Goal: Task Accomplishment & Management: Manage account settings

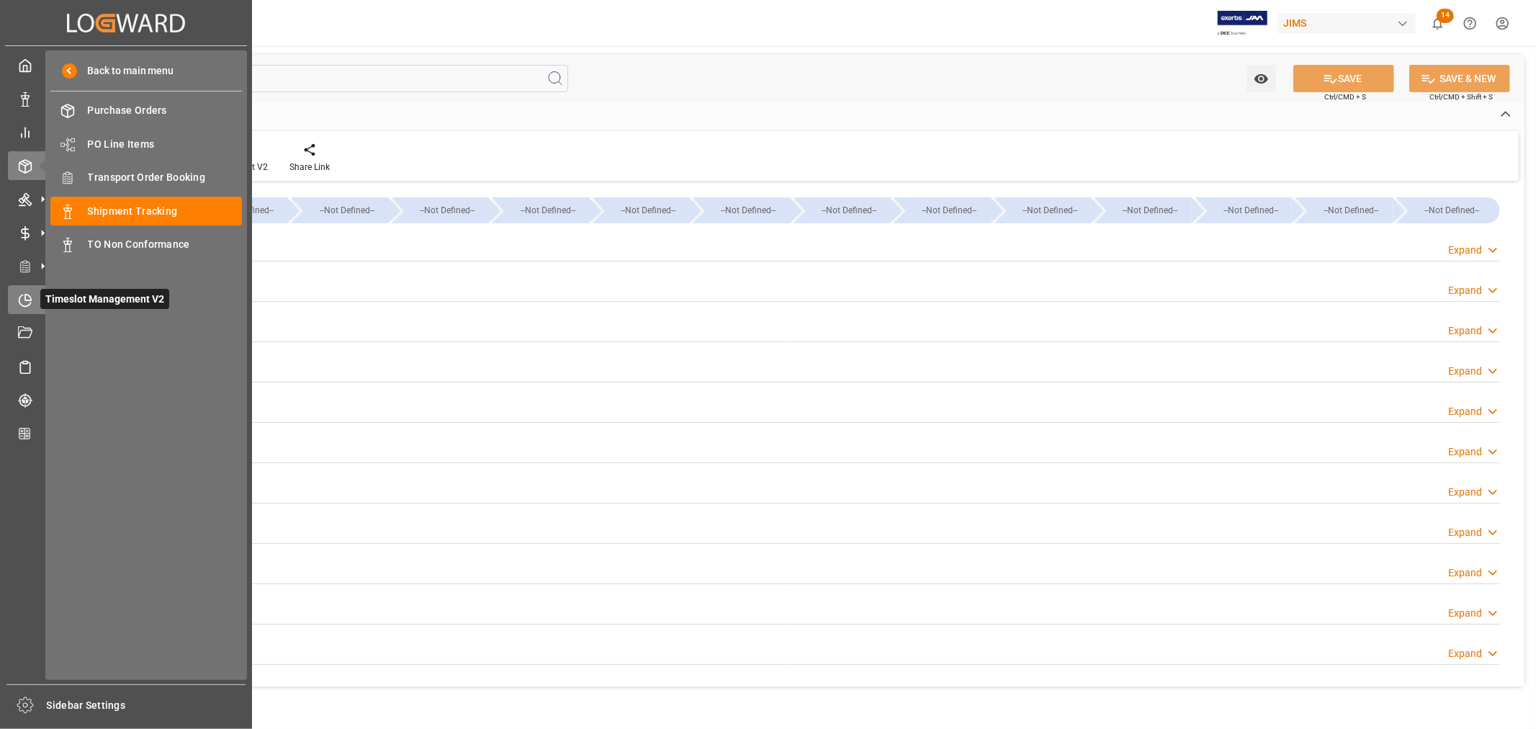
click at [27, 294] on icon at bounding box center [25, 300] width 14 height 14
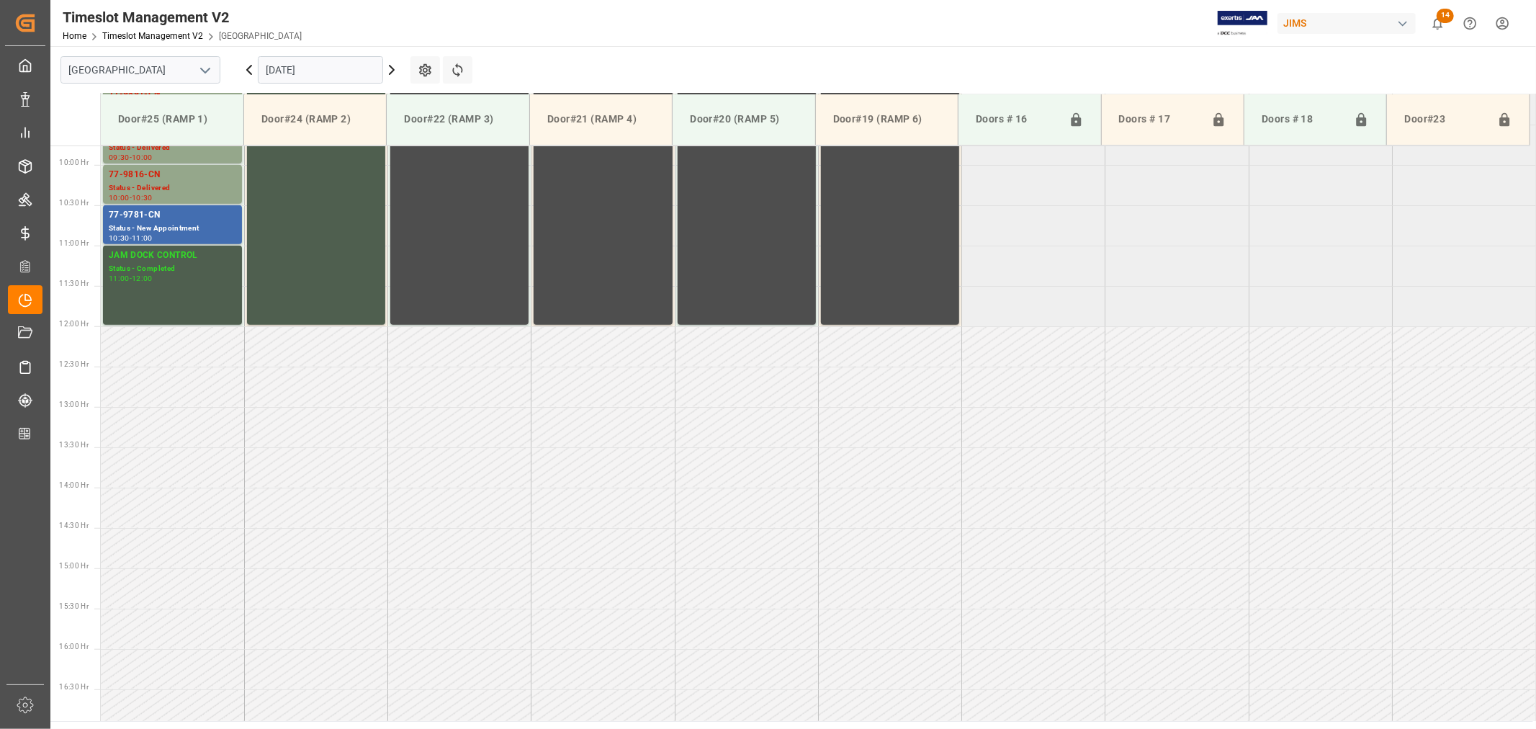
scroll to position [797, 0]
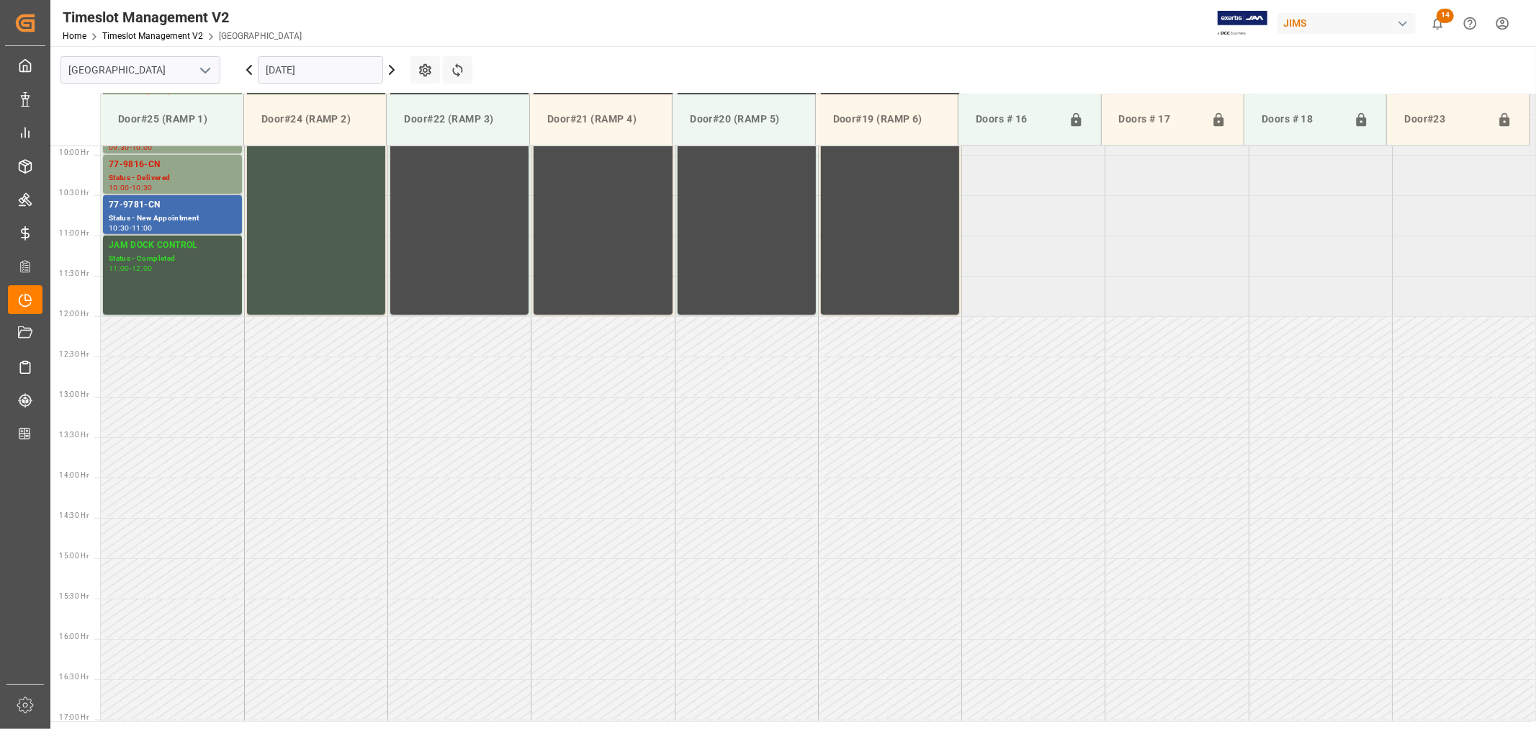
click at [202, 73] on icon "open menu" at bounding box center [205, 70] width 17 height 17
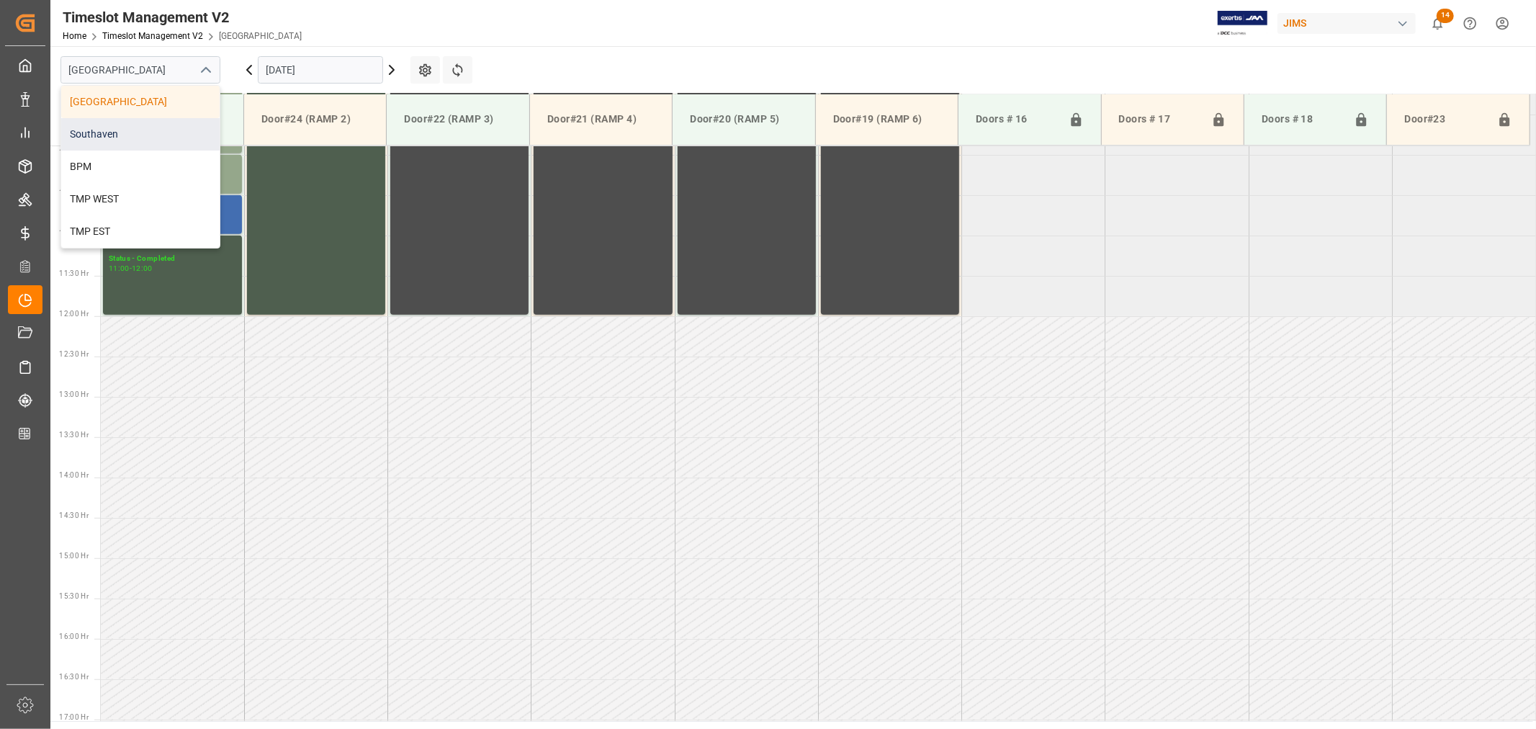
click at [140, 127] on div "Southaven" at bounding box center [140, 134] width 158 height 32
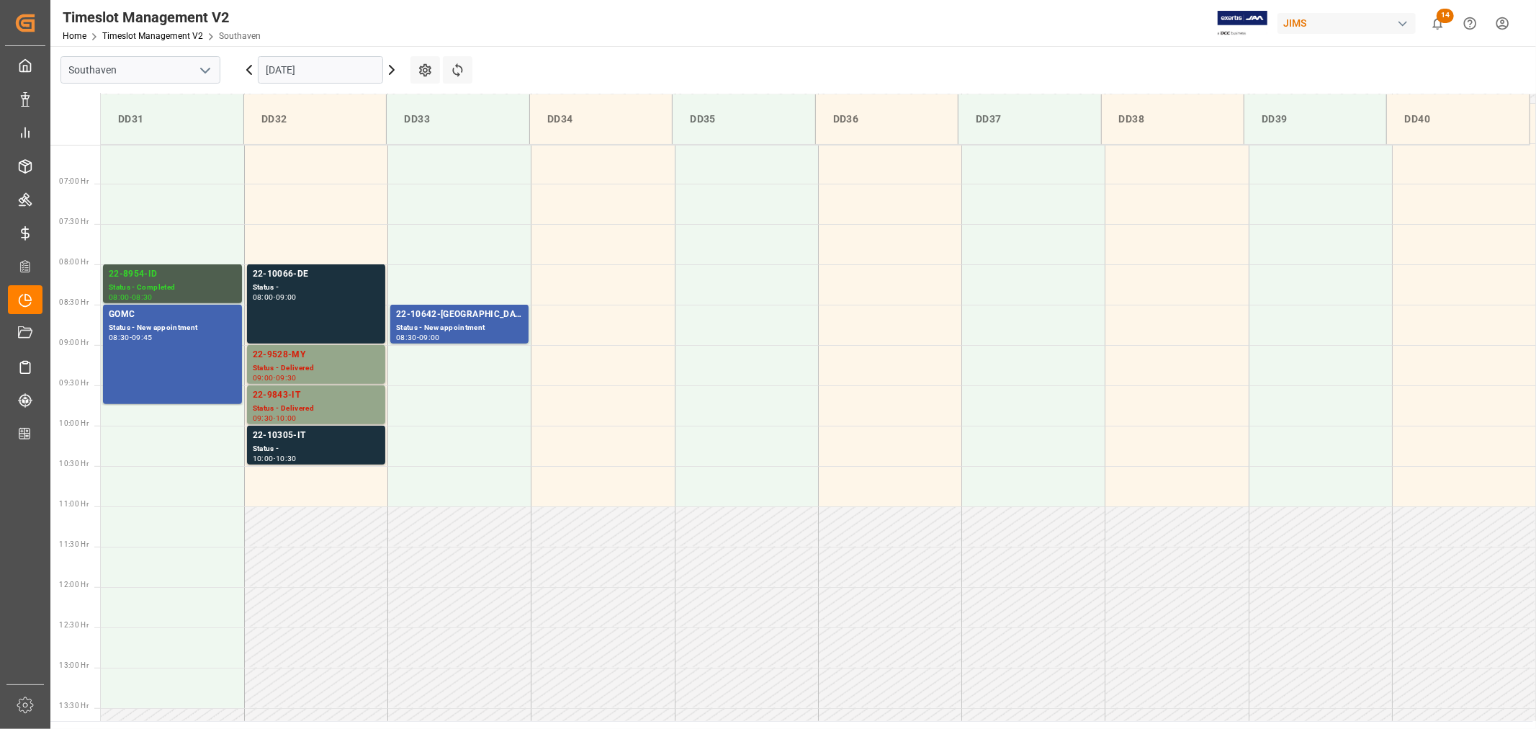
scroll to position [477, 0]
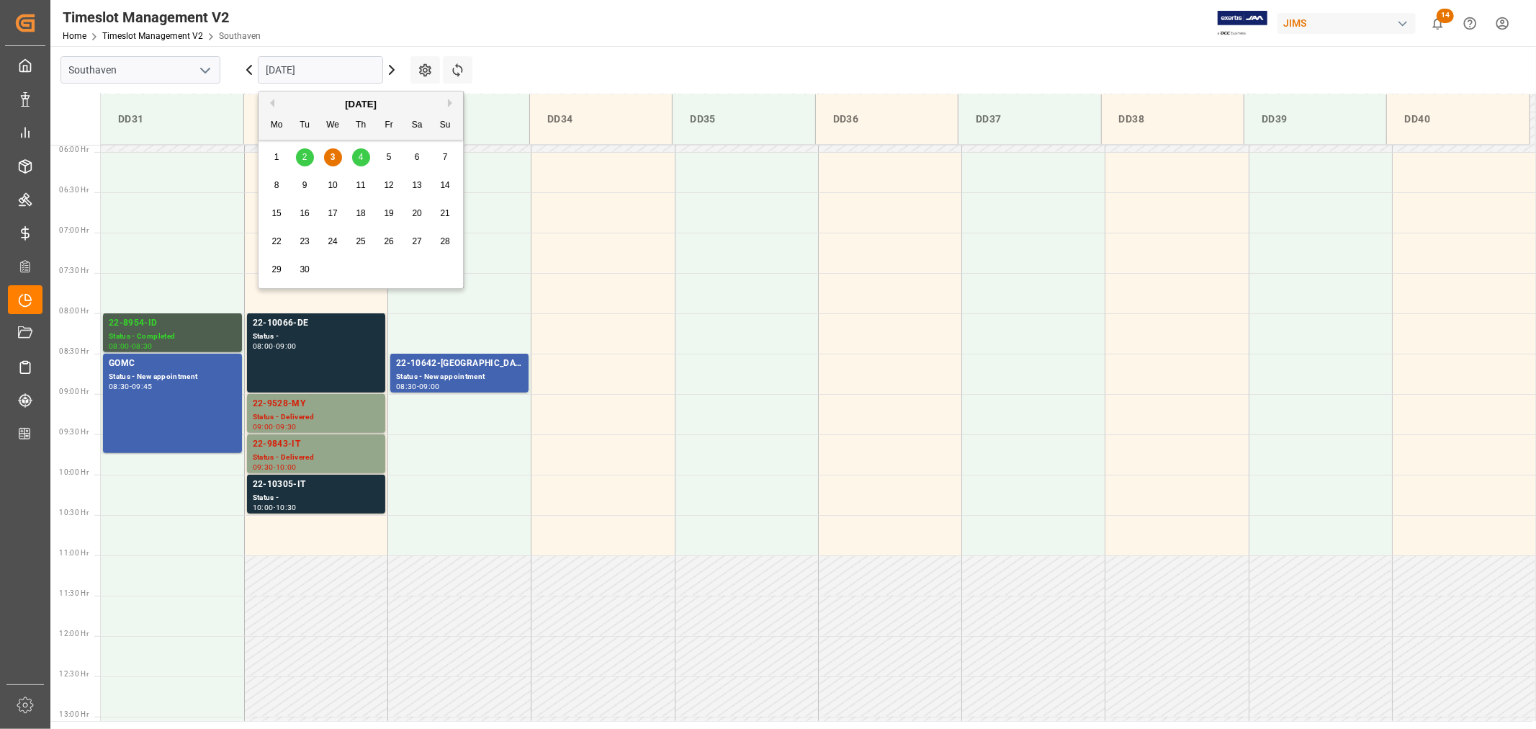
click at [321, 71] on input "[DATE]" at bounding box center [320, 69] width 125 height 27
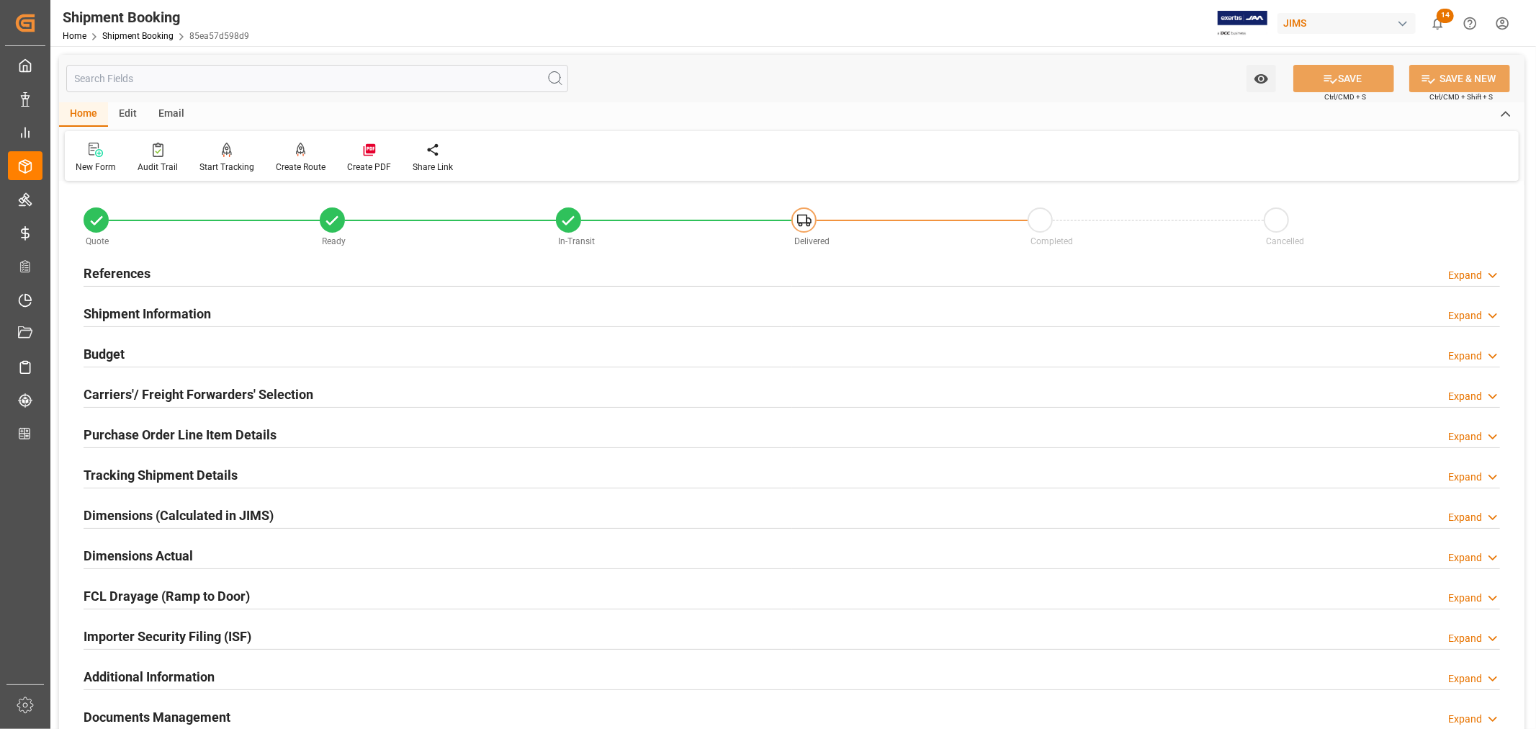
click at [137, 259] on div "References" at bounding box center [117, 272] width 67 height 27
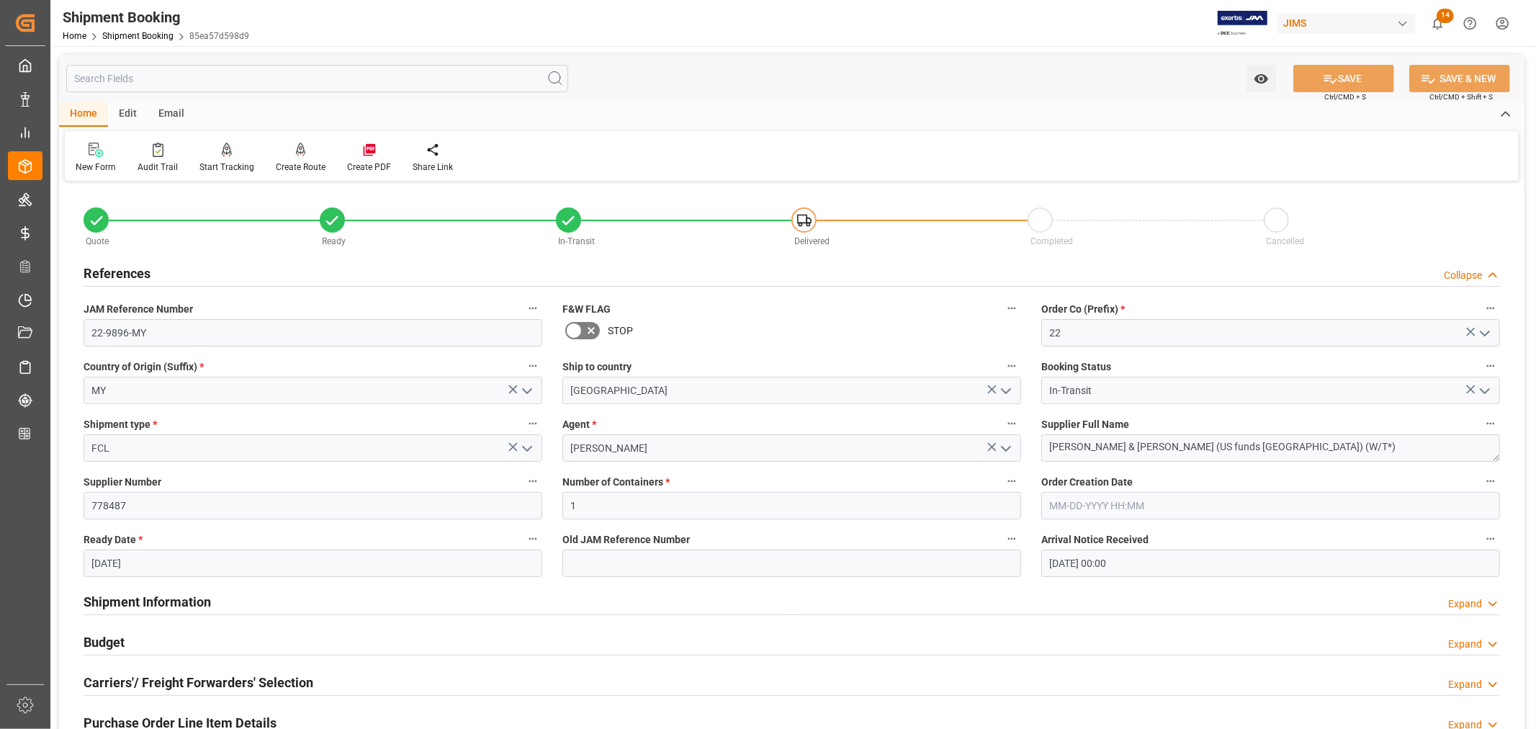
click at [135, 265] on h2 "References" at bounding box center [117, 273] width 67 height 19
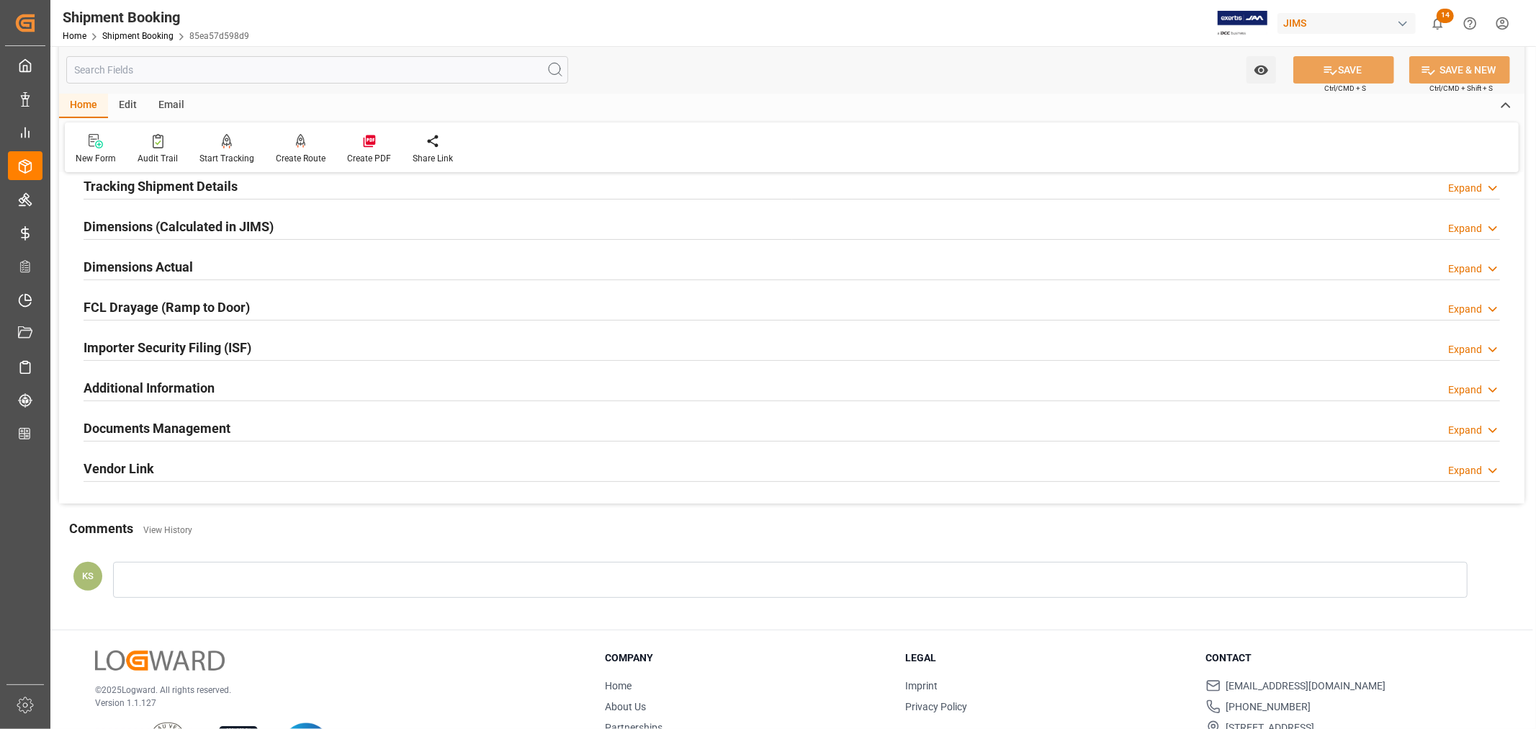
scroll to position [354, 0]
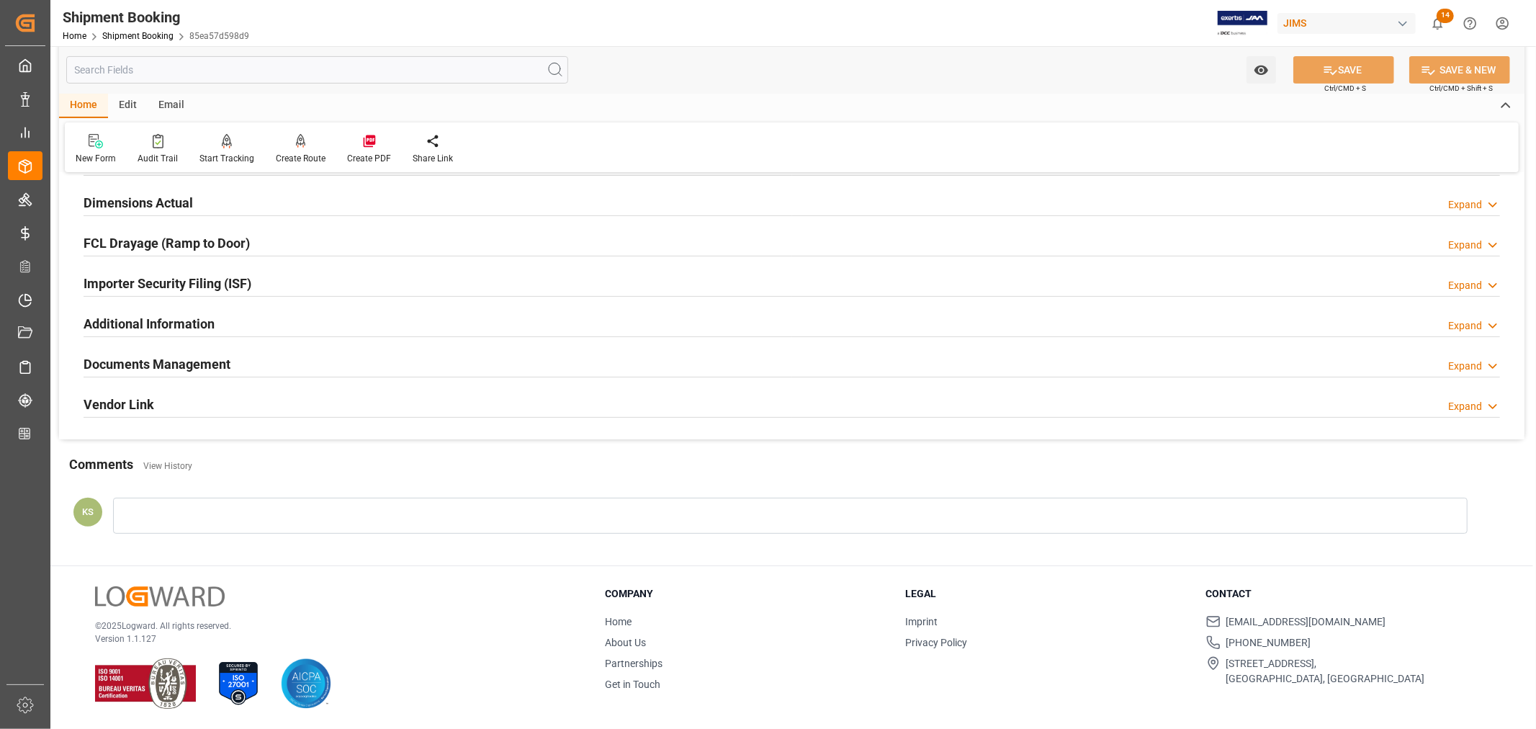
click at [451, 365] on div "Documents Management Expand" at bounding box center [792, 362] width 1417 height 27
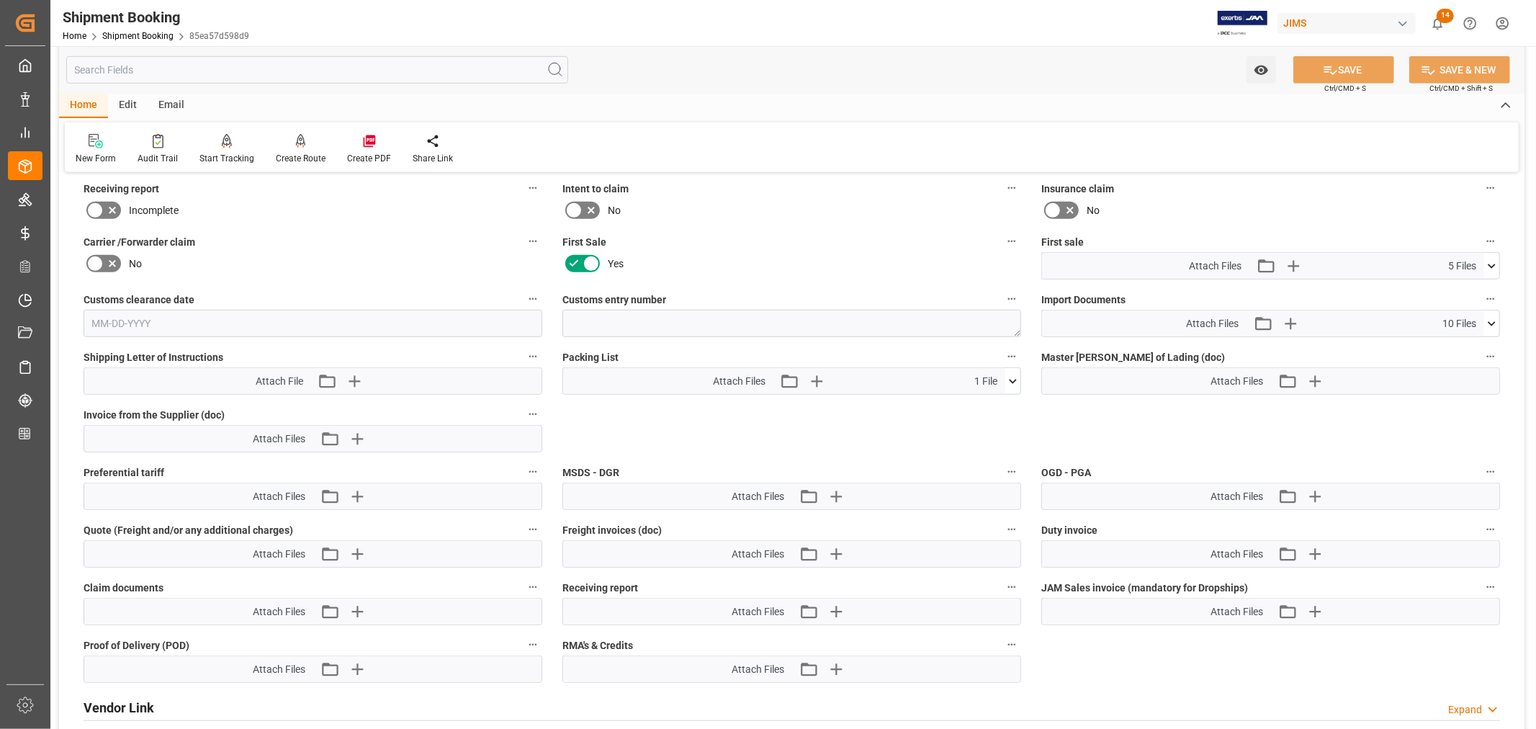
scroll to position [673, 0]
click at [1489, 317] on icon at bounding box center [1491, 320] width 15 height 15
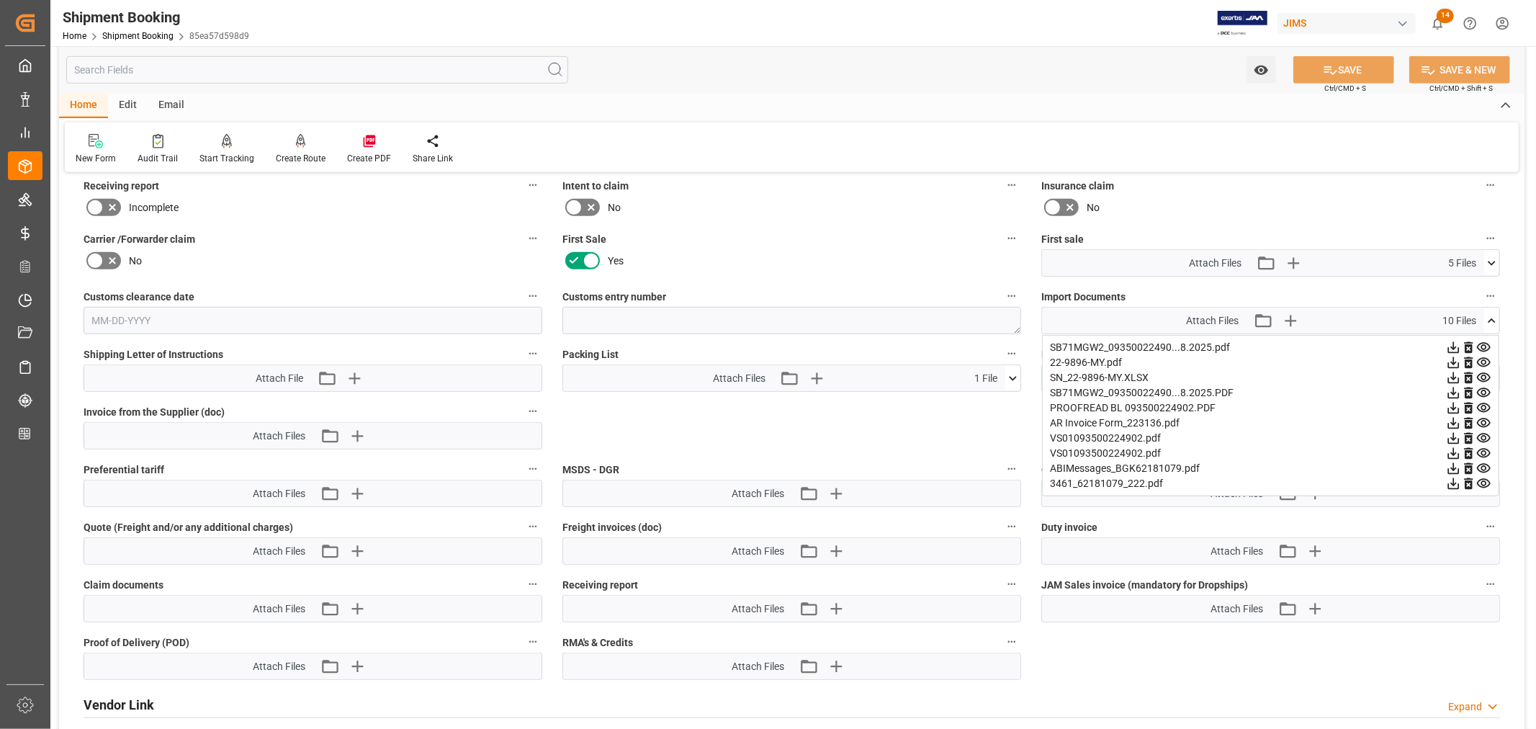
click at [1489, 317] on icon at bounding box center [1491, 320] width 15 height 15
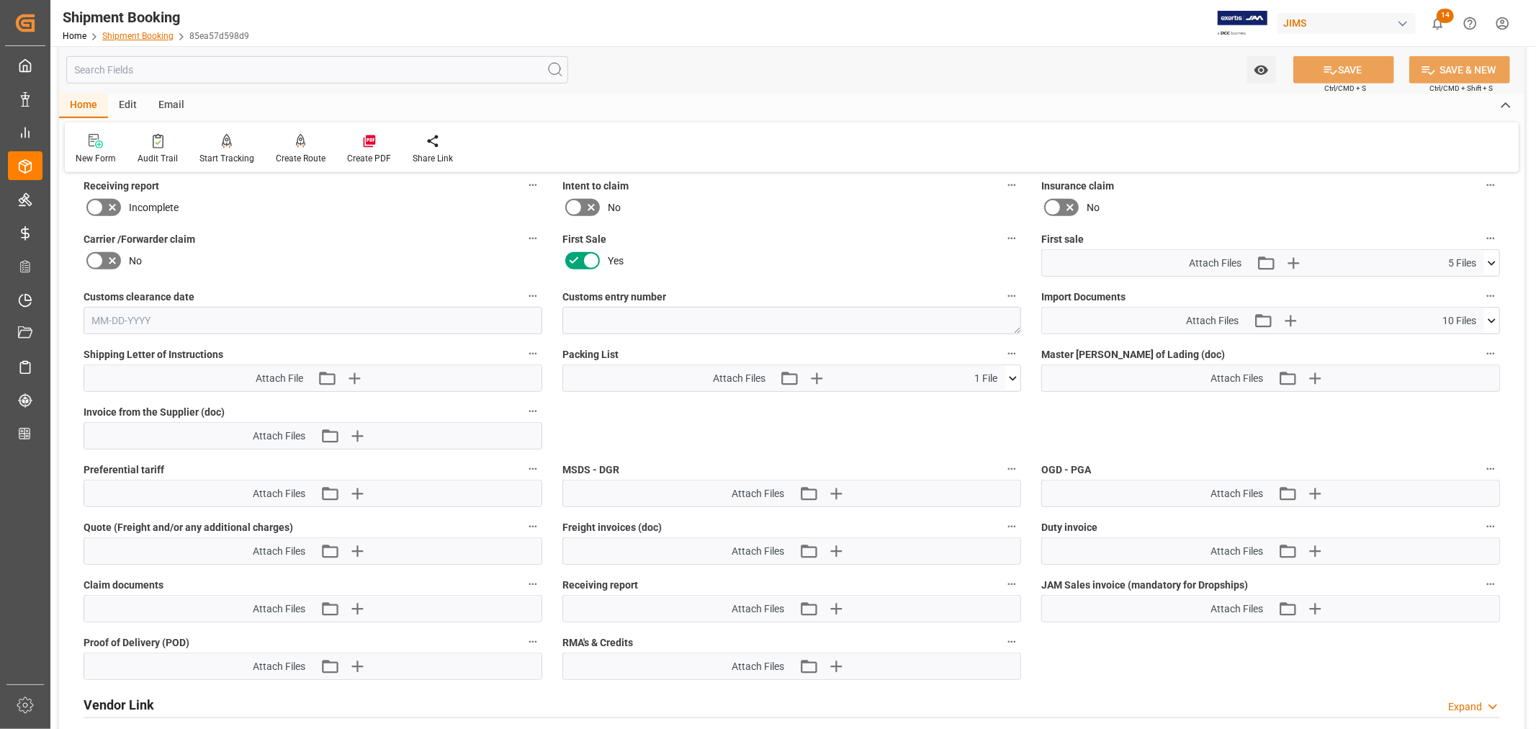
click at [154, 38] on link "Shipment Booking" at bounding box center [137, 36] width 71 height 10
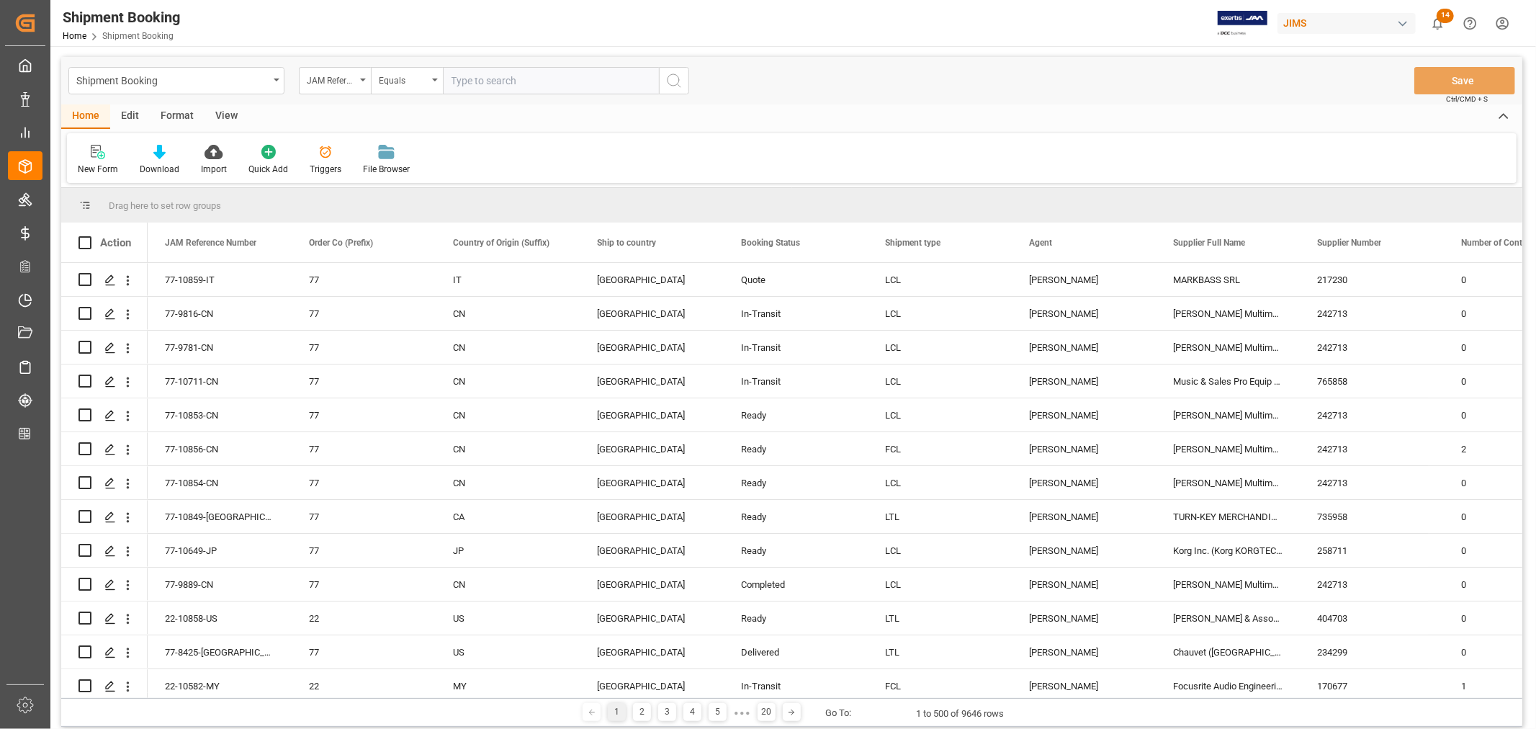
click at [457, 80] on input "text" at bounding box center [551, 80] width 216 height 27
type input "22-10582-my"
click at [676, 83] on icon "search button" at bounding box center [674, 80] width 17 height 17
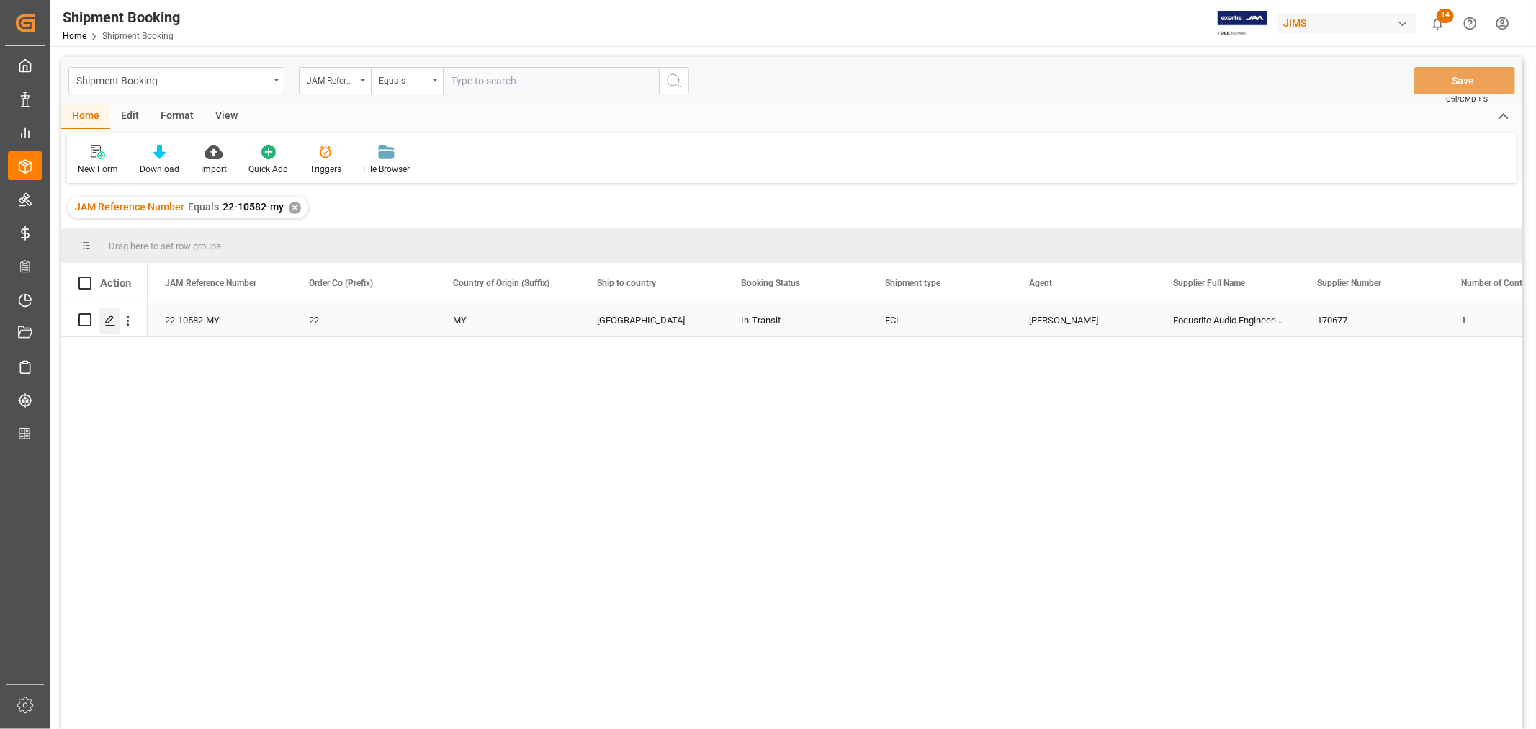
click at [112, 324] on icon "Press SPACE to select this row." at bounding box center [110, 321] width 12 height 12
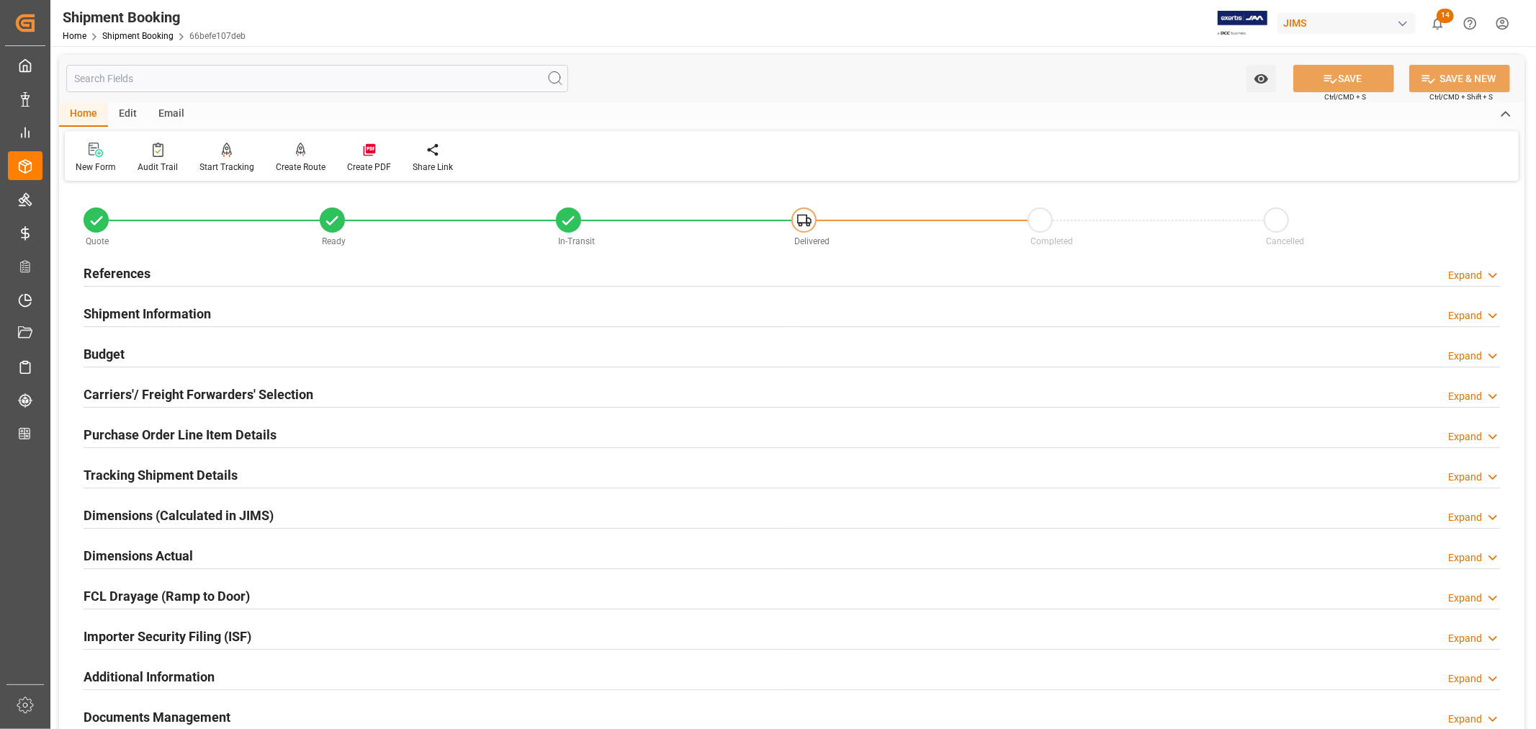
click at [145, 305] on h2 "Shipment Information" at bounding box center [147, 313] width 127 height 19
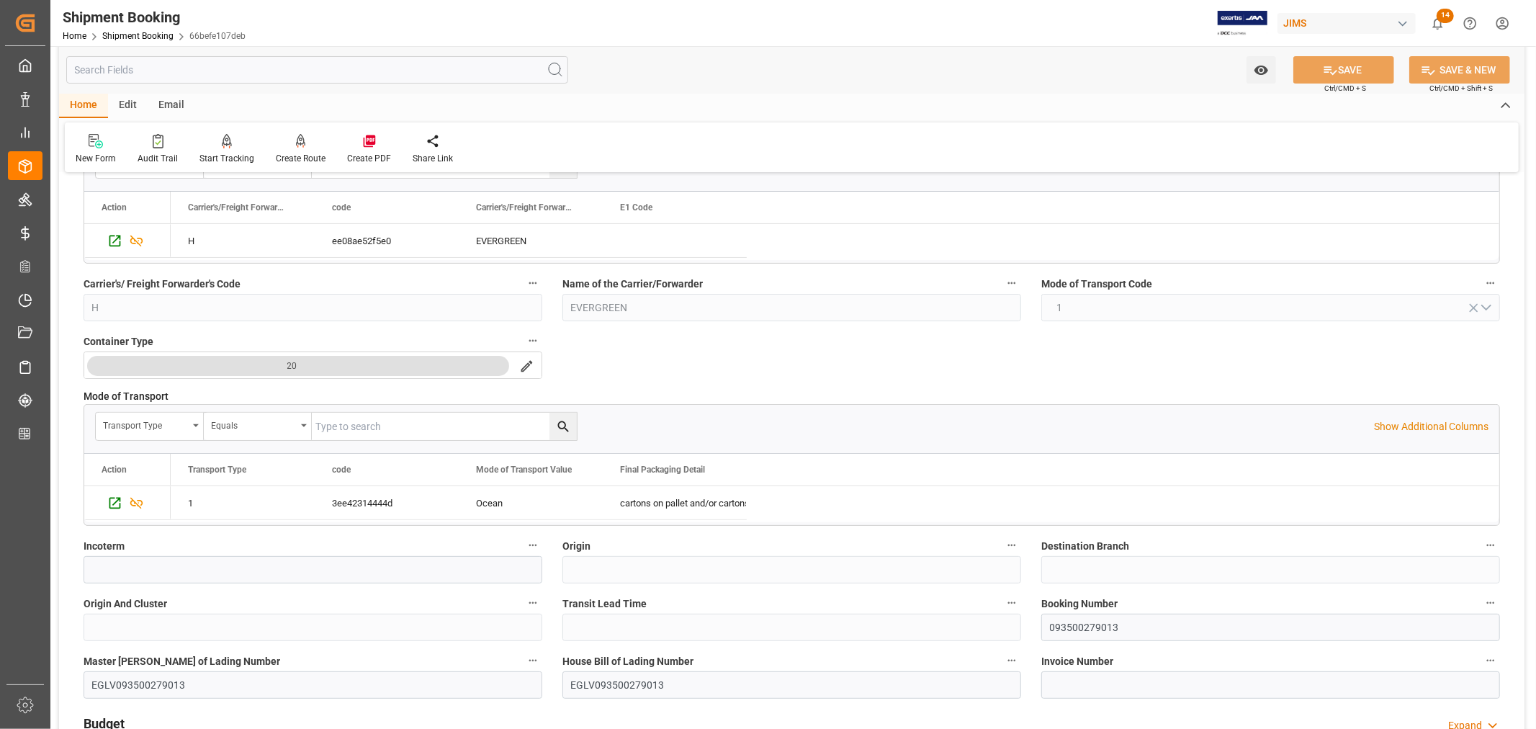
scroll to position [240, 0]
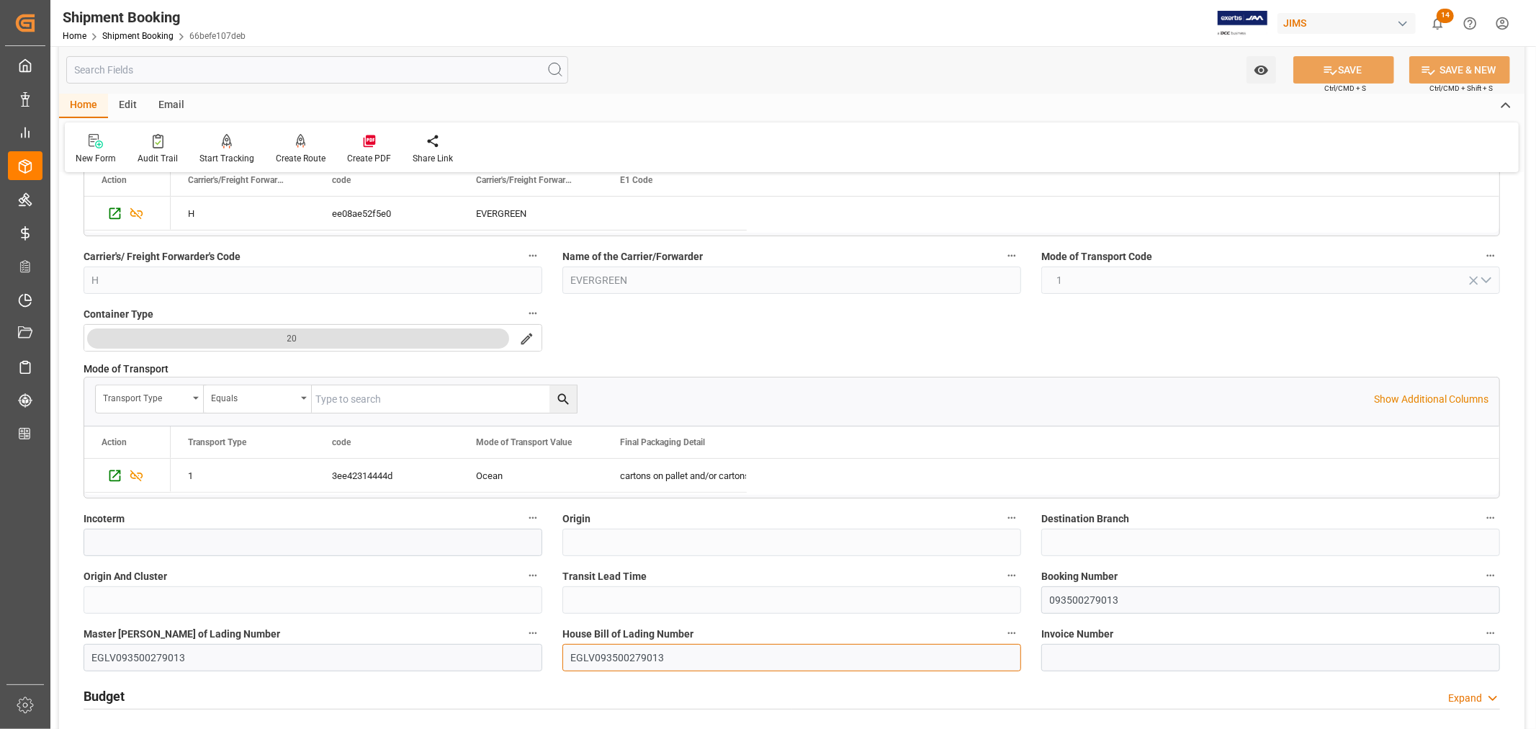
click at [593, 656] on input "EGLV093500279013" at bounding box center [792, 657] width 459 height 27
type input "093500279013"
click at [1345, 73] on button "SAVE" at bounding box center [1344, 69] width 101 height 27
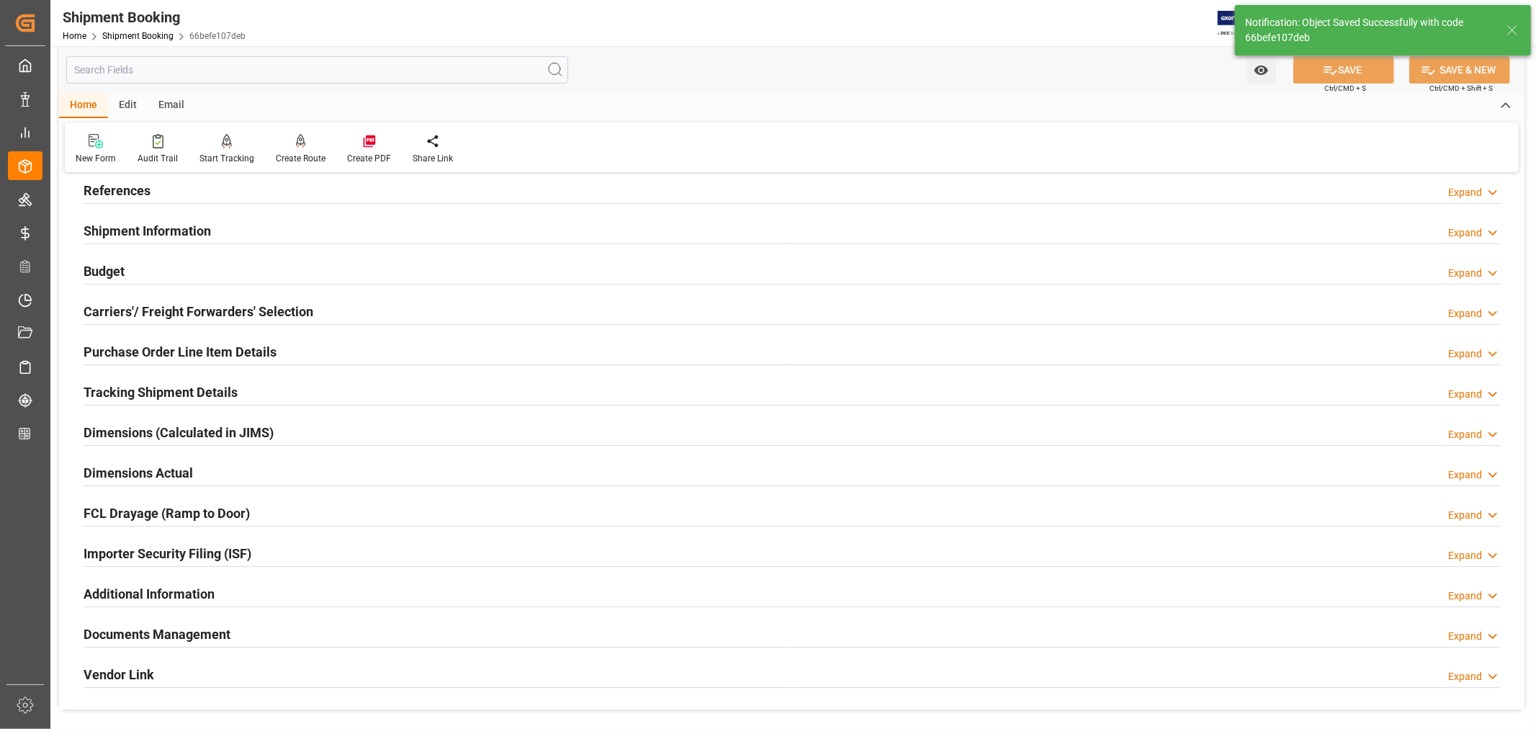
scroll to position [80, 0]
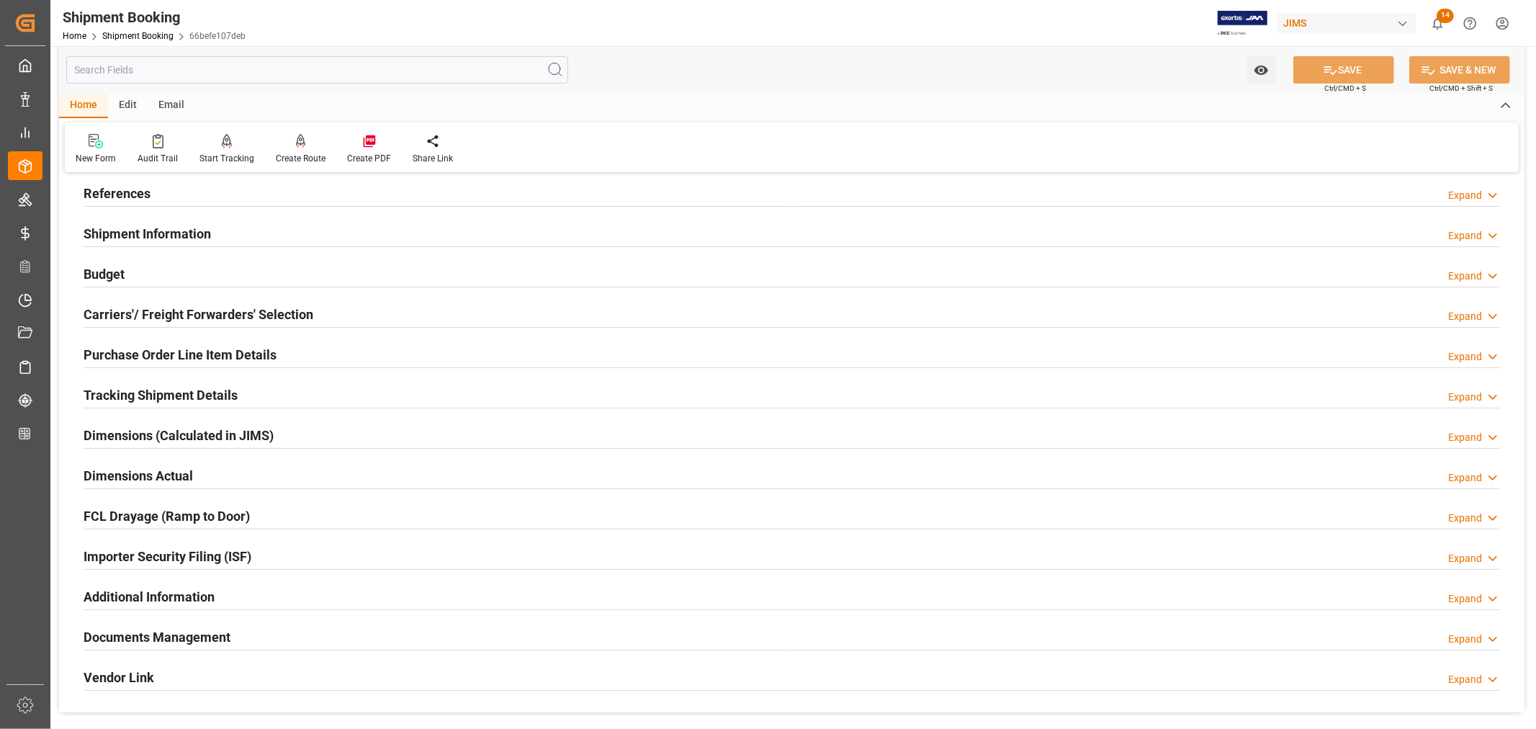
click at [226, 232] on div "Shipment Information Expand" at bounding box center [792, 232] width 1417 height 27
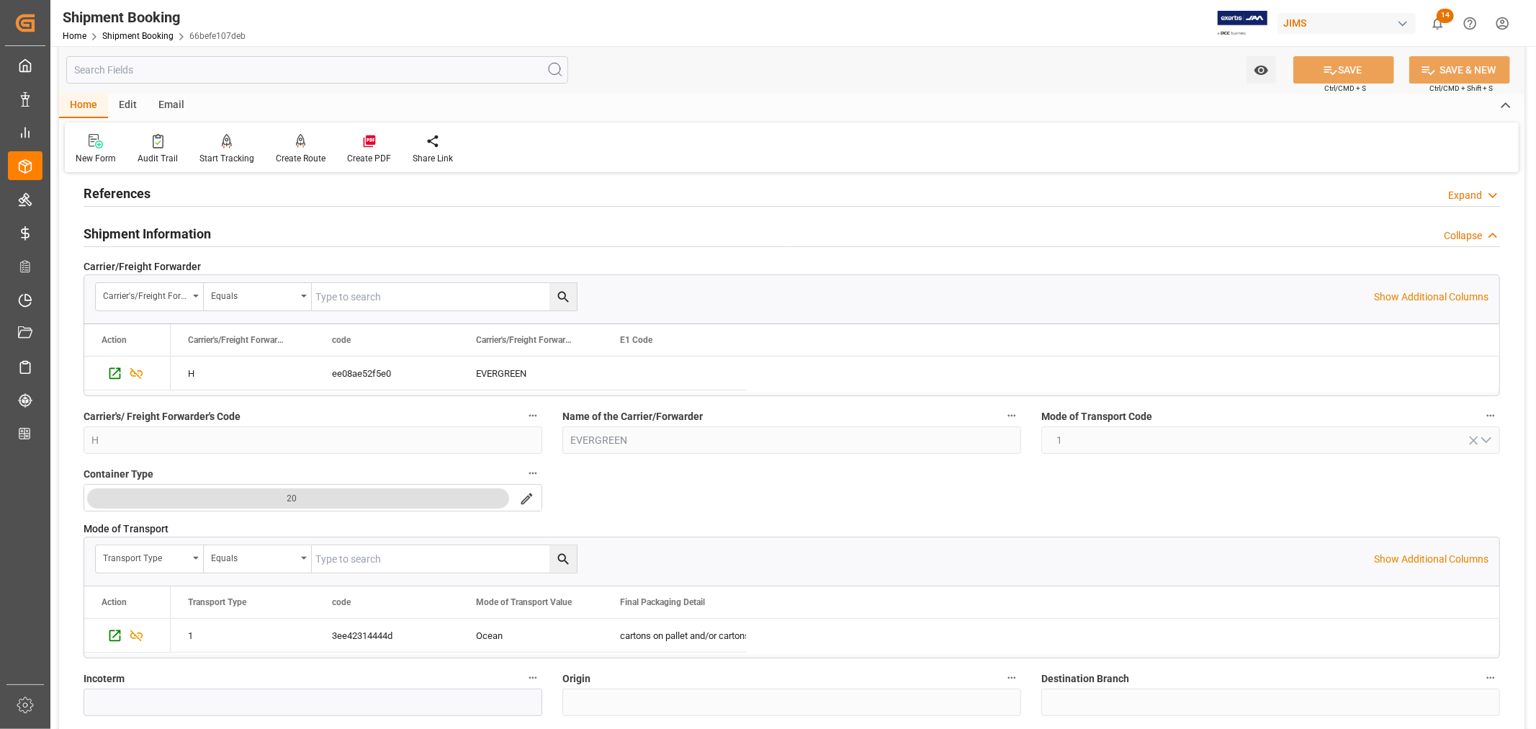
click at [226, 232] on div "Shipment Information Collapse" at bounding box center [792, 232] width 1417 height 27
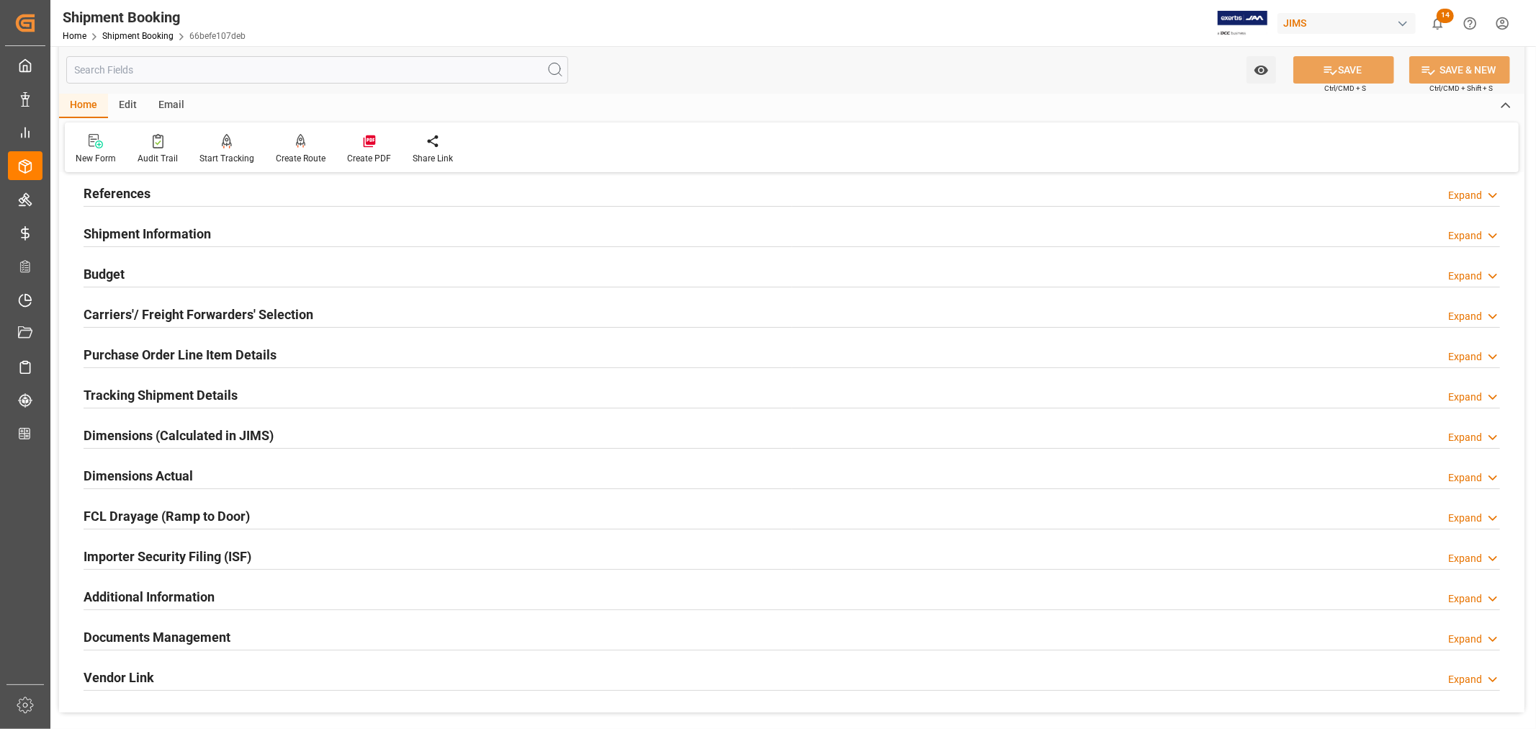
click at [256, 311] on h2 "Carriers'/ Freight Forwarders' Selection" at bounding box center [199, 314] width 230 height 19
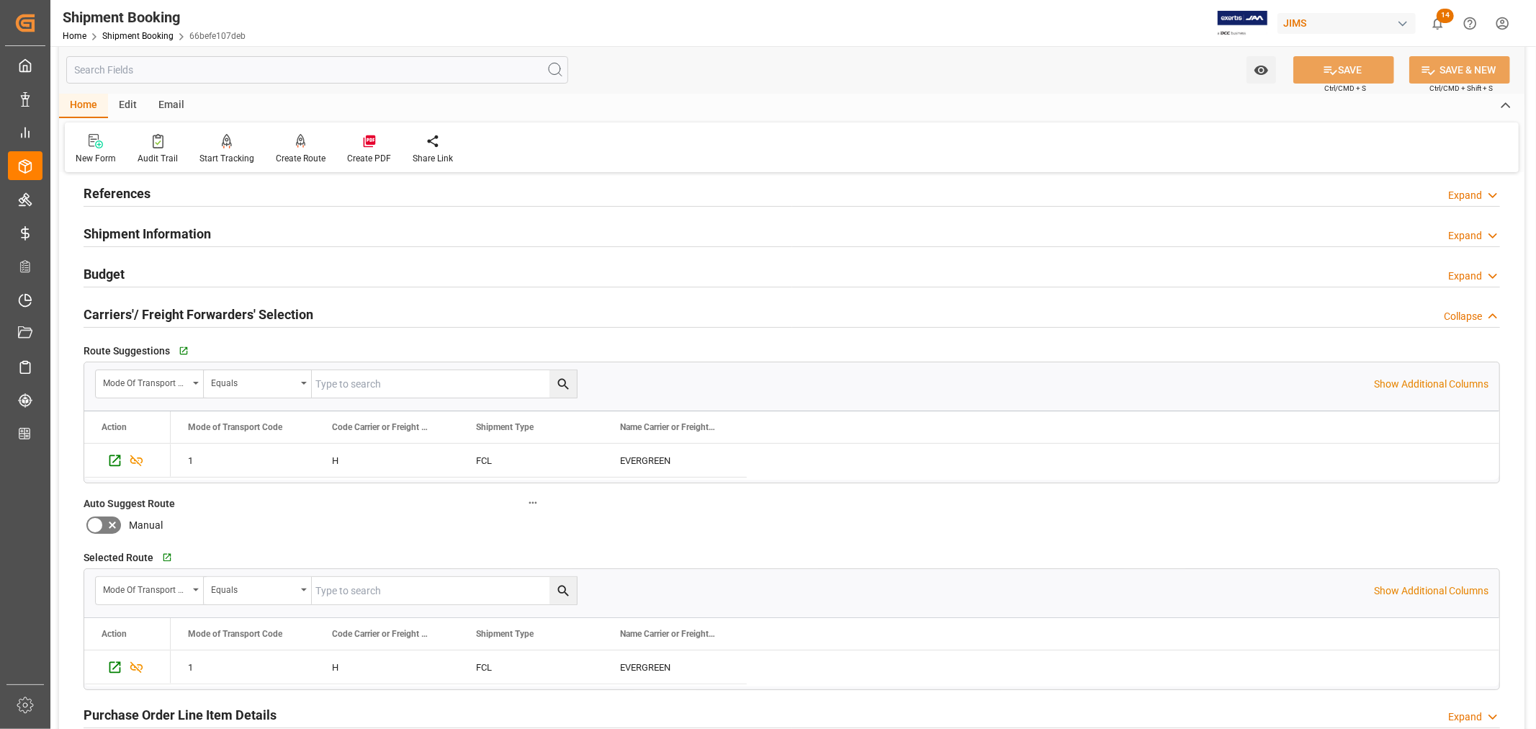
click at [256, 311] on h2 "Carriers'/ Freight Forwarders' Selection" at bounding box center [199, 314] width 230 height 19
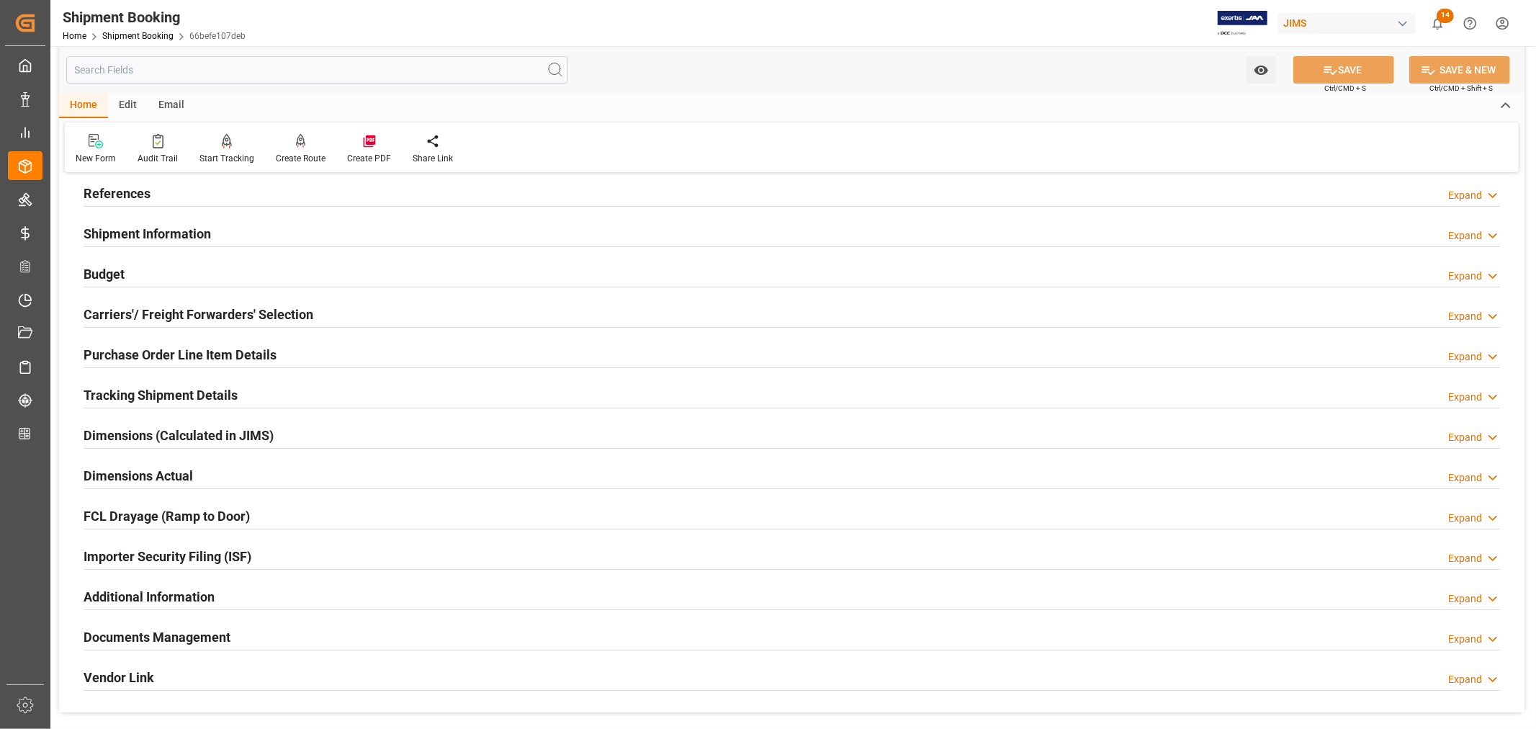
click at [151, 191] on div "References Expand" at bounding box center [792, 192] width 1417 height 27
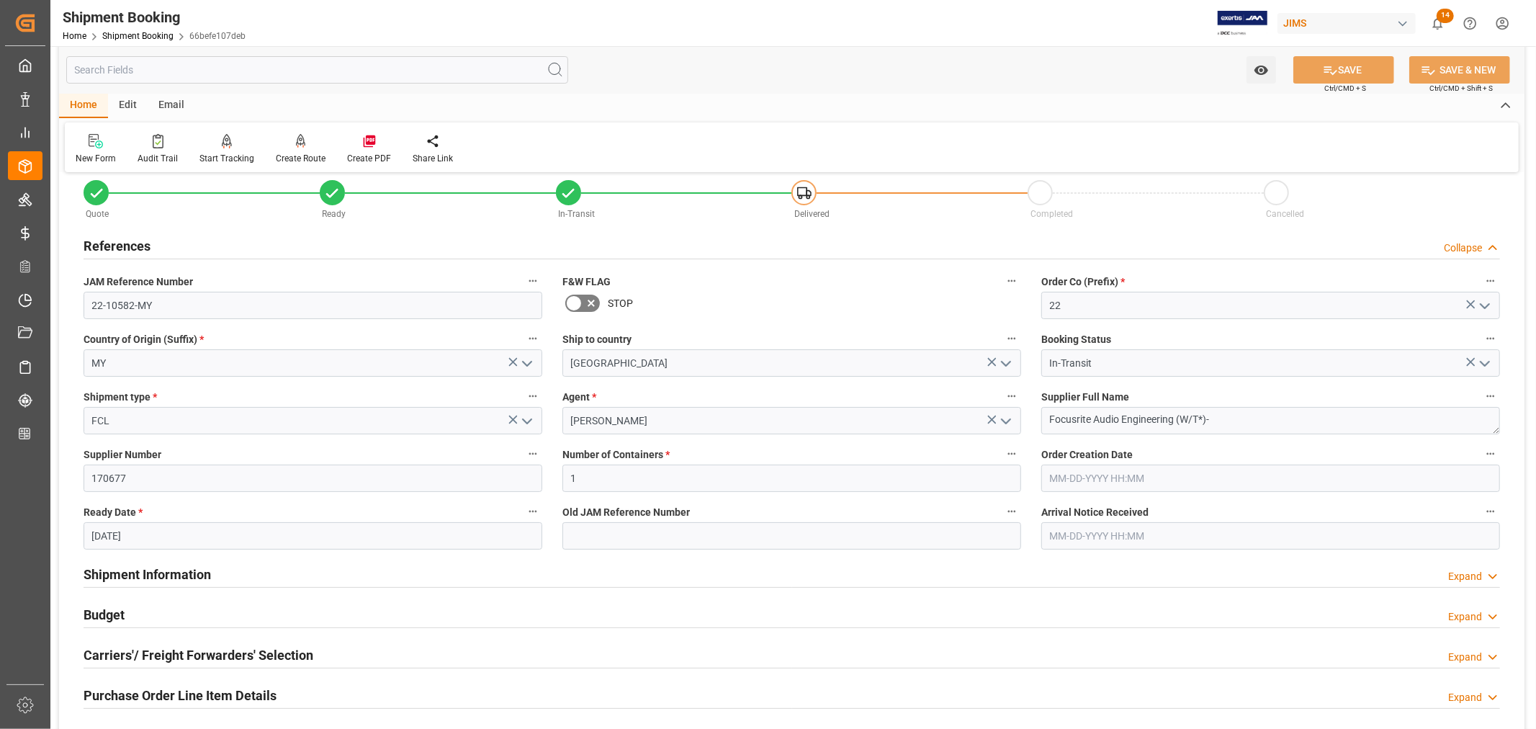
scroll to position [0, 0]
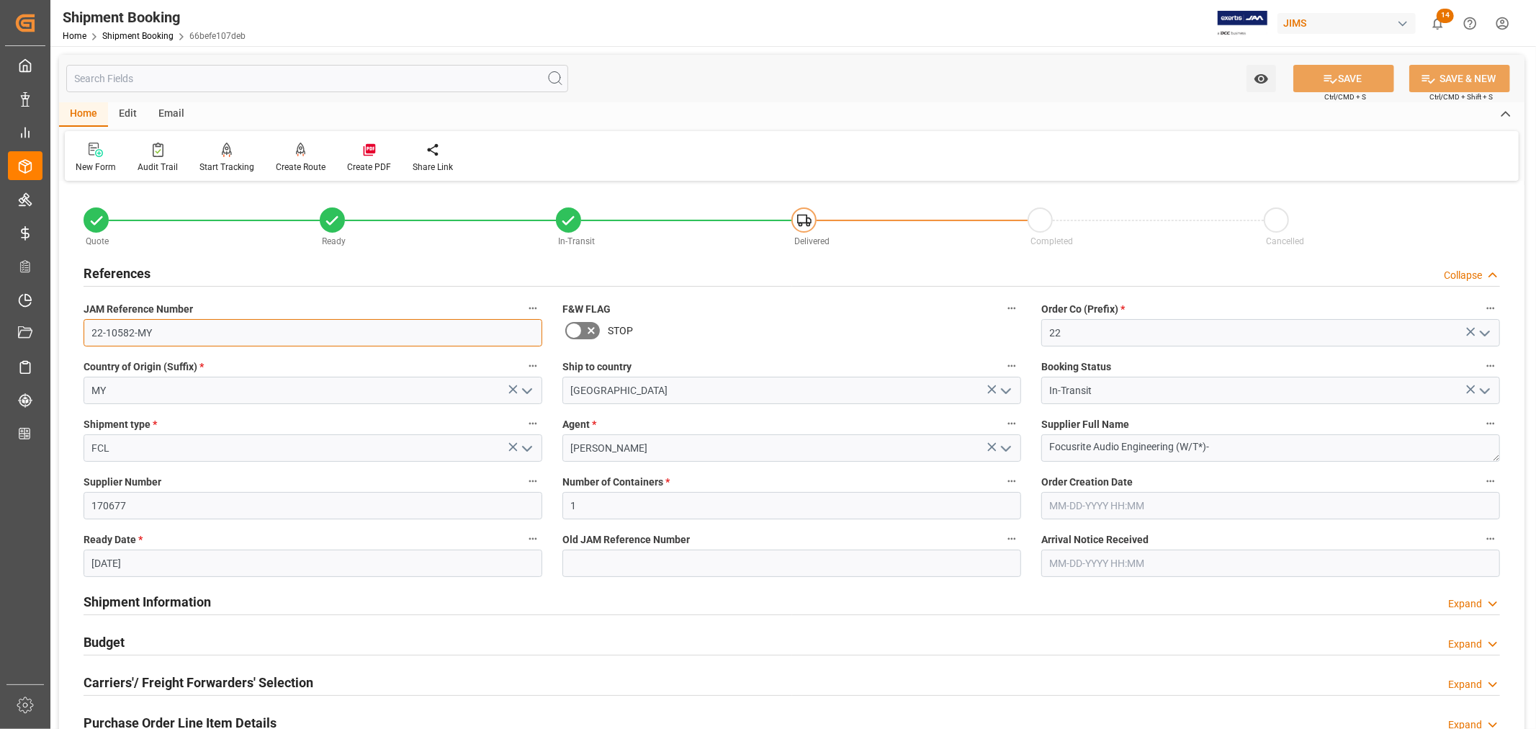
drag, startPoint x: 156, startPoint y: 330, endPoint x: 76, endPoint y: 330, distance: 79.2
click at [76, 330] on div "JAM Reference Number 22-10582-MY" at bounding box center [312, 323] width 479 height 58
click at [130, 270] on h2 "References" at bounding box center [117, 273] width 67 height 19
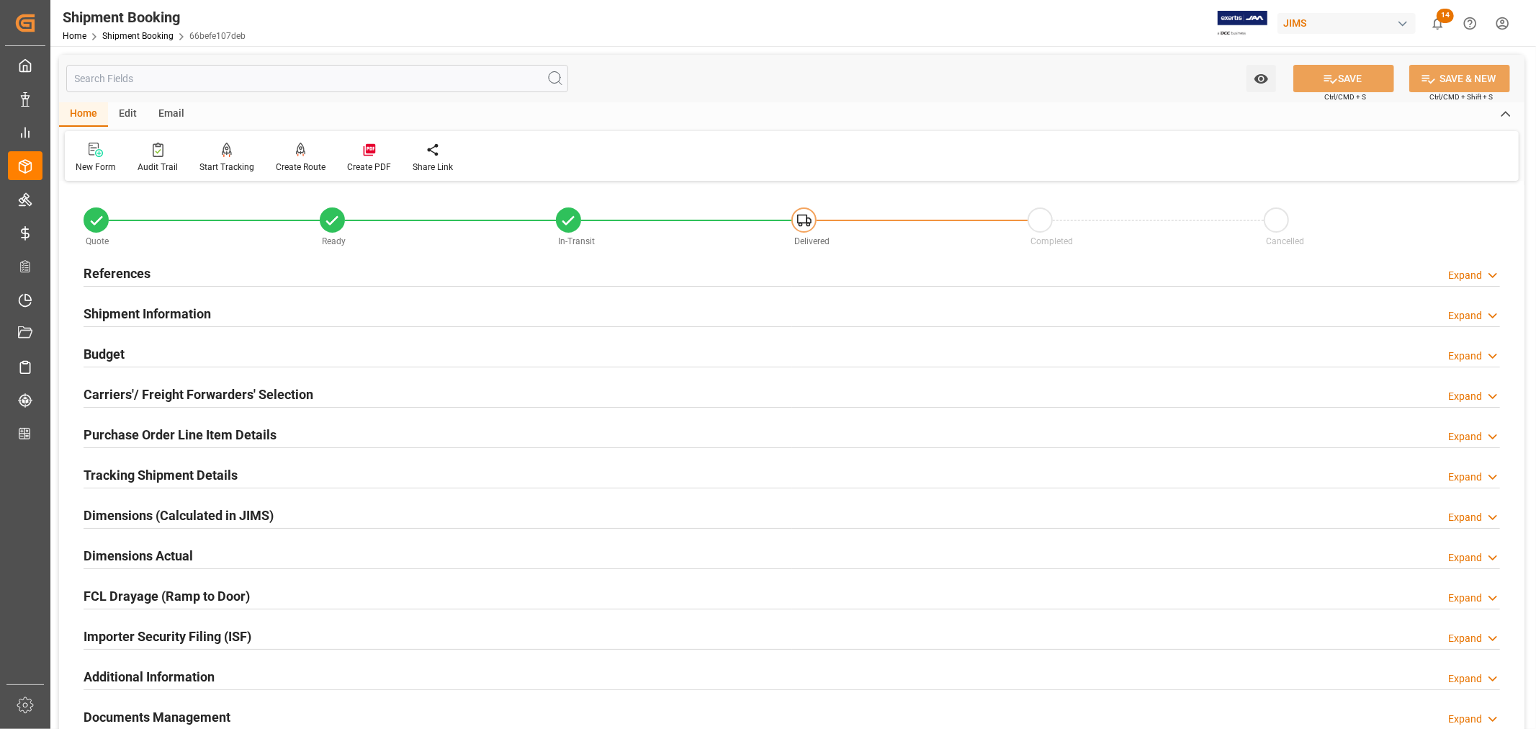
click at [113, 351] on h2 "Budget" at bounding box center [104, 353] width 41 height 19
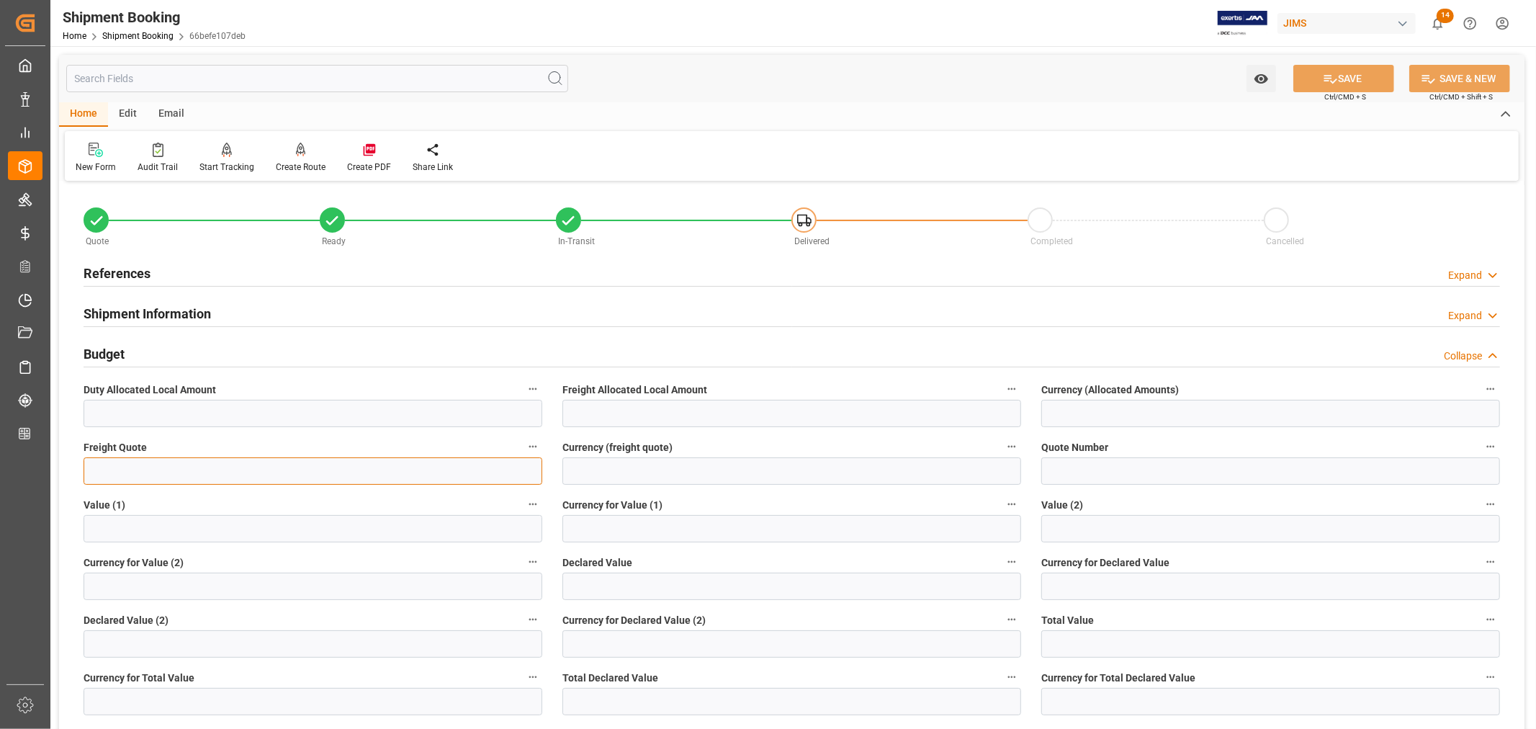
click at [106, 476] on input "text" at bounding box center [313, 470] width 459 height 27
type input "6000"
click at [653, 461] on input at bounding box center [792, 470] width 459 height 27
type input "USD"
click at [1350, 78] on button "SAVE" at bounding box center [1344, 78] width 101 height 27
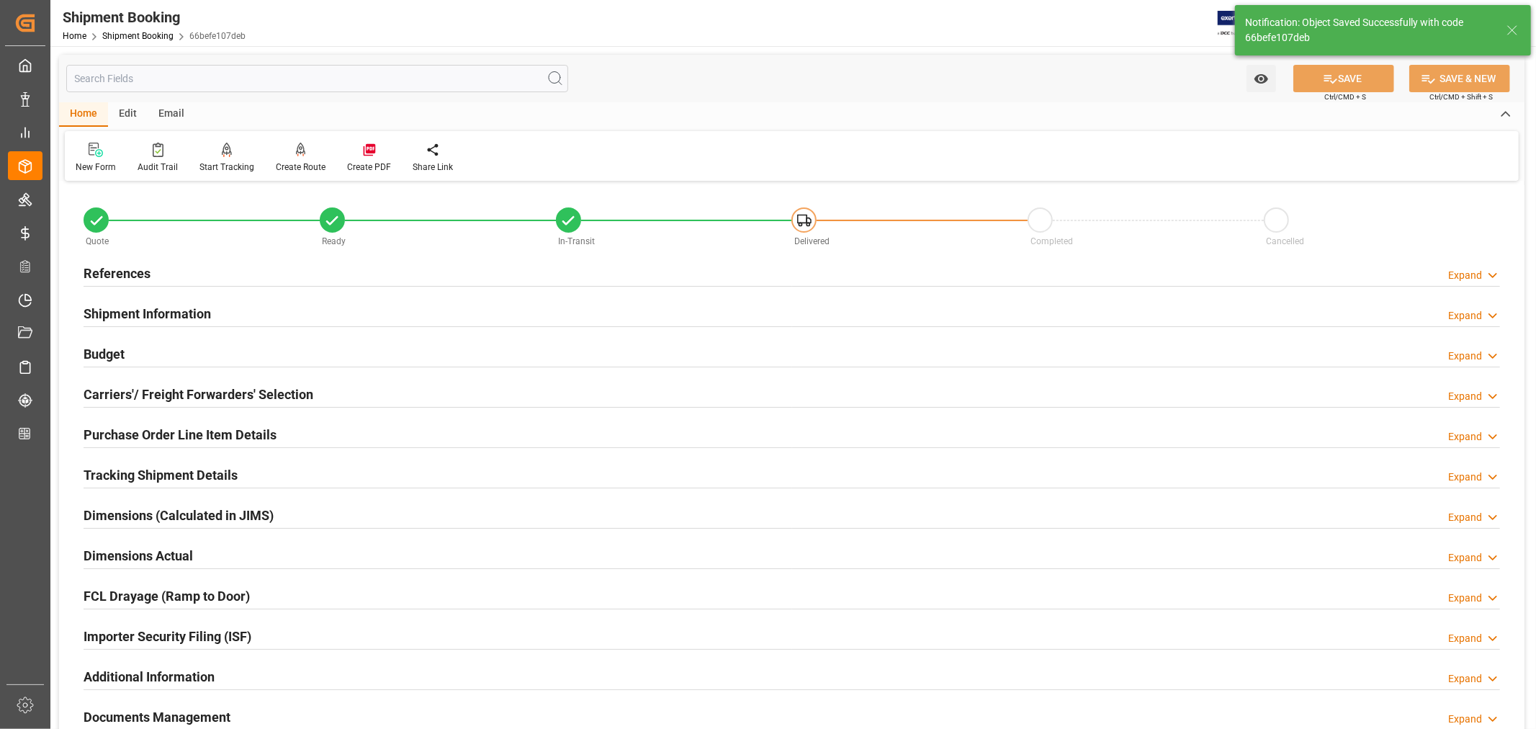
click at [153, 475] on h2 "Tracking Shipment Details" at bounding box center [161, 474] width 154 height 19
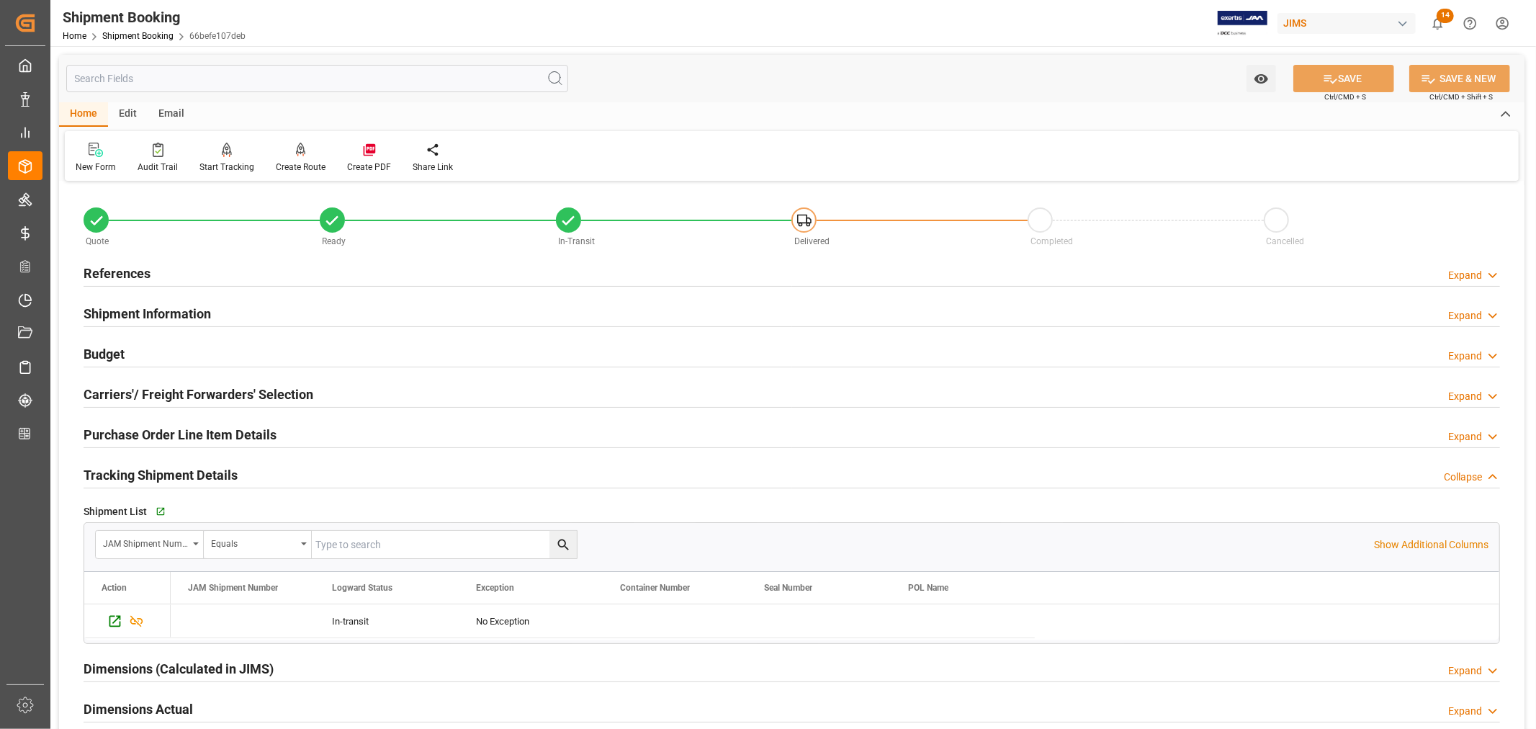
click at [153, 475] on h2 "Tracking Shipment Details" at bounding box center [161, 474] width 154 height 19
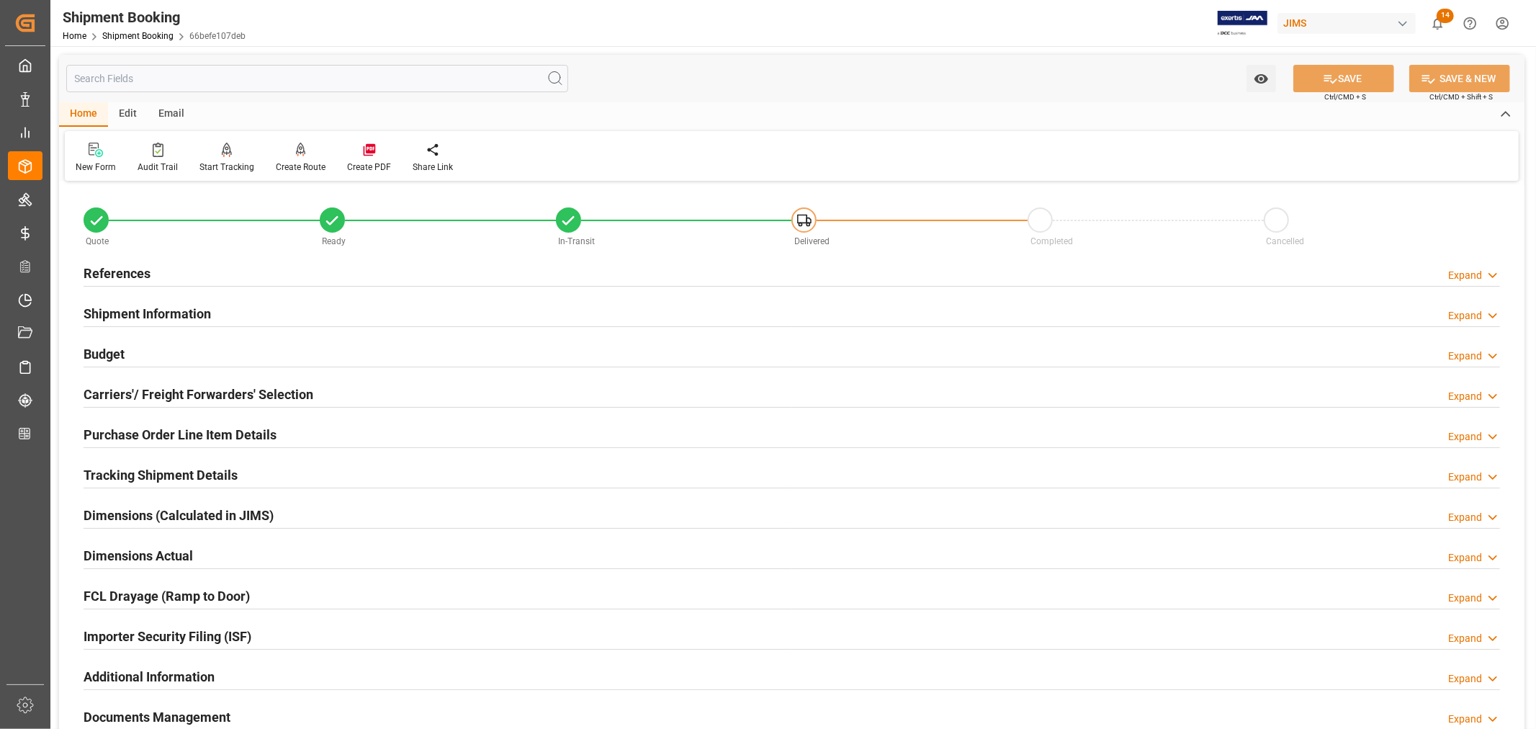
click at [193, 310] on h2 "Shipment Information" at bounding box center [147, 313] width 127 height 19
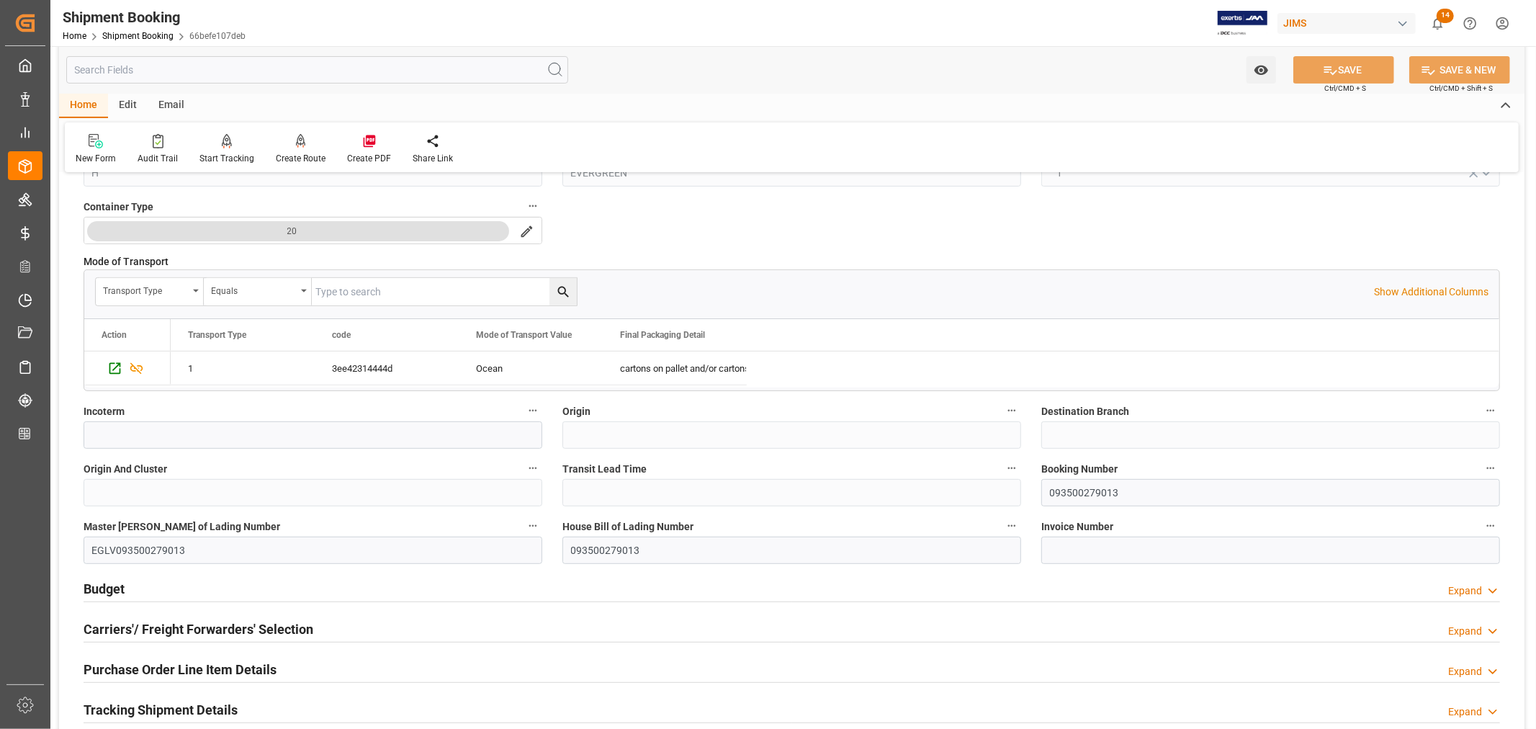
scroll to position [400, 0]
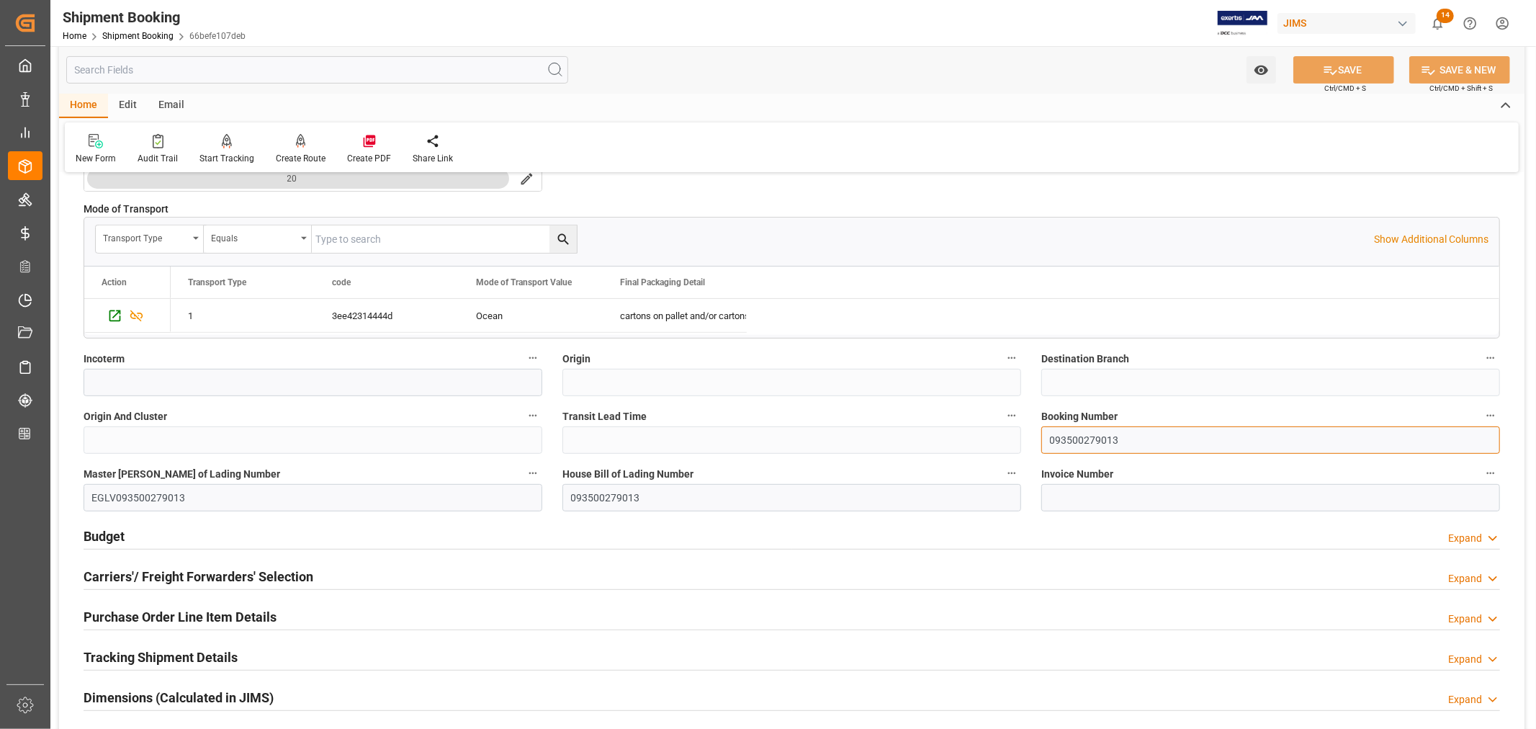
click at [1082, 444] on input "093500279013" at bounding box center [1271, 439] width 459 height 27
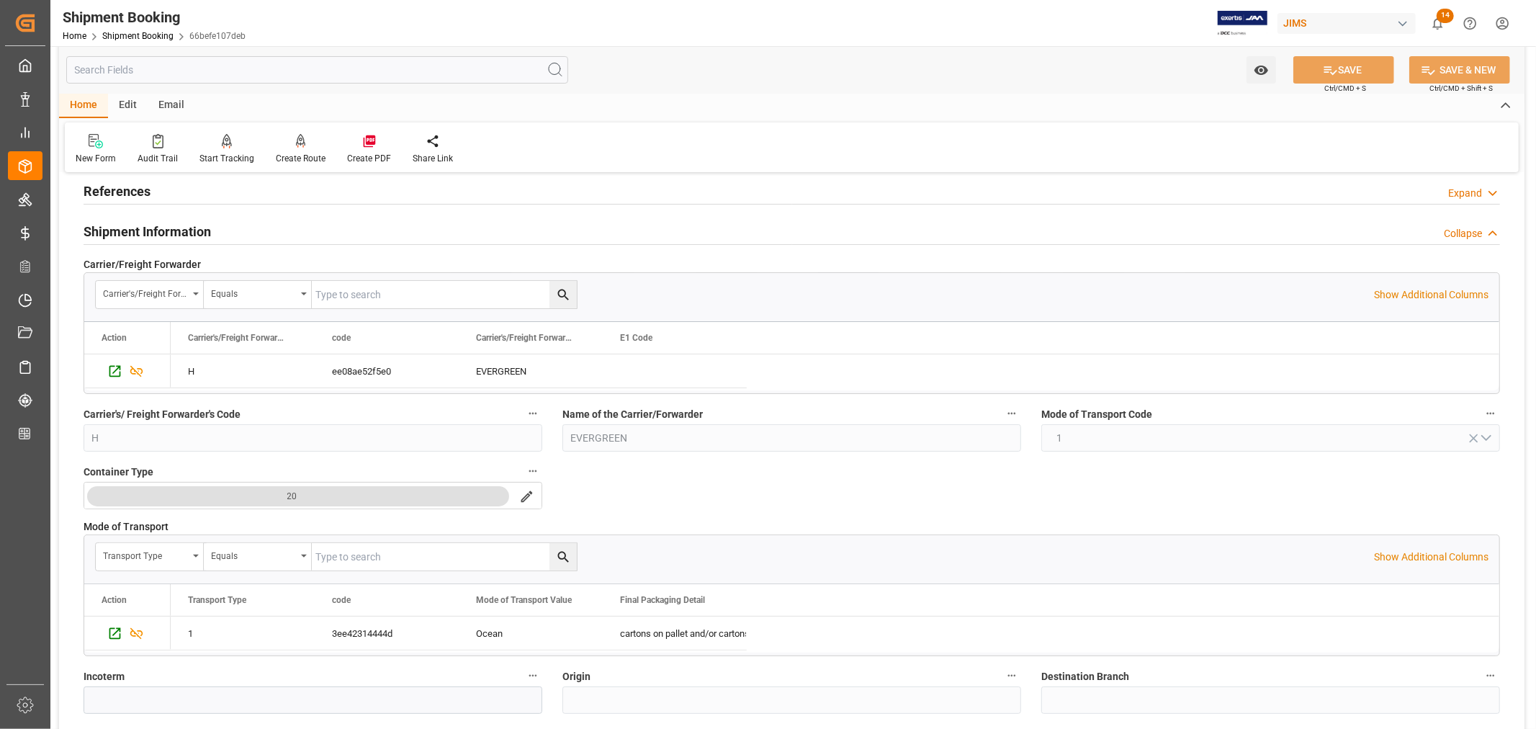
scroll to position [80, 0]
click at [184, 232] on h2 "Shipment Information" at bounding box center [147, 233] width 127 height 19
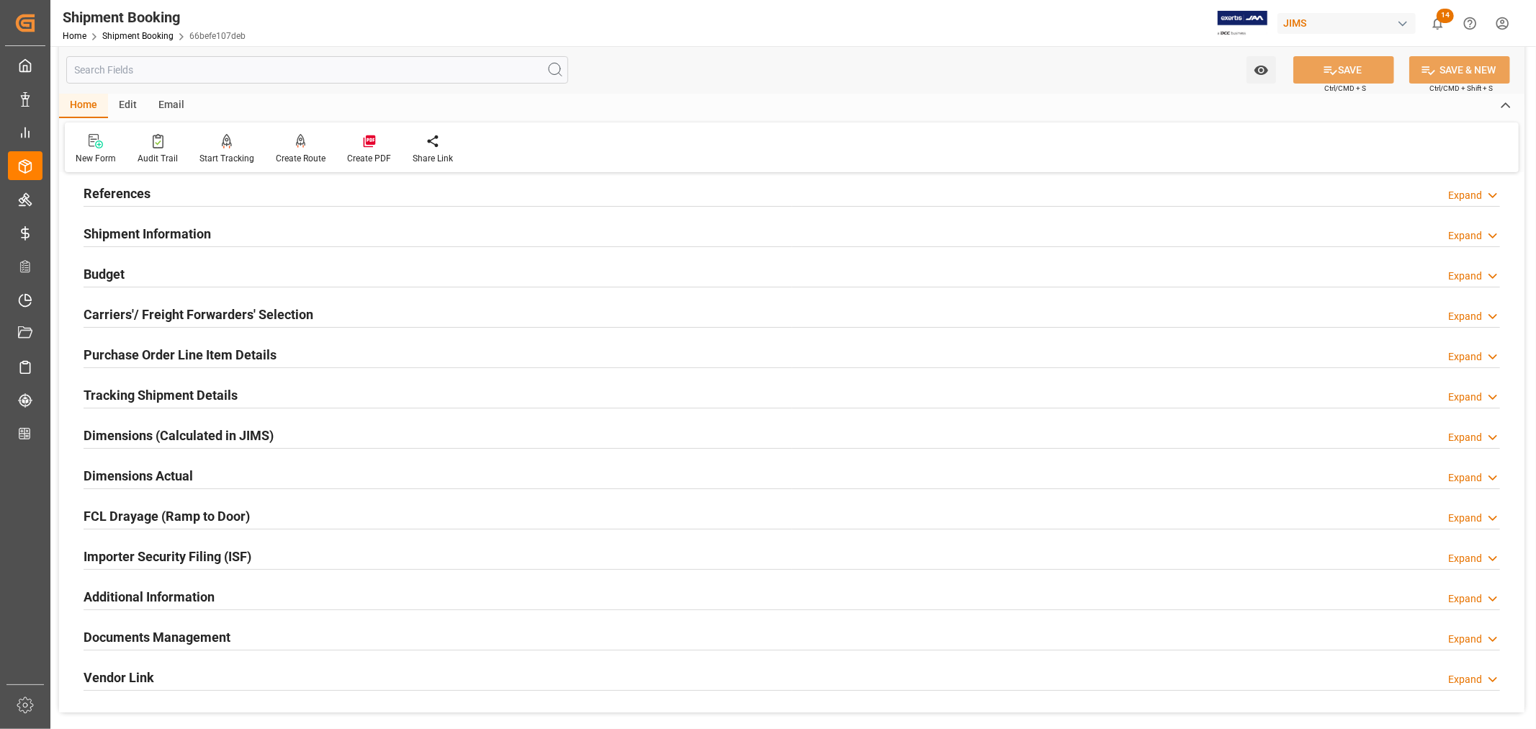
click at [196, 393] on h2 "Tracking Shipment Details" at bounding box center [161, 394] width 154 height 19
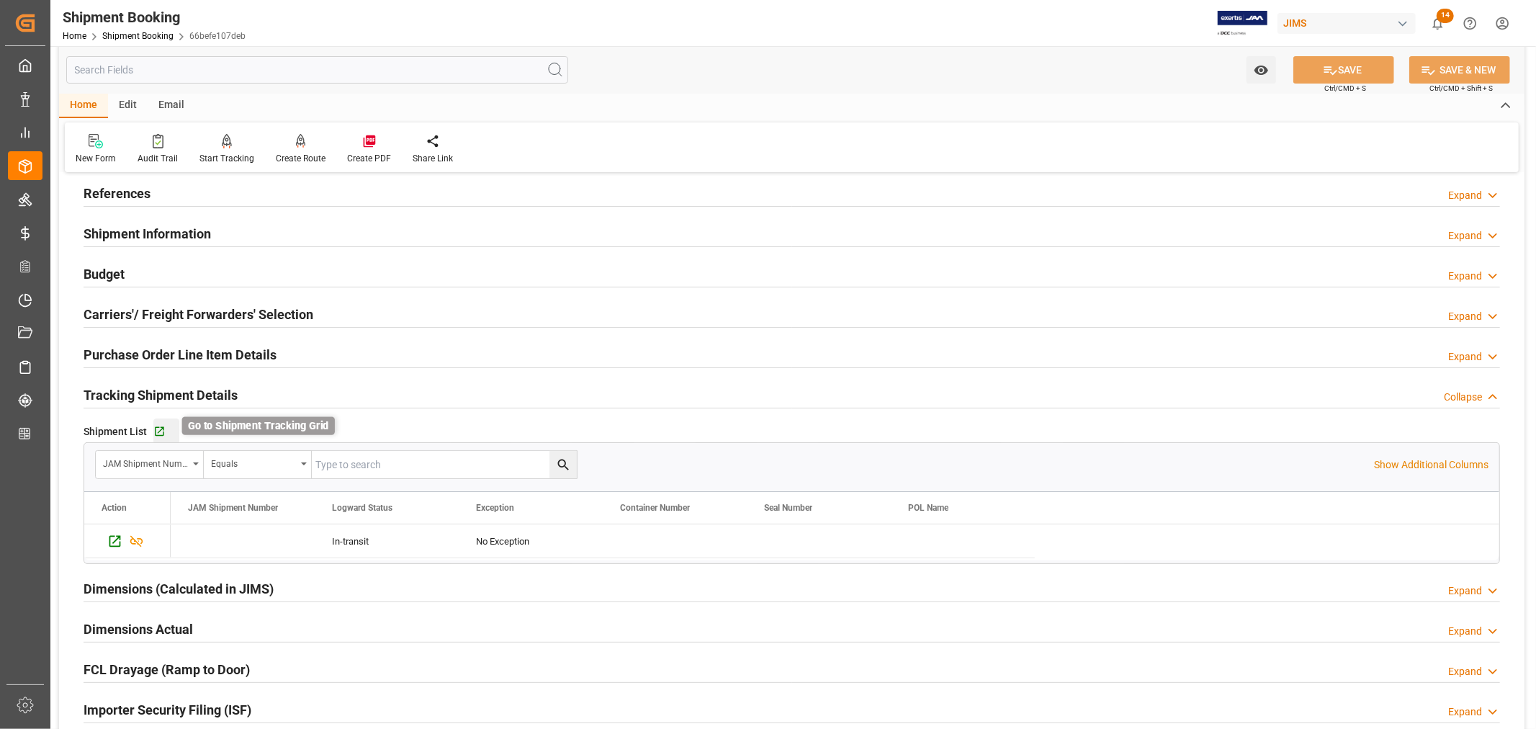
click at [160, 433] on icon "button" at bounding box center [159, 432] width 12 height 12
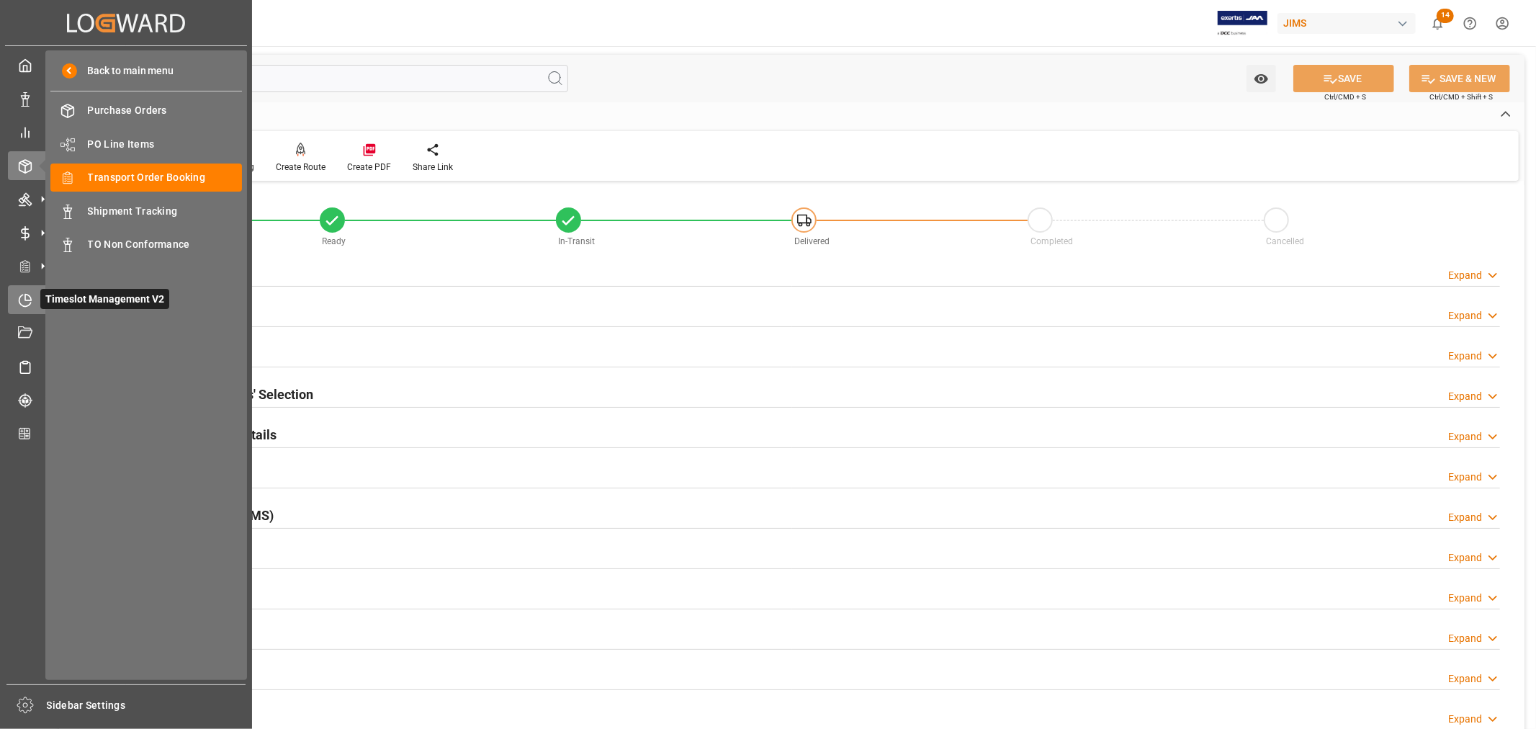
click at [27, 297] on icon at bounding box center [25, 300] width 14 height 14
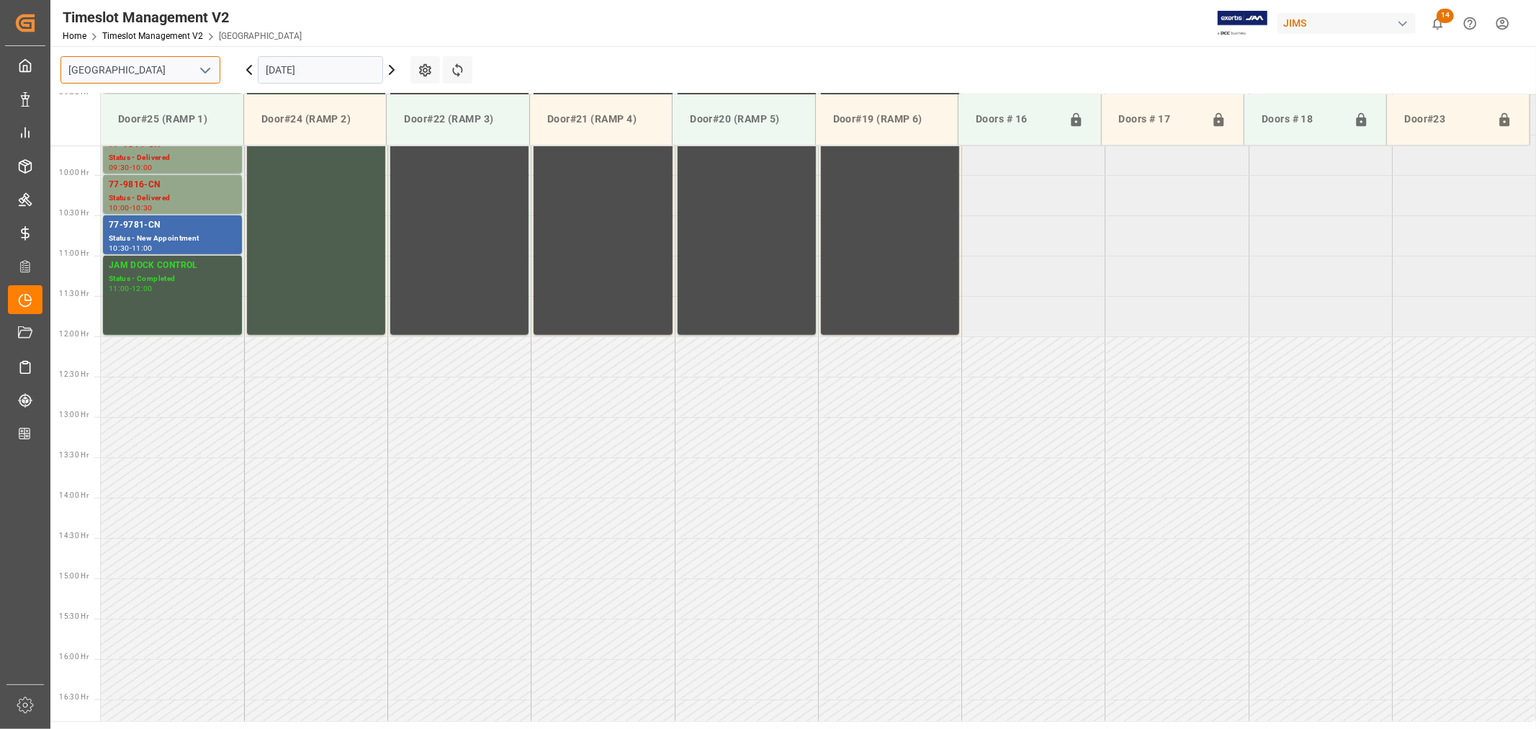
click at [181, 73] on input "[GEOGRAPHIC_DATA]" at bounding box center [141, 69] width 160 height 27
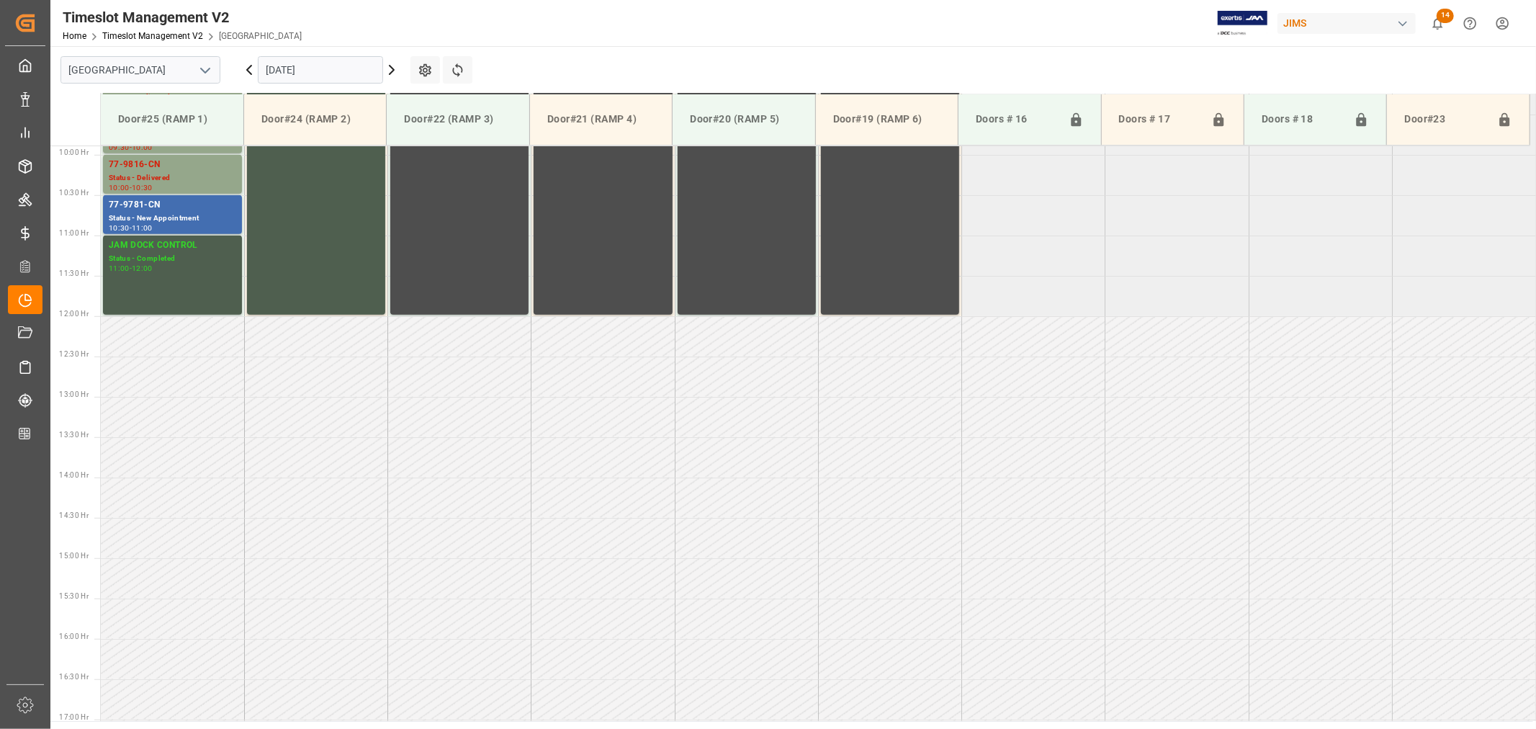
click at [202, 73] on icon "open menu" at bounding box center [205, 70] width 17 height 17
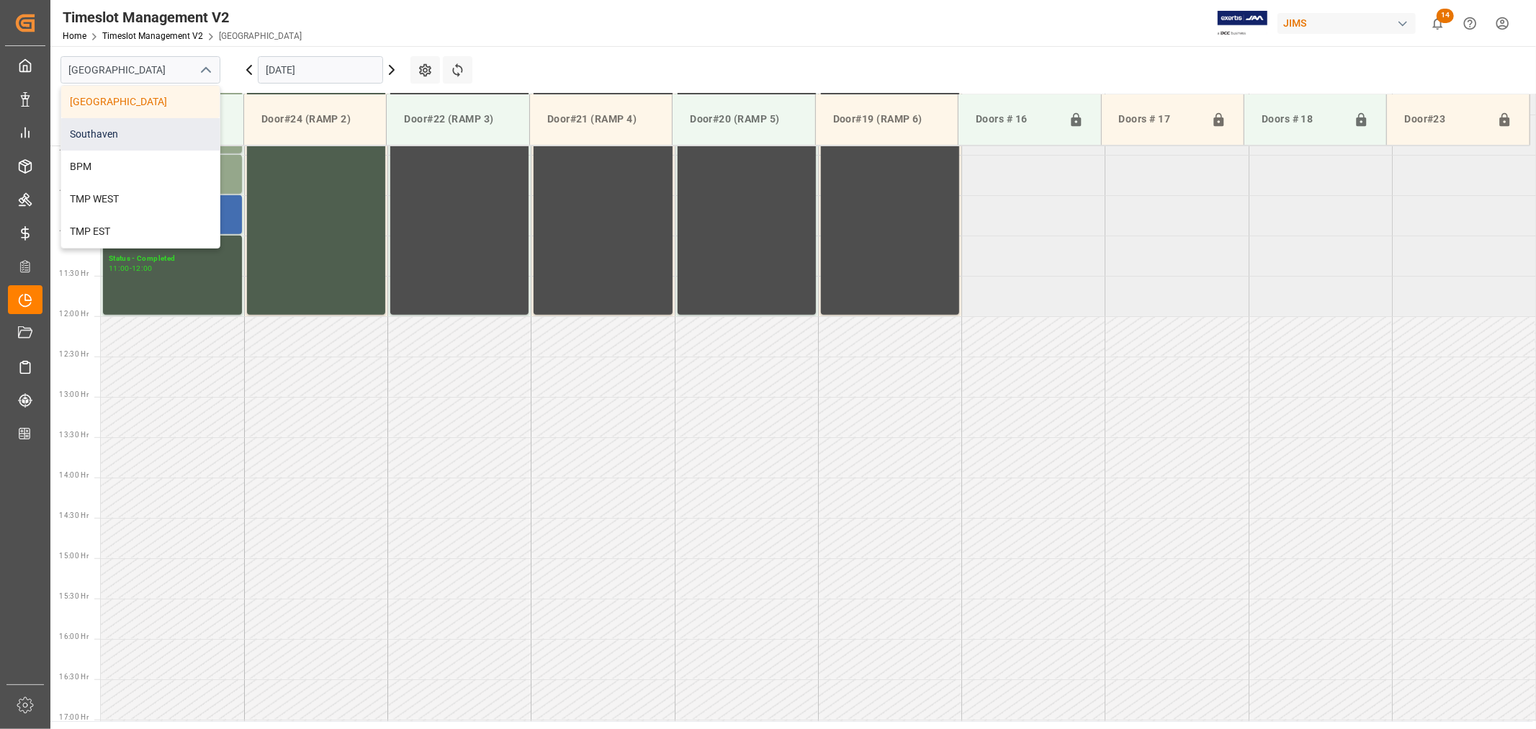
click at [122, 135] on div "Southaven" at bounding box center [140, 134] width 158 height 32
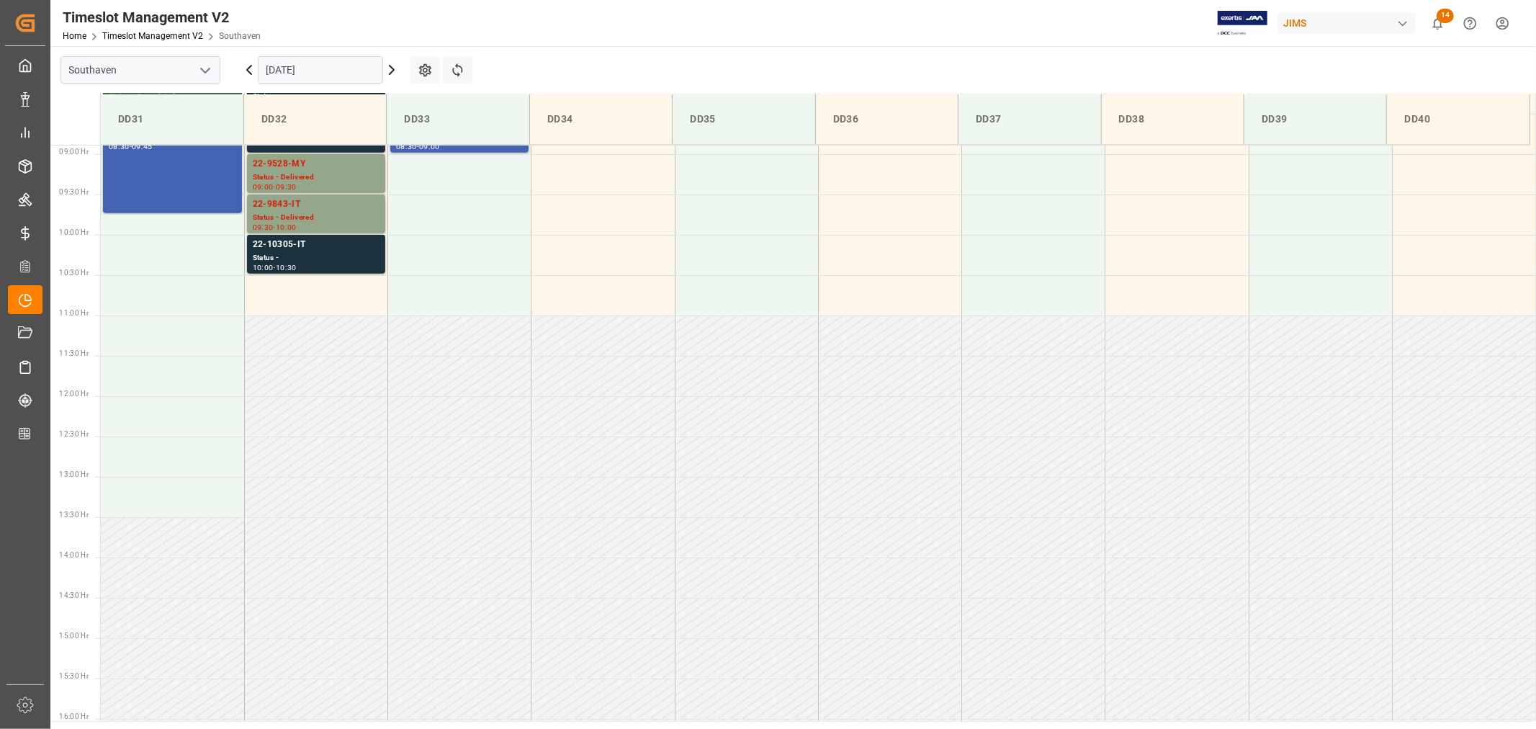
scroll to position [637, 0]
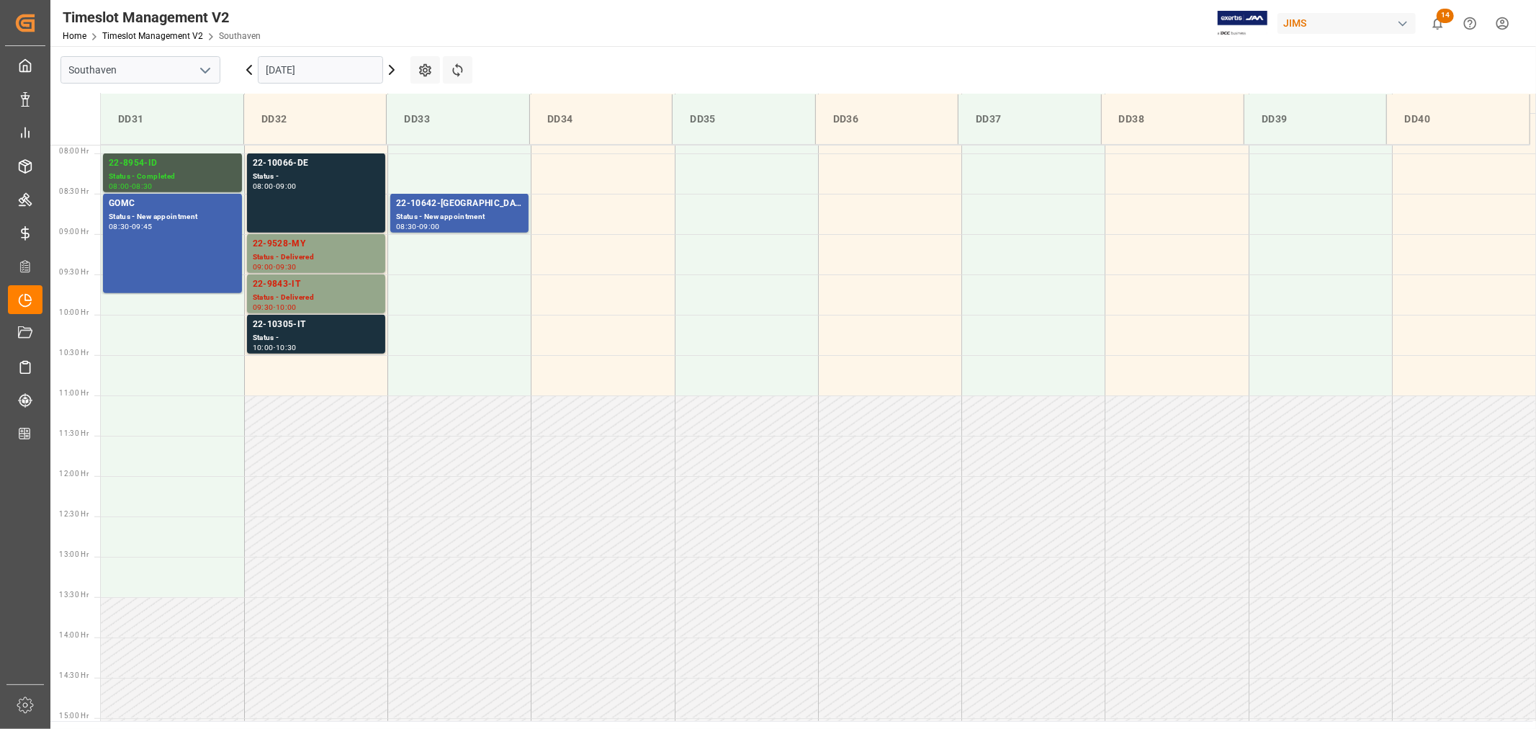
click at [321, 70] on input "09-03-2025" at bounding box center [320, 69] width 125 height 27
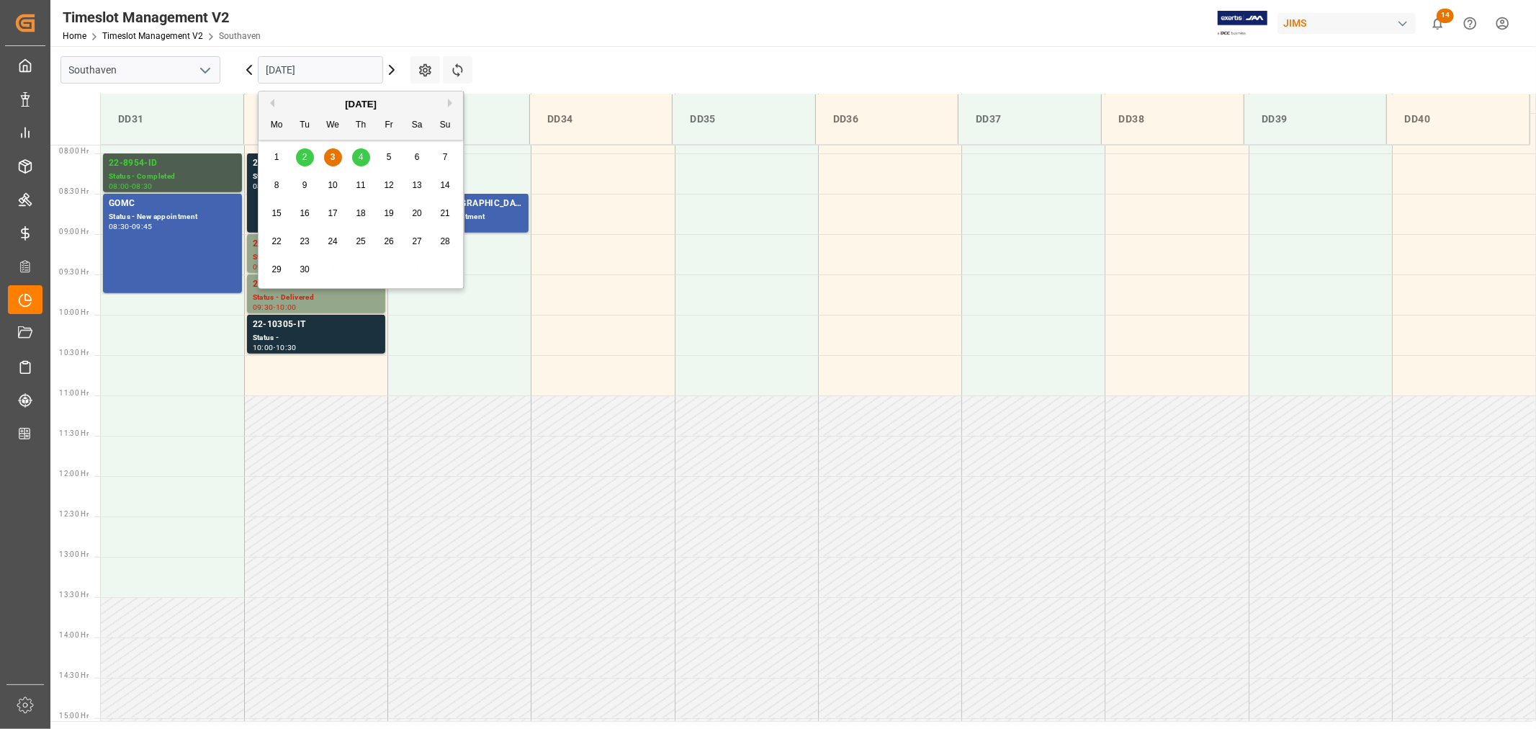
click at [363, 161] on span "4" at bounding box center [361, 157] width 5 height 10
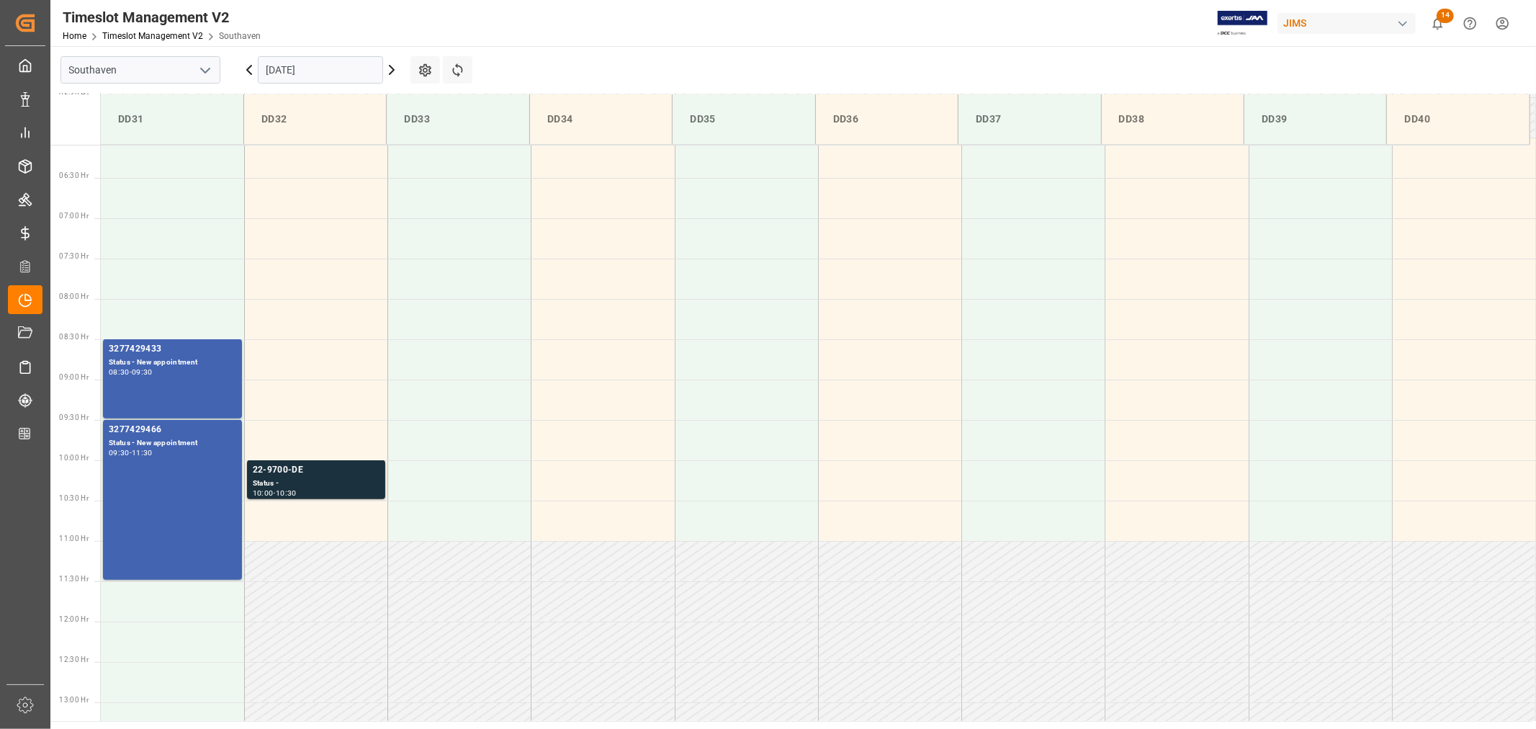
scroll to position [477, 0]
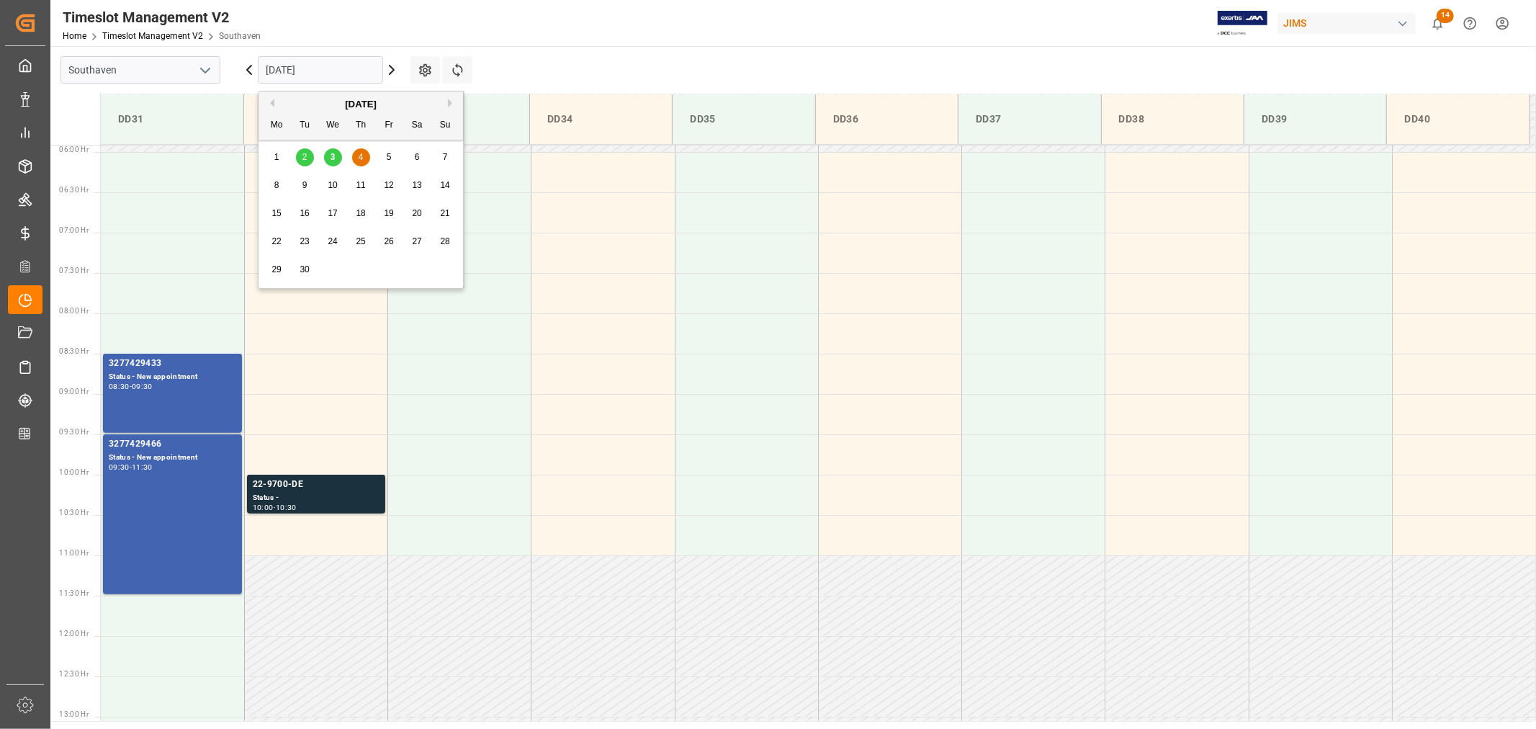
click at [330, 66] on input "09-04-2025" at bounding box center [320, 69] width 125 height 27
click at [332, 159] on span "3" at bounding box center [333, 157] width 5 height 10
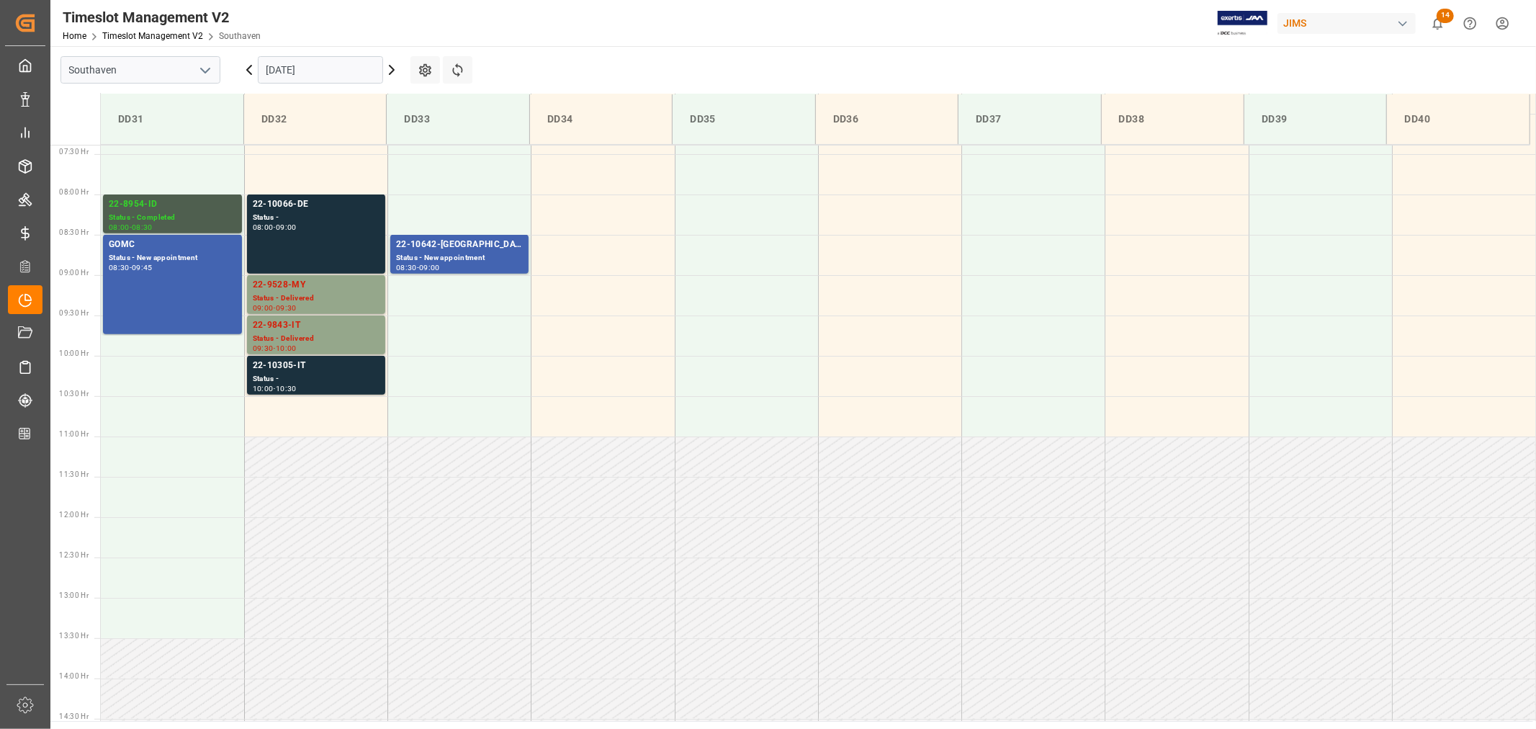
scroll to position [557, 0]
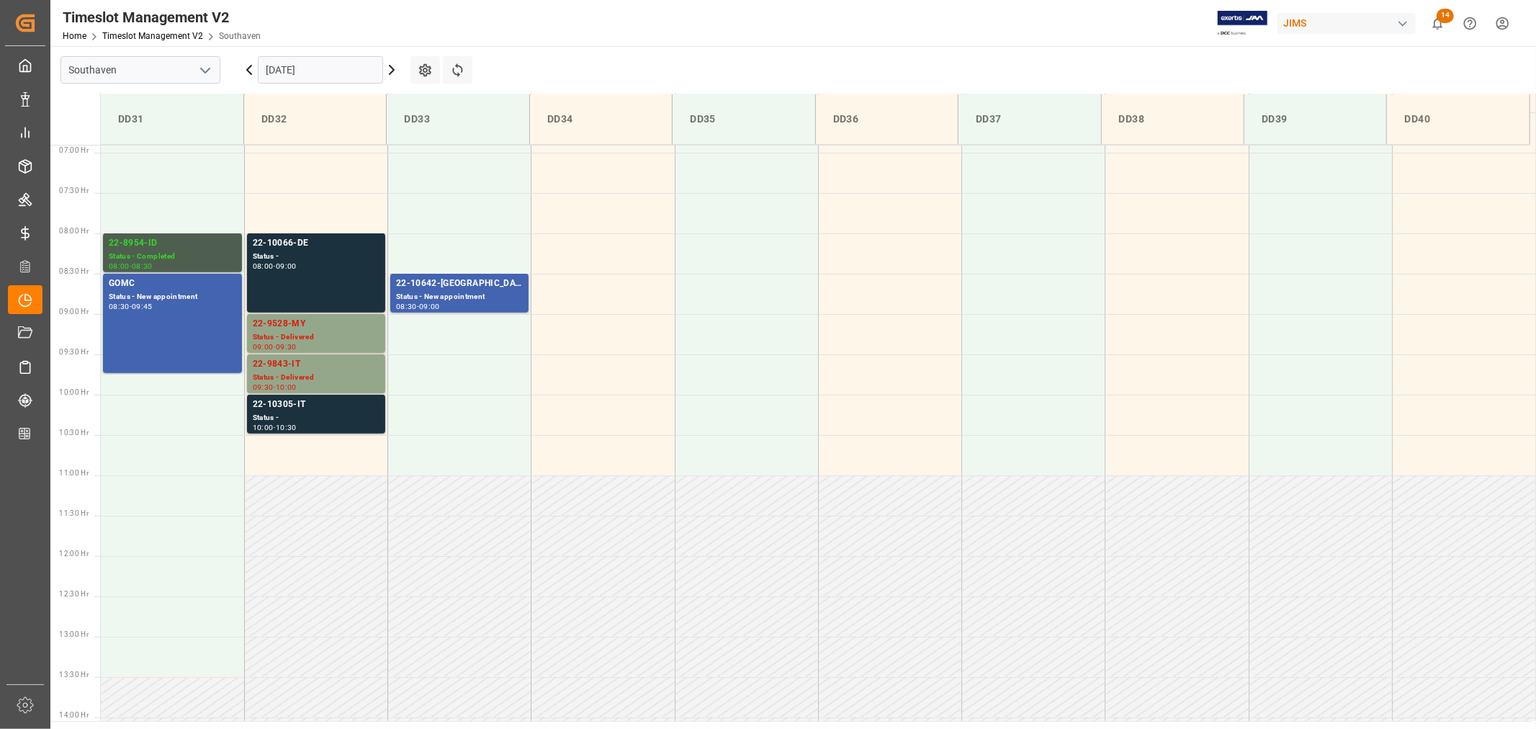
click at [333, 72] on input "09-03-2025" at bounding box center [320, 69] width 125 height 27
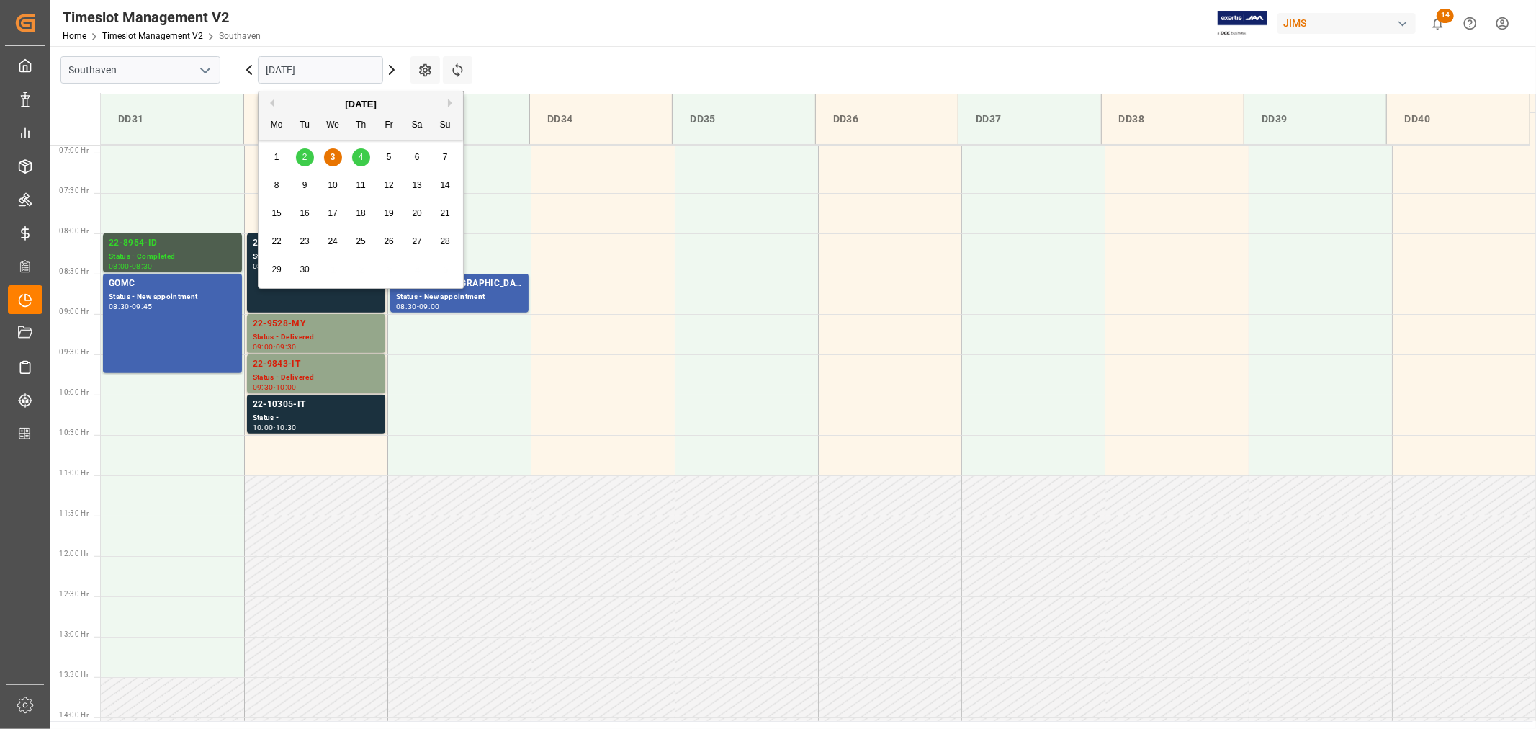
click at [305, 156] on span "2" at bounding box center [305, 157] width 5 height 10
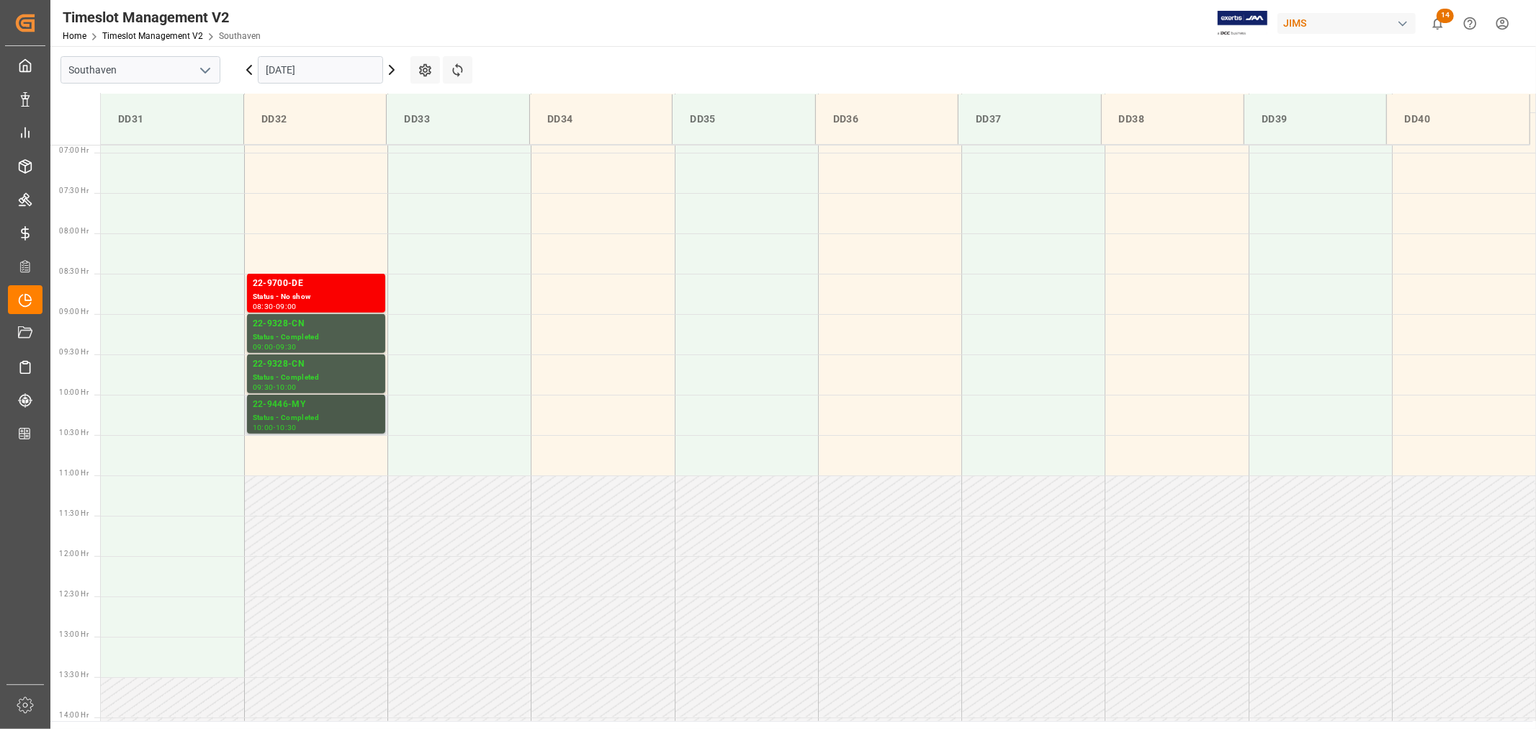
click at [291, 412] on div "Status - Completed" at bounding box center [316, 418] width 127 height 12
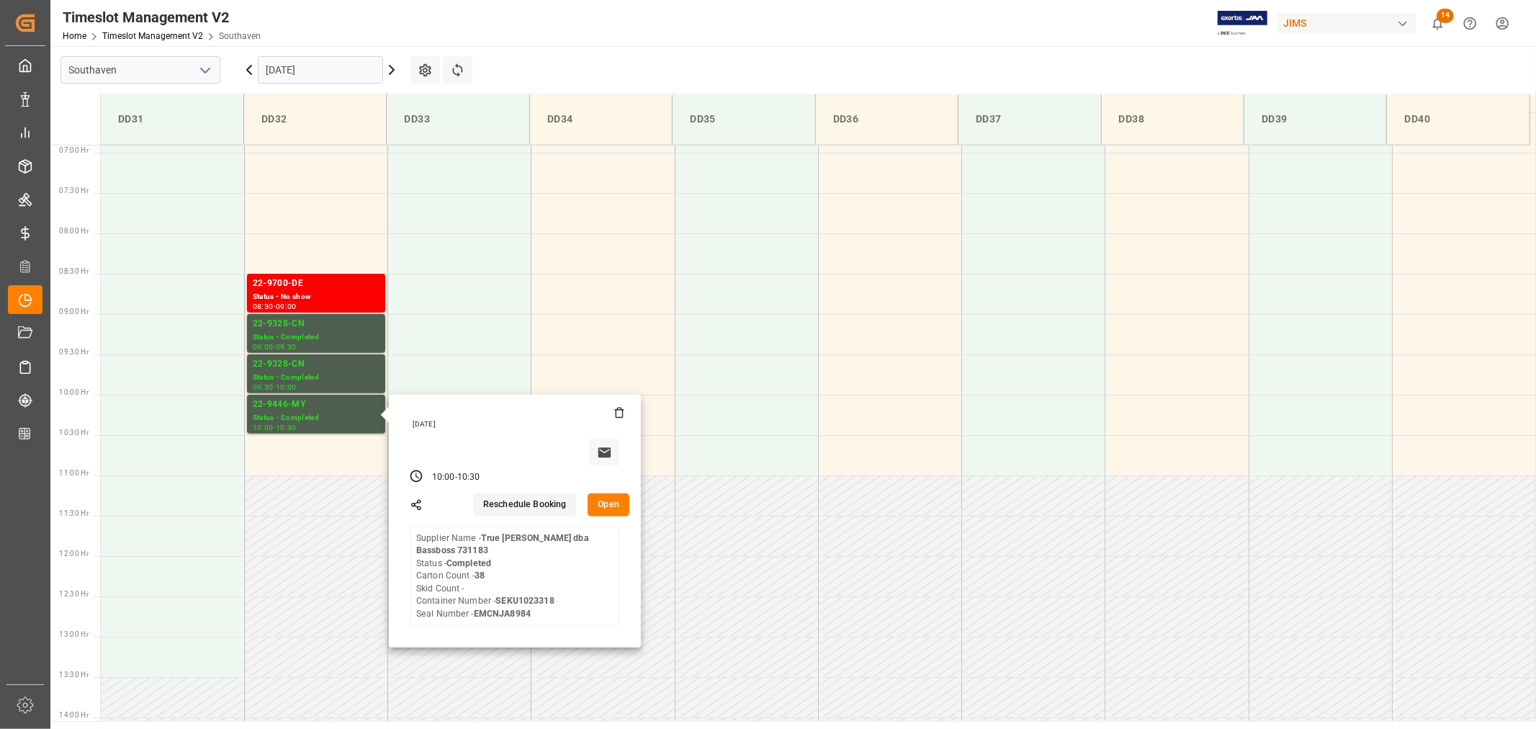
click at [343, 72] on input "09-02-2025" at bounding box center [320, 69] width 125 height 27
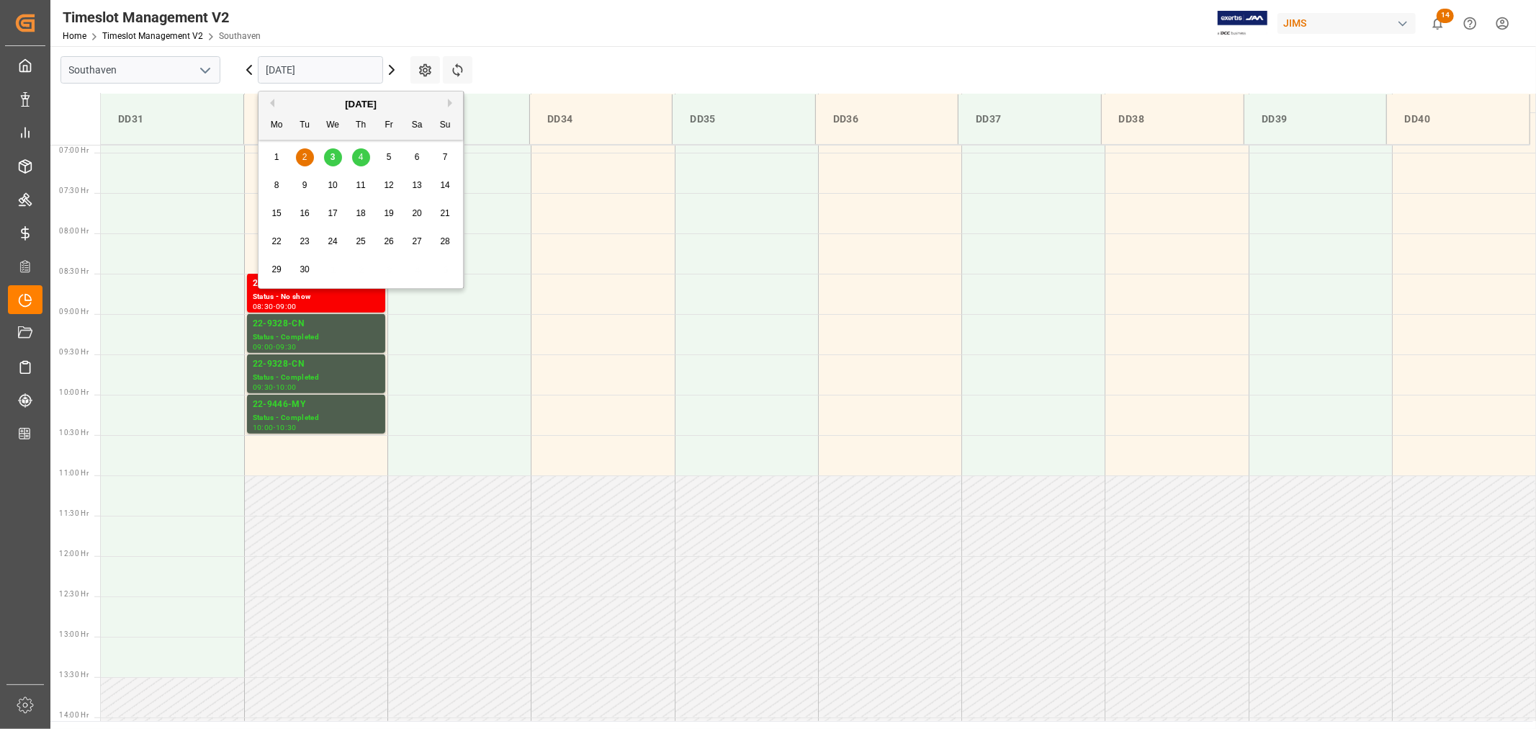
click at [366, 155] on div "4" at bounding box center [361, 157] width 18 height 17
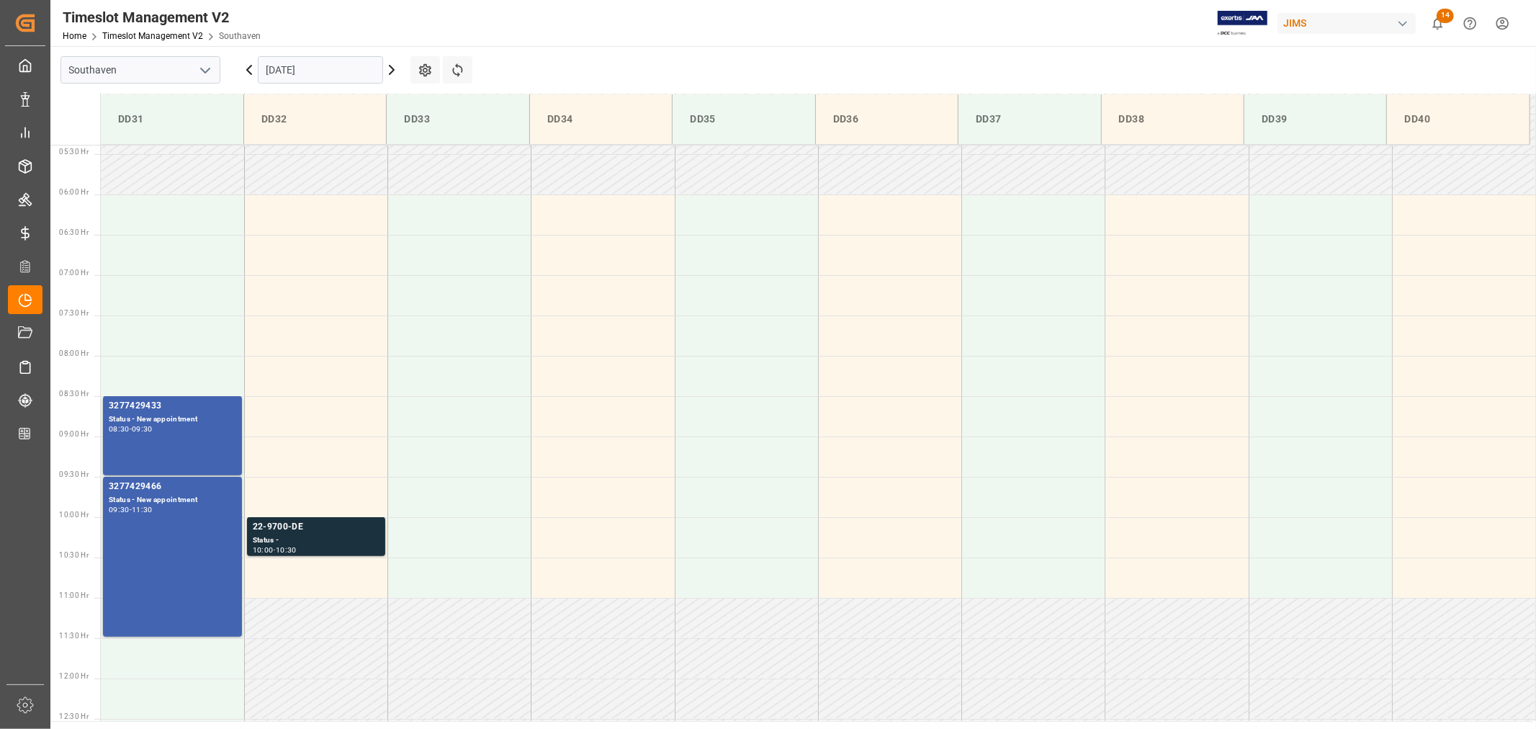
scroll to position [397, 0]
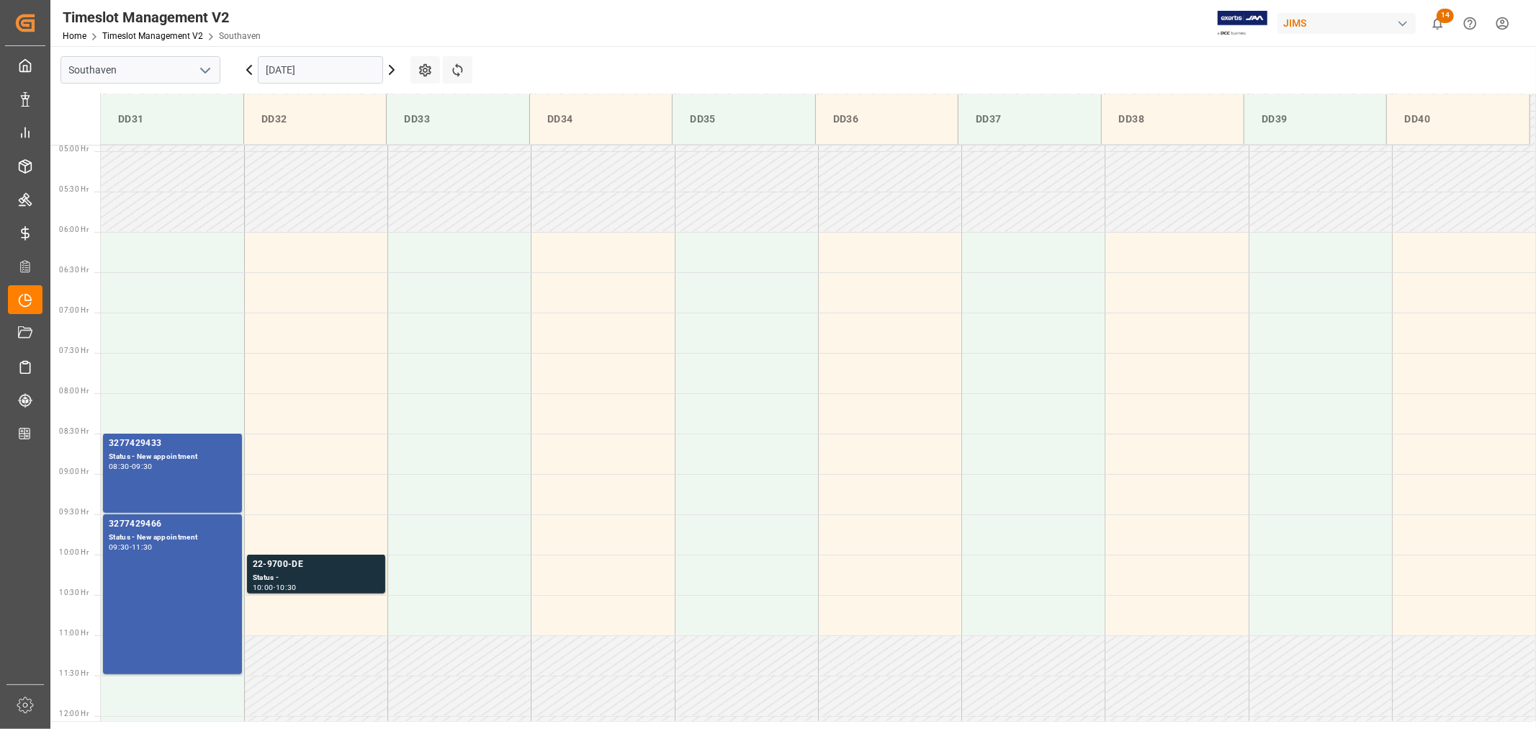
click at [332, 63] on input "09-04-2025" at bounding box center [320, 69] width 125 height 27
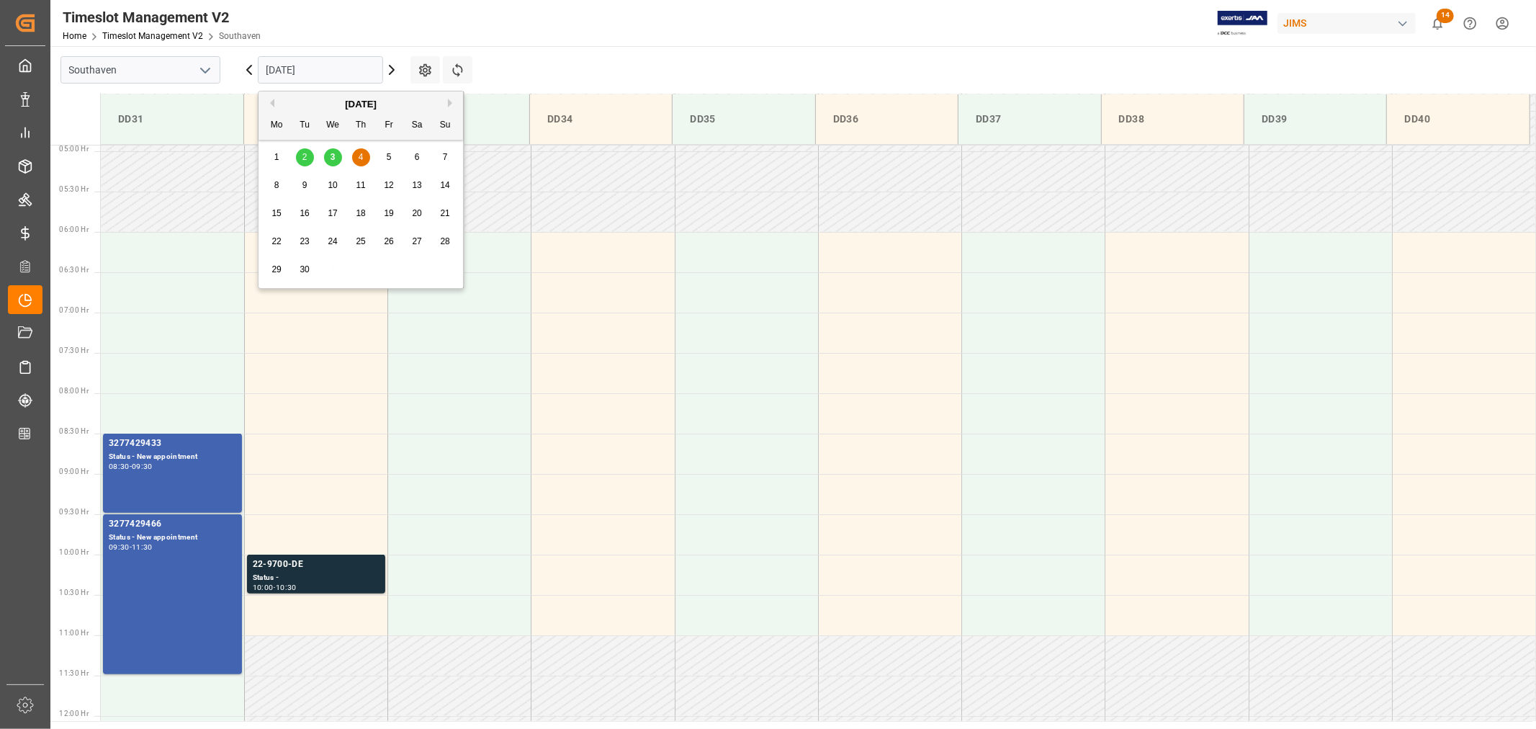
click at [333, 154] on span "3" at bounding box center [333, 157] width 5 height 10
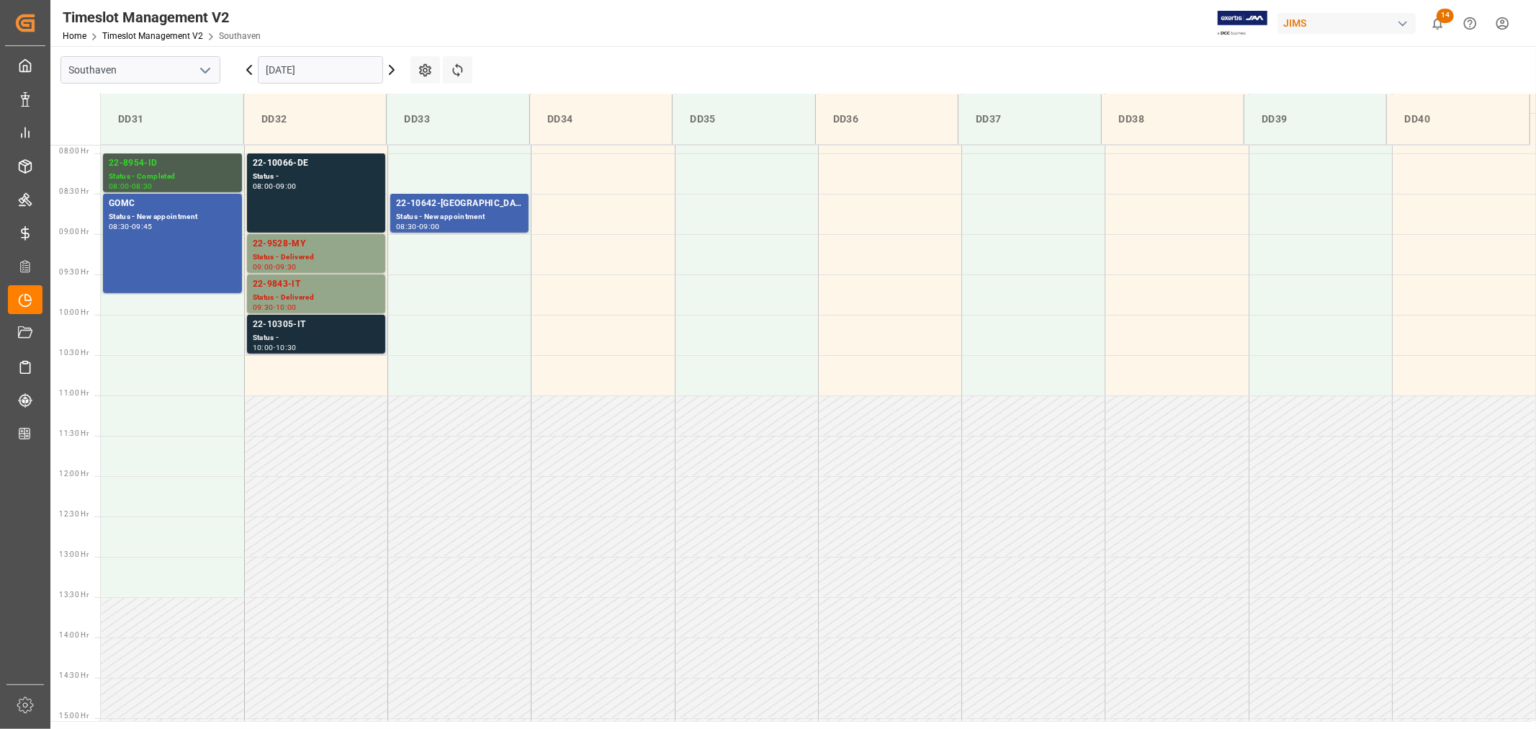
scroll to position [557, 0]
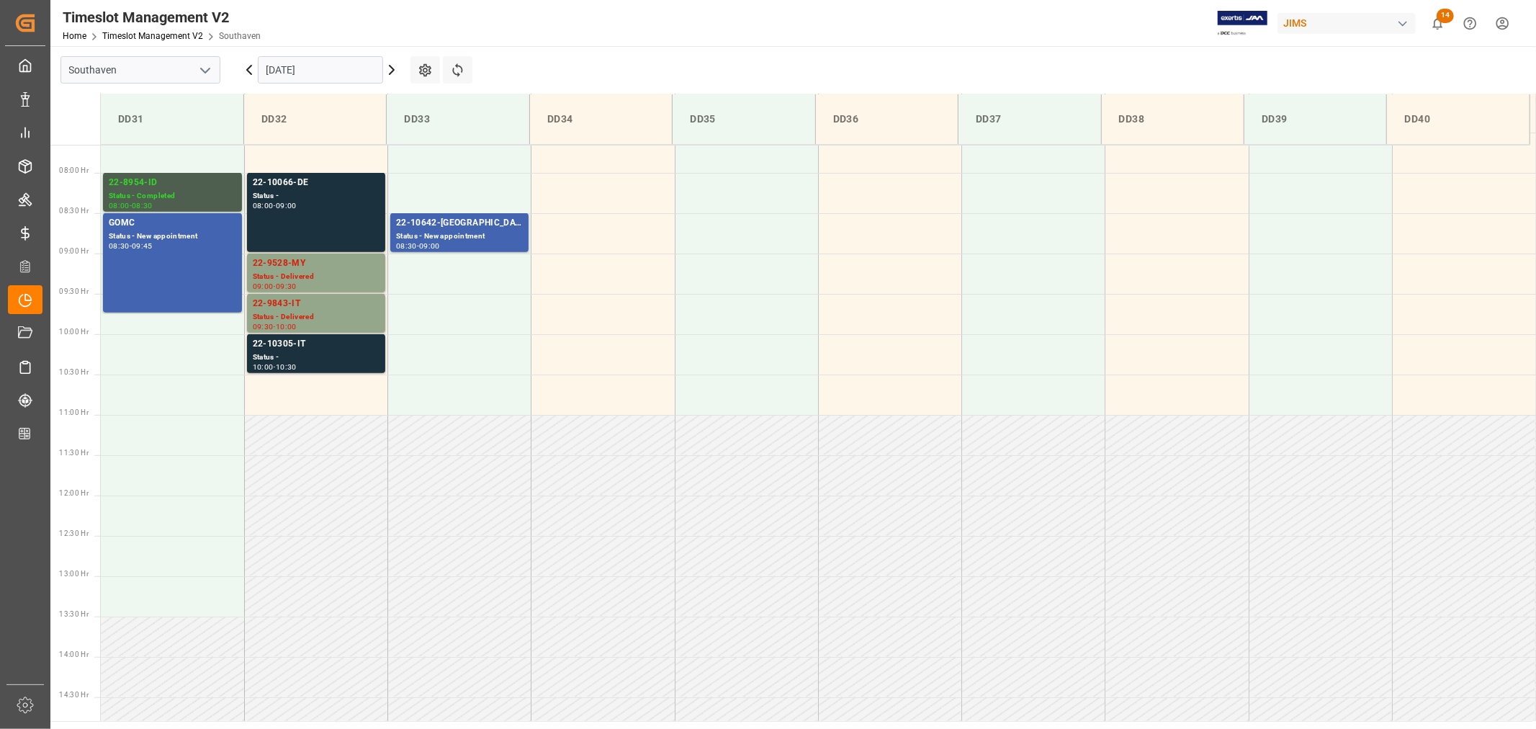
scroll to position [477, 0]
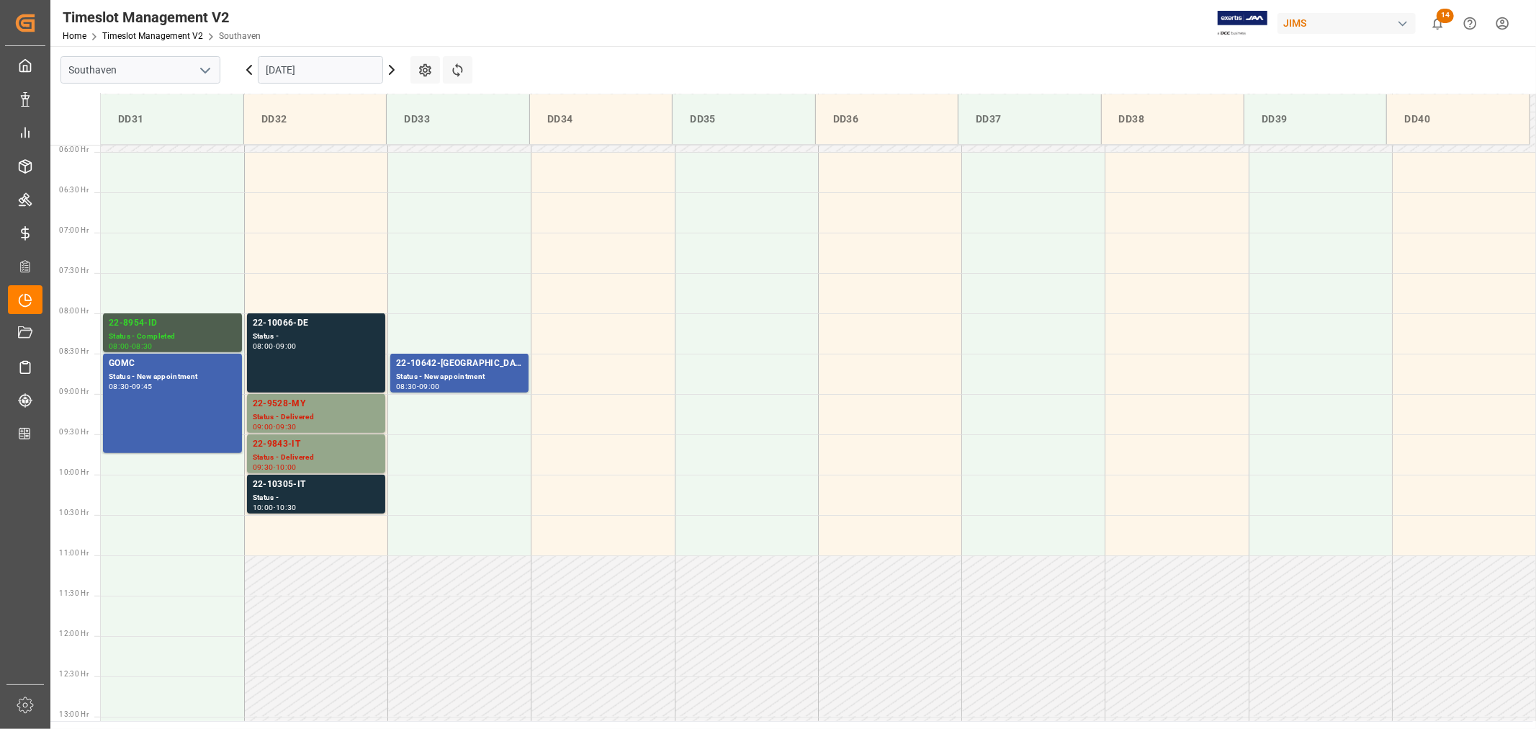
click at [325, 74] on input "[DATE]" at bounding box center [320, 69] width 125 height 27
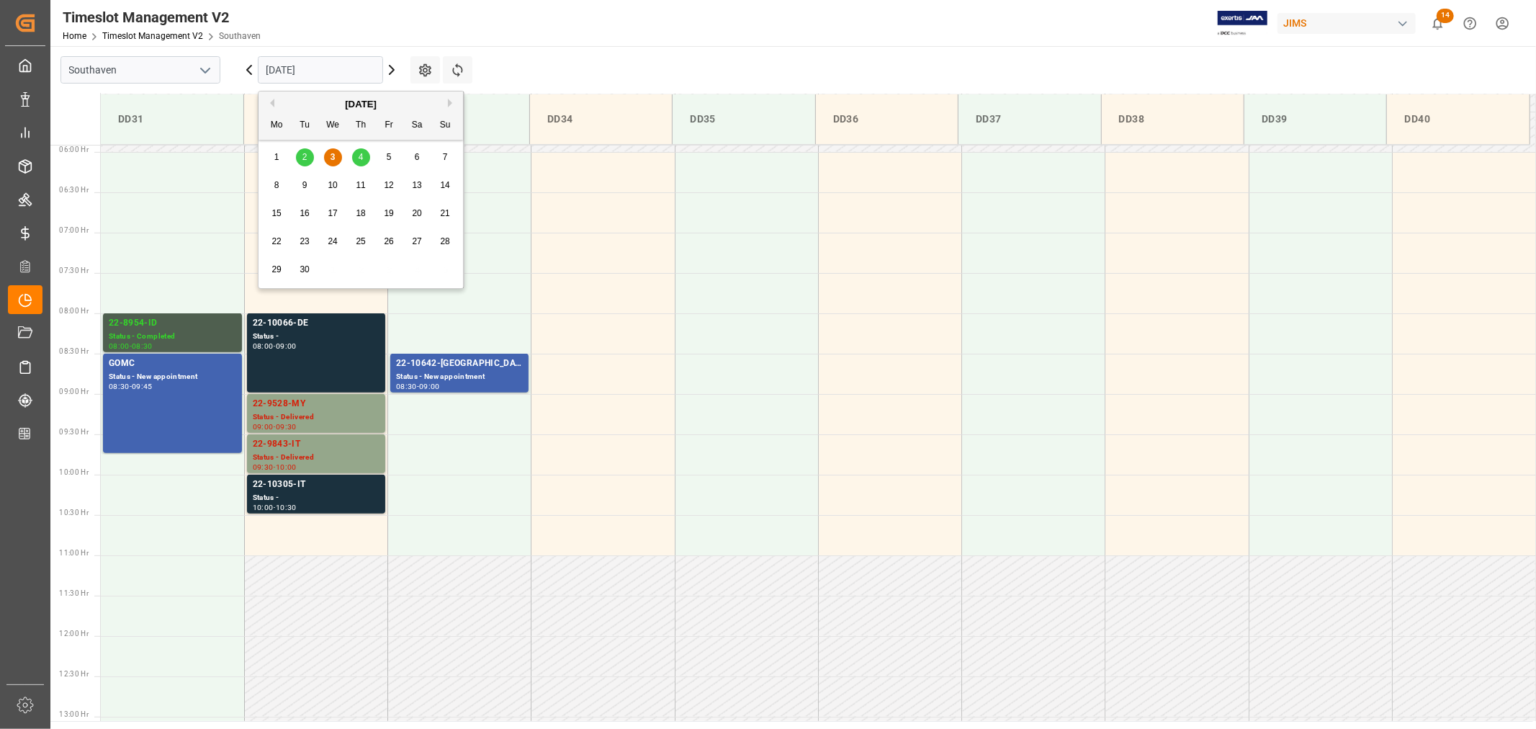
click at [360, 159] on span "4" at bounding box center [361, 157] width 5 height 10
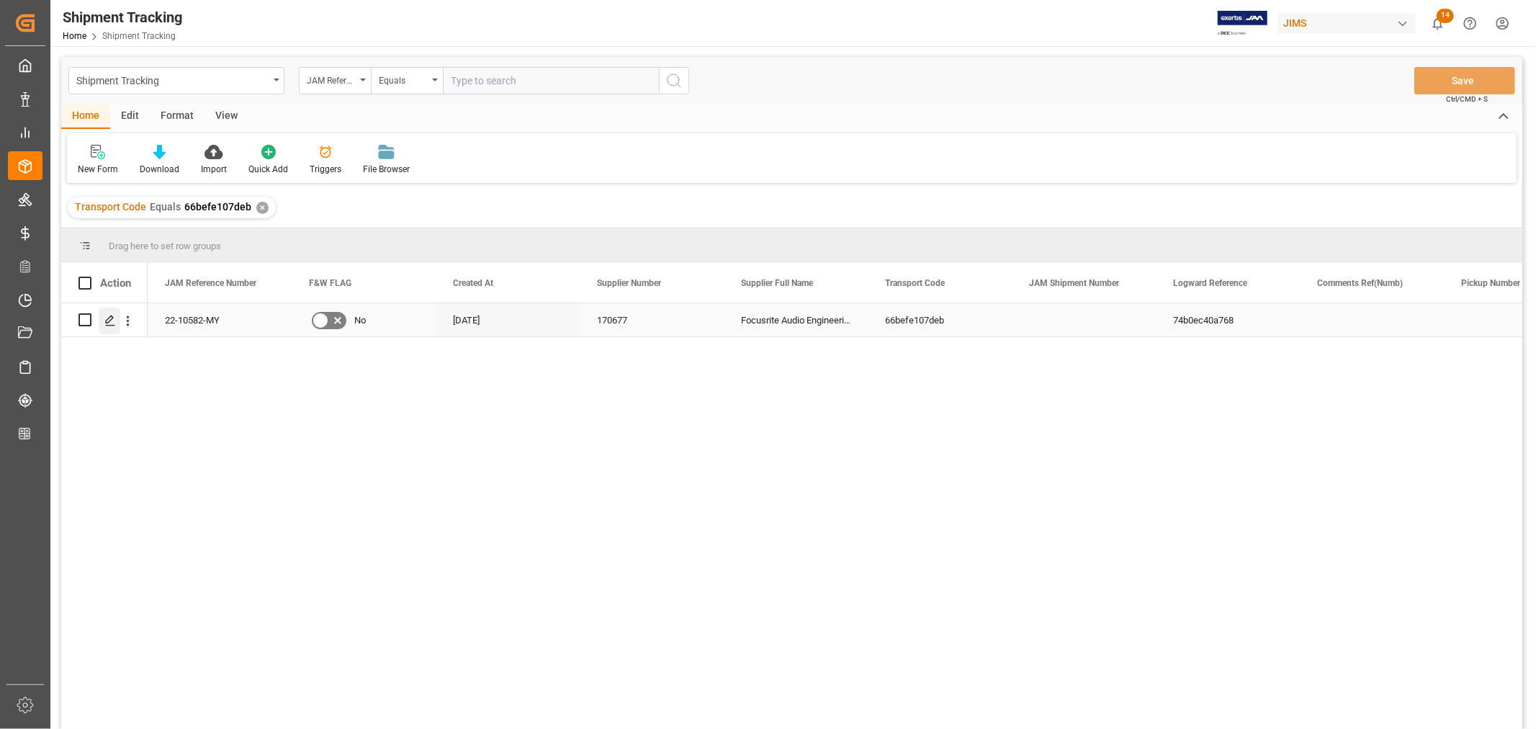
click at [109, 315] on icon "Press SPACE to select this row." at bounding box center [110, 321] width 12 height 12
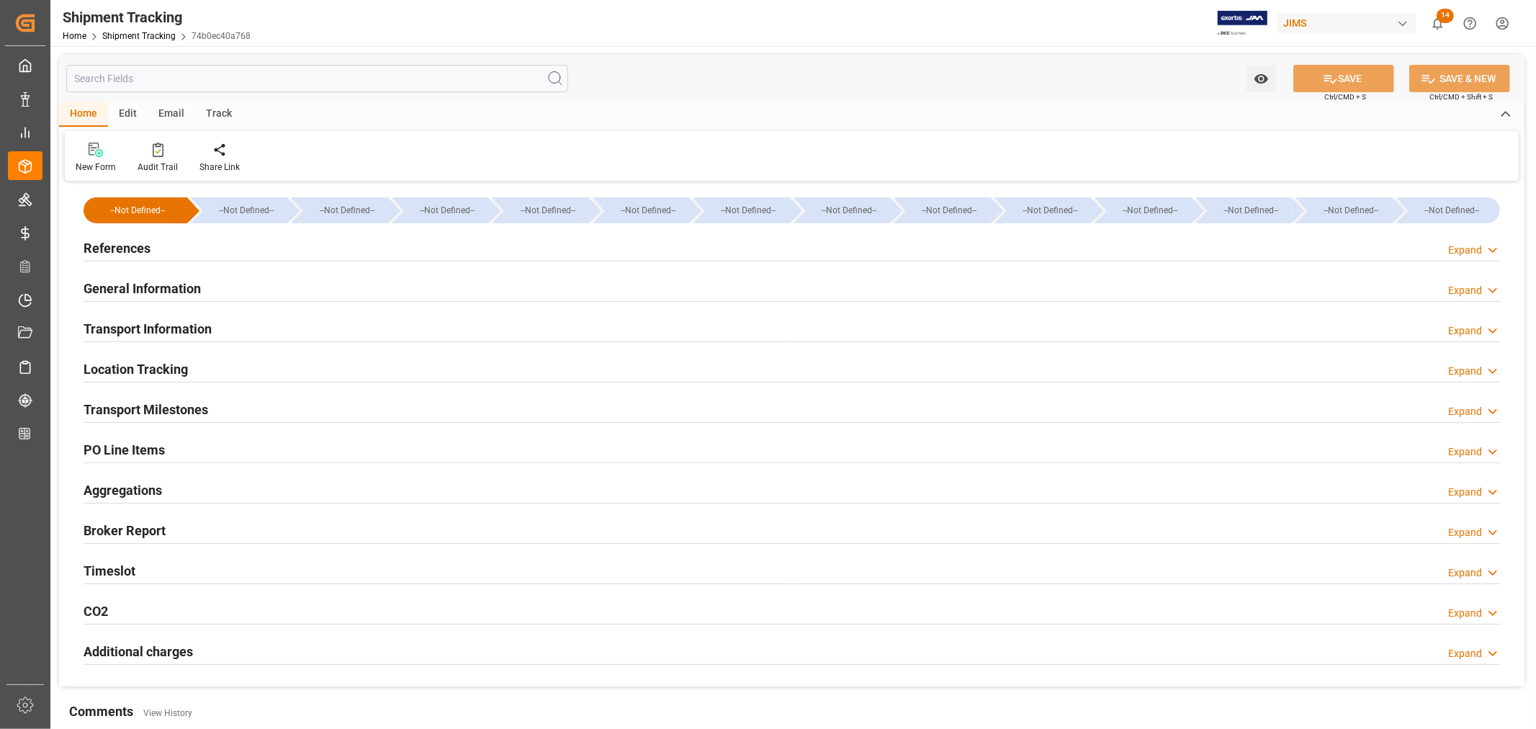
type input "337372.95"
click at [194, 326] on h2 "Transport Information" at bounding box center [148, 328] width 128 height 19
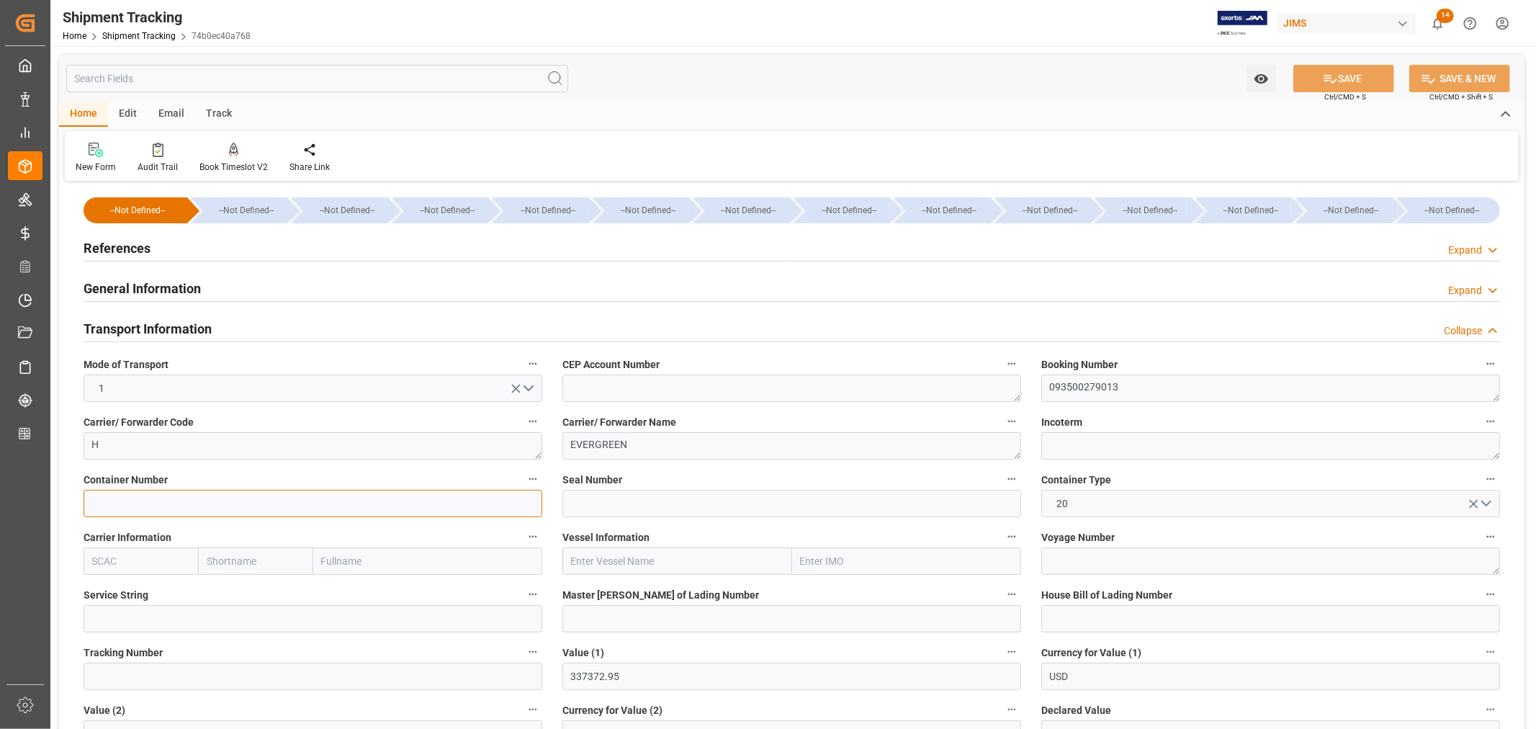
click at [99, 501] on input at bounding box center [313, 503] width 459 height 27
paste input "EISU2216299"
type input "EISU2216299"
click at [596, 506] on input at bounding box center [792, 503] width 459 height 27
click at [569, 499] on input at bounding box center [792, 503] width 459 height 27
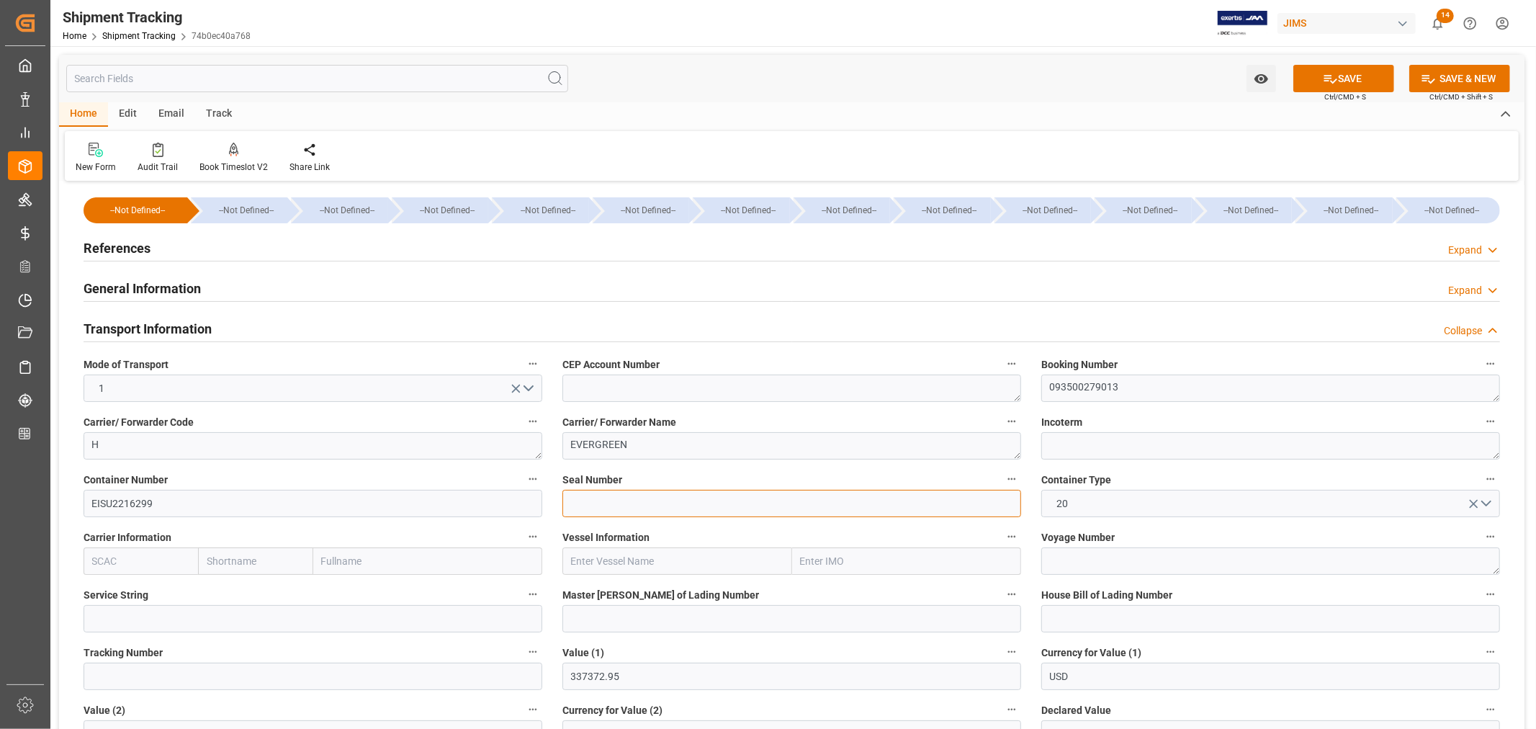
paste input "EMCVPG7273"
type input "EMCVPG7273"
click at [1345, 77] on button "SAVE" at bounding box center [1344, 78] width 101 height 27
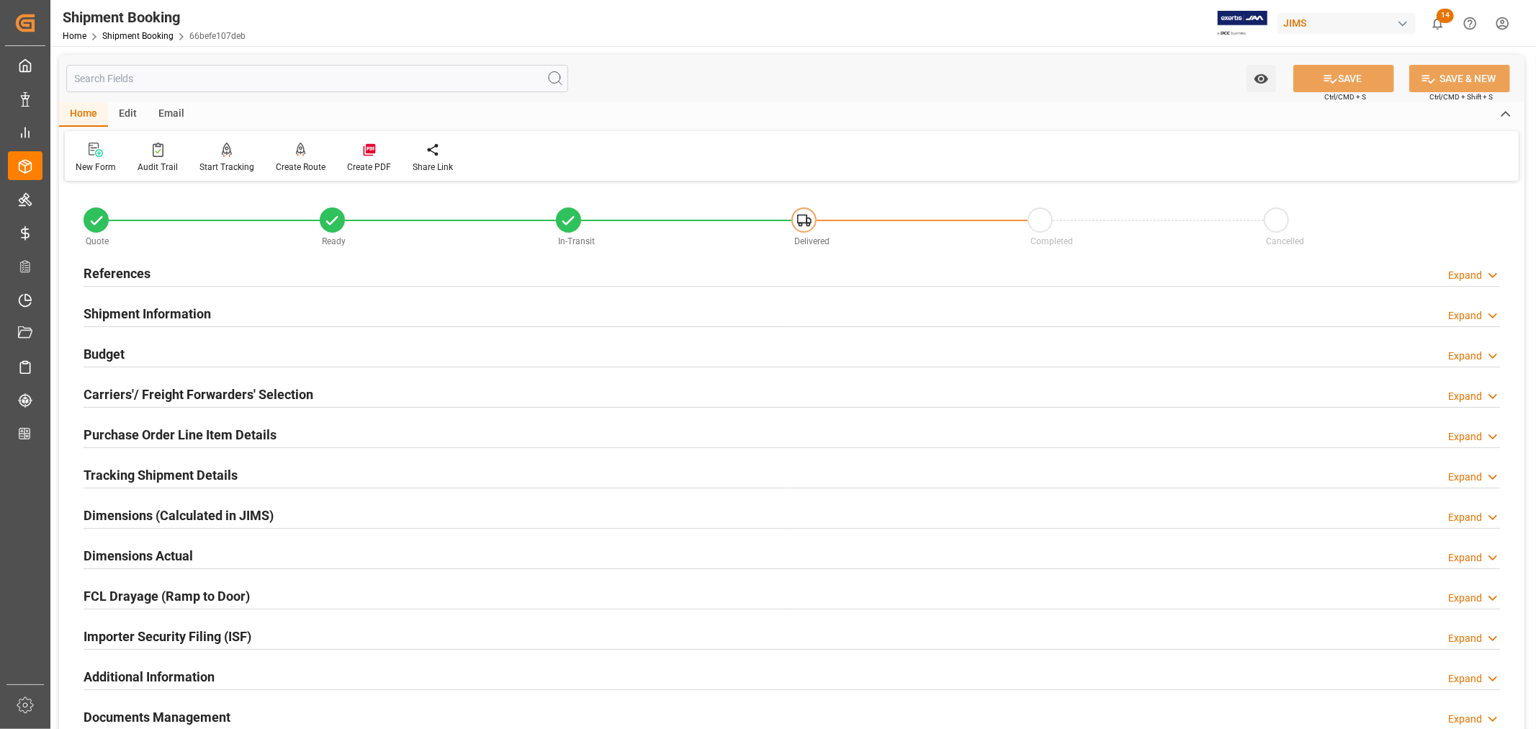
click at [140, 470] on h2 "Tracking Shipment Details" at bounding box center [161, 474] width 154 height 19
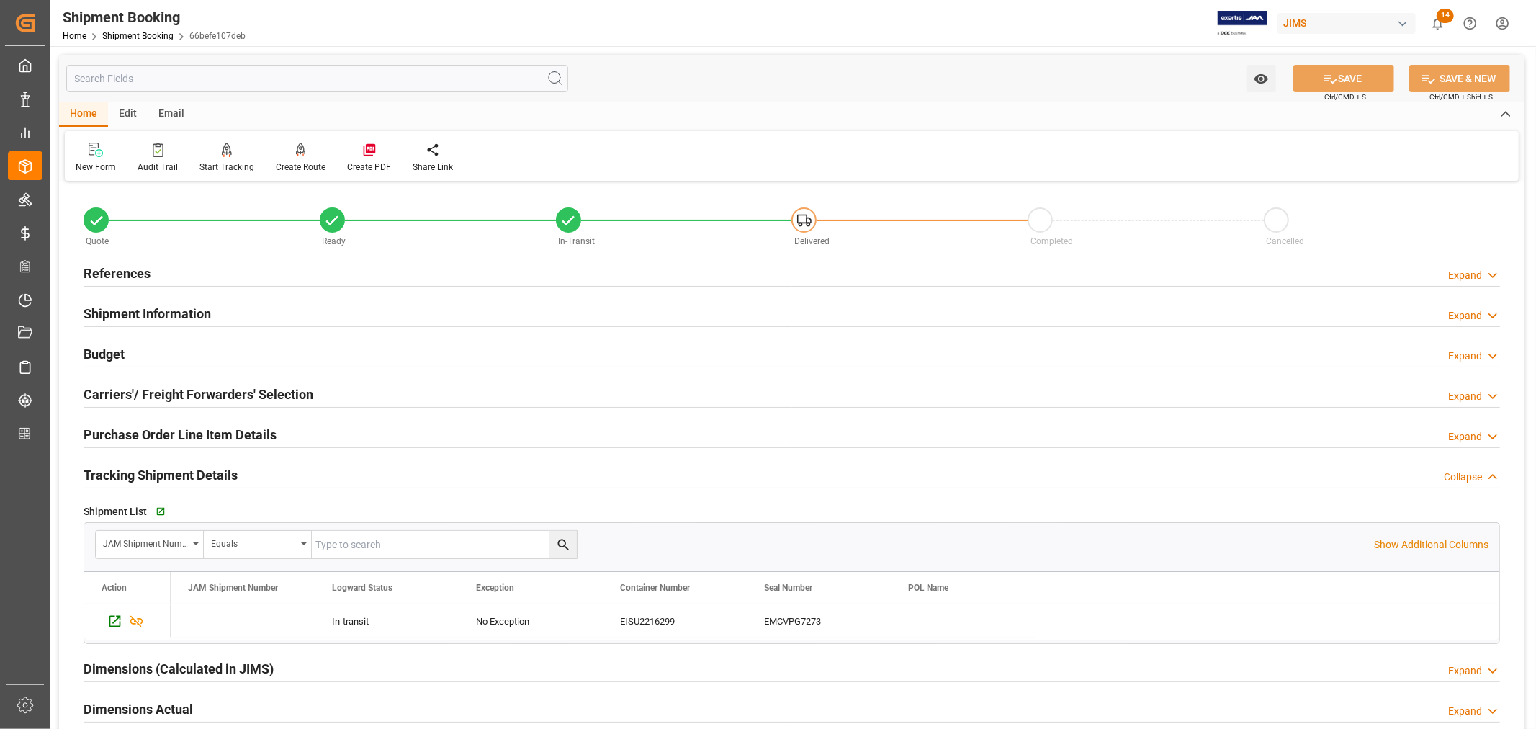
click at [140, 470] on h2 "Tracking Shipment Details" at bounding box center [161, 474] width 154 height 19
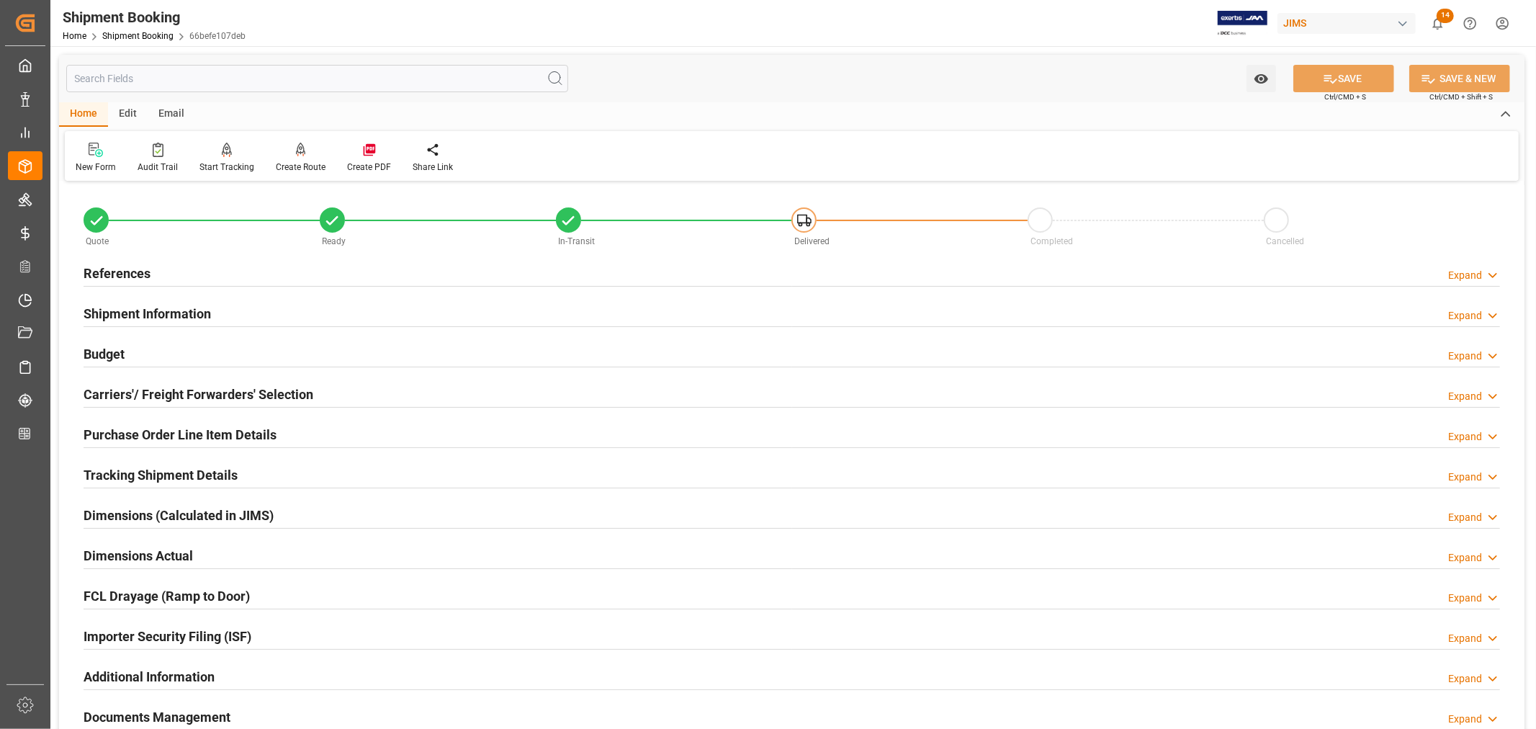
click at [138, 470] on h2 "Tracking Shipment Details" at bounding box center [161, 474] width 154 height 19
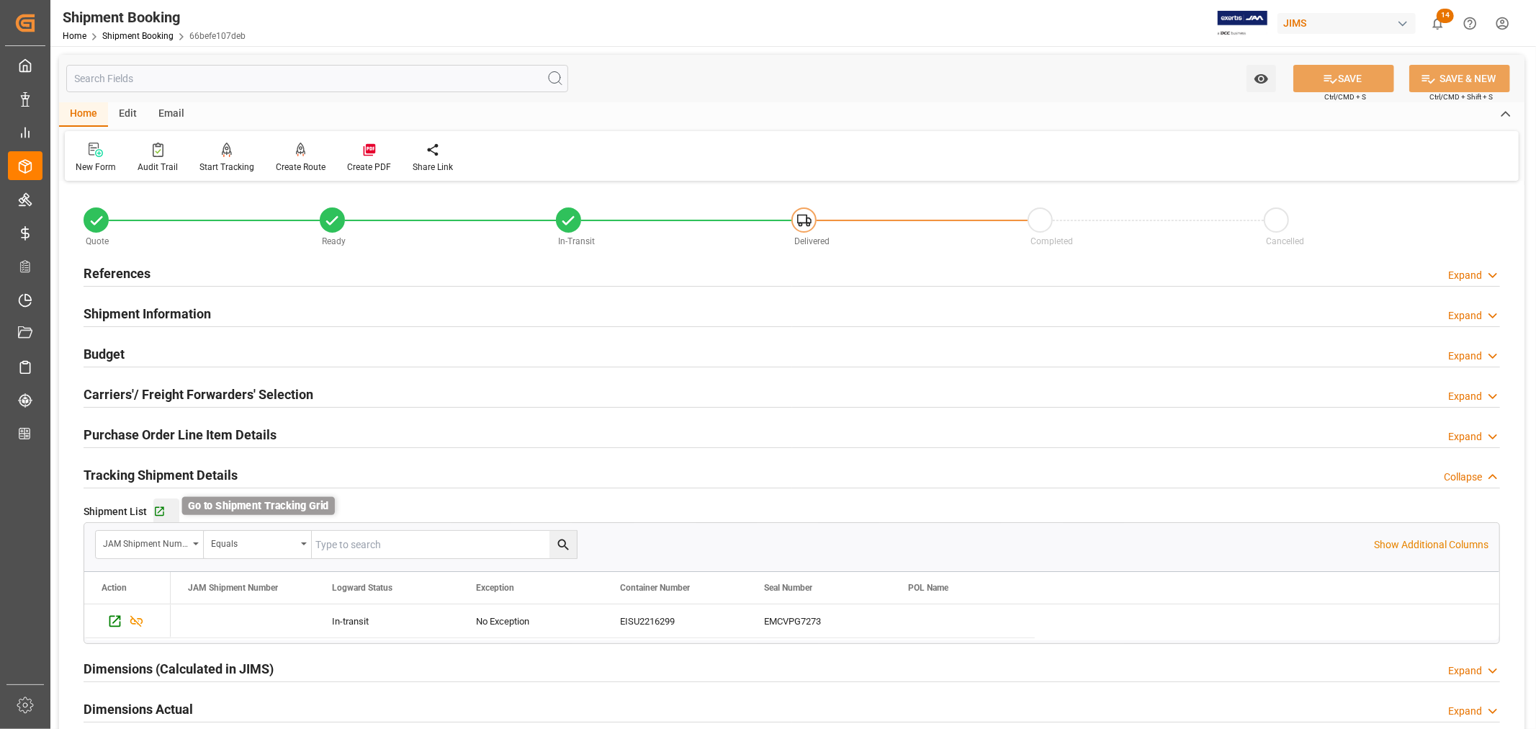
click at [161, 510] on icon "button" at bounding box center [159, 512] width 12 height 12
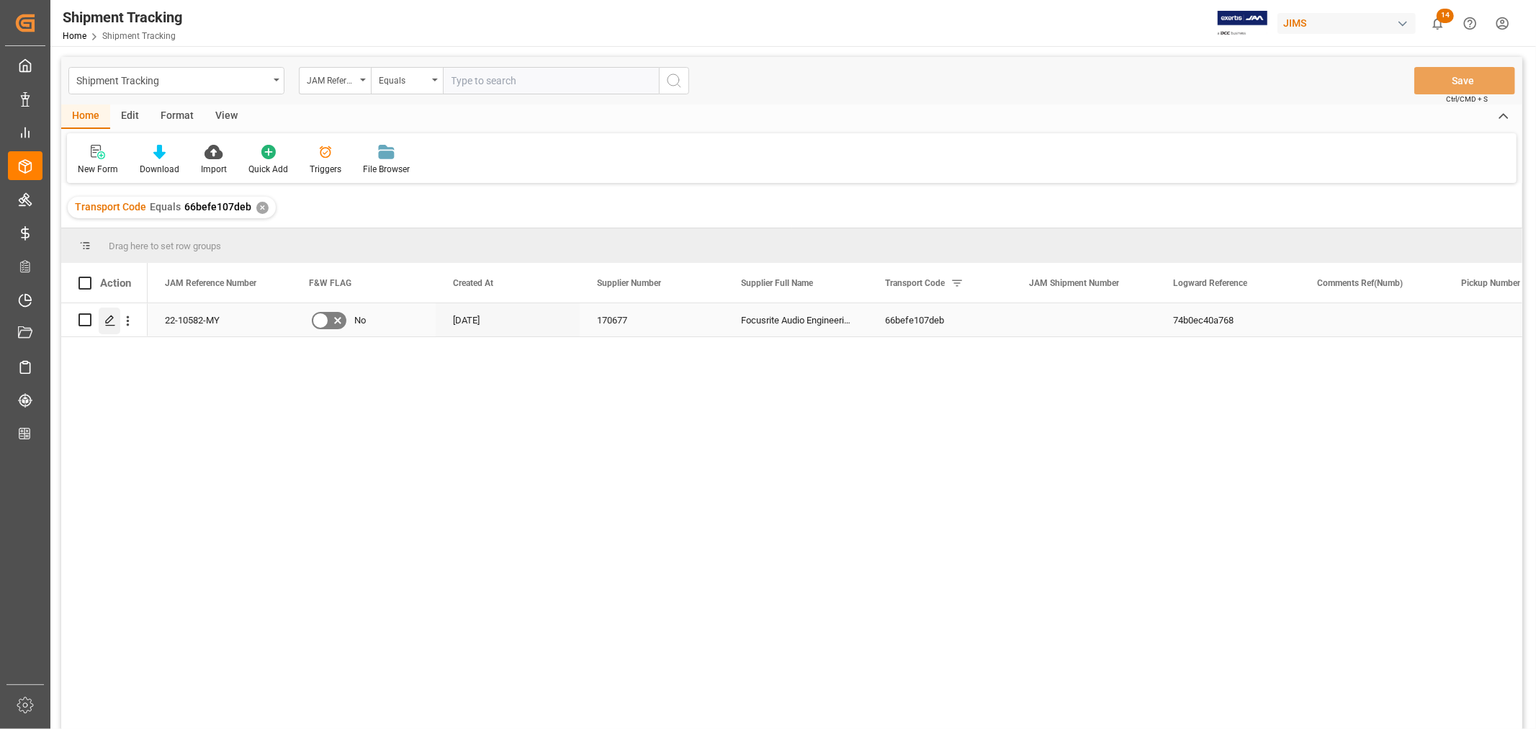
click at [112, 321] on icon "Press SPACE to select this row." at bounding box center [110, 321] width 12 height 12
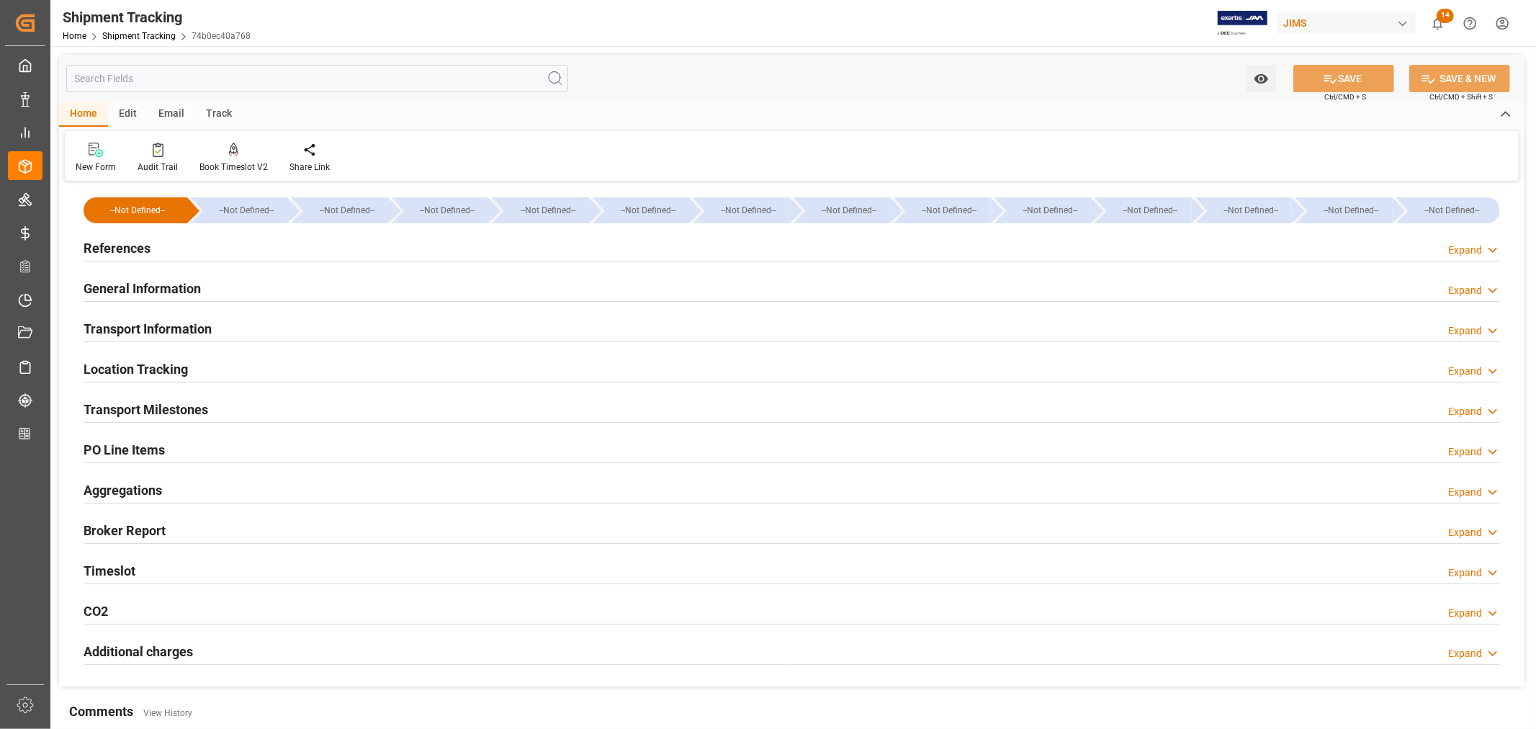
type input "[DATE]"
click at [143, 240] on h2 "References" at bounding box center [117, 247] width 67 height 19
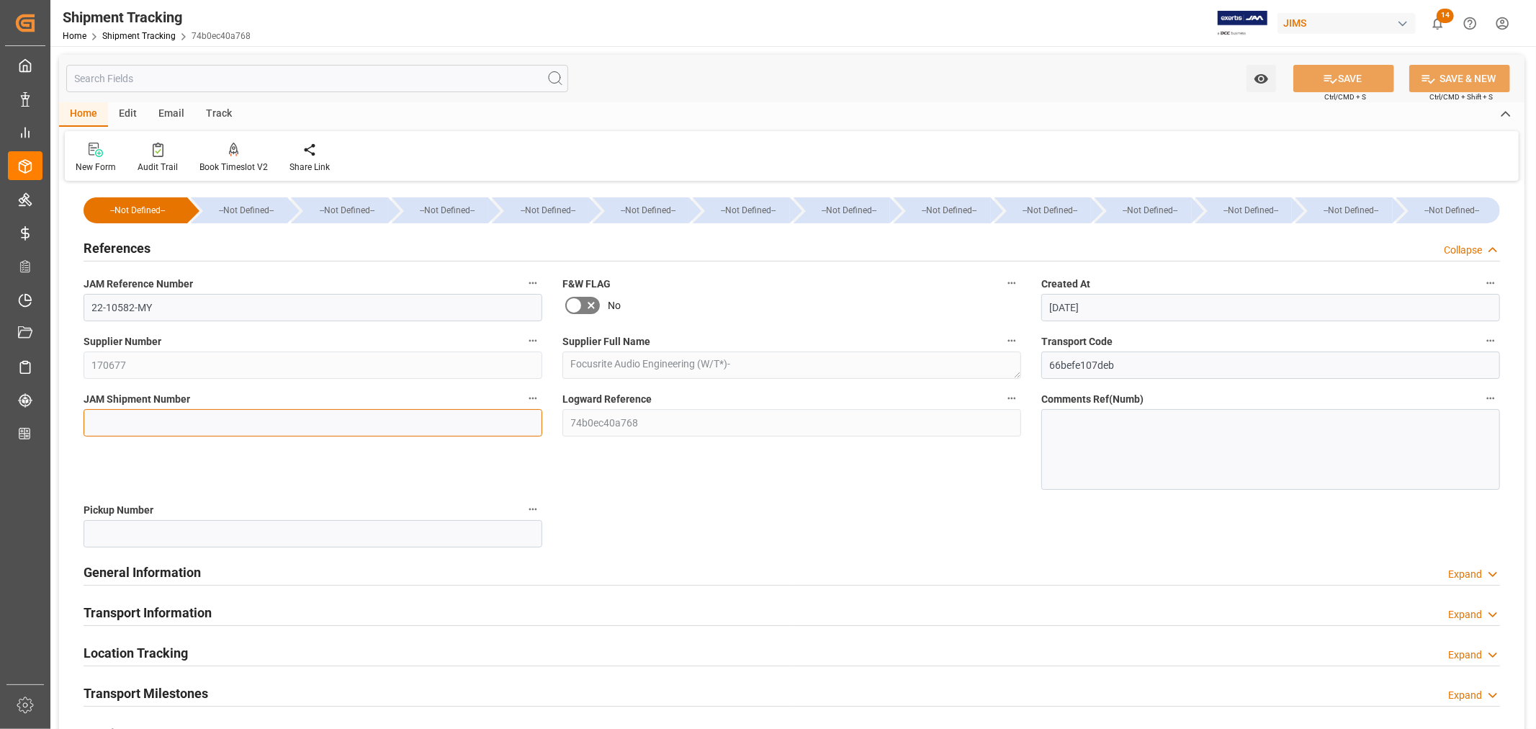
click at [120, 423] on input at bounding box center [313, 422] width 459 height 27
paste input "72844"
type input "72844"
click at [1348, 81] on button "SAVE" at bounding box center [1344, 78] width 101 height 27
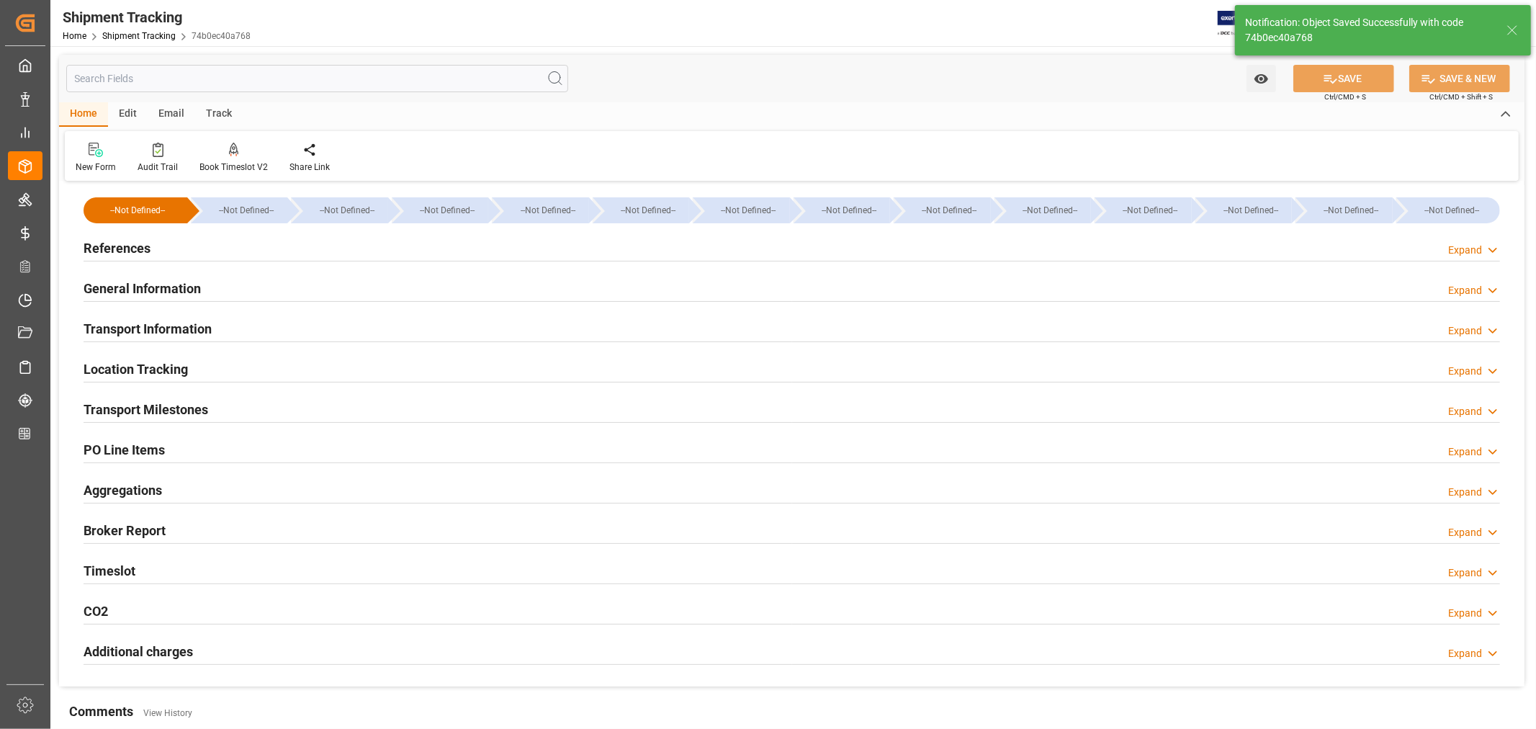
click at [163, 289] on h2 "General Information" at bounding box center [142, 288] width 117 height 19
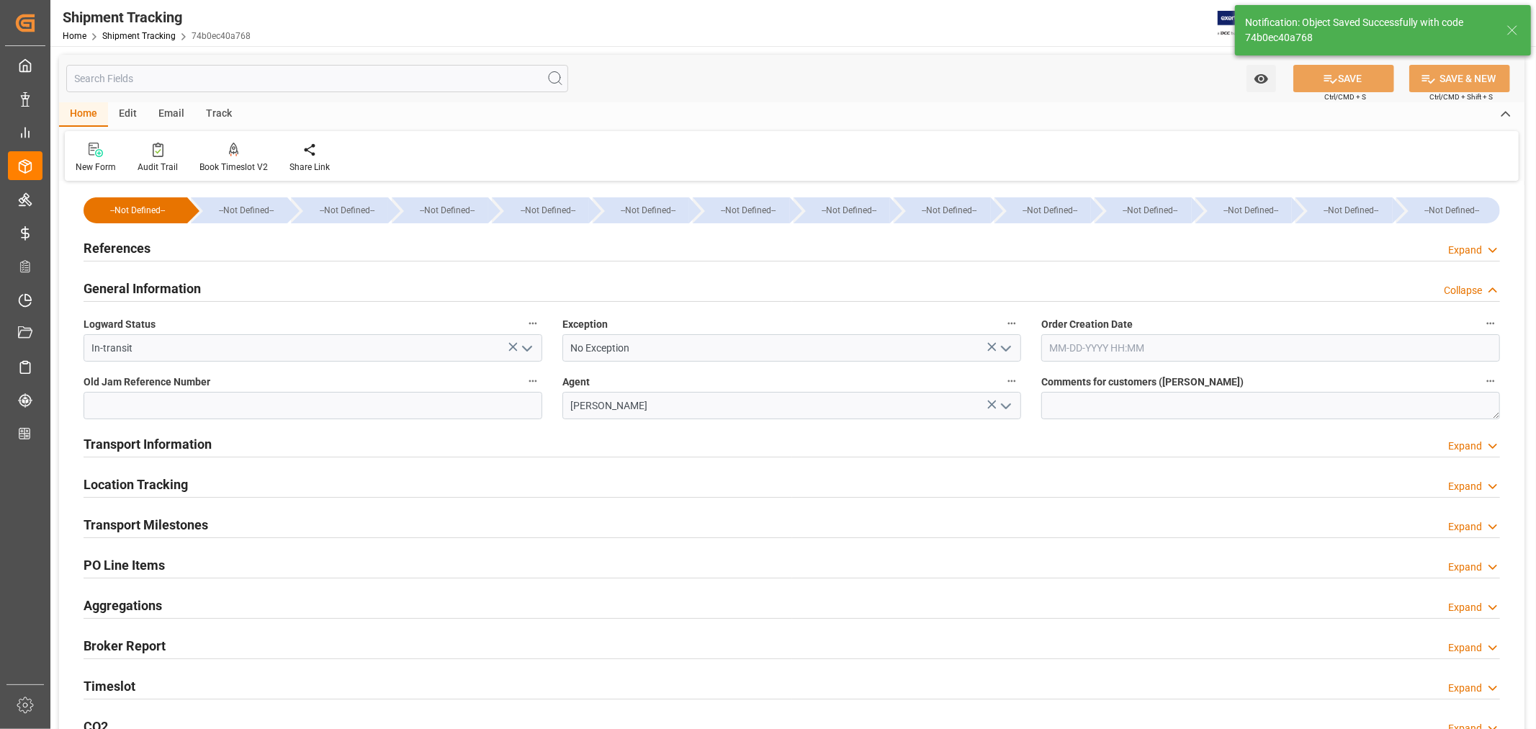
click at [1007, 346] on icon "open menu" at bounding box center [1006, 348] width 17 height 17
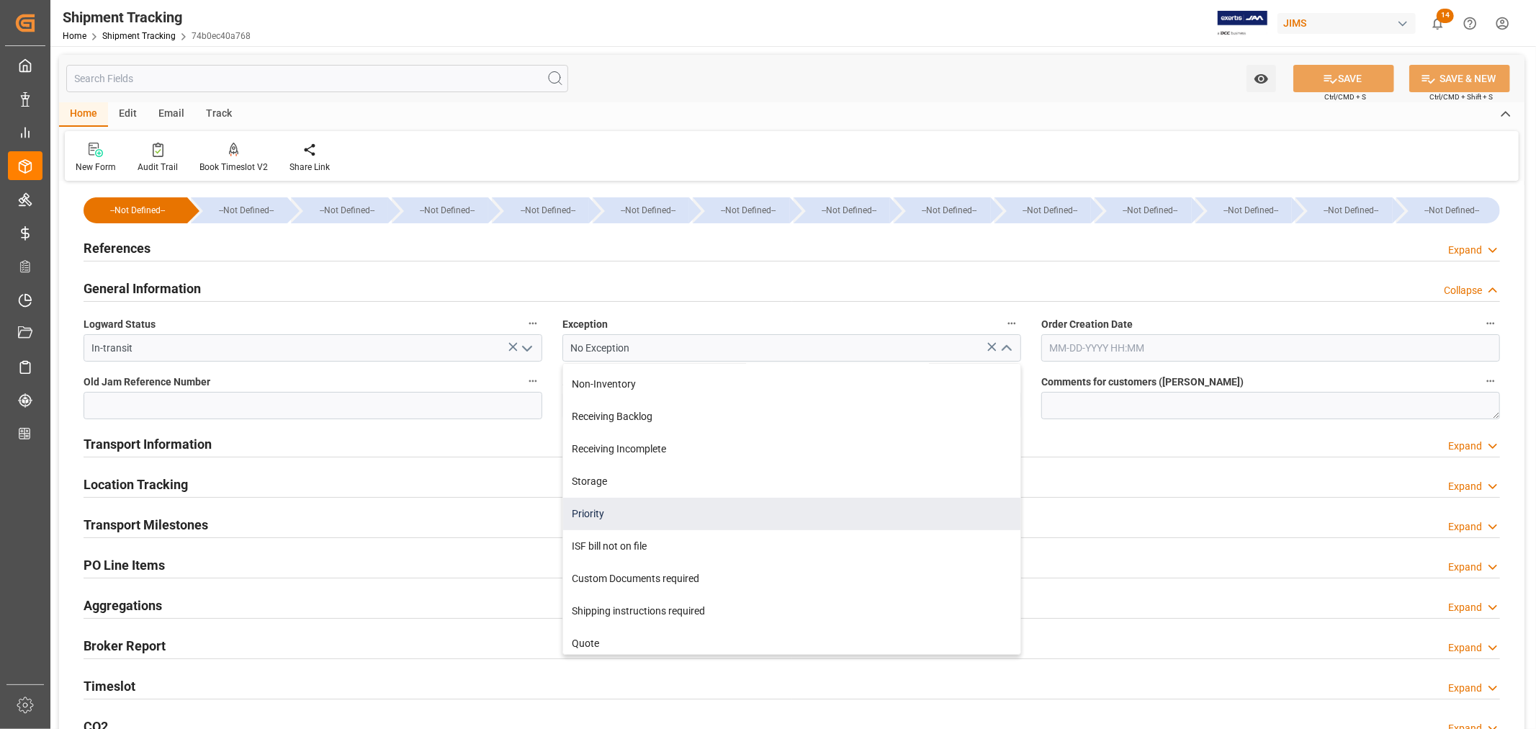
click at [638, 515] on div "Priority" at bounding box center [791, 514] width 457 height 32
type input "Priority"
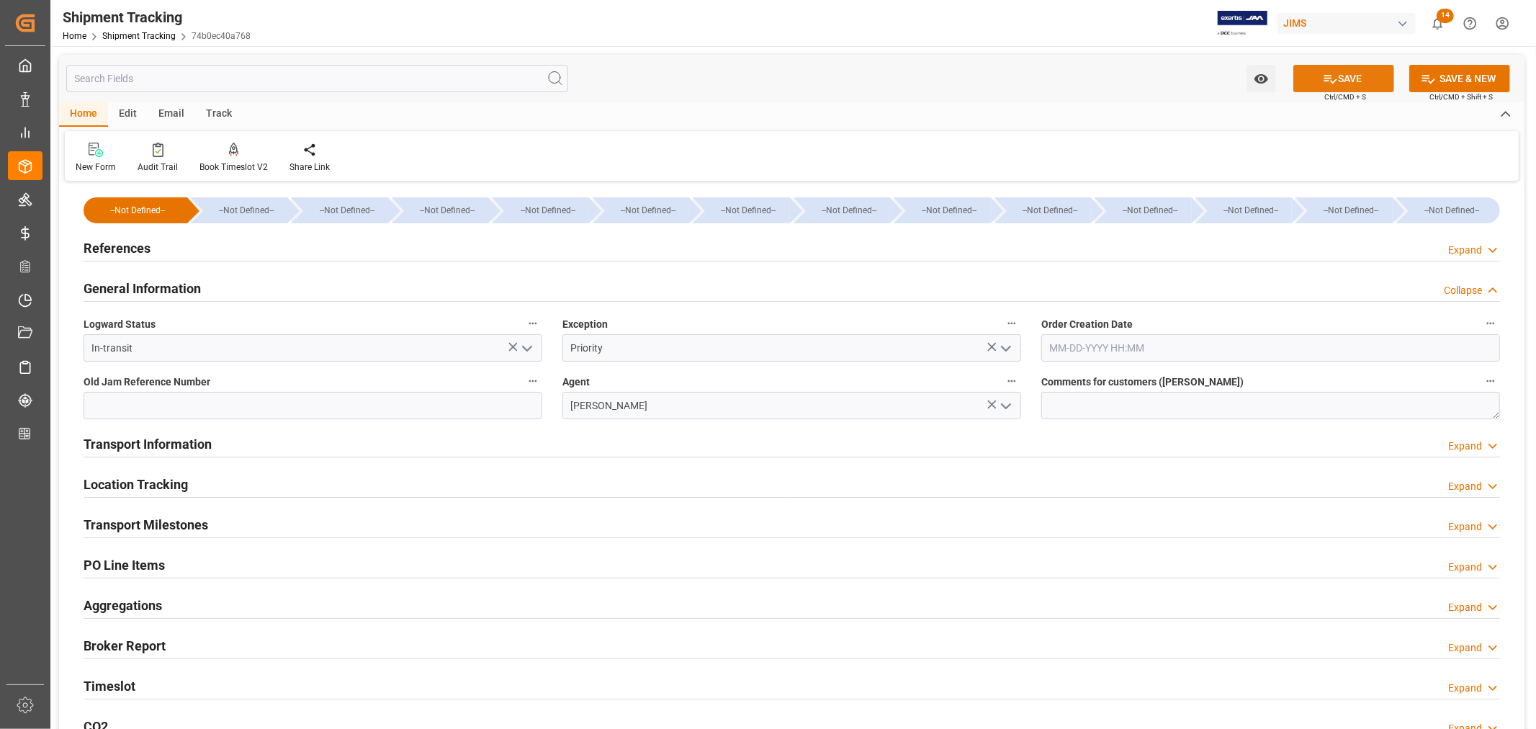
click at [1341, 78] on button "SAVE" at bounding box center [1344, 78] width 101 height 27
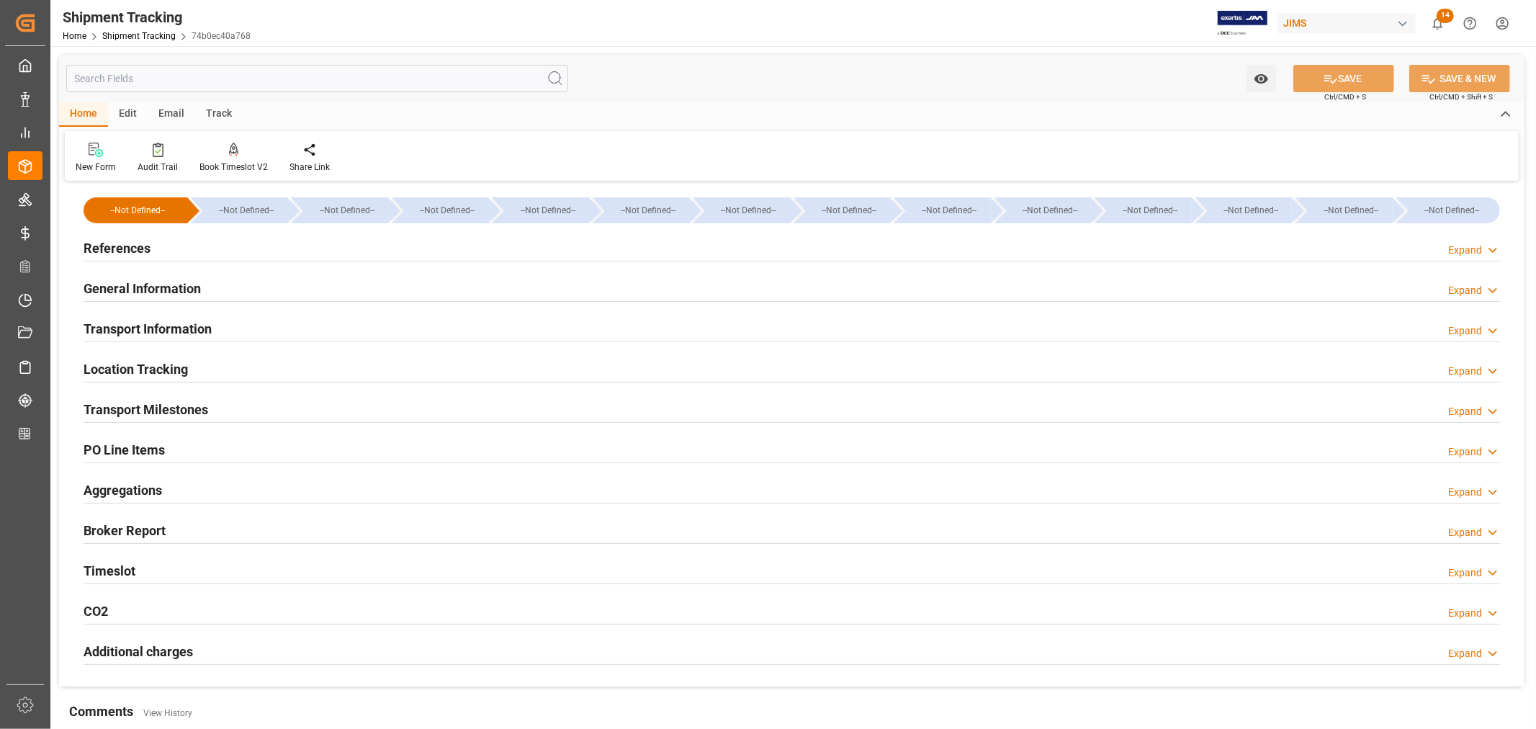
click at [181, 405] on h2 "Transport Milestones" at bounding box center [146, 409] width 125 height 19
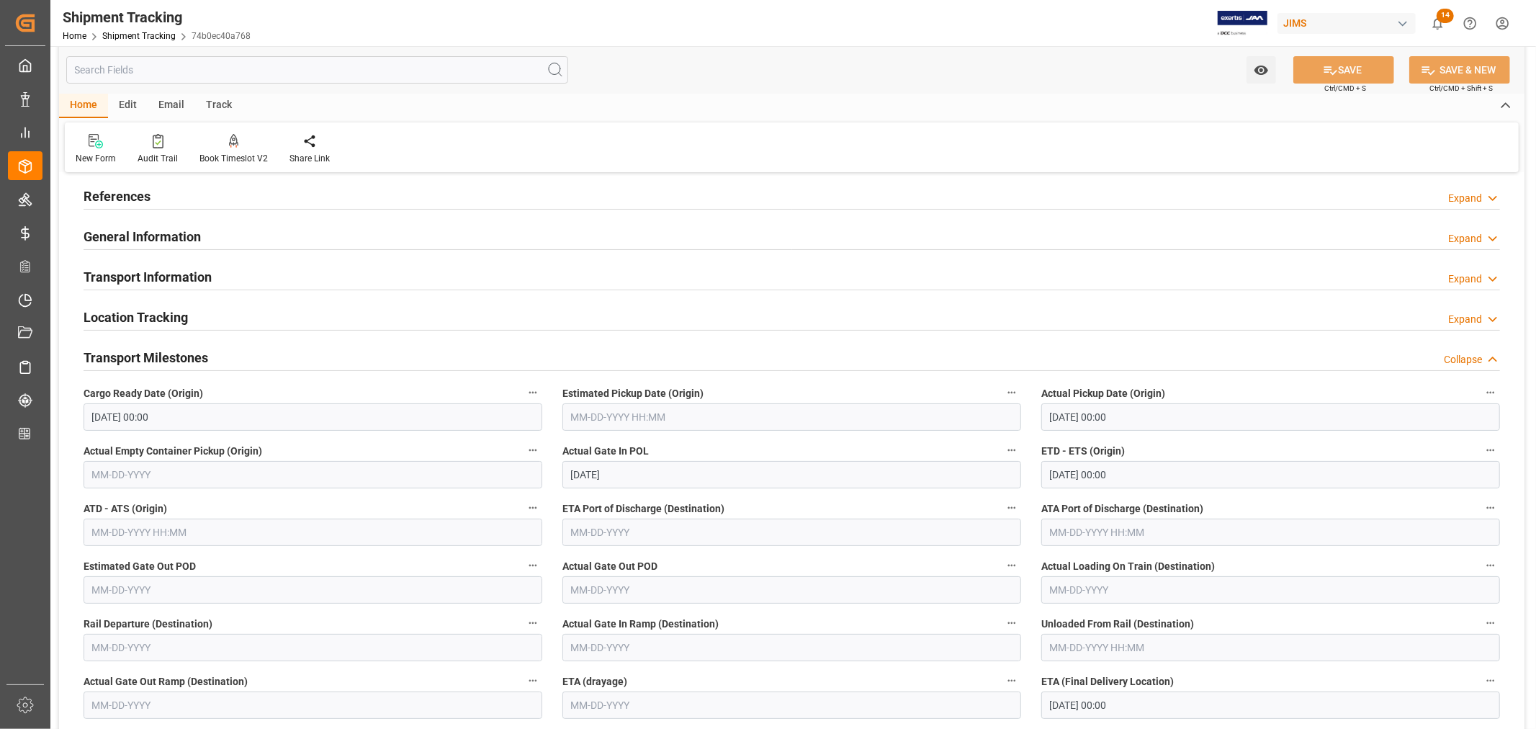
scroll to position [80, 0]
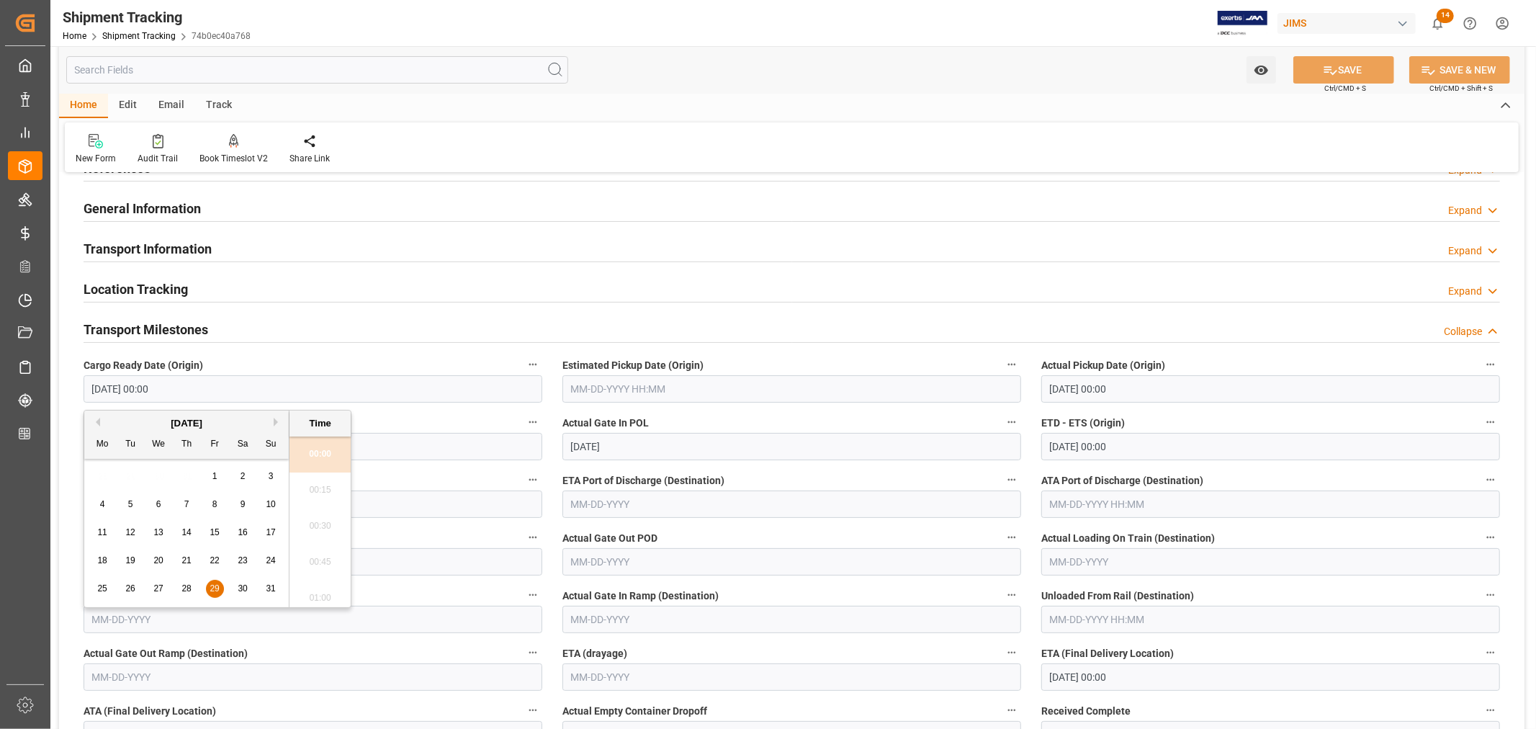
click at [246, 394] on input "08-29-2025 00:00" at bounding box center [313, 388] width 459 height 27
click at [186, 588] on span "28" at bounding box center [186, 588] width 9 height 10
type input "08-28-2025 00:00"
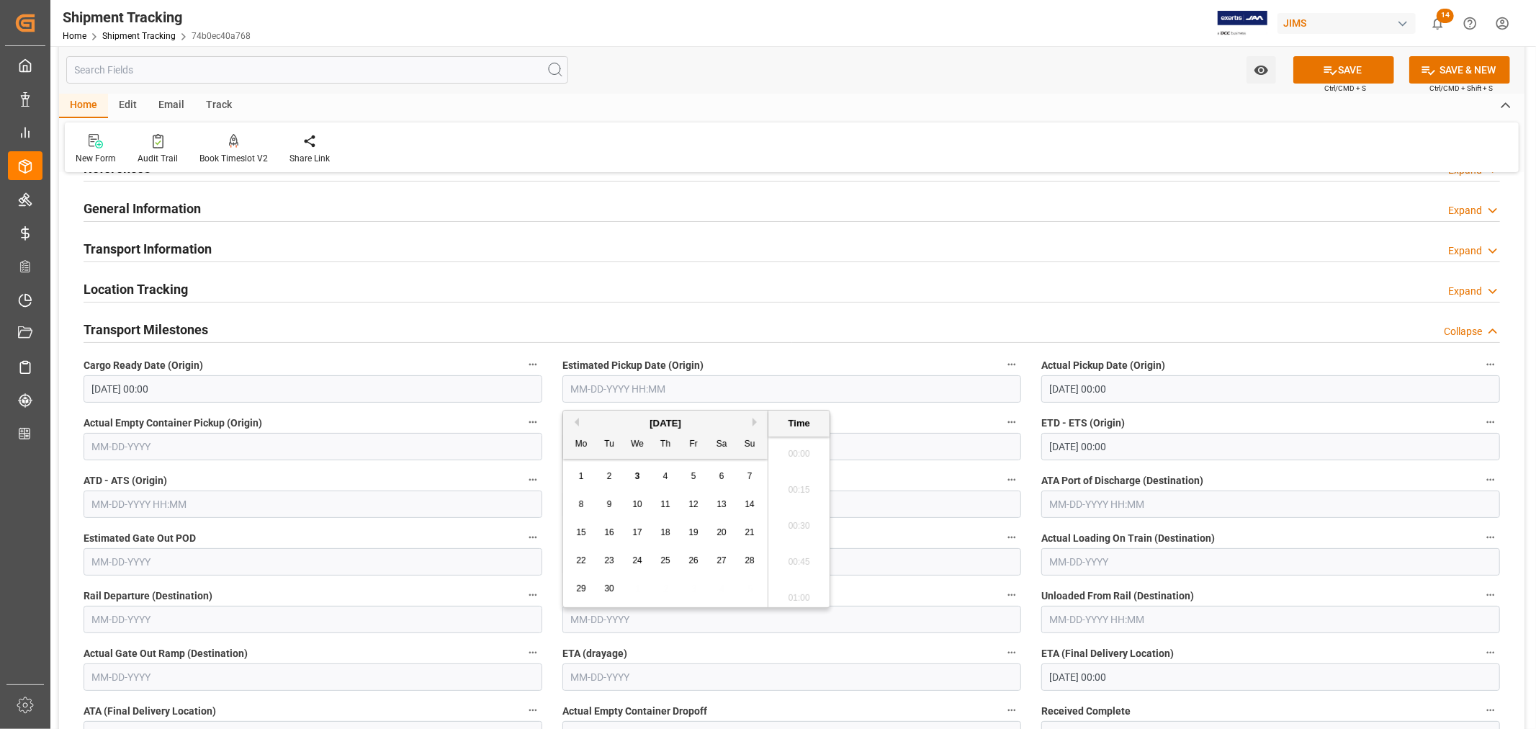
click at [667, 385] on input "text" at bounding box center [792, 388] width 459 height 27
click at [576, 421] on button "Previous Month" at bounding box center [574, 422] width 9 height 9
click at [696, 588] on span "29" at bounding box center [693, 588] width 9 height 10
type input "08-29-2025 00:00"
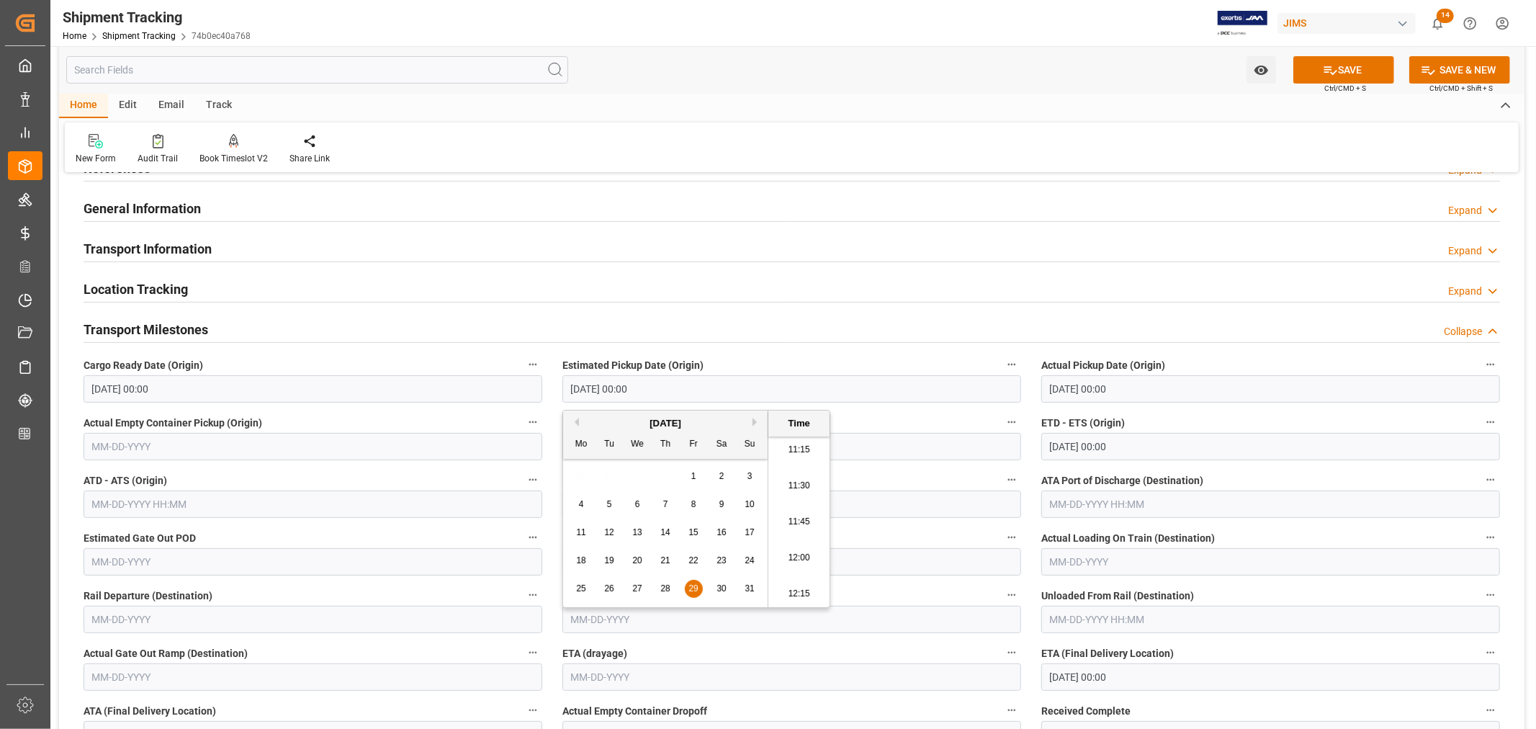
click at [836, 327] on div "Transport Milestones Collapse" at bounding box center [792, 328] width 1417 height 27
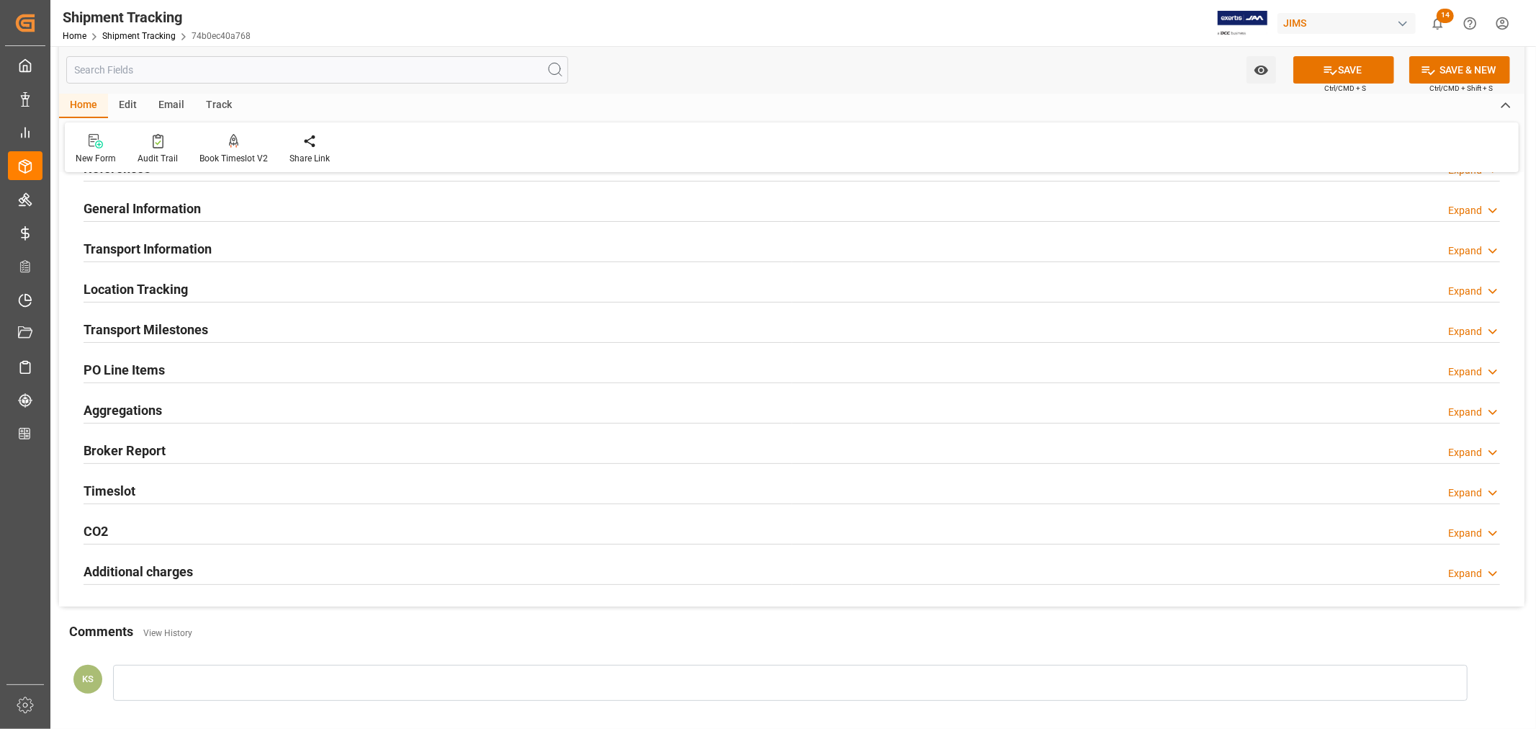
click at [221, 331] on div "Transport Milestones Expand" at bounding box center [792, 328] width 1417 height 27
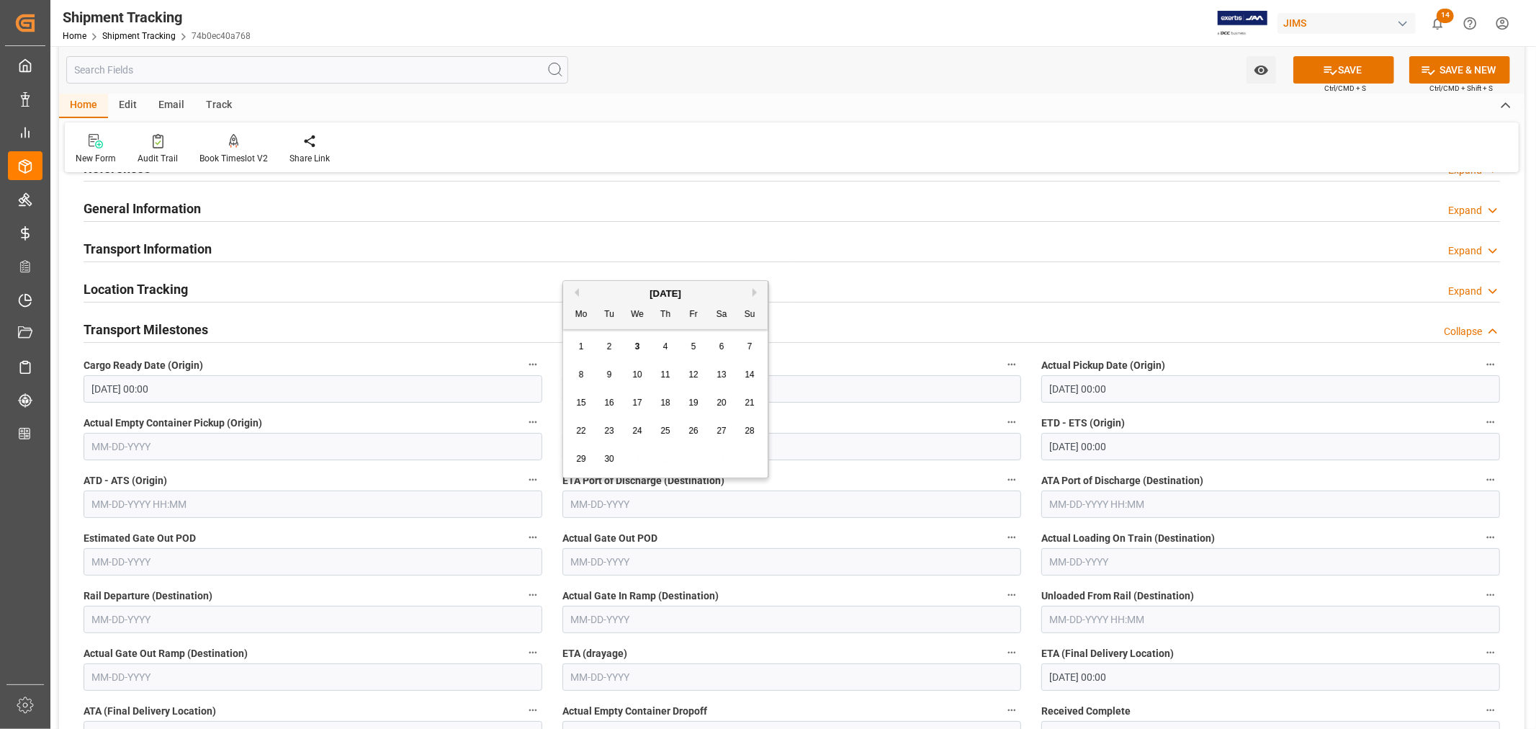
click at [650, 505] on input "text" at bounding box center [792, 504] width 459 height 27
click at [755, 290] on button "Next Month" at bounding box center [757, 292] width 9 height 9
click at [583, 403] on span "13" at bounding box center [580, 403] width 9 height 10
type input "10-13-2025"
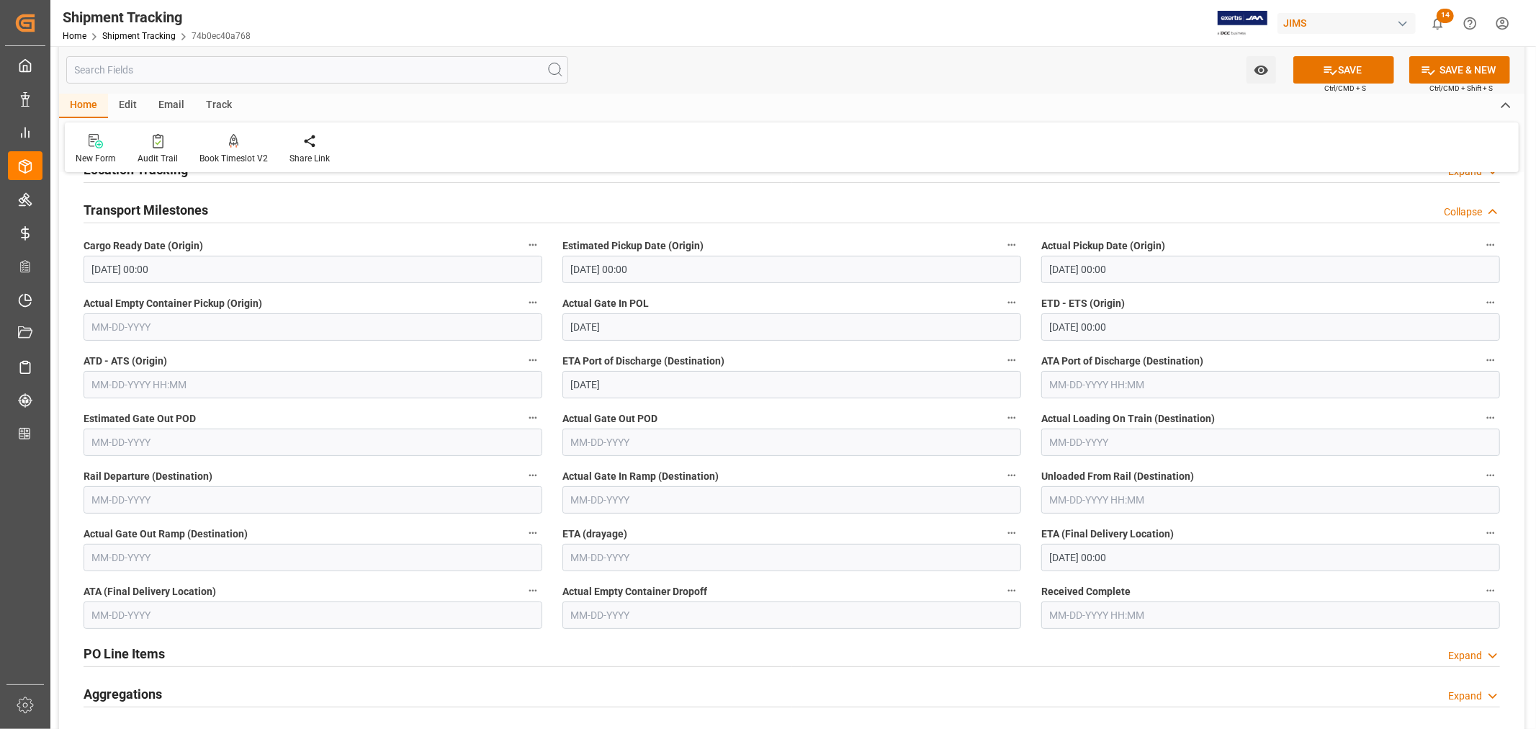
scroll to position [240, 0]
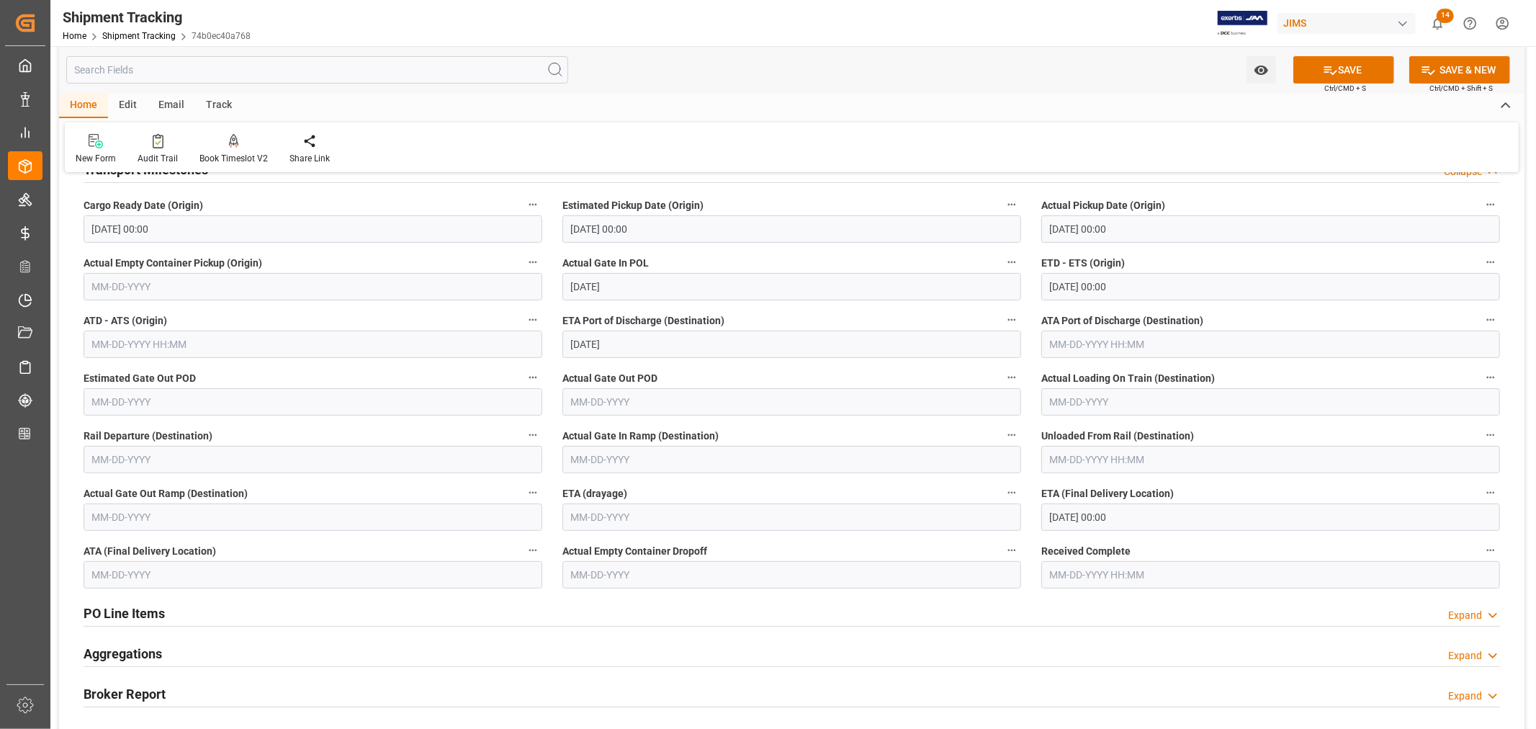
click at [1143, 519] on input "10-23-2025 00:00" at bounding box center [1271, 516] width 459 height 27
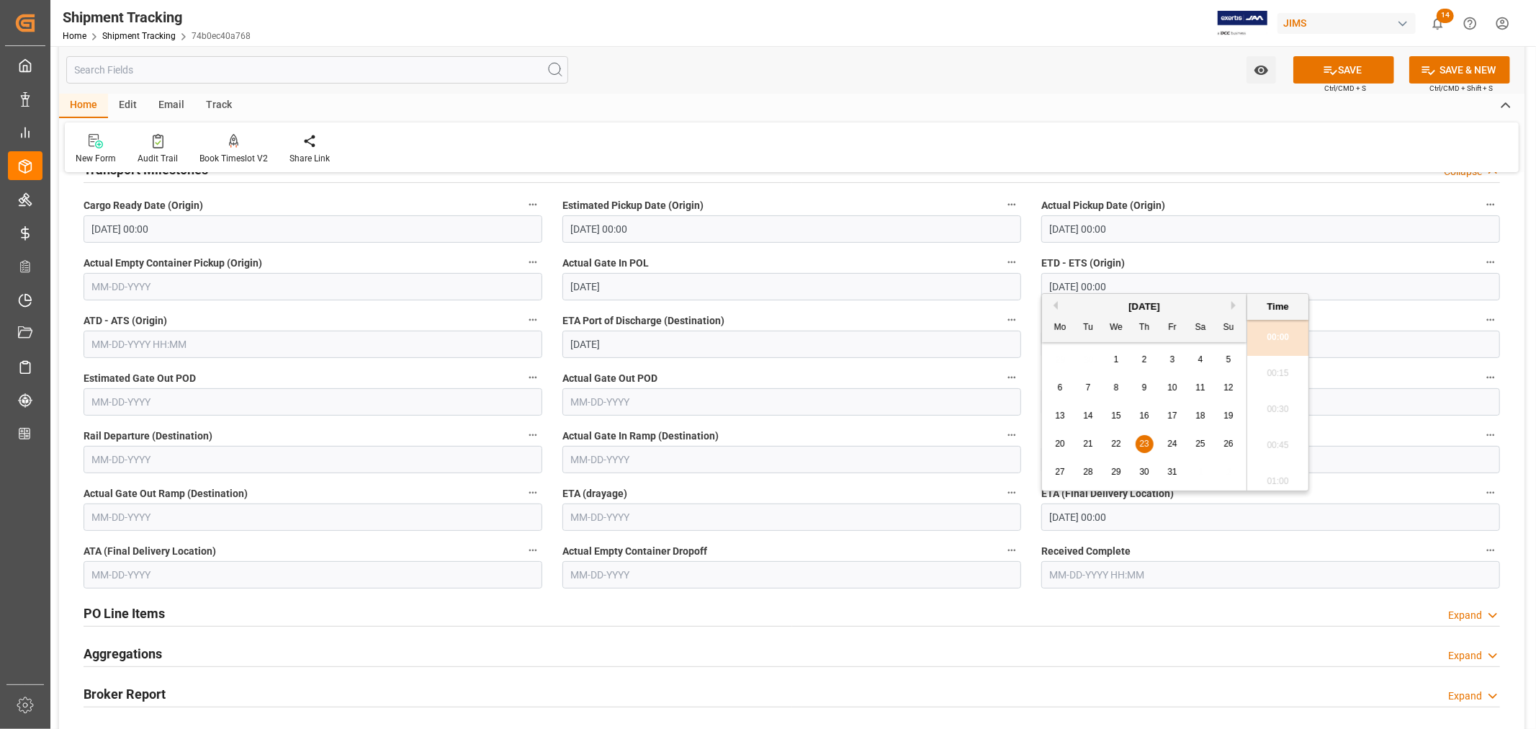
click at [1233, 305] on button "Next Month" at bounding box center [1236, 305] width 9 height 9
click at [1091, 390] on div "4" at bounding box center [1089, 388] width 18 height 17
type input "11-04-2025 00:00"
click at [1344, 68] on button "SAVE" at bounding box center [1344, 69] width 101 height 27
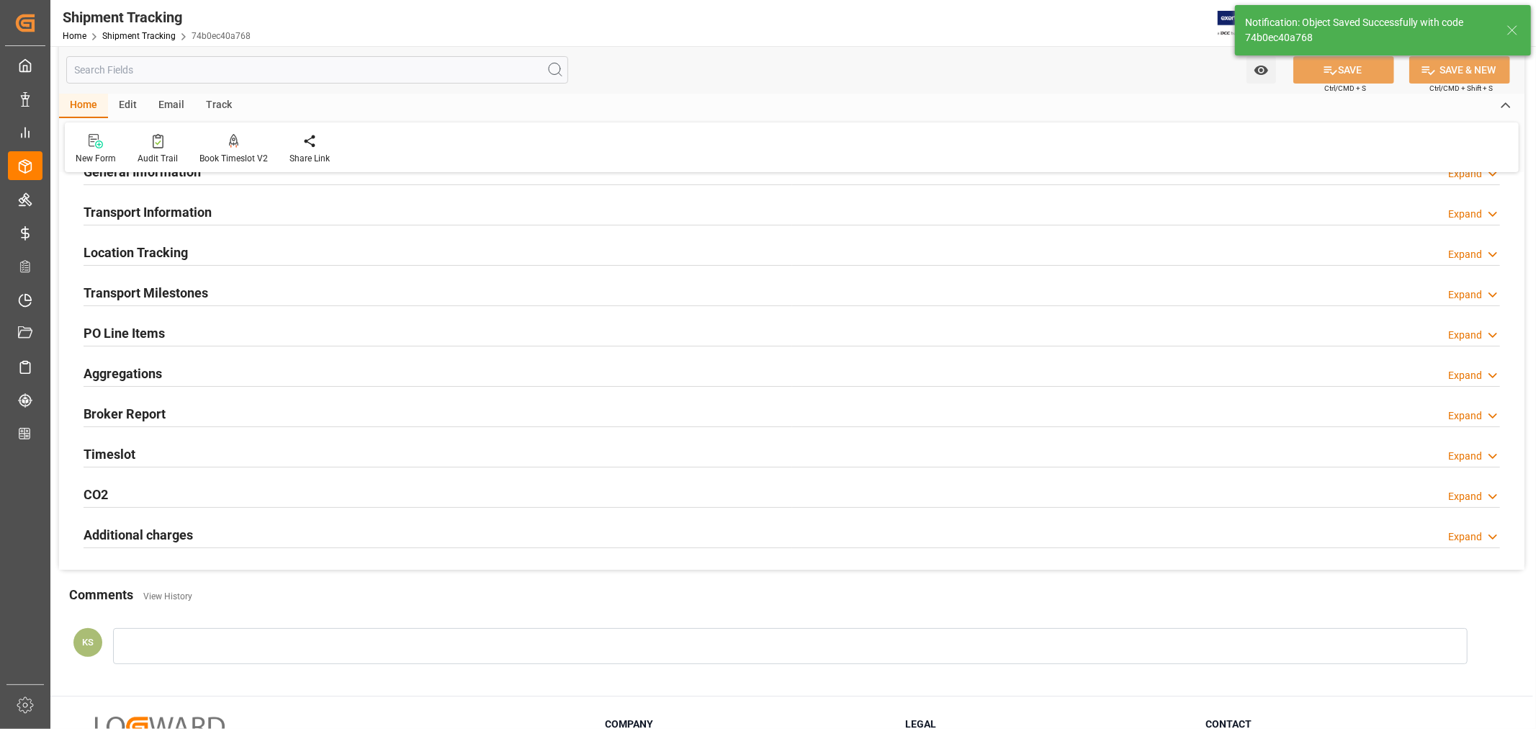
scroll to position [0, 0]
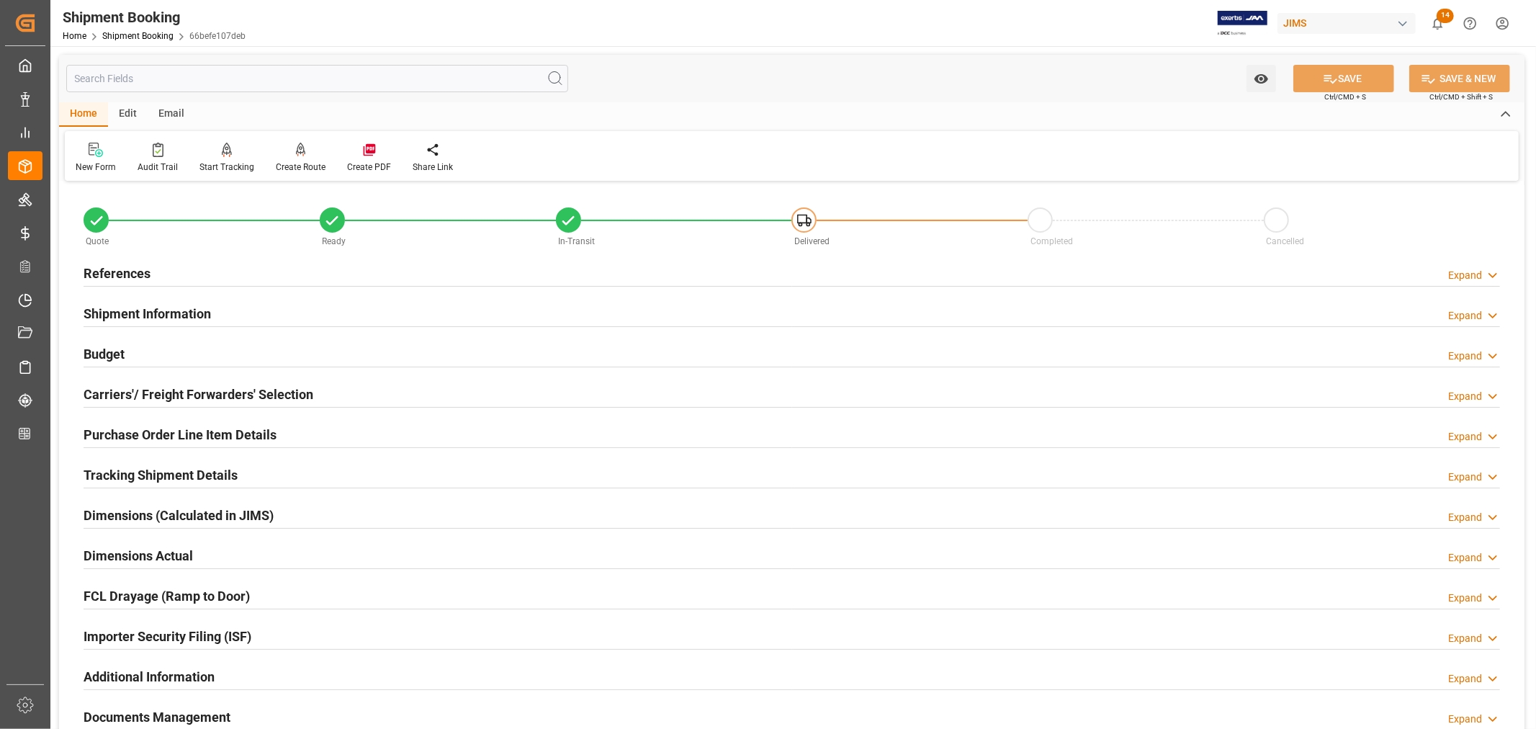
click at [108, 265] on h2 "References" at bounding box center [117, 273] width 67 height 19
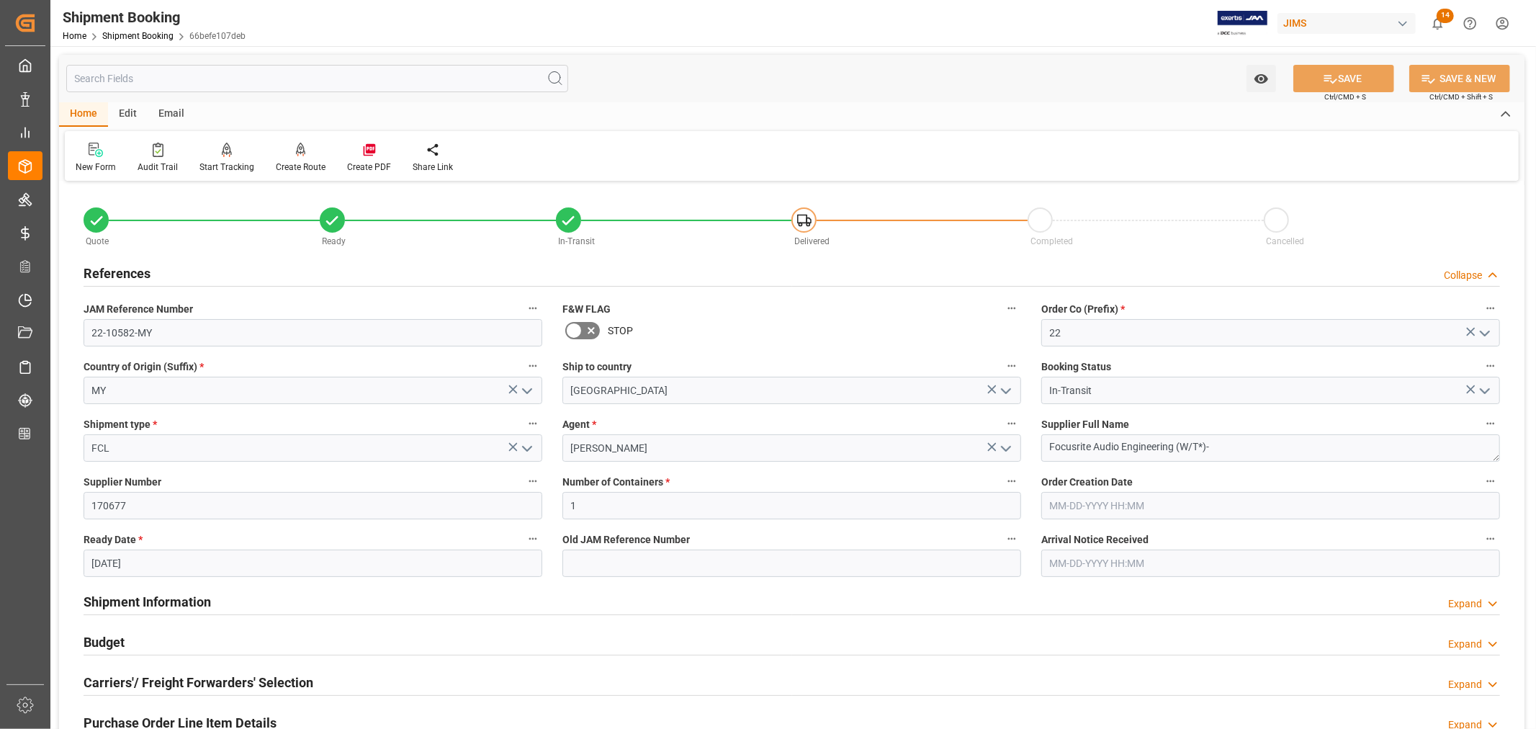
click at [108, 265] on h2 "References" at bounding box center [117, 273] width 67 height 19
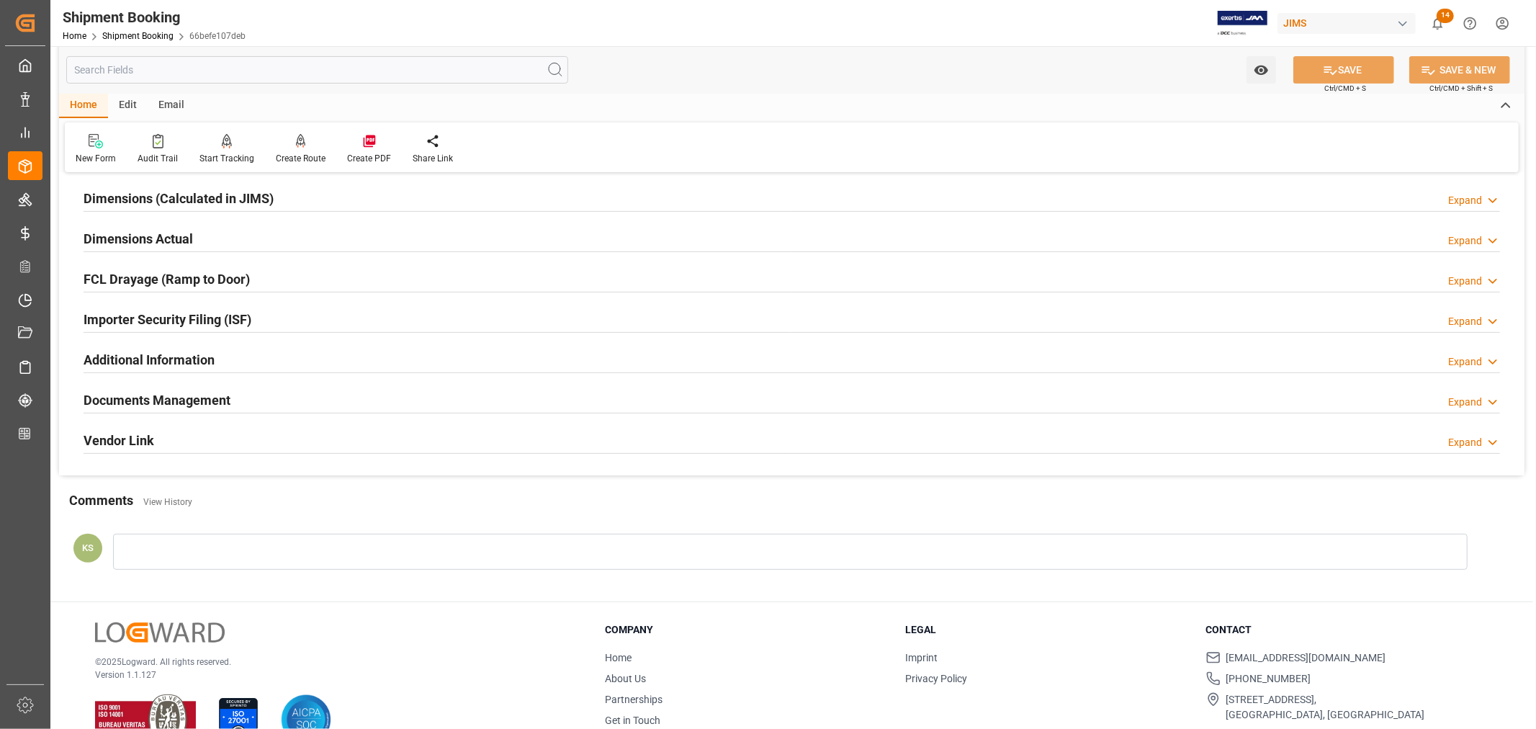
scroll to position [320, 0]
click at [299, 320] on div "Importer Security Filing (ISF) Expand" at bounding box center [792, 315] width 1417 height 27
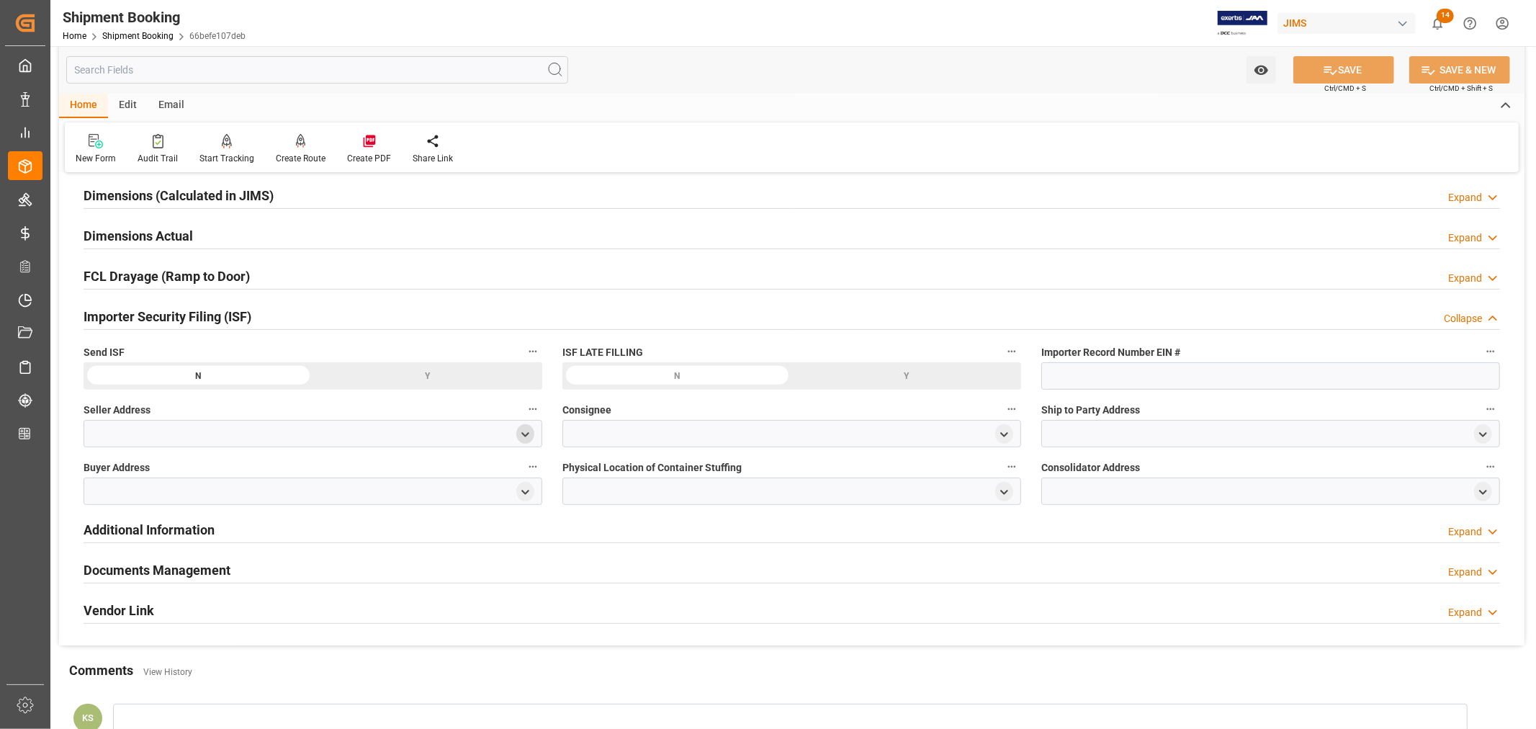
click at [521, 433] on icon "open menu" at bounding box center [525, 435] width 12 height 12
click at [200, 478] on input at bounding box center [291, 475] width 395 height 27
type input "focu"
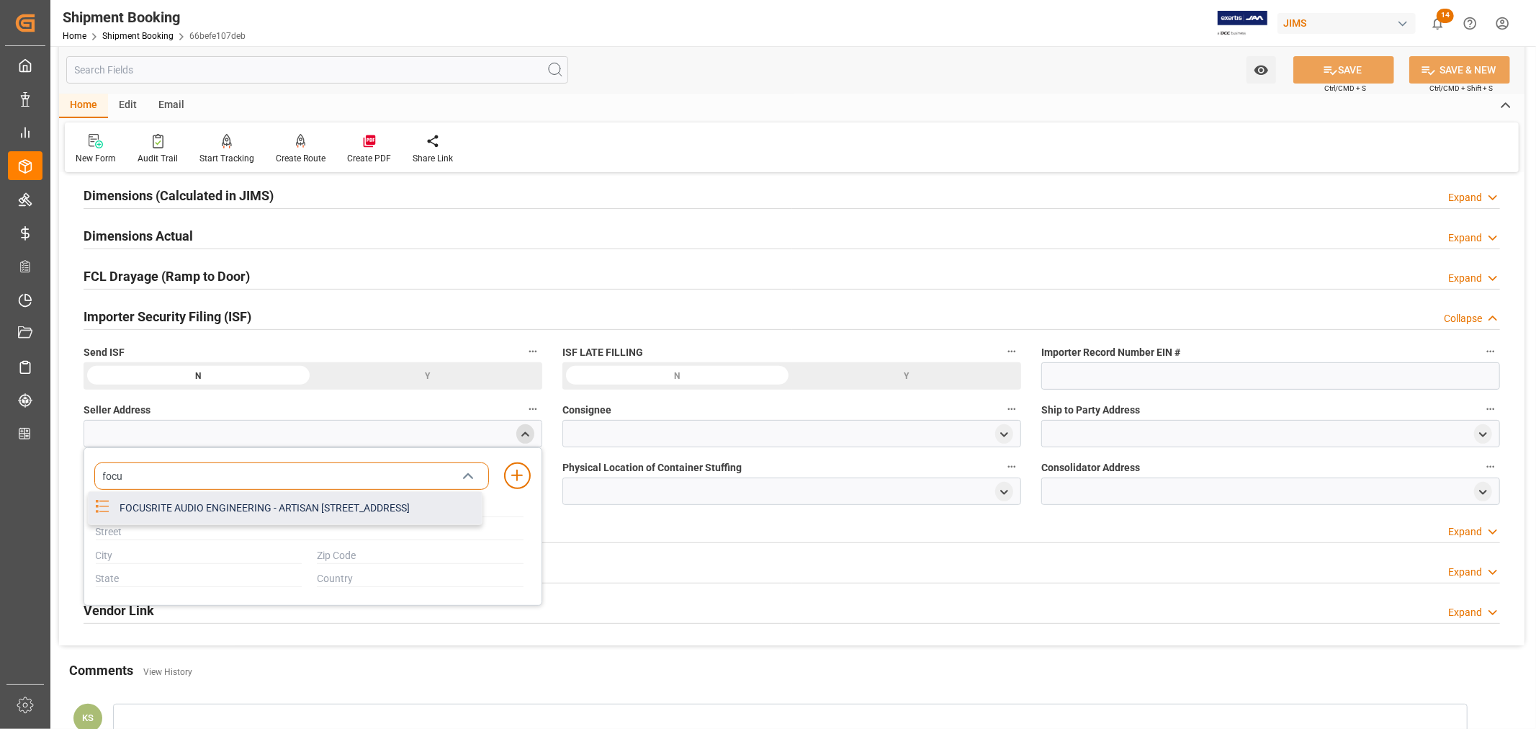
click at [212, 502] on div "FOCUSRITE AUDIO ENGINEERING - ARTISAN HILLBOTTOM RD, HIGH WYCOMBE, BUCKINGHAMSH…" at bounding box center [296, 508] width 371 height 32
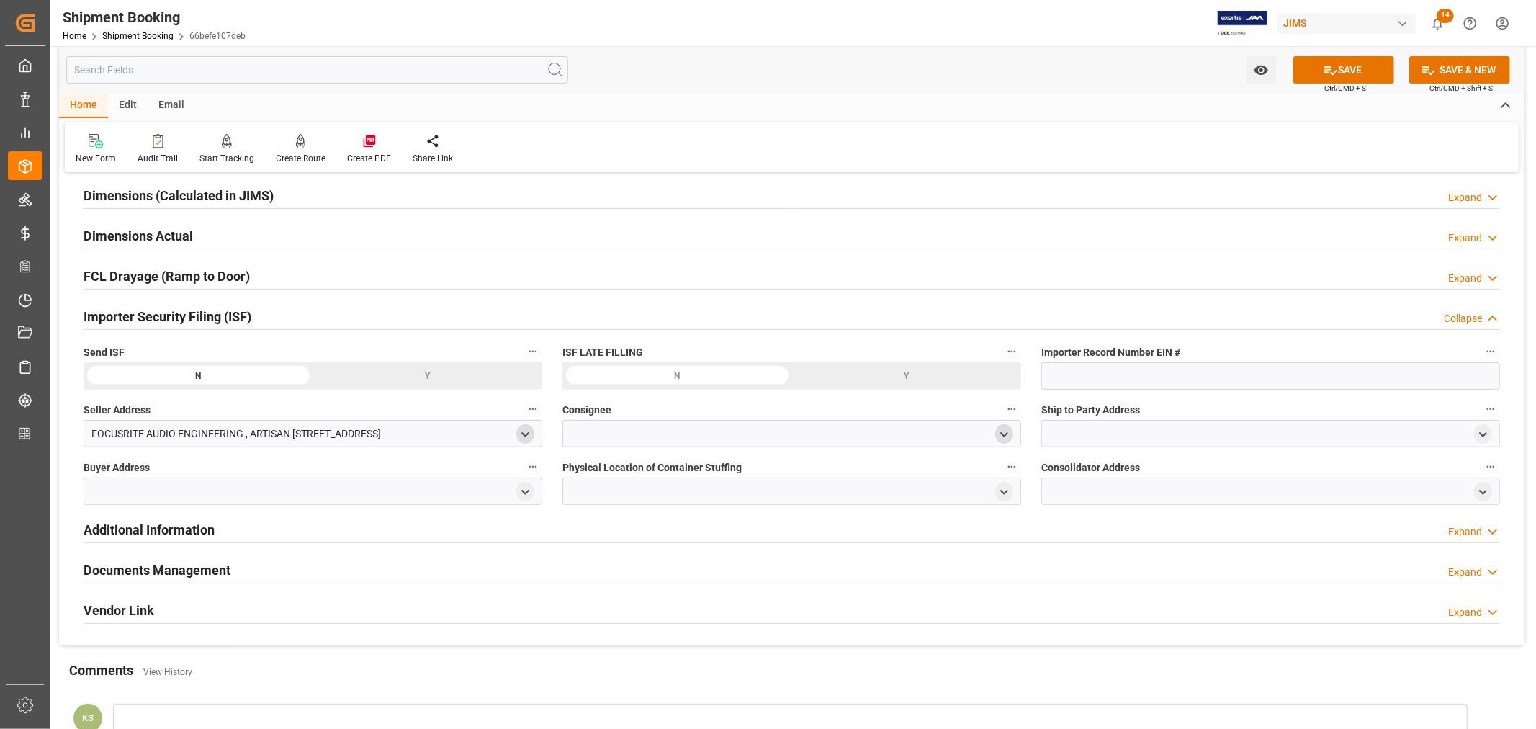
click at [1004, 434] on icon "open menu" at bounding box center [1004, 435] width 12 height 12
click at [620, 475] on input at bounding box center [770, 475] width 395 height 27
type input "jam"
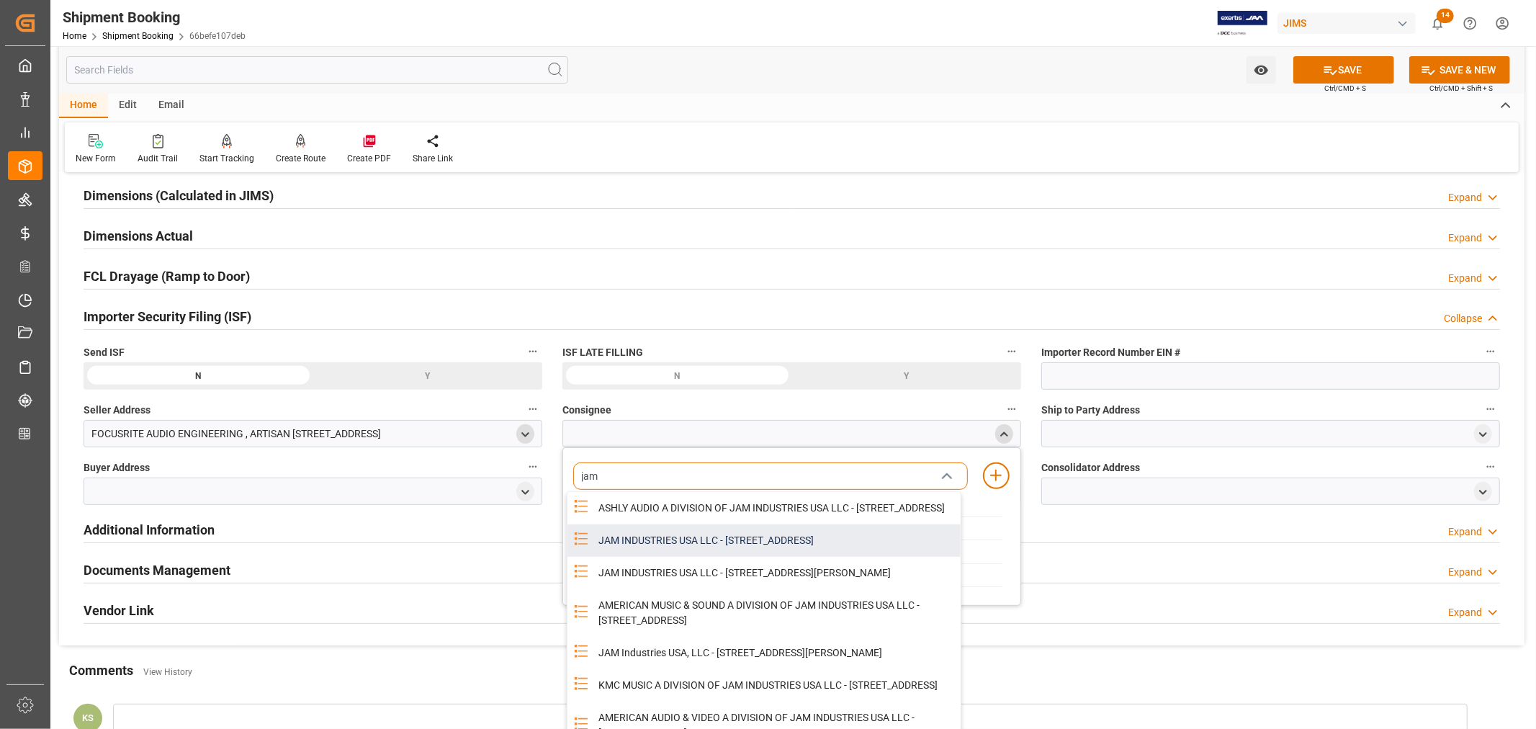
click at [767, 551] on div "JAM INDUSTRIES USA LLC - 154 WOODLAWN RD, BERLIN, CT, US, 06037" at bounding box center [775, 540] width 371 height 32
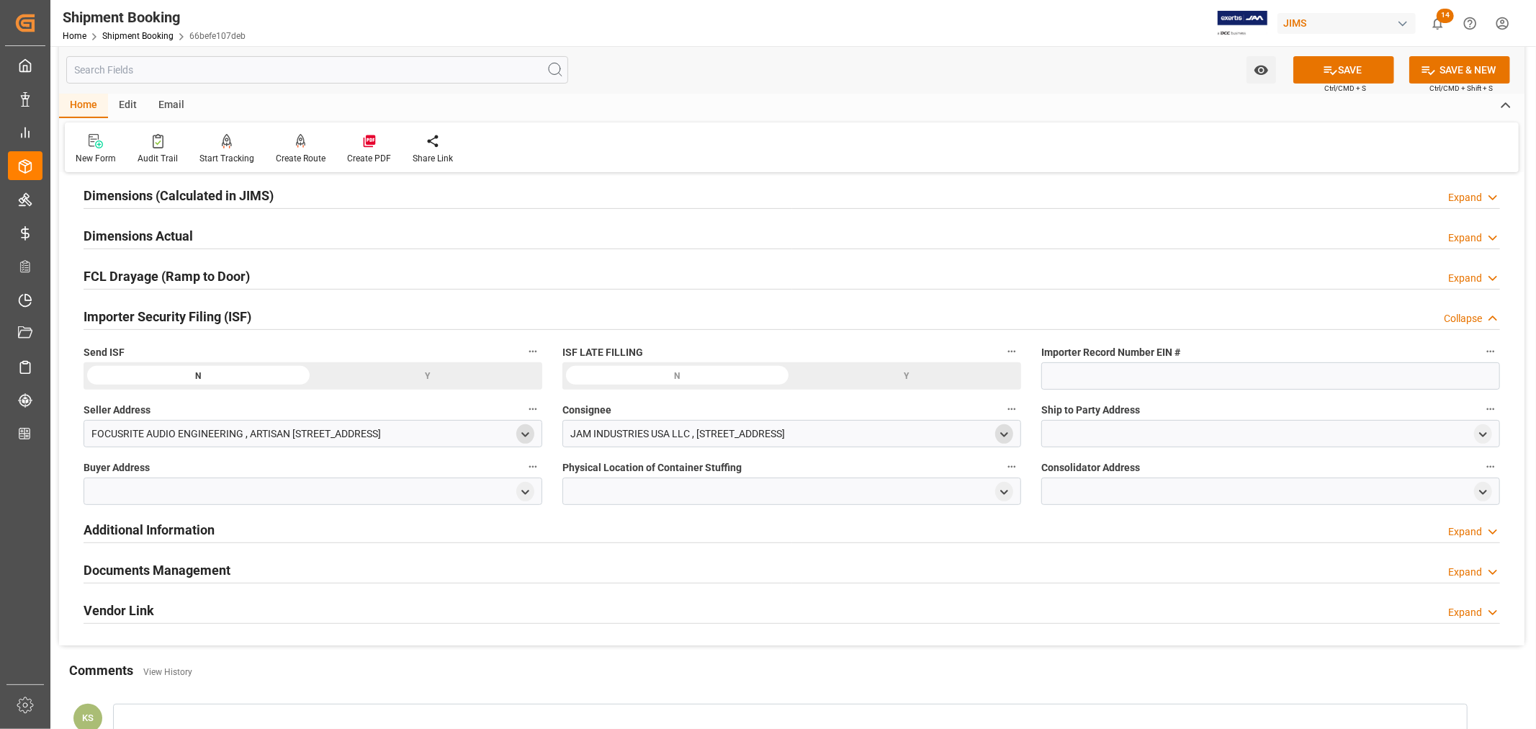
click at [1085, 431] on div at bounding box center [1271, 433] width 459 height 27
click at [1489, 433] on icon "open menu" at bounding box center [1483, 435] width 12 height 12
click at [1089, 474] on input at bounding box center [1249, 475] width 395 height 27
type input "amer"
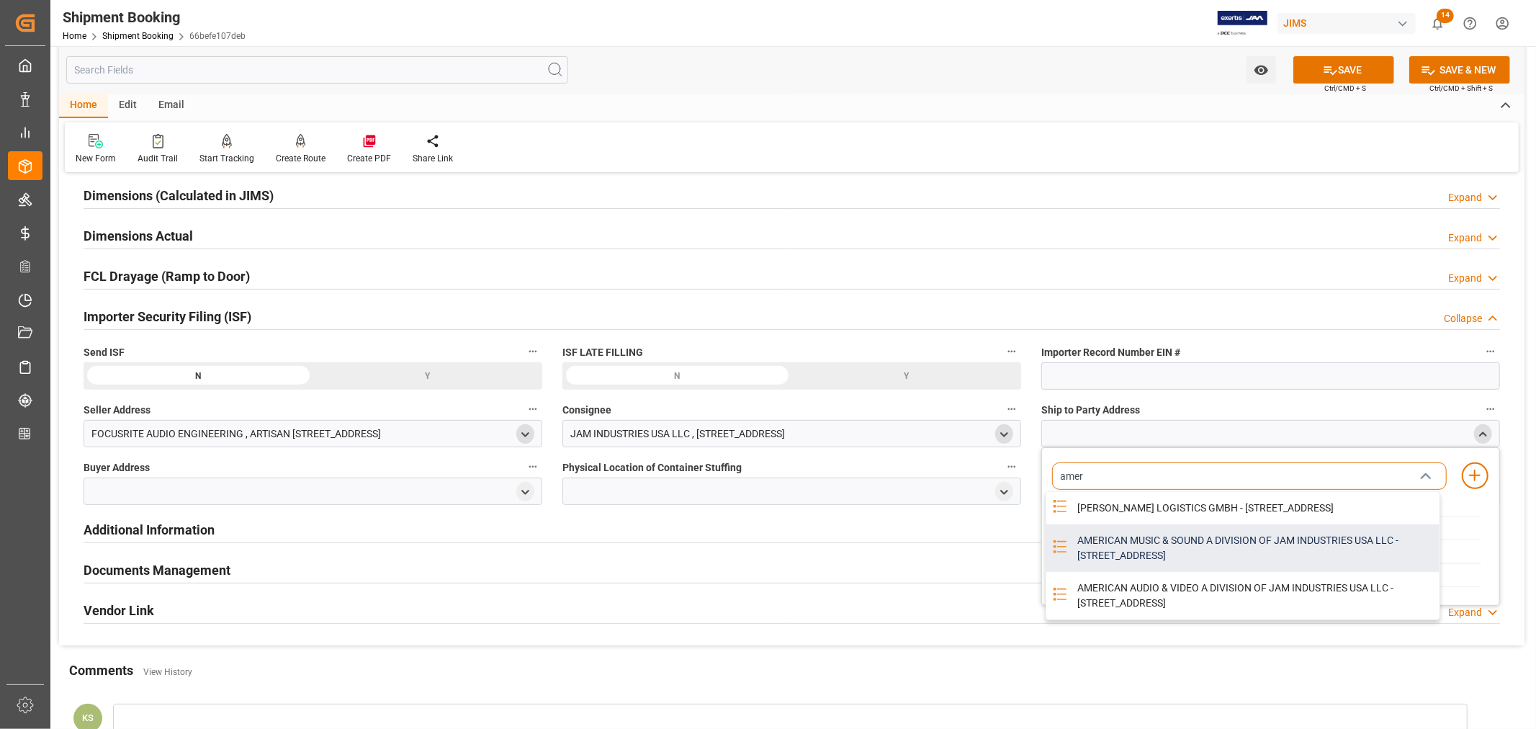
click at [1107, 556] on div "AMERICAN MUSIC & SOUND A DIVISION OF JAM INDUSTRIES USA LLC - 4325 EXECUTIVE DR…" at bounding box center [1254, 548] width 371 height 48
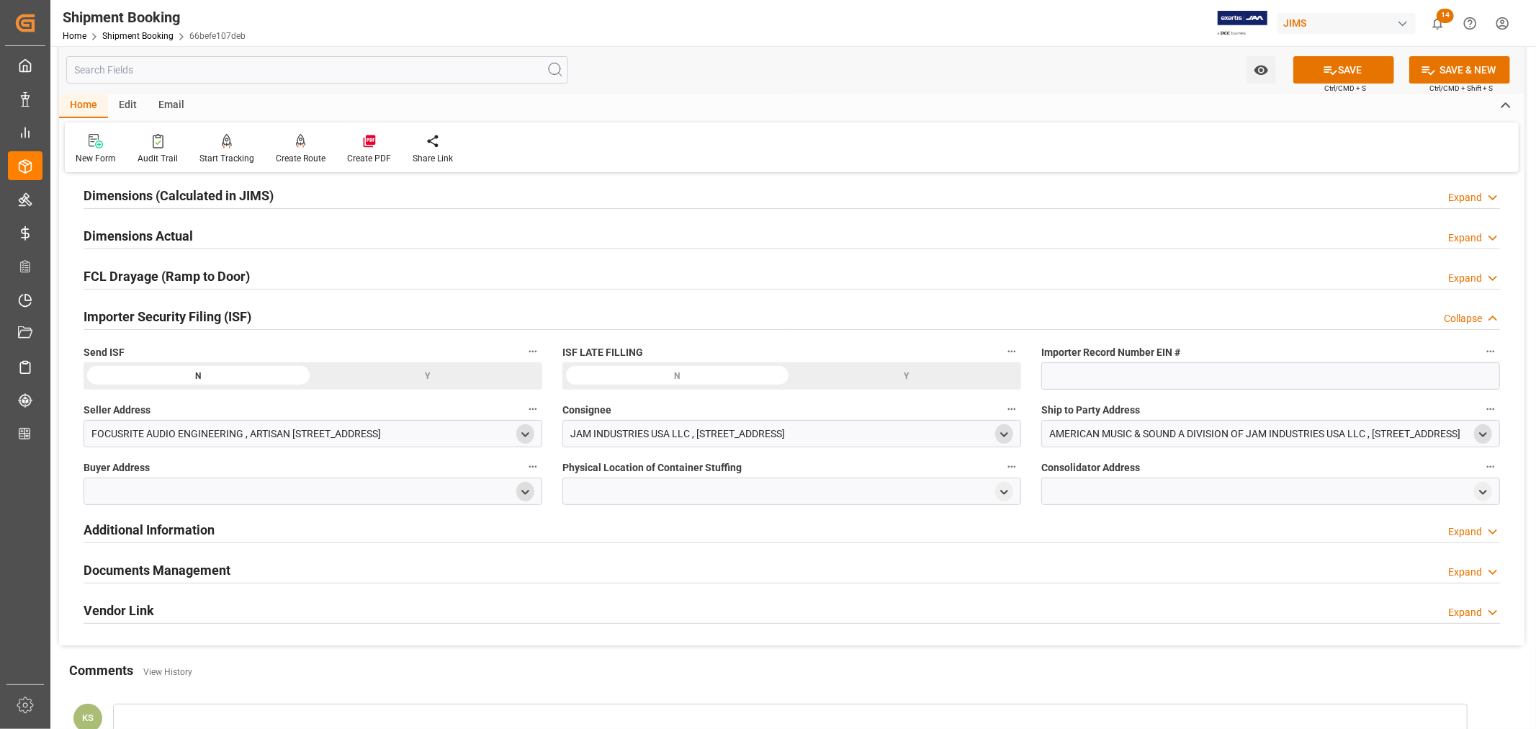
click at [524, 488] on icon "open menu" at bounding box center [525, 492] width 12 height 12
click at [281, 533] on input at bounding box center [291, 533] width 395 height 27
type input "jam"
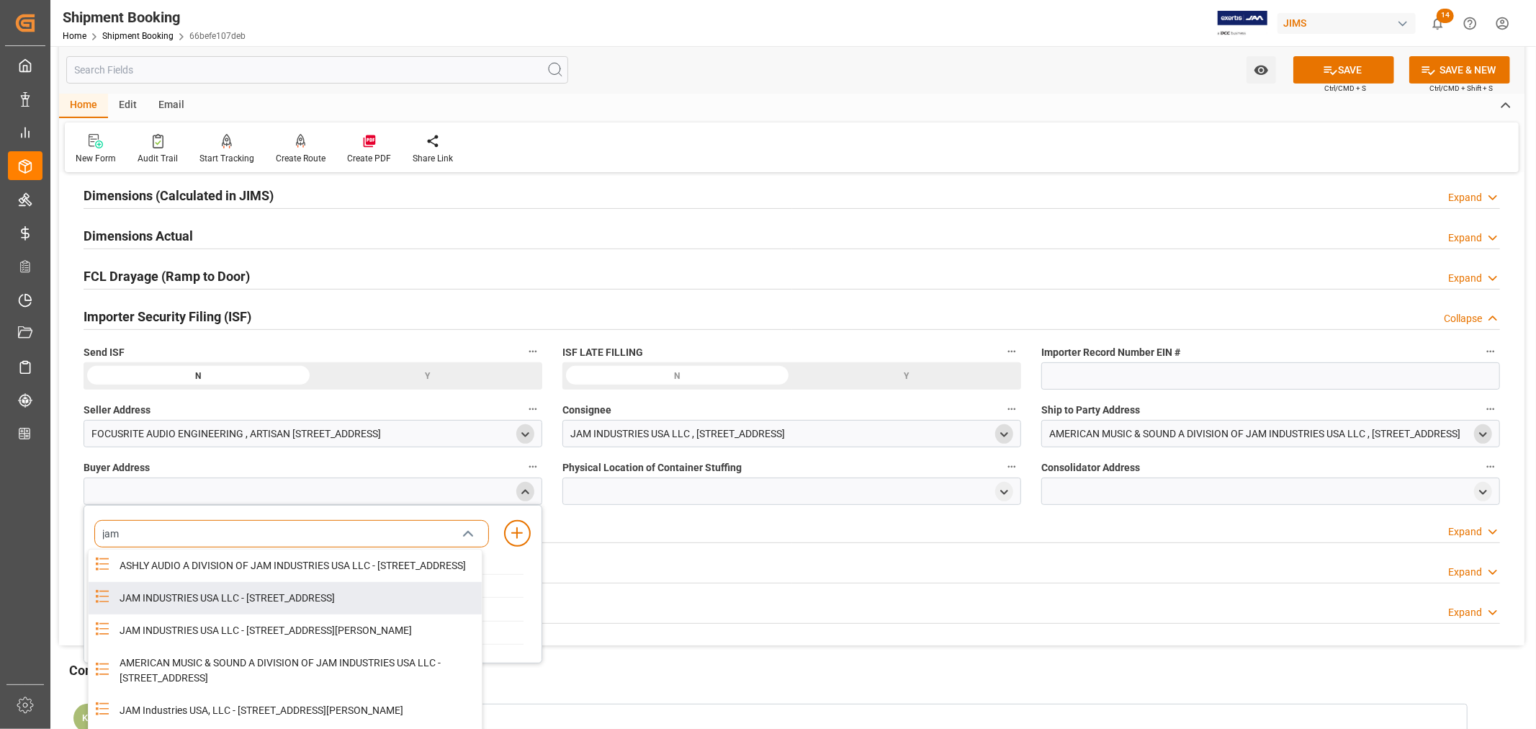
click at [277, 614] on div "JAM INDUSTRIES USA LLC - 154 WOODLAWN RD, BERLIN, CT, US, 06037" at bounding box center [296, 598] width 371 height 32
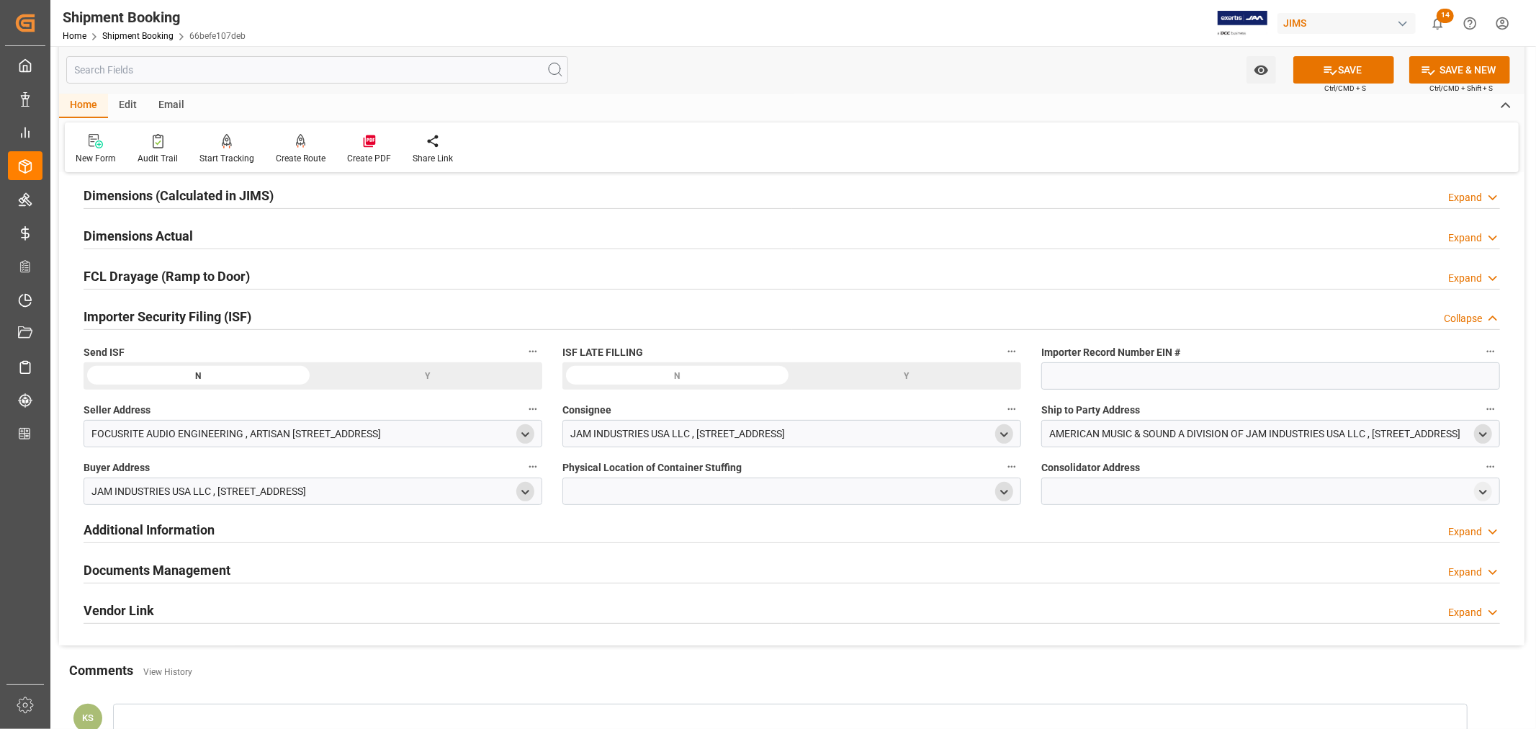
click at [1006, 491] on polyline "open menu" at bounding box center [1004, 492] width 6 height 3
click at [671, 533] on input at bounding box center [770, 533] width 395 height 27
type input "vtech"
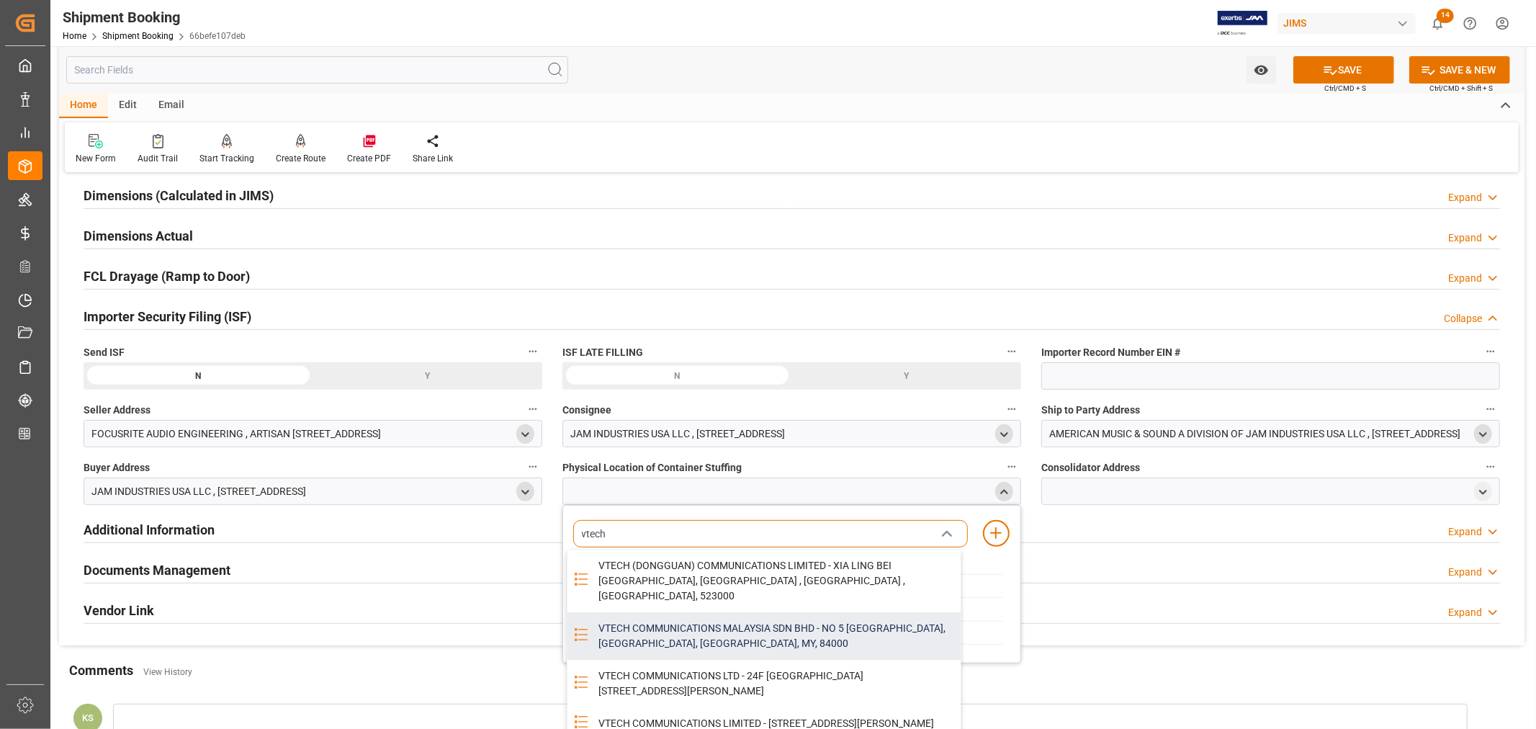
click at [696, 623] on div "VTECH COMMUNICATIONS MALAYSIA SDN BHD - NO 5 TANJUNG AGAS INDUSTRIAL AREA, MUAR…" at bounding box center [775, 636] width 371 height 48
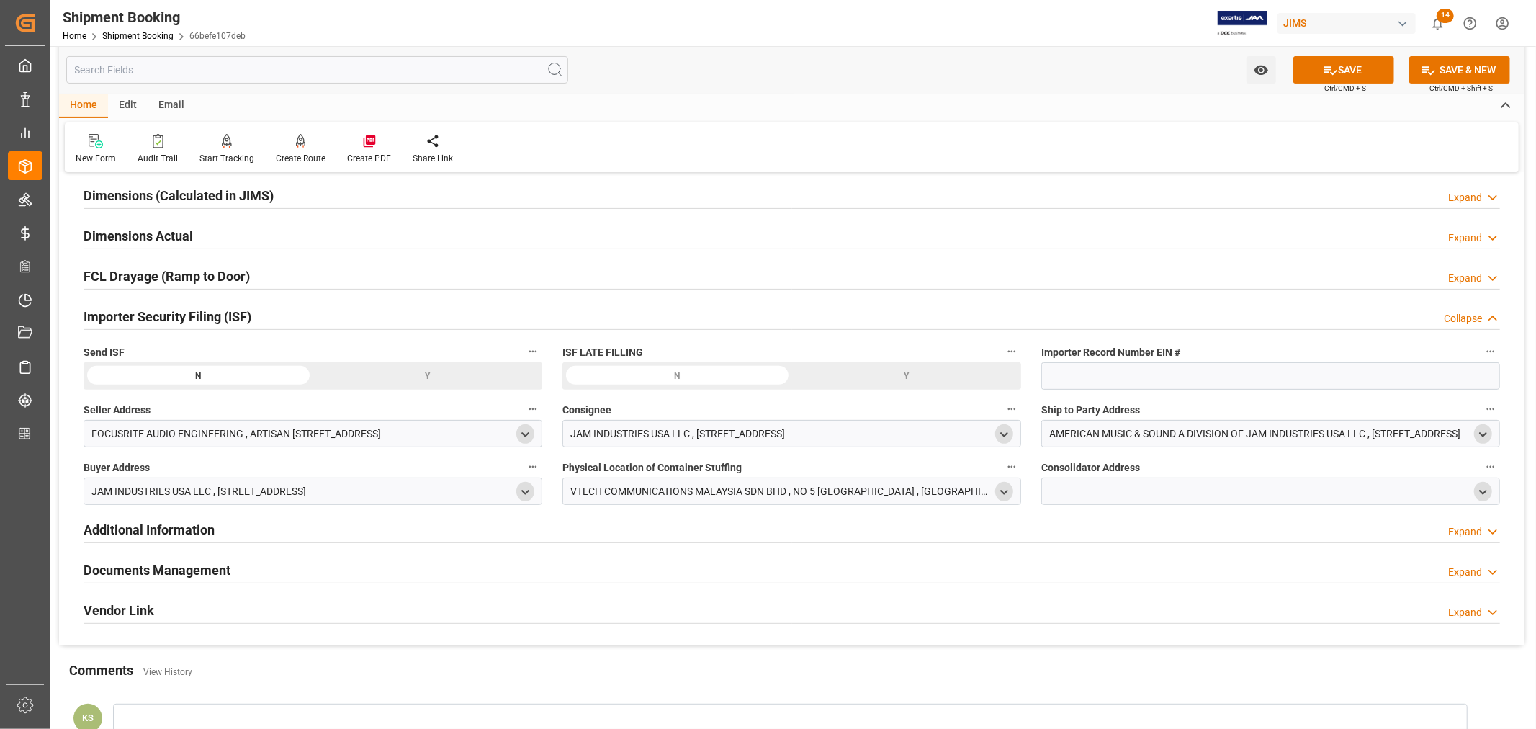
click at [1485, 490] on icon "open menu" at bounding box center [1483, 492] width 12 height 12
click at [1121, 534] on input at bounding box center [1249, 533] width 395 height 27
type input "vtech"
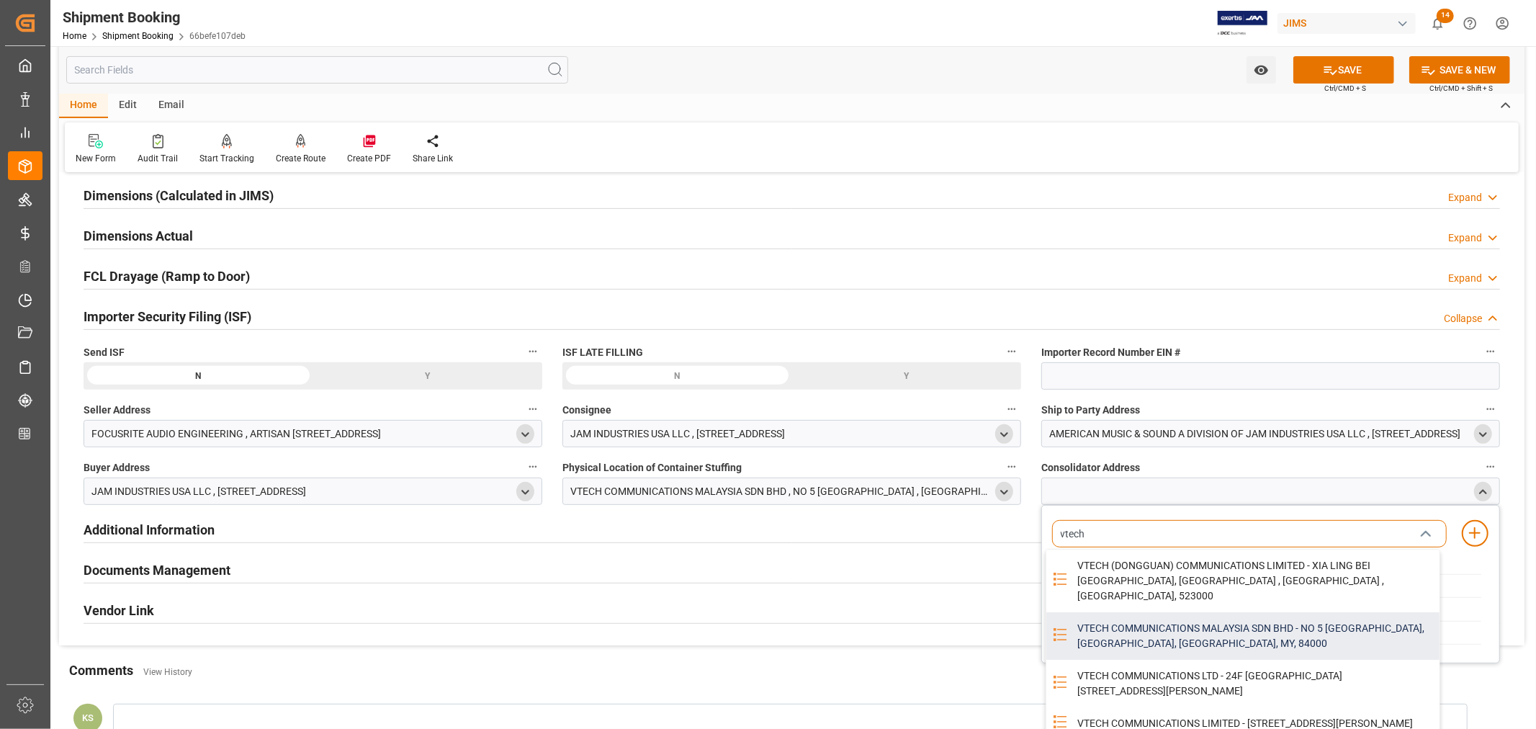
click at [1172, 616] on div "VTECH COMMUNICATIONS MALAYSIA SDN BHD - NO 5 TANJUNG AGAS INDUSTRIAL AREA, MUAR…" at bounding box center [1254, 636] width 371 height 48
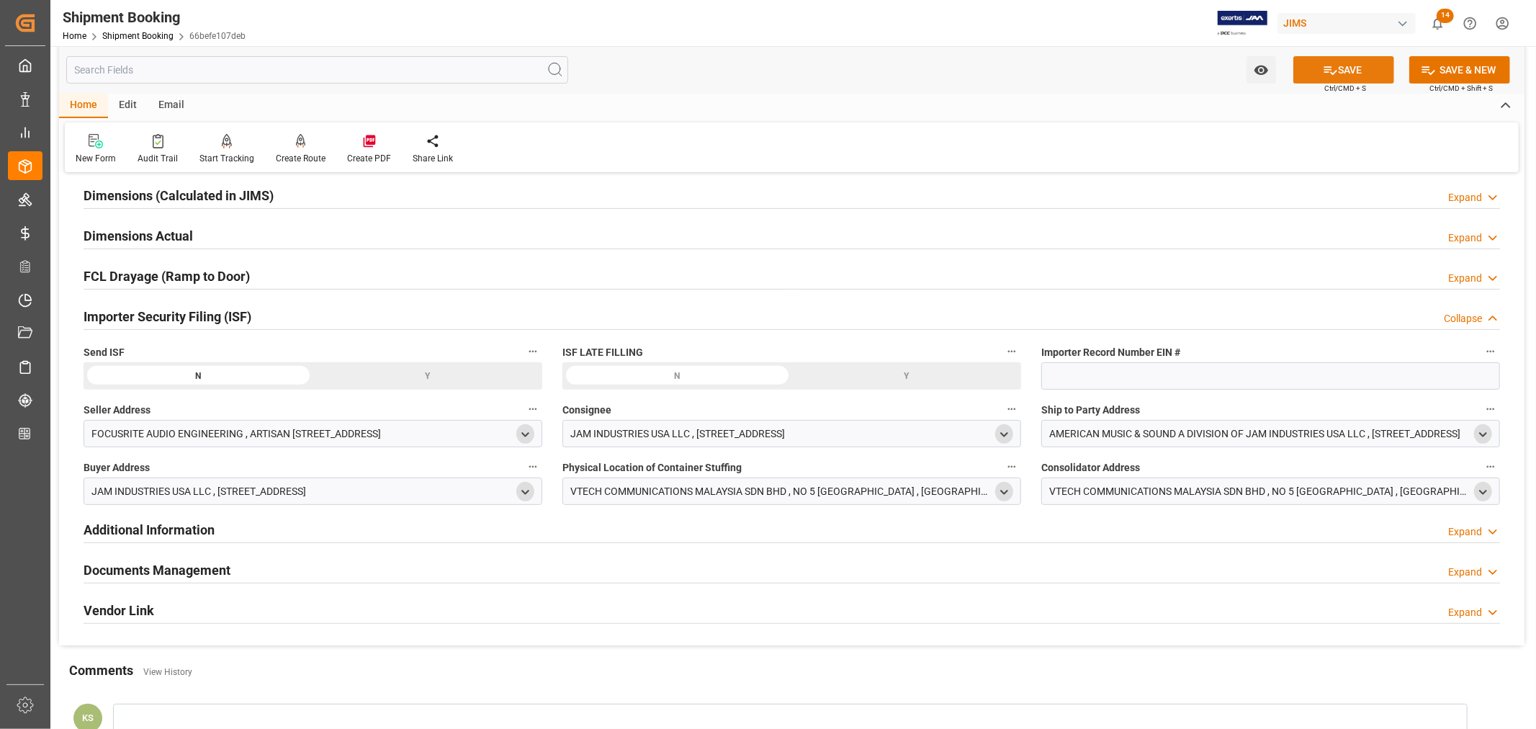
click at [1353, 71] on button "SAVE" at bounding box center [1344, 69] width 101 height 27
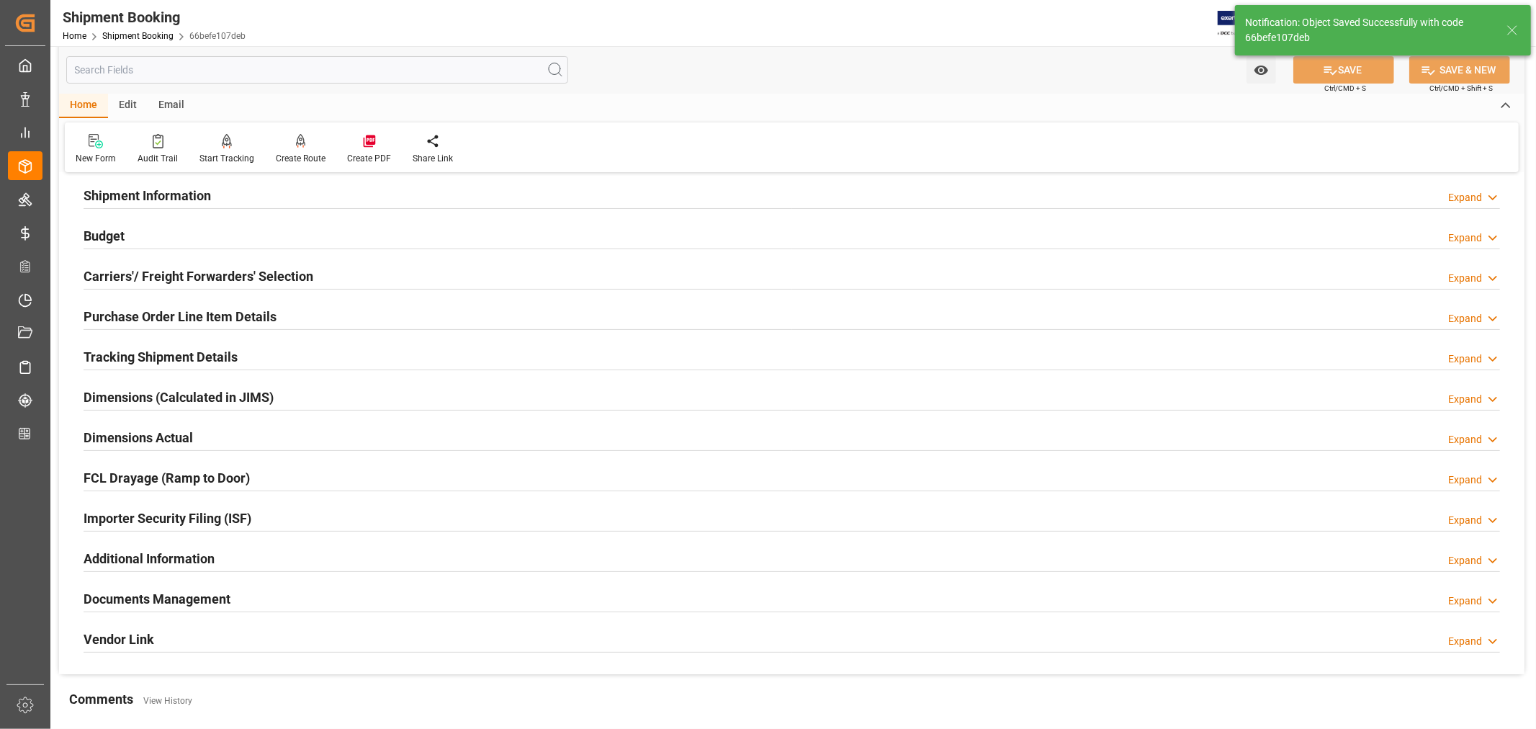
scroll to position [80, 0]
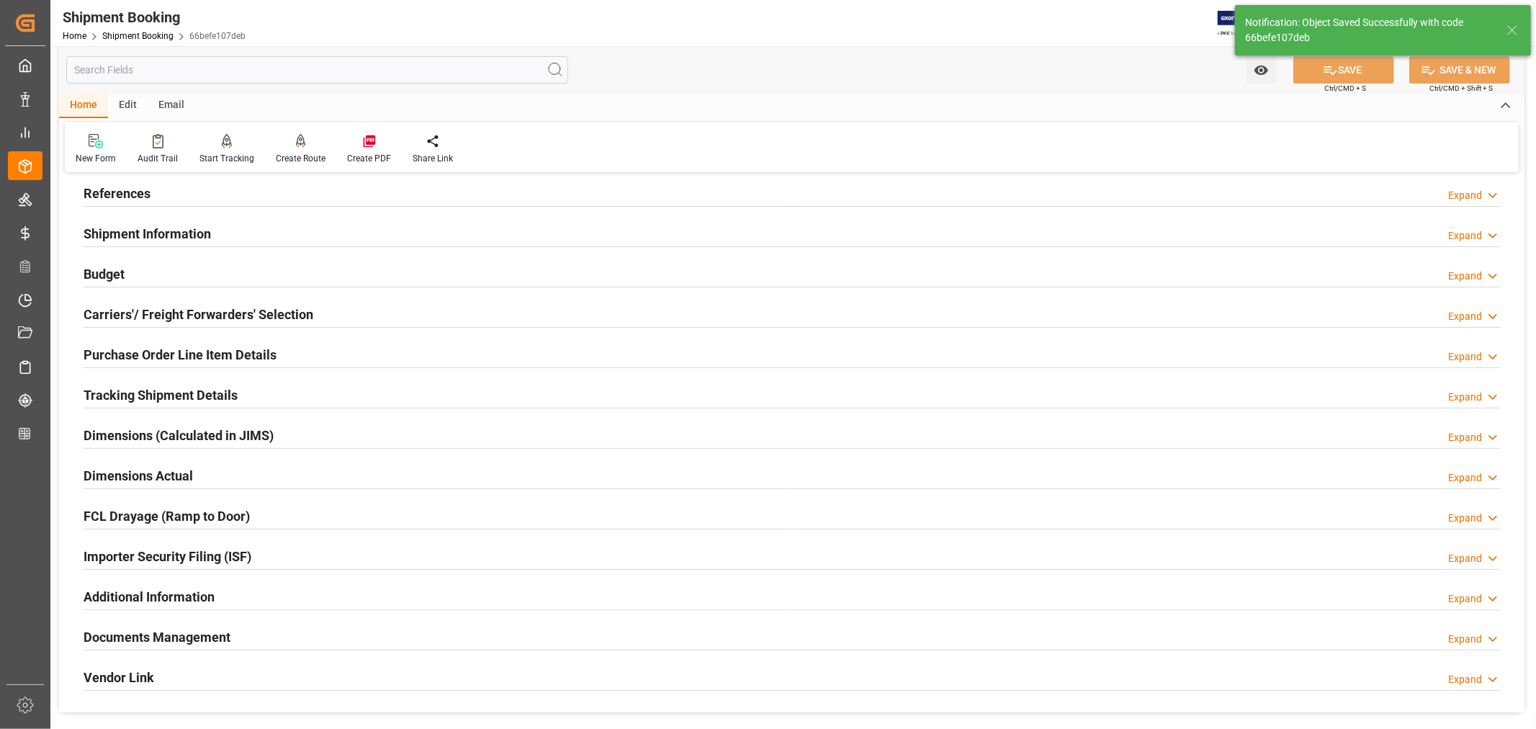
click at [262, 354] on h2 "Purchase Order Line Item Details" at bounding box center [180, 354] width 193 height 19
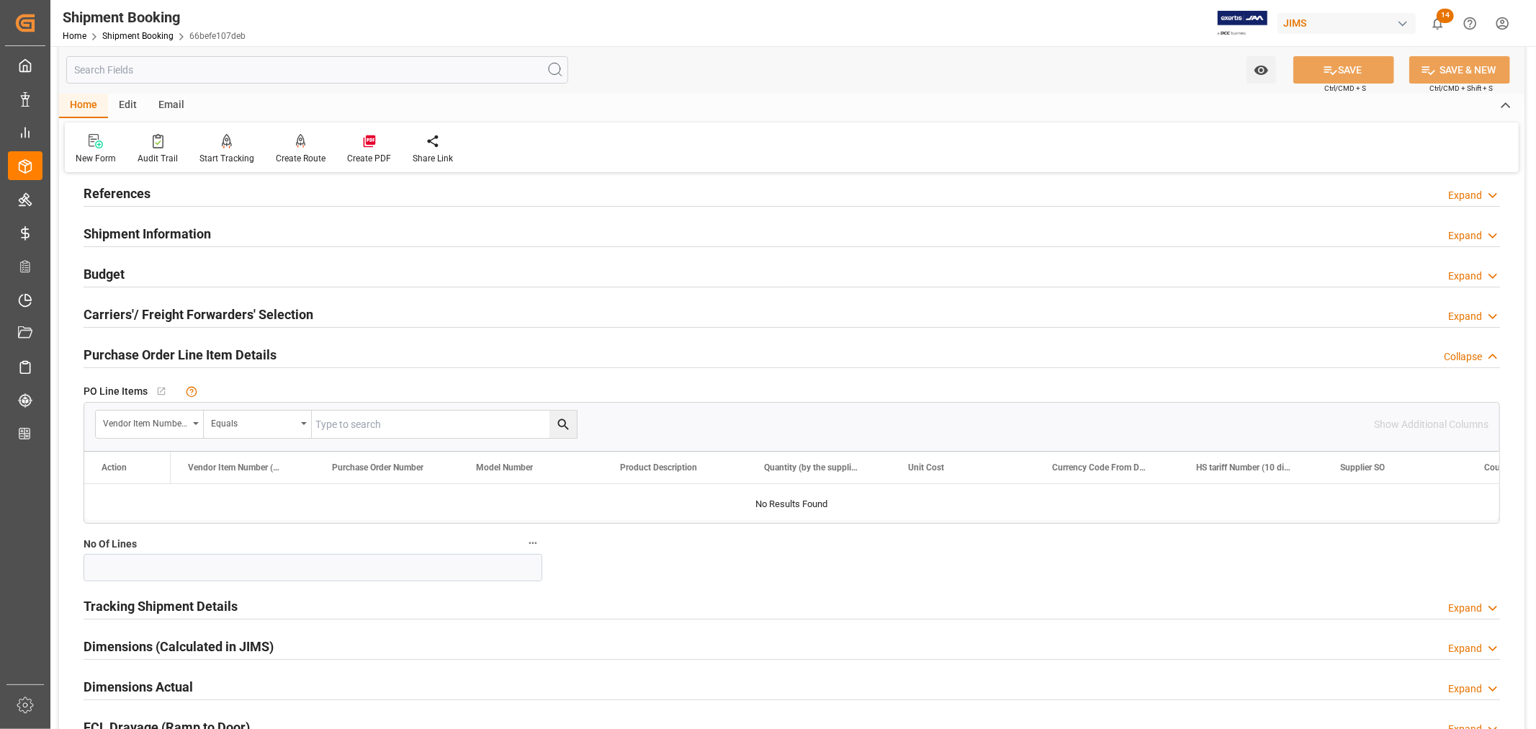
click at [235, 358] on h2 "Purchase Order Line Item Details" at bounding box center [180, 354] width 193 height 19
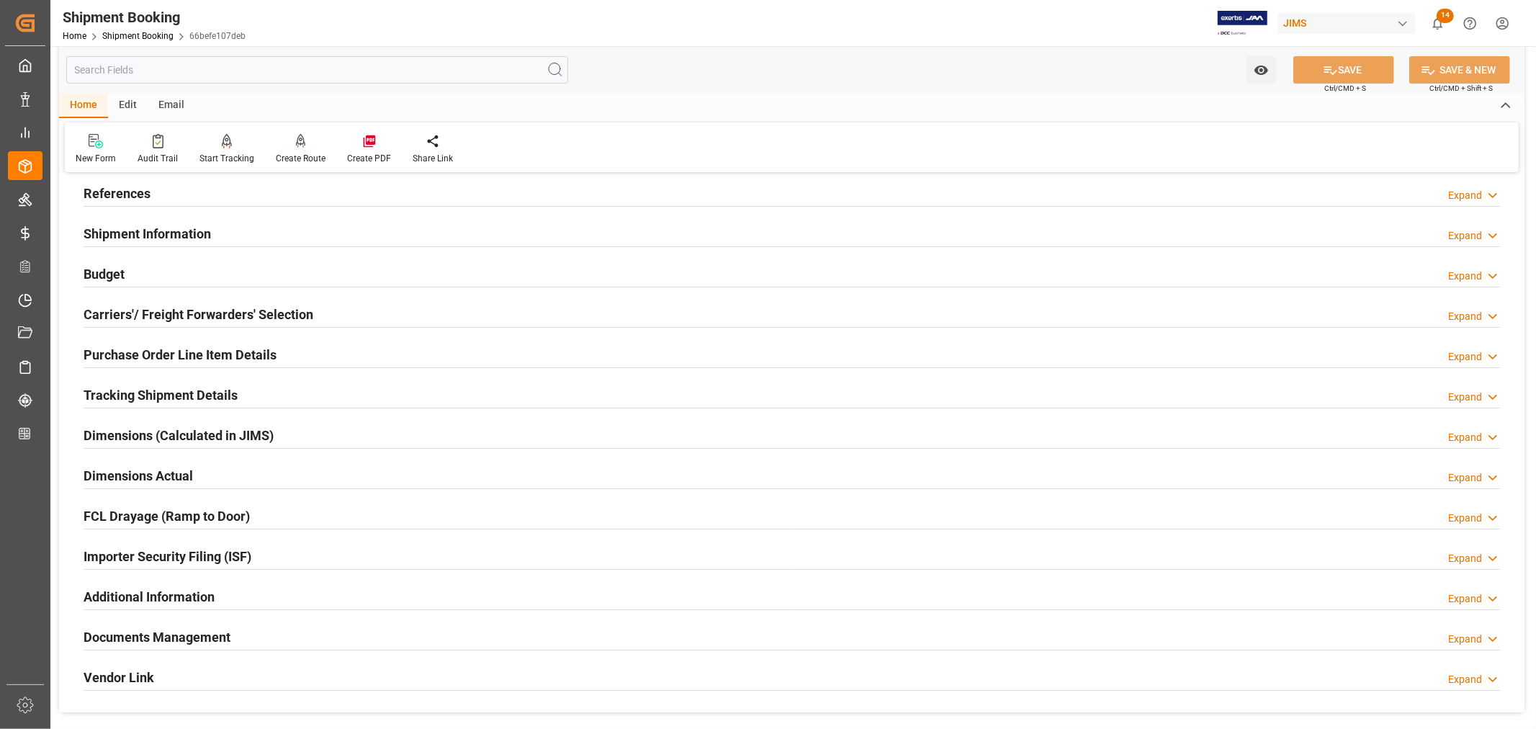
scroll to position [0, 0]
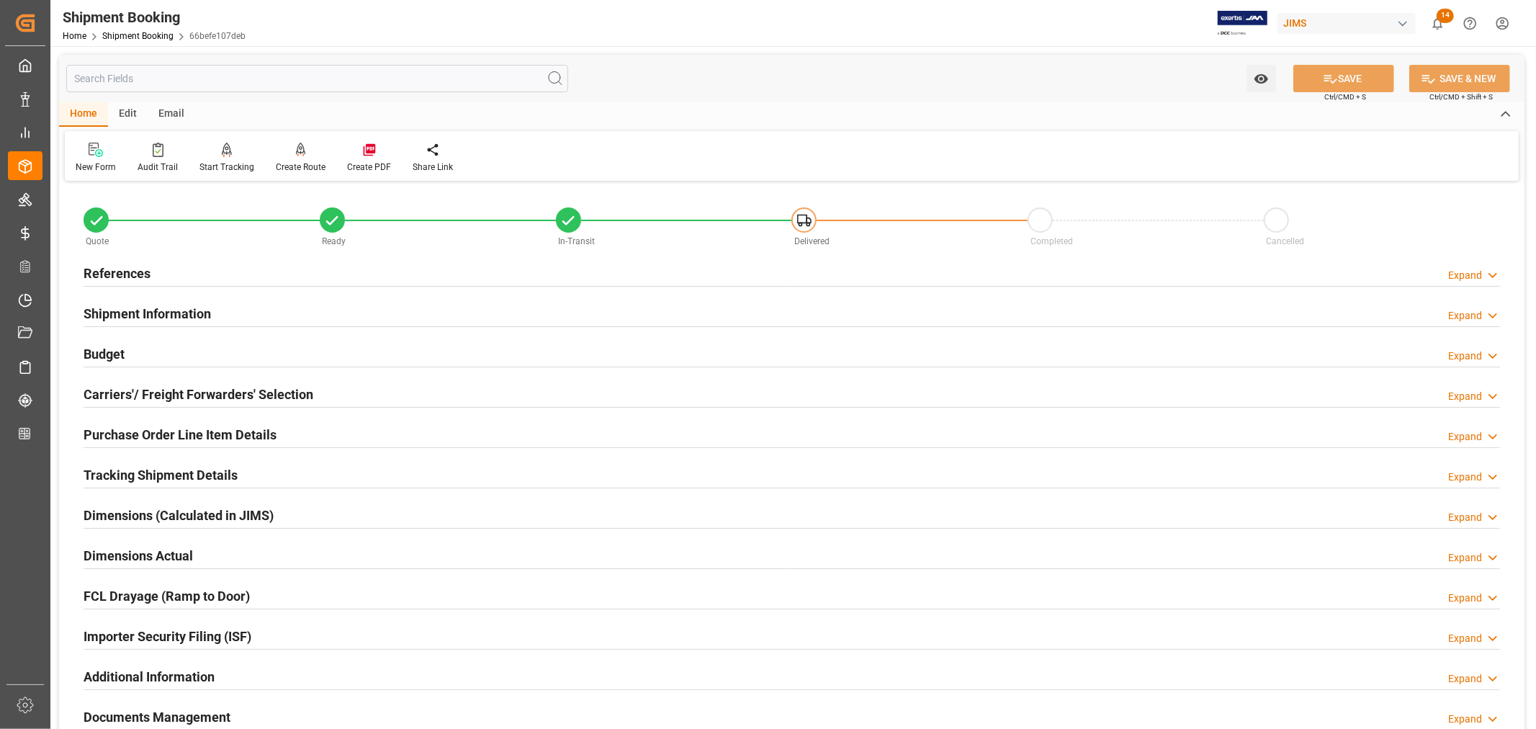
click at [182, 437] on h2 "Purchase Order Line Item Details" at bounding box center [180, 434] width 193 height 19
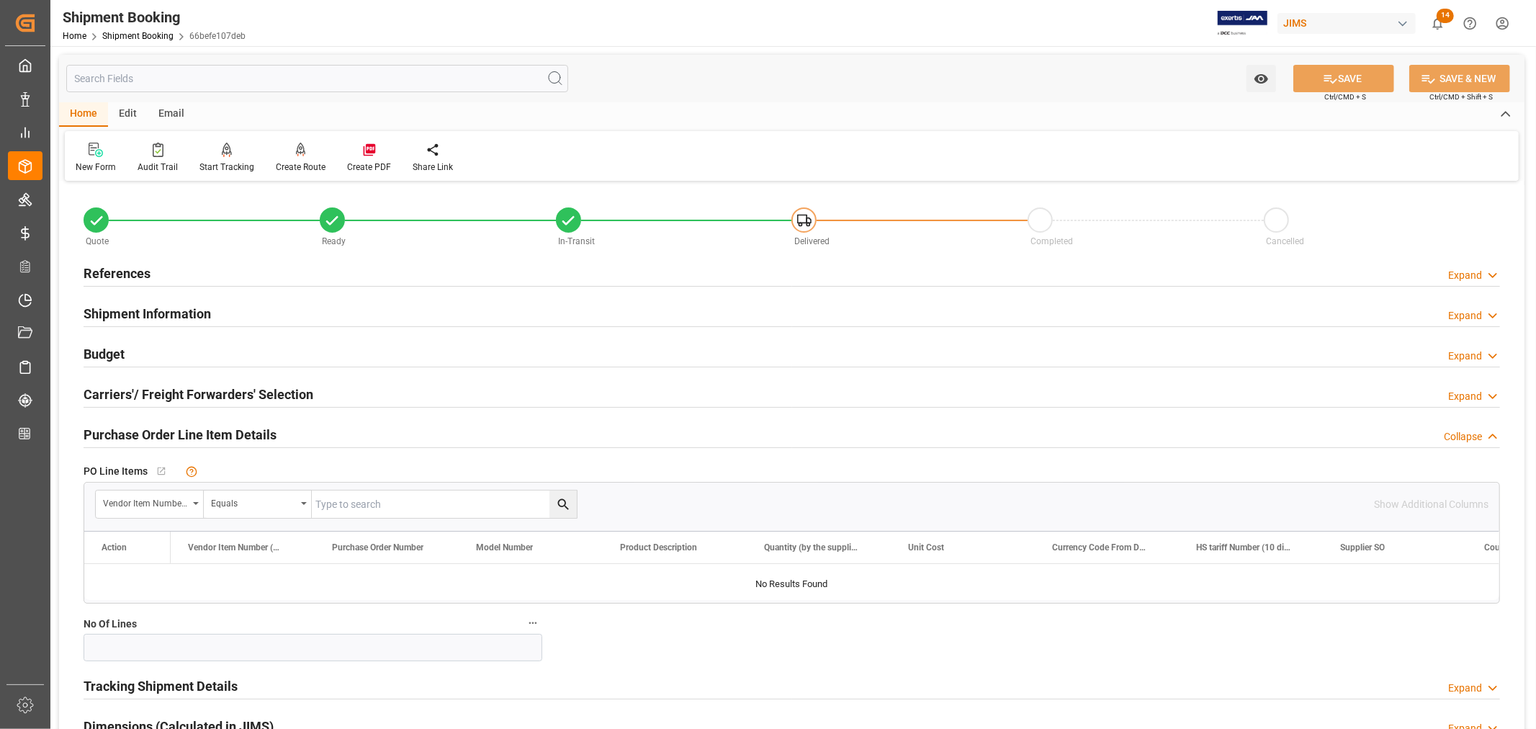
click at [182, 437] on h2 "Purchase Order Line Item Details" at bounding box center [180, 434] width 193 height 19
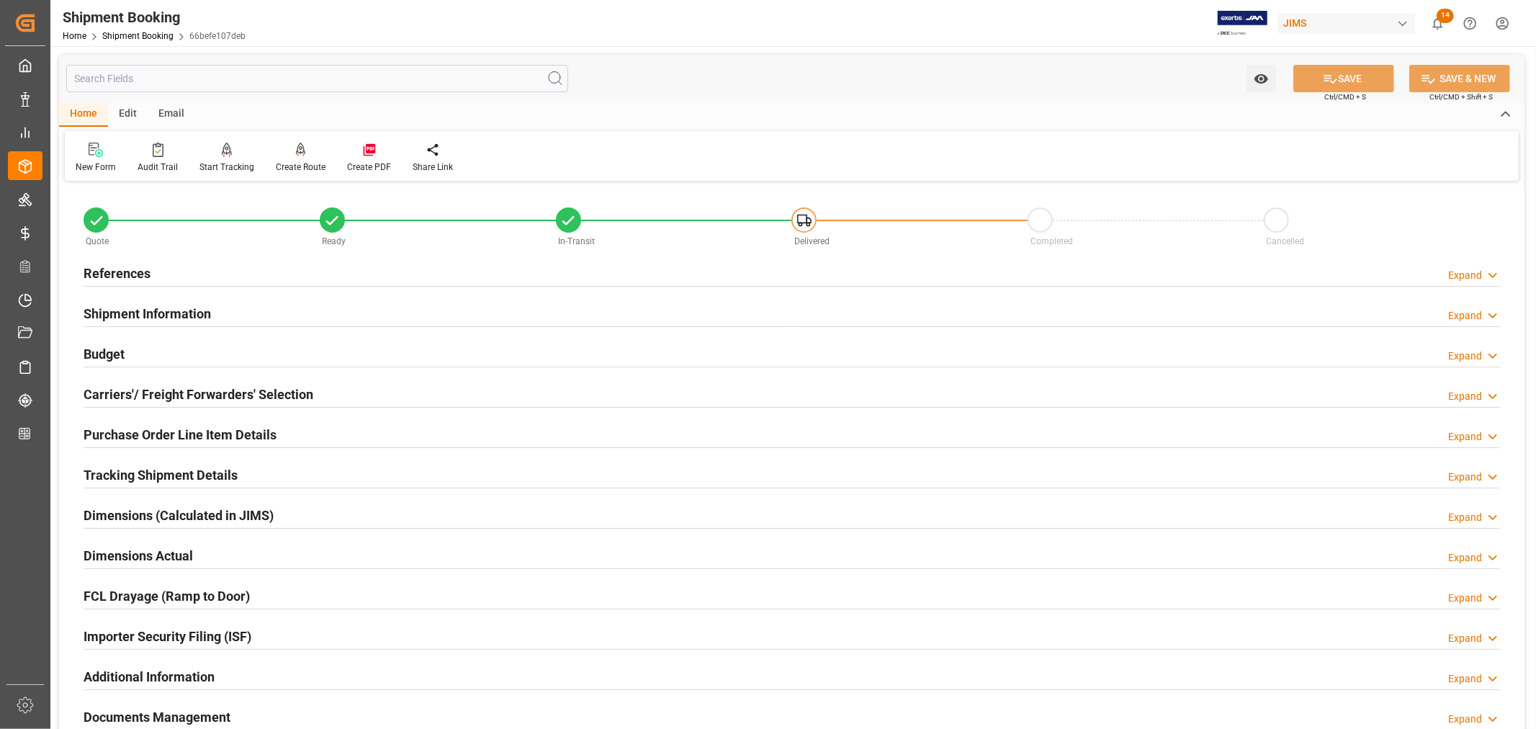
click at [203, 474] on h2 "Tracking Shipment Details" at bounding box center [161, 474] width 154 height 19
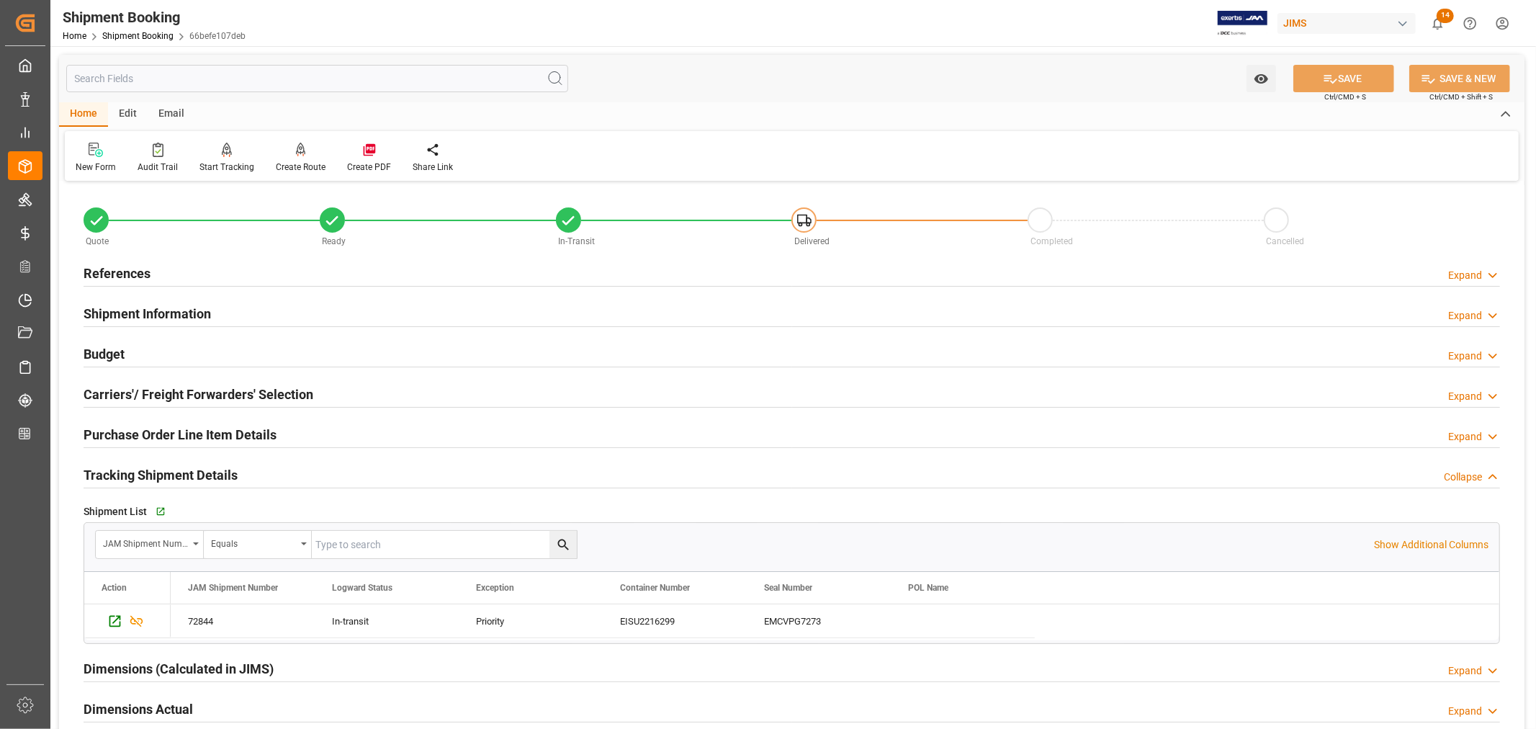
click at [203, 474] on h2 "Tracking Shipment Details" at bounding box center [161, 474] width 154 height 19
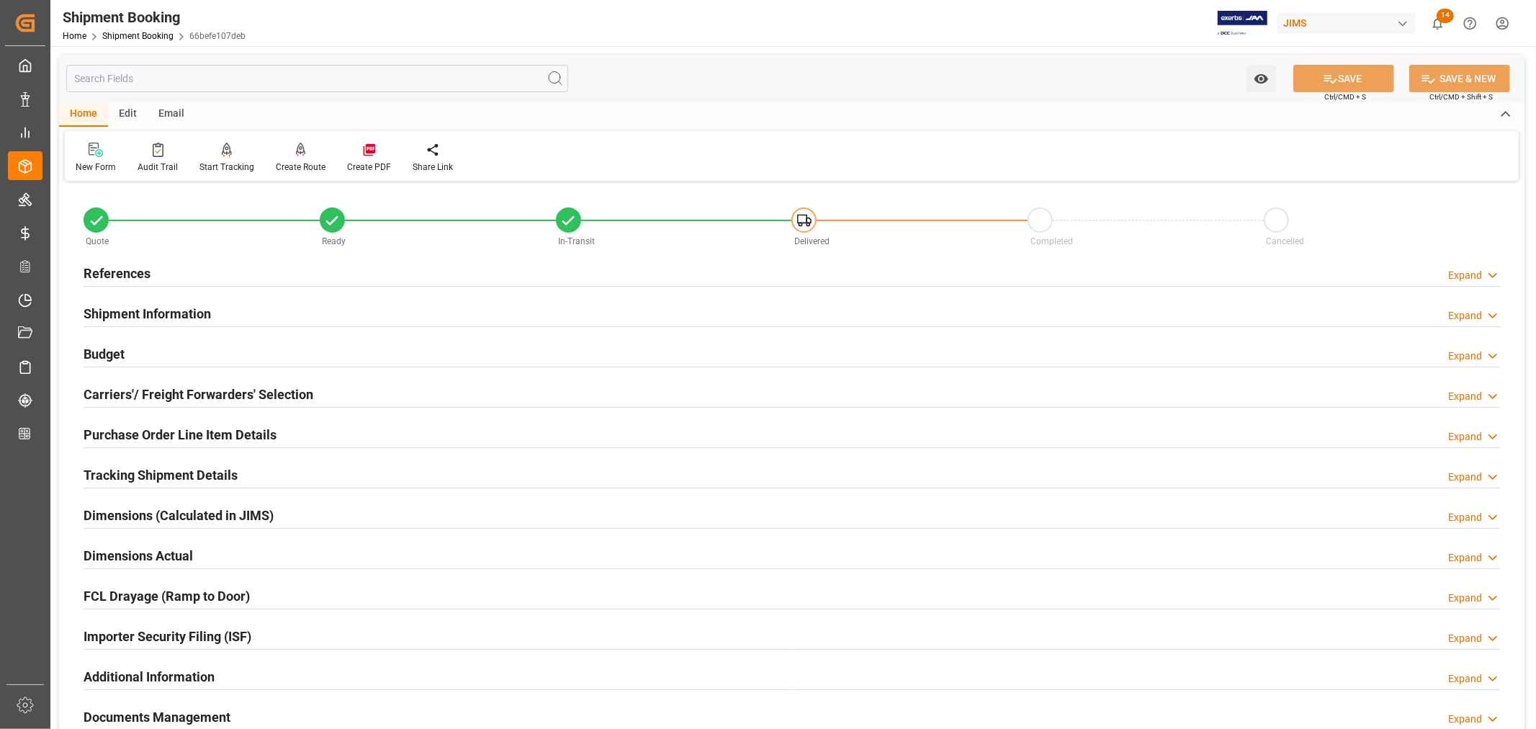
click at [186, 431] on h2 "Purchase Order Line Item Details" at bounding box center [180, 434] width 193 height 19
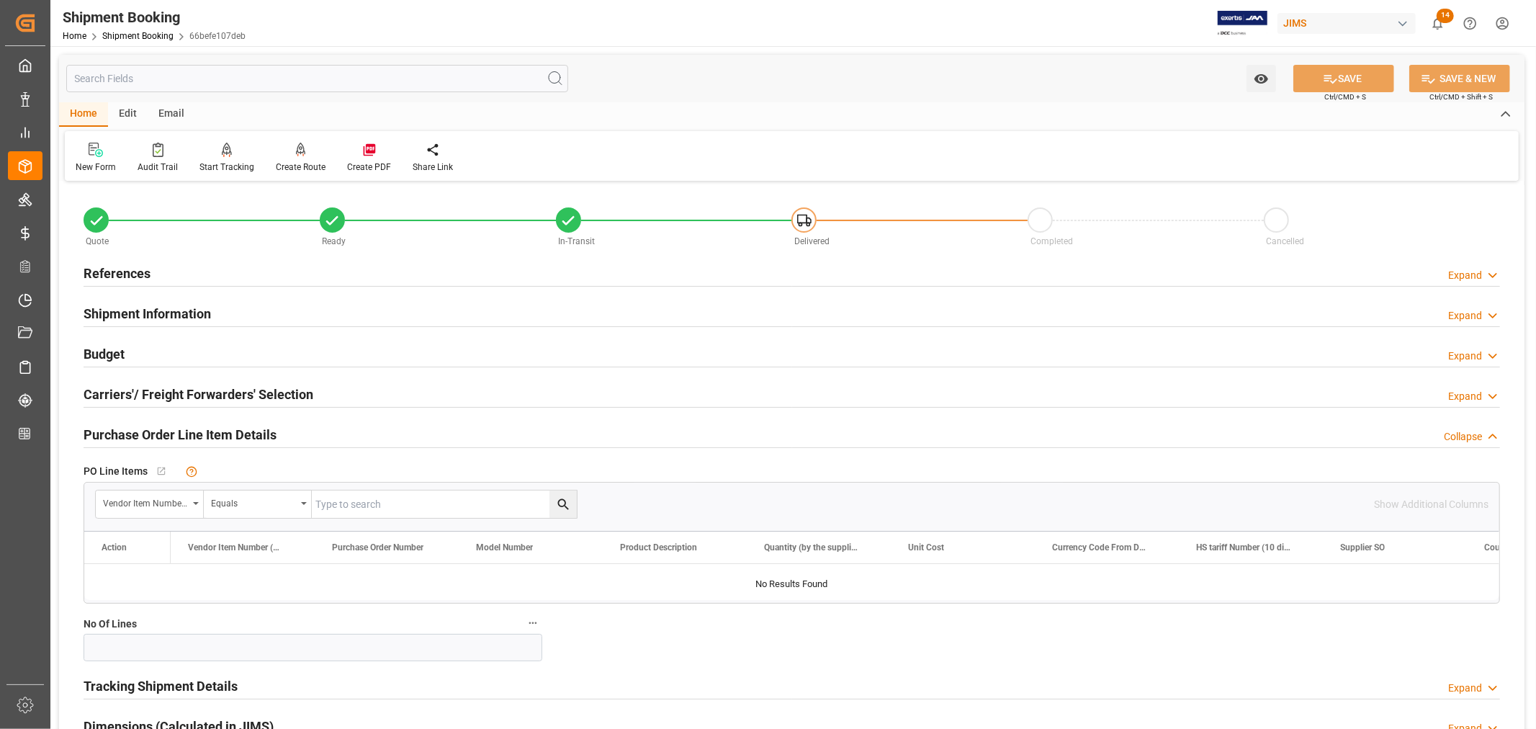
click at [186, 431] on h2 "Purchase Order Line Item Details" at bounding box center [180, 434] width 193 height 19
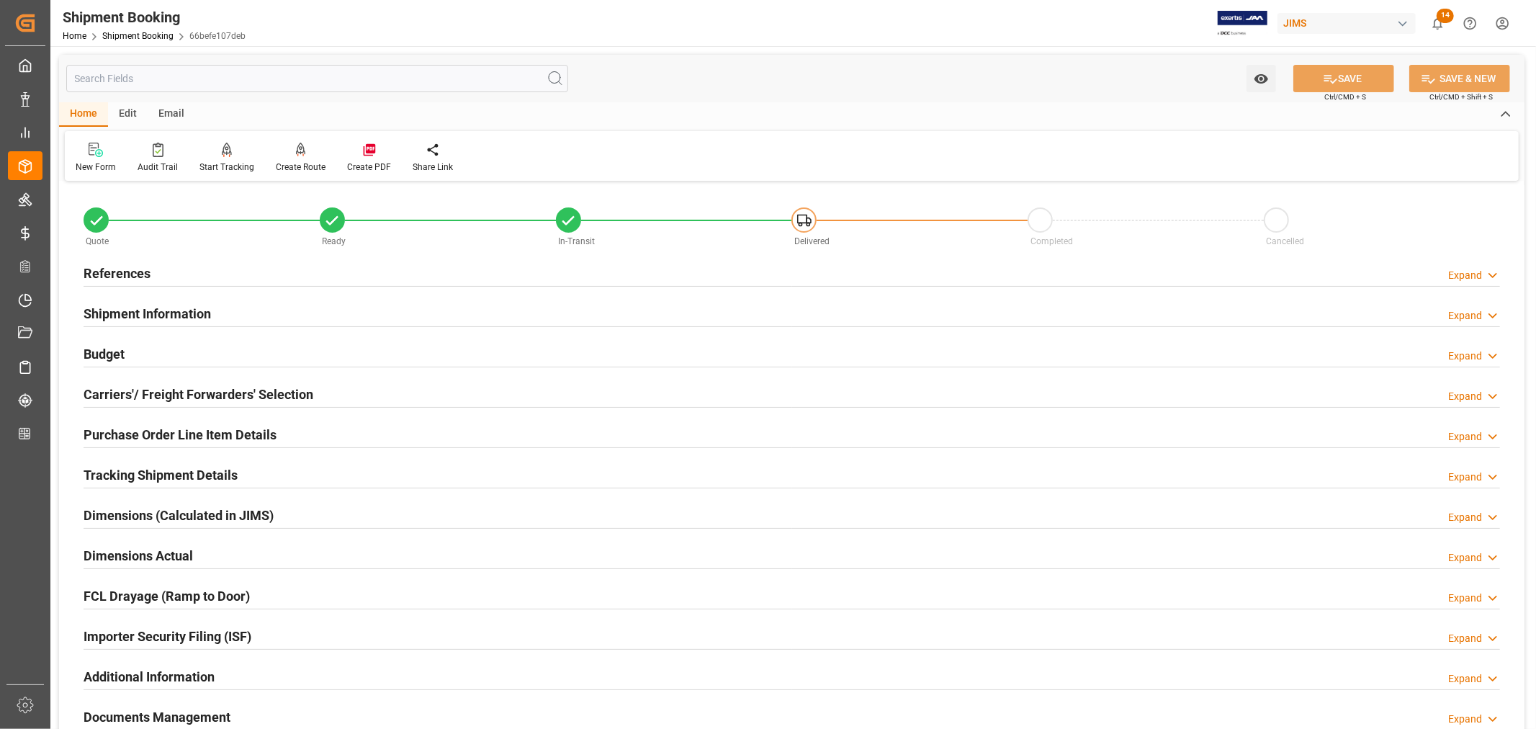
click at [140, 272] on h2 "References" at bounding box center [117, 273] width 67 height 19
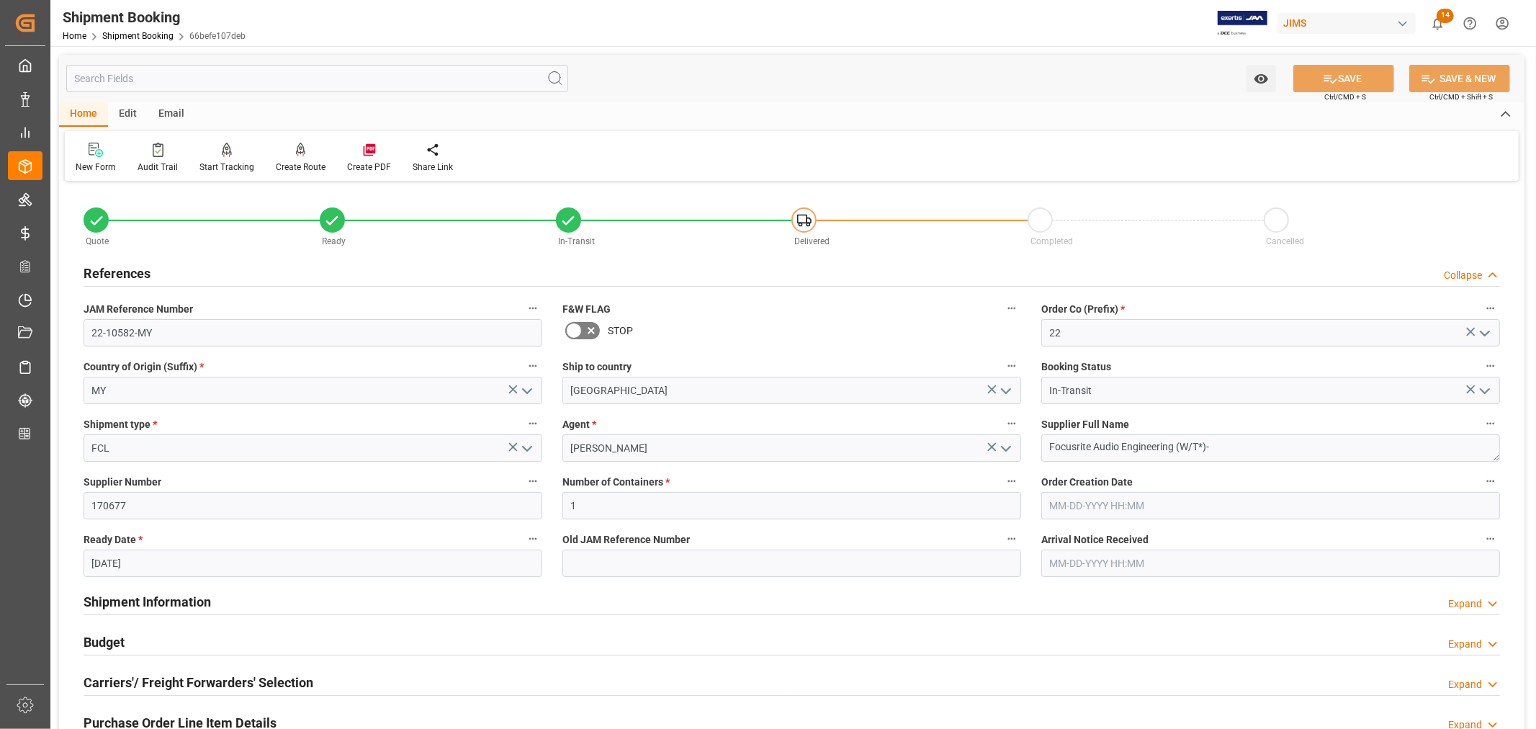
click at [140, 272] on h2 "References" at bounding box center [117, 273] width 67 height 19
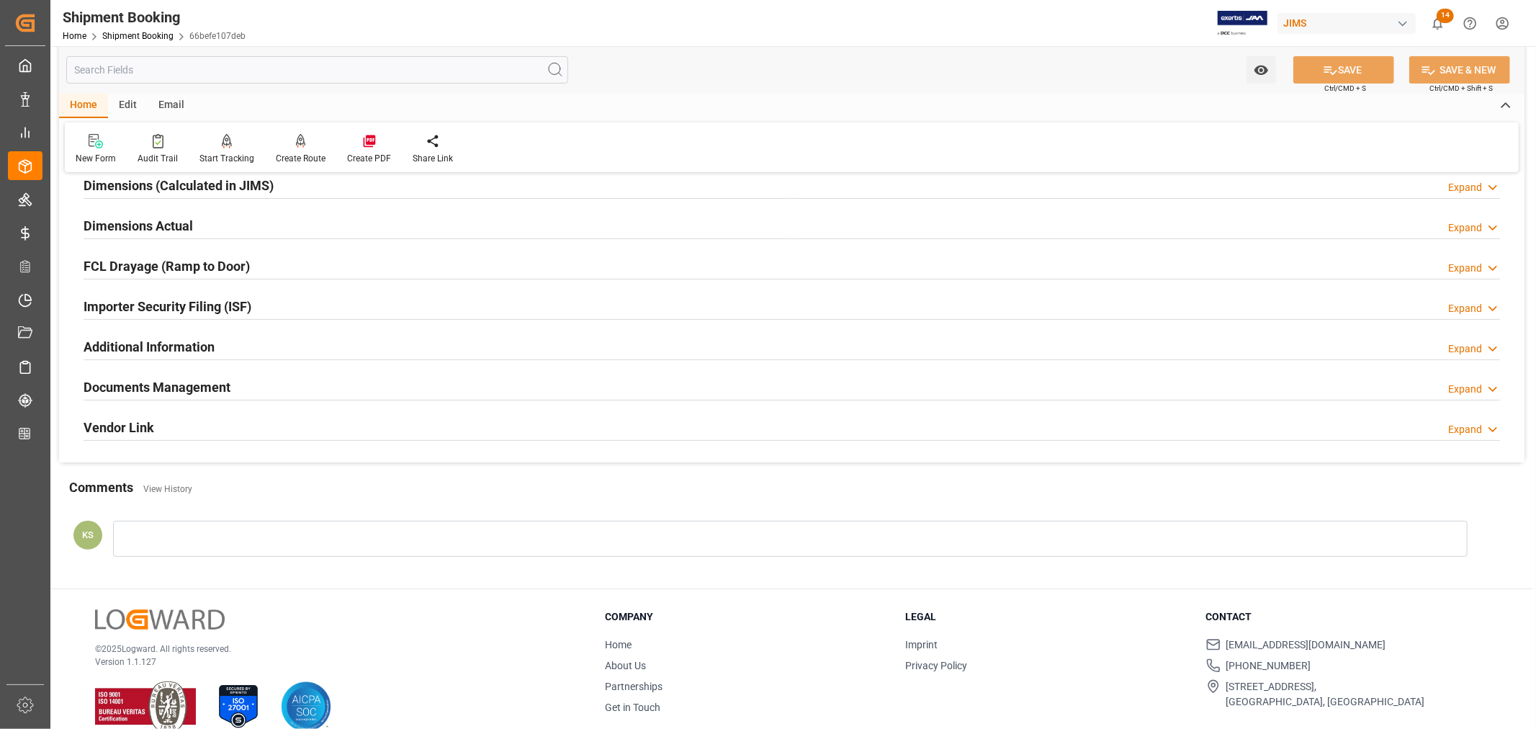
scroll to position [354, 0]
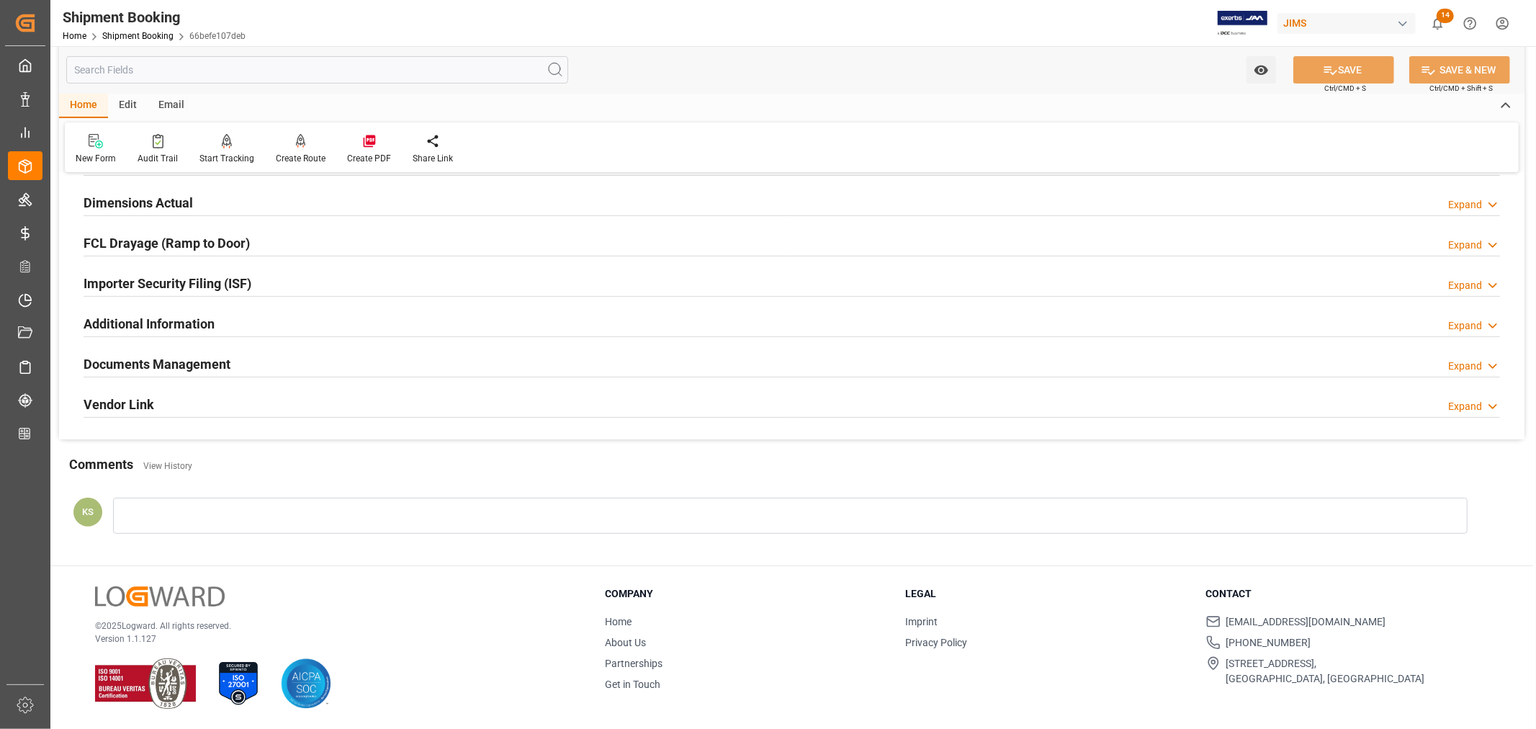
click at [227, 364] on h2 "Documents Management" at bounding box center [157, 363] width 147 height 19
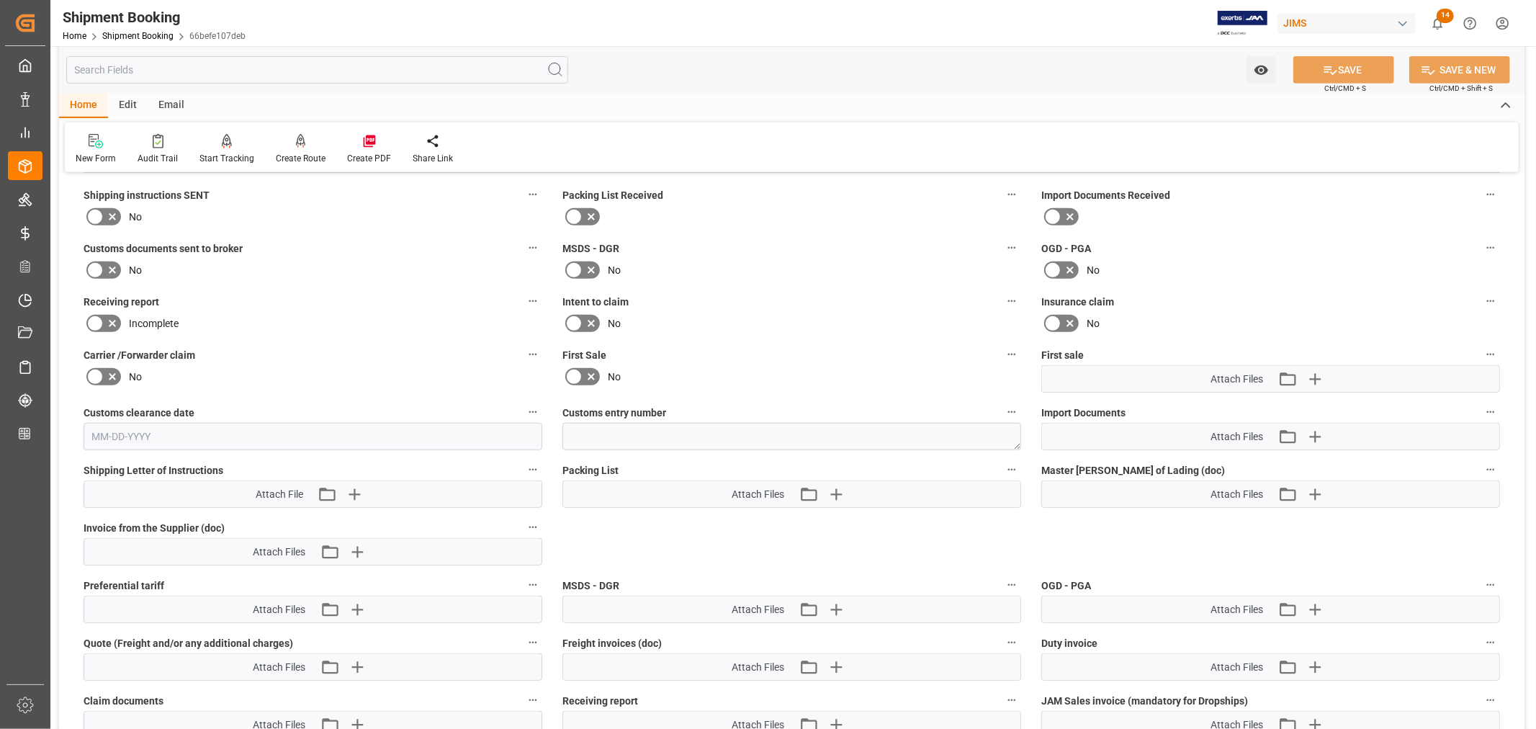
scroll to position [594, 0]
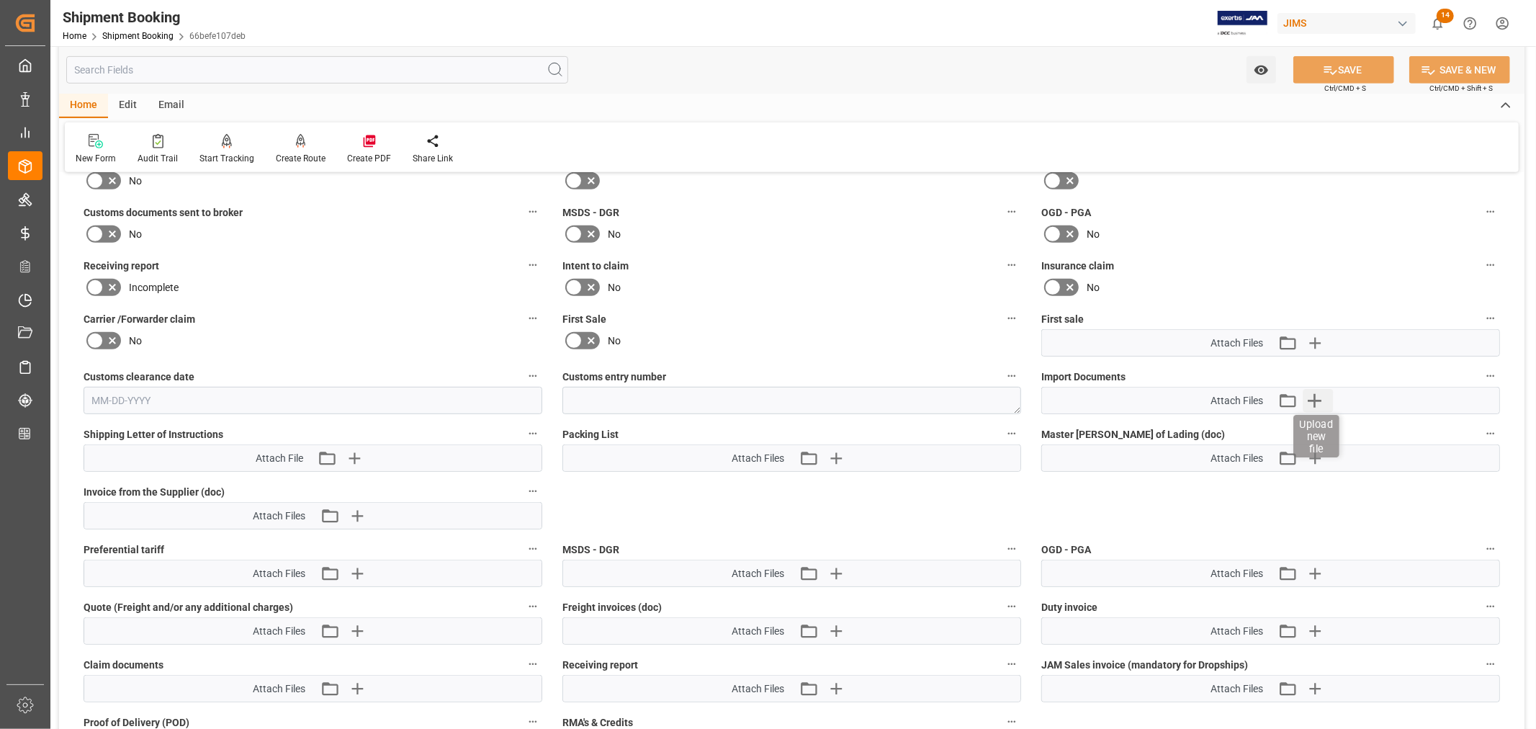
click at [1314, 395] on icon "button" at bounding box center [1314, 400] width 23 height 23
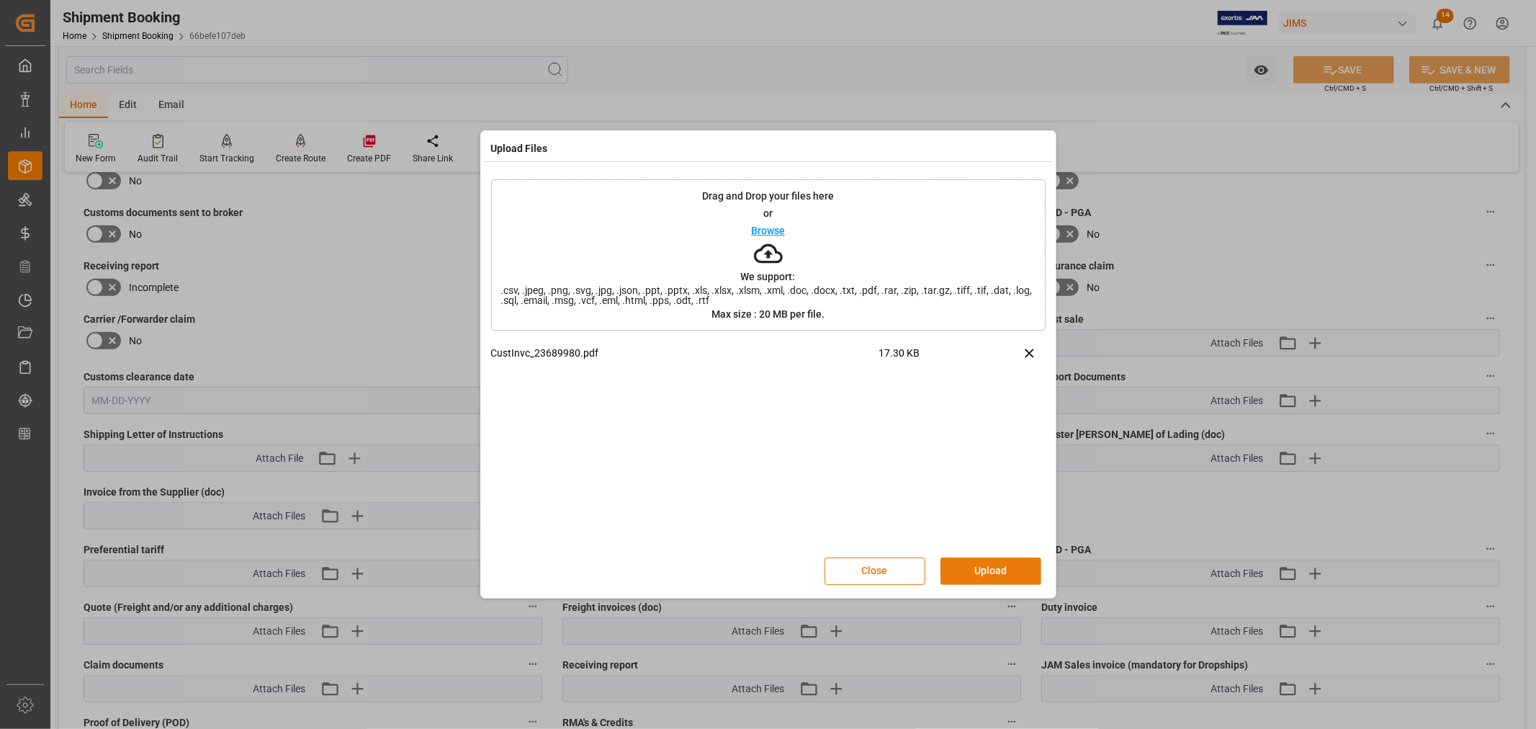
click at [990, 565] on button "Upload" at bounding box center [991, 570] width 101 height 27
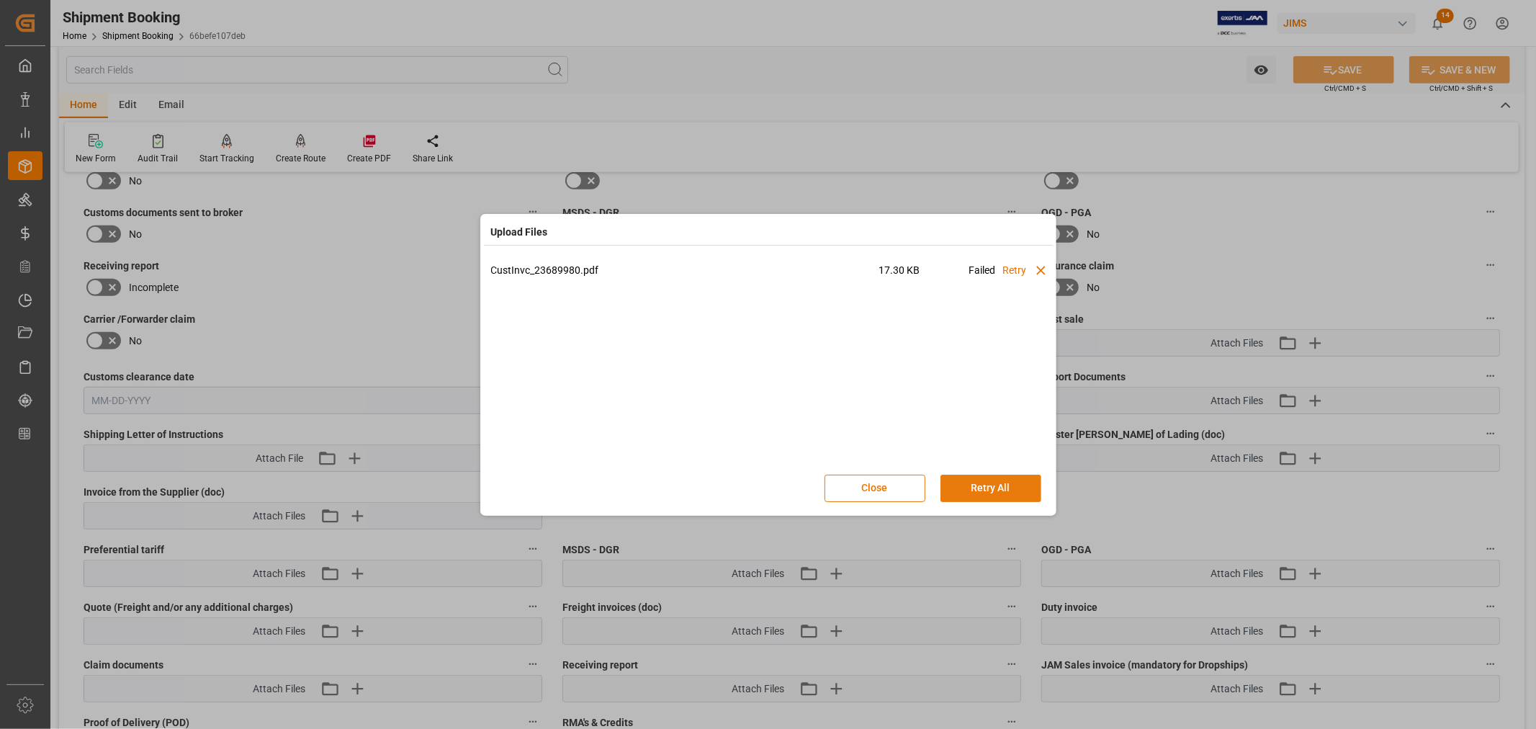
click at [980, 487] on button "Retry All" at bounding box center [991, 488] width 101 height 27
click at [800, 353] on div "CustInvc_23689980.pdf 17.30 KB Uploading" at bounding box center [768, 364] width 555 height 202
click at [984, 485] on button "Stop" at bounding box center [991, 488] width 101 height 27
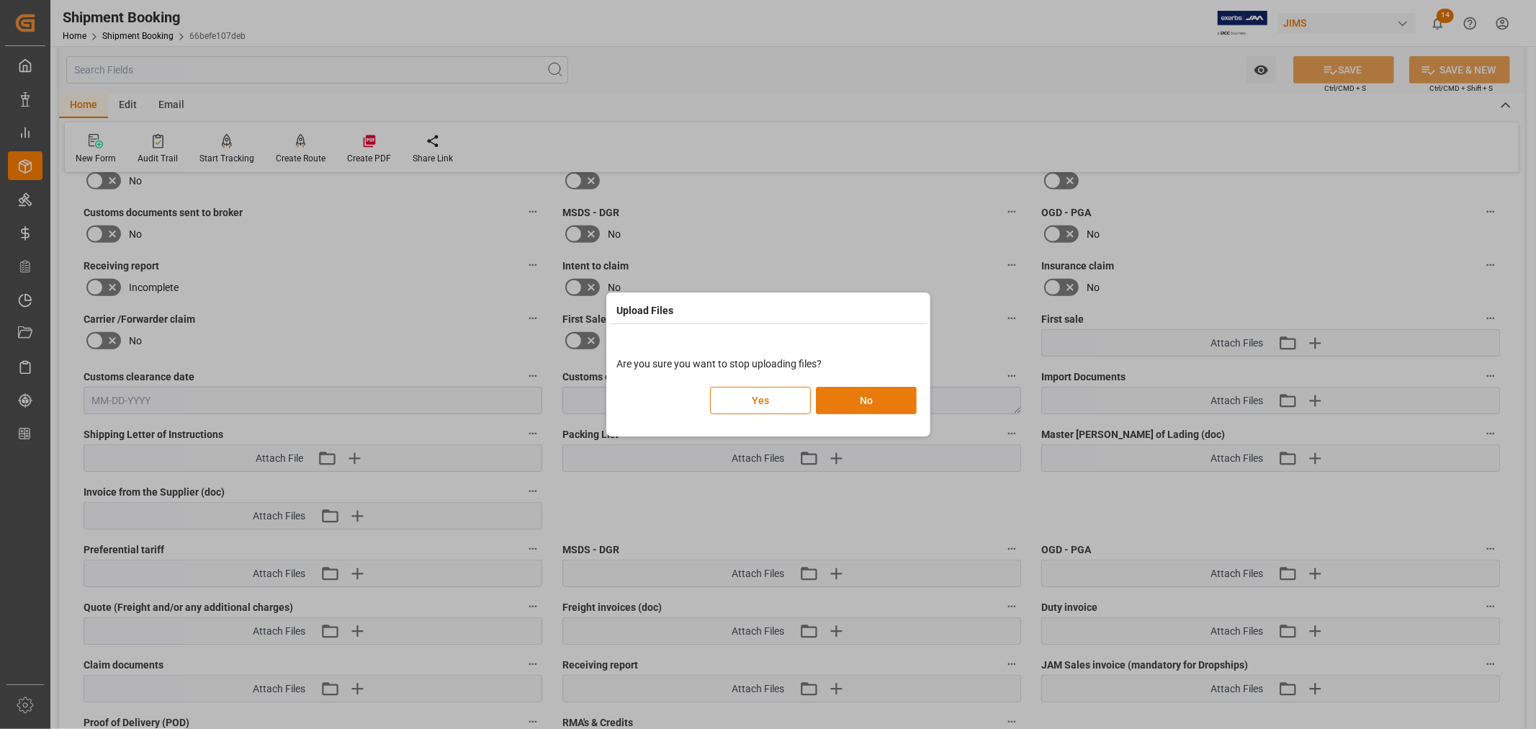
click at [888, 406] on button "No" at bounding box center [866, 400] width 101 height 27
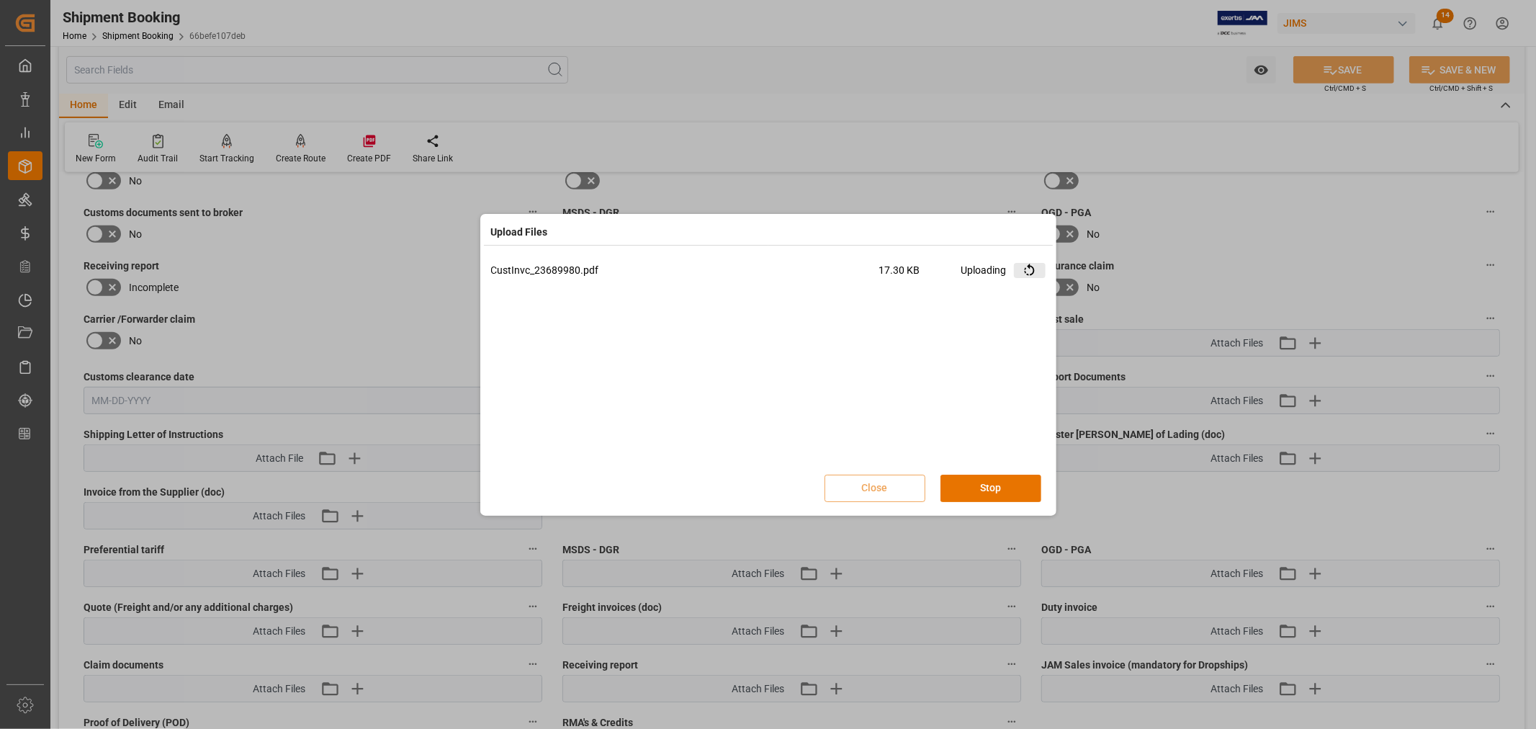
click at [1027, 270] on icon at bounding box center [1029, 270] width 15 height 15
click at [988, 493] on button "Stop" at bounding box center [991, 488] width 101 height 27
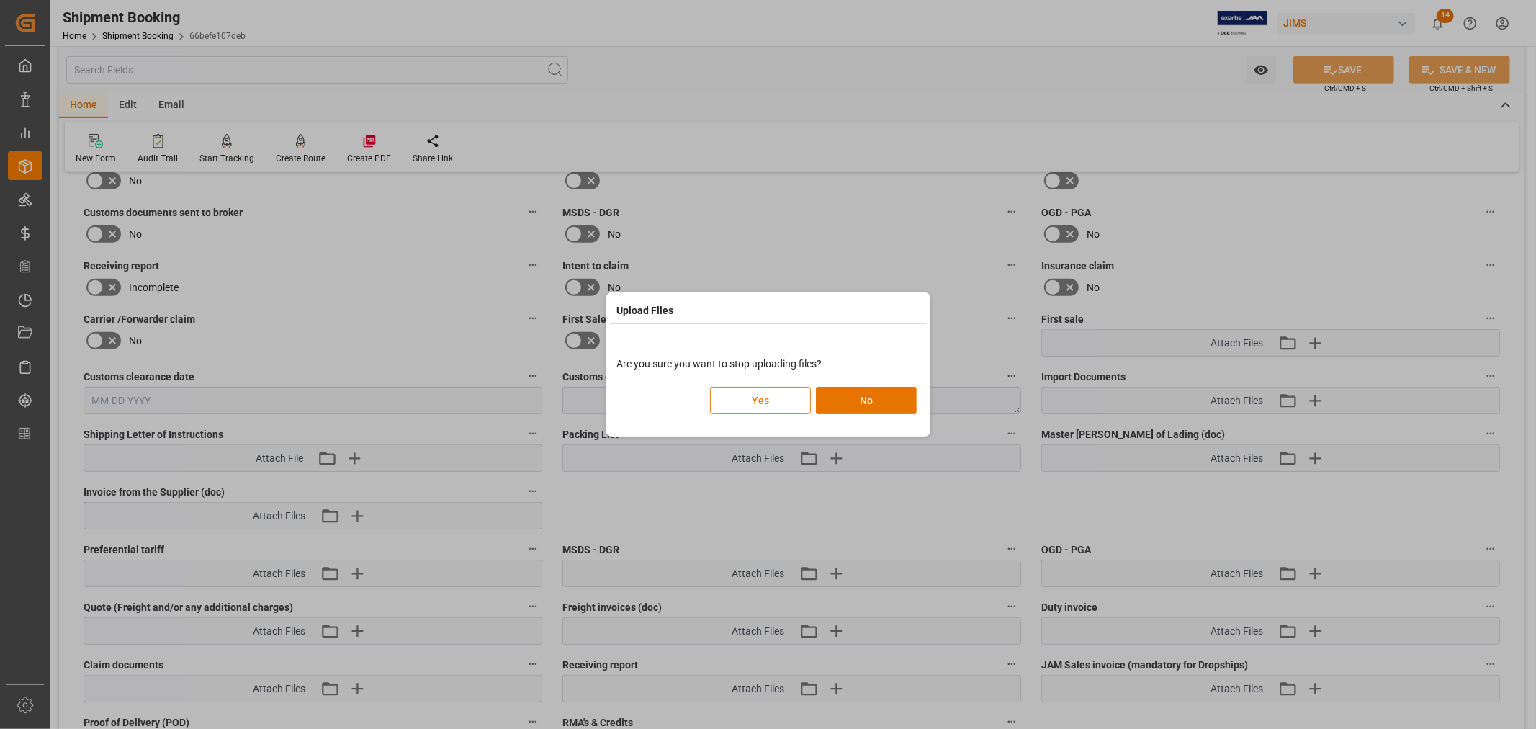
click at [769, 393] on button "Yes" at bounding box center [760, 400] width 101 height 27
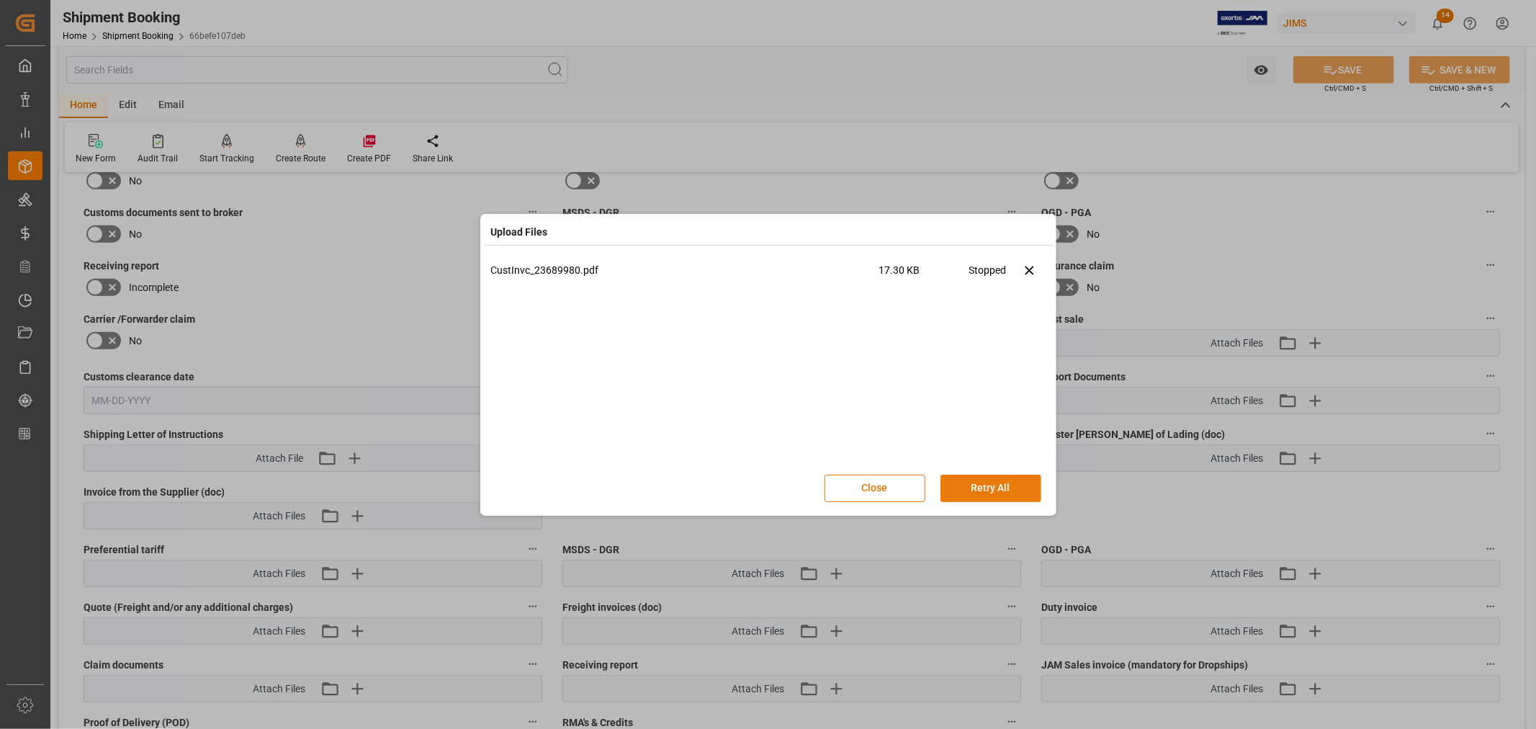
click at [994, 491] on button "Retry All" at bounding box center [991, 488] width 101 height 27
click at [990, 491] on button "Retry All" at bounding box center [991, 488] width 101 height 27
click at [980, 483] on button "Stop" at bounding box center [991, 488] width 101 height 27
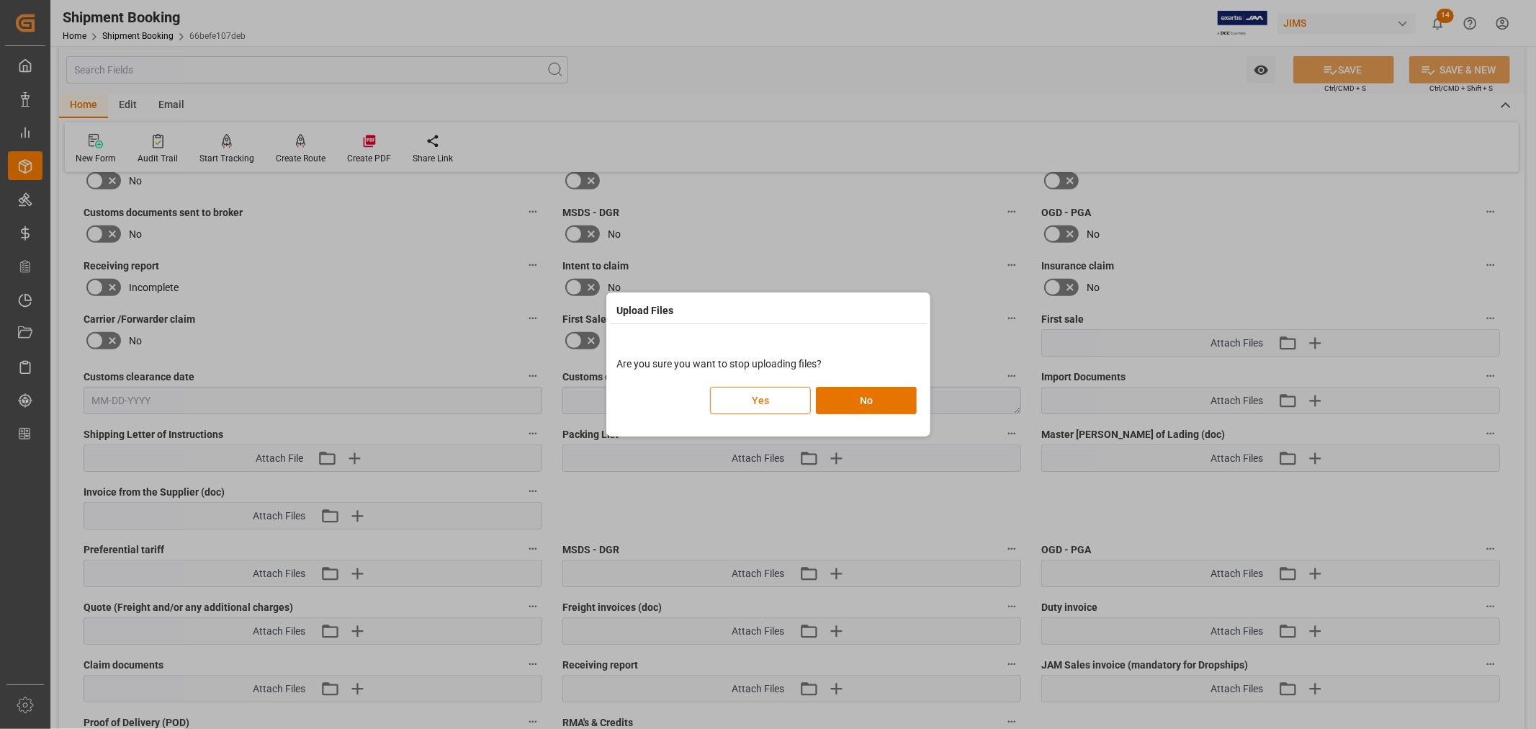
click at [779, 400] on button "Yes" at bounding box center [760, 400] width 101 height 27
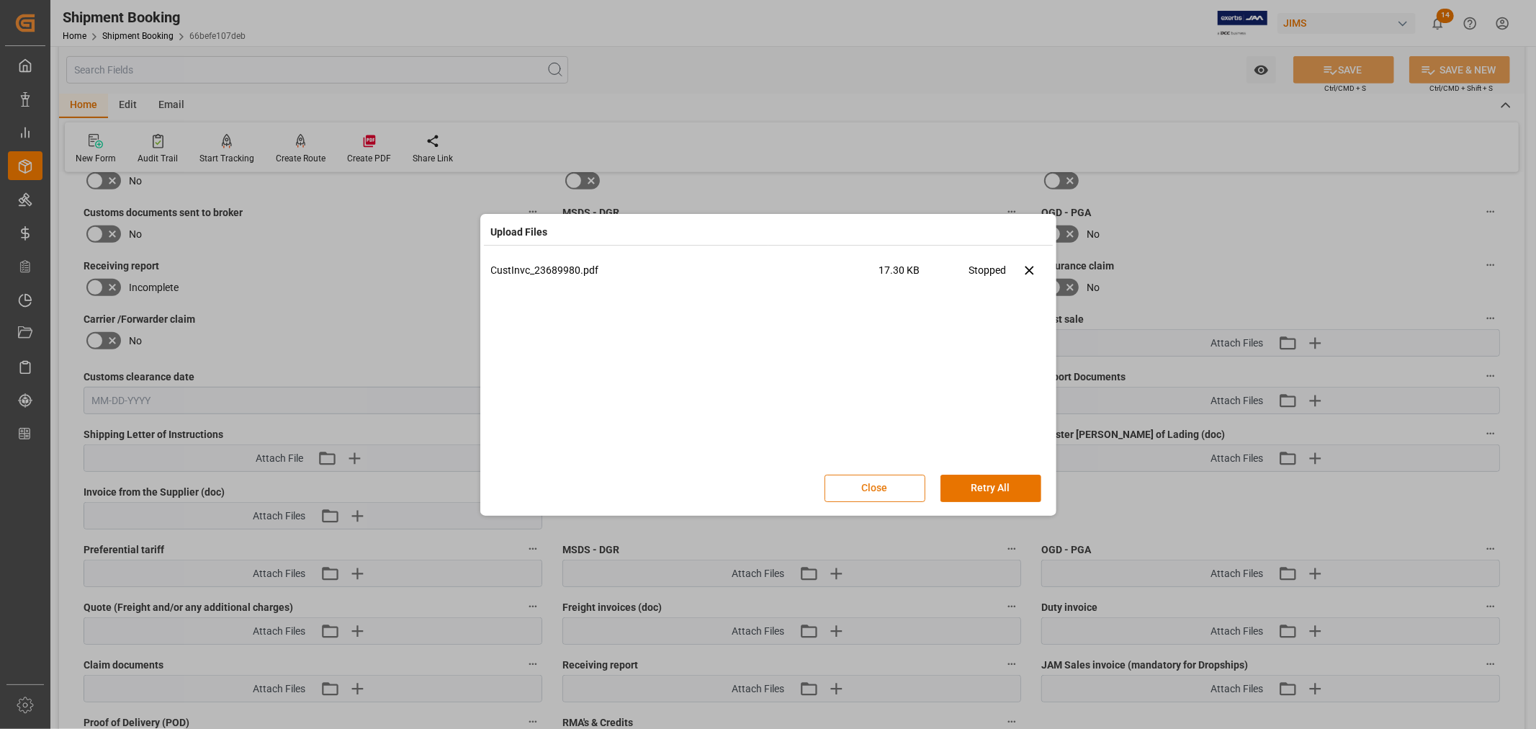
click at [883, 486] on button "Close" at bounding box center [875, 488] width 101 height 27
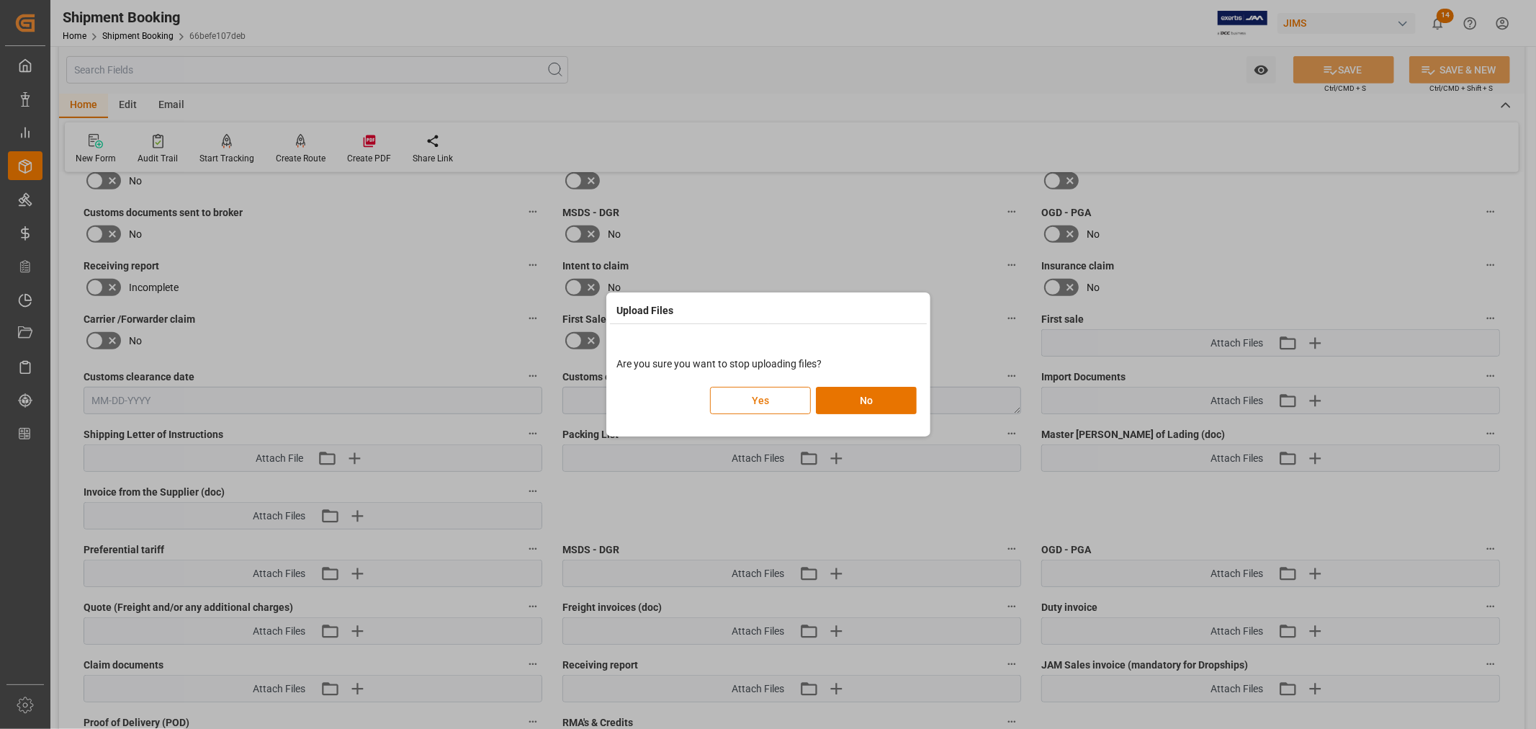
click at [762, 400] on button "Yes" at bounding box center [760, 400] width 101 height 27
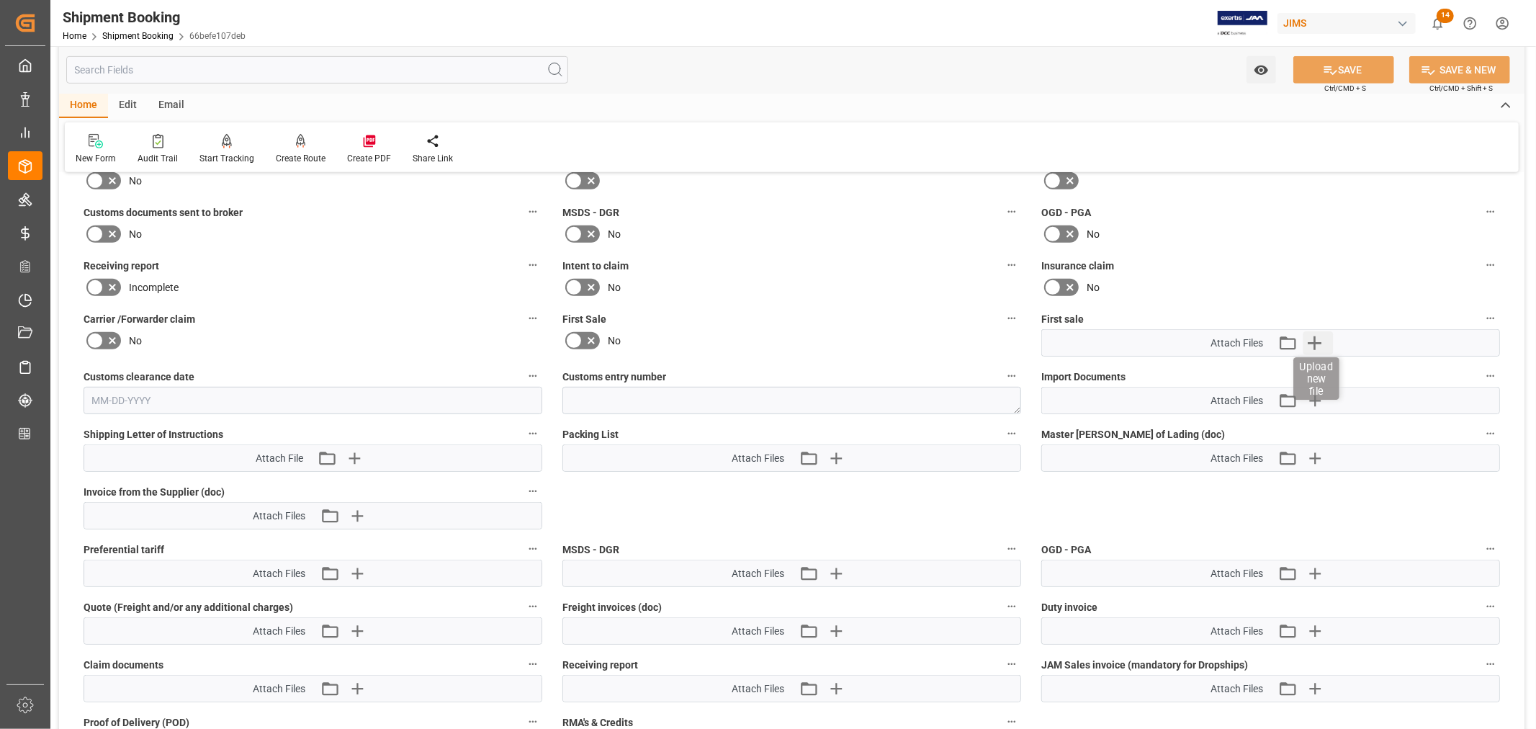
click at [1315, 341] on icon "button" at bounding box center [1315, 343] width 14 height 14
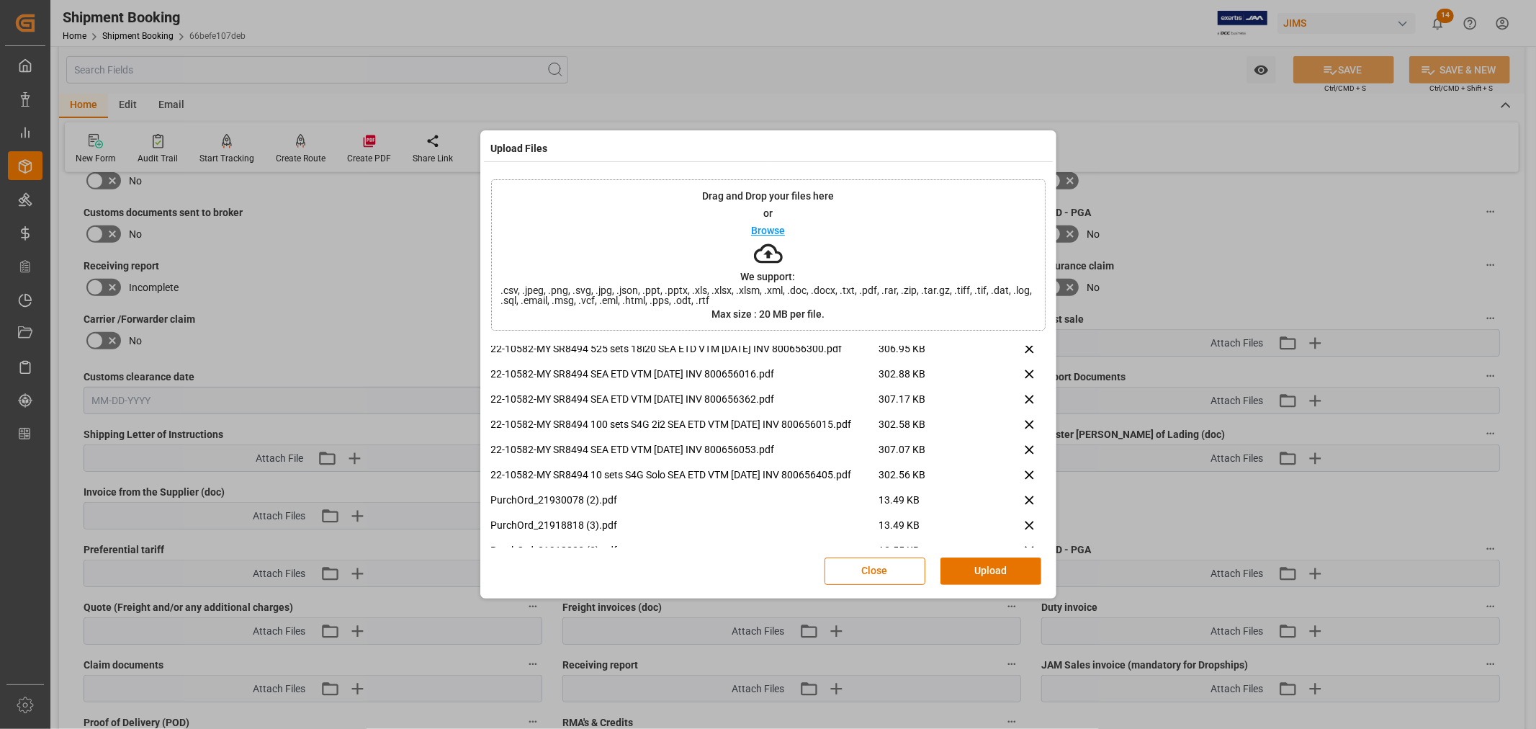
scroll to position [135, 0]
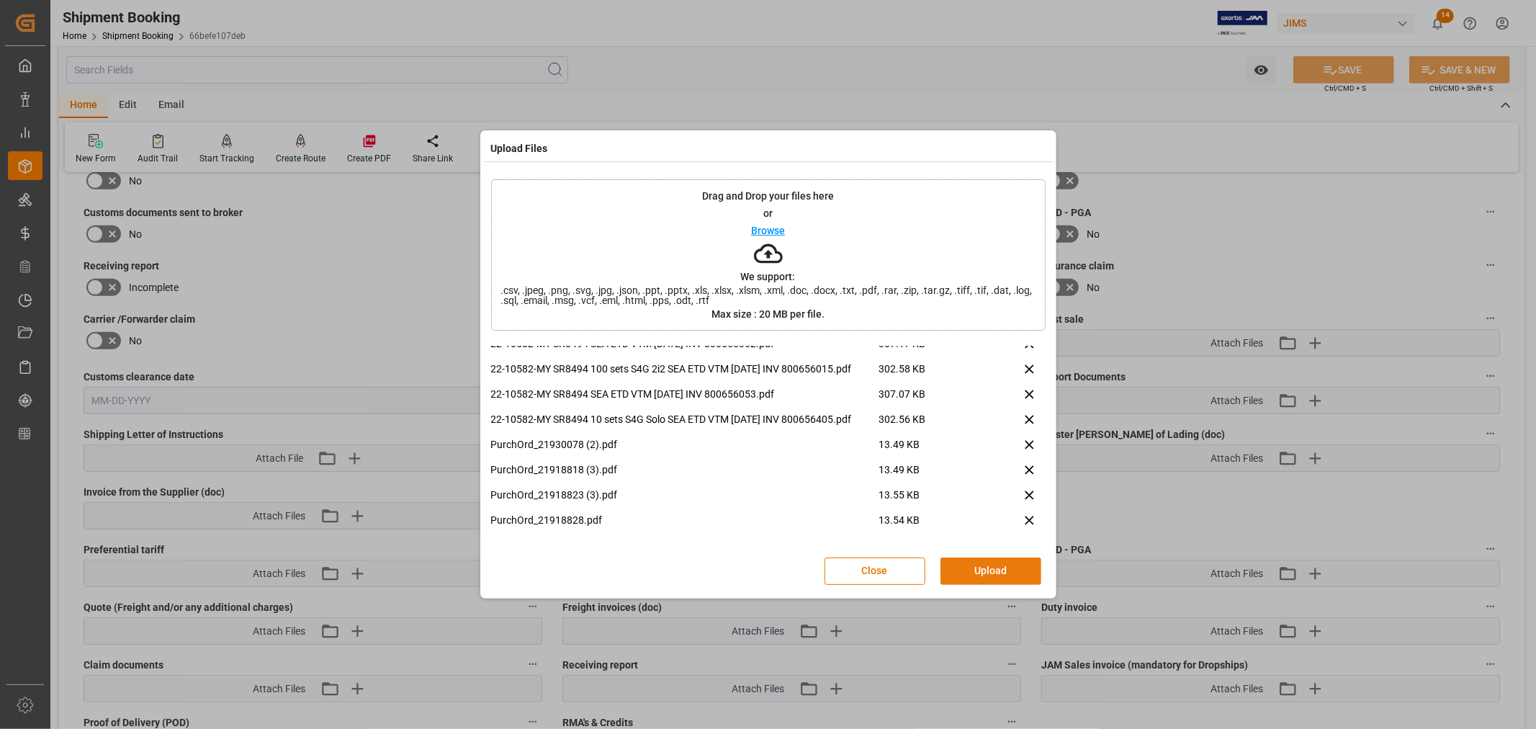
click at [989, 576] on button "Upload" at bounding box center [991, 570] width 101 height 27
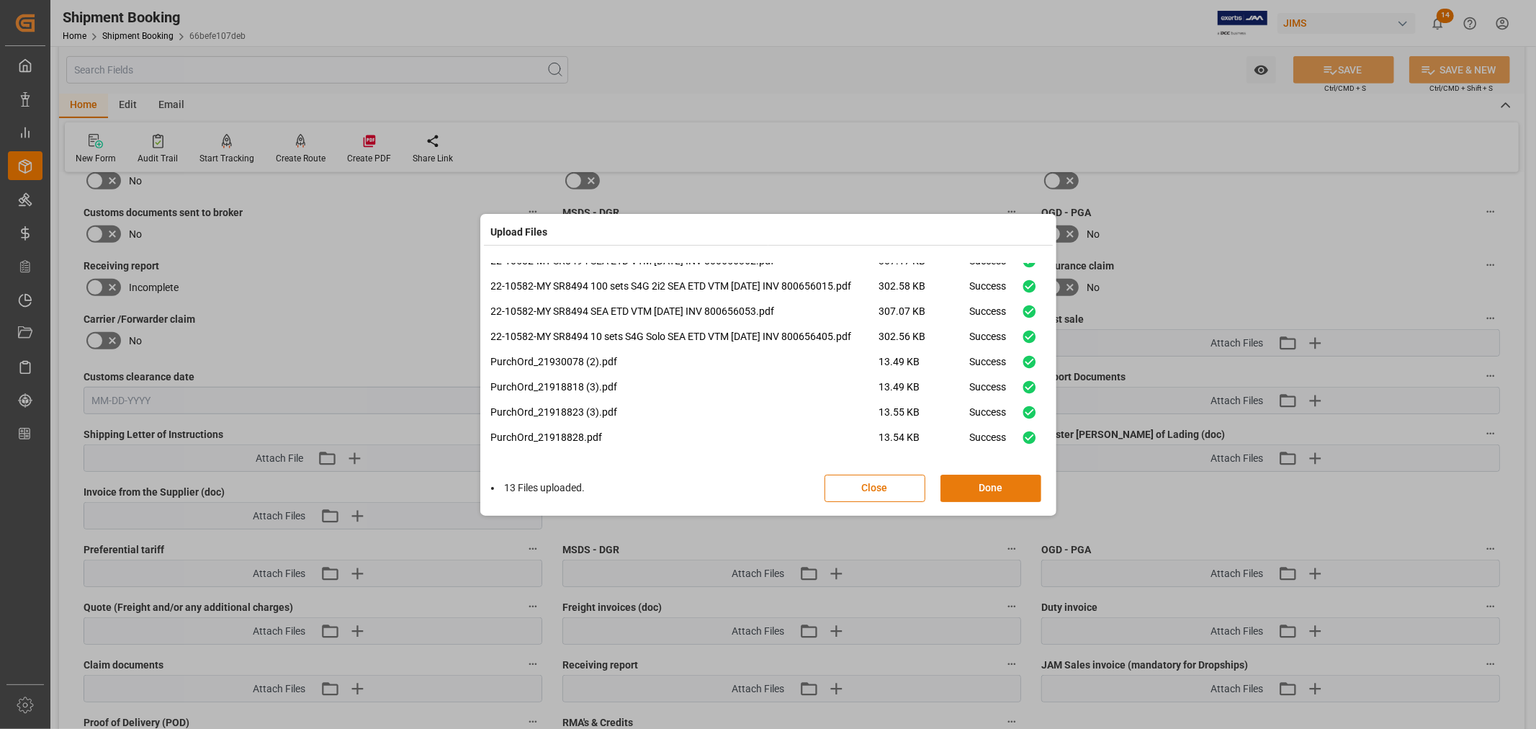
click at [993, 487] on button "Done" at bounding box center [991, 488] width 101 height 27
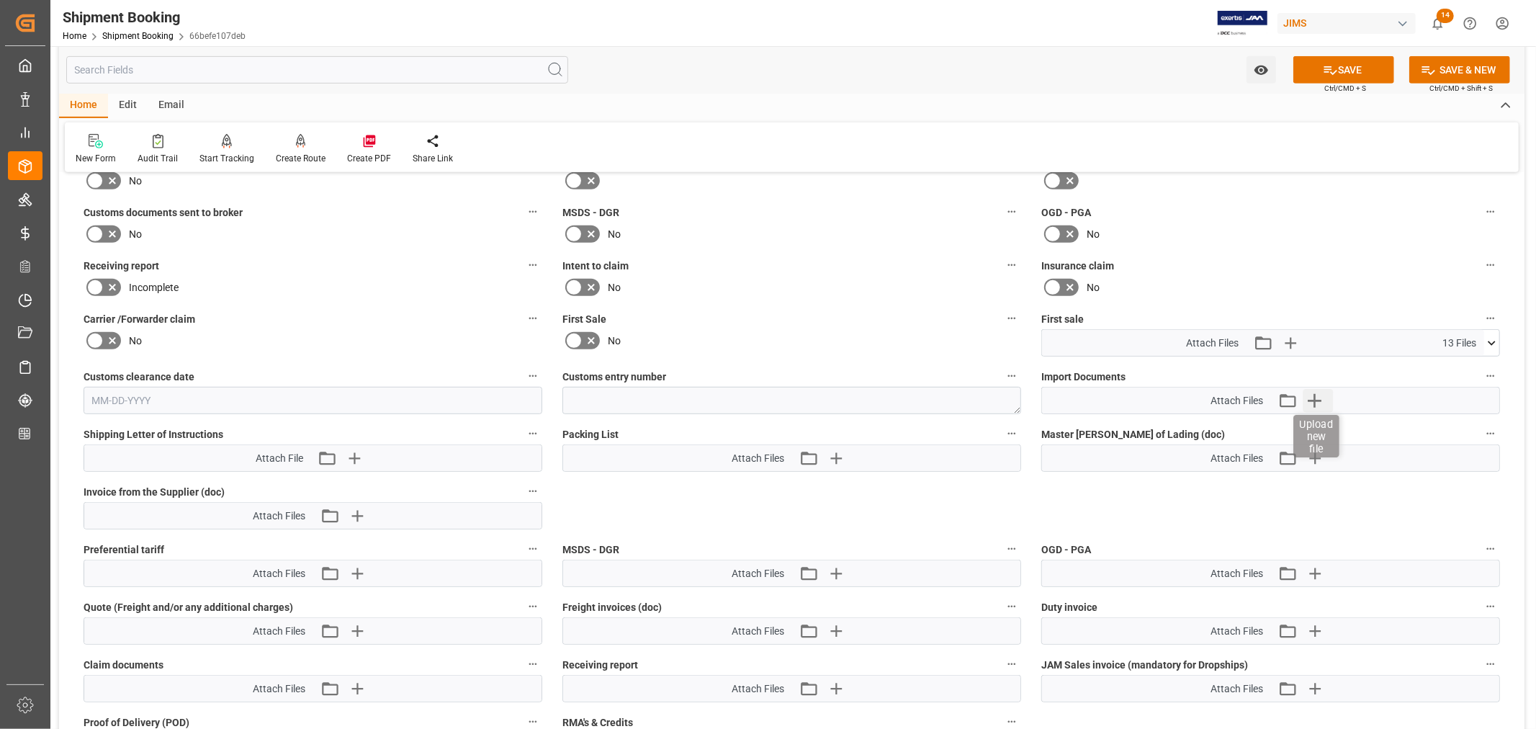
click at [1316, 393] on icon "button" at bounding box center [1314, 400] width 23 height 23
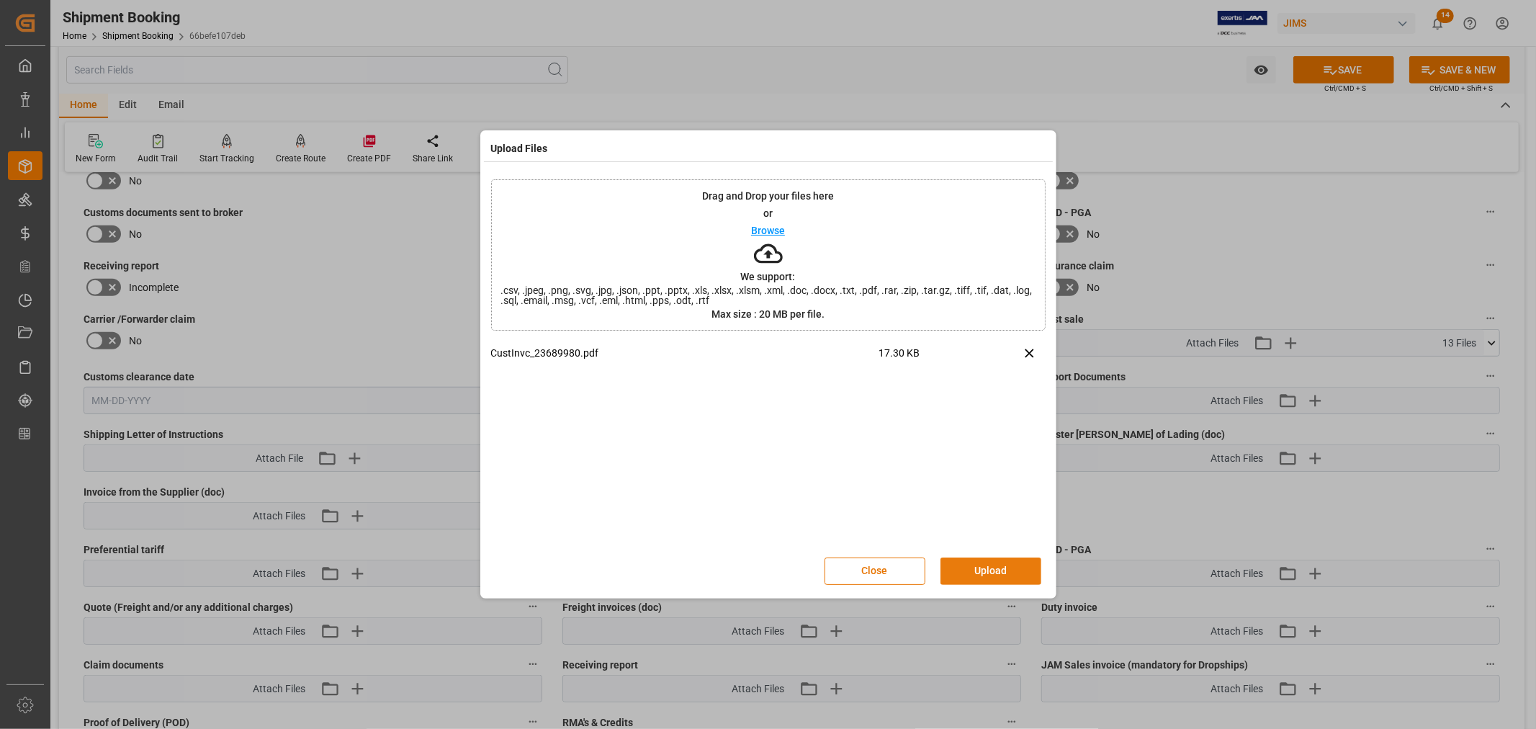
click at [969, 565] on button "Upload" at bounding box center [991, 570] width 101 height 27
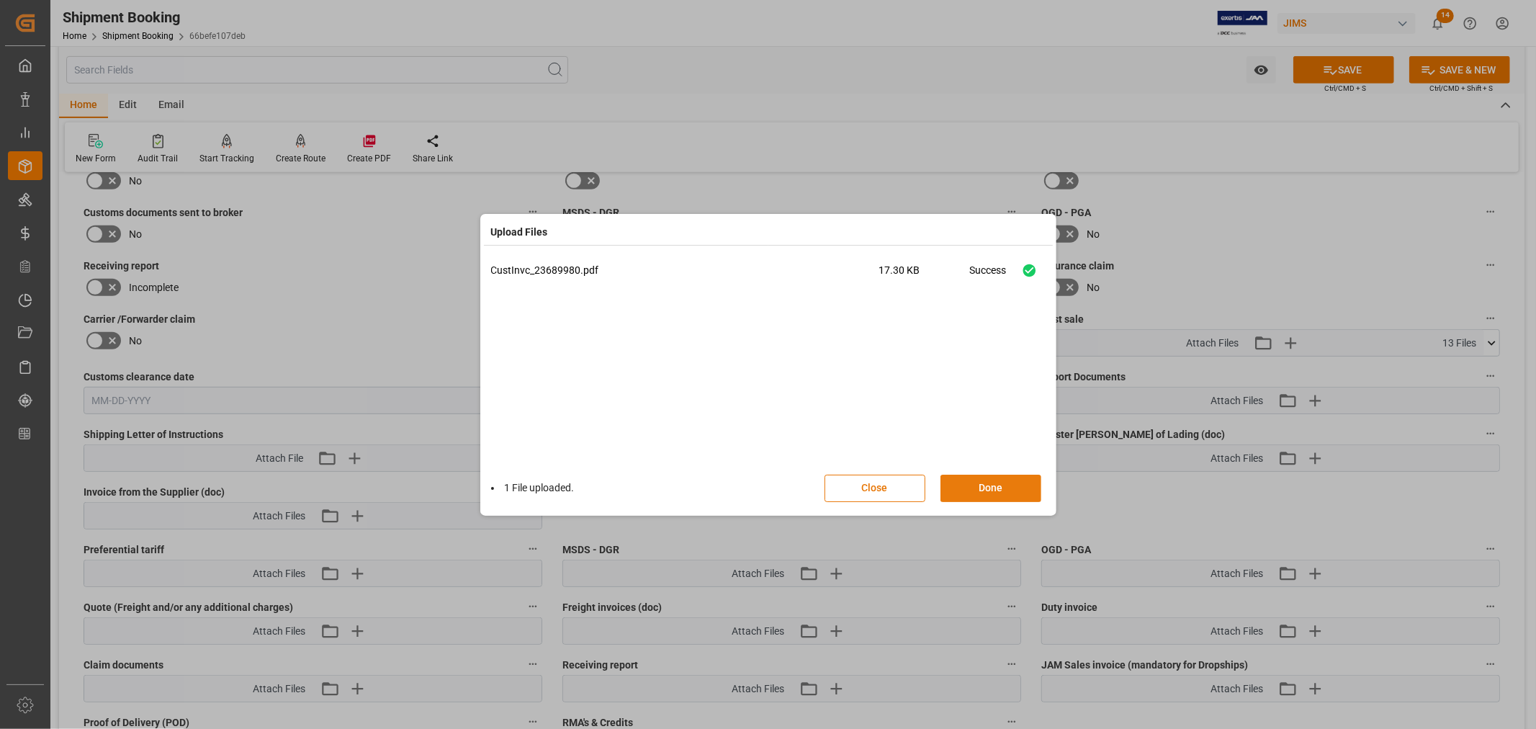
click at [969, 488] on button "Done" at bounding box center [991, 488] width 101 height 27
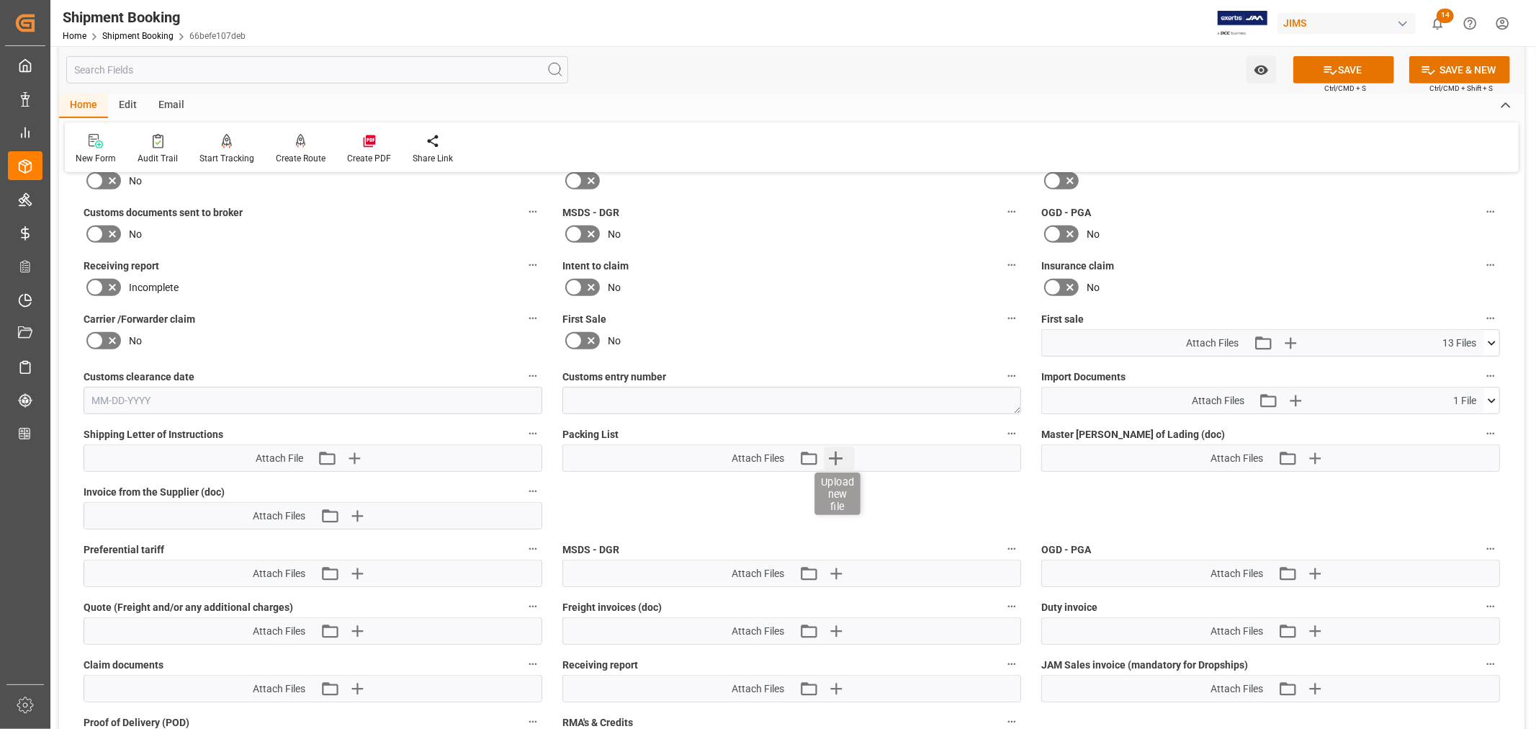
click at [844, 452] on icon "button" at bounding box center [835, 458] width 23 height 23
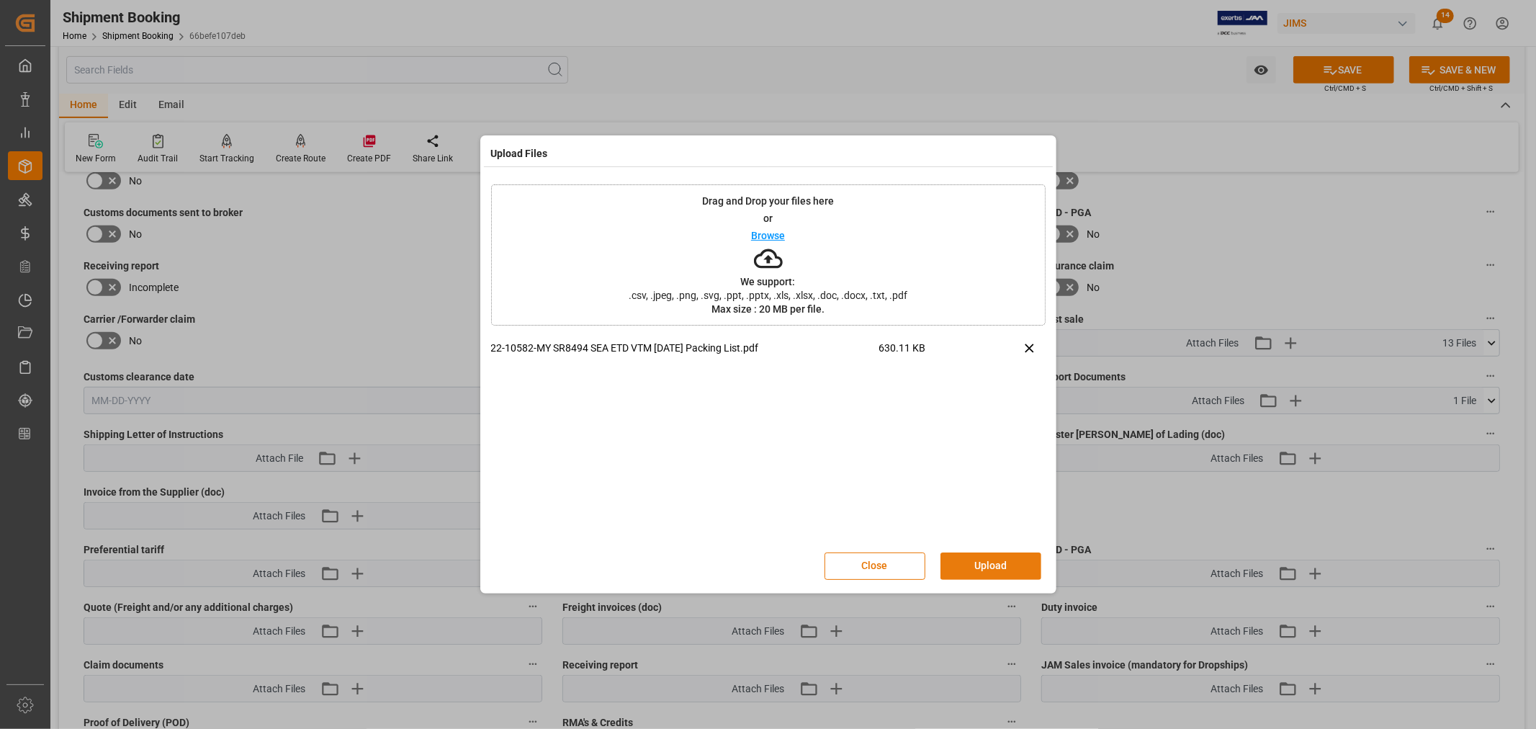
click at [983, 565] on button "Upload" at bounding box center [991, 565] width 101 height 27
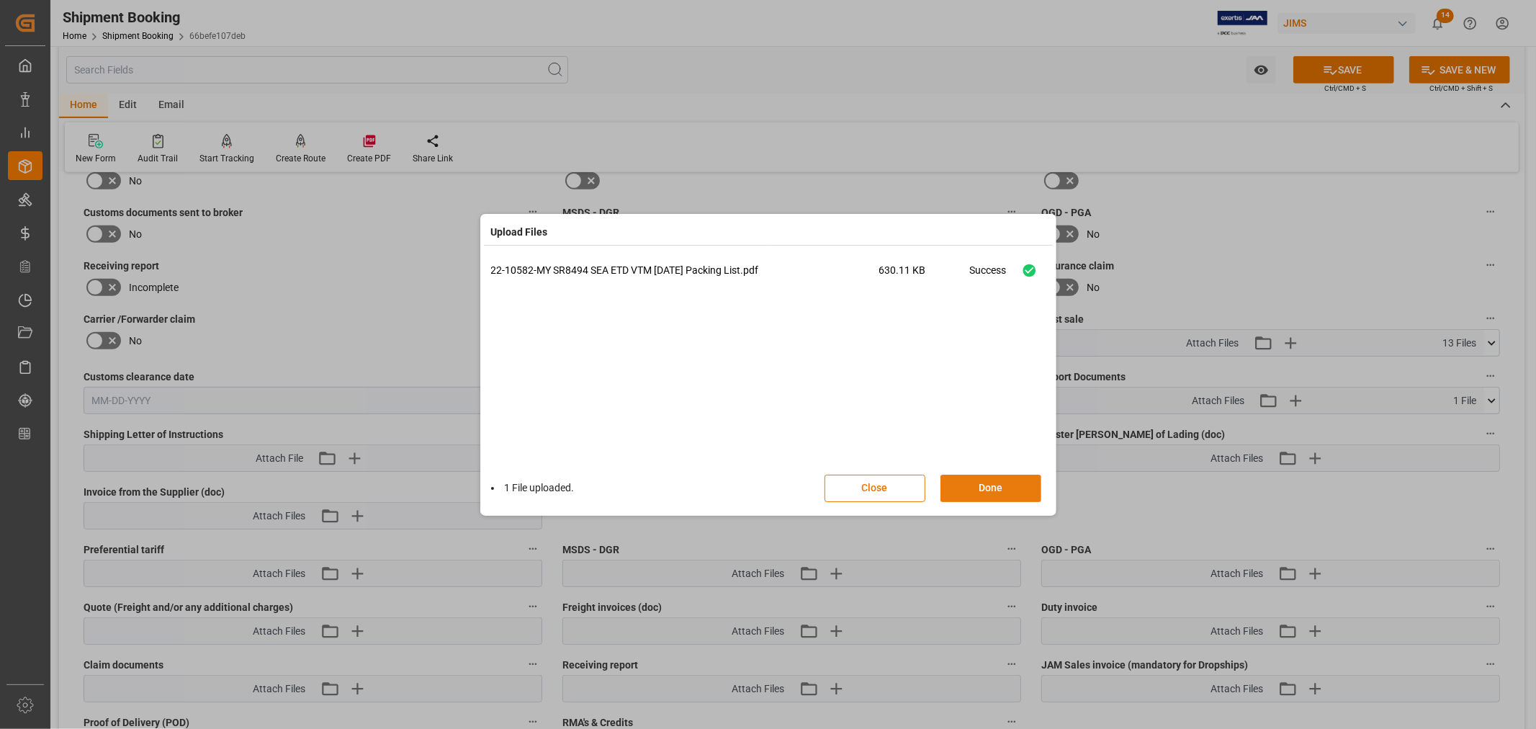
click at [975, 487] on button "Done" at bounding box center [991, 488] width 101 height 27
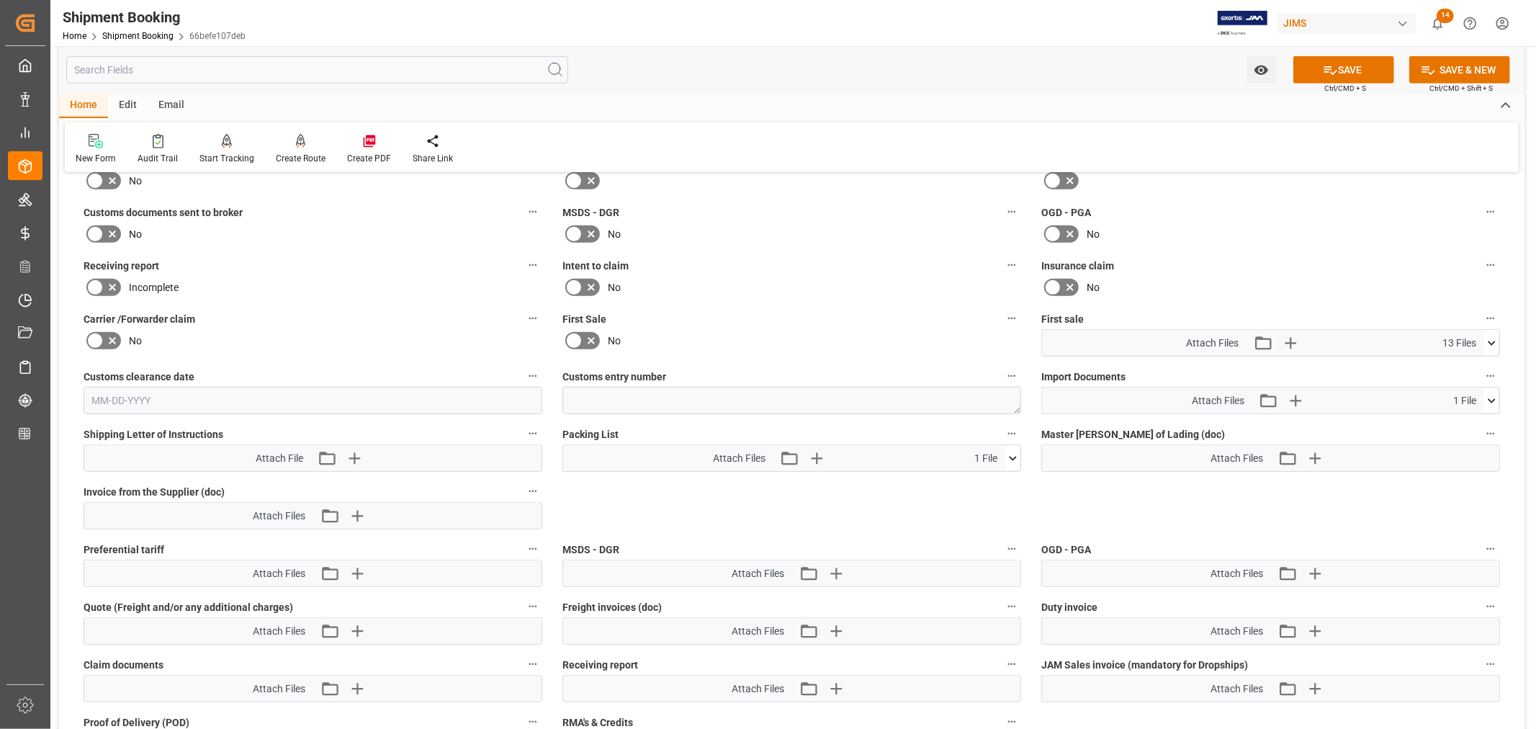
click at [573, 336] on icon at bounding box center [573, 340] width 17 height 17
click at [0, 0] on input "checkbox" at bounding box center [0, 0] width 0 height 0
click at [1348, 70] on button "SAVE" at bounding box center [1344, 69] width 101 height 27
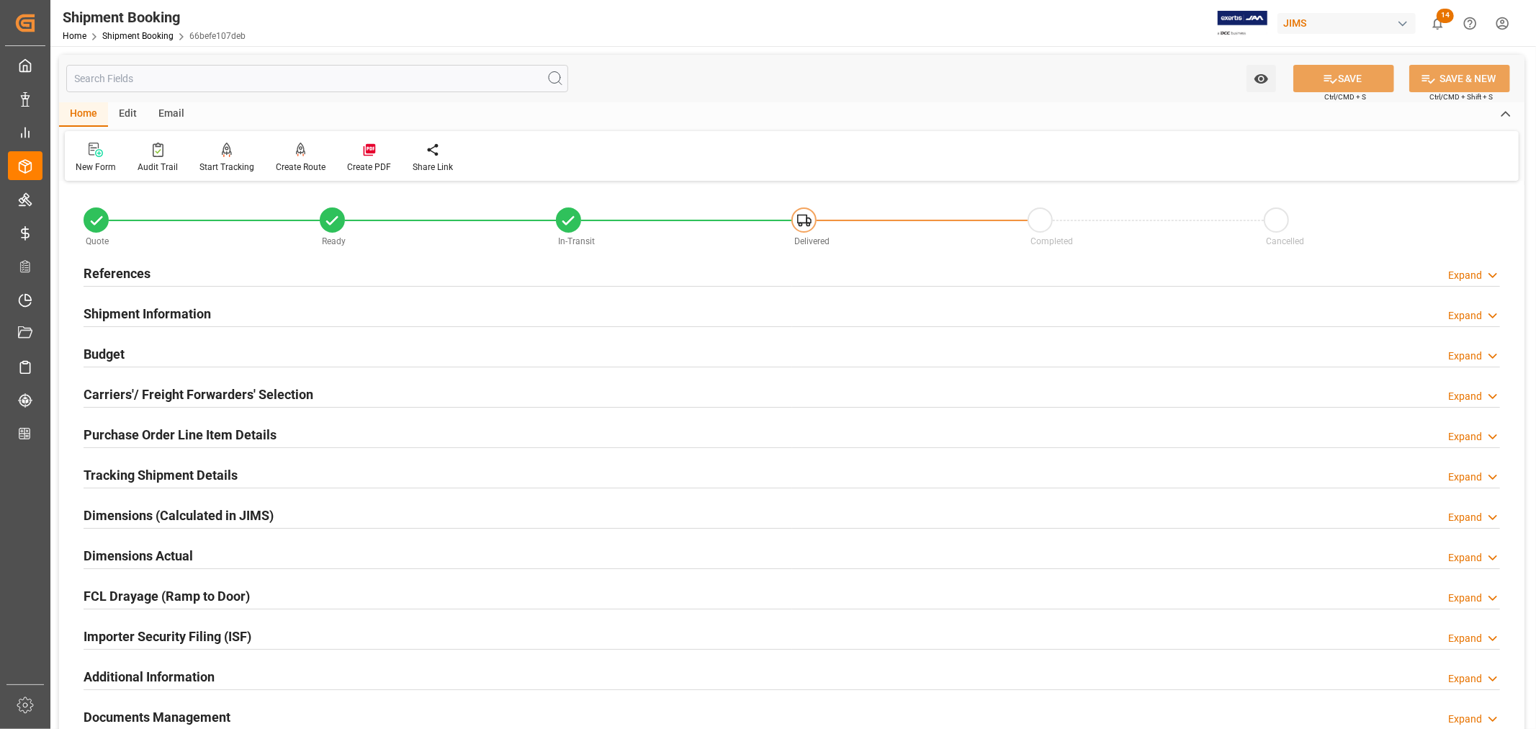
click at [121, 426] on h2 "Purchase Order Line Item Details" at bounding box center [180, 434] width 193 height 19
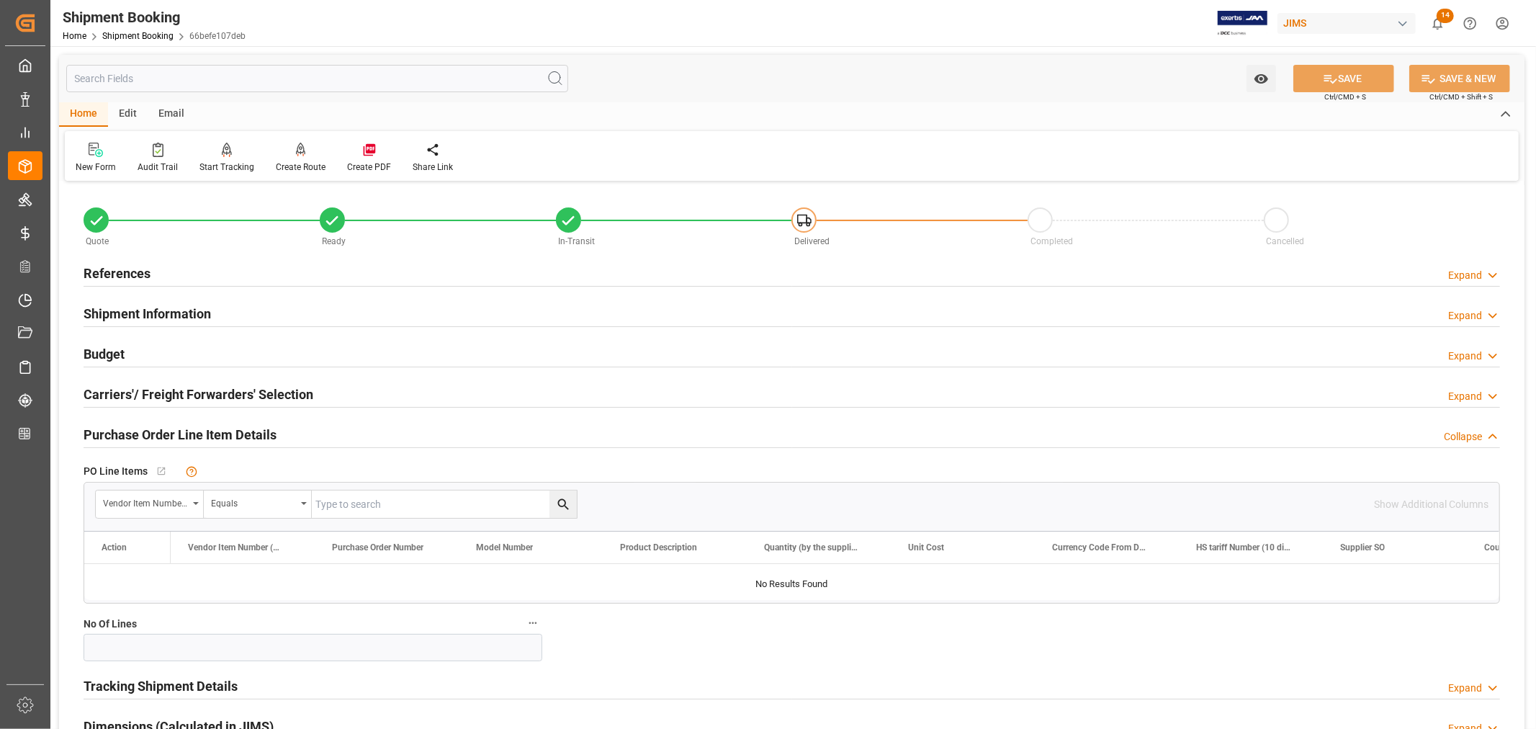
click at [121, 426] on h2 "Purchase Order Line Item Details" at bounding box center [180, 434] width 193 height 19
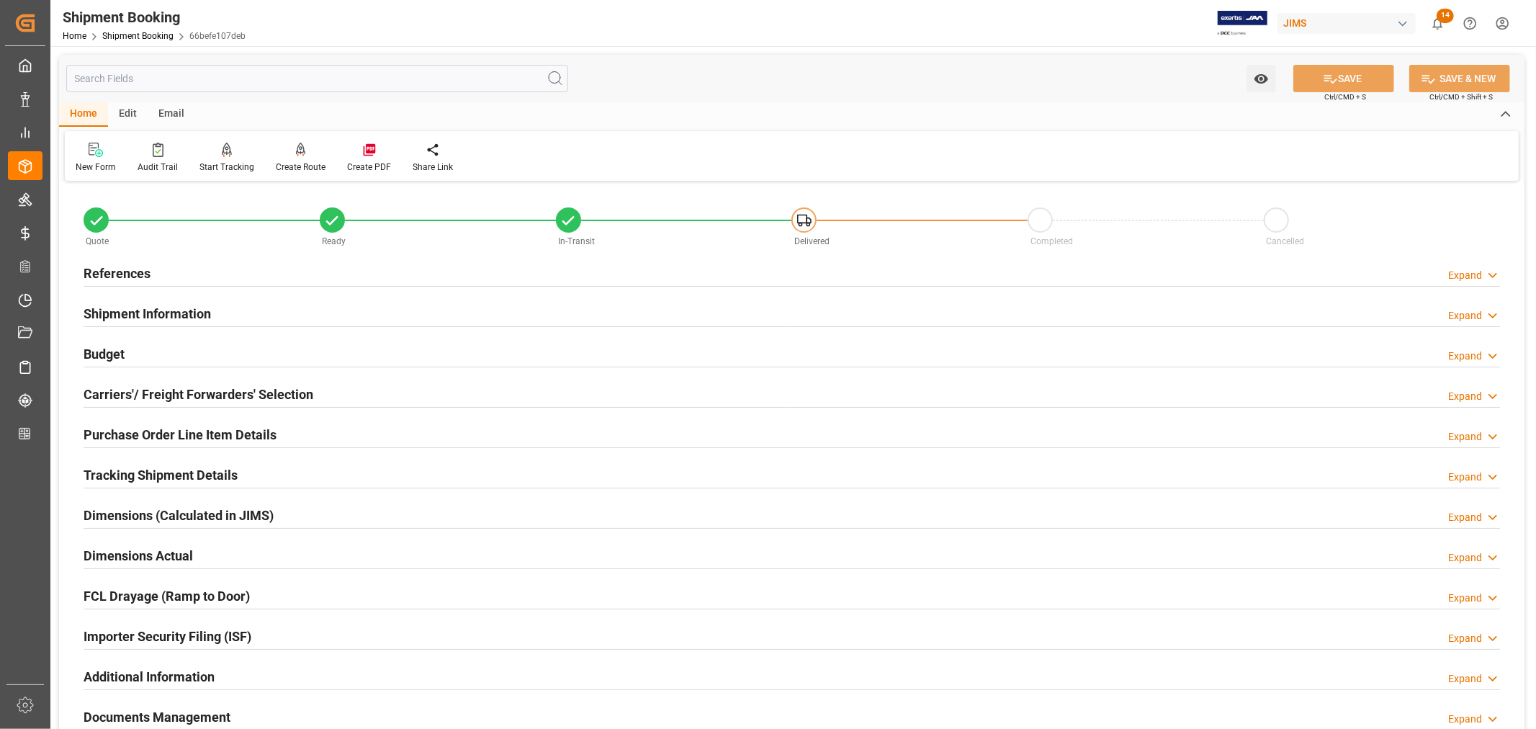
click at [132, 475] on h2 "Tracking Shipment Details" at bounding box center [161, 474] width 154 height 19
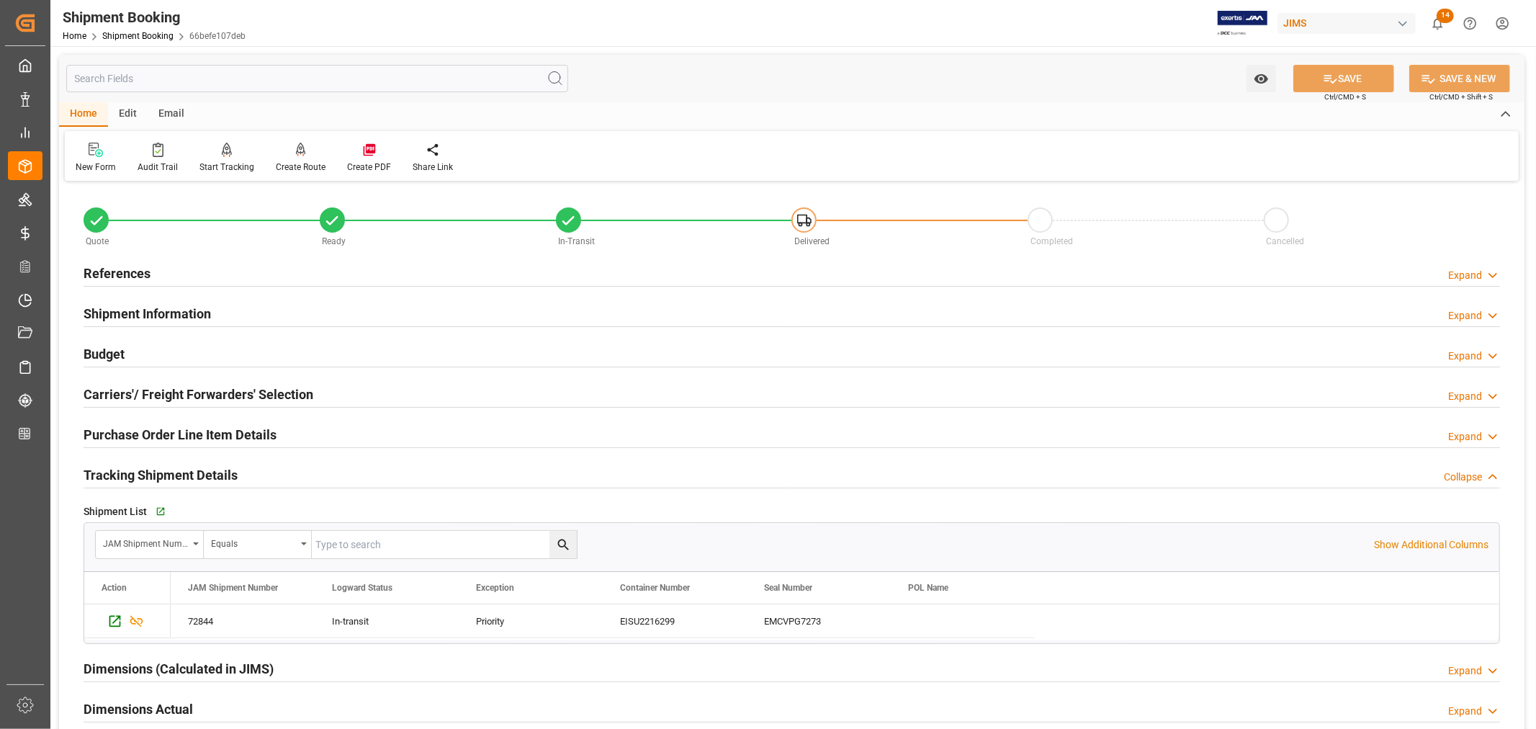
click at [133, 475] on h2 "Tracking Shipment Details" at bounding box center [161, 474] width 154 height 19
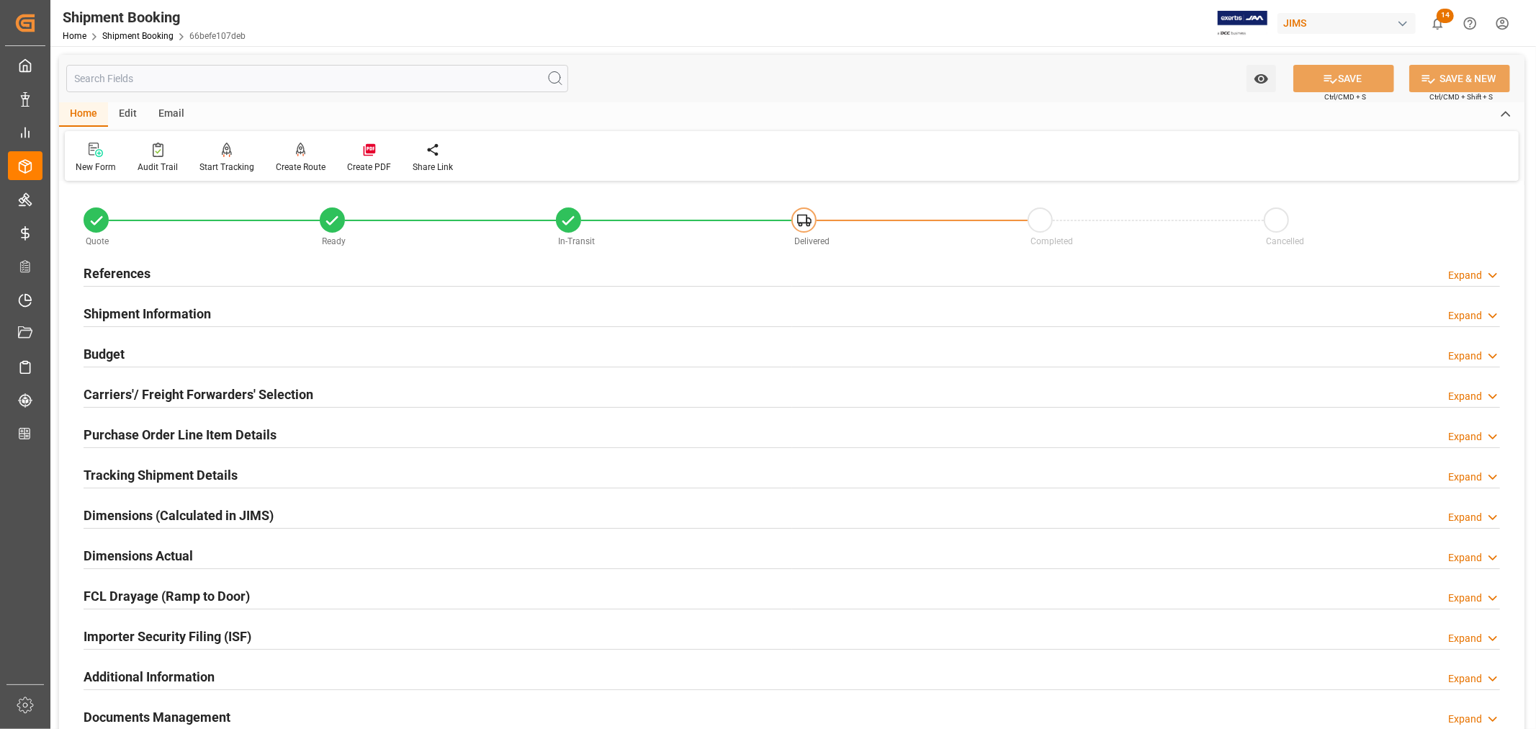
click at [155, 472] on h2 "Tracking Shipment Details" at bounding box center [161, 474] width 154 height 19
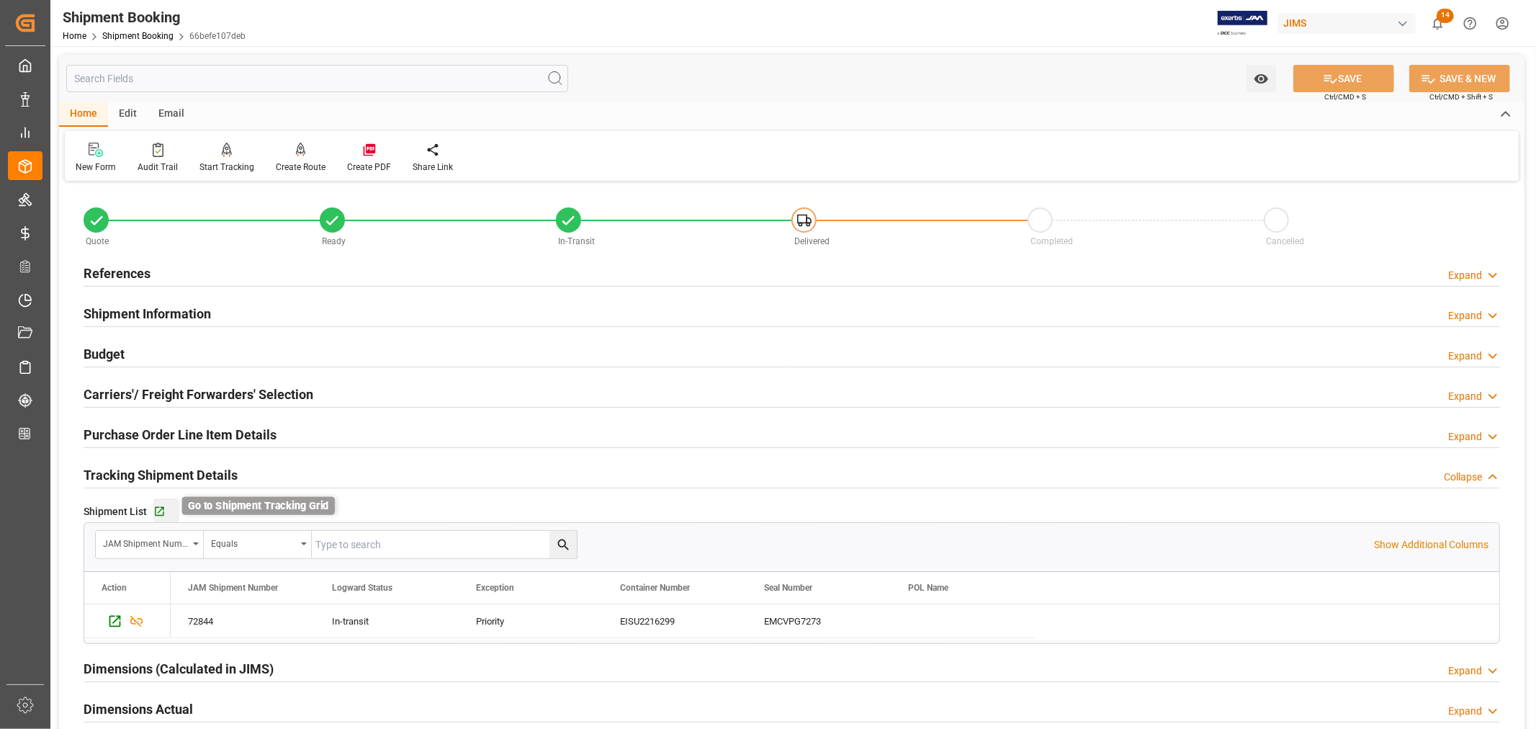
click at [159, 512] on icon "button" at bounding box center [159, 512] width 12 height 12
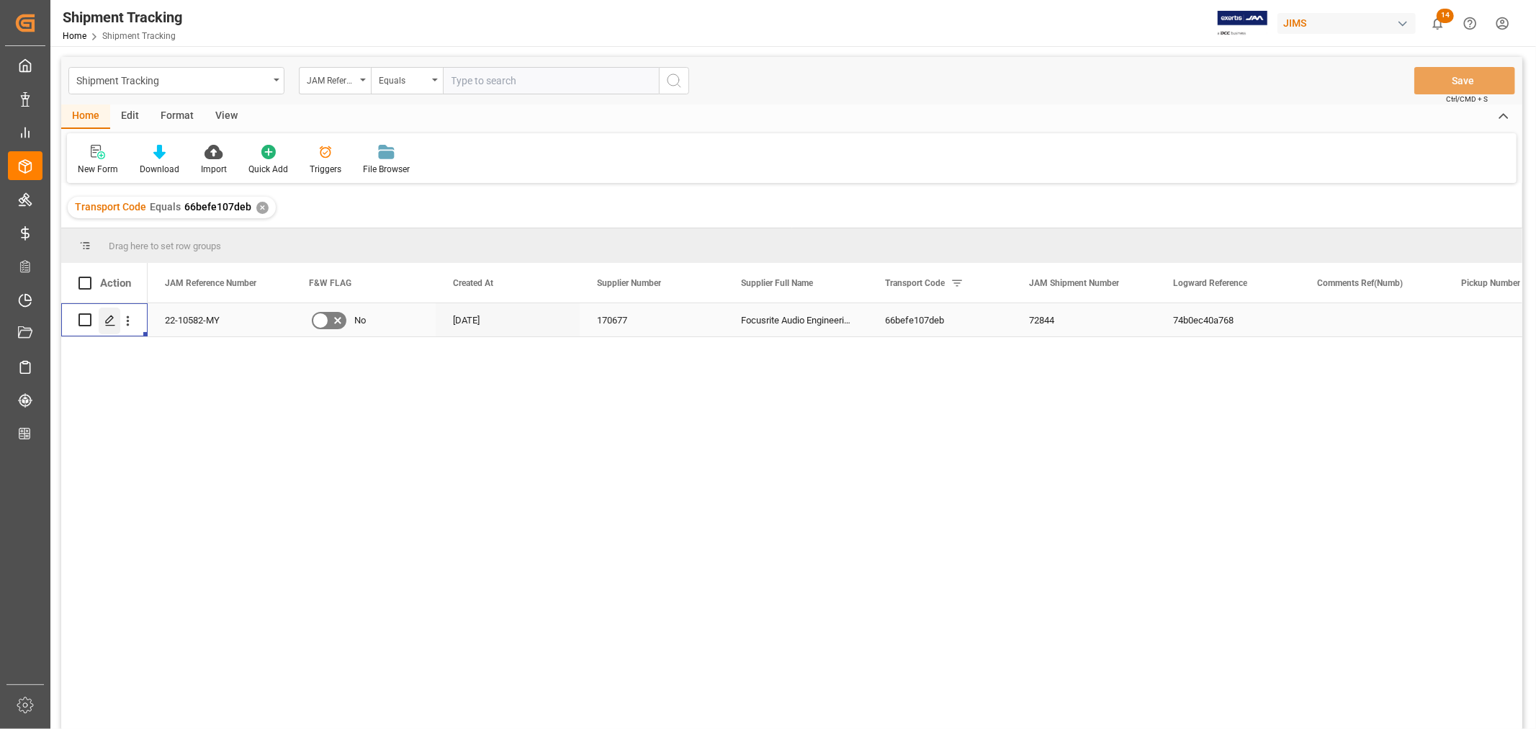
click at [110, 320] on polygon "Press SPACE to select this row." at bounding box center [109, 318] width 7 height 7
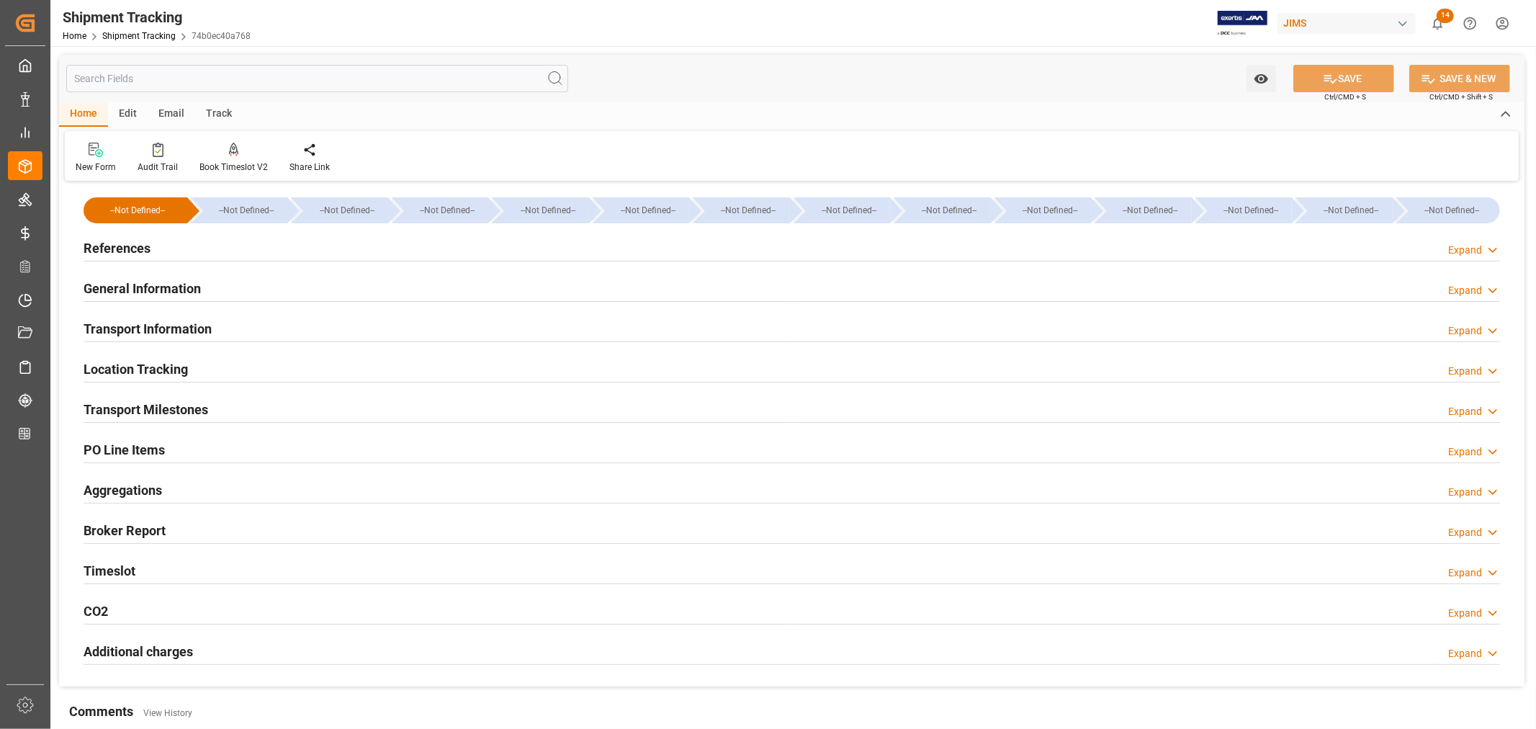
click at [225, 490] on div "Aggregations Expand" at bounding box center [792, 488] width 1417 height 27
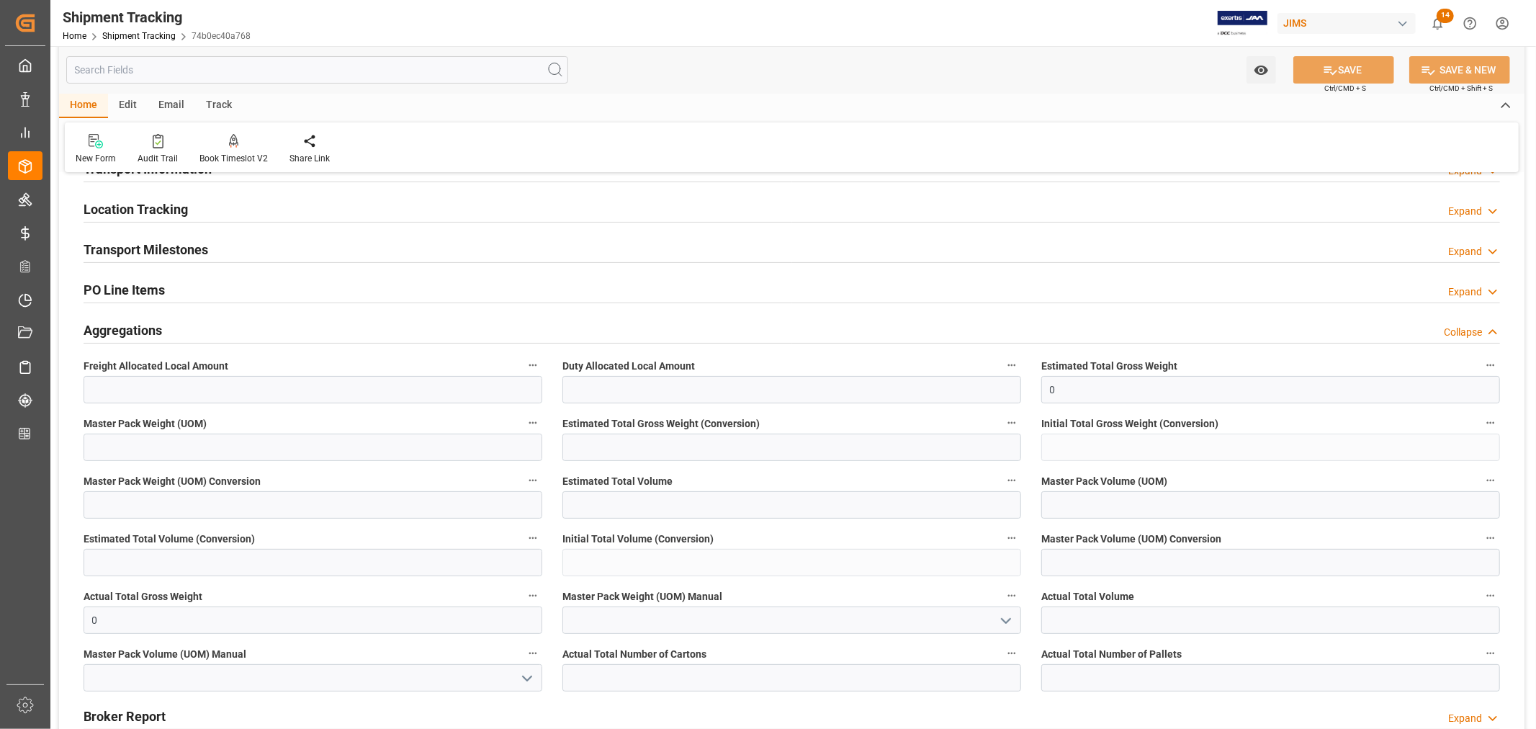
scroll to position [240, 0]
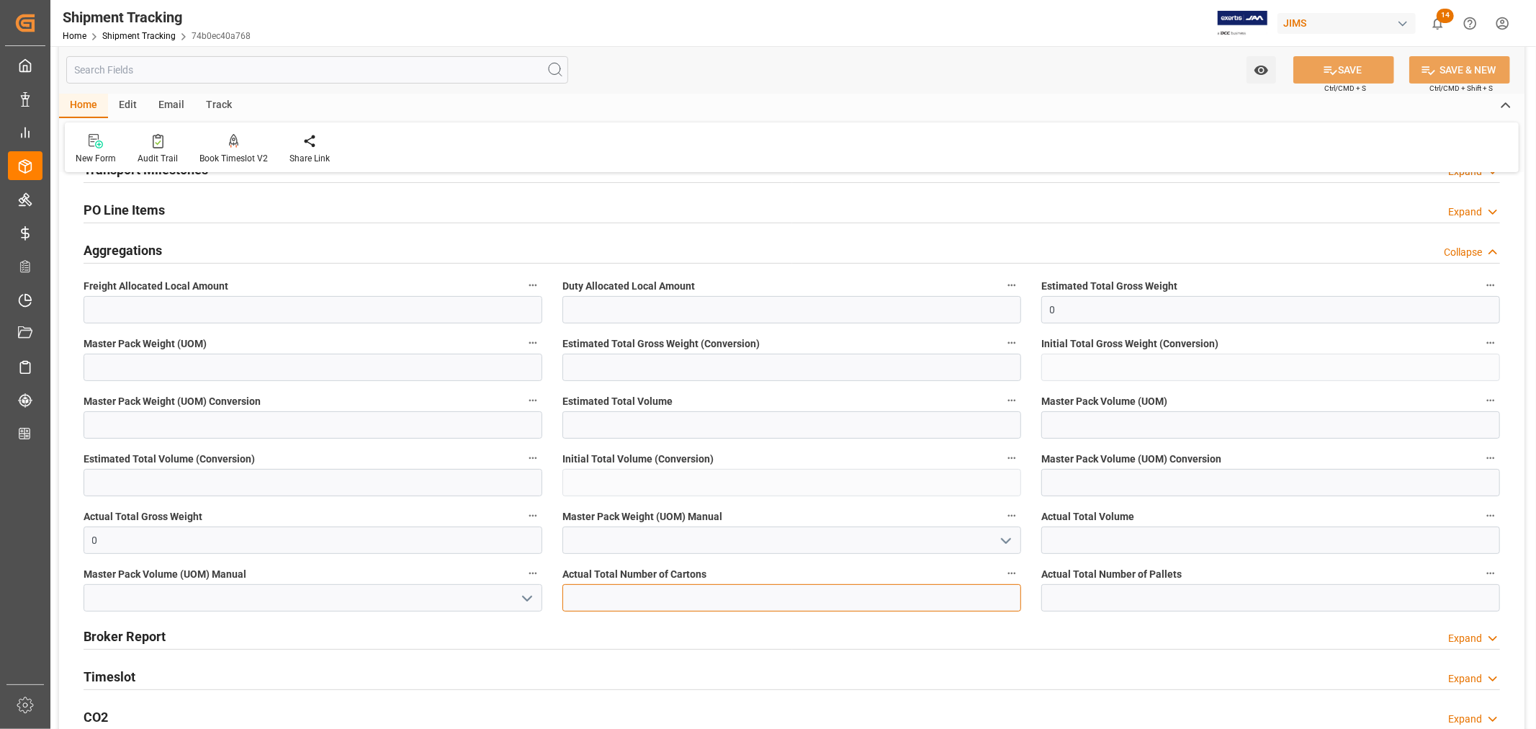
click at [579, 599] on input "text" at bounding box center [792, 597] width 459 height 27
type input "222"
click at [1049, 541] on input "text" at bounding box center [1271, 540] width 459 height 27
type input "14.10"
click at [528, 594] on icon "open menu" at bounding box center [527, 598] width 17 height 17
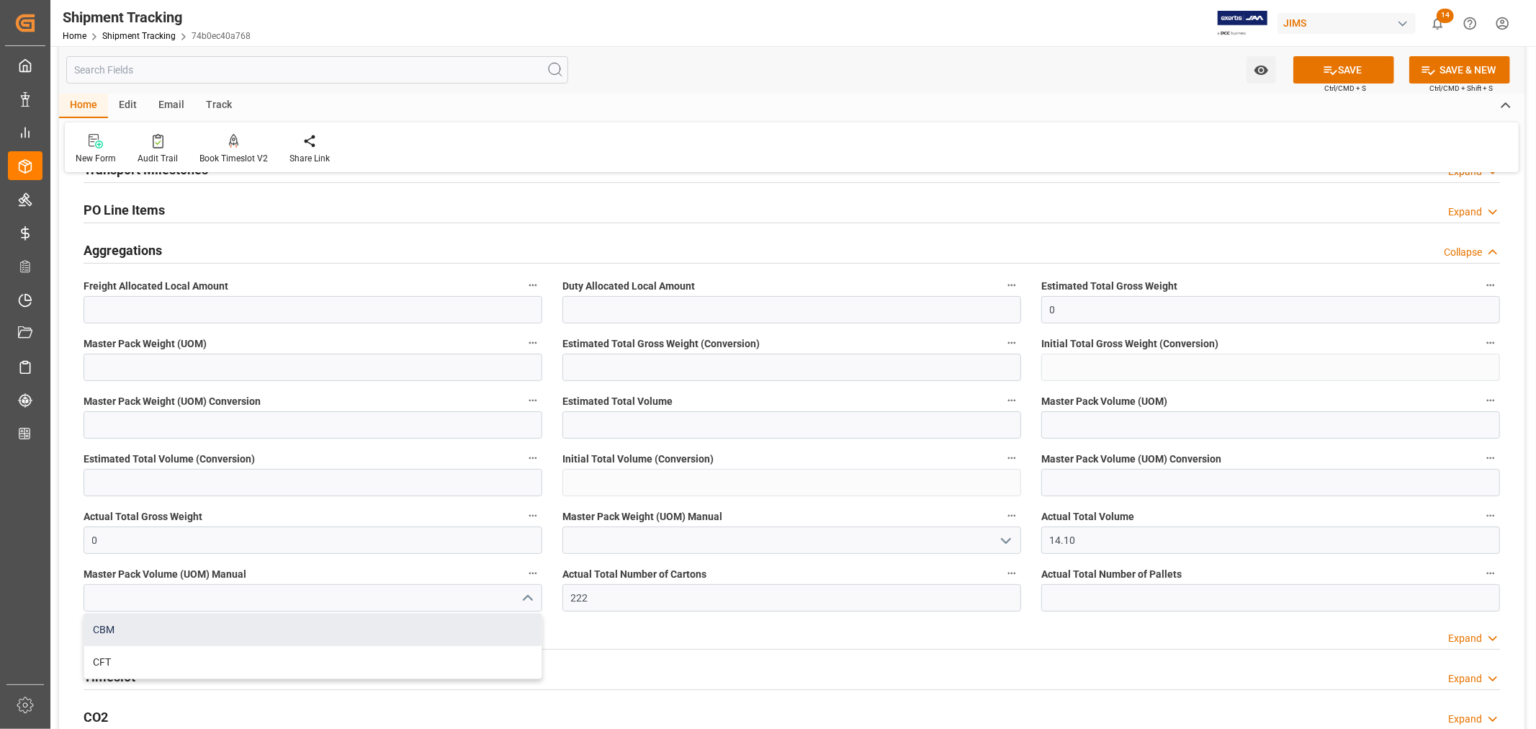
click at [274, 627] on div "CBM" at bounding box center [312, 630] width 457 height 32
type input "CBM"
drag, startPoint x: 98, startPoint y: 537, endPoint x: 71, endPoint y: 536, distance: 27.4
click at [71, 536] on div "--Not Defined-- --Not Defined-- --Not Defined-- --Not Defined-- --Not Defined--…" at bounding box center [792, 368] width 1466 height 847
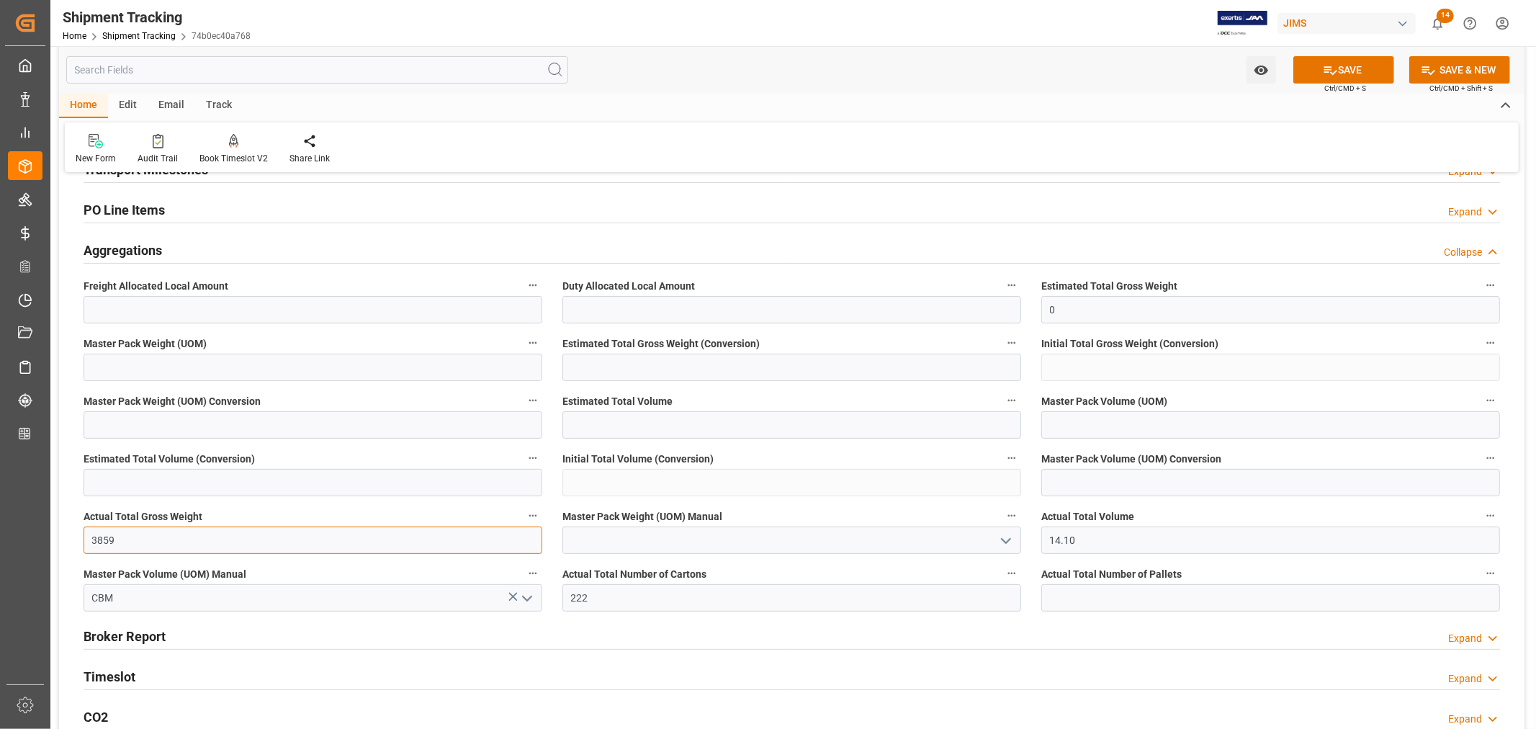
type input "3859"
click at [1001, 542] on icon "open menu" at bounding box center [1006, 540] width 17 height 17
click at [710, 582] on div "KG" at bounding box center [791, 572] width 457 height 32
type input "KG"
click at [1348, 73] on button "SAVE" at bounding box center [1344, 69] width 101 height 27
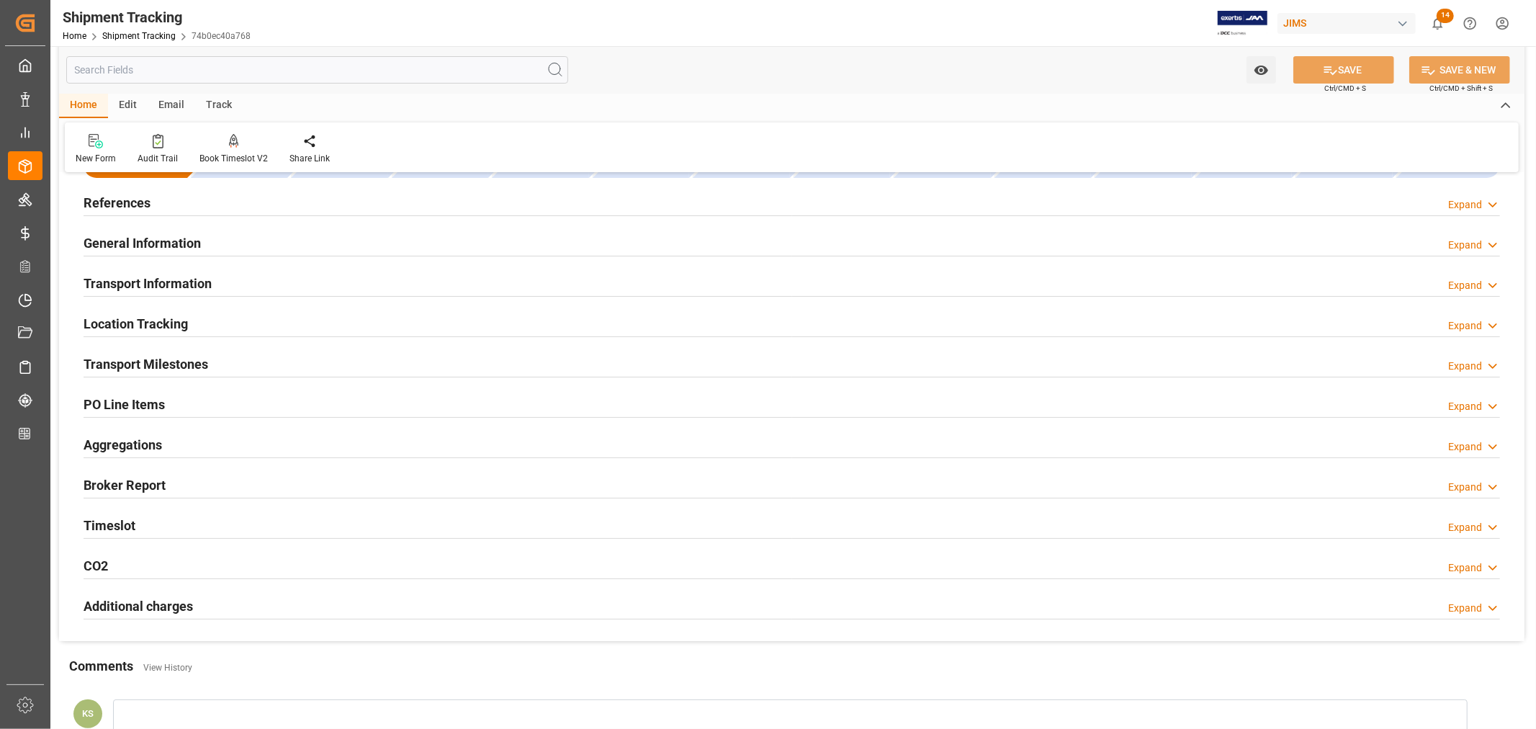
scroll to position [0, 0]
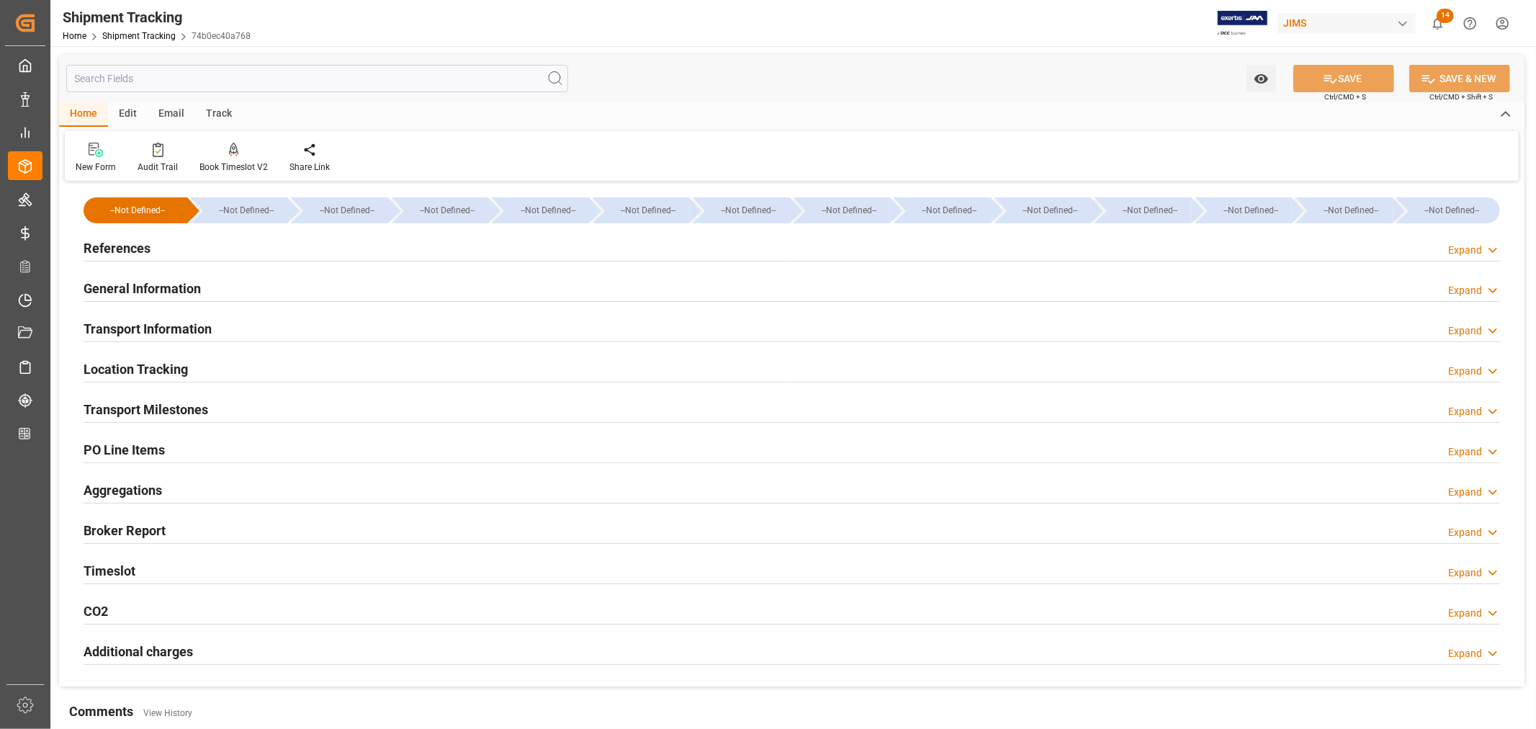
click at [155, 444] on h2 "PO Line Items" at bounding box center [124, 449] width 81 height 19
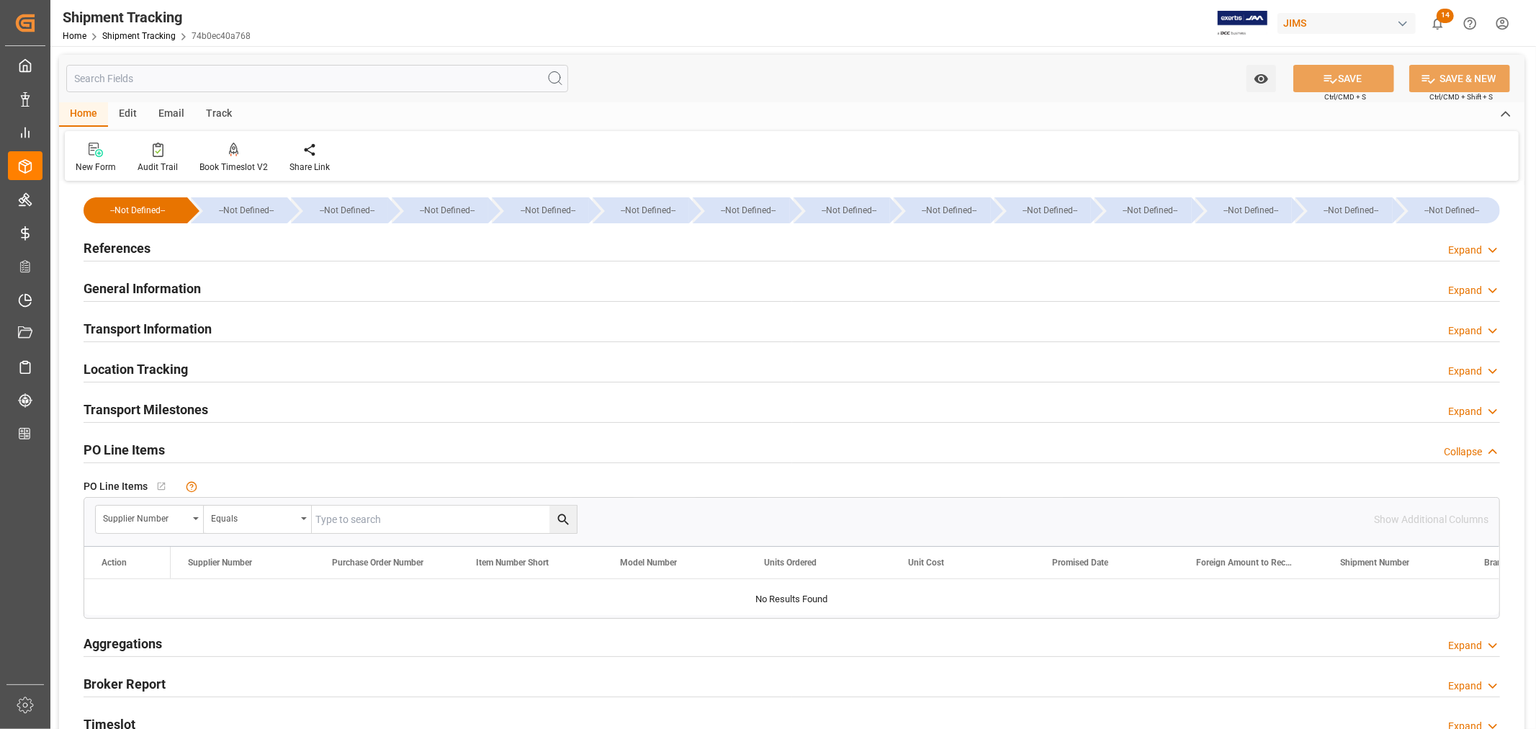
click at [155, 444] on h2 "PO Line Items" at bounding box center [124, 449] width 81 height 19
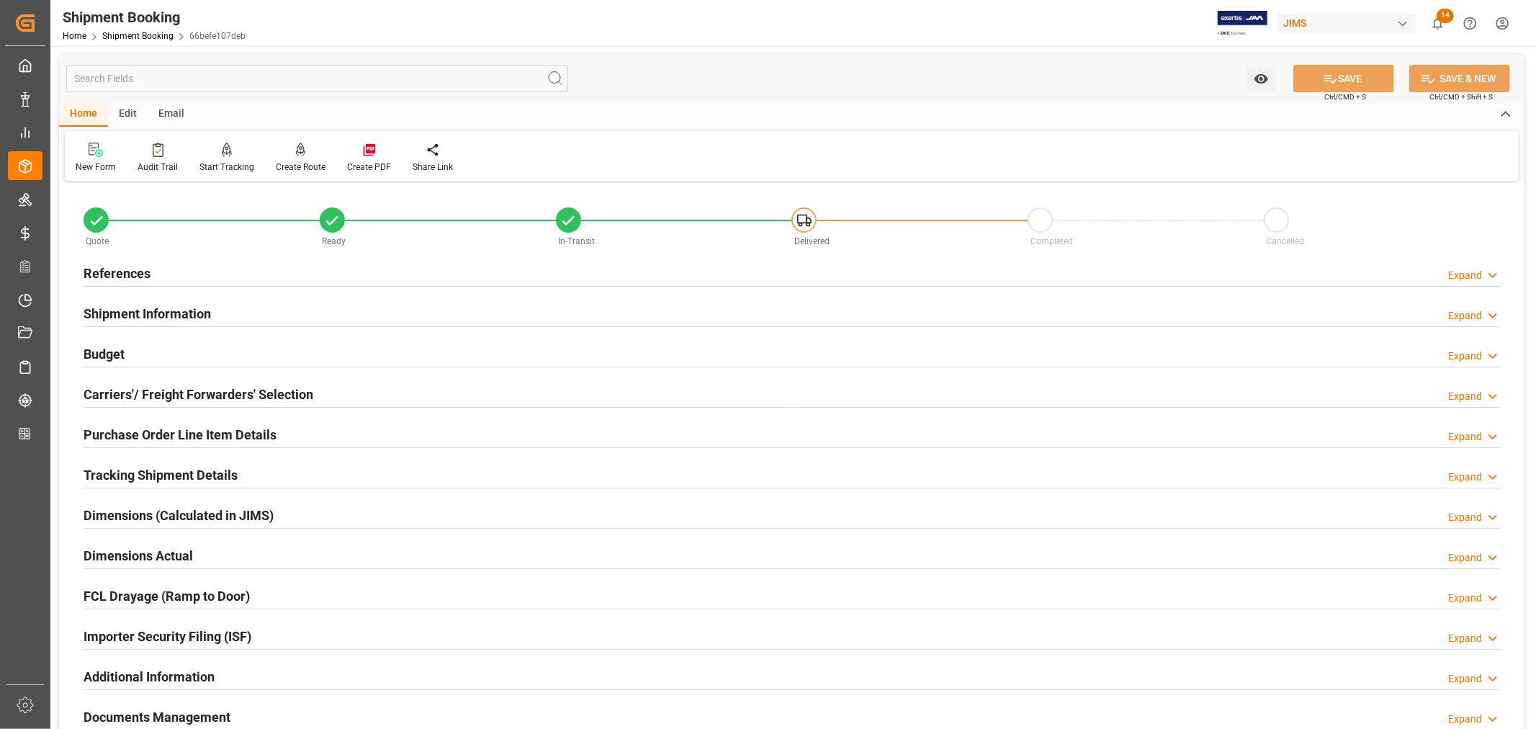
click at [122, 429] on h2 "Purchase Order Line Item Details" at bounding box center [180, 434] width 193 height 19
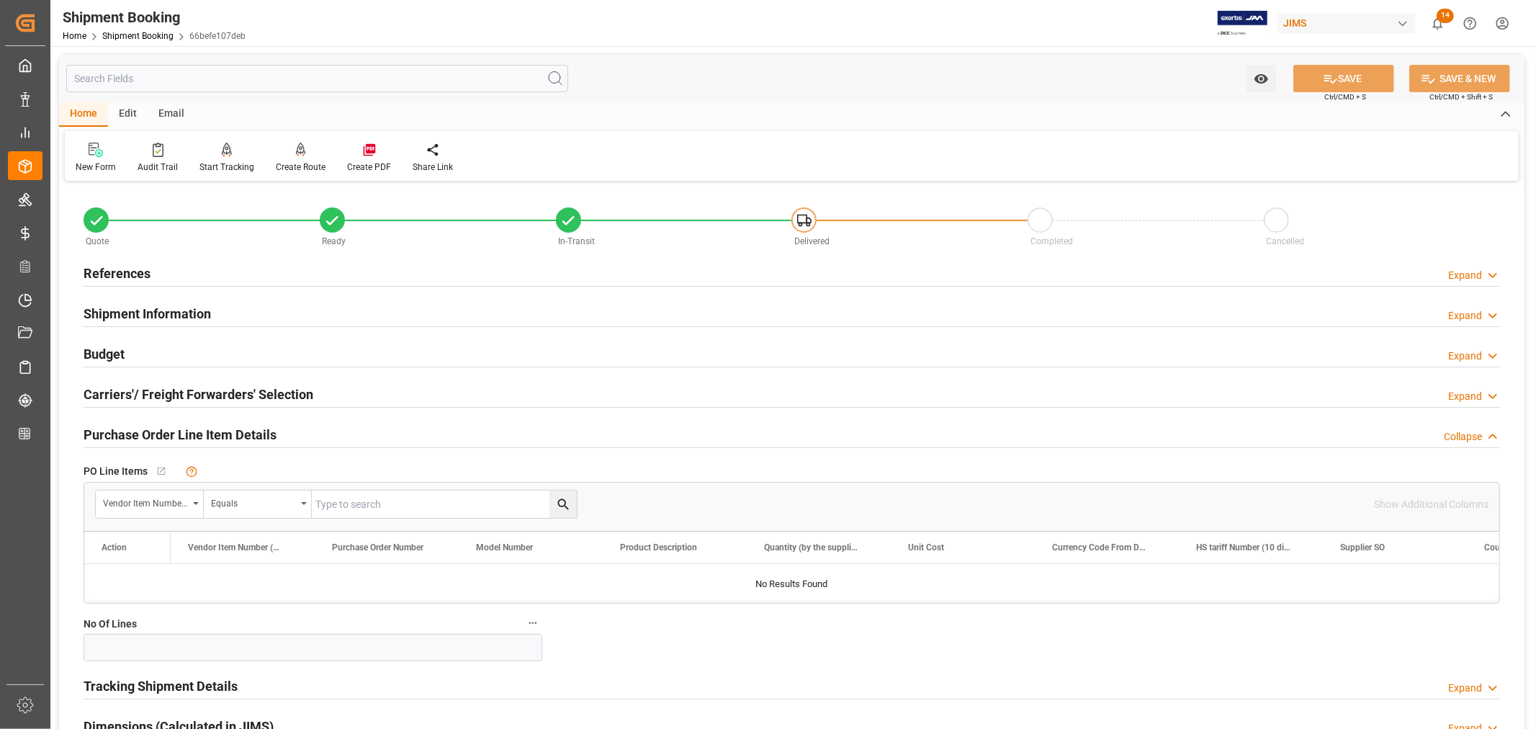
click at [122, 429] on h2 "Purchase Order Line Item Details" at bounding box center [180, 434] width 193 height 19
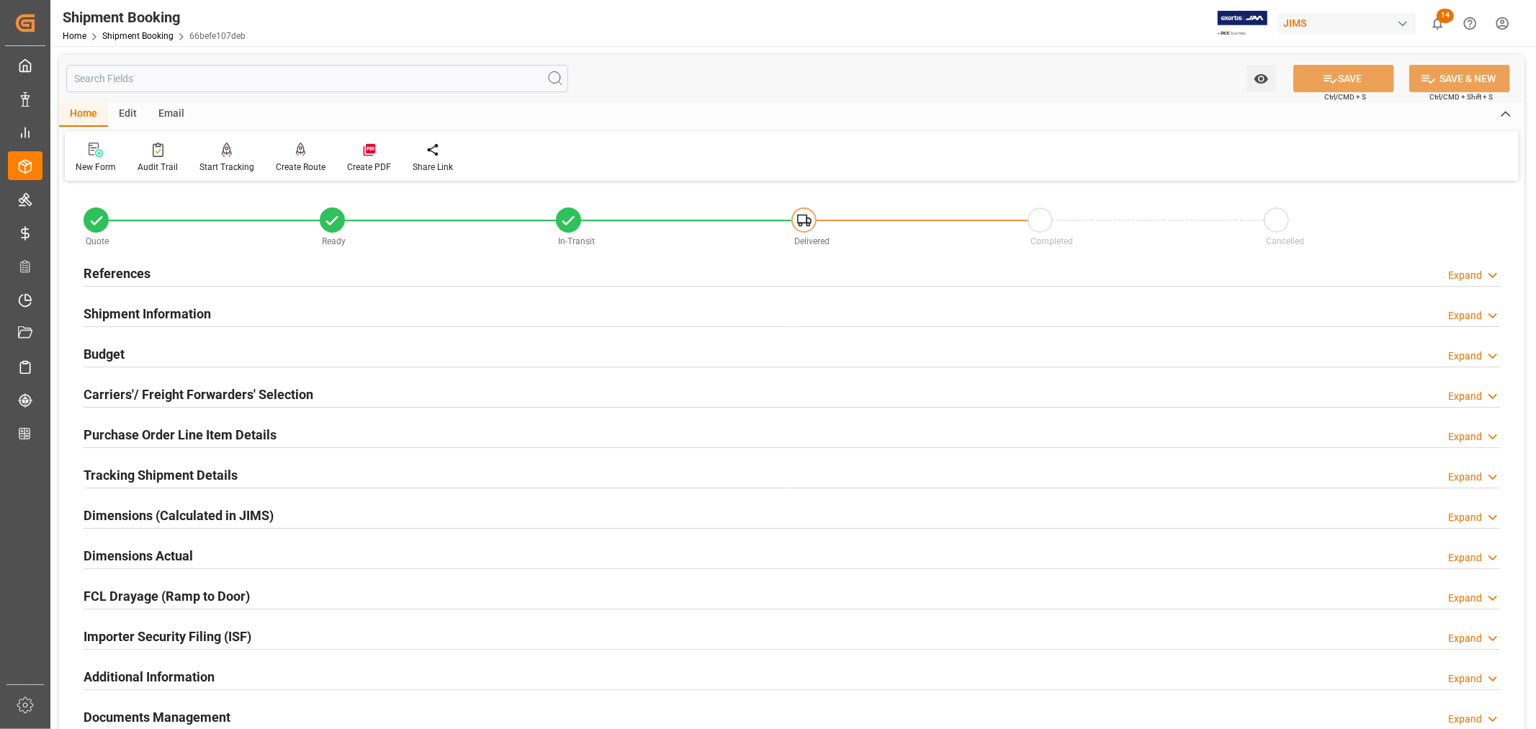
click at [104, 277] on h2 "References" at bounding box center [117, 273] width 67 height 19
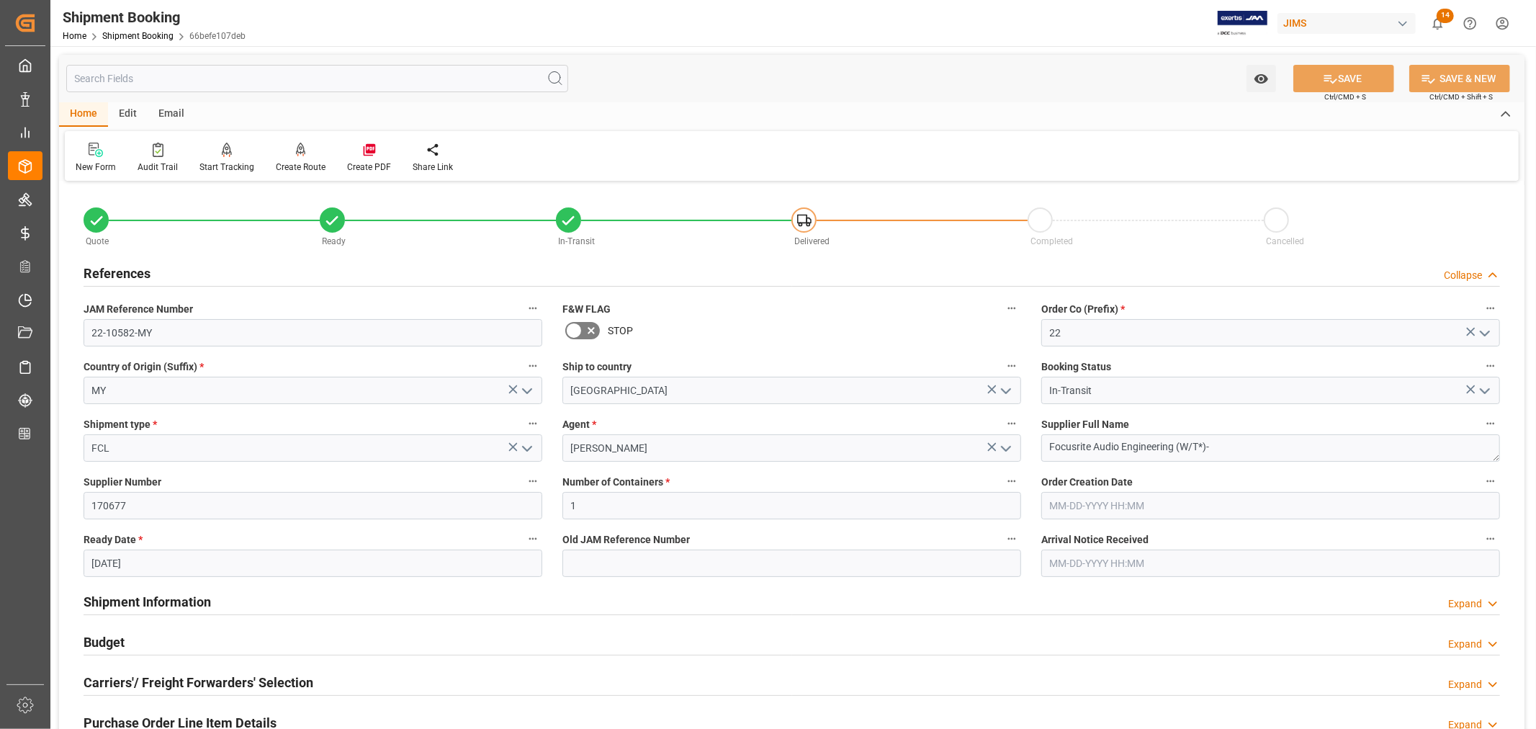
click at [104, 277] on h2 "References" at bounding box center [117, 273] width 67 height 19
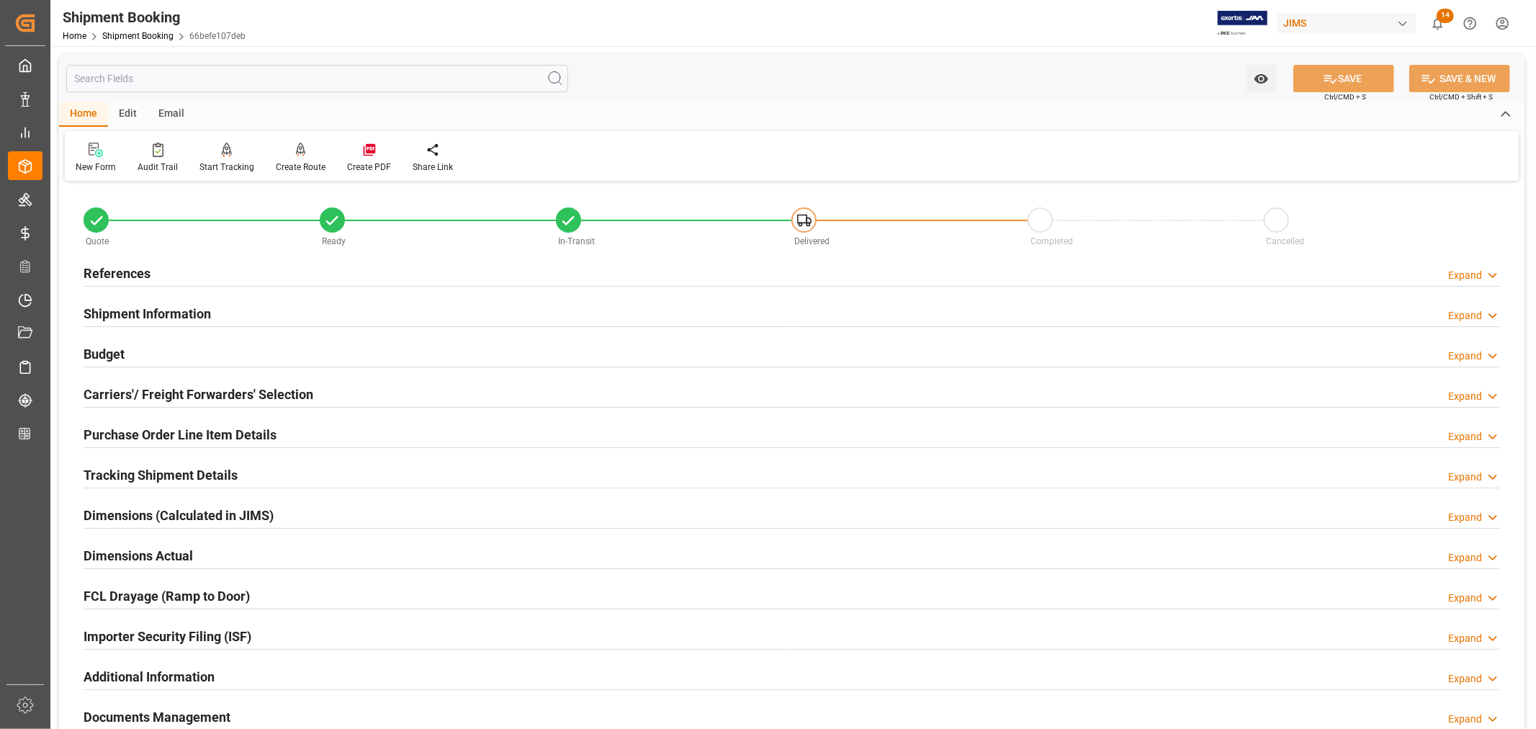
click at [148, 426] on h2 "Purchase Order Line Item Details" at bounding box center [180, 434] width 193 height 19
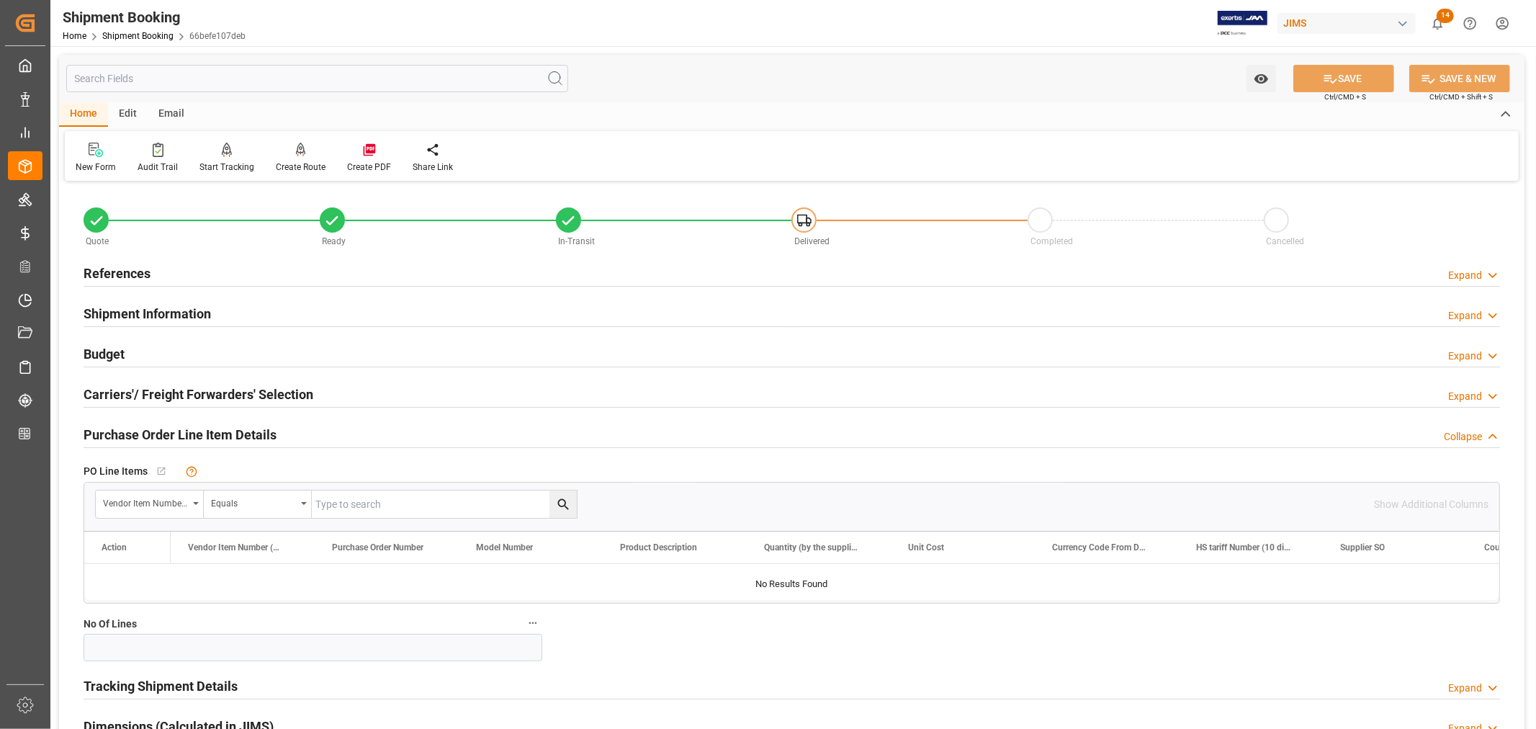
click at [148, 426] on h2 "Purchase Order Line Item Details" at bounding box center [180, 434] width 193 height 19
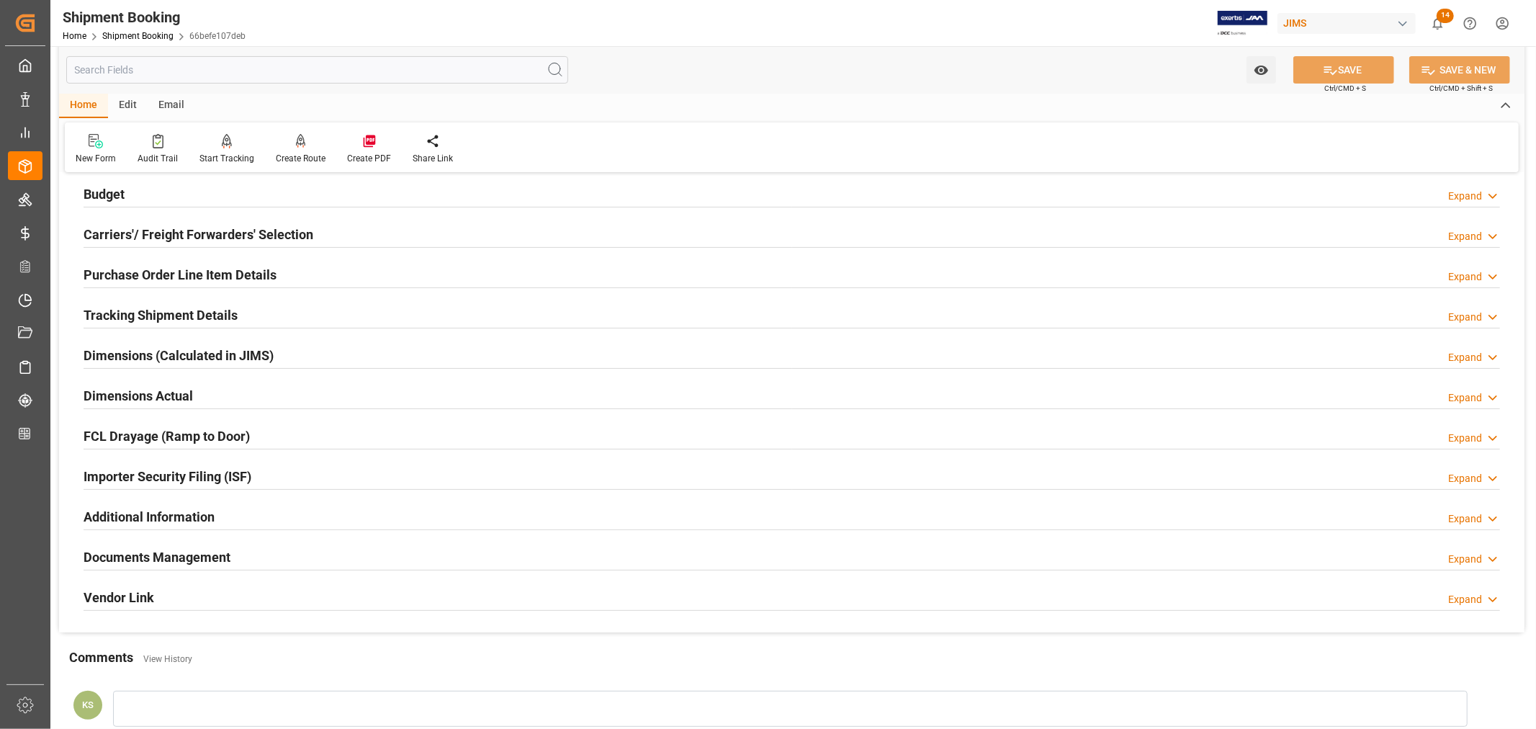
click at [301, 476] on div "Importer Security Filing (ISF) Expand" at bounding box center [792, 475] width 1417 height 27
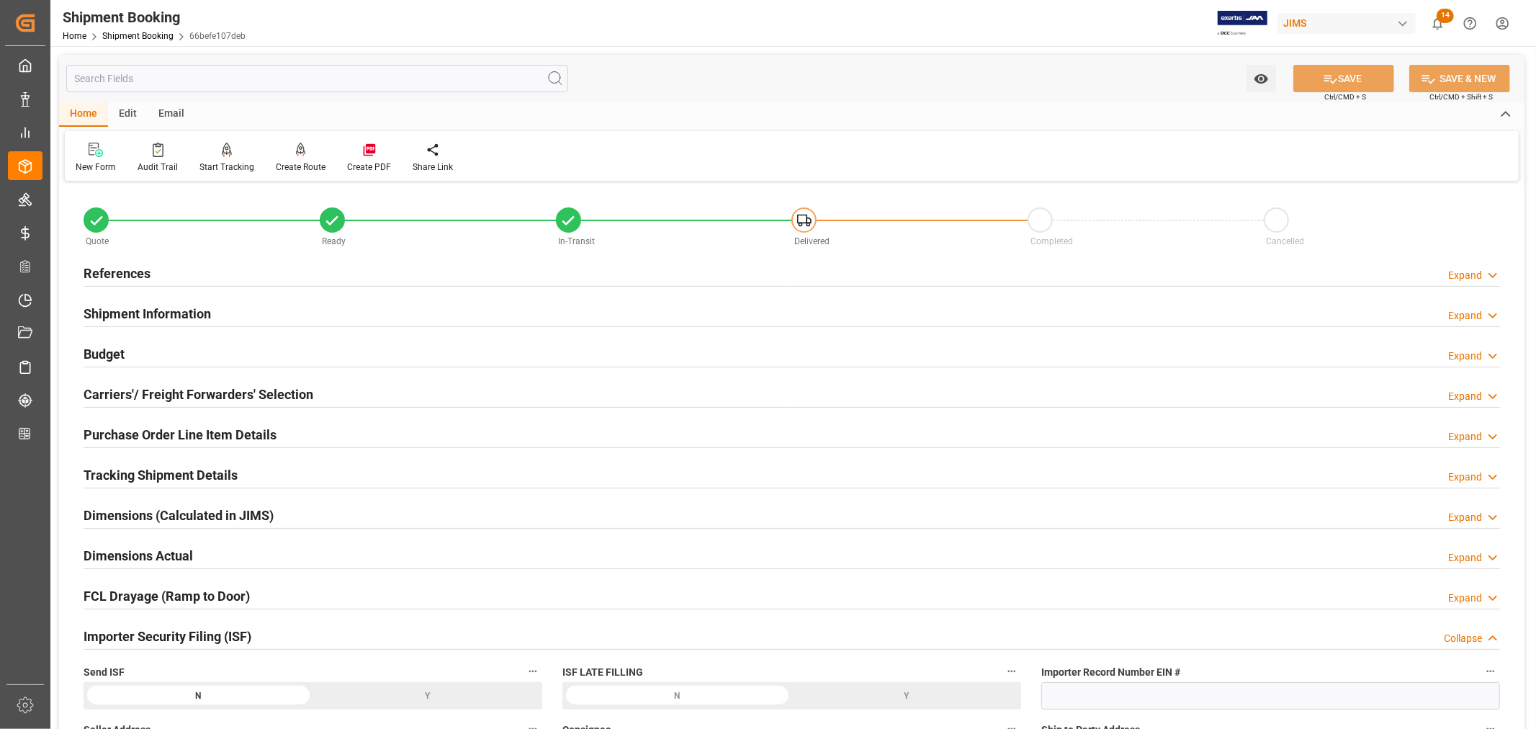
click at [104, 267] on h2 "References" at bounding box center [117, 273] width 67 height 19
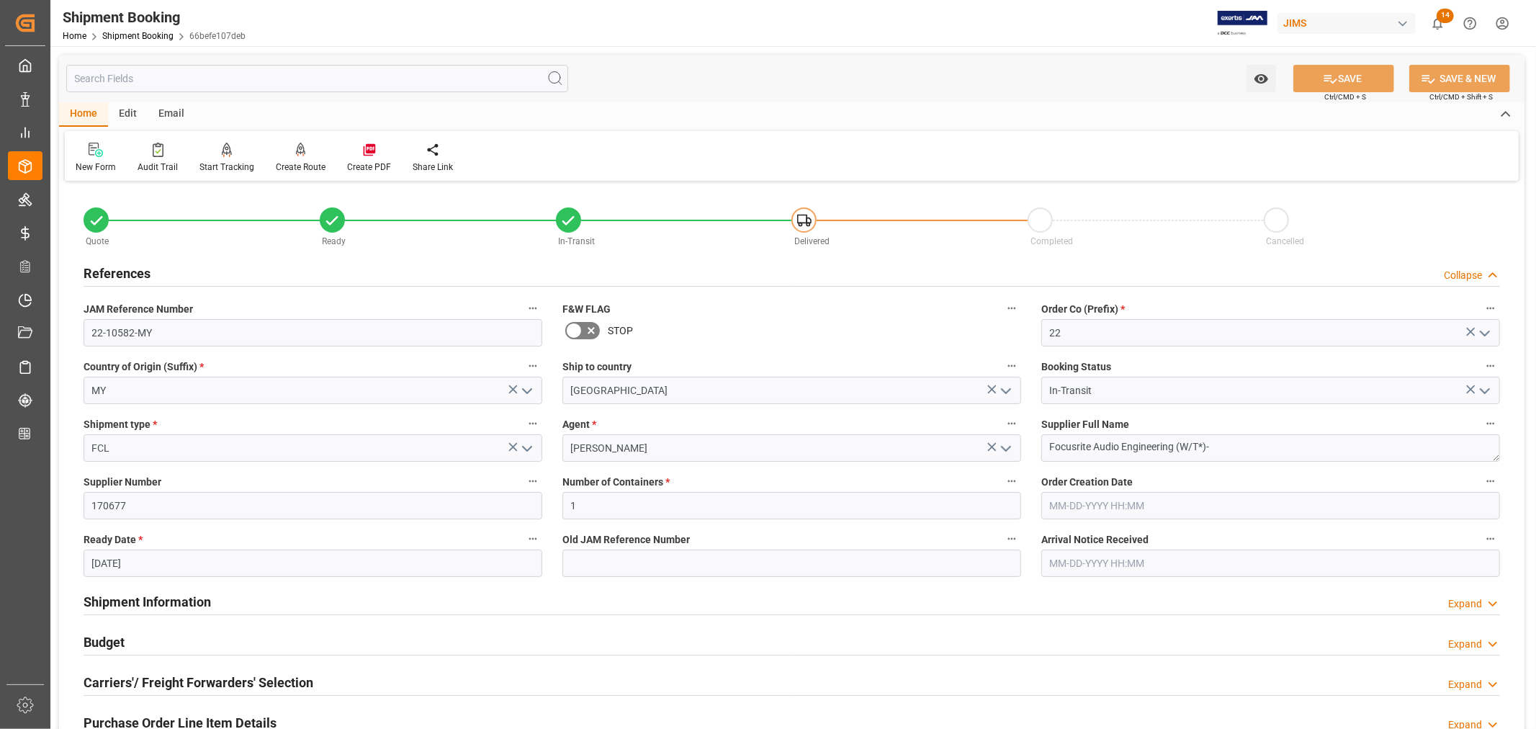
click at [104, 267] on h2 "References" at bounding box center [117, 273] width 67 height 19
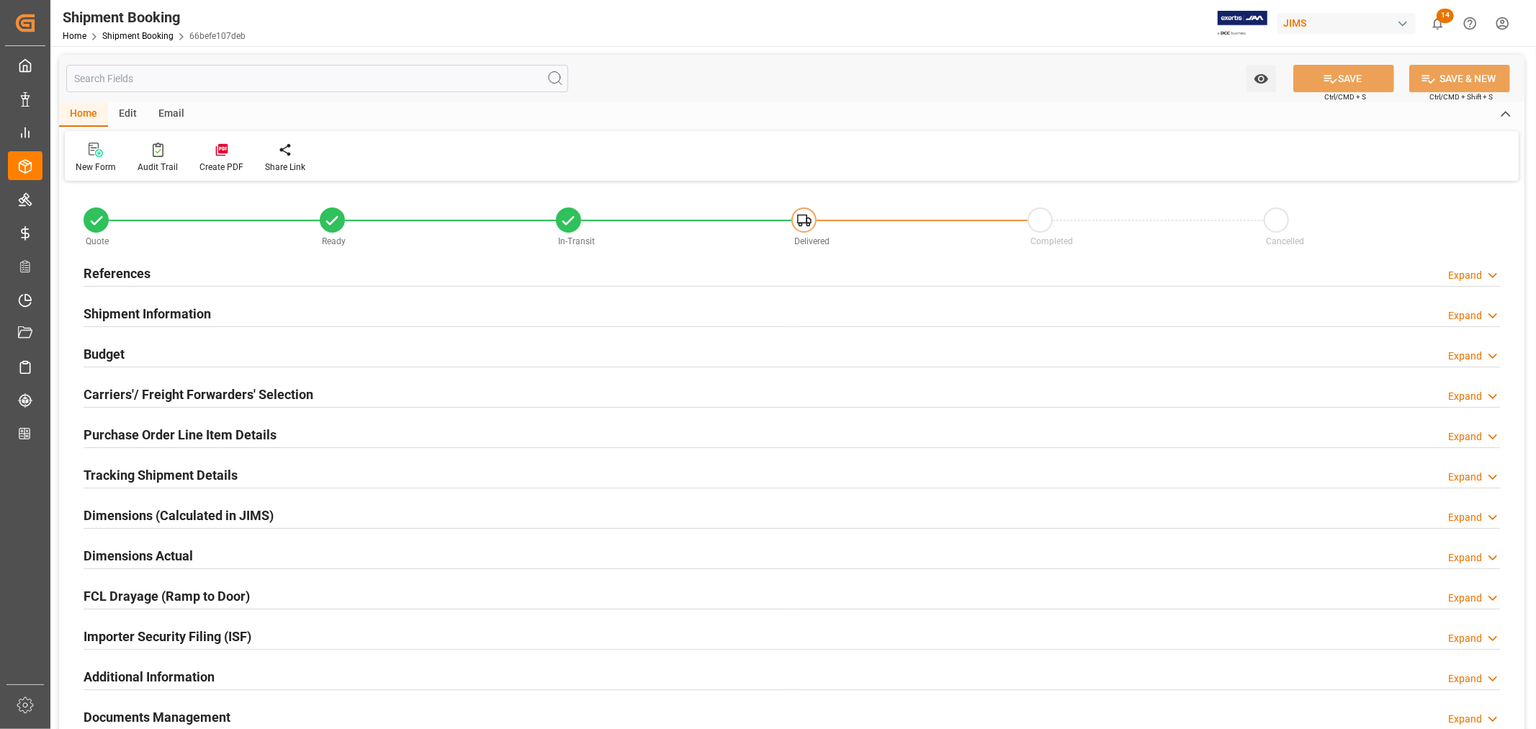
type input "7"
click at [140, 435] on h2 "Purchase Order Line Item Details" at bounding box center [180, 434] width 193 height 19
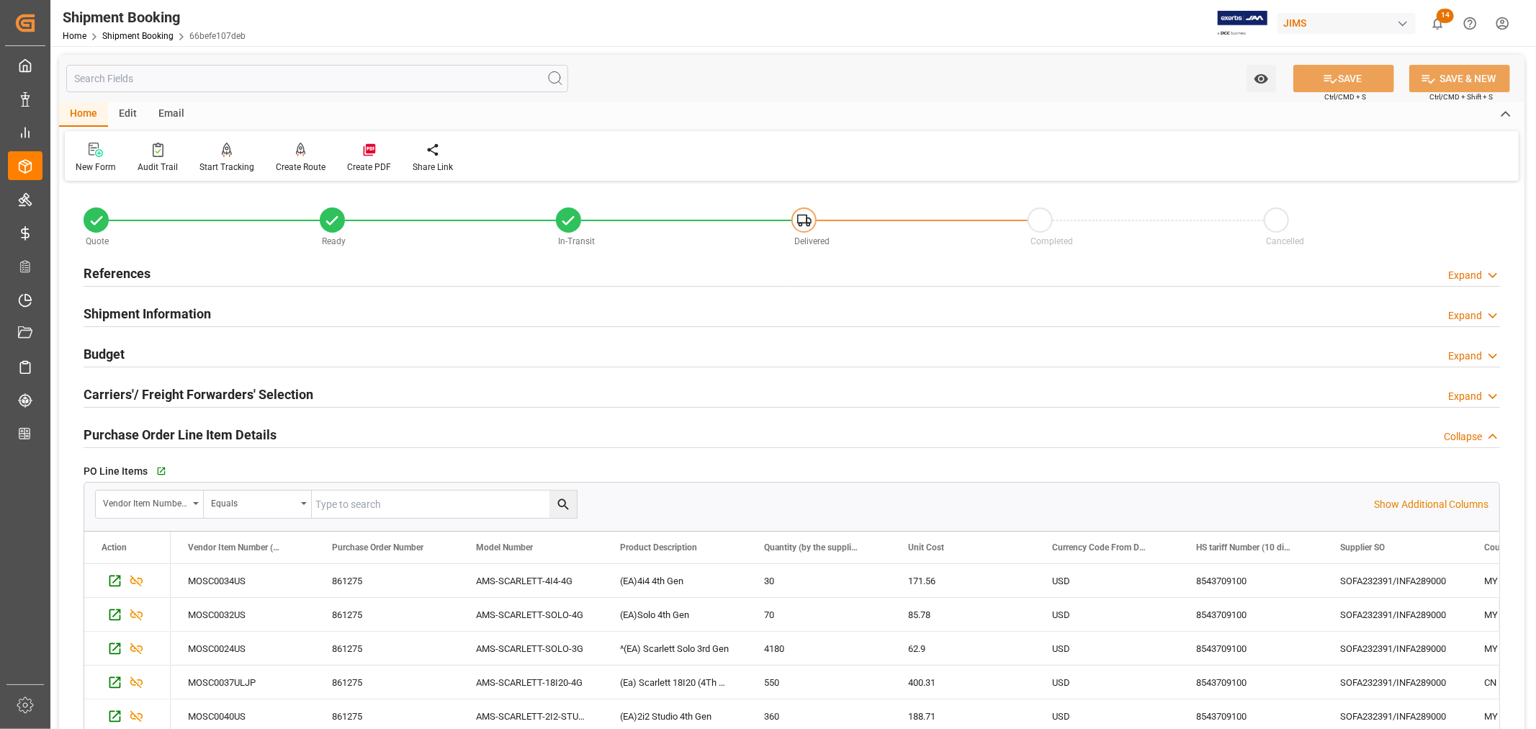
click at [114, 272] on h2 "References" at bounding box center [117, 273] width 67 height 19
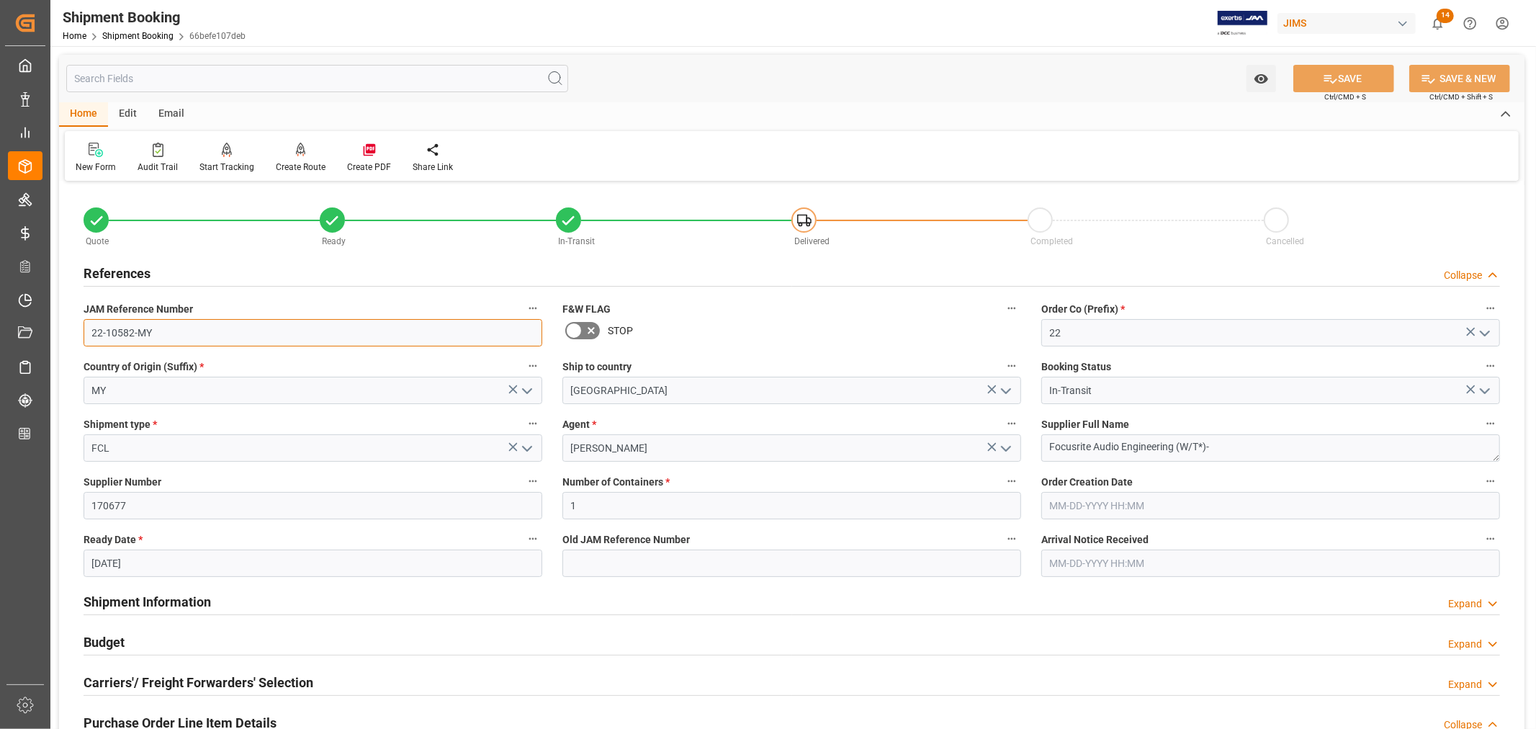
drag, startPoint x: 152, startPoint y: 330, endPoint x: 77, endPoint y: 331, distance: 74.9
click at [77, 331] on div "JAM Reference Number 22-10582-MY" at bounding box center [312, 323] width 479 height 58
click at [130, 37] on link "Shipment Booking" at bounding box center [137, 36] width 71 height 10
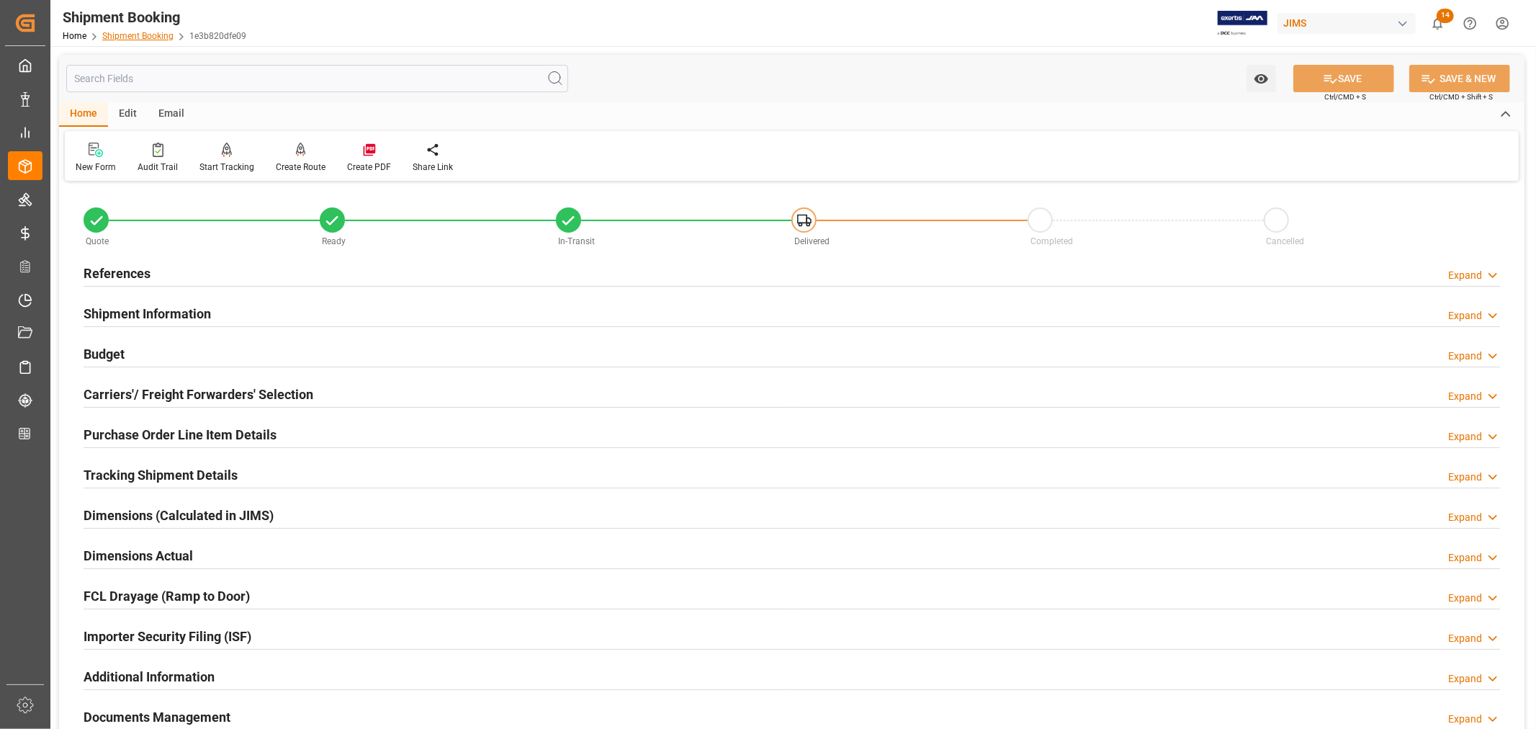
click at [137, 36] on link "Shipment Booking" at bounding box center [137, 36] width 71 height 10
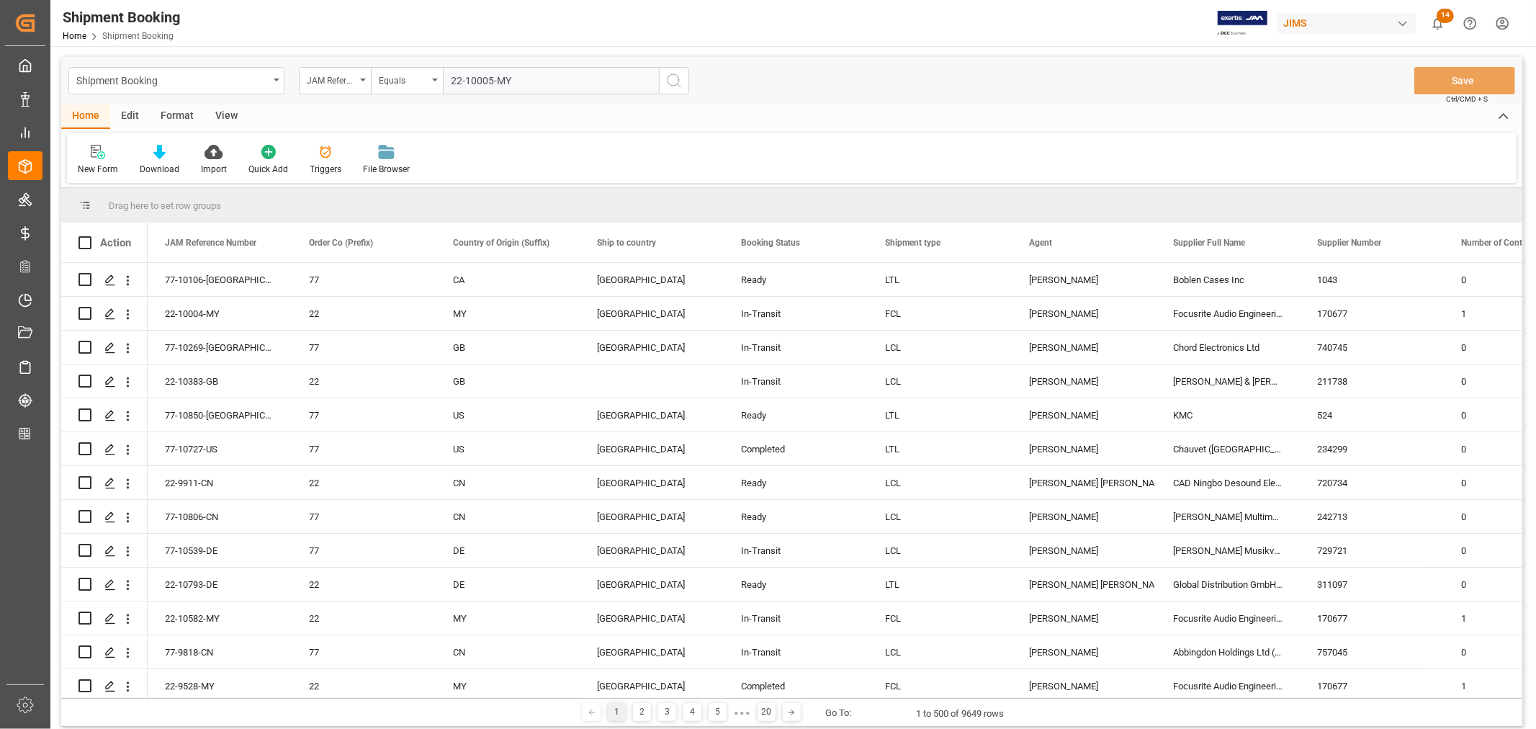
type input "22-10005-MY"
click at [668, 77] on circle "search button" at bounding box center [674, 80] width 12 height 12
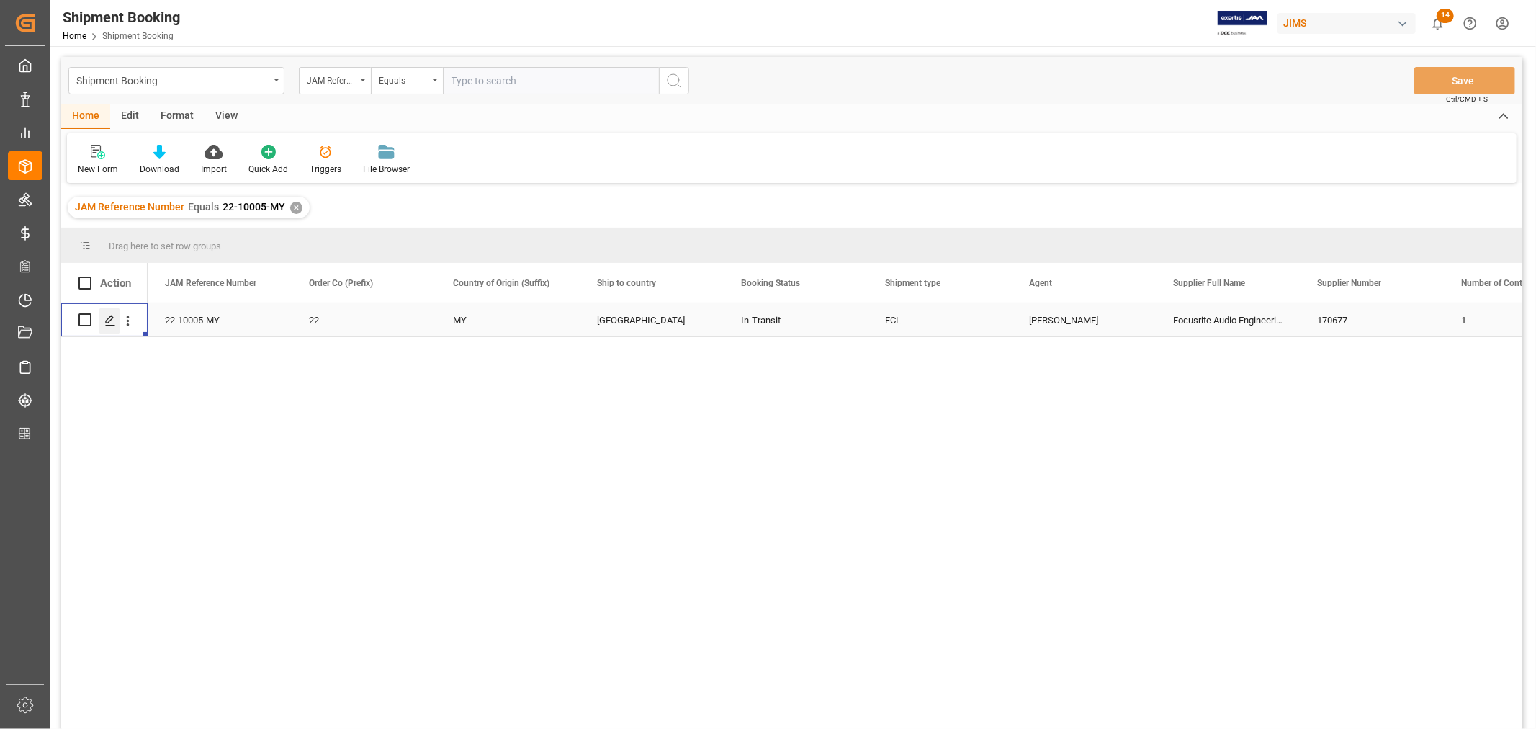
click at [109, 318] on icon "Press SPACE to select this row." at bounding box center [110, 321] width 12 height 12
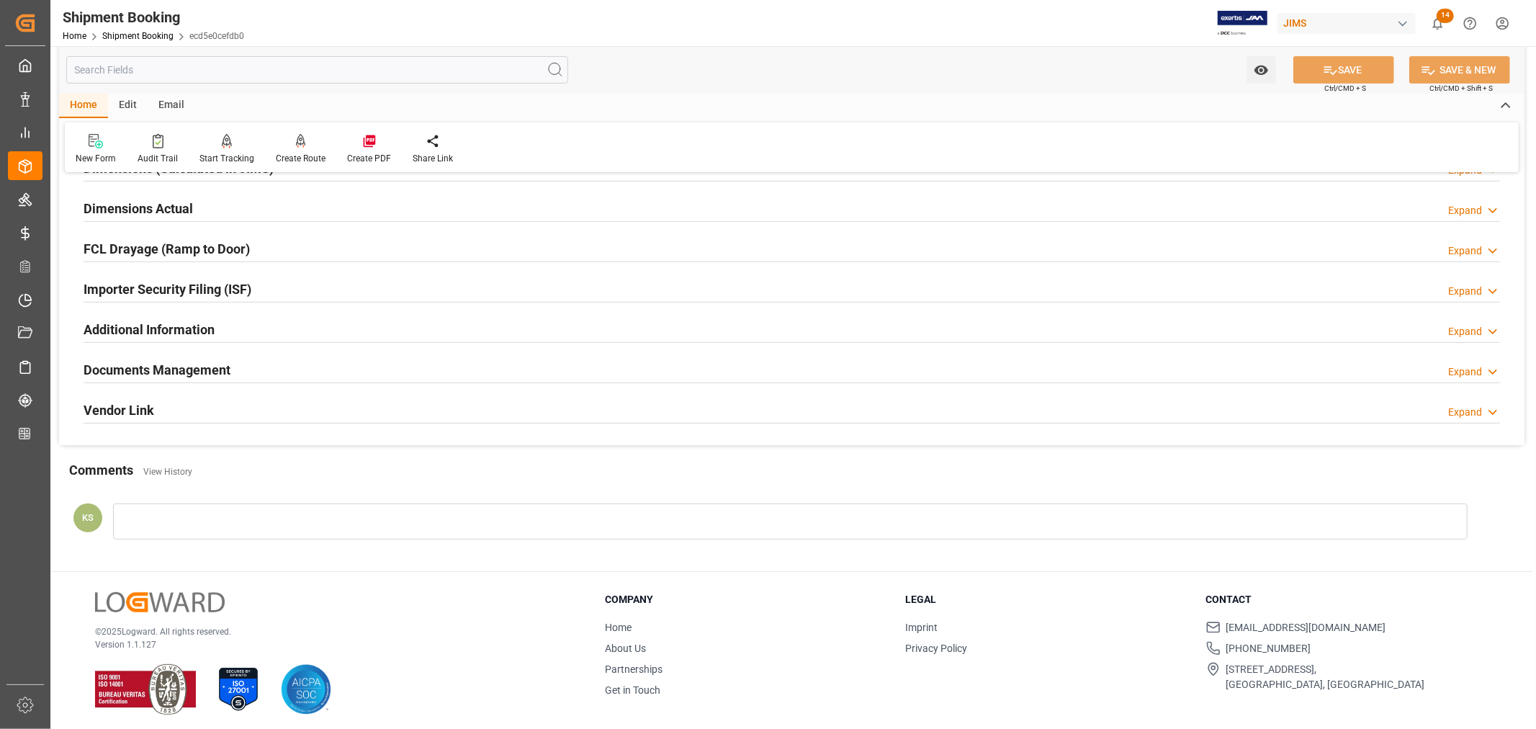
scroll to position [354, 0]
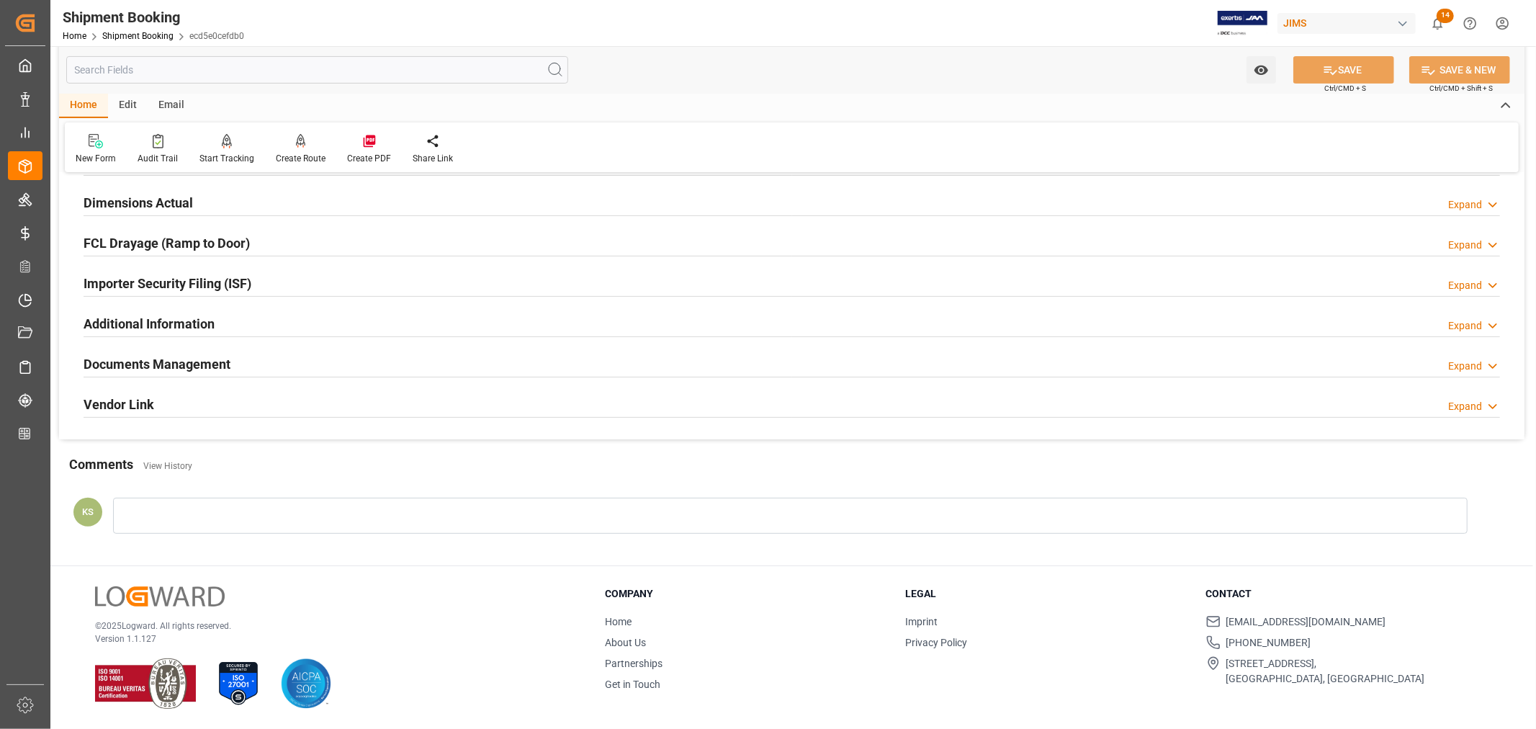
click at [290, 370] on div "Documents Management Expand" at bounding box center [792, 362] width 1417 height 27
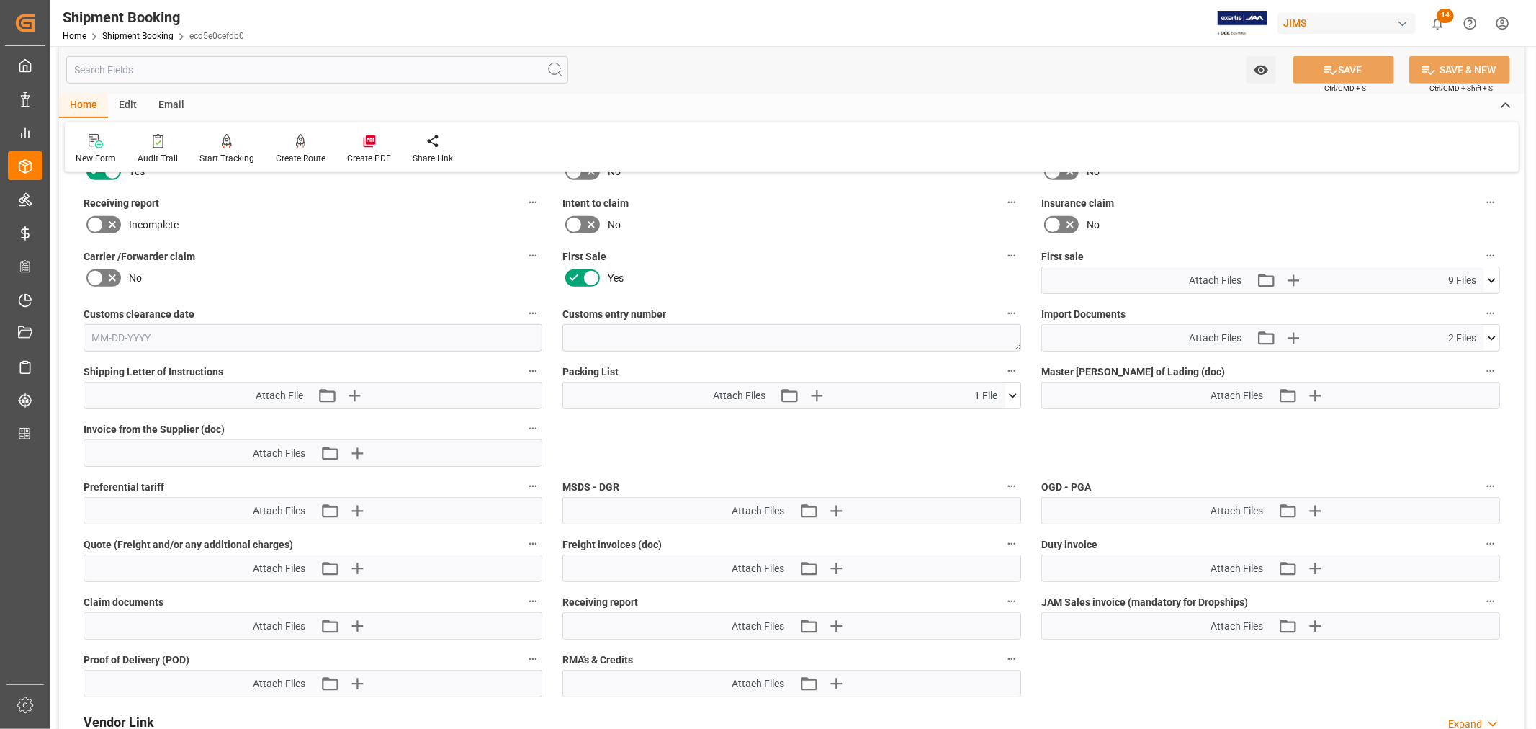
scroll to position [673, 0]
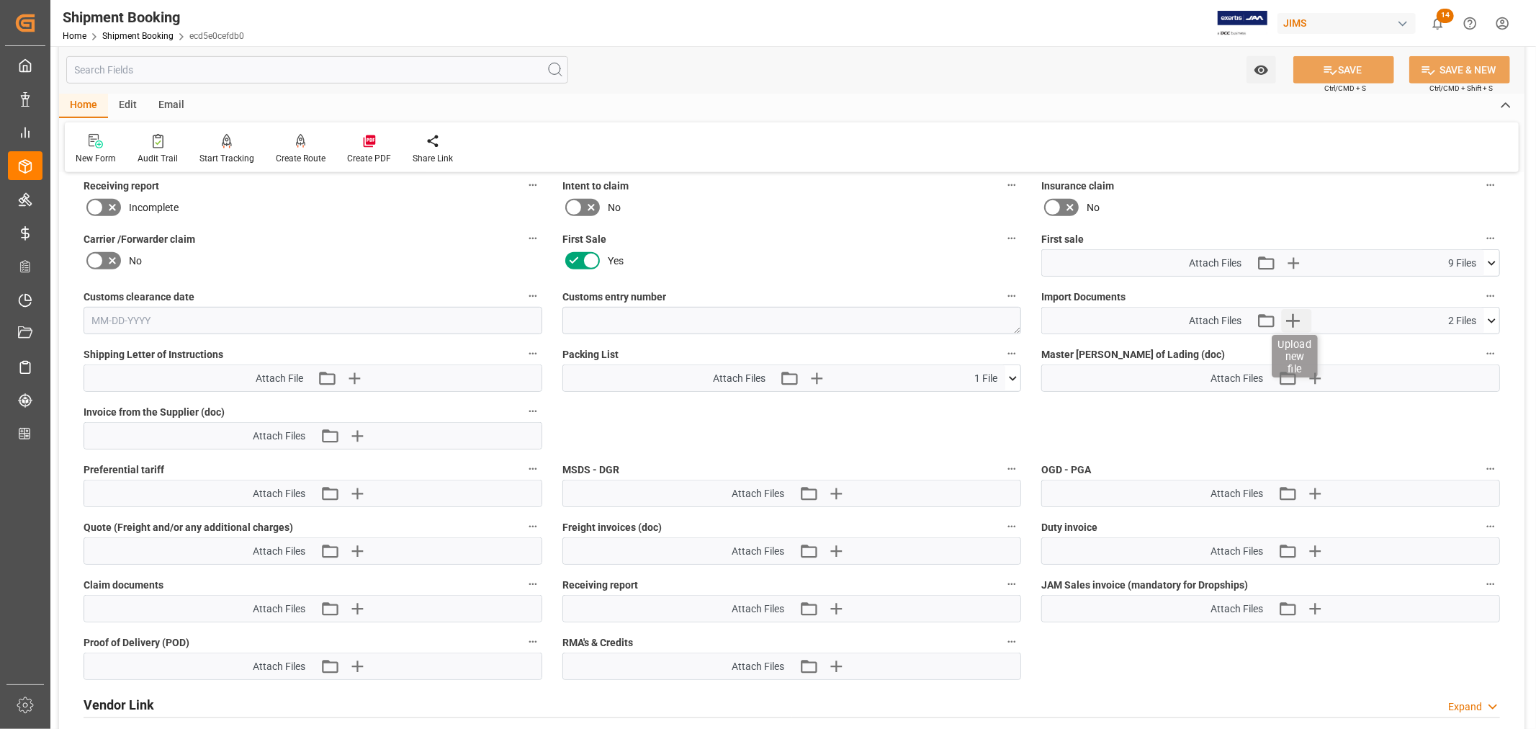
click at [1294, 319] on icon "button" at bounding box center [1292, 320] width 23 height 23
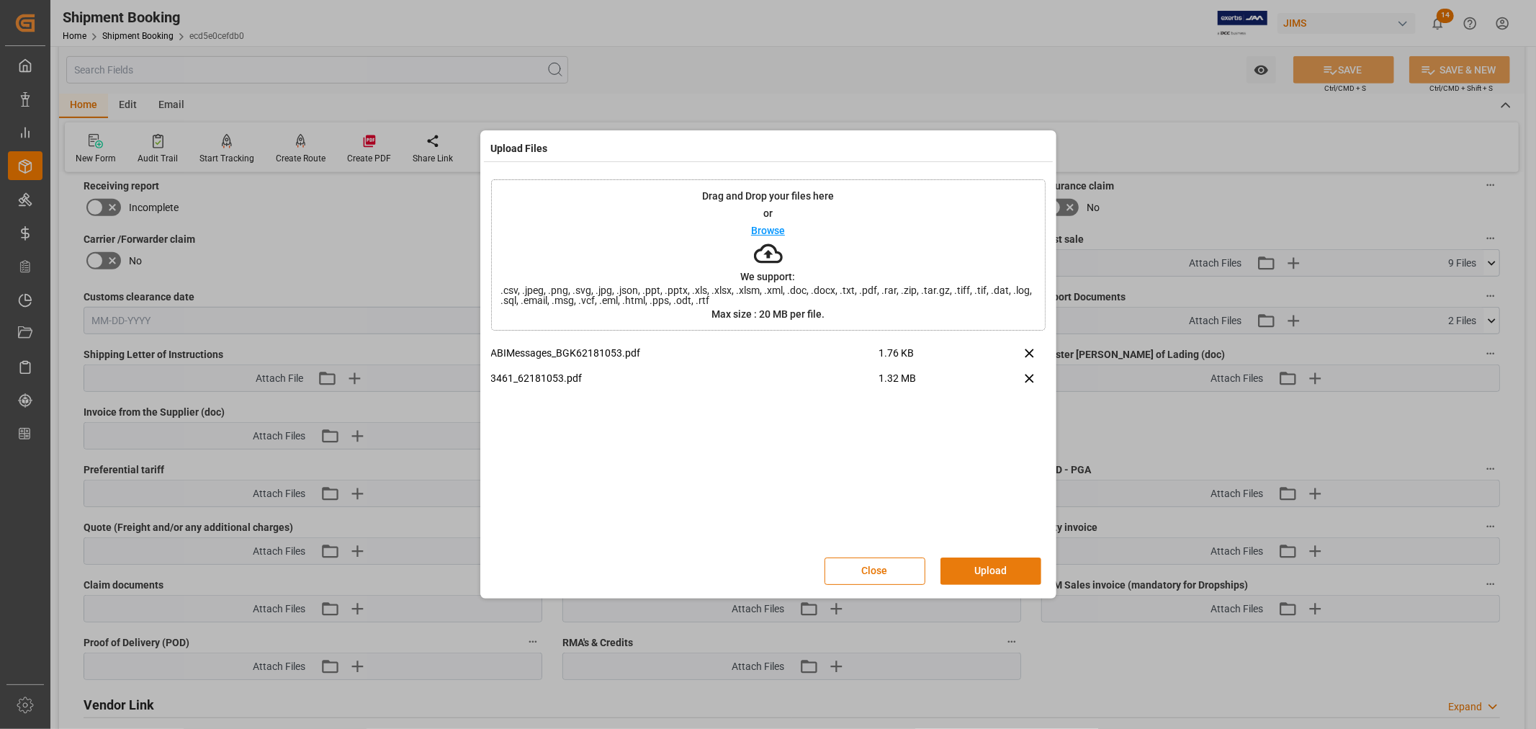
click at [970, 569] on button "Upload" at bounding box center [991, 570] width 101 height 27
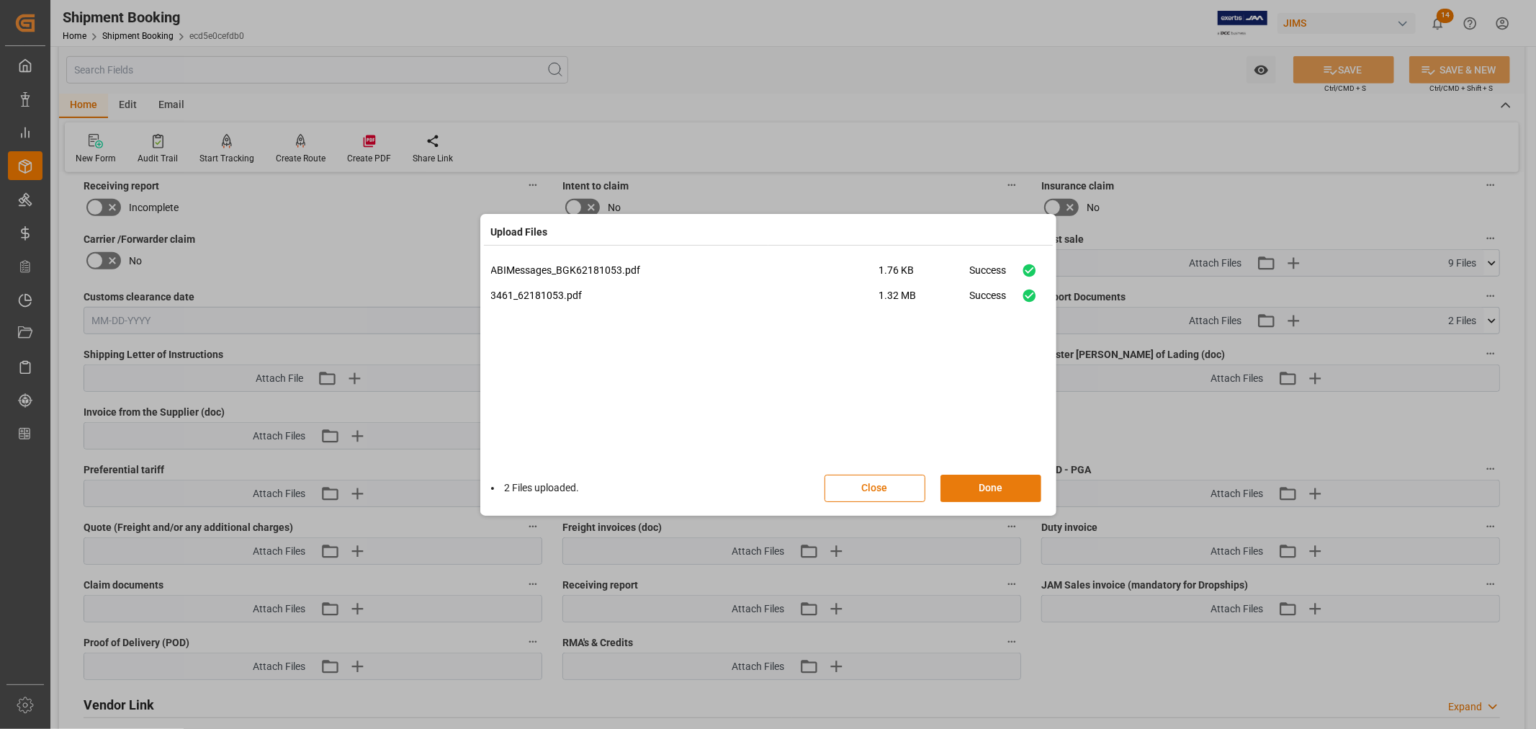
click at [992, 487] on button "Done" at bounding box center [991, 488] width 101 height 27
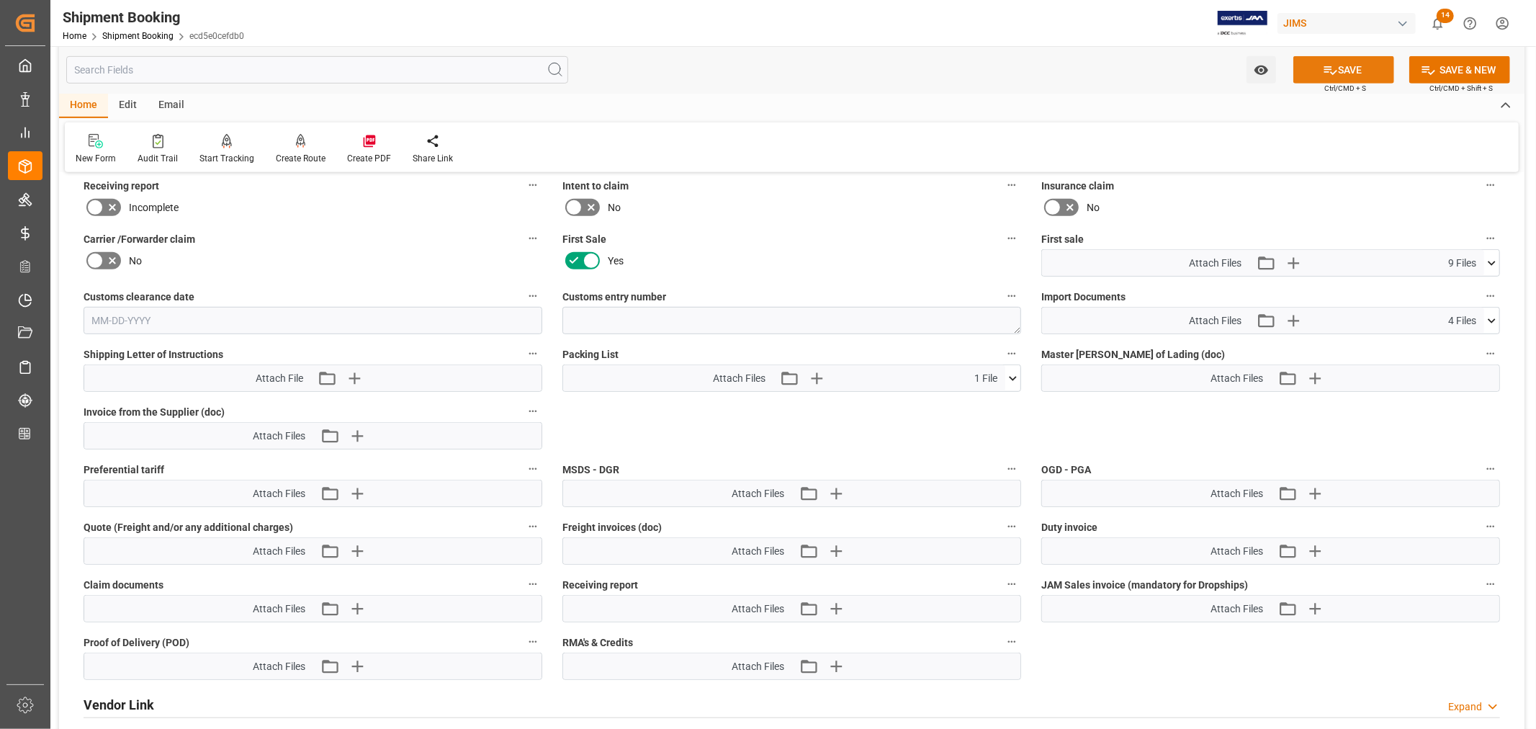
click at [1324, 67] on icon at bounding box center [1330, 70] width 15 height 15
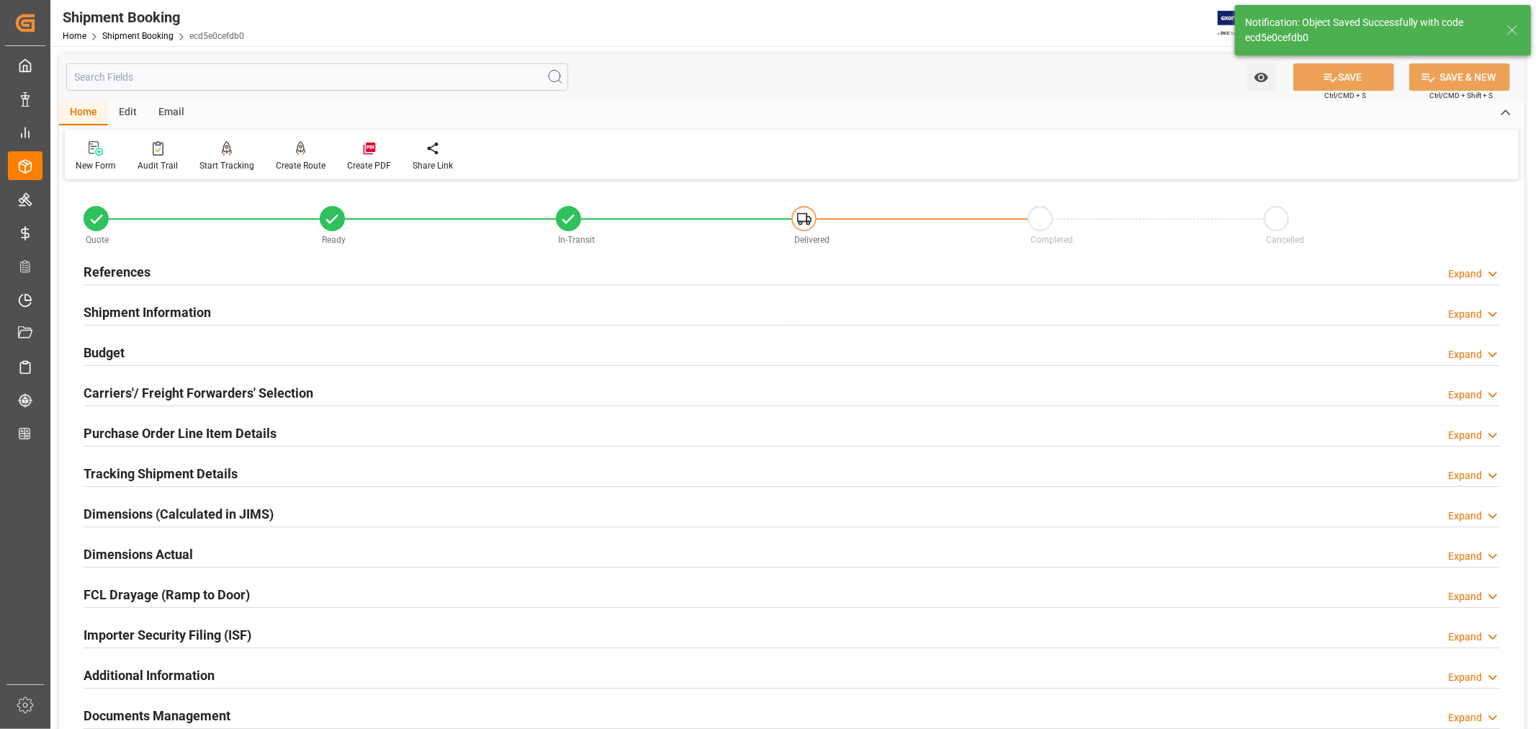
scroll to position [0, 0]
click at [135, 267] on h2 "References" at bounding box center [117, 273] width 67 height 19
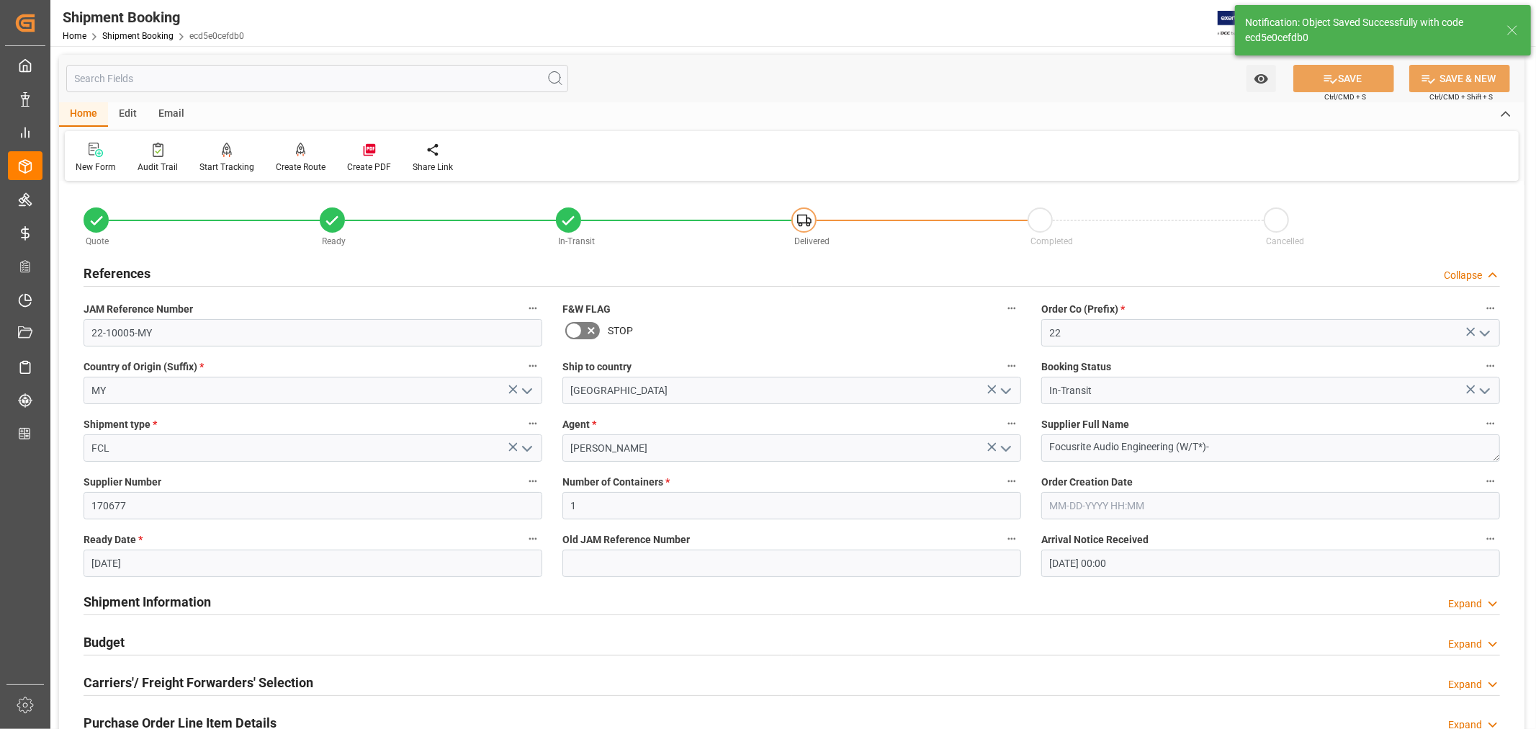
click at [135, 267] on h2 "References" at bounding box center [117, 273] width 67 height 19
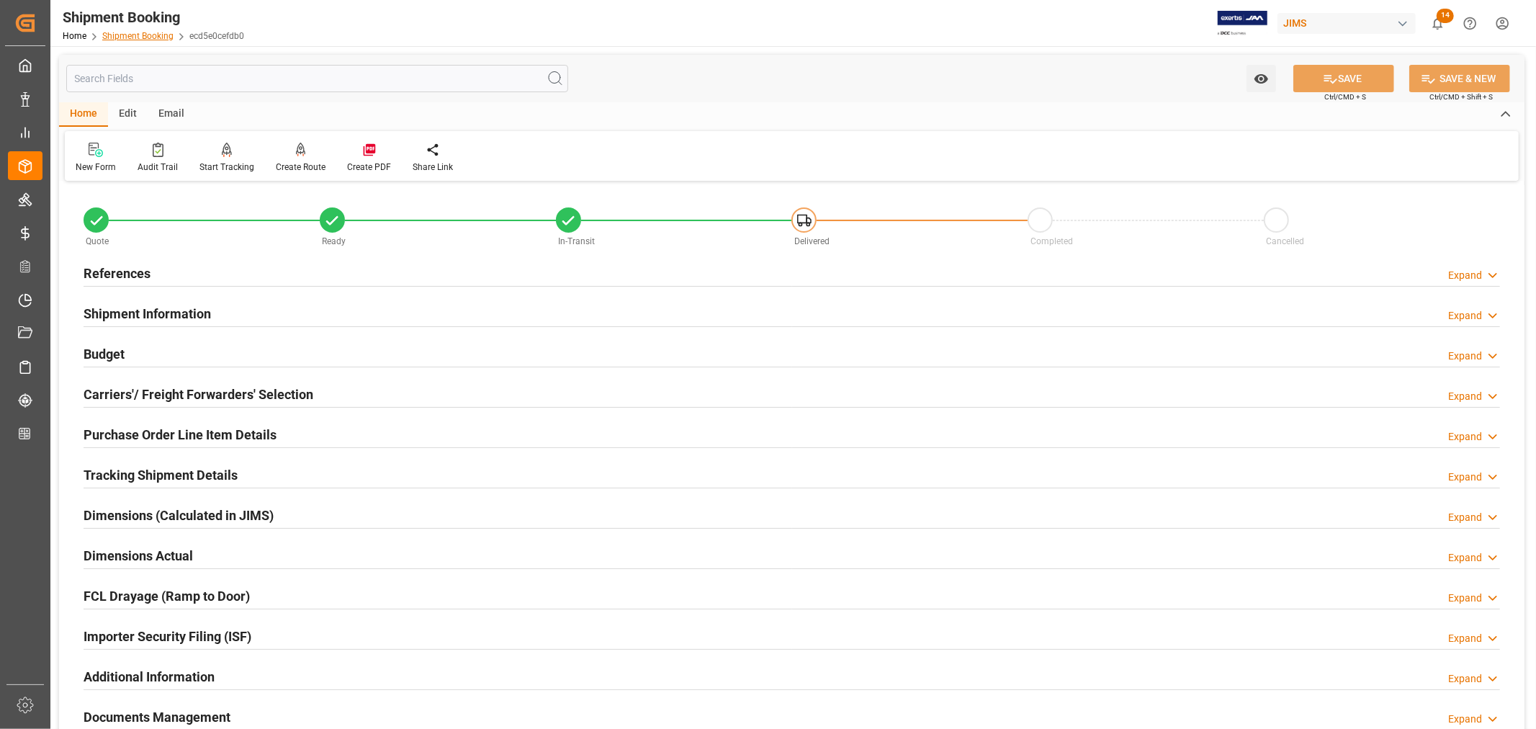
click at [138, 33] on link "Shipment Booking" at bounding box center [137, 36] width 71 height 10
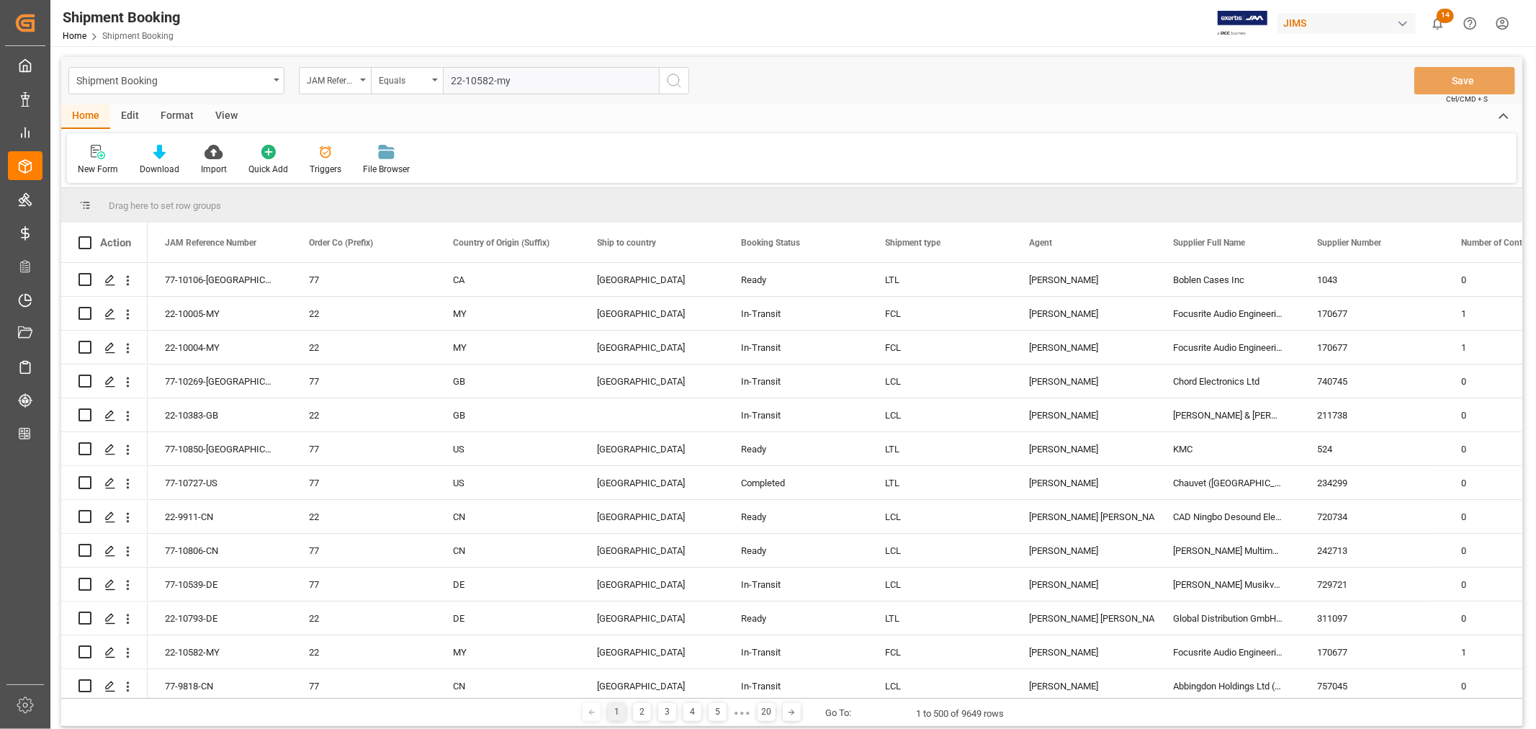
type input "22-10582-my"
click at [673, 82] on icon "search button" at bounding box center [674, 80] width 17 height 17
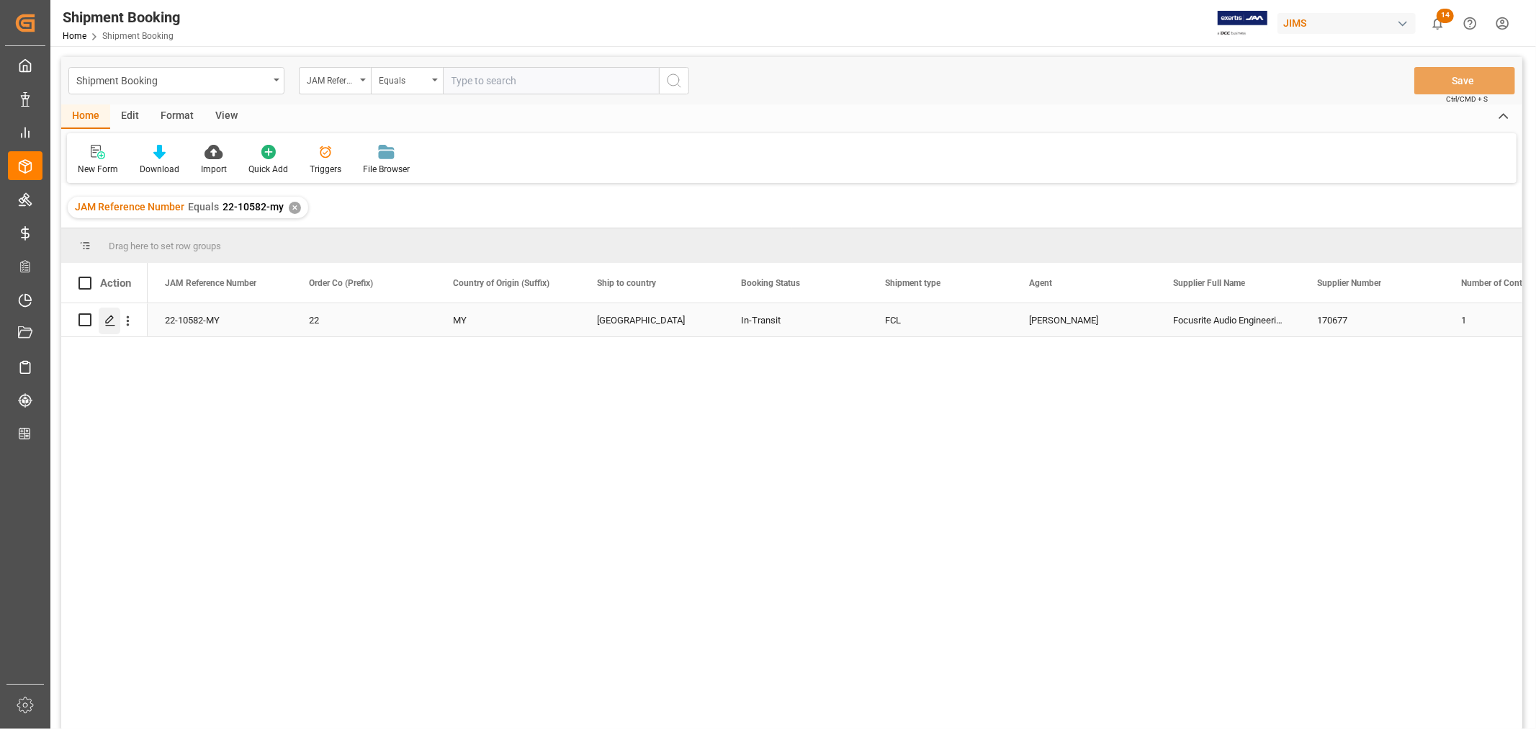
click at [109, 318] on polygon "Press SPACE to select this row." at bounding box center [109, 318] width 7 height 7
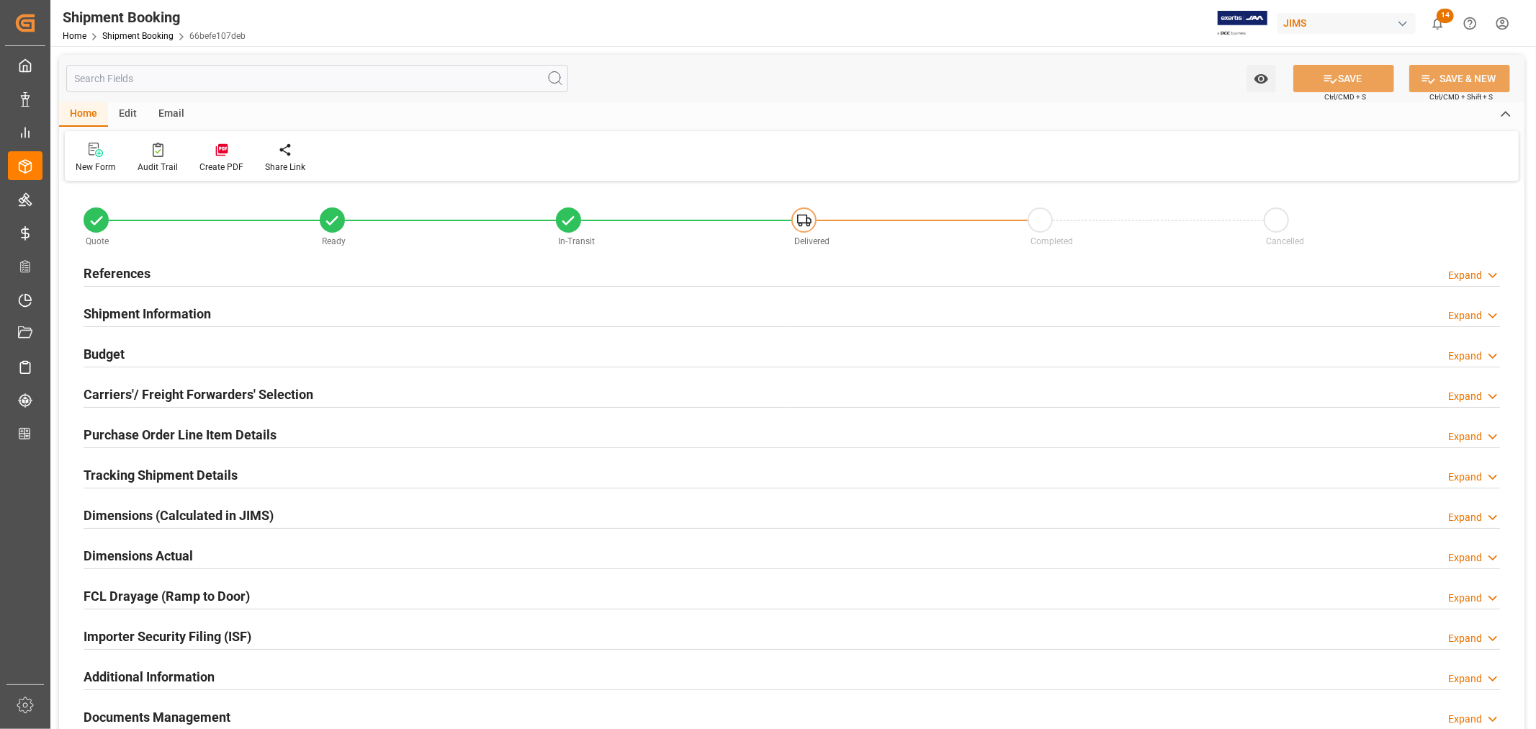
type input "7"
click at [156, 434] on h2 "Purchase Order Line Item Details" at bounding box center [180, 434] width 193 height 19
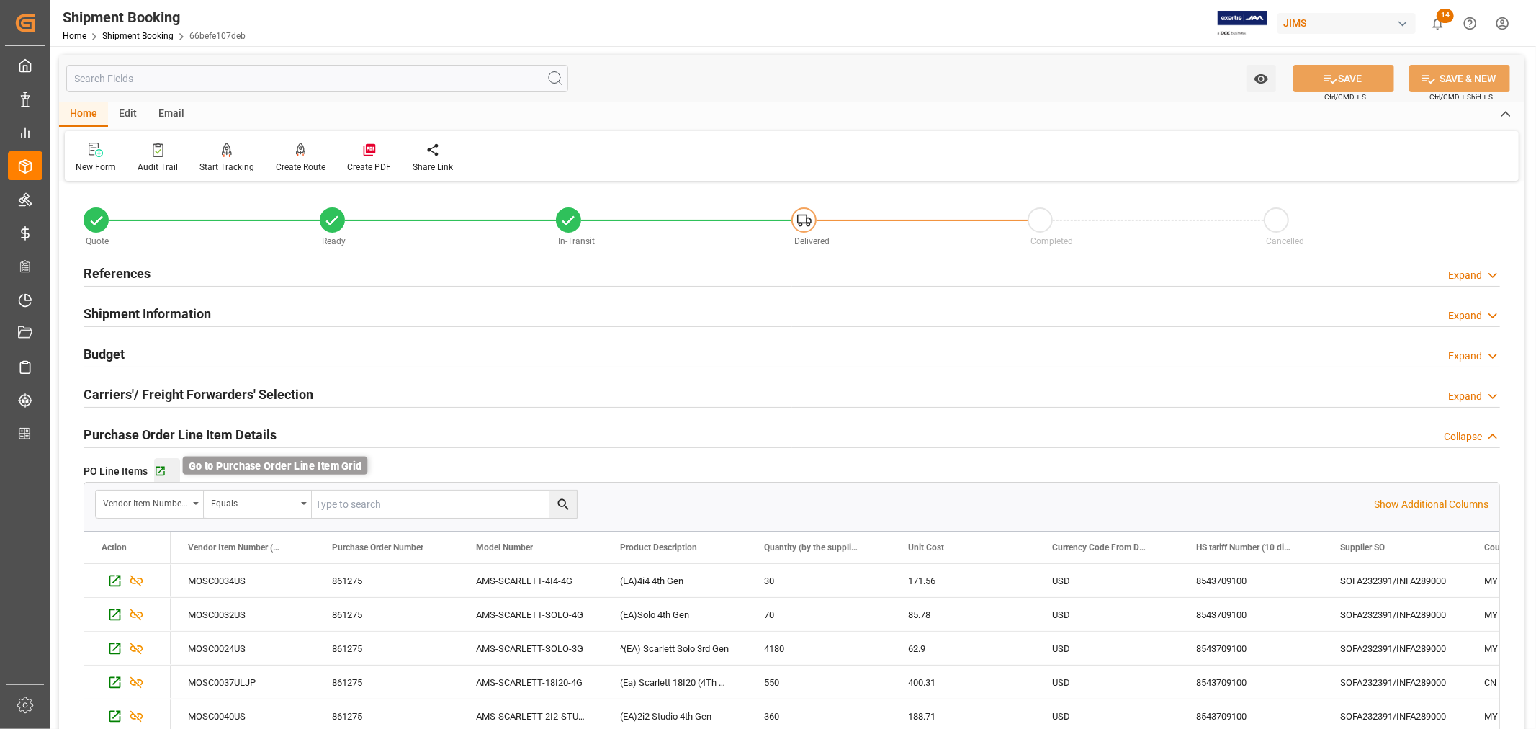
click at [156, 470] on icon "button" at bounding box center [160, 471] width 12 height 12
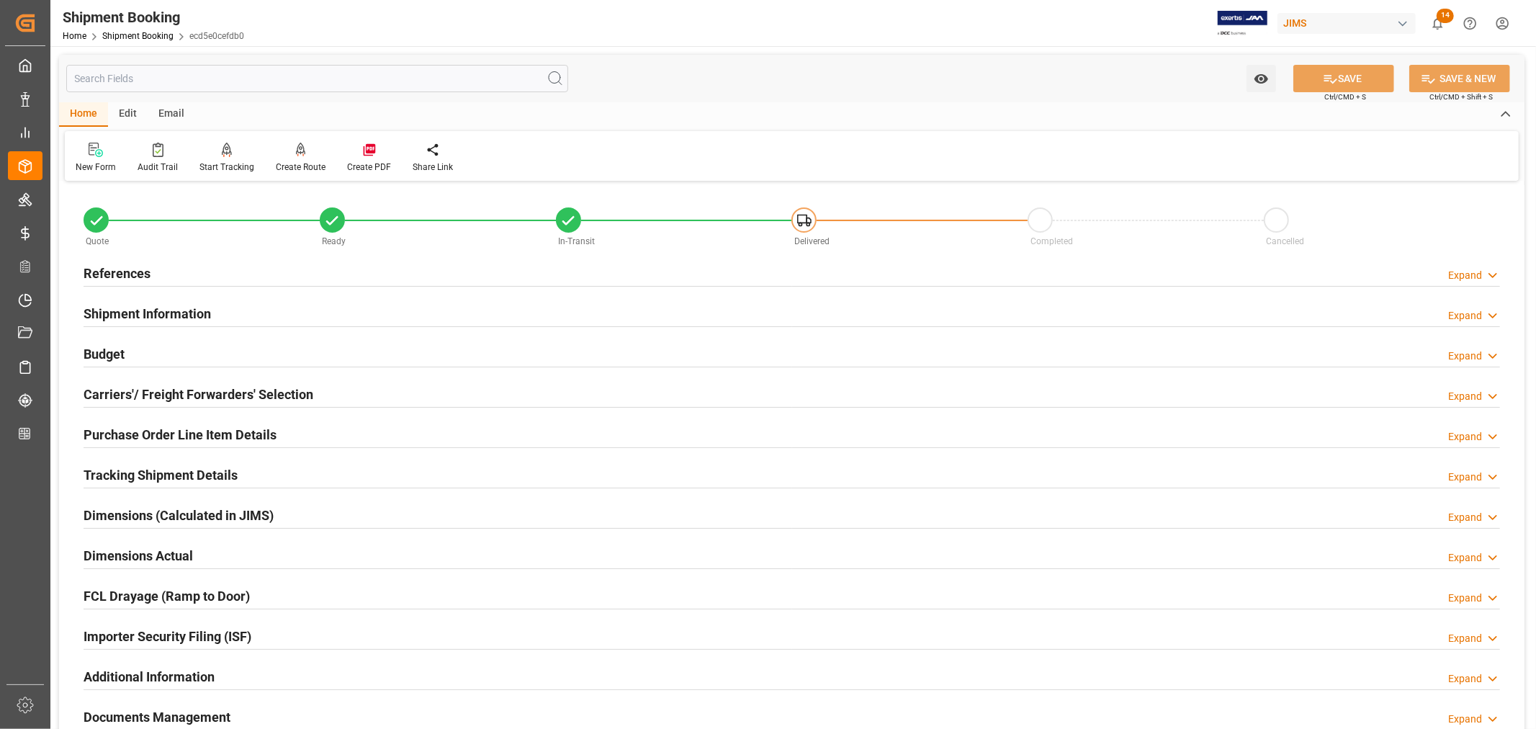
click at [187, 434] on h2 "Purchase Order Line Item Details" at bounding box center [180, 434] width 193 height 19
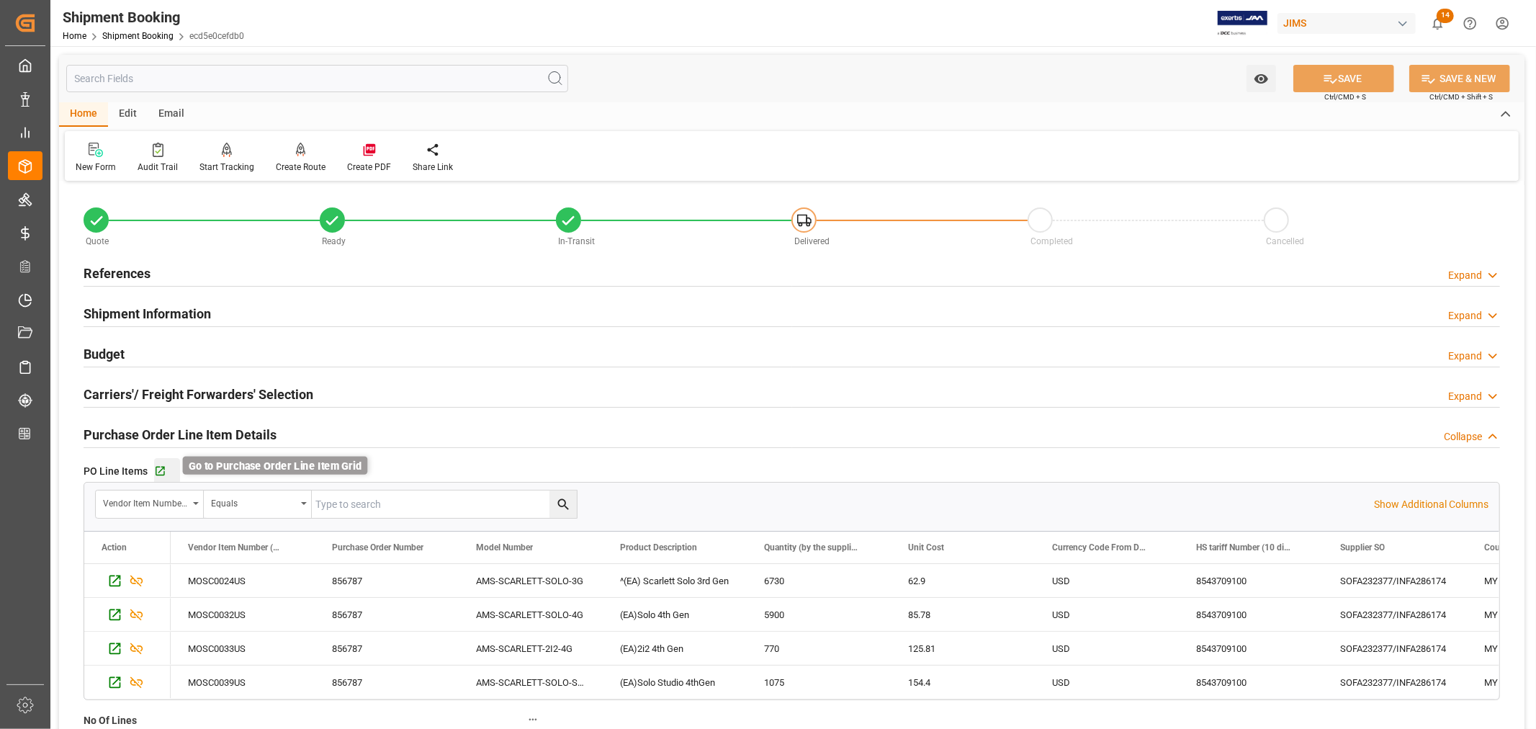
click at [164, 471] on icon "button" at bounding box center [160, 471] width 12 height 12
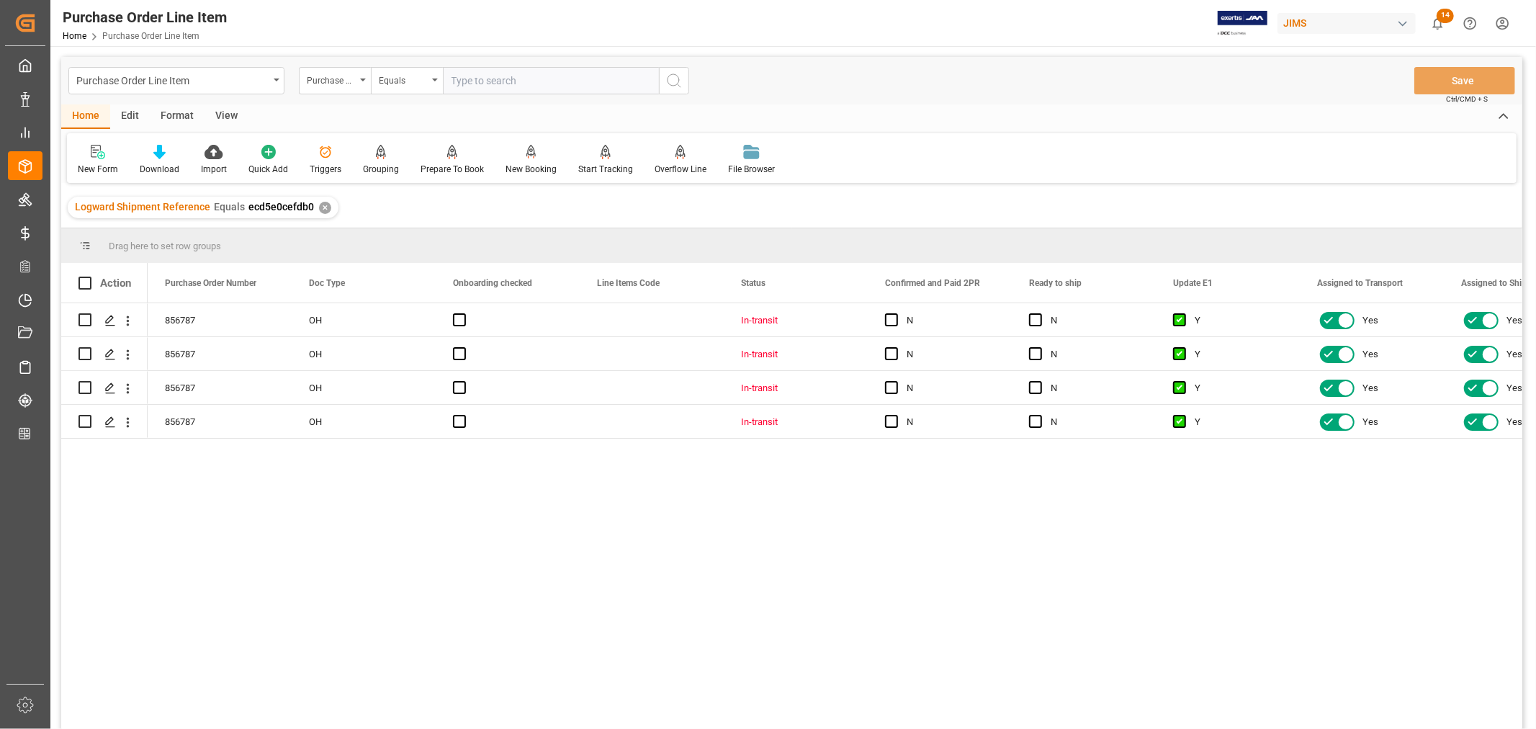
click at [222, 117] on div "View" at bounding box center [227, 116] width 44 height 24
click at [96, 148] on icon at bounding box center [95, 148] width 6 height 6
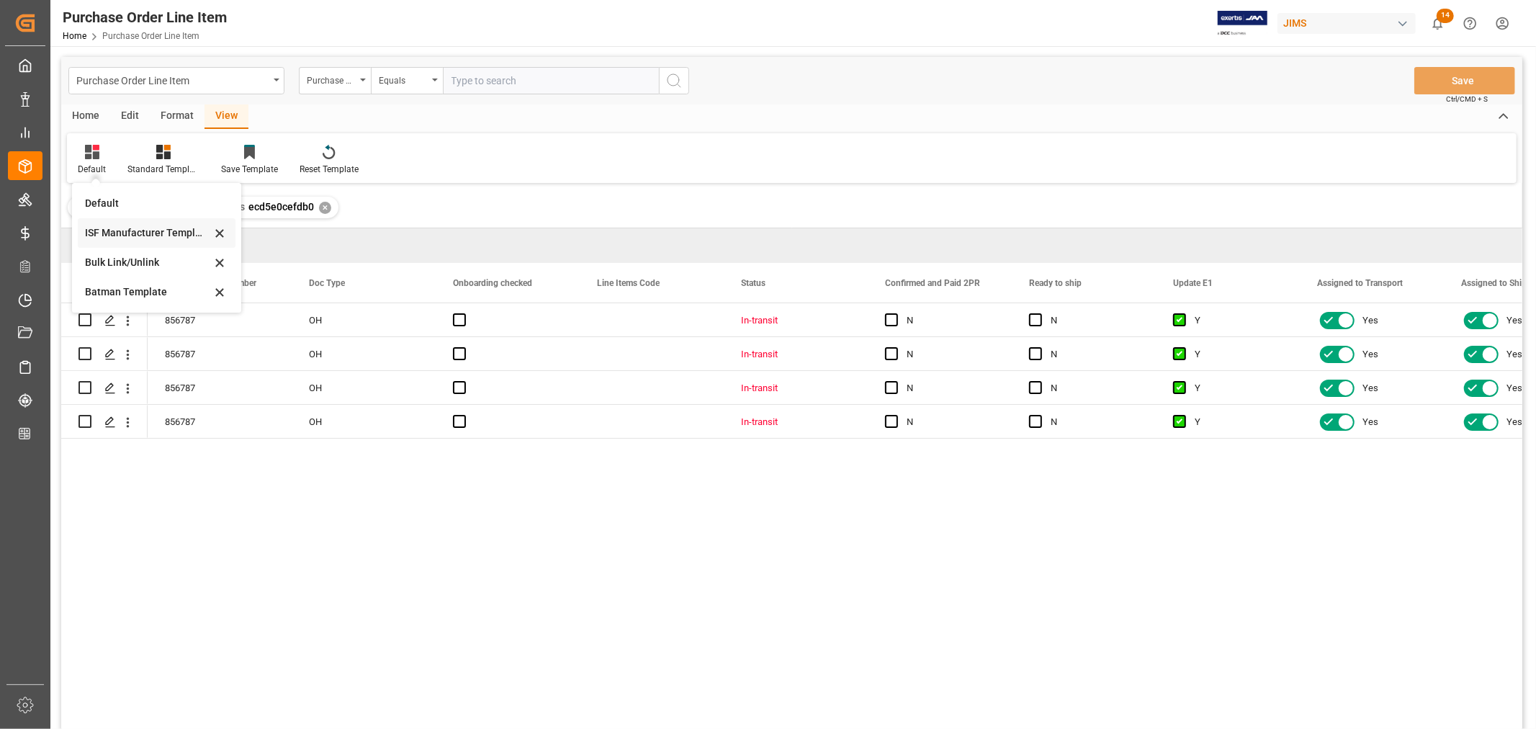
click at [127, 226] on div "ISF Manufacturer Template" at bounding box center [148, 232] width 126 height 15
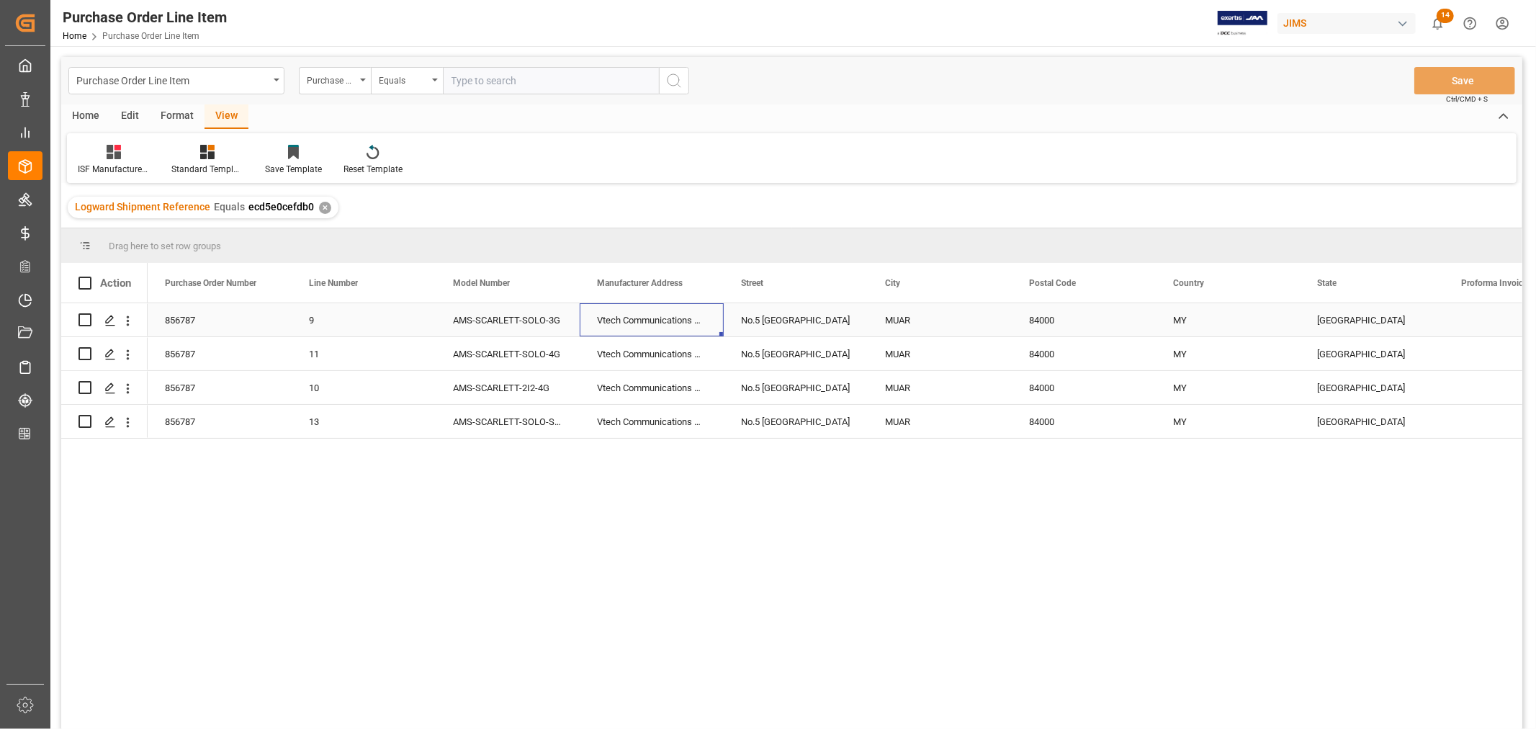
click at [630, 317] on div "Vtech Communications Malaysia SDN BHD" at bounding box center [652, 319] width 144 height 33
click at [779, 313] on div "No.5 [GEOGRAPHIC_DATA]" at bounding box center [796, 319] width 144 height 33
click at [894, 318] on div "MUAR" at bounding box center [940, 319] width 144 height 33
click at [1039, 319] on div "84000" at bounding box center [1084, 319] width 144 height 33
click at [1181, 323] on div "MY" at bounding box center [1228, 319] width 144 height 33
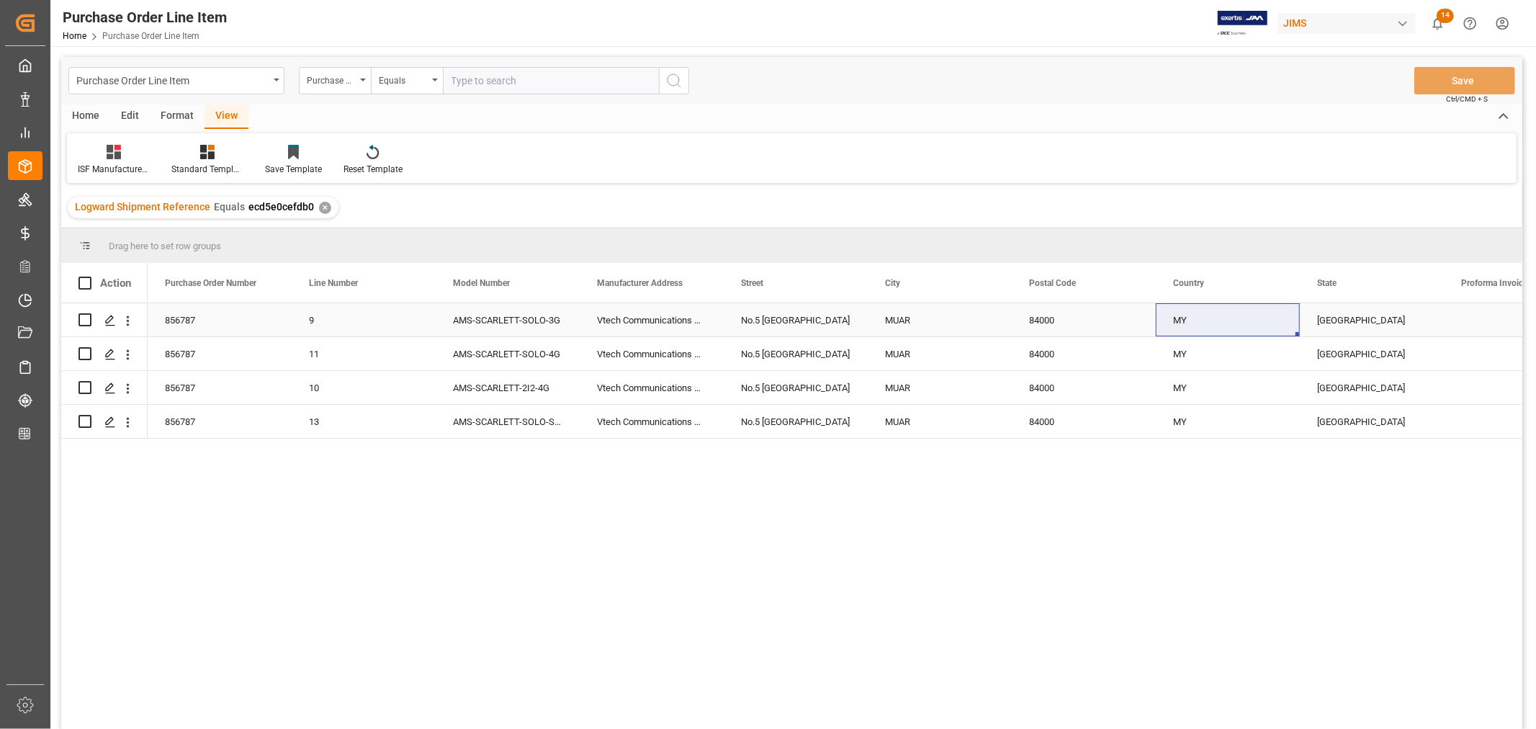
click at [1329, 318] on div "[GEOGRAPHIC_DATA]" at bounding box center [1372, 319] width 144 height 33
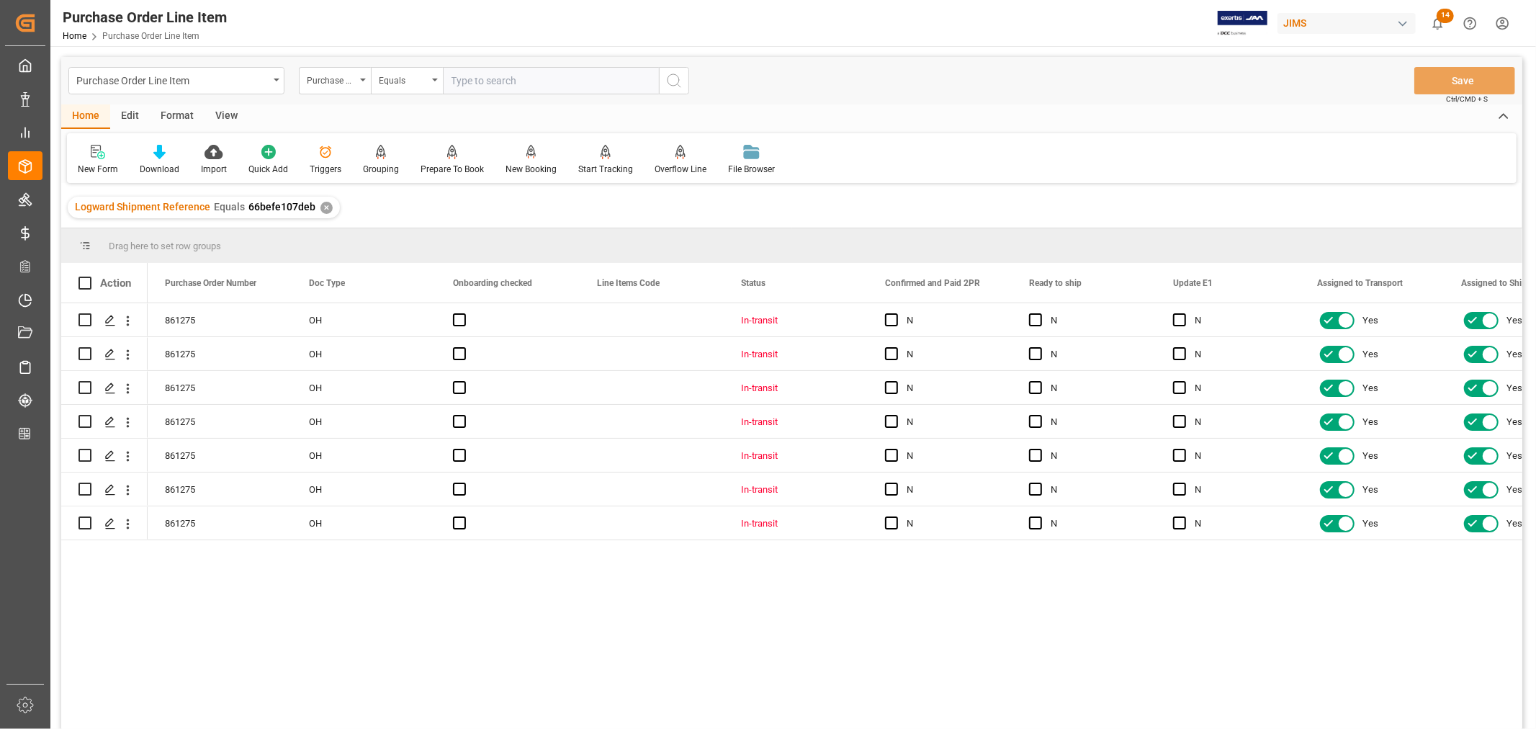
click at [232, 120] on div "View" at bounding box center [227, 116] width 44 height 24
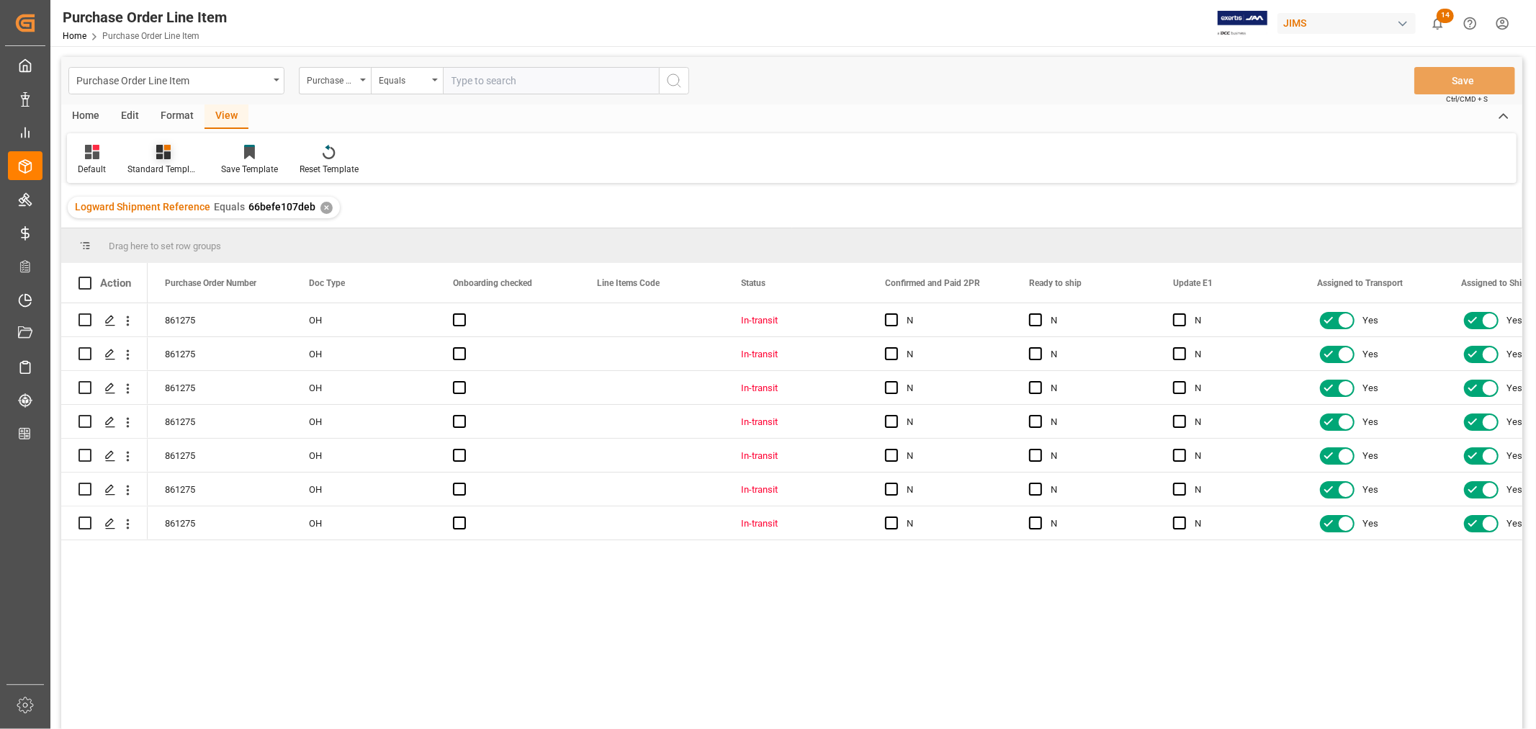
click at [159, 164] on div "Standard Templates" at bounding box center [163, 169] width 72 height 13
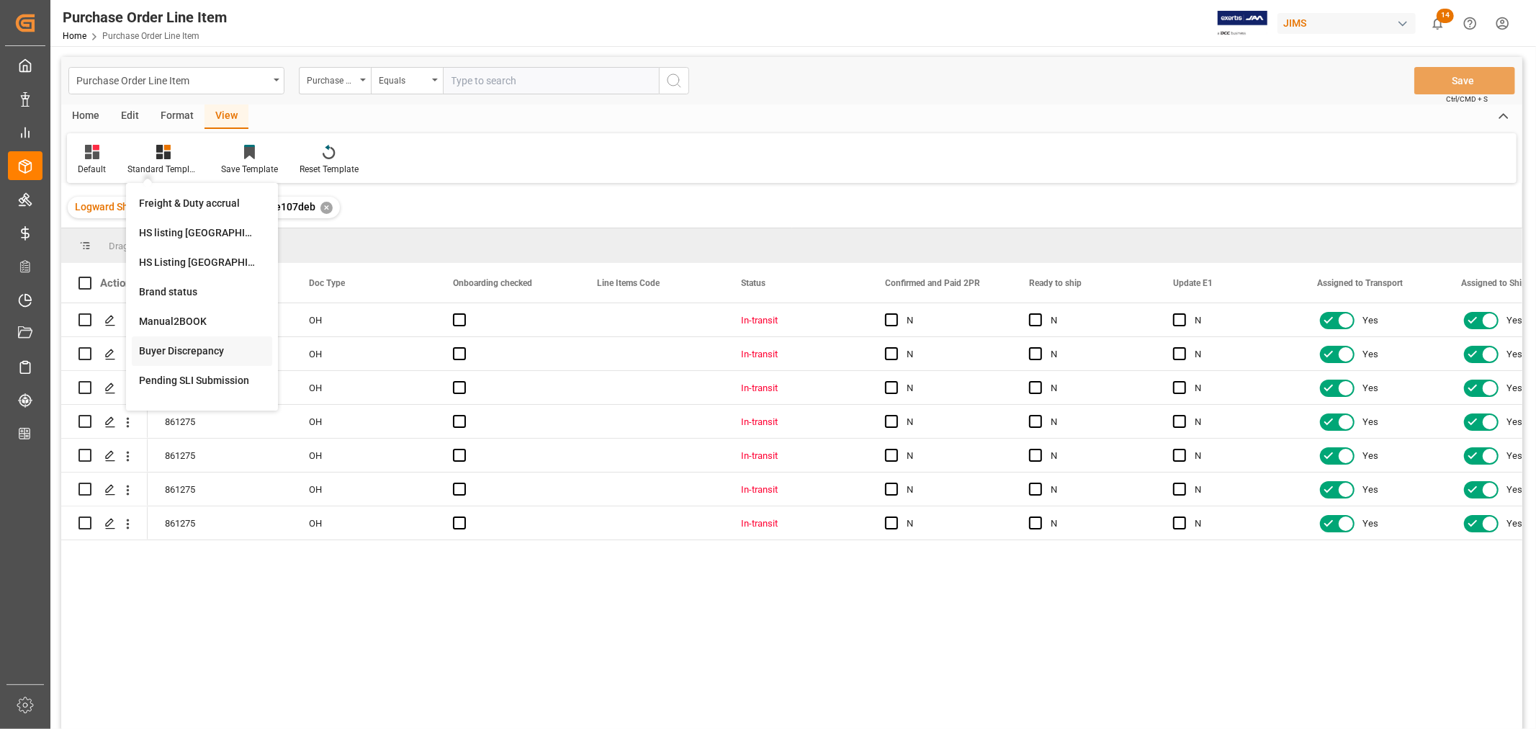
click at [200, 348] on div "Buyer Discrepancy" at bounding box center [202, 351] width 126 height 15
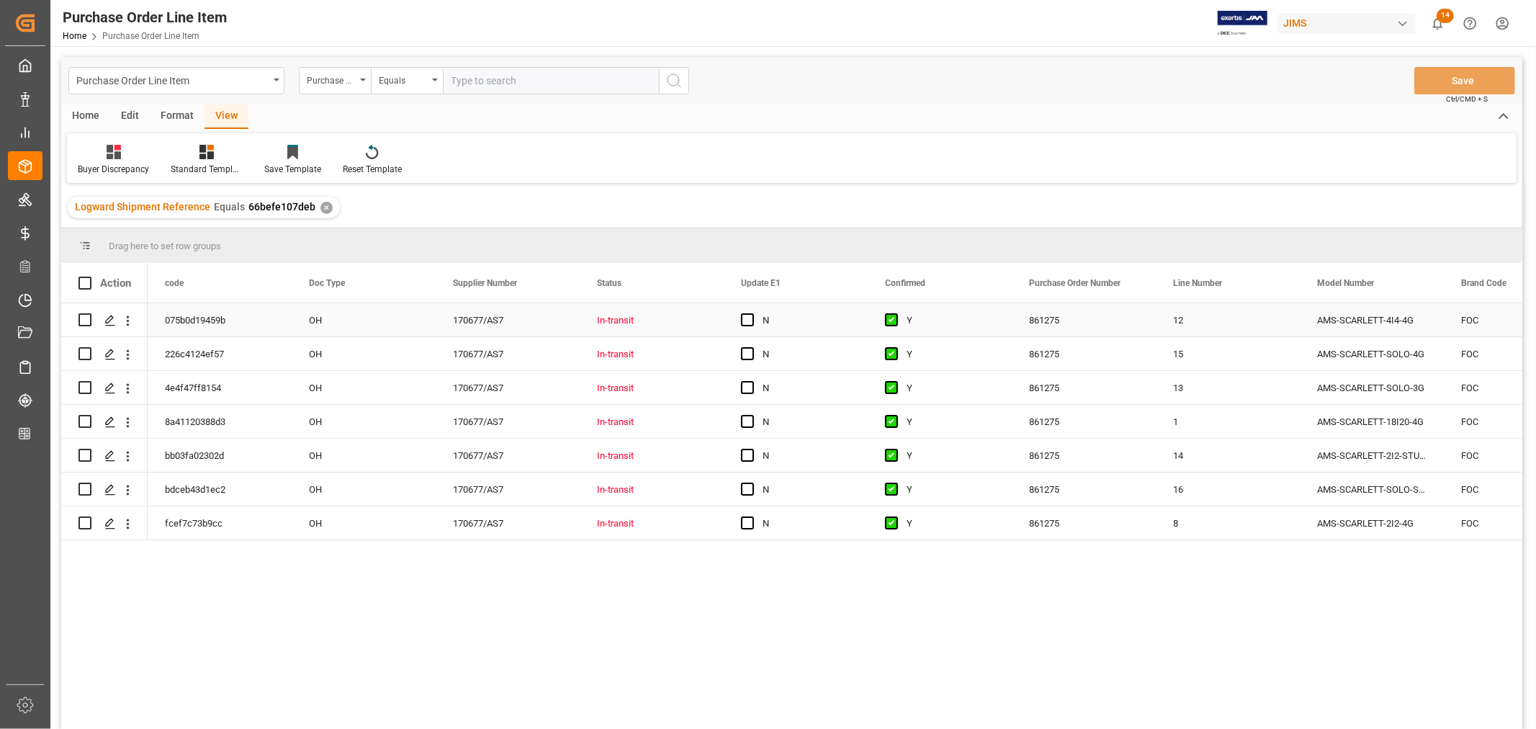
click at [690, 315] on div "In-transit" at bounding box center [651, 320] width 109 height 33
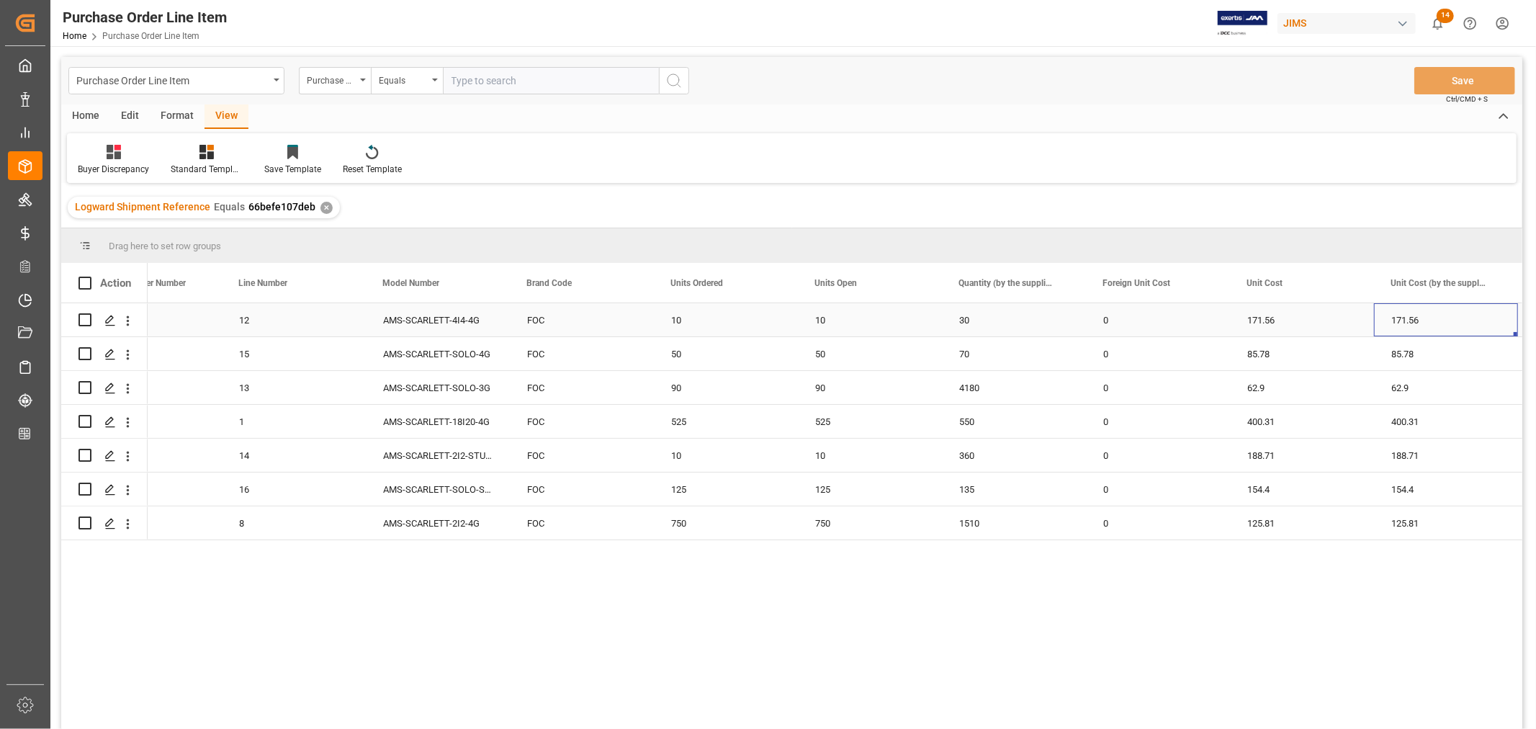
click at [815, 321] on div "10" at bounding box center [870, 319] width 144 height 33
drag, startPoint x: 939, startPoint y: 334, endPoint x: 995, endPoint y: 333, distance: 56.9
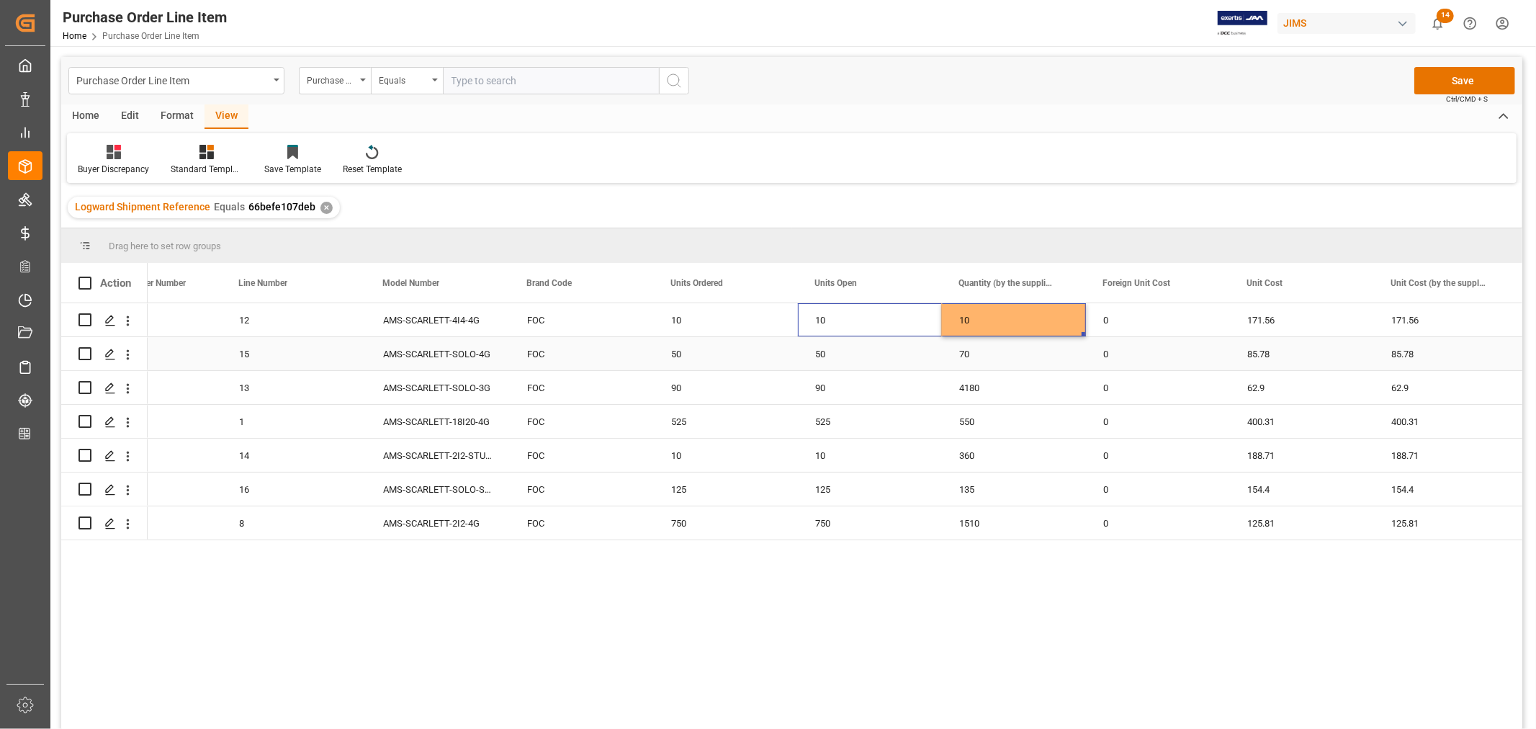
click at [824, 354] on div "50" at bounding box center [870, 353] width 144 height 33
drag, startPoint x: 936, startPoint y: 368, endPoint x: 1005, endPoint y: 358, distance: 69.2
click at [822, 388] on div "90" at bounding box center [870, 387] width 144 height 33
drag, startPoint x: 939, startPoint y: 400, endPoint x: 1017, endPoint y: 393, distance: 78.8
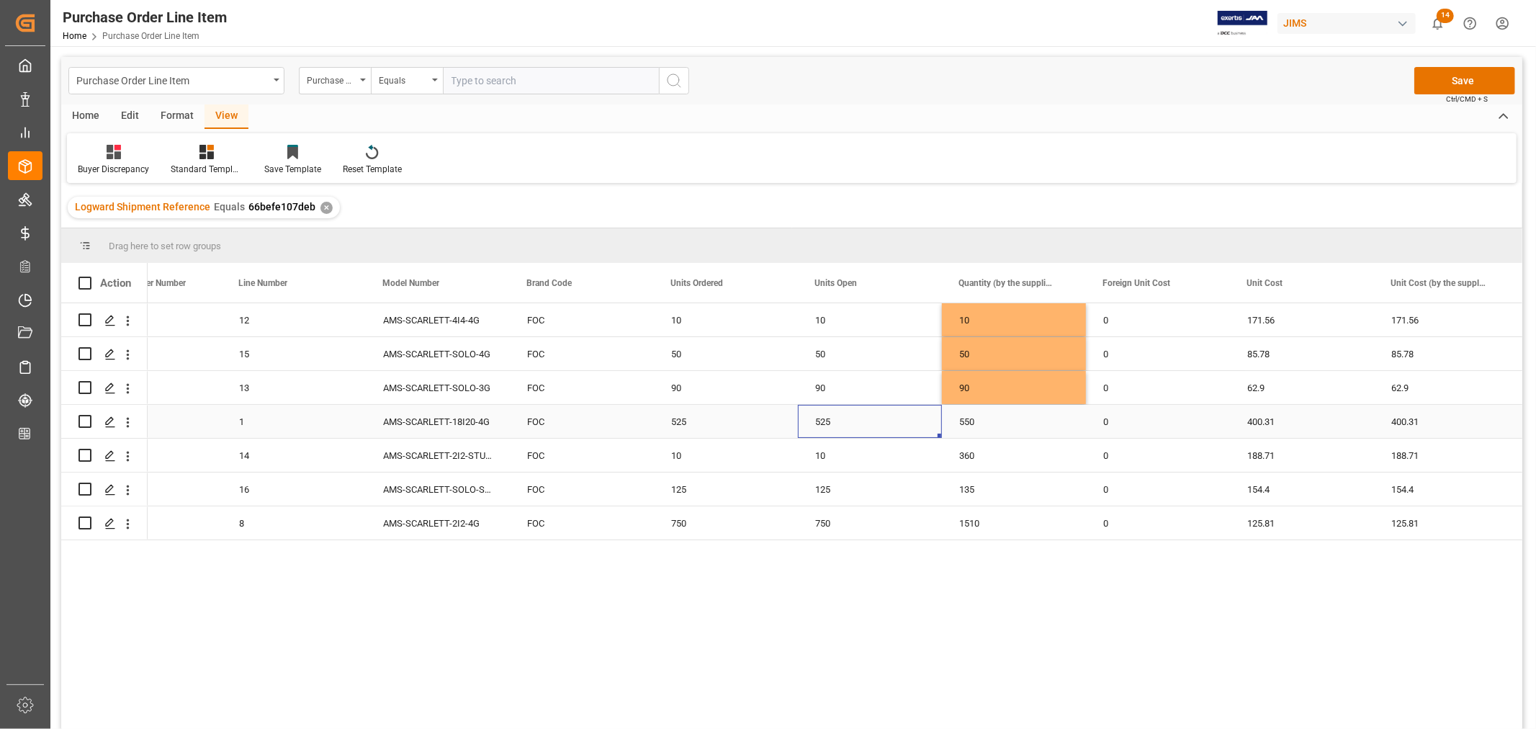
click at [823, 420] on div "525" at bounding box center [870, 421] width 144 height 33
drag, startPoint x: 939, startPoint y: 434, endPoint x: 1006, endPoint y: 433, distance: 67.7
click at [820, 456] on div "10" at bounding box center [870, 455] width 144 height 33
drag, startPoint x: 939, startPoint y: 470, endPoint x: 1003, endPoint y: 465, distance: 63.6
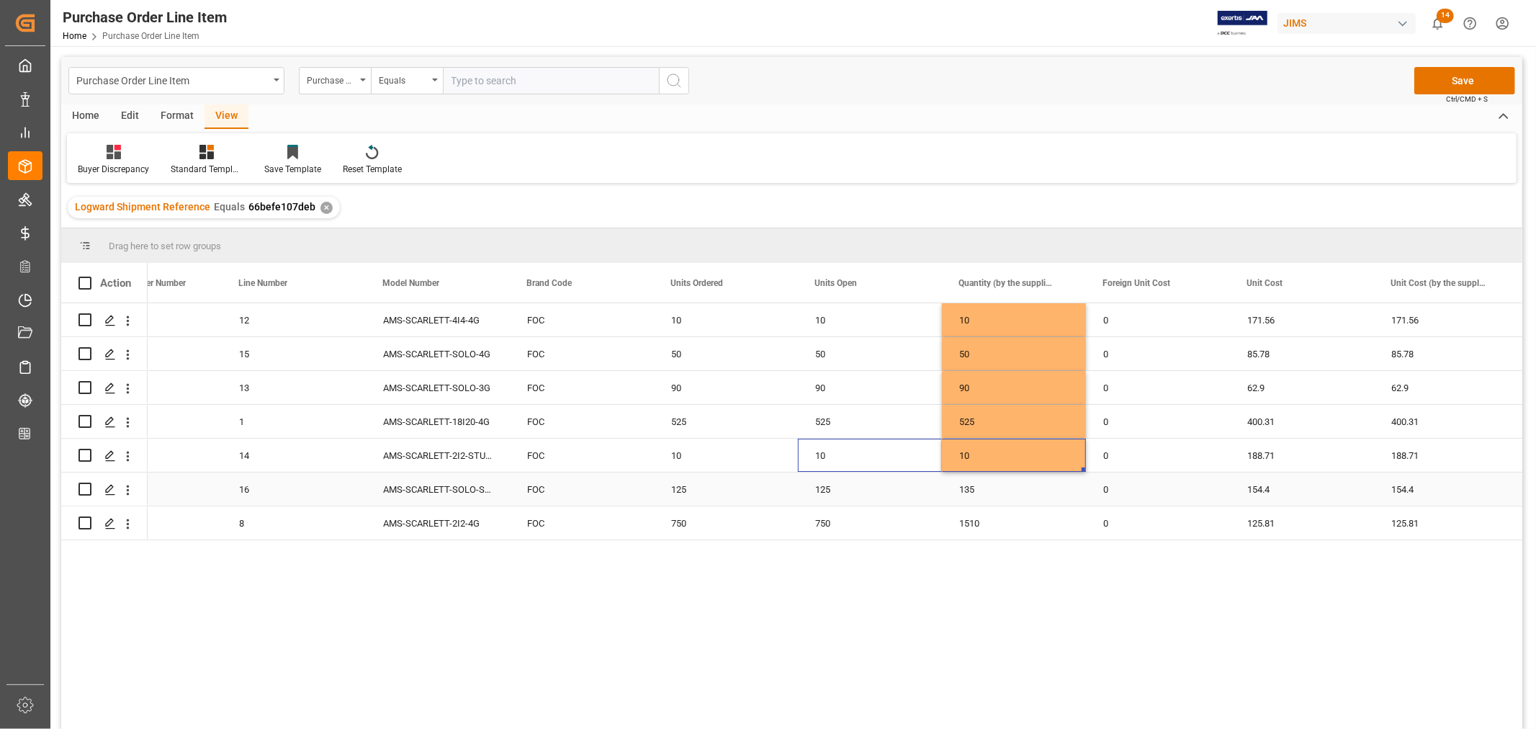
click at [824, 492] on div "125" at bounding box center [870, 489] width 144 height 33
drag, startPoint x: 938, startPoint y: 502, endPoint x: 992, endPoint y: 501, distance: 54.0
click at [816, 521] on div "750" at bounding box center [870, 522] width 144 height 33
drag, startPoint x: 938, startPoint y: 537, endPoint x: 1021, endPoint y: 527, distance: 83.4
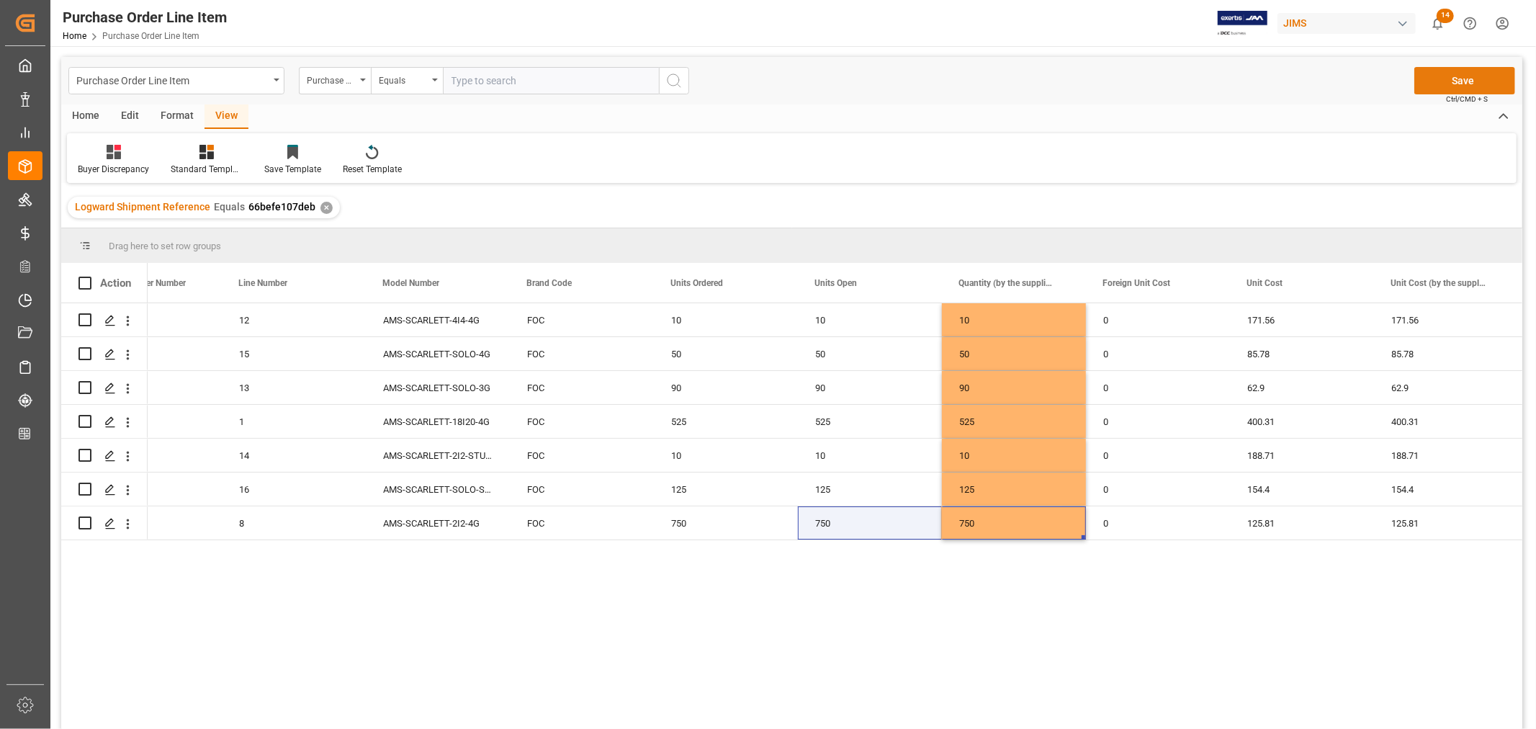
click at [1465, 82] on button "Save" at bounding box center [1465, 80] width 101 height 27
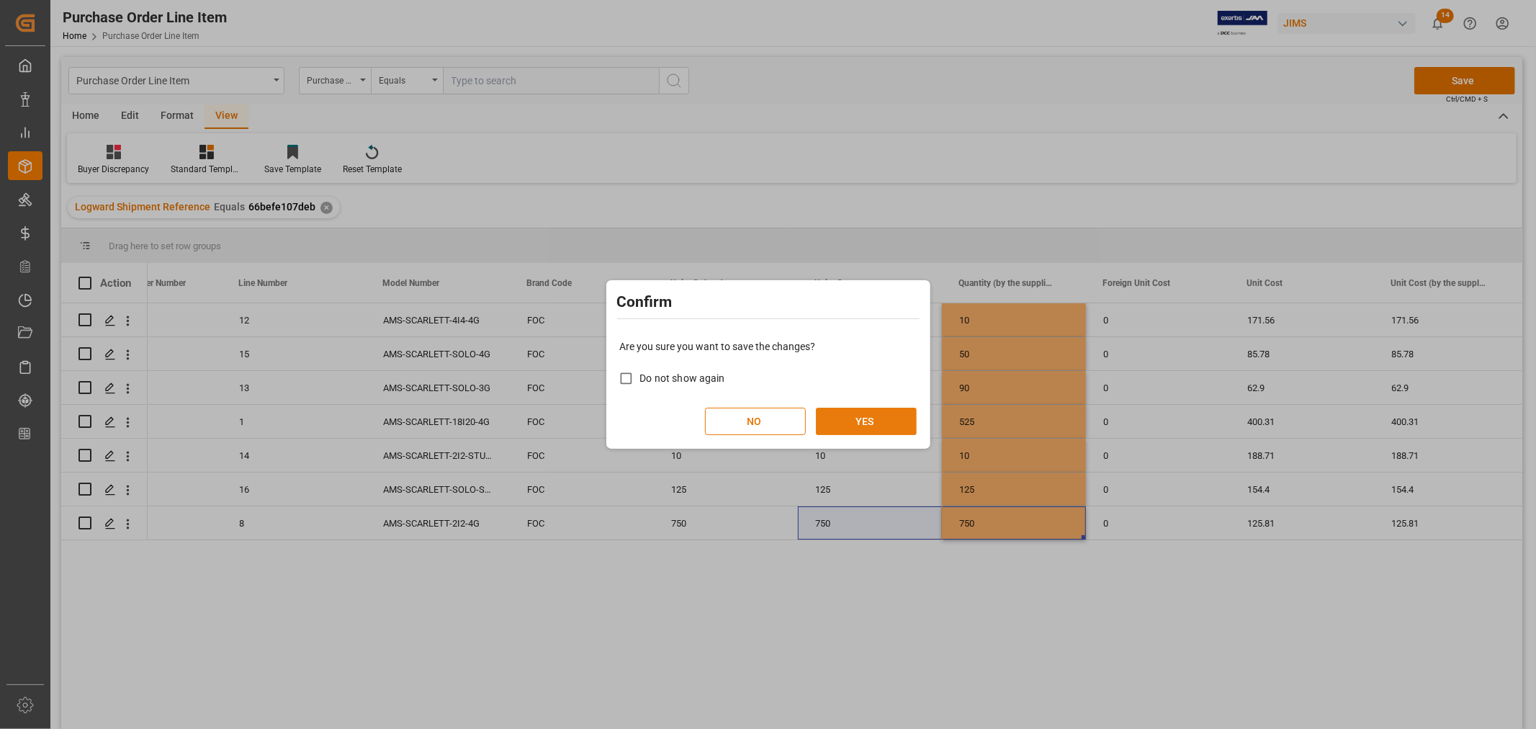
click at [872, 418] on button "YES" at bounding box center [866, 421] width 101 height 27
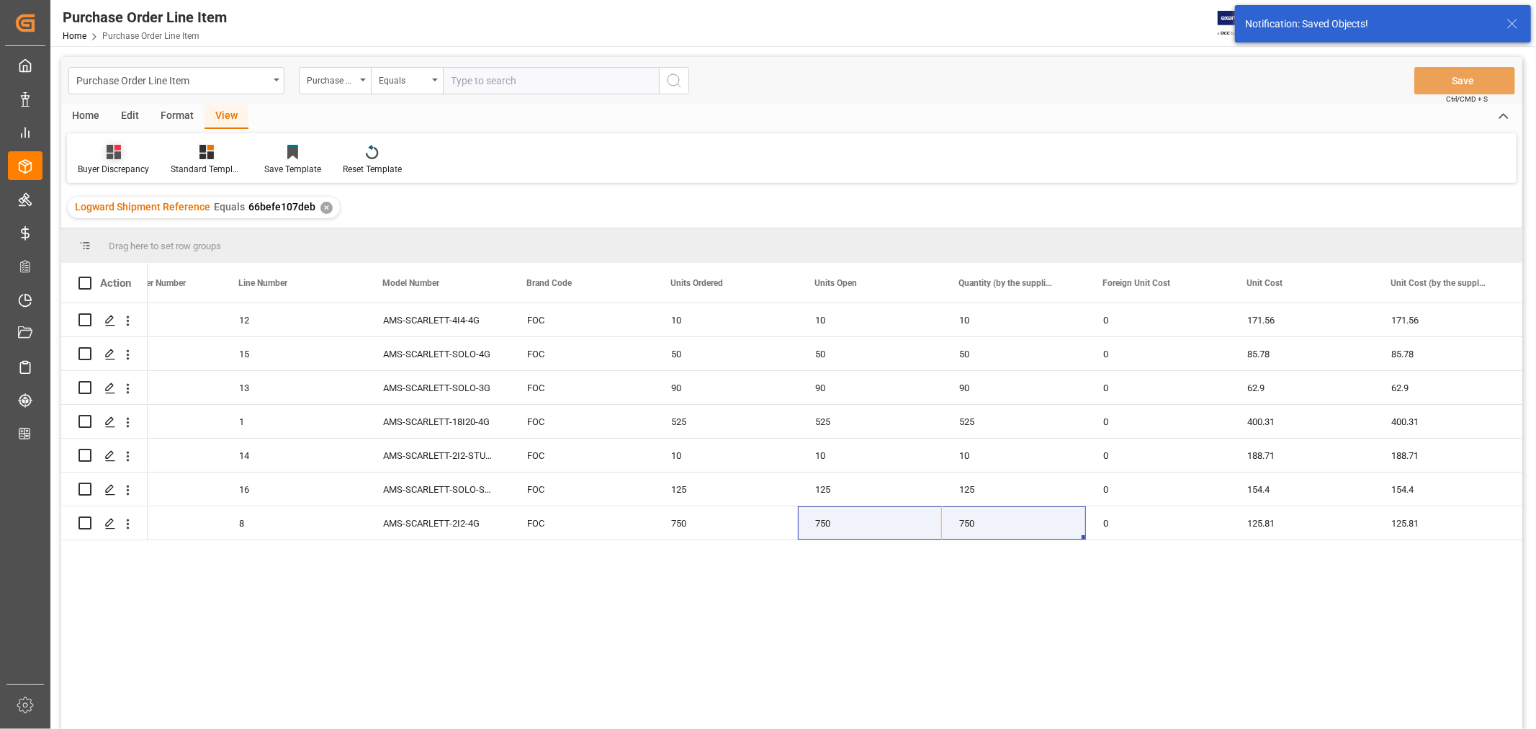
click at [119, 155] on icon at bounding box center [114, 152] width 14 height 14
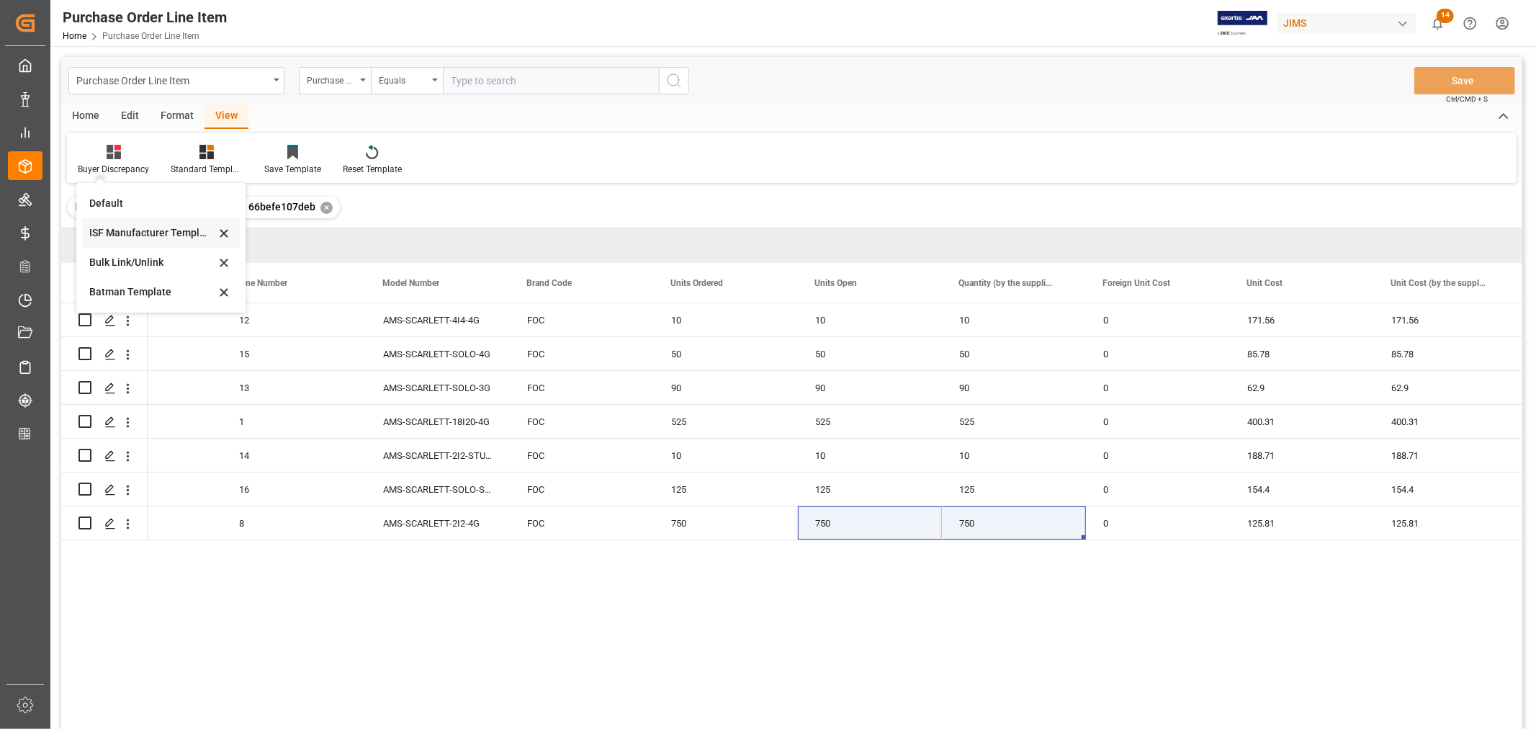
click at [127, 225] on div "ISF Manufacturer Template" at bounding box center [152, 232] width 126 height 15
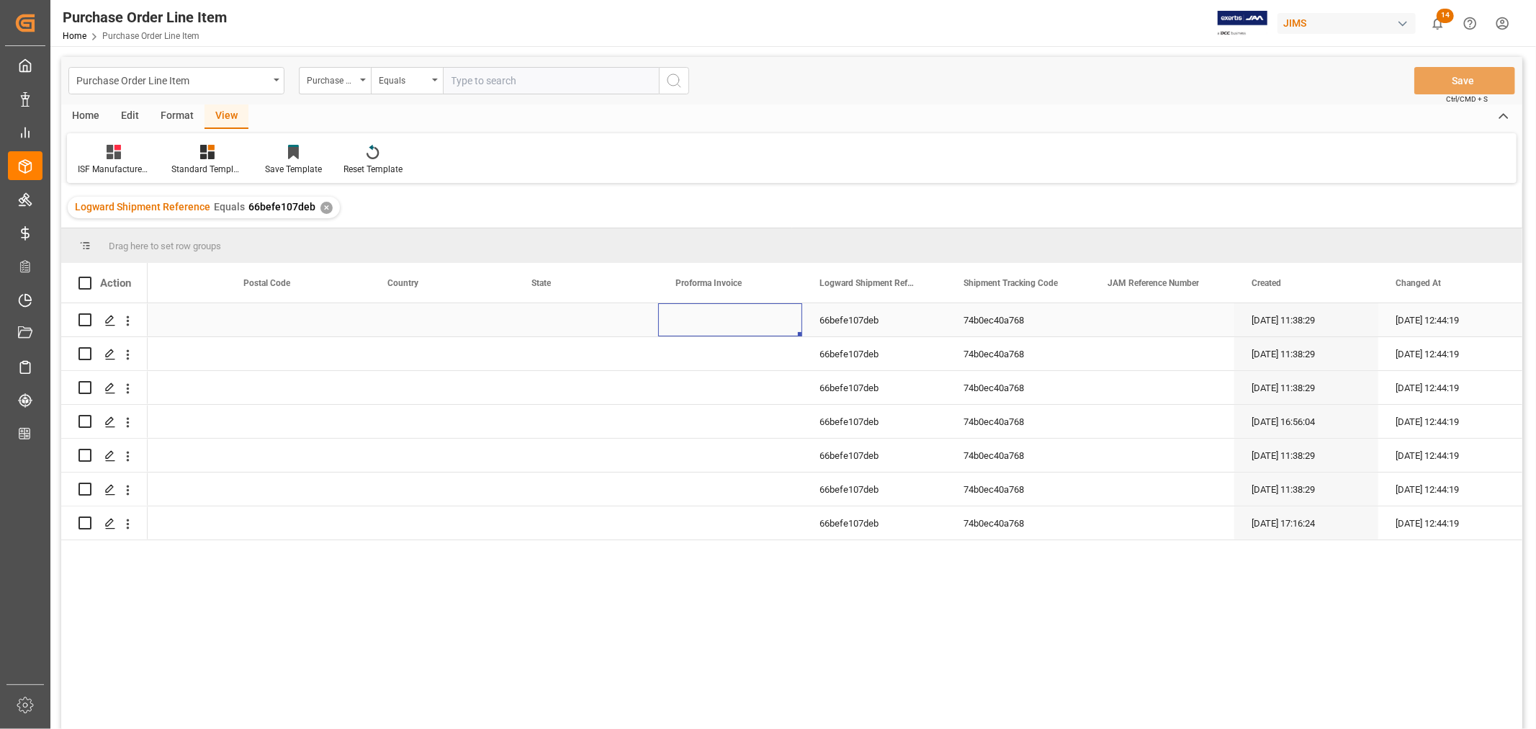
click at [671, 323] on div "Press SPACE to select this row." at bounding box center [730, 319] width 144 height 33
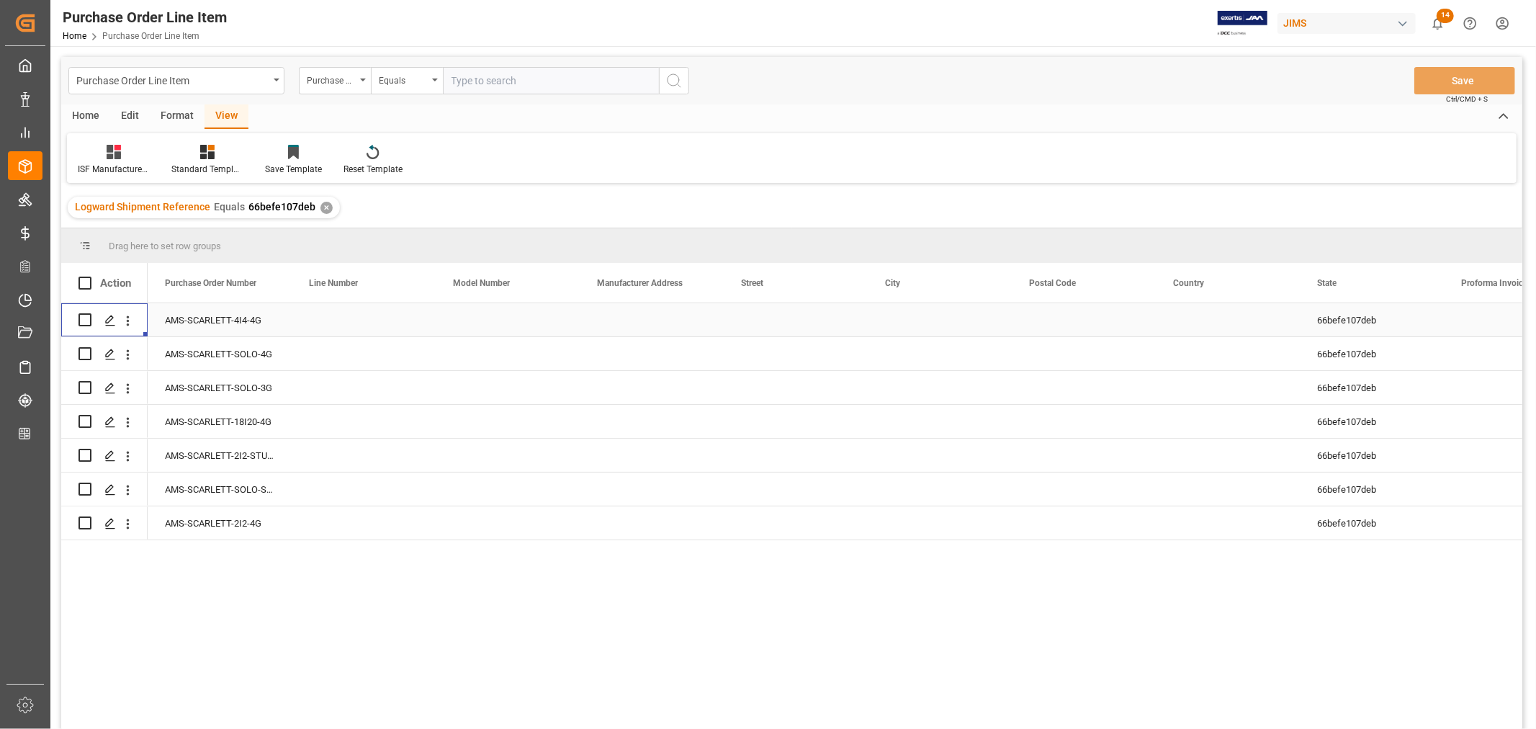
scroll to position [0, 0]
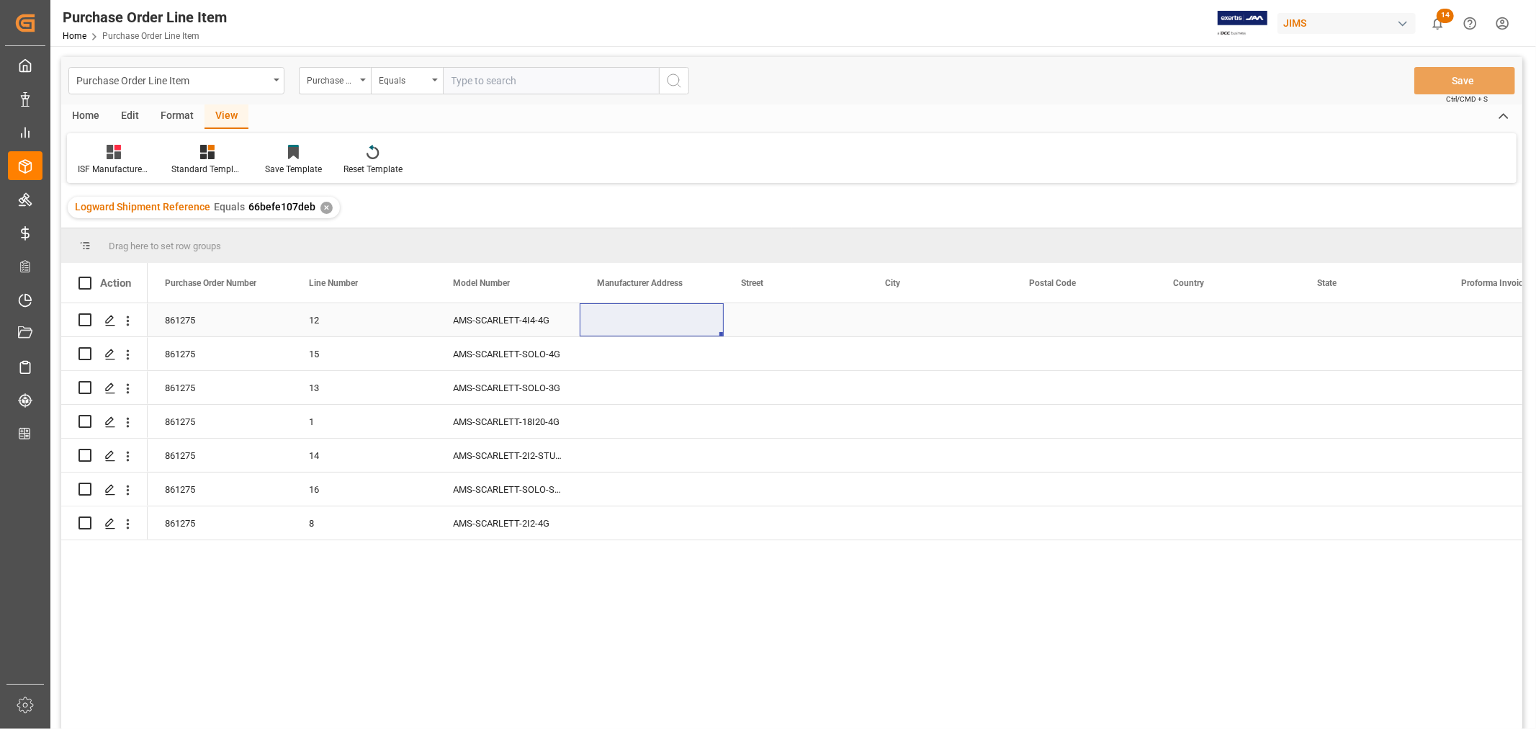
click at [599, 315] on div "Press SPACE to select this row." at bounding box center [652, 319] width 144 height 33
click at [593, 323] on input "Press SPACE to select this row." at bounding box center [651, 328] width 121 height 27
paste input "Vtech Communications Malaysia SDN BHD"
type input "Vtech Communications Malaysia SDN BHD"
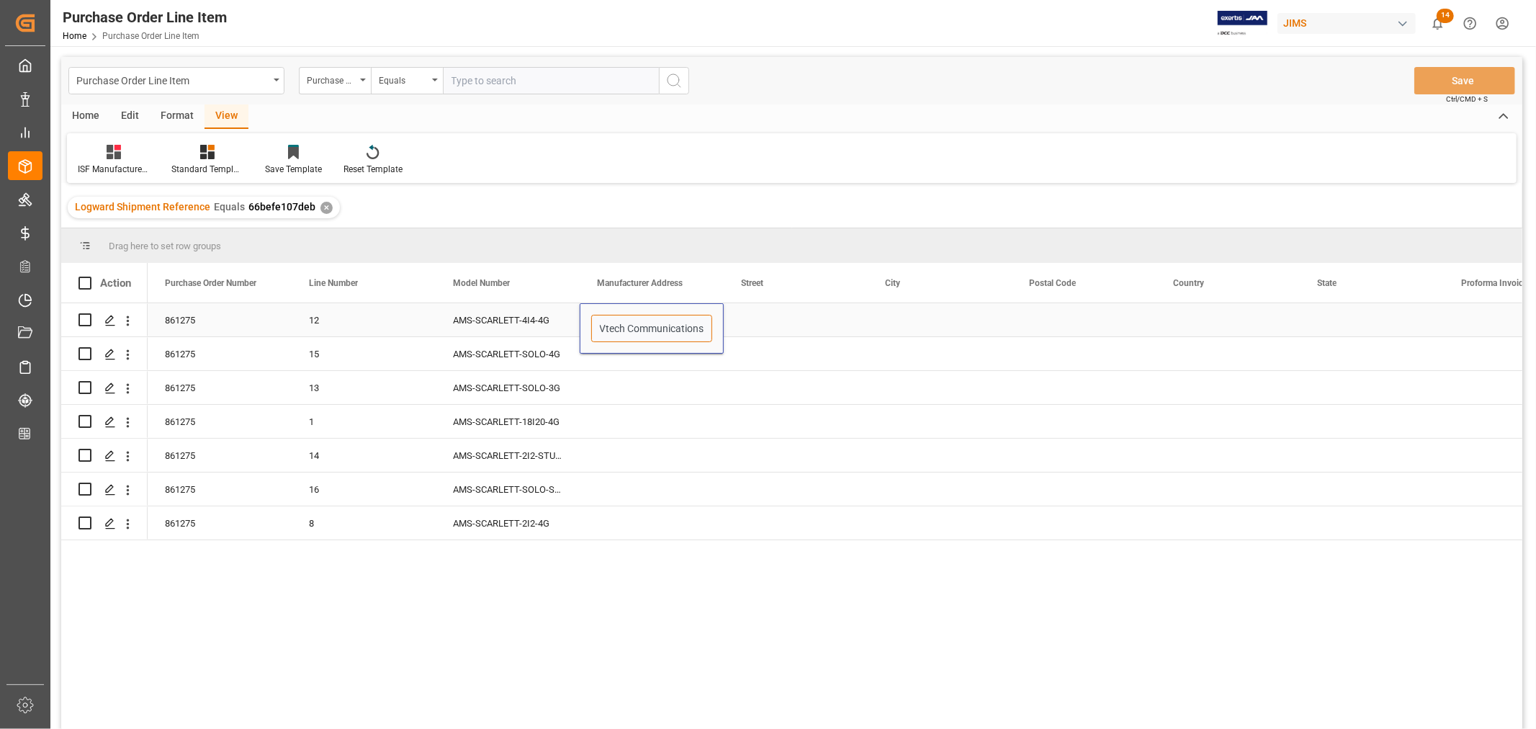
scroll to position [0, 88]
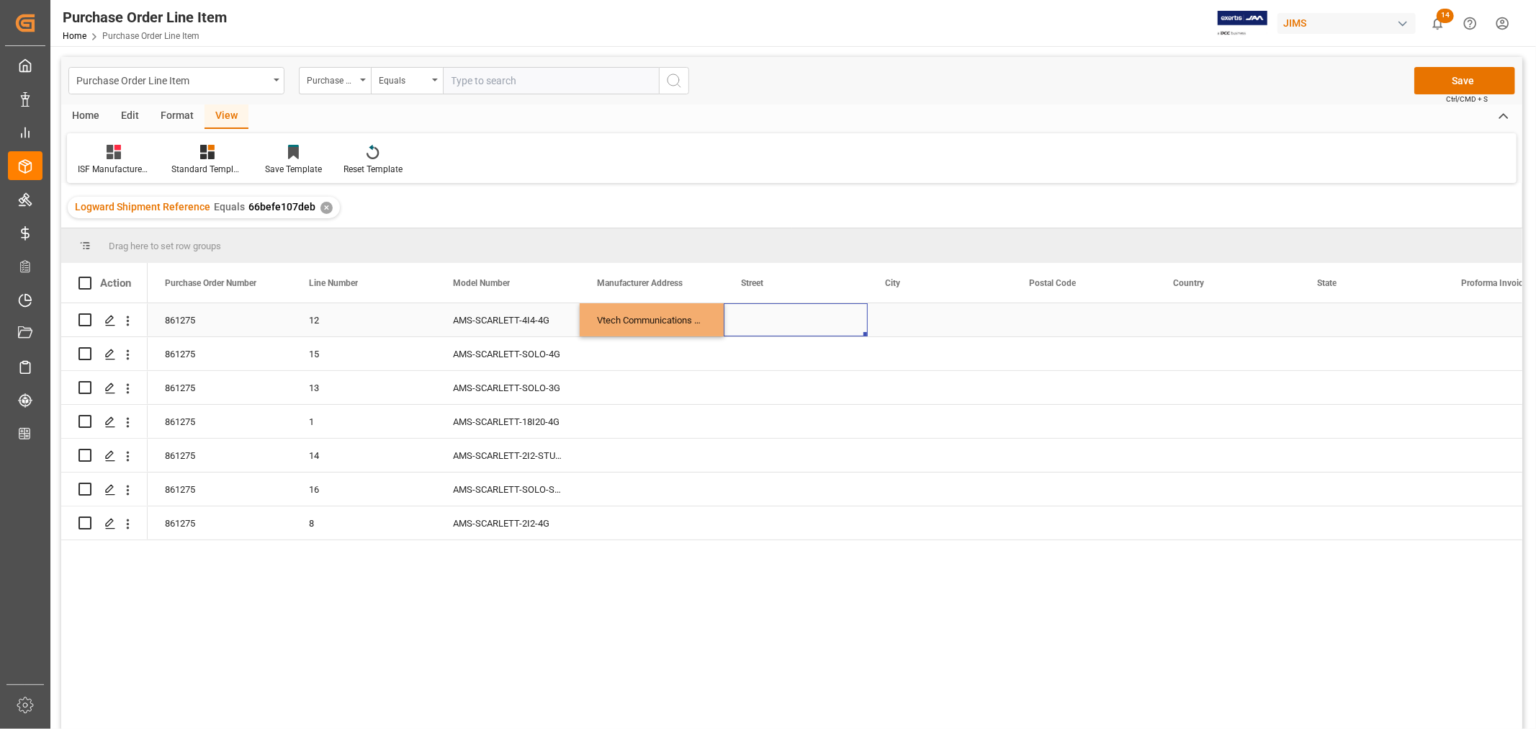
click at [766, 331] on div "Press SPACE to select this row." at bounding box center [796, 319] width 144 height 33
click at [749, 317] on div "Press SPACE to select this row." at bounding box center [796, 319] width 144 height 33
click at [738, 325] on input "Press SPACE to select this row." at bounding box center [795, 328] width 121 height 27
paste input "No.5 Tanjung Agas Industrial Area"
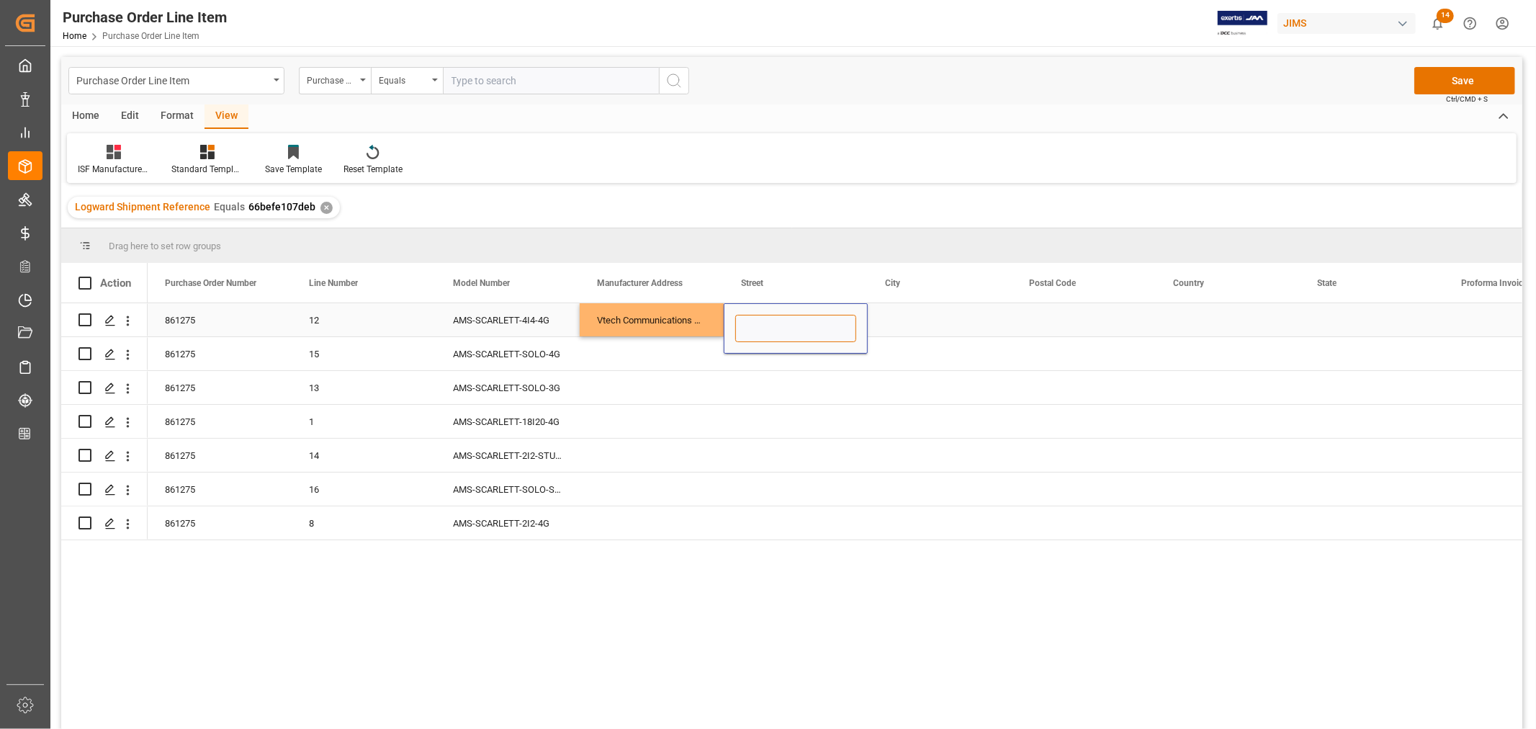
type input "No.5 Tanjung Agas Industrial Area"
click at [897, 326] on div "Press SPACE to select this row." at bounding box center [940, 319] width 144 height 33
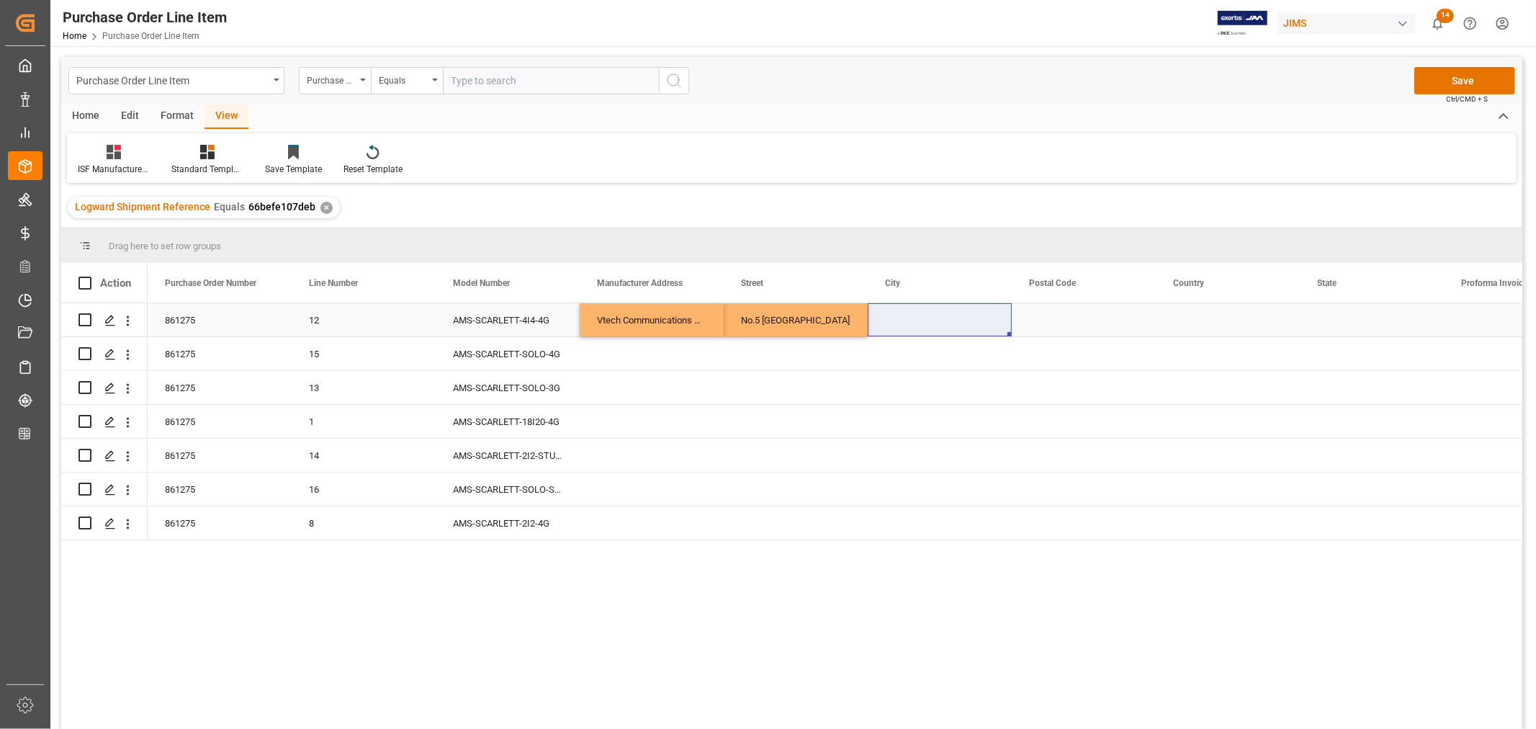
click at [885, 311] on div "Press SPACE to select this row." at bounding box center [940, 319] width 144 height 33
click at [887, 326] on input "Press SPACE to select this row." at bounding box center [939, 328] width 121 height 27
paste input "MUAR"
type input "MUAR"
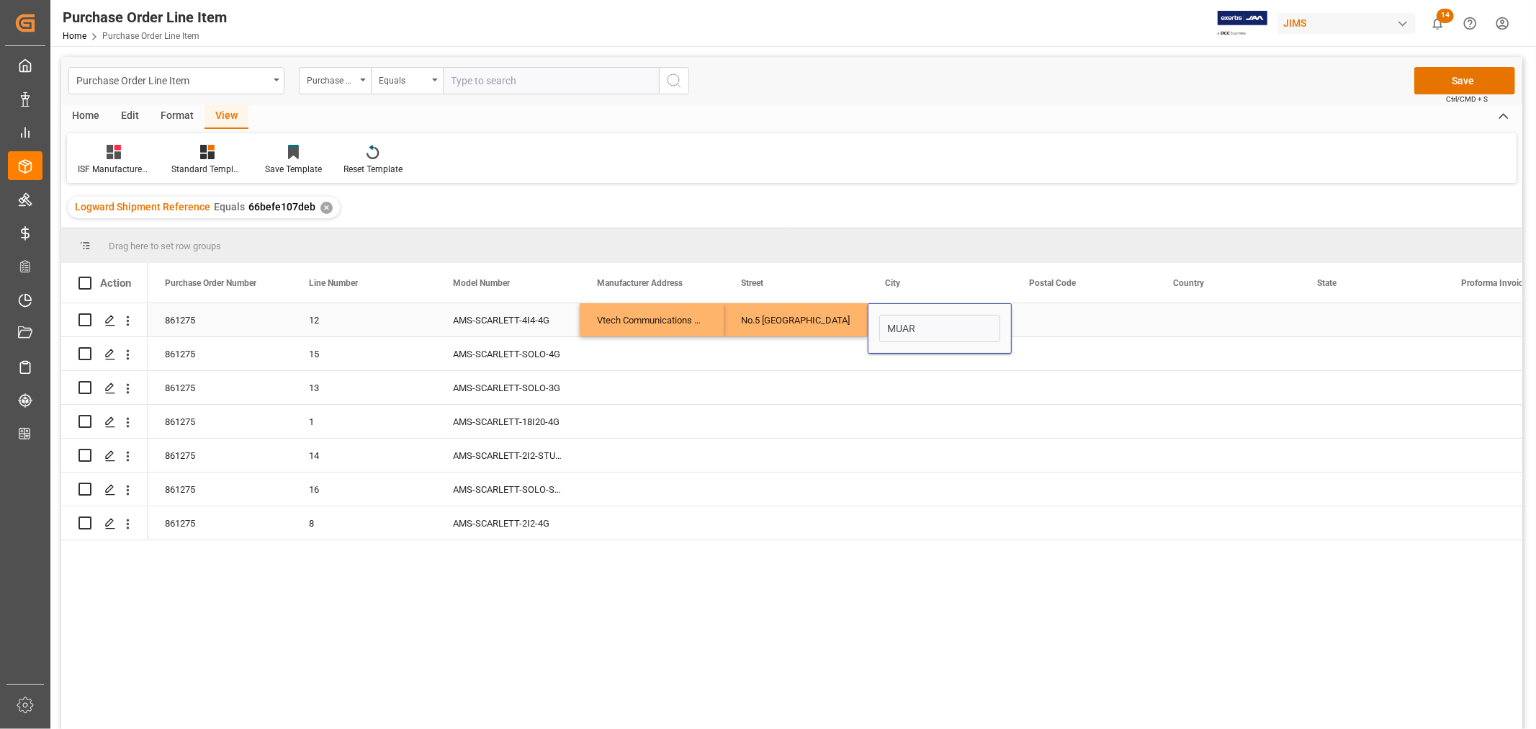
click at [1046, 326] on div "Press SPACE to select this row." at bounding box center [1084, 319] width 144 height 33
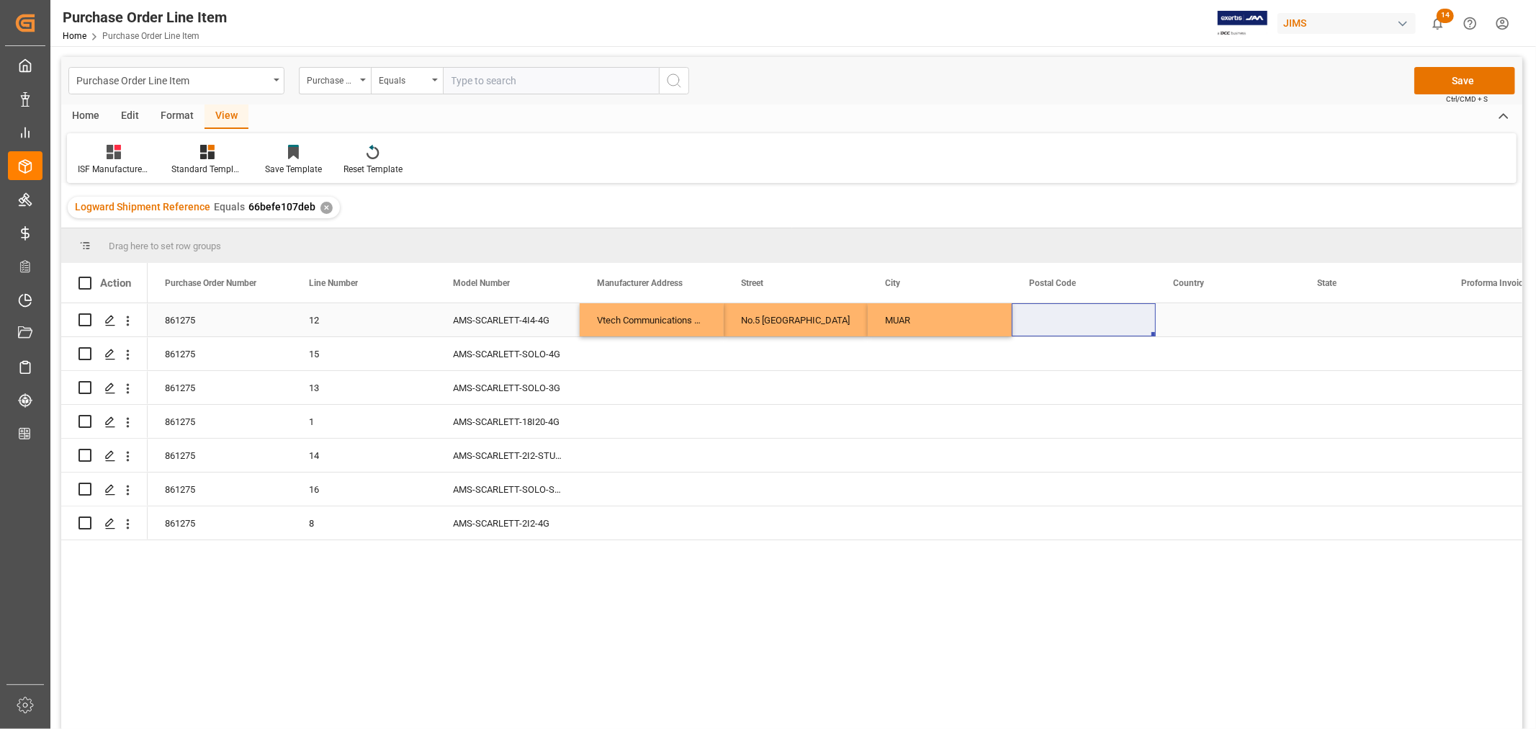
click at [1047, 320] on div "Press SPACE to select this row." at bounding box center [1084, 319] width 144 height 33
click at [1026, 326] on input "Press SPACE to select this row." at bounding box center [1084, 328] width 121 height 27
paste input "84000"
type input "84000"
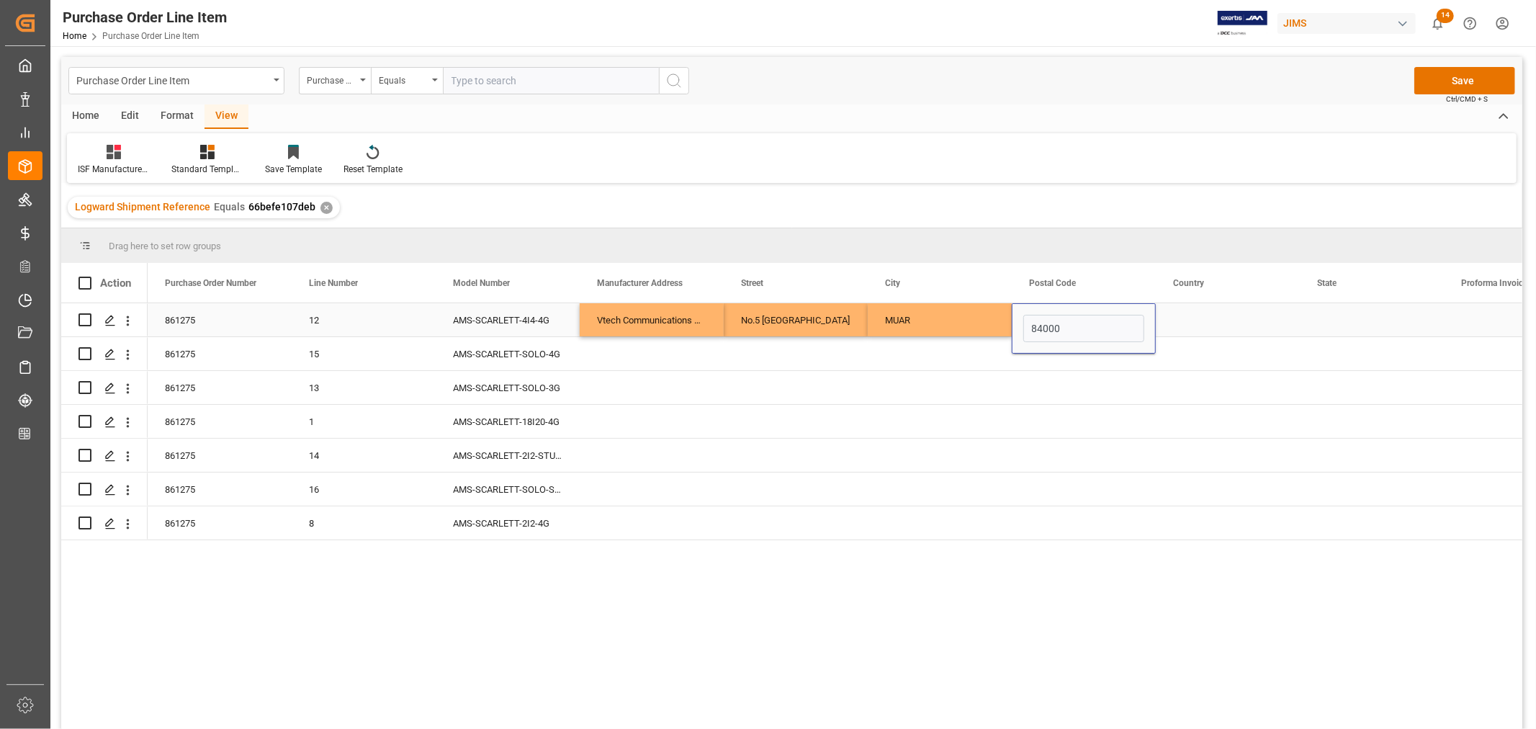
click at [1214, 318] on div "Press SPACE to select this row." at bounding box center [1228, 319] width 144 height 33
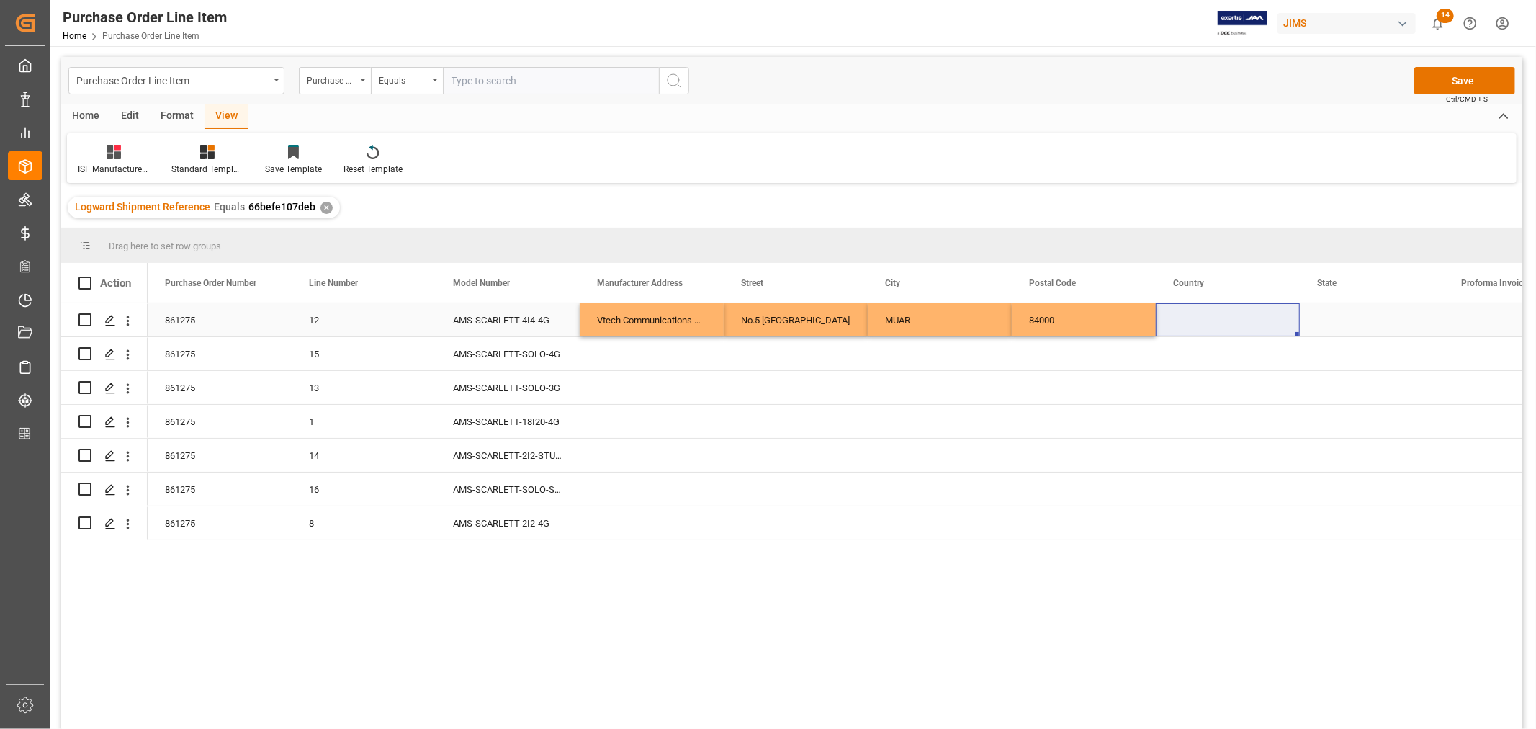
click at [1177, 312] on div "Press SPACE to select this row." at bounding box center [1228, 319] width 144 height 33
click at [1177, 326] on input "Press SPACE to select this row." at bounding box center [1228, 328] width 121 height 27
paste input "MY"
type input "MY"
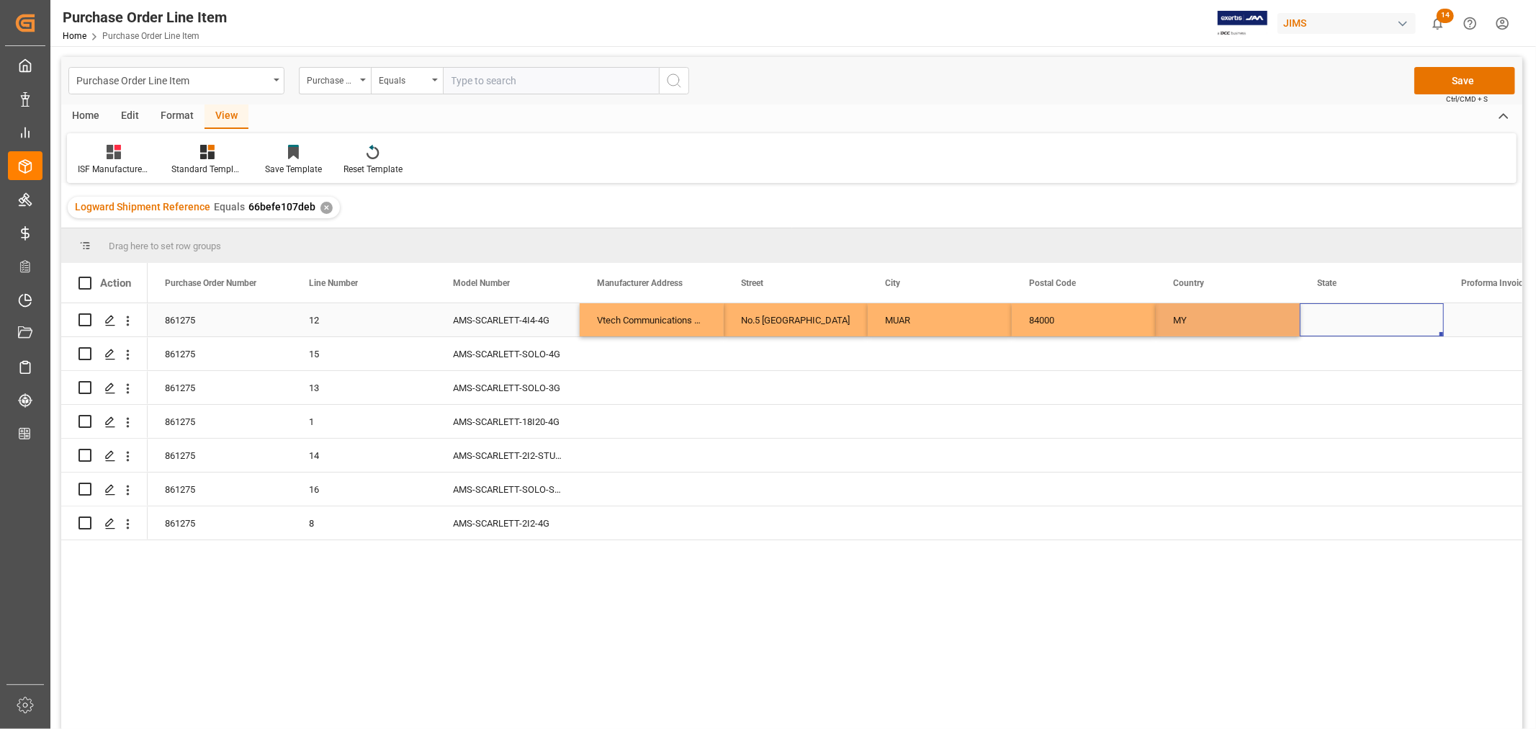
click at [1351, 325] on div "Press SPACE to select this row." at bounding box center [1372, 319] width 144 height 33
click at [1322, 318] on div "Press SPACE to select this row." at bounding box center [1372, 319] width 144 height 33
click at [1320, 328] on input "Press SPACE to select this row." at bounding box center [1372, 328] width 121 height 27
paste input "JOHOR"
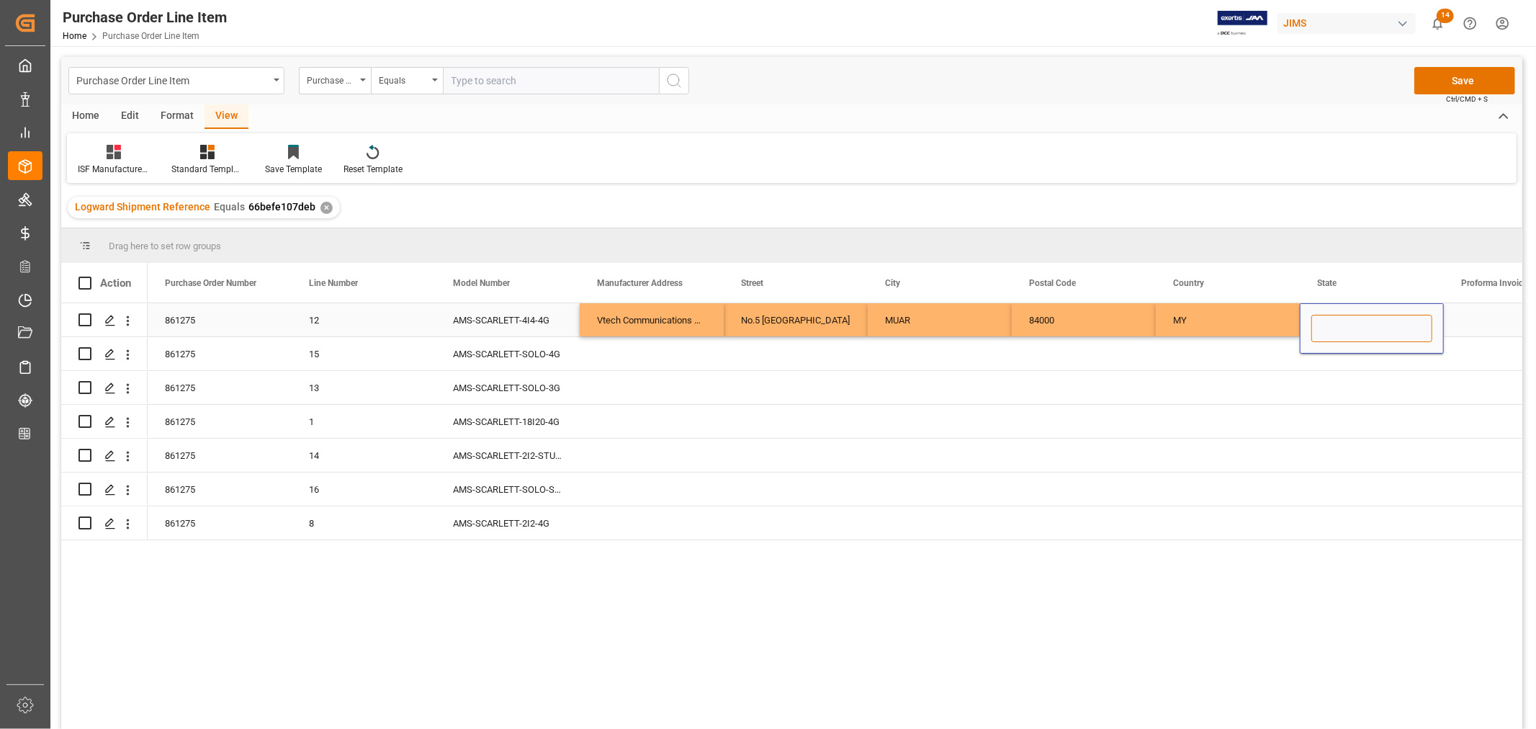
type input "JOHOR"
drag, startPoint x: 629, startPoint y: 313, endPoint x: 624, endPoint y: 322, distance: 10.0
click at [628, 313] on div "Vtech Communications Malaysia SDN BHD" at bounding box center [652, 319] width 144 height 33
drag, startPoint x: 729, startPoint y: 319, endPoint x: 1338, endPoint y: 313, distance: 609.4
click at [1338, 313] on div "No.5 Tanjung Agas Industrial Area MUAR 84000 MY JOHOR 66befe107deb Vtech Commun…" at bounding box center [1228, 320] width 2161 height 34
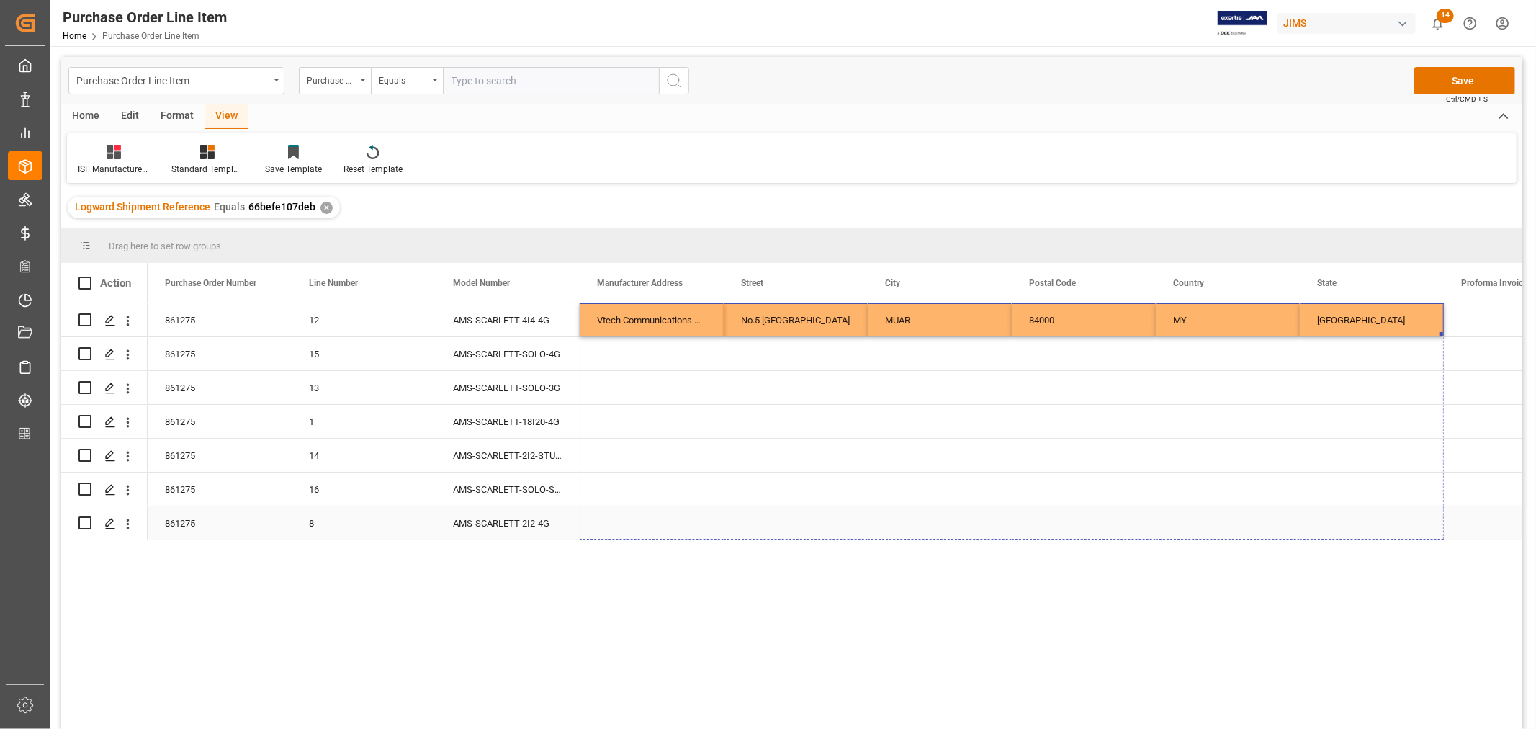
drag, startPoint x: 1441, startPoint y: 335, endPoint x: 1418, endPoint y: 514, distance: 180.9
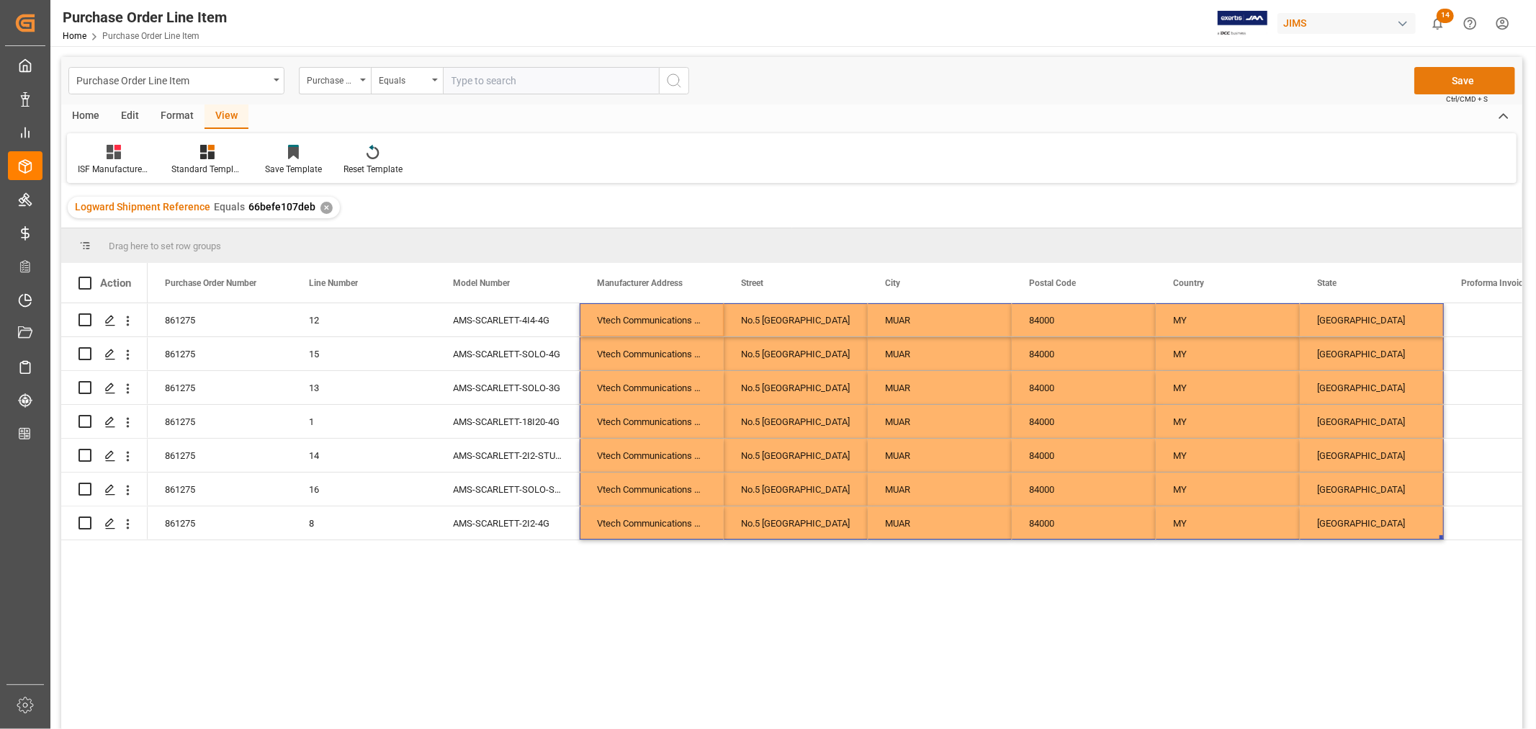
click at [1468, 83] on button "Save" at bounding box center [1465, 80] width 101 height 27
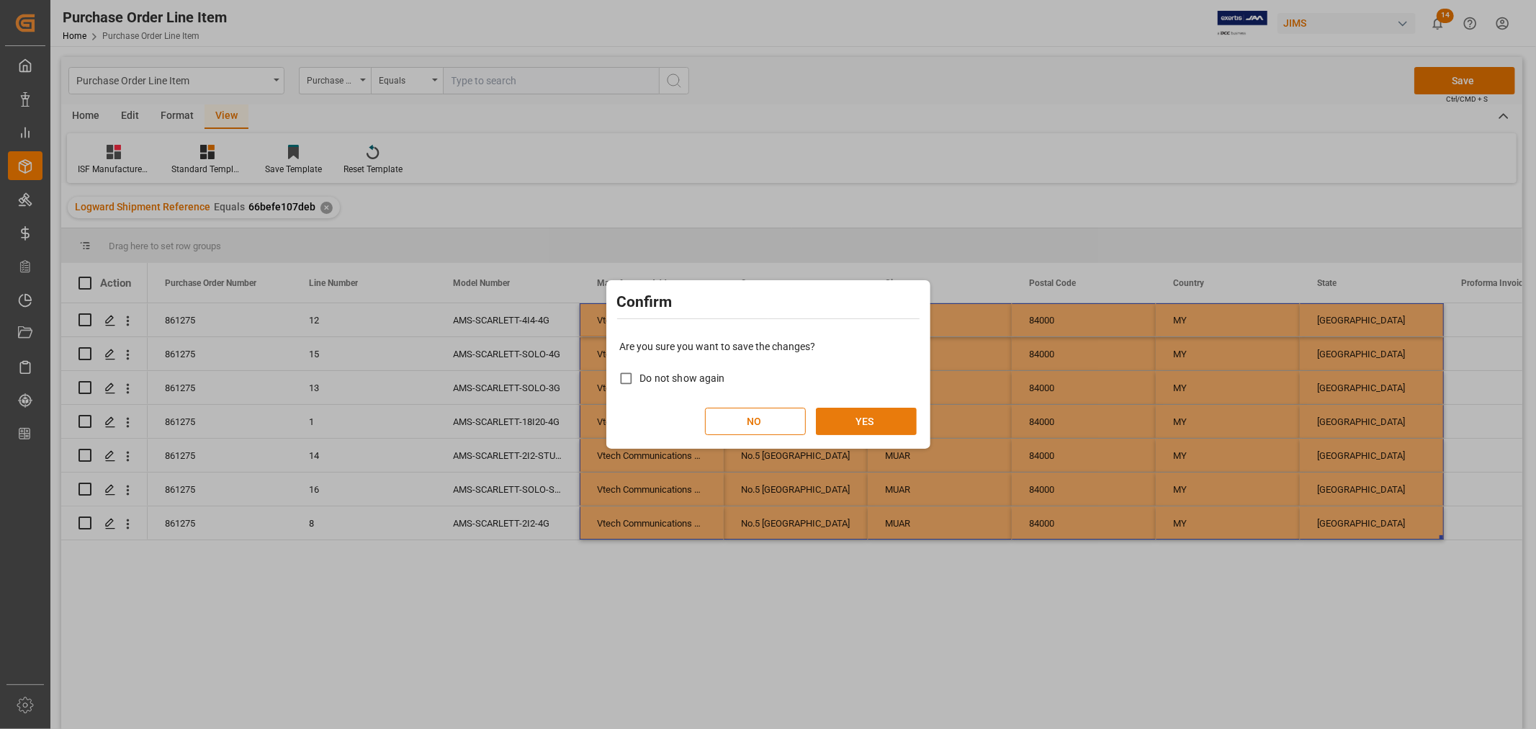
click at [879, 420] on button "YES" at bounding box center [866, 421] width 101 height 27
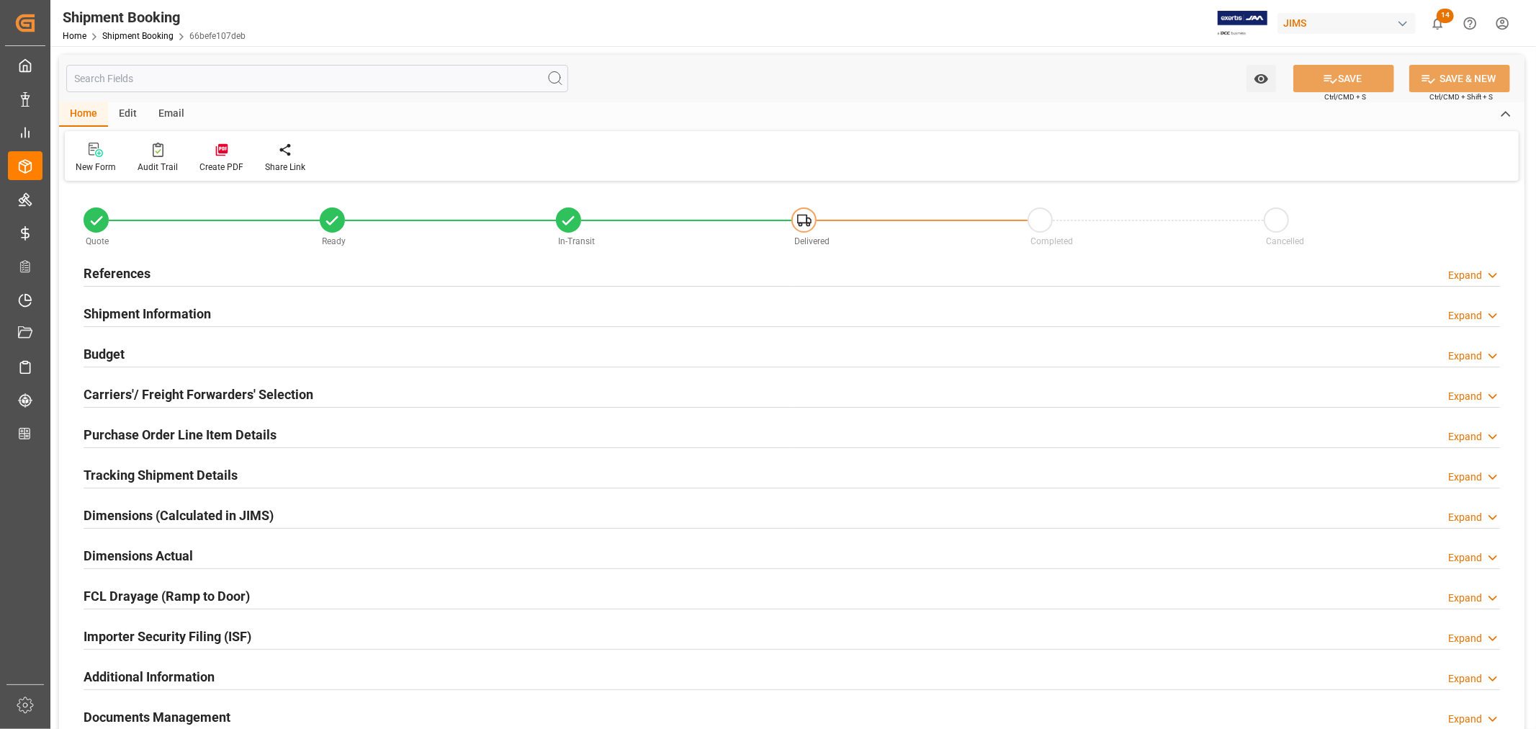
type input "7"
click at [248, 434] on h2 "Purchase Order Line Item Details" at bounding box center [180, 434] width 193 height 19
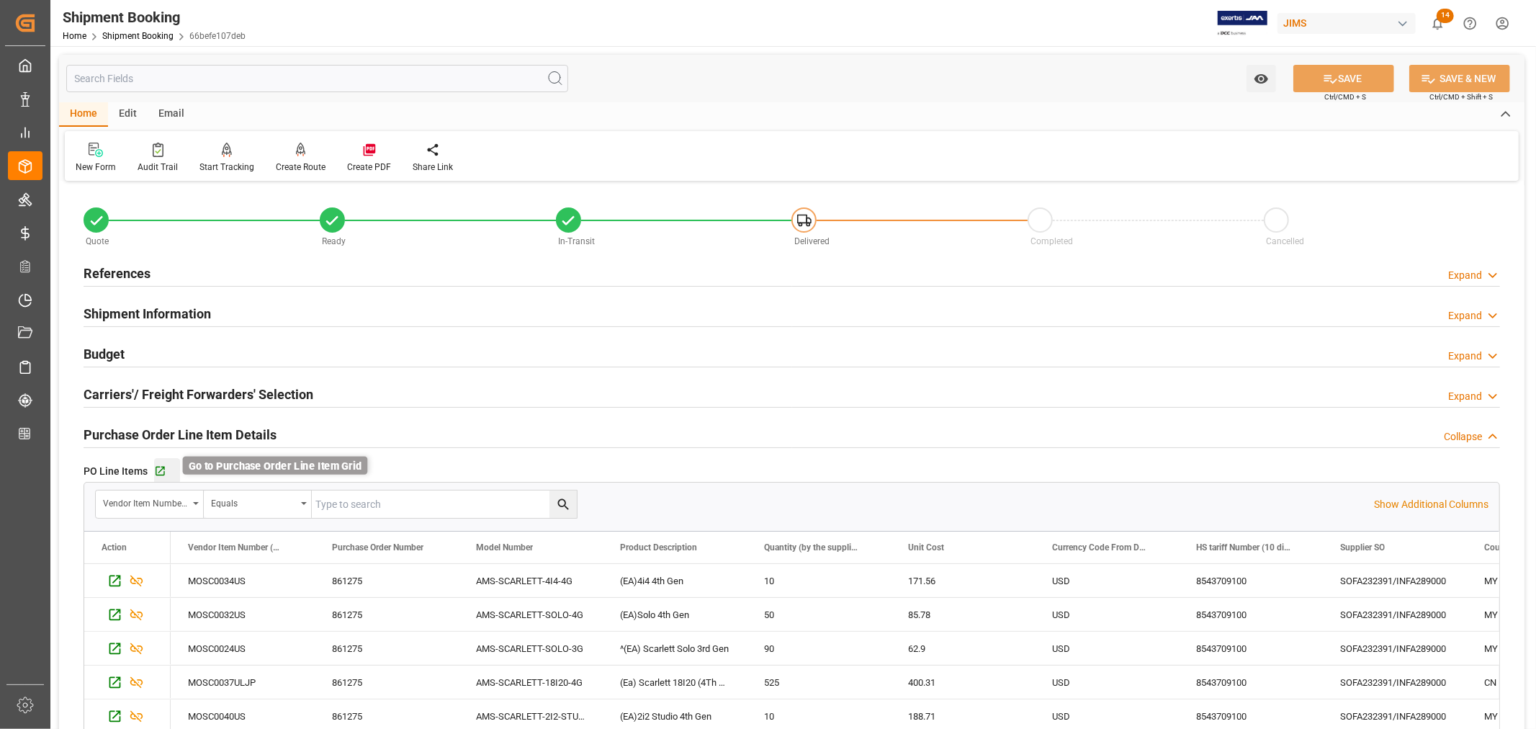
click at [160, 470] on icon "button" at bounding box center [160, 471] width 9 height 9
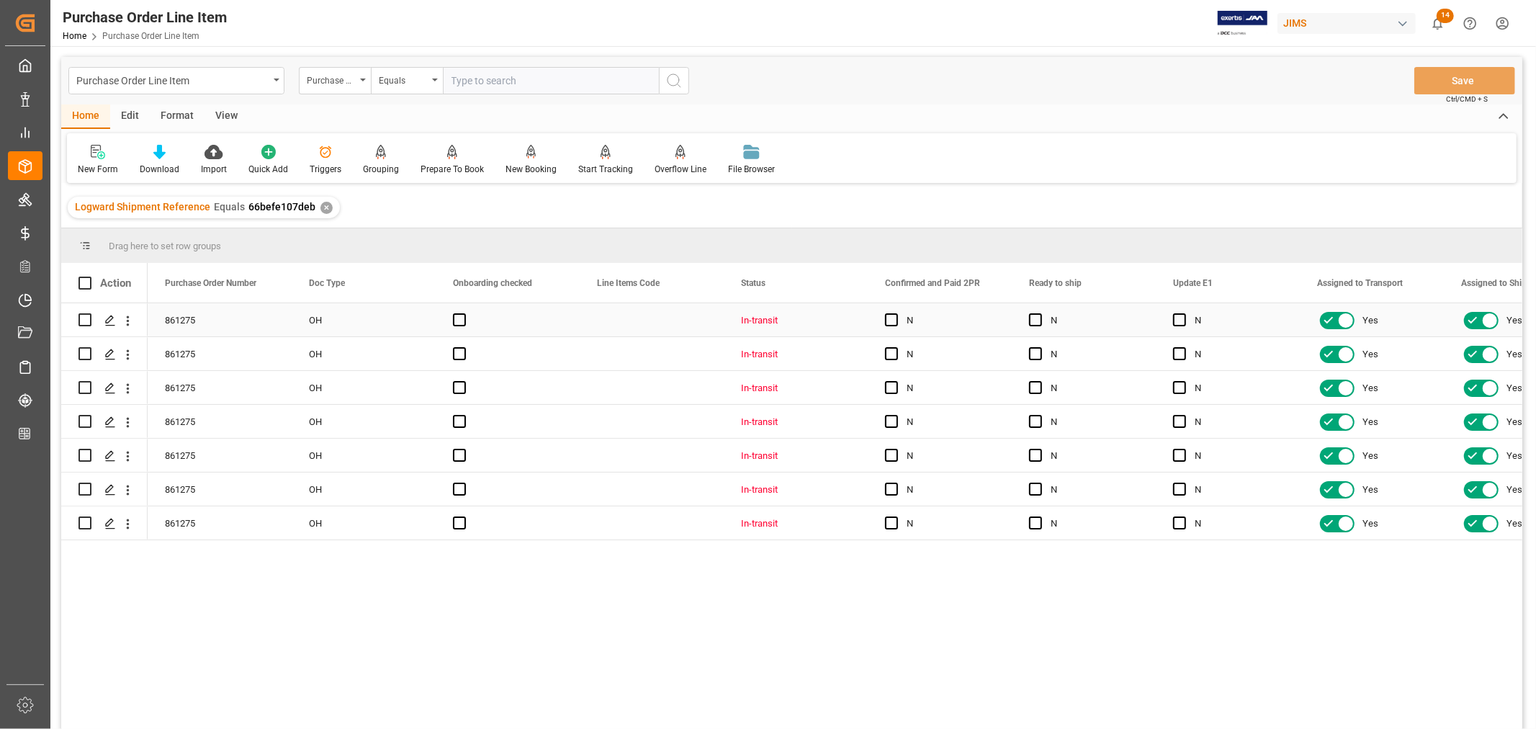
click at [632, 322] on div "Press SPACE to select this row." at bounding box center [652, 319] width 144 height 33
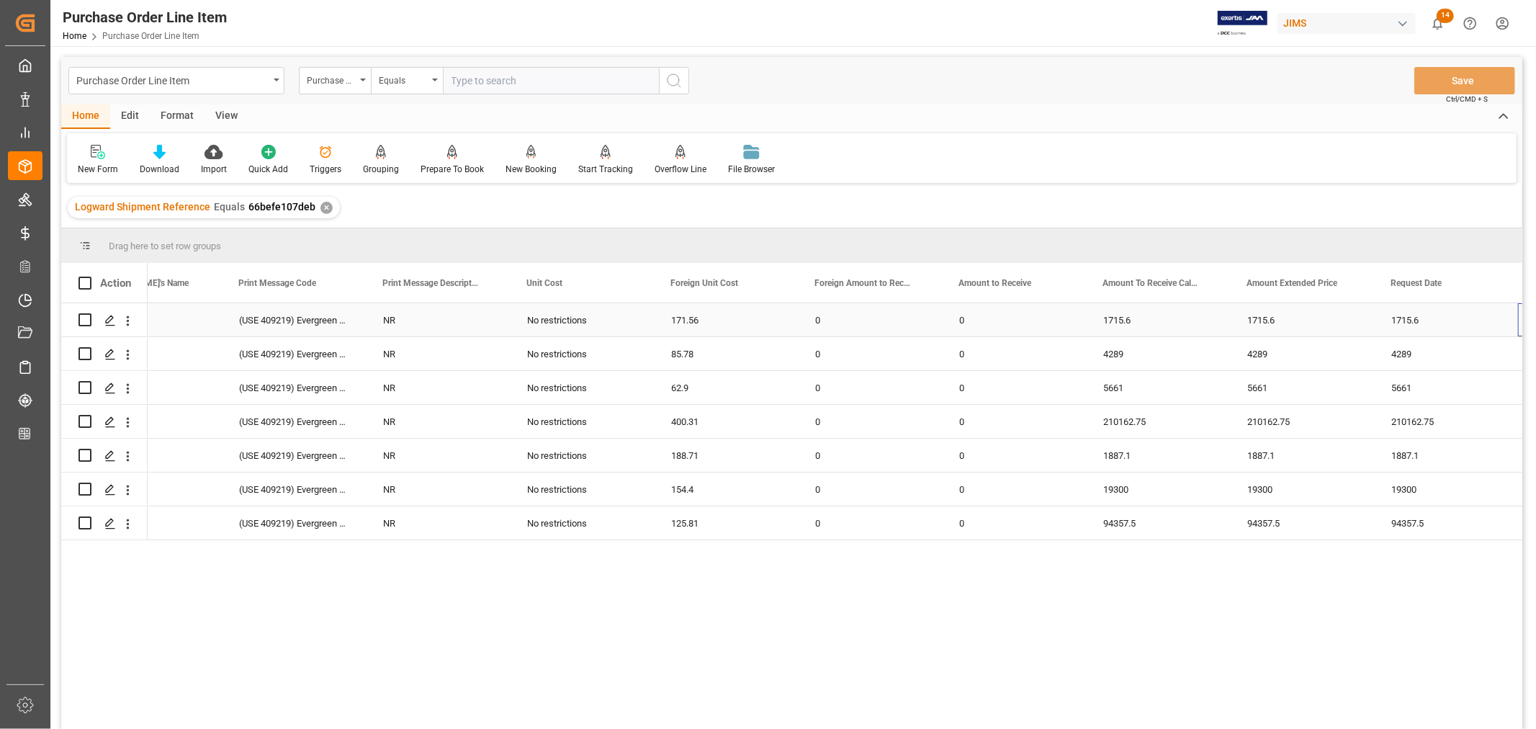
scroll to position [0, 4247]
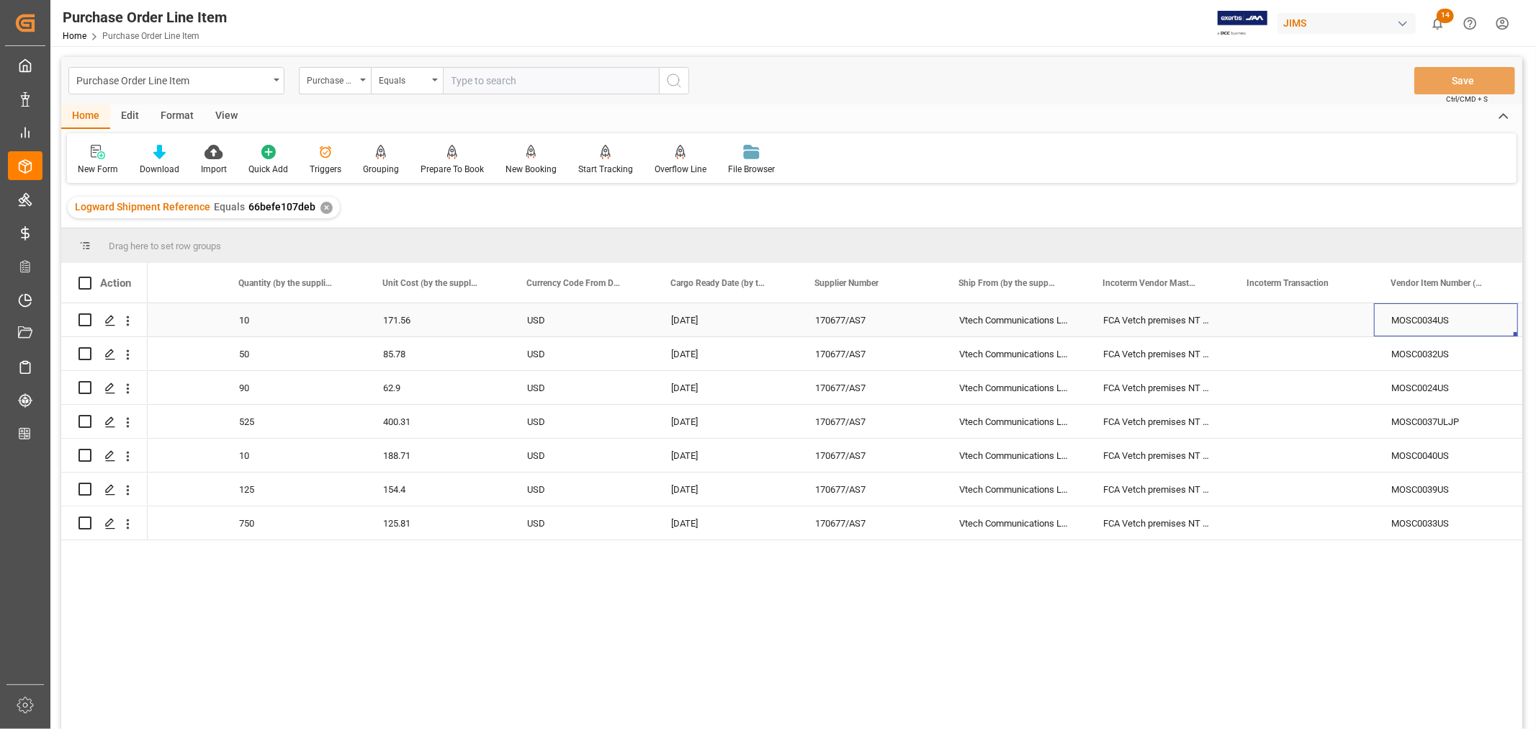
click at [1276, 324] on div "Press SPACE to select this row." at bounding box center [1302, 319] width 144 height 33
click at [1275, 322] on div "Press SPACE to select this row." at bounding box center [1302, 319] width 144 height 33
click at [1244, 328] on input "Press SPACE to select this row." at bounding box center [1302, 328] width 121 height 27
paste input "FCA [GEOGRAPHIC_DATA]"
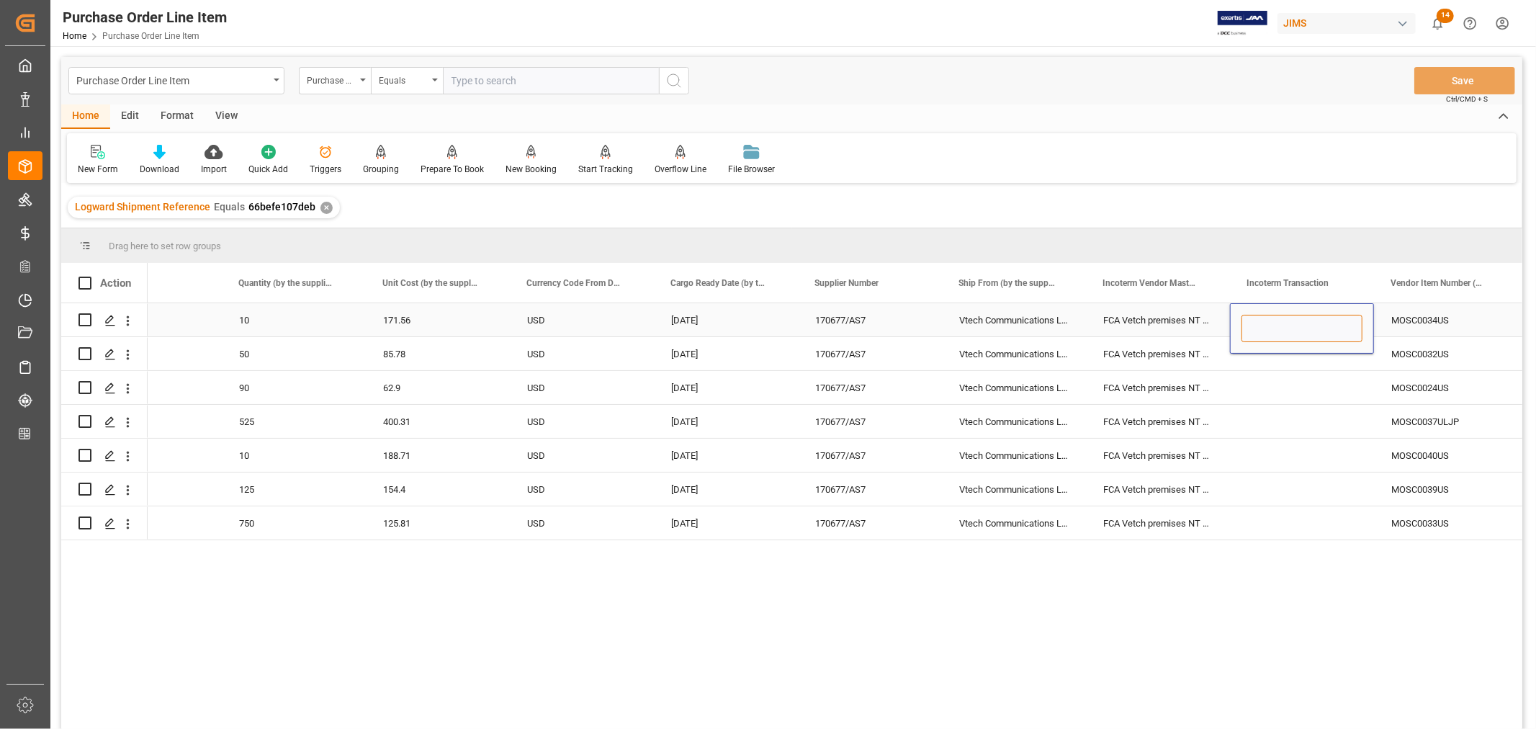
type input "FCA [GEOGRAPHIC_DATA]"
click at [1268, 364] on div "Press SPACE to select this row." at bounding box center [1302, 353] width 144 height 33
click at [1277, 312] on div "FCA [GEOGRAPHIC_DATA]" at bounding box center [1302, 319] width 144 height 33
drag, startPoint x: 1370, startPoint y: 333, endPoint x: 1361, endPoint y: 514, distance: 180.3
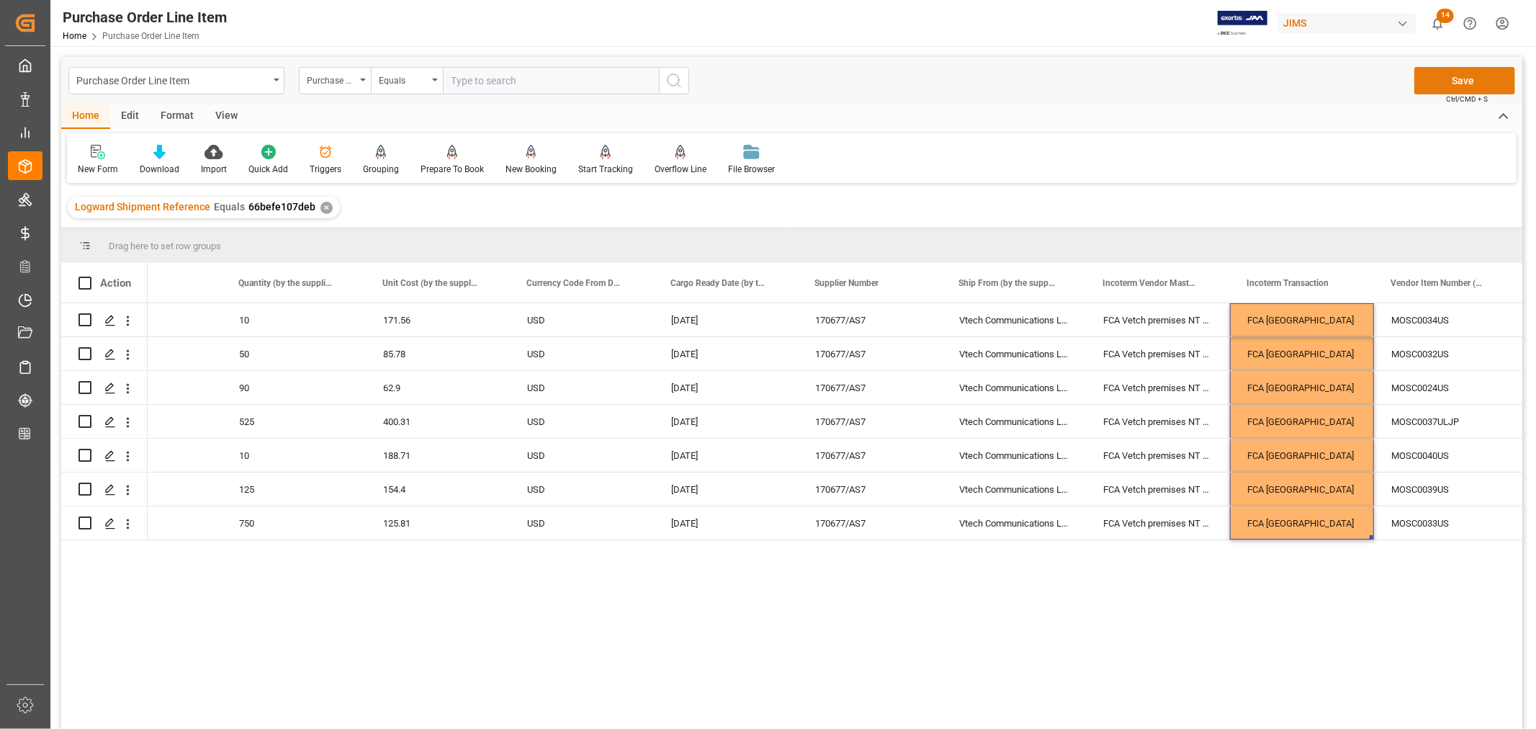
click at [1465, 84] on button "Save" at bounding box center [1465, 80] width 101 height 27
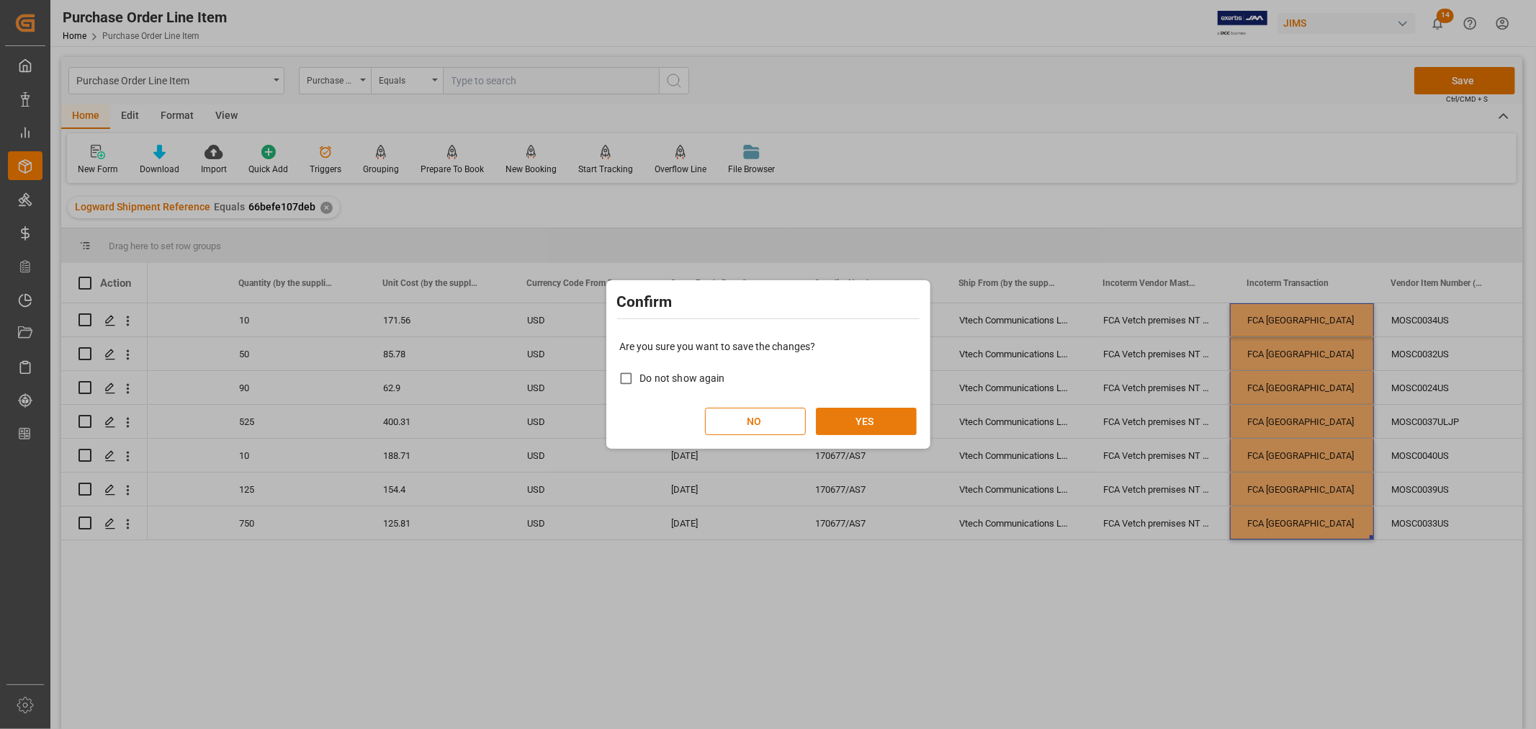
click at [868, 418] on button "YES" at bounding box center [866, 421] width 101 height 27
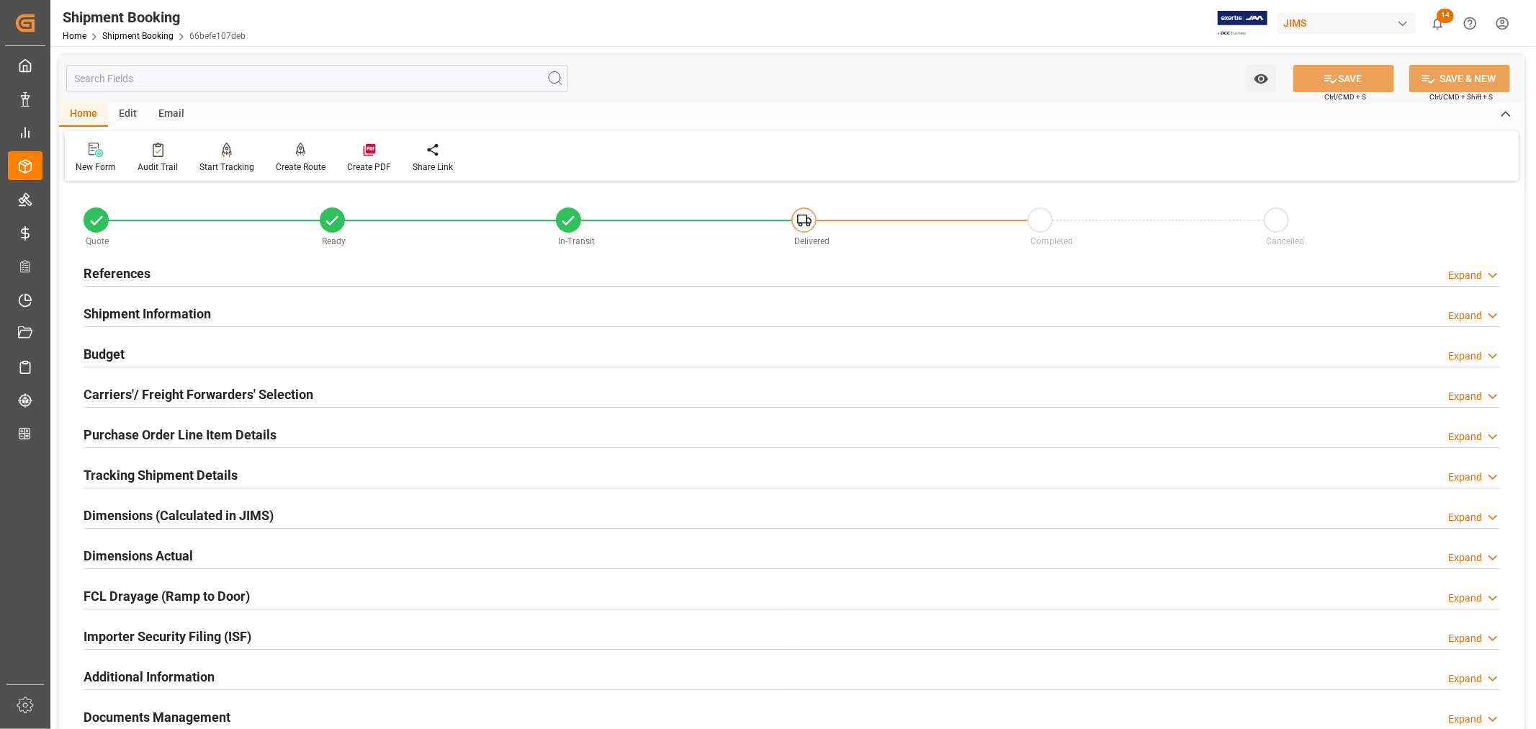
click at [175, 474] on h2 "Tracking Shipment Details" at bounding box center [161, 474] width 154 height 19
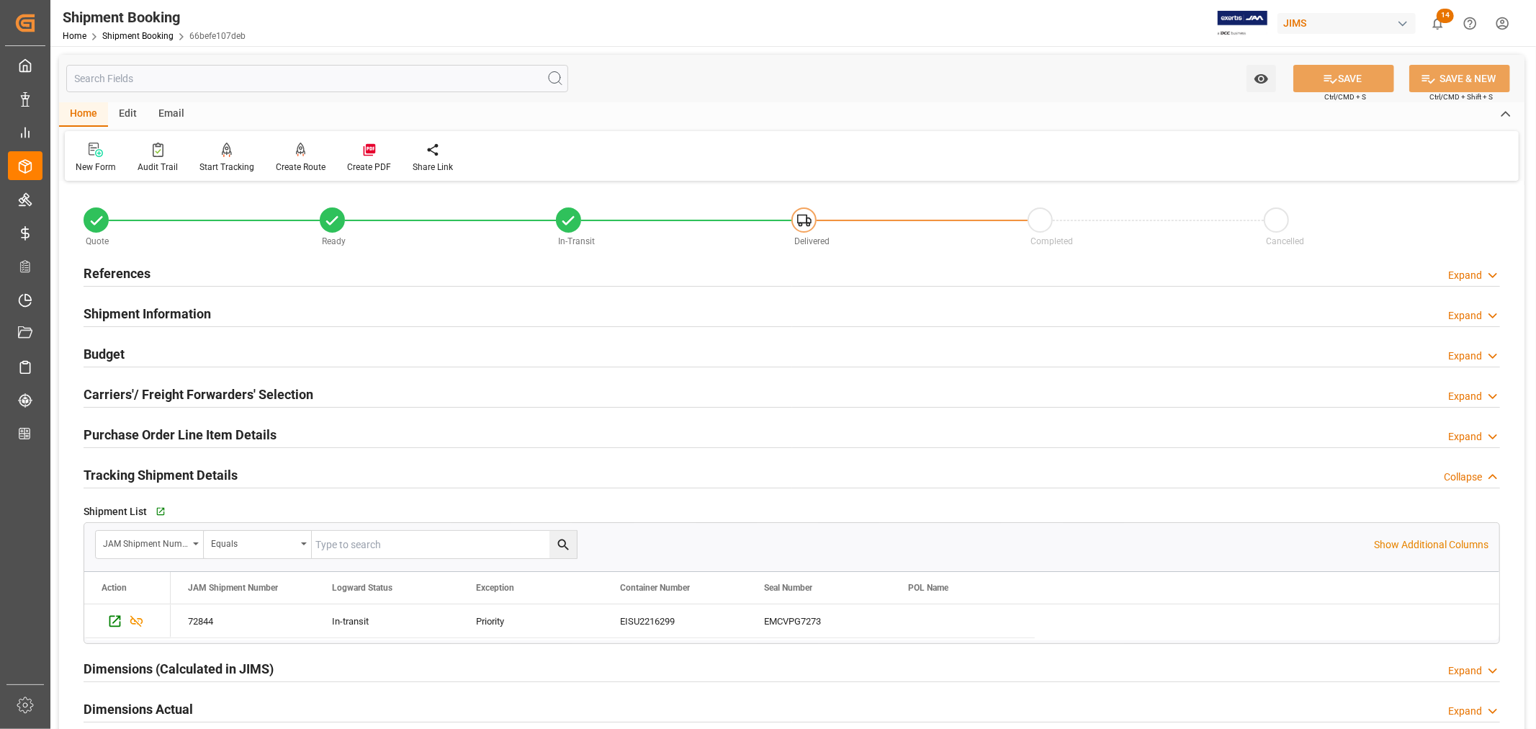
click at [176, 473] on h2 "Tracking Shipment Details" at bounding box center [161, 474] width 154 height 19
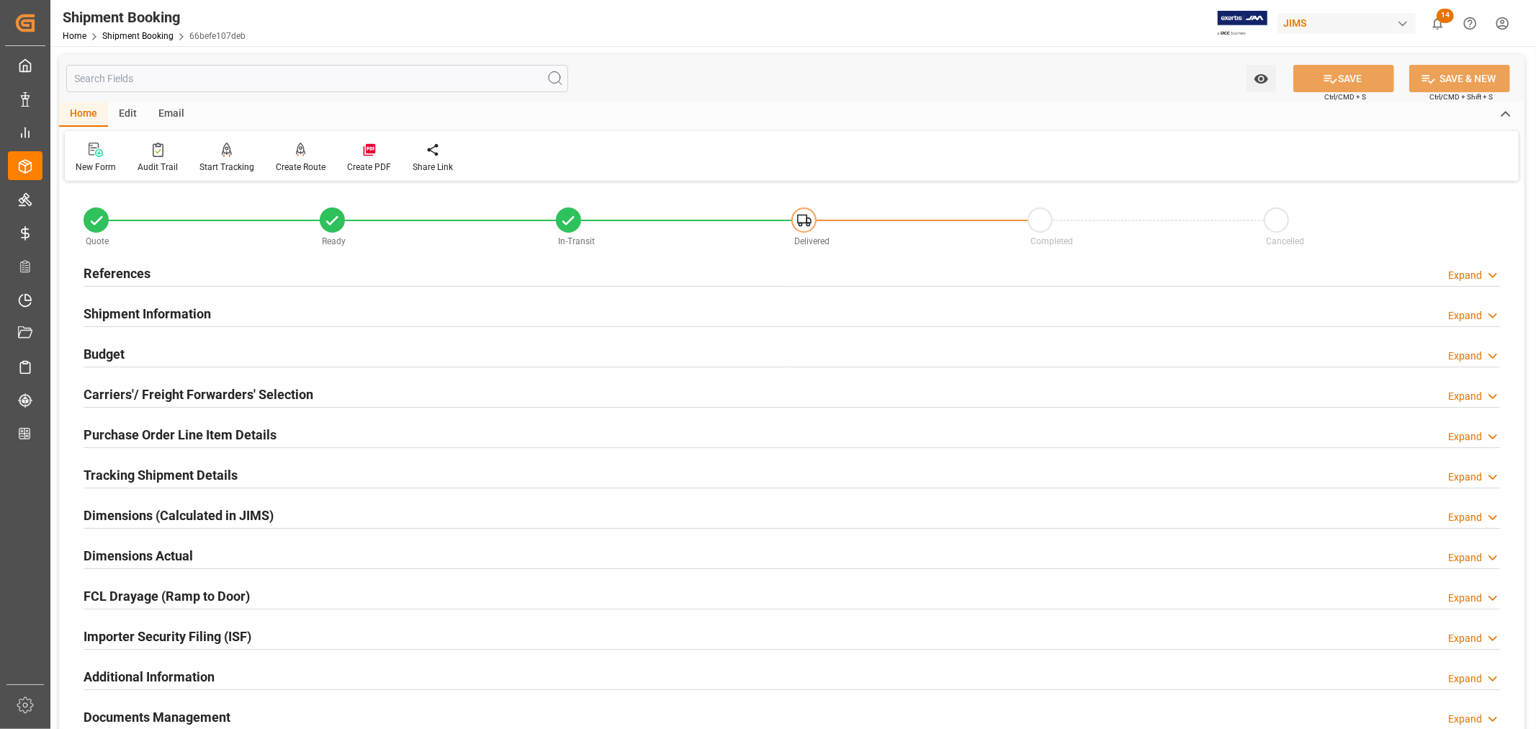
click at [183, 434] on h2 "Purchase Order Line Item Details" at bounding box center [180, 434] width 193 height 19
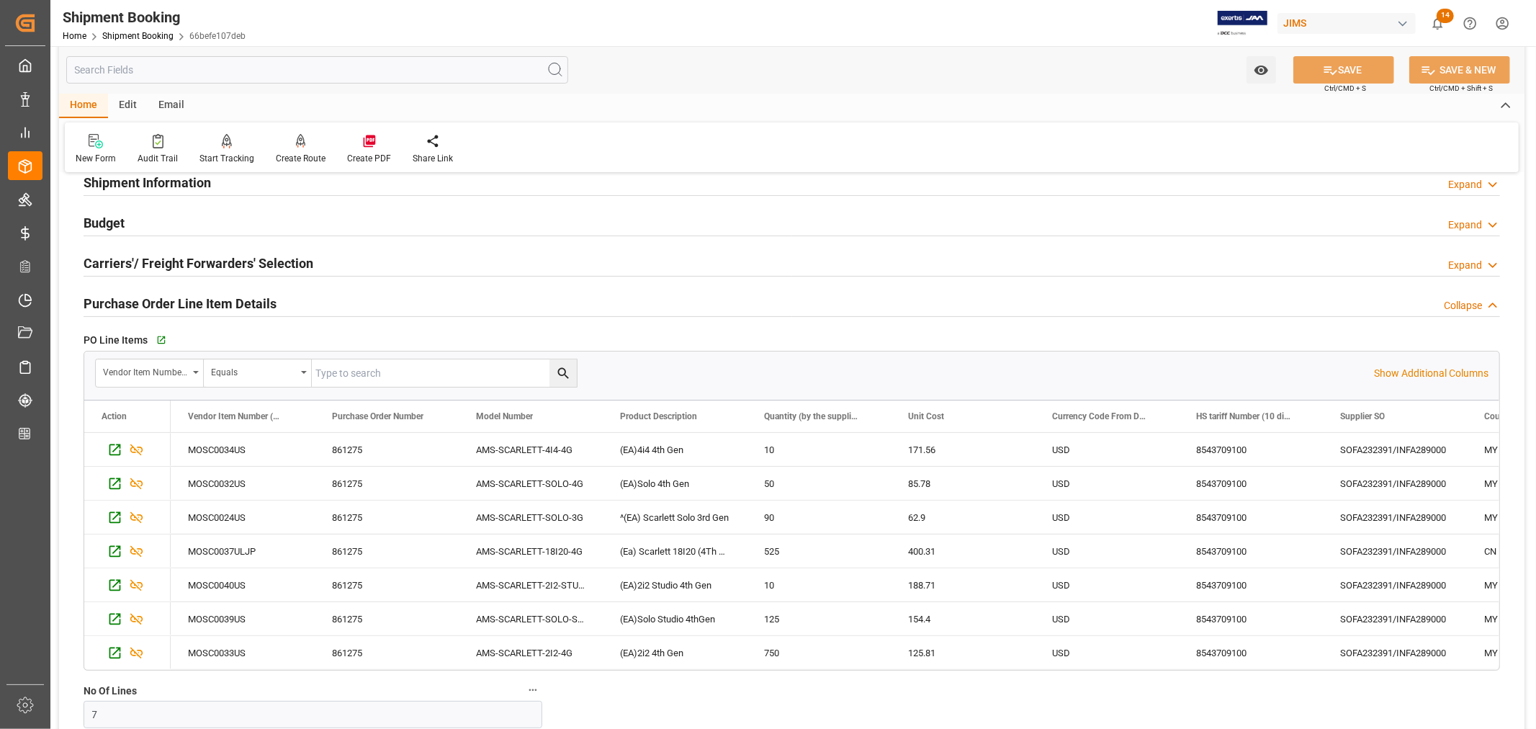
scroll to position [160, 0]
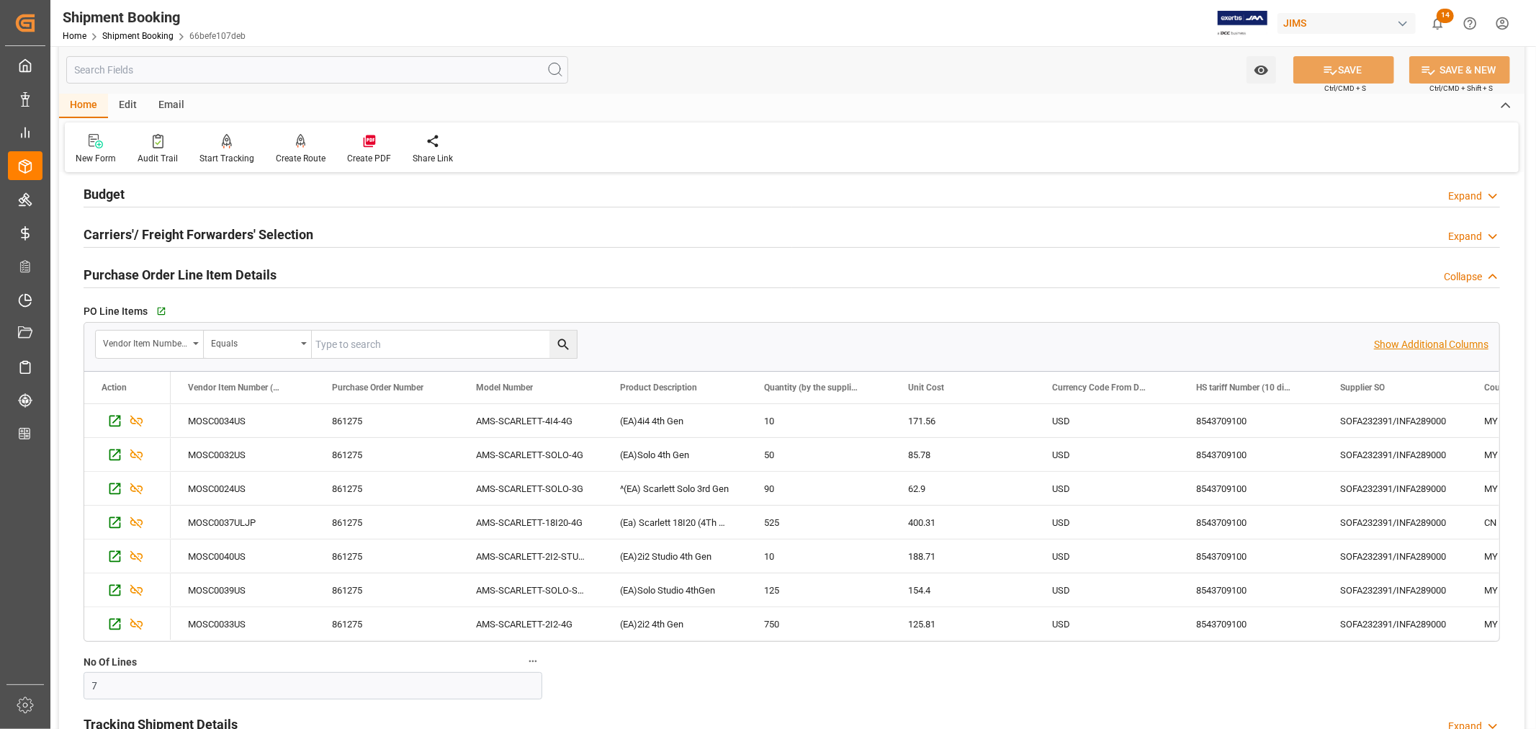
click at [1406, 348] on p "Show Additional Columns" at bounding box center [1431, 344] width 115 height 15
click at [1140, 420] on div "USD" at bounding box center [1107, 420] width 144 height 33
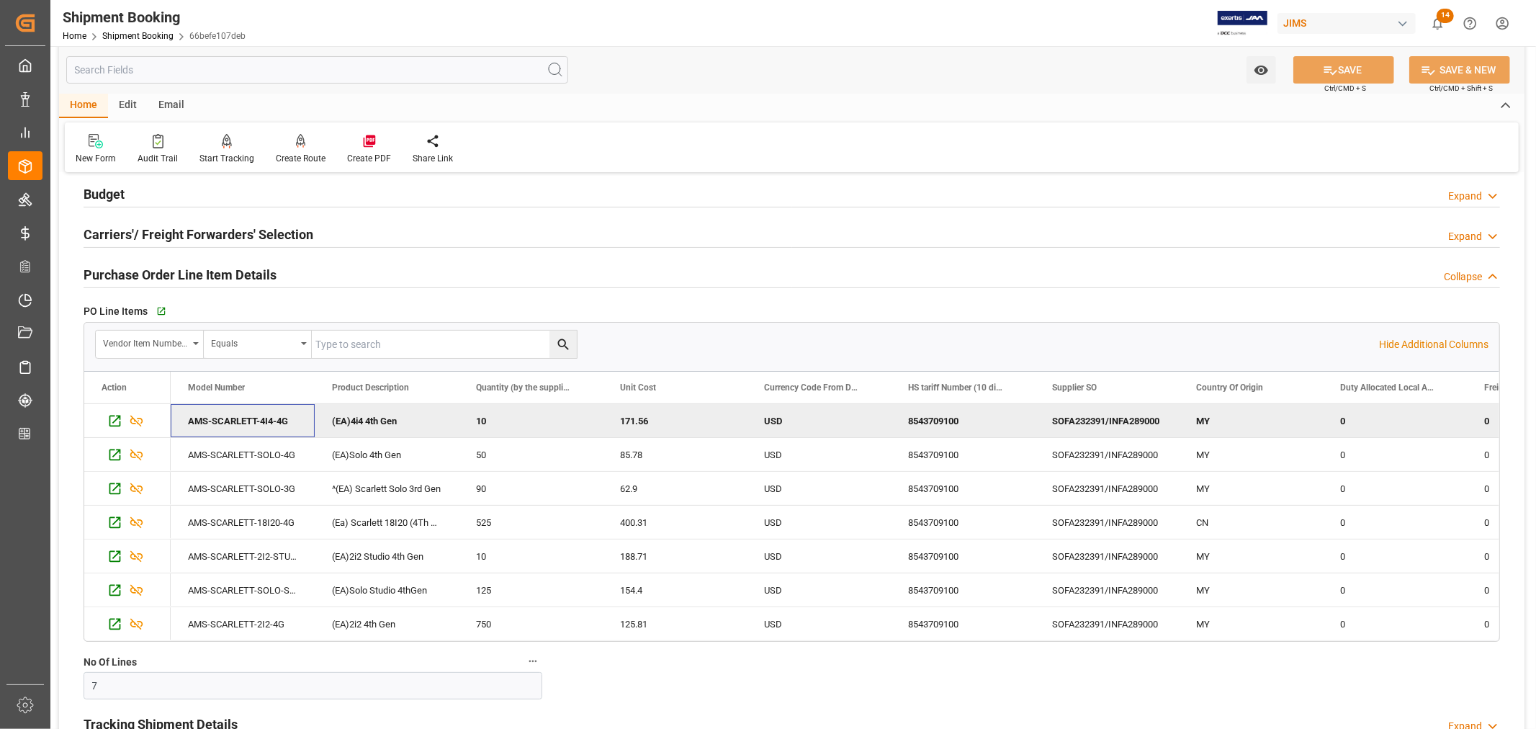
scroll to position [0, 0]
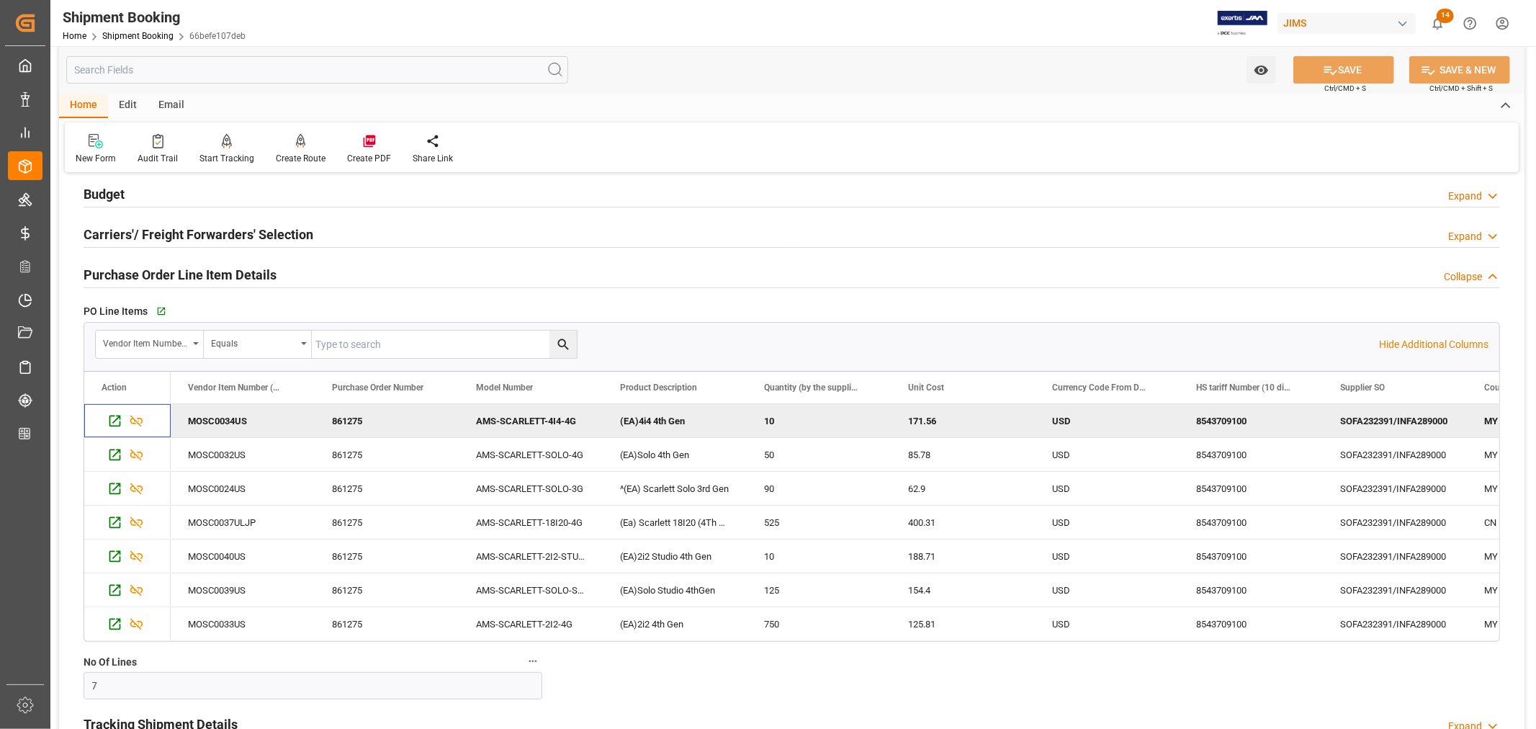
click at [264, 272] on h2 "Purchase Order Line Item Details" at bounding box center [180, 274] width 193 height 19
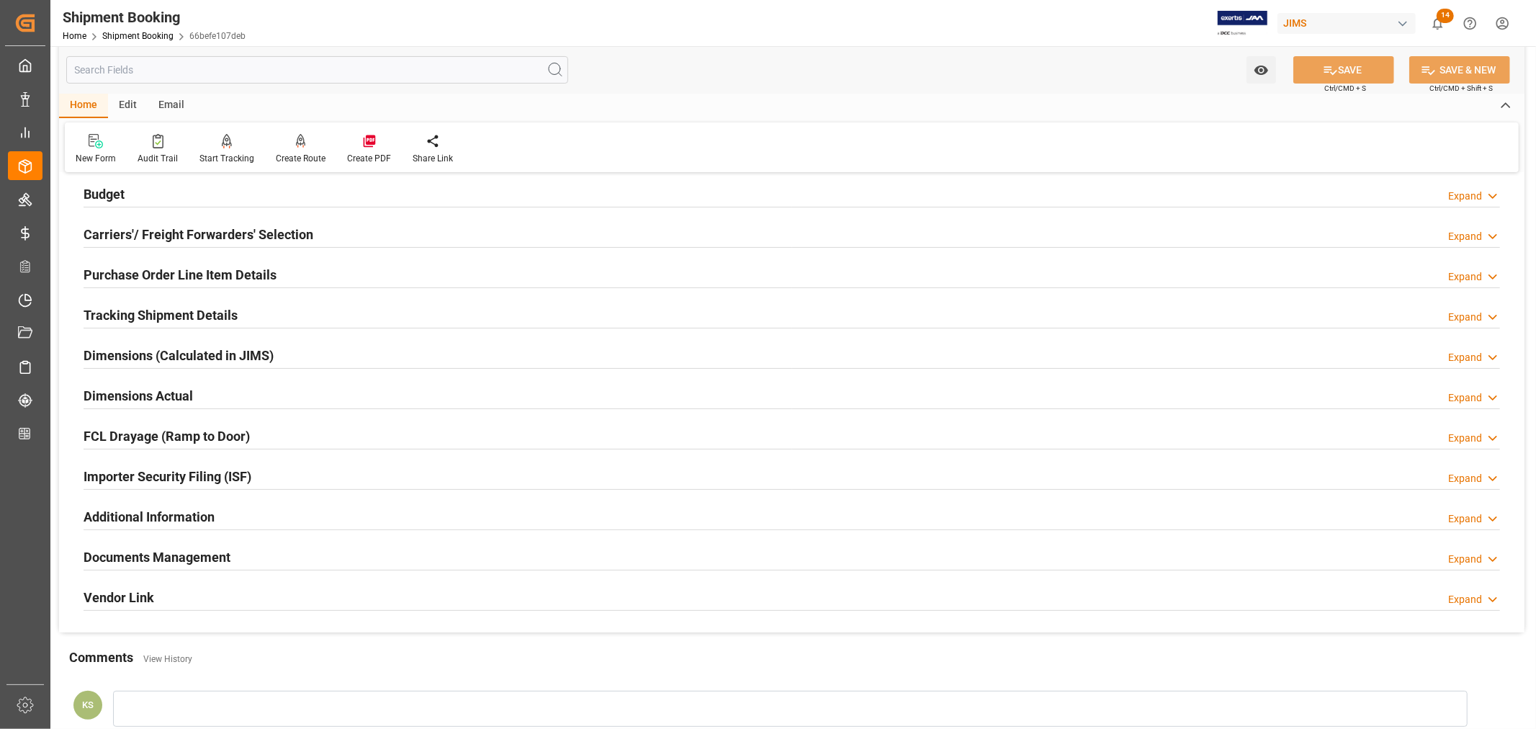
click at [230, 229] on h2 "Carriers'/ Freight Forwarders' Selection" at bounding box center [199, 234] width 230 height 19
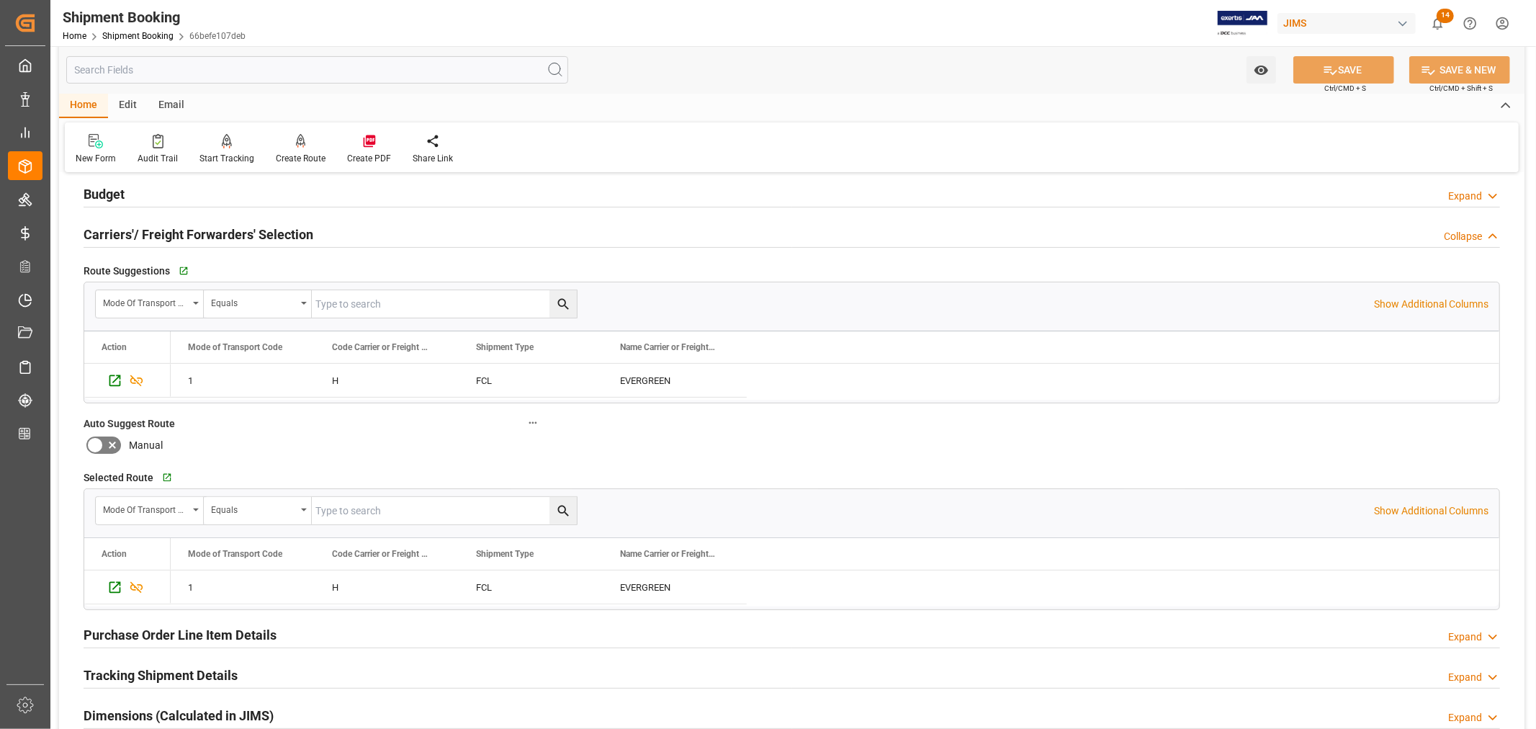
click at [230, 229] on h2 "Carriers'/ Freight Forwarders' Selection" at bounding box center [199, 234] width 230 height 19
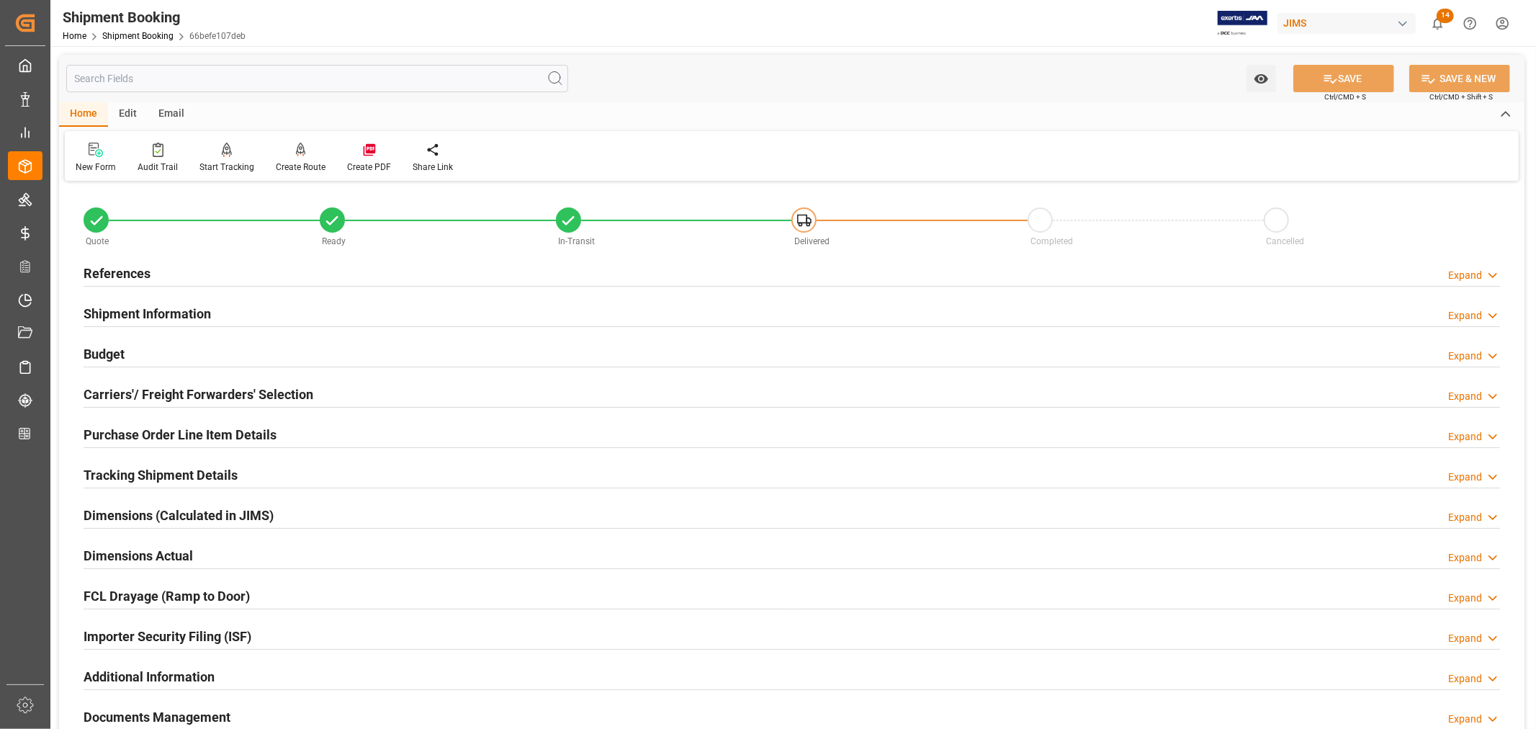
click at [197, 306] on h2 "Shipment Information" at bounding box center [147, 313] width 127 height 19
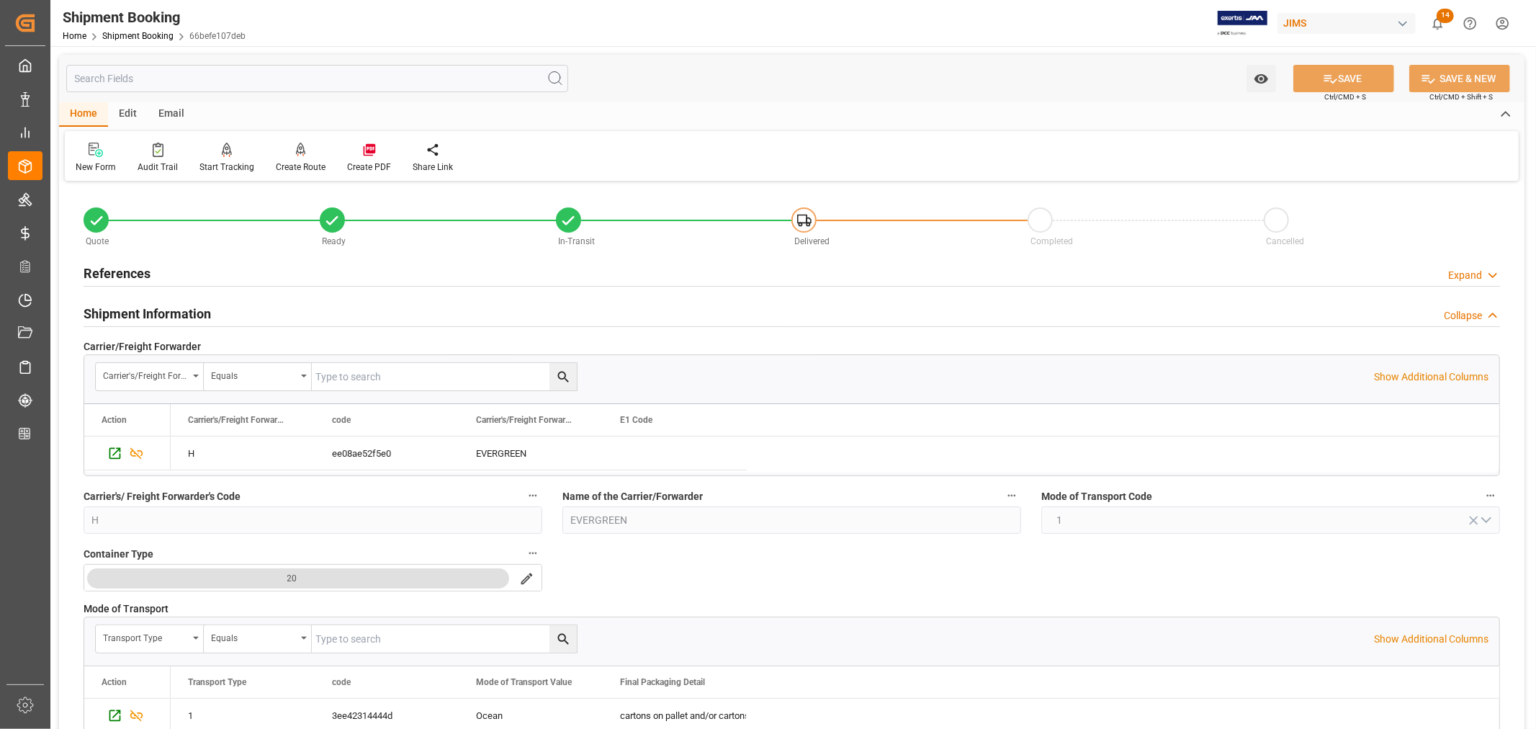
click at [196, 310] on h2 "Shipment Information" at bounding box center [147, 313] width 127 height 19
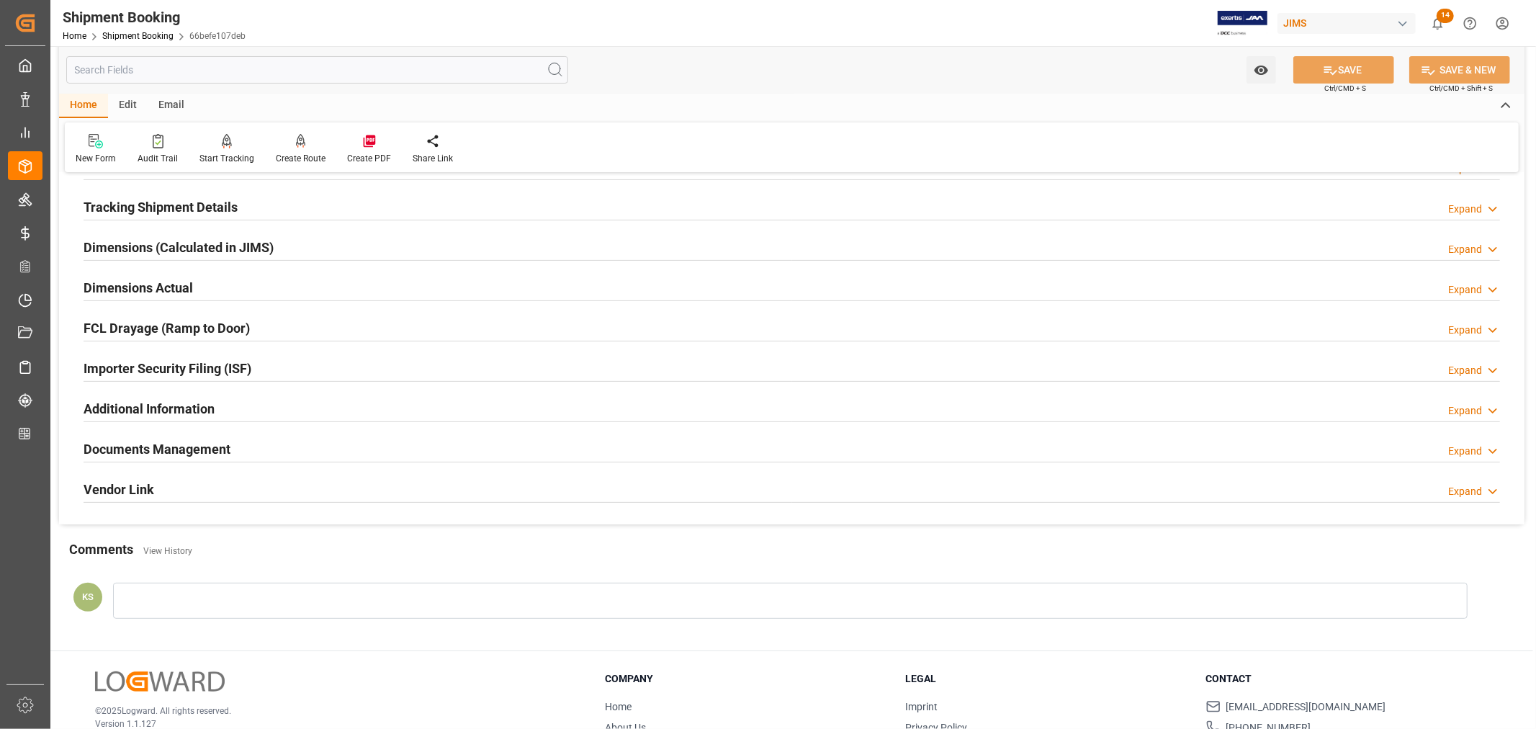
scroll to position [320, 0]
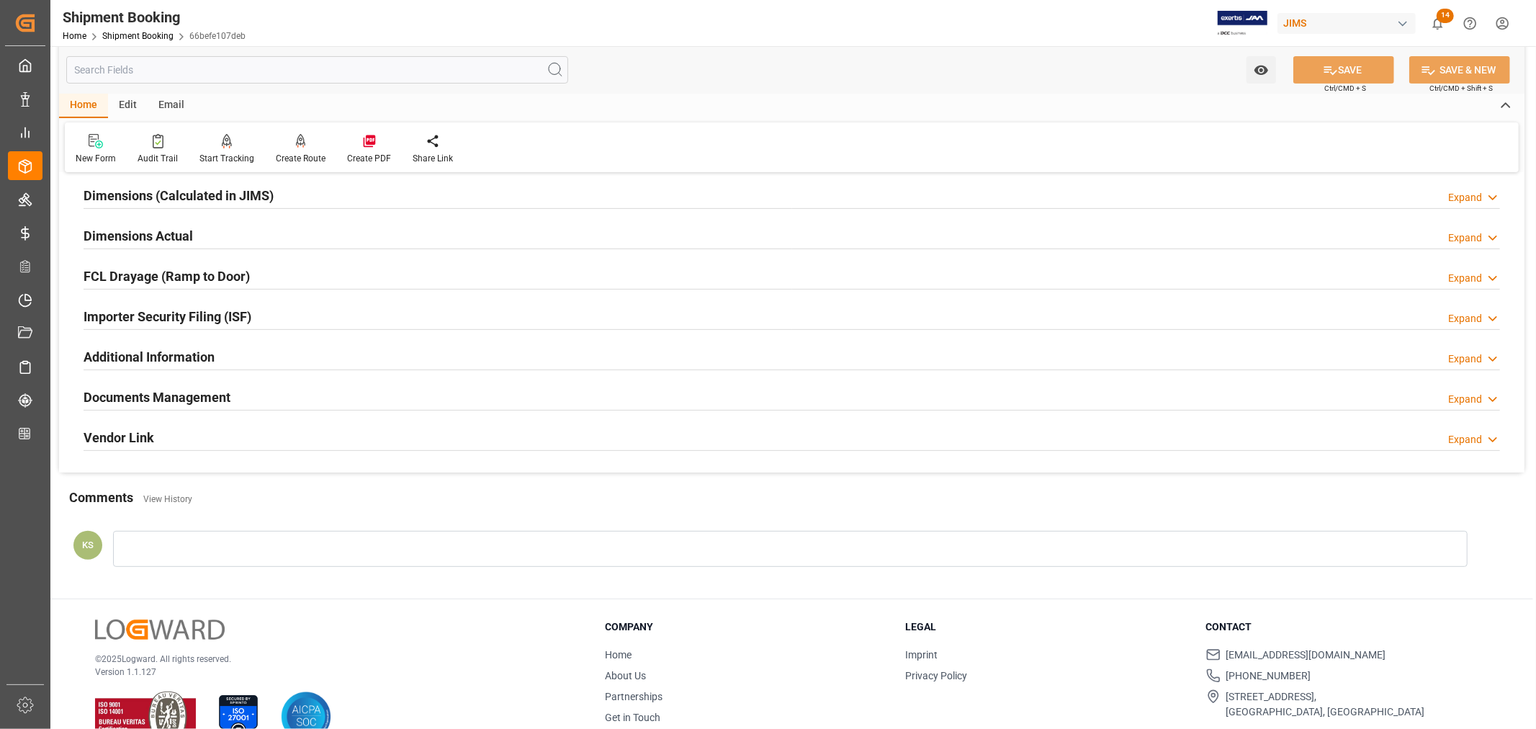
click at [228, 318] on h2 "Importer Security Filing (ISF)" at bounding box center [168, 316] width 168 height 19
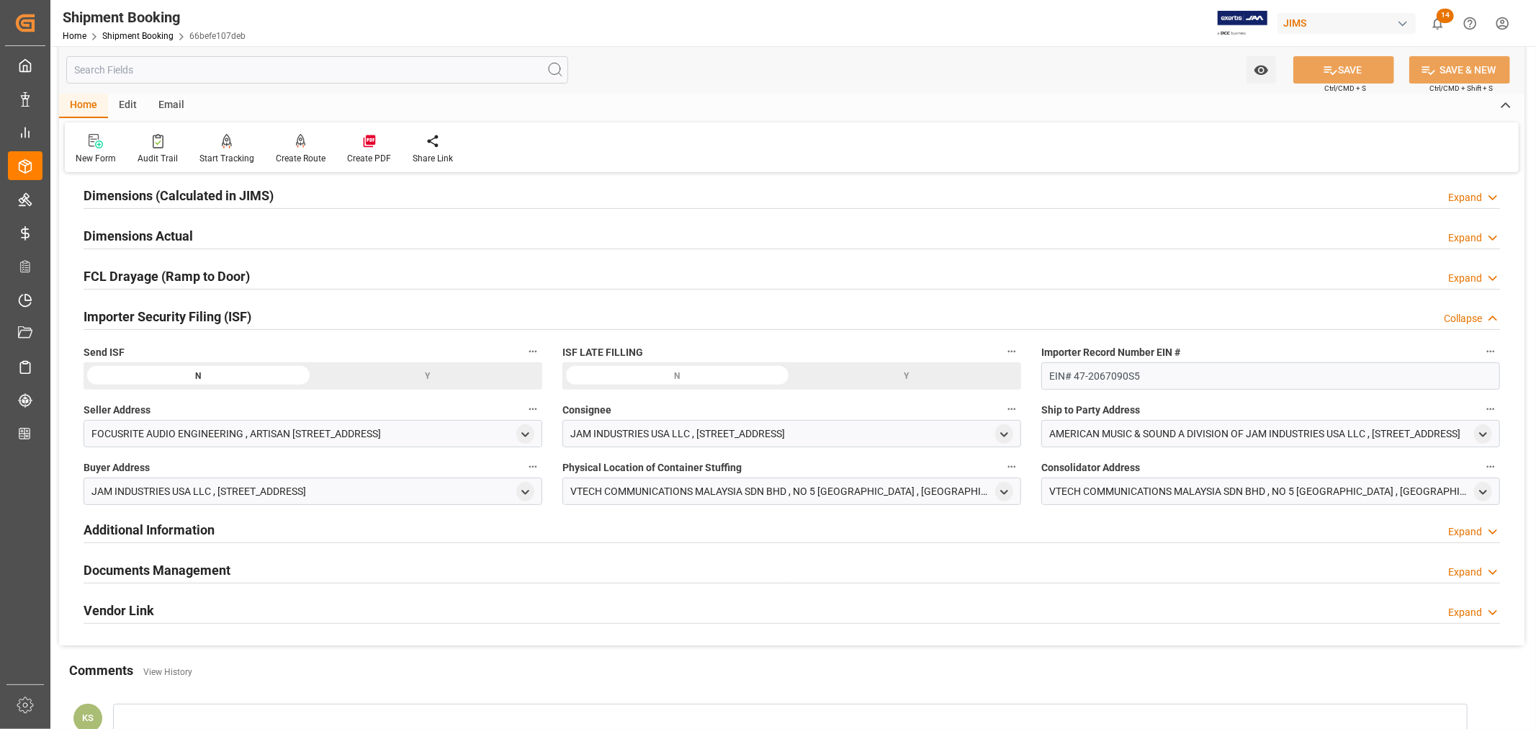
click at [0, 0] on div "Y" at bounding box center [0, 0] width 0 height 0
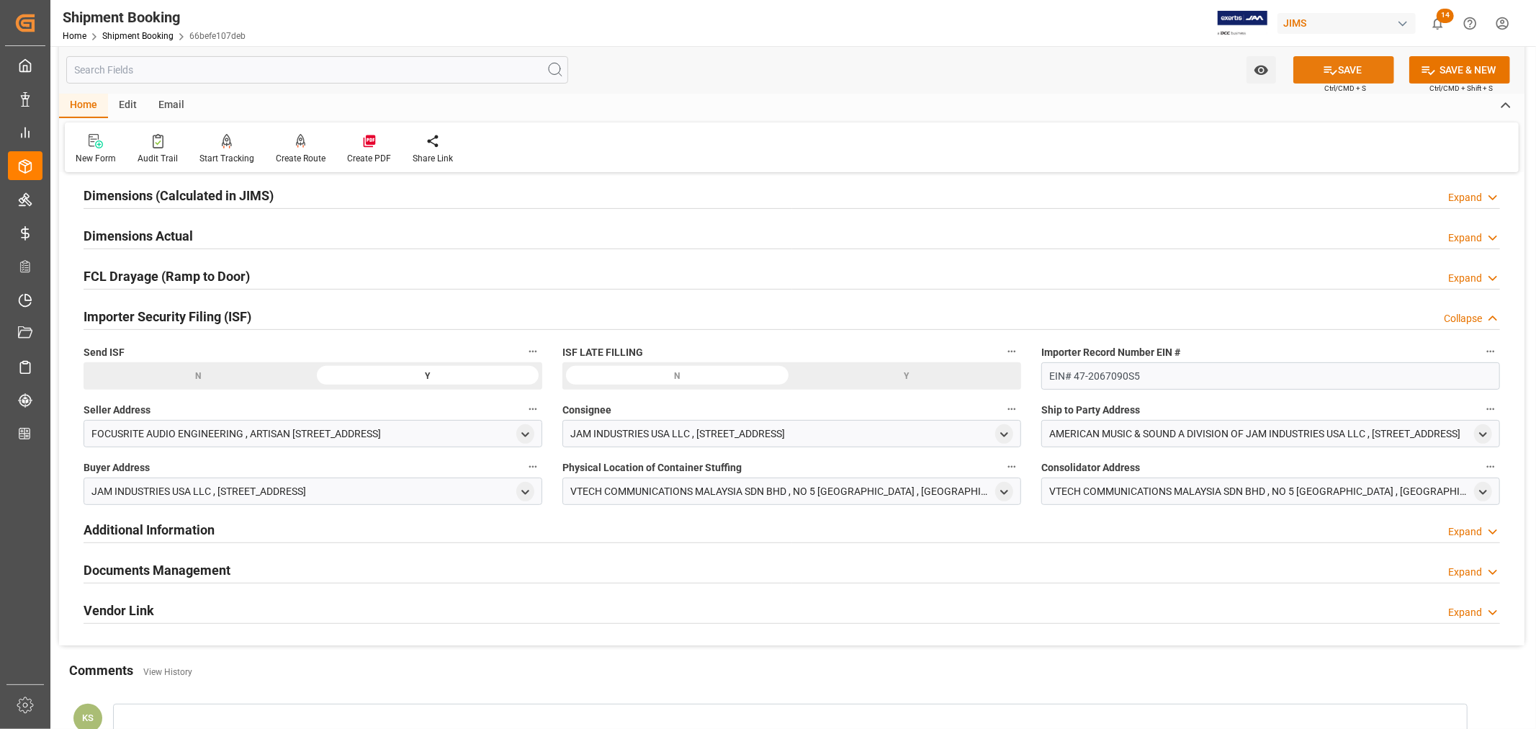
click at [1335, 66] on icon at bounding box center [1330, 70] width 15 height 15
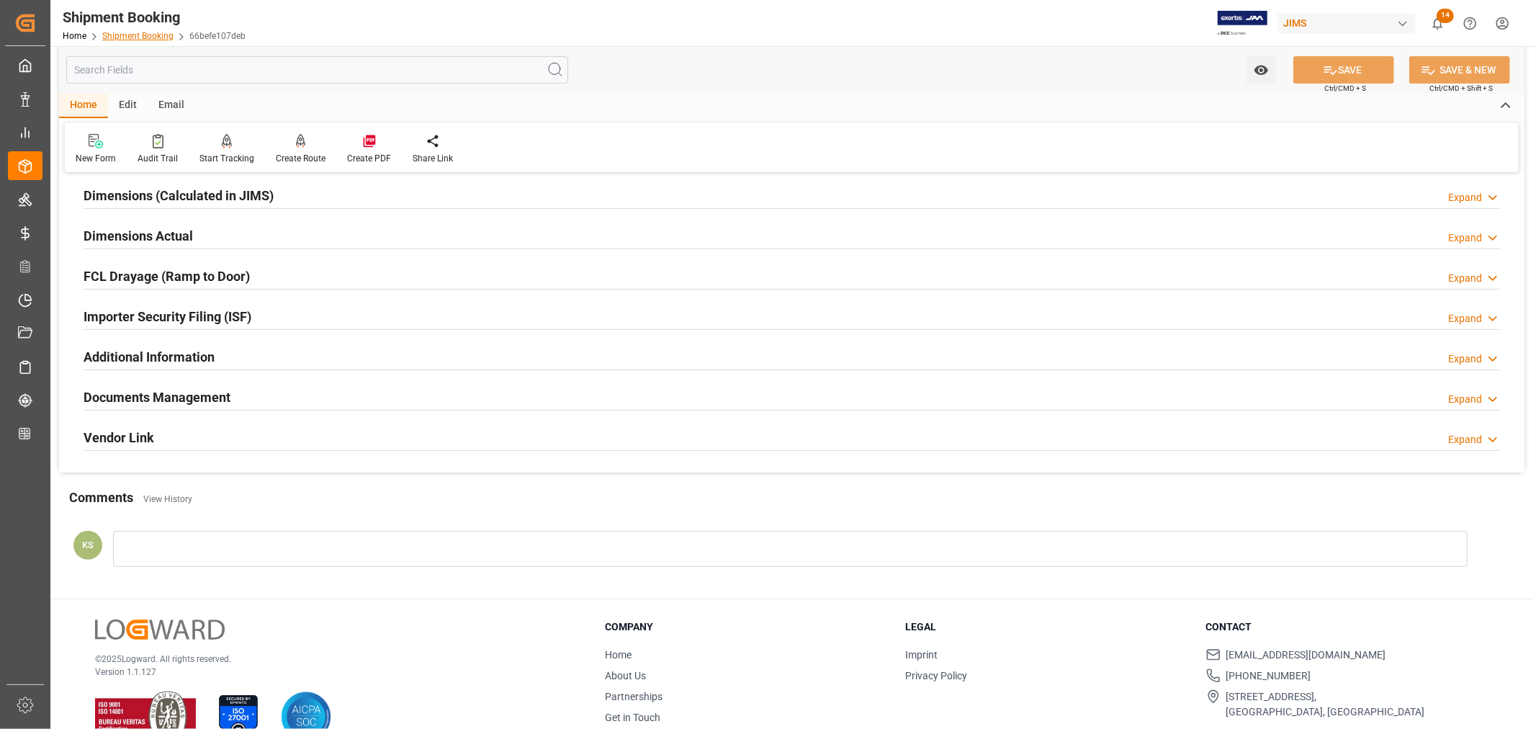
click at [120, 33] on link "Shipment Booking" at bounding box center [137, 36] width 71 height 10
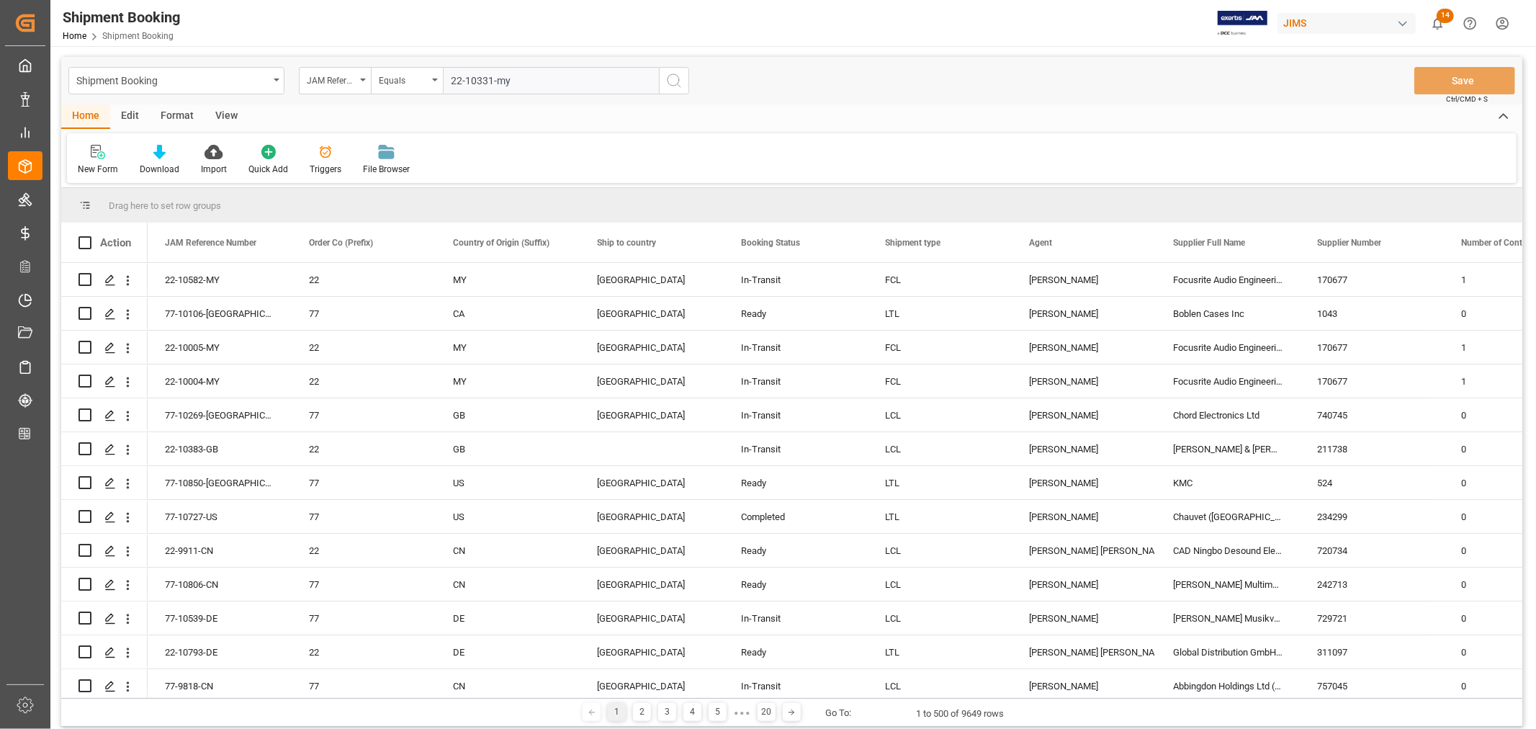
type input "22-10331-my"
click at [675, 81] on icon "search button" at bounding box center [674, 80] width 17 height 17
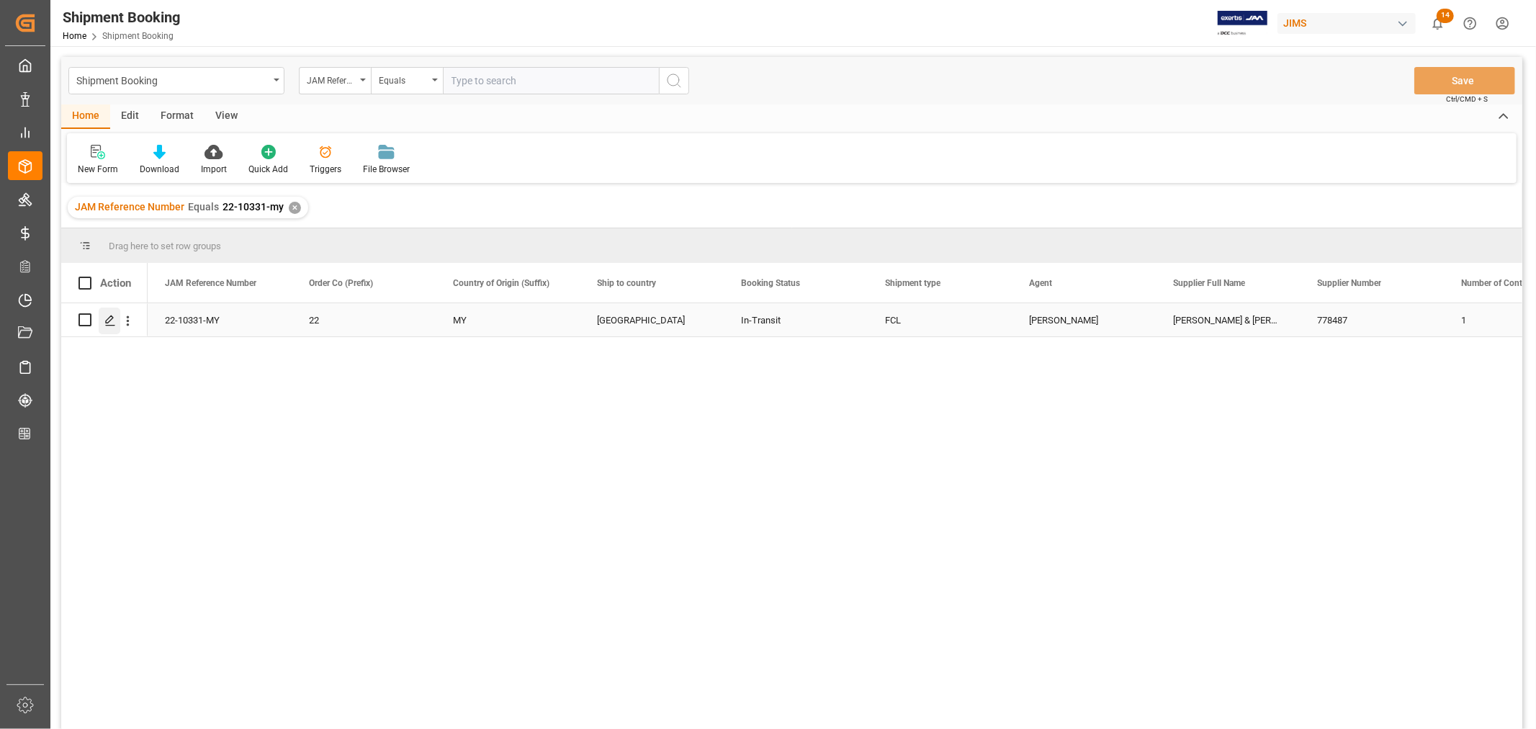
click at [111, 322] on icon "Press SPACE to select this row." at bounding box center [110, 321] width 12 height 12
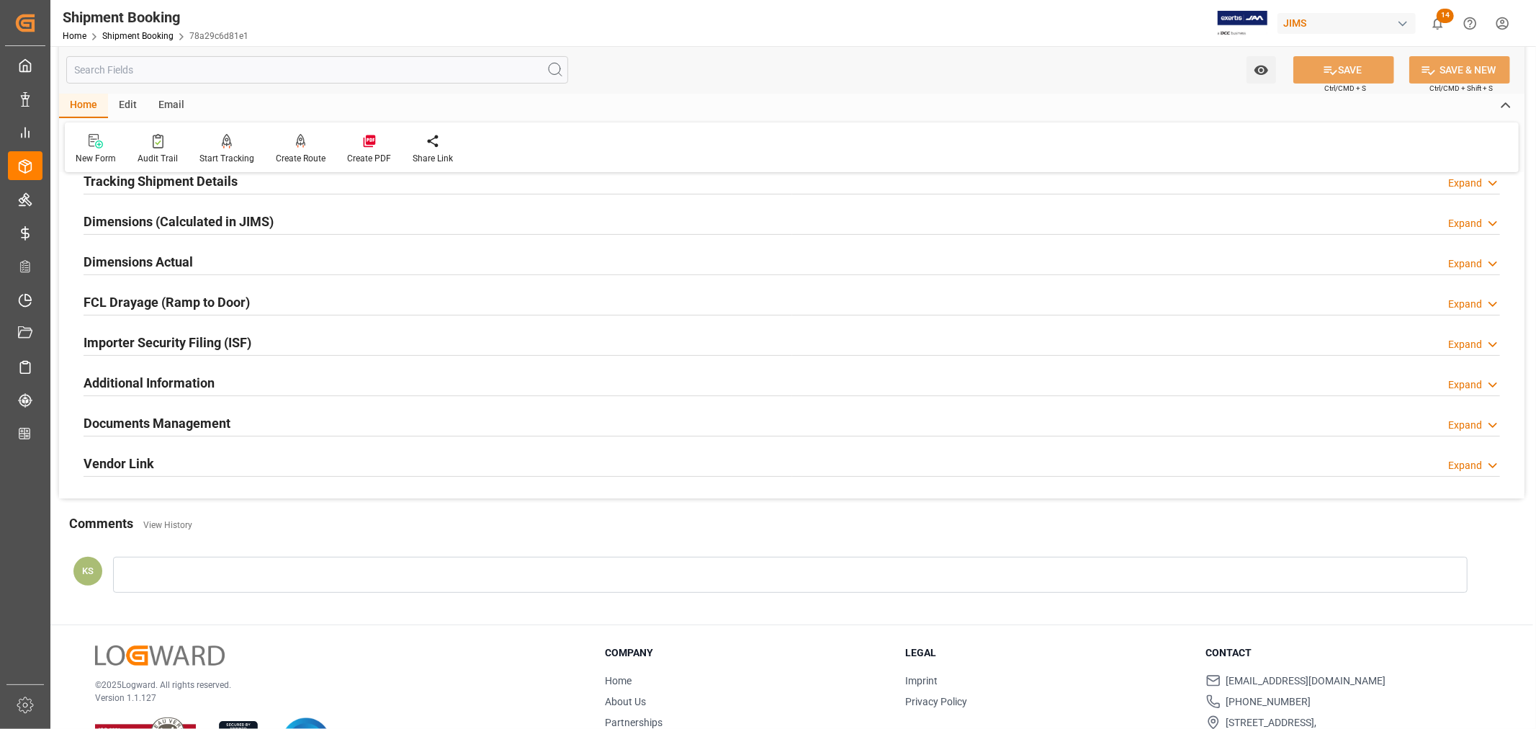
scroll to position [320, 0]
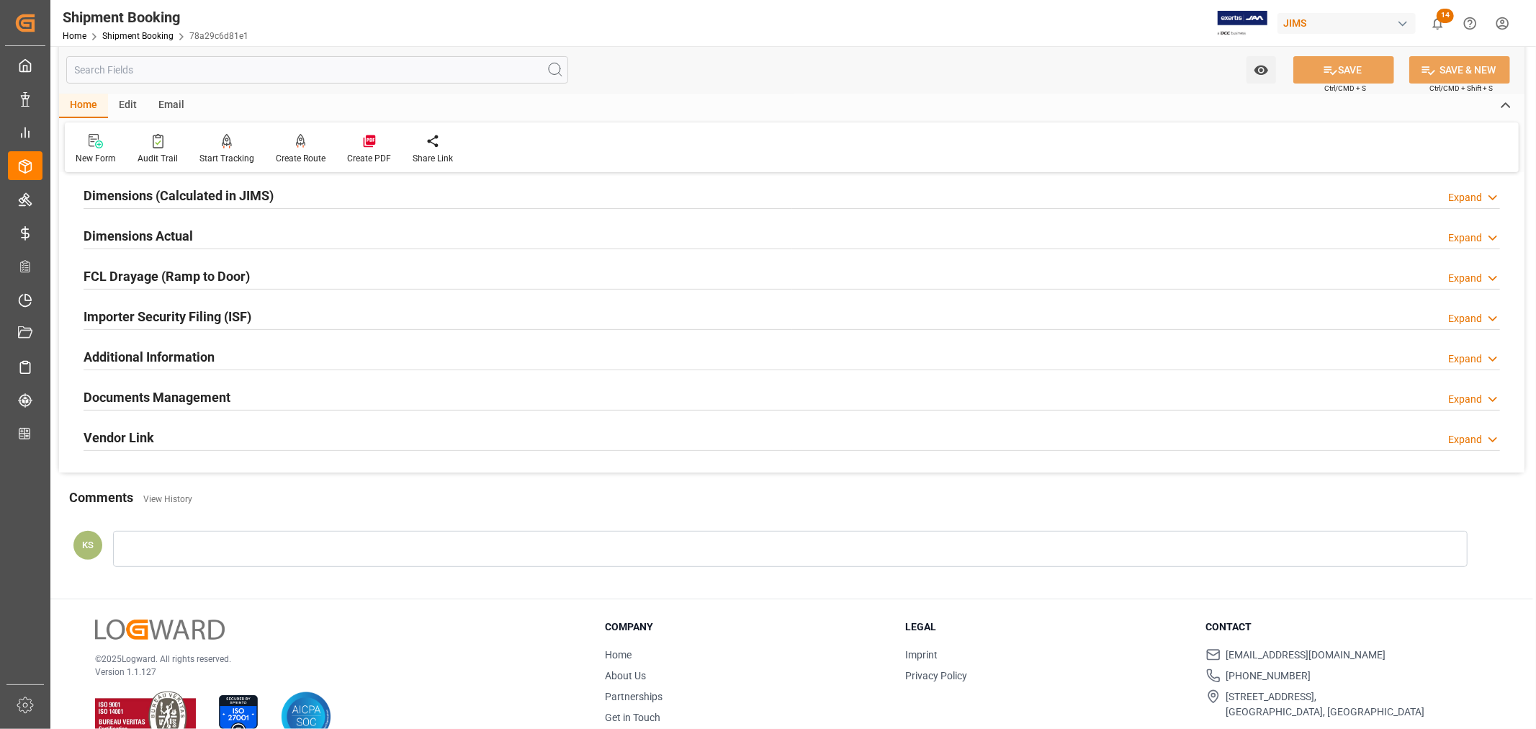
click at [323, 401] on div "Documents Management Expand" at bounding box center [792, 395] width 1417 height 27
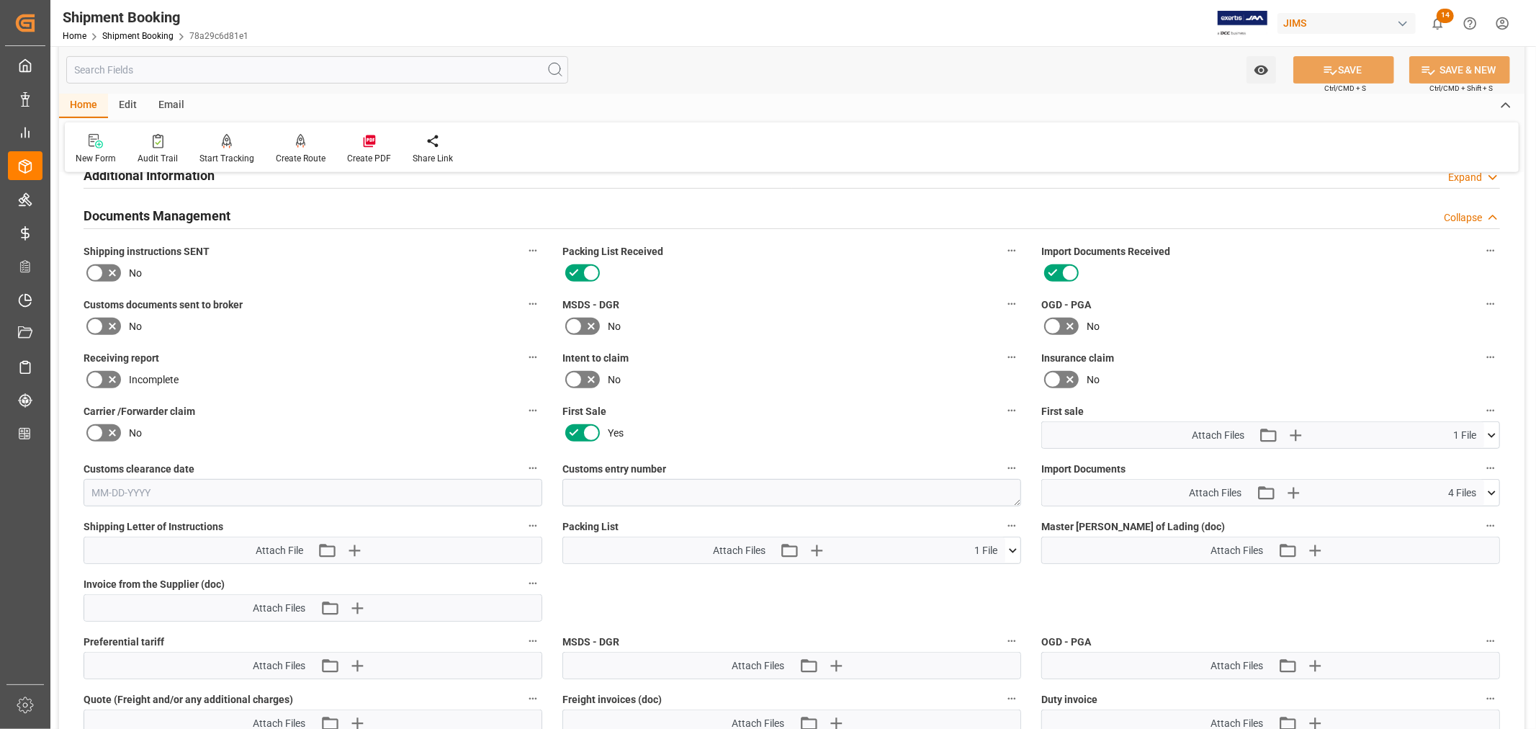
scroll to position [640, 0]
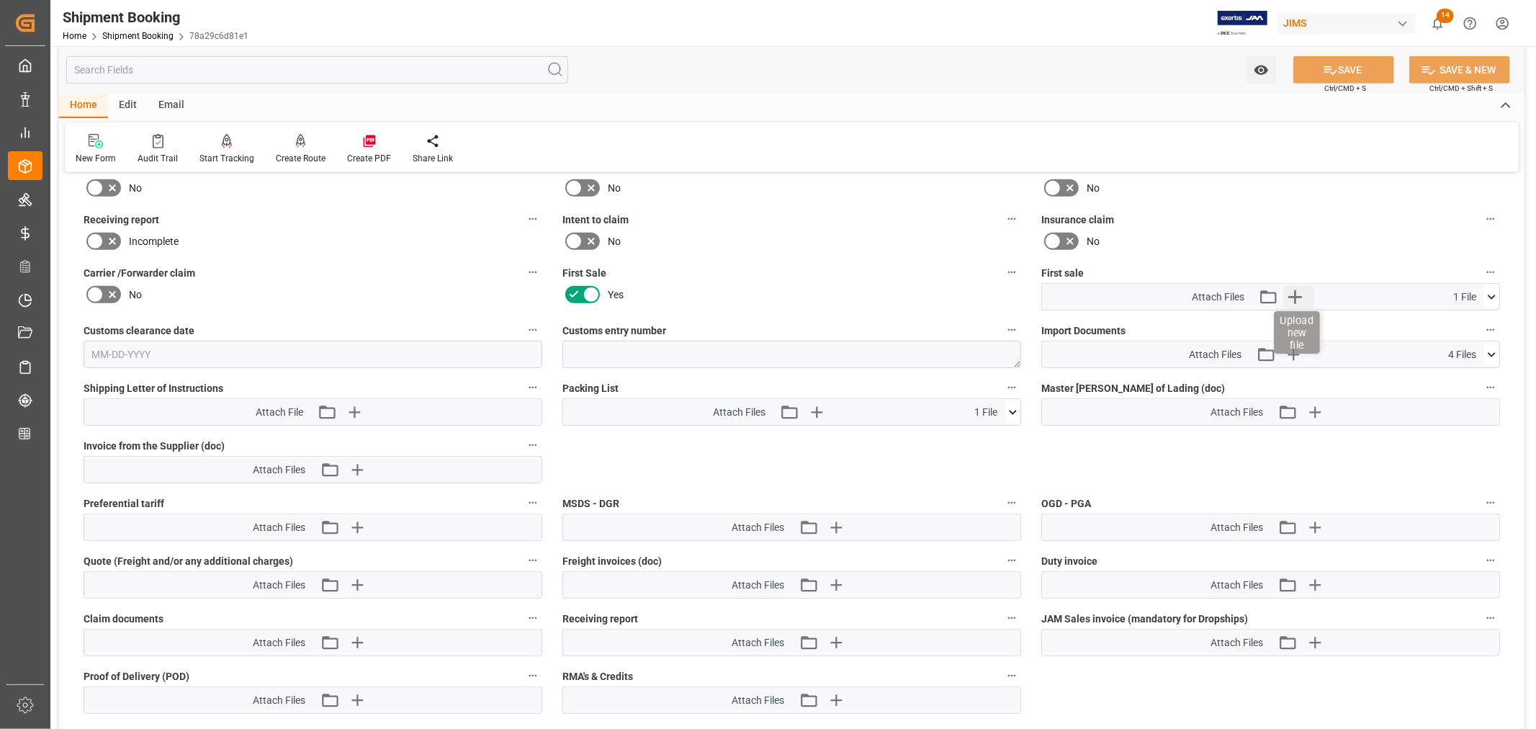
click at [1295, 290] on icon "button" at bounding box center [1296, 297] width 14 height 14
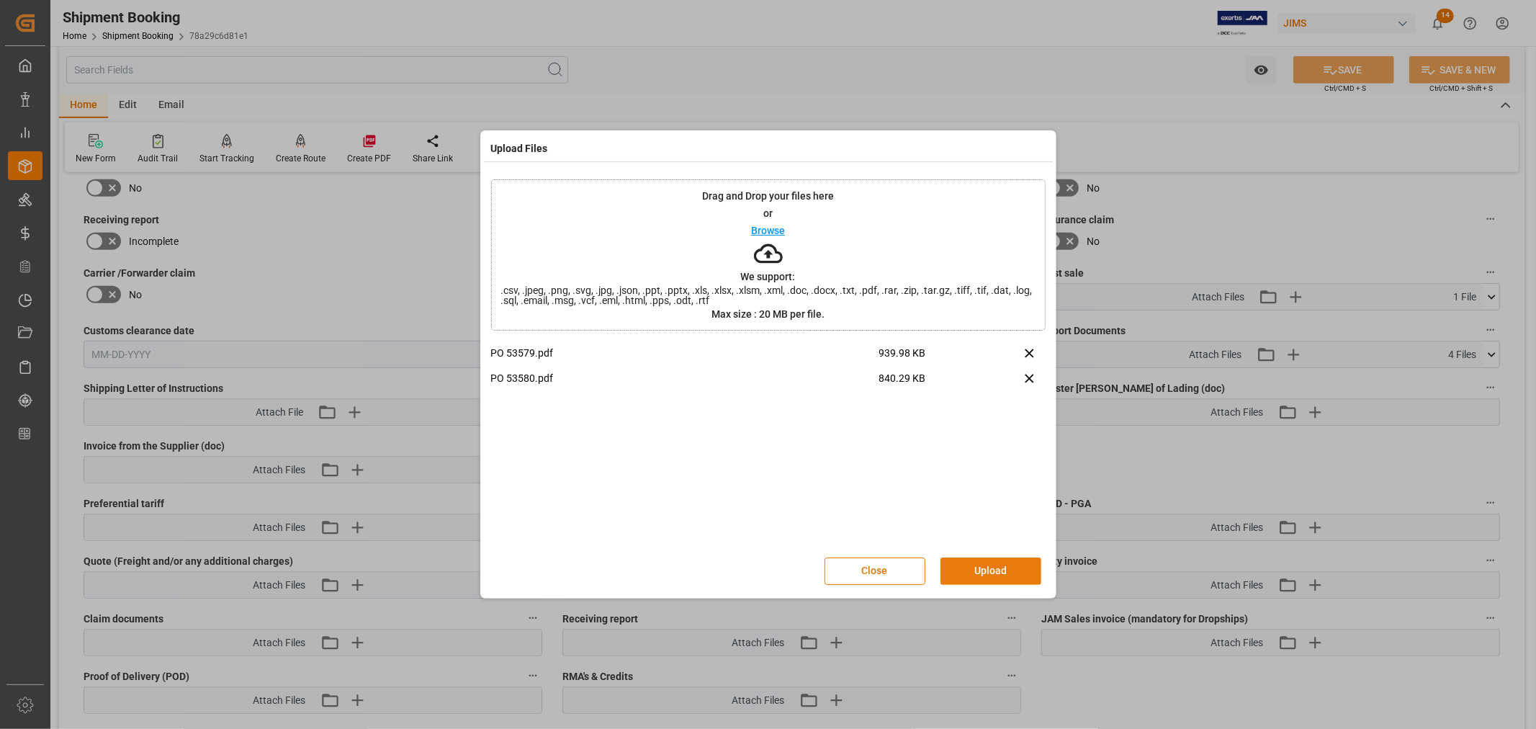
click at [968, 570] on button "Upload" at bounding box center [991, 570] width 101 height 27
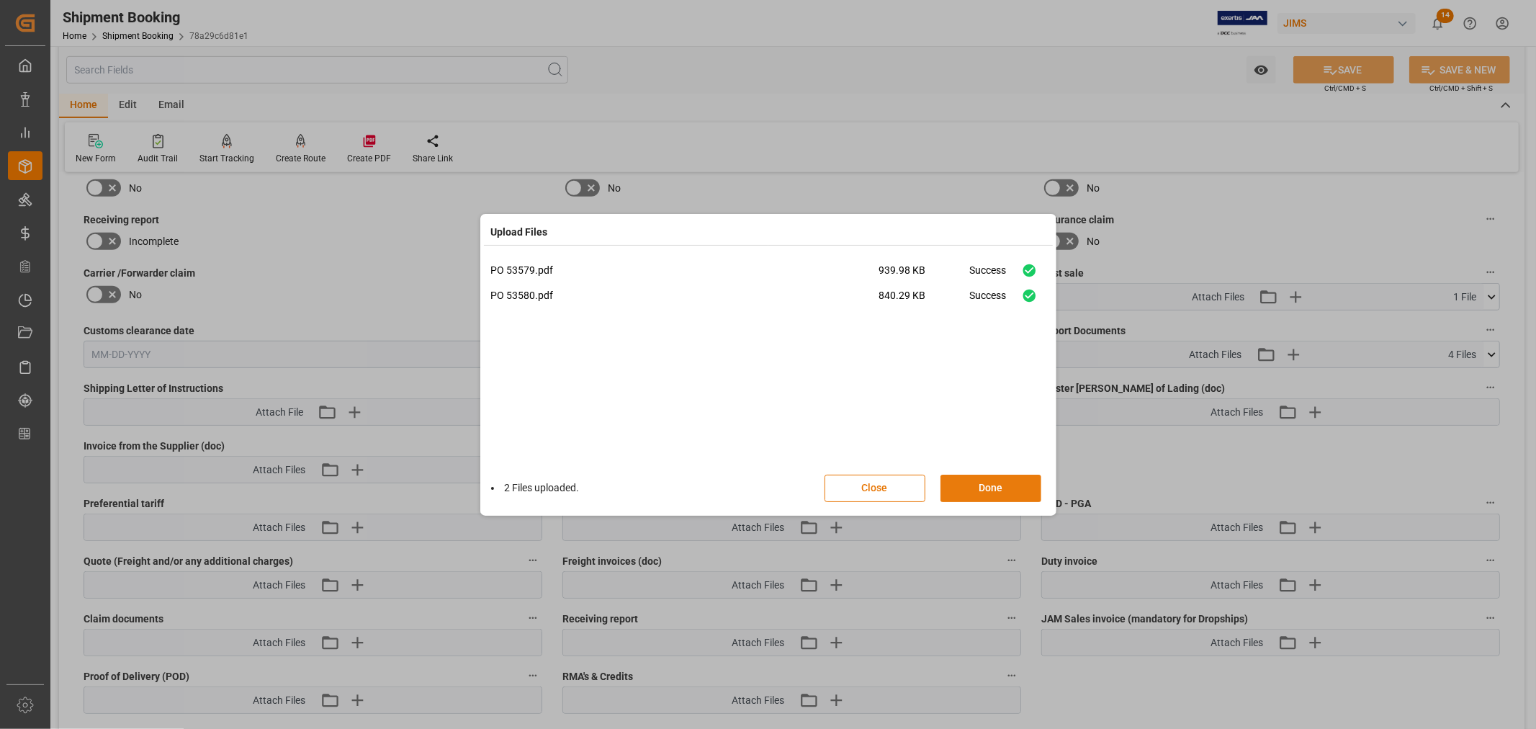
click at [976, 490] on button "Done" at bounding box center [991, 488] width 101 height 27
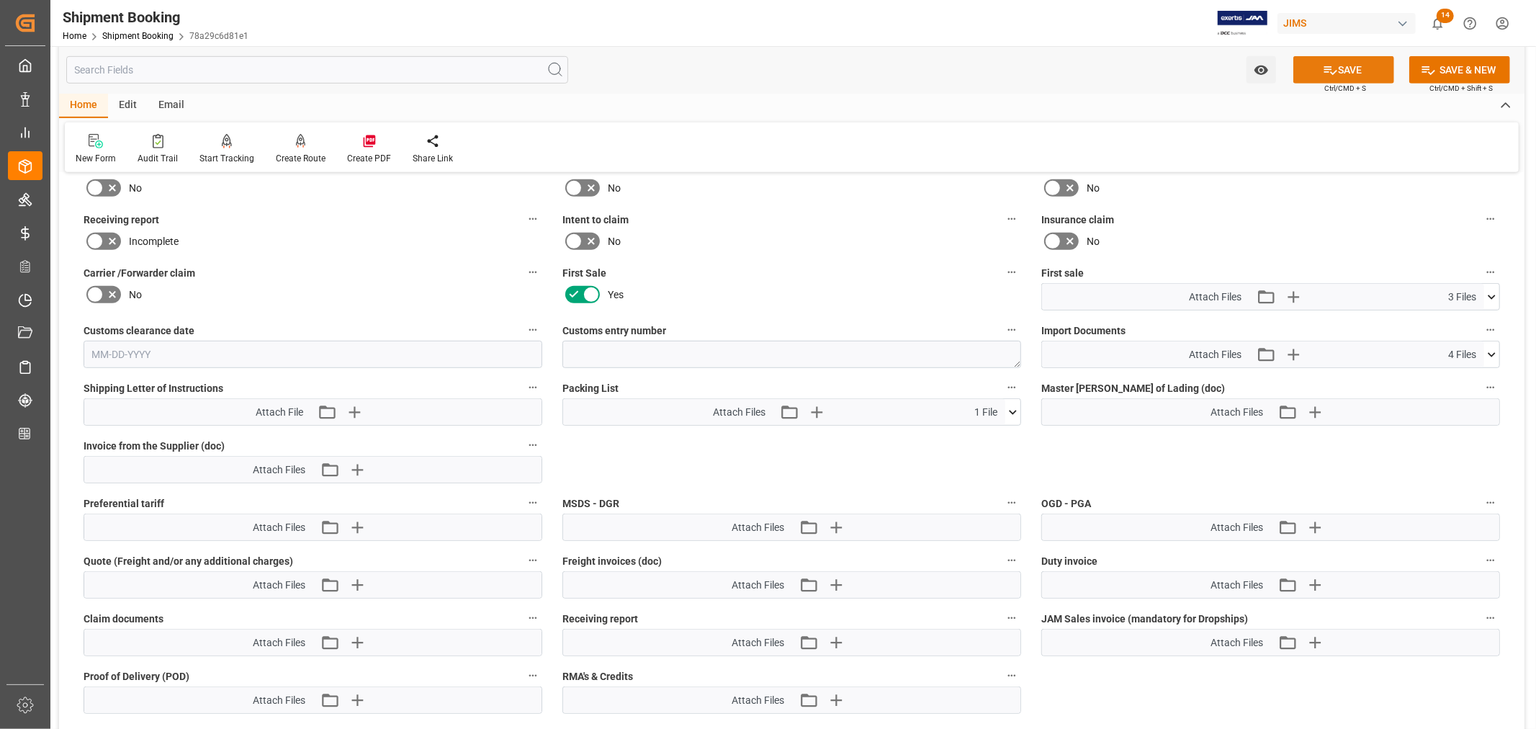
click at [1347, 68] on button "SAVE" at bounding box center [1344, 69] width 101 height 27
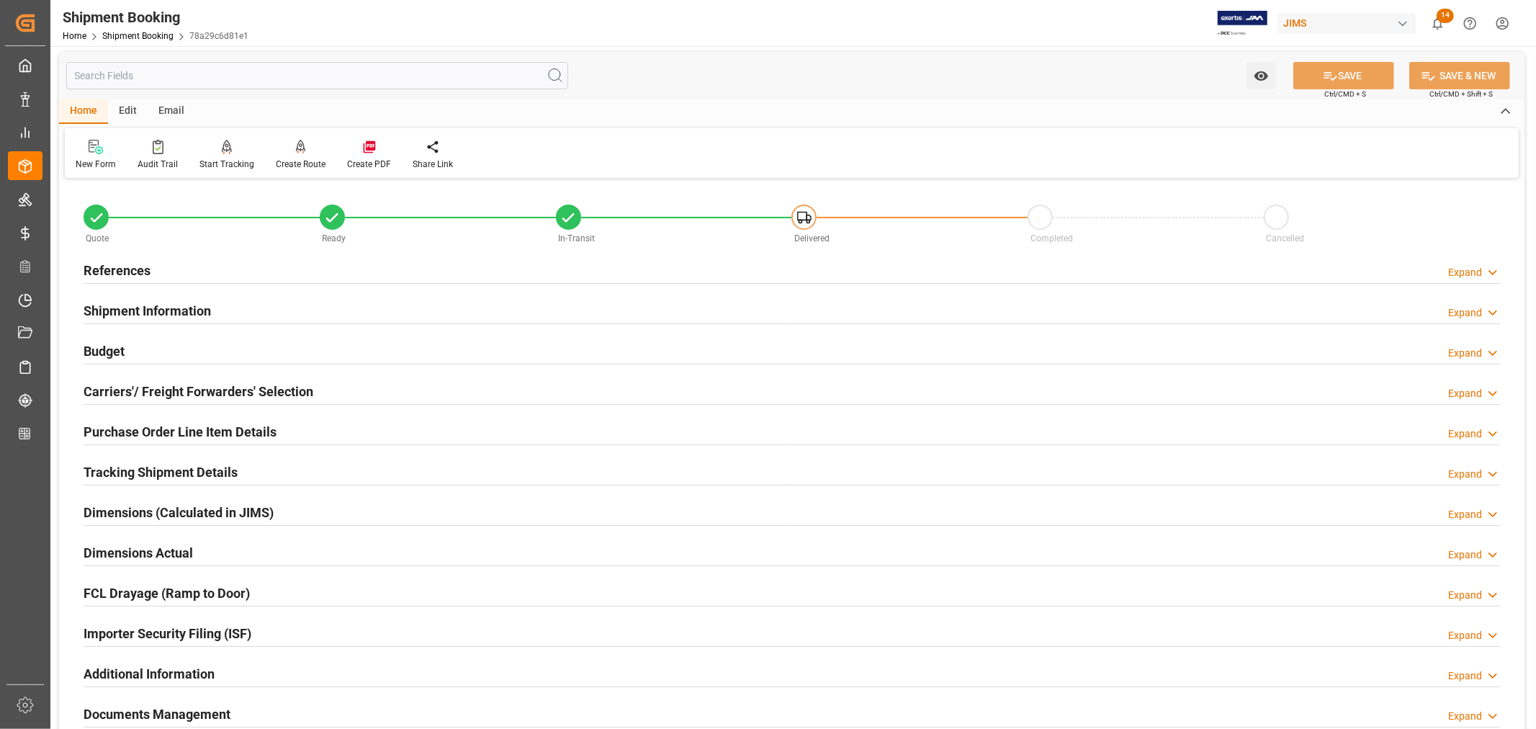
scroll to position [0, 0]
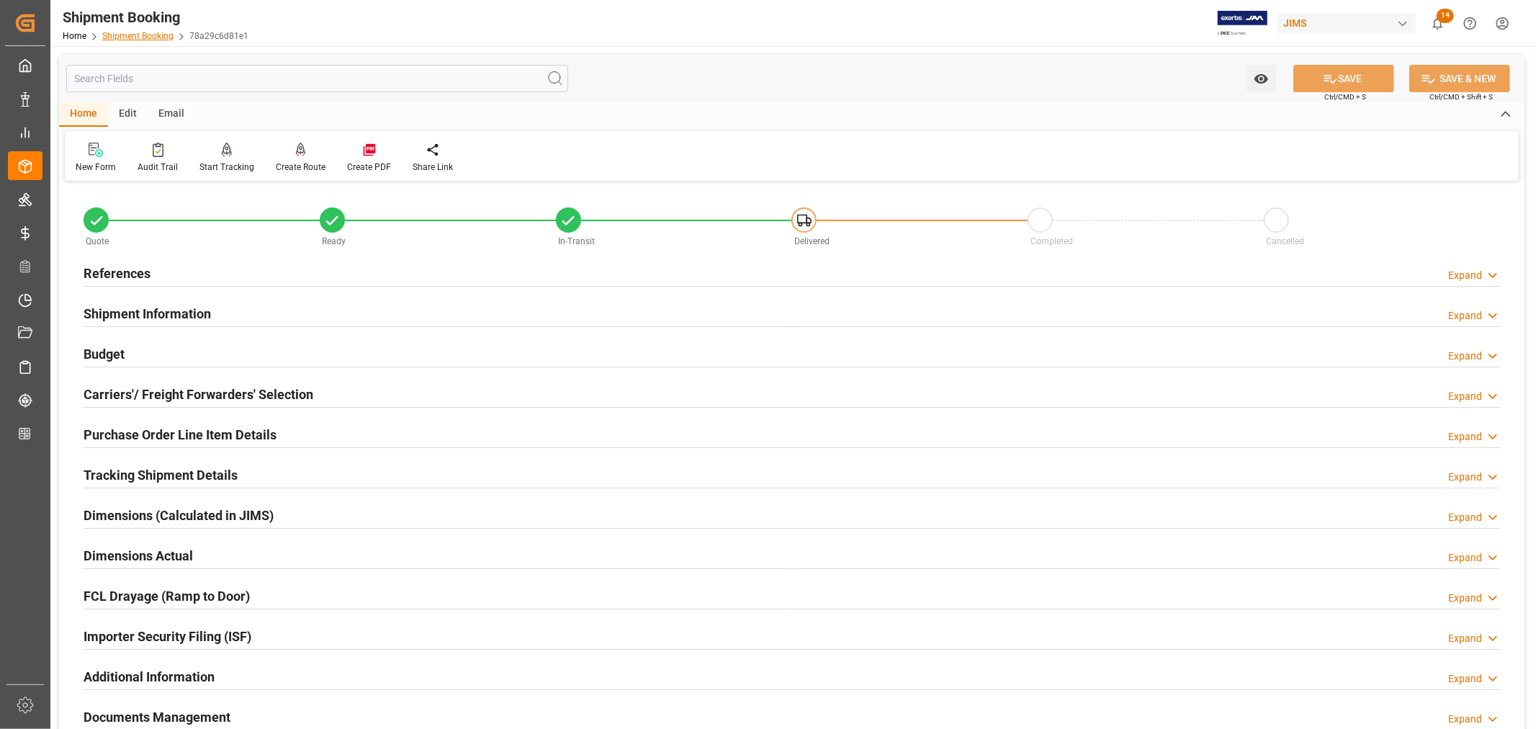
click at [144, 36] on link "Shipment Booking" at bounding box center [137, 36] width 71 height 10
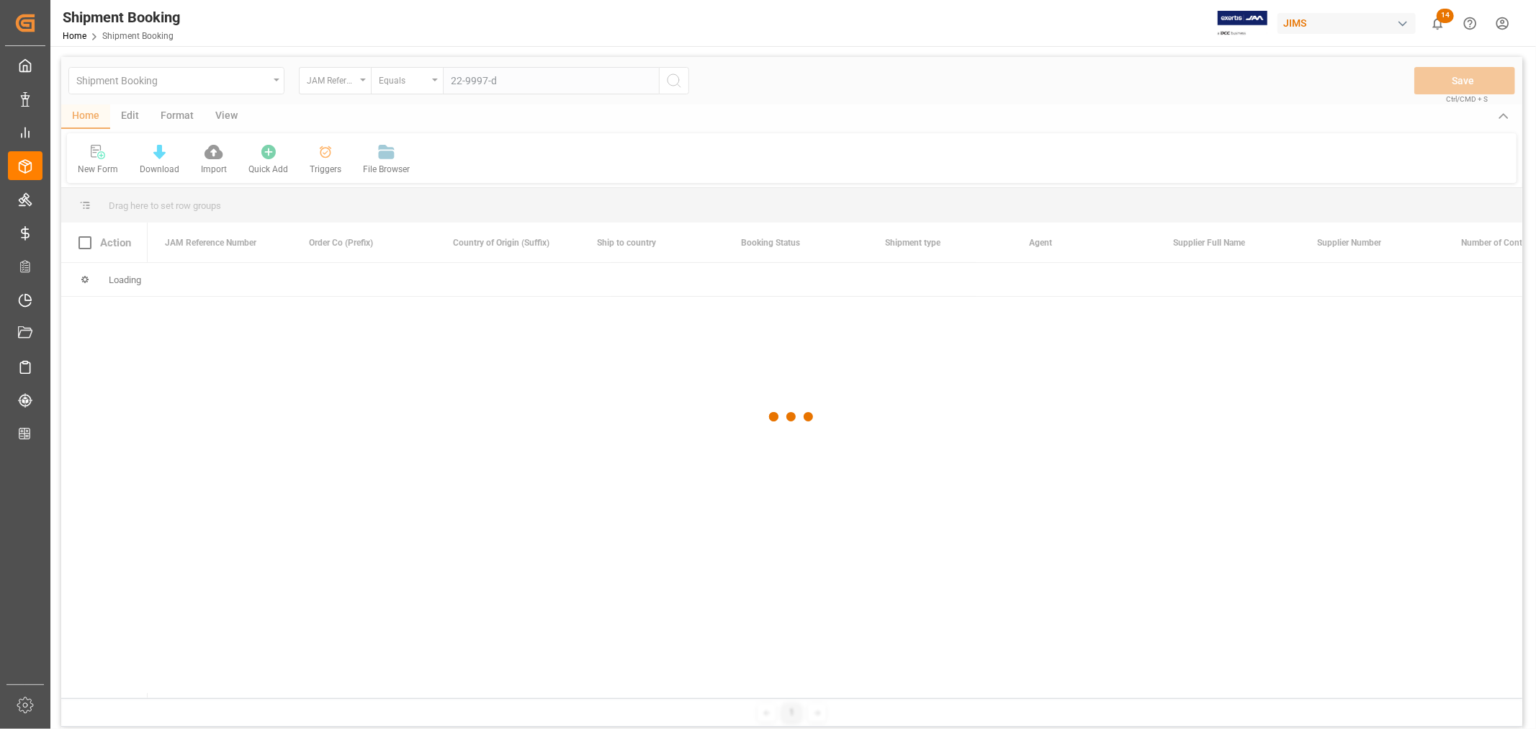
type input "22-9997-de"
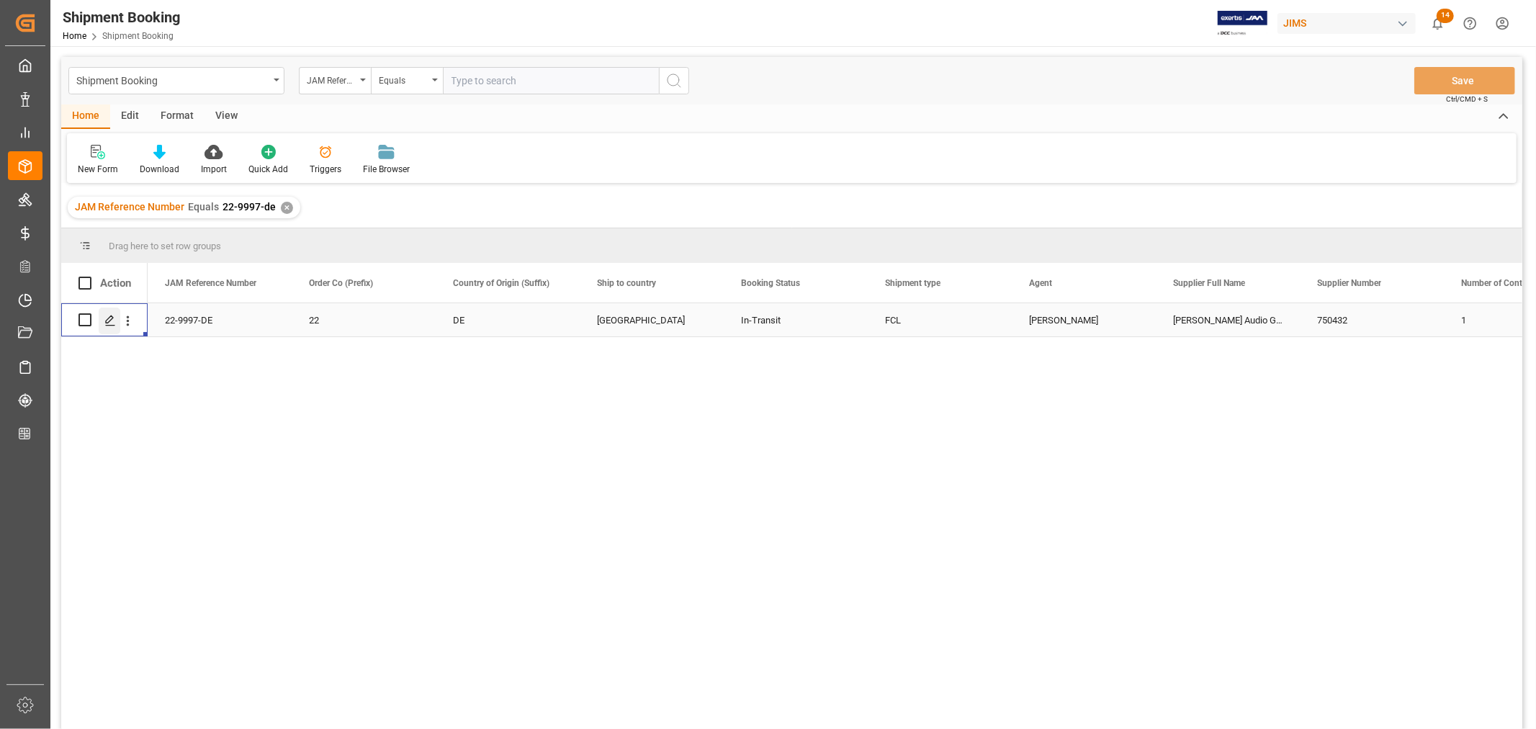
click at [111, 321] on icon "Press SPACE to select this row." at bounding box center [110, 321] width 12 height 12
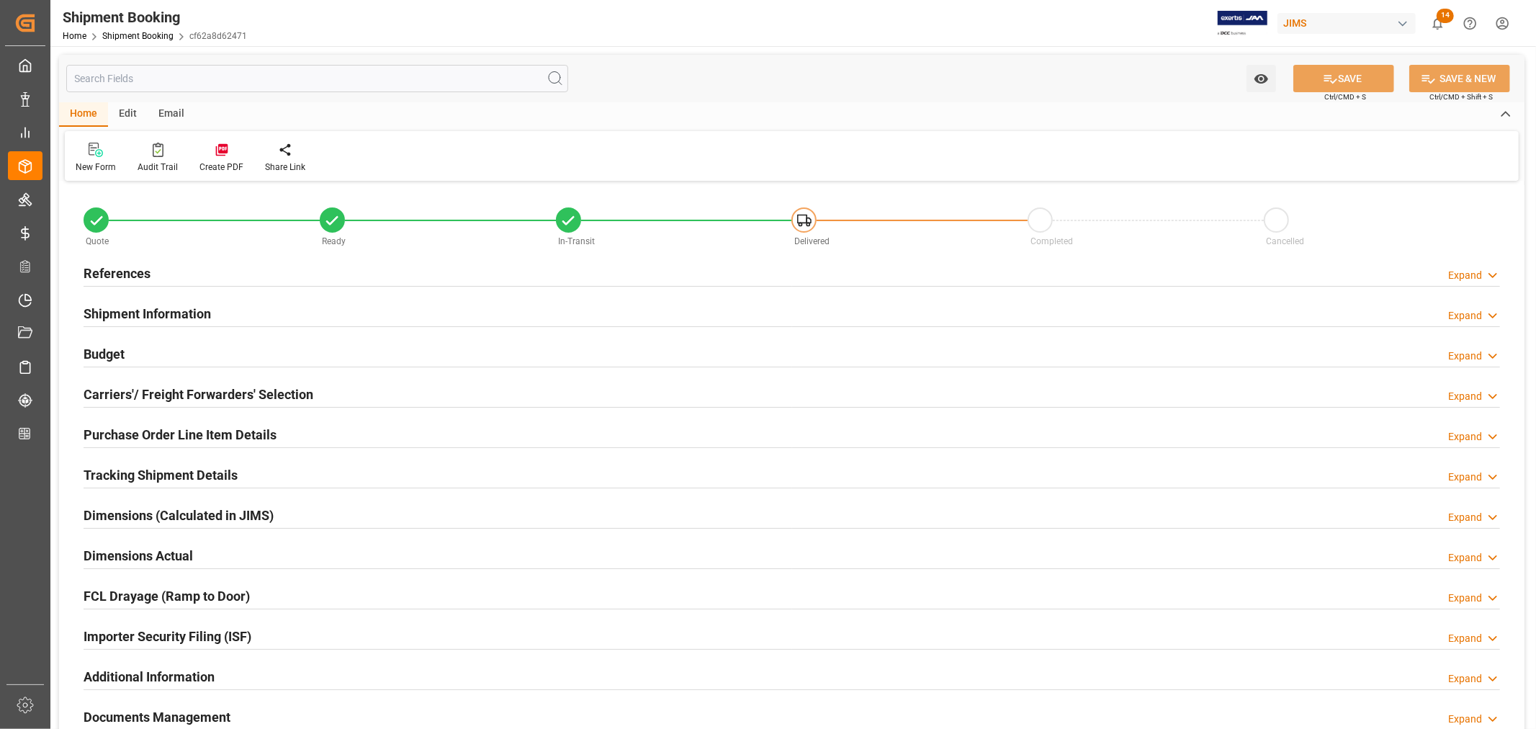
type input "29"
click at [135, 308] on h2 "Shipment Information" at bounding box center [147, 313] width 127 height 19
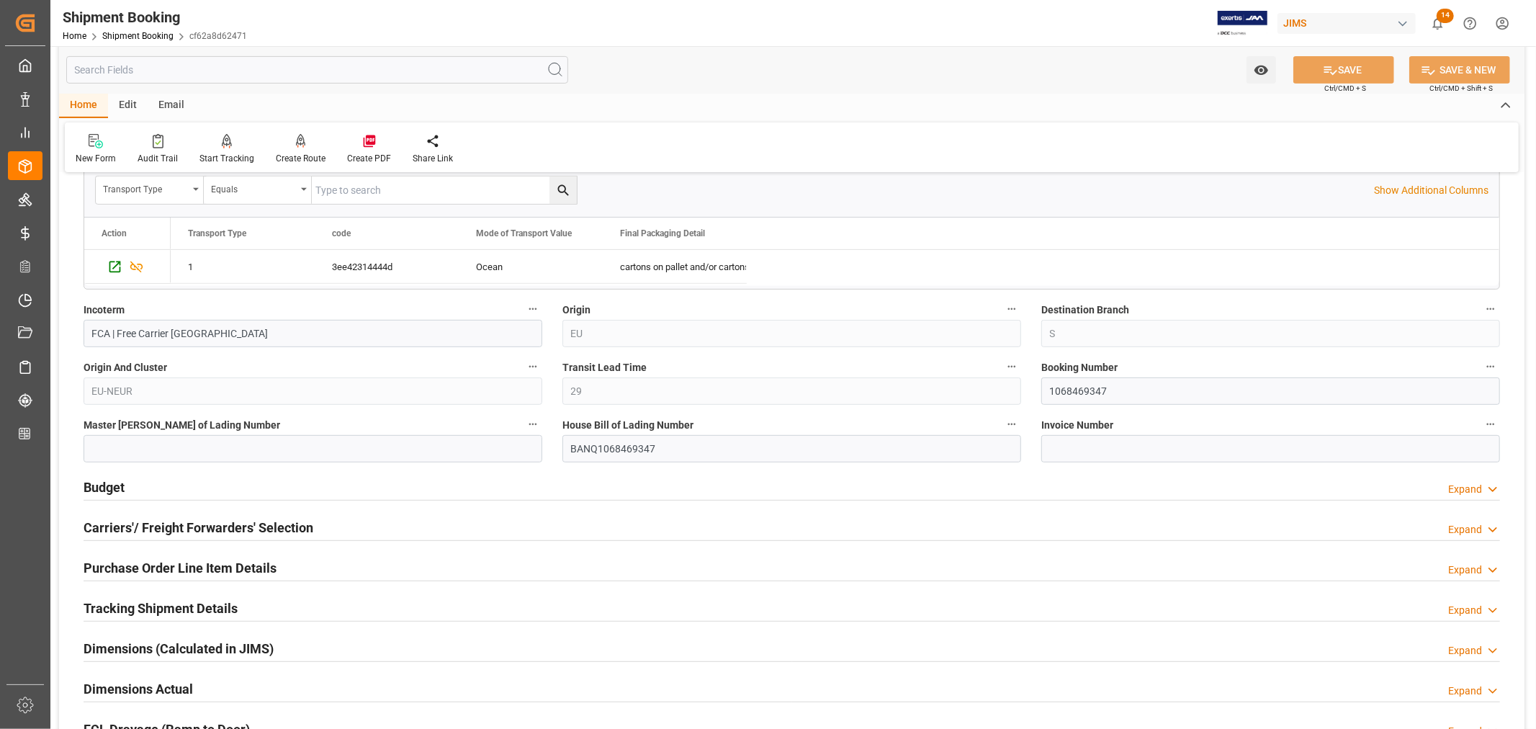
scroll to position [480, 0]
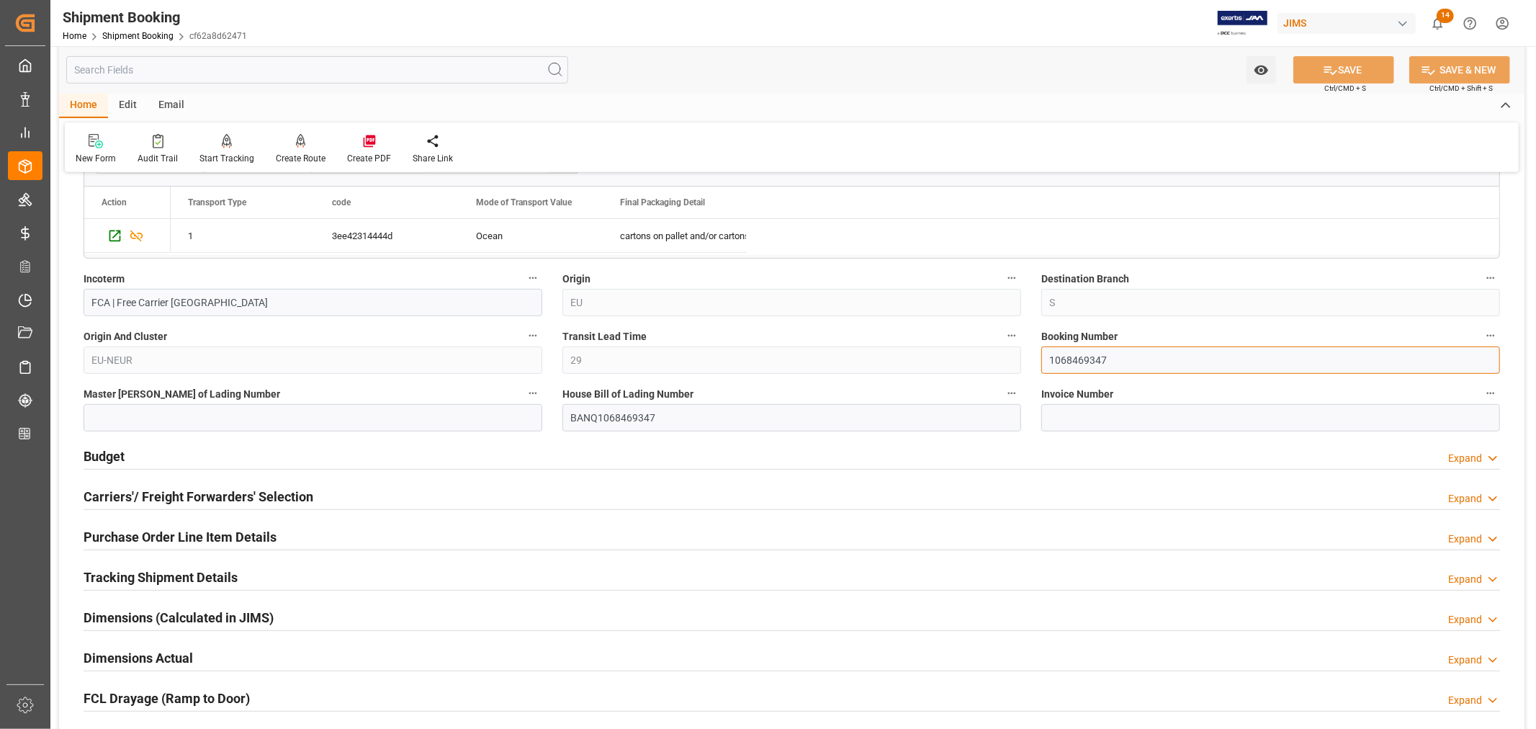
click at [1073, 360] on input "1068469347" at bounding box center [1271, 359] width 459 height 27
click at [125, 36] on link "Shipment Booking" at bounding box center [137, 36] width 71 height 10
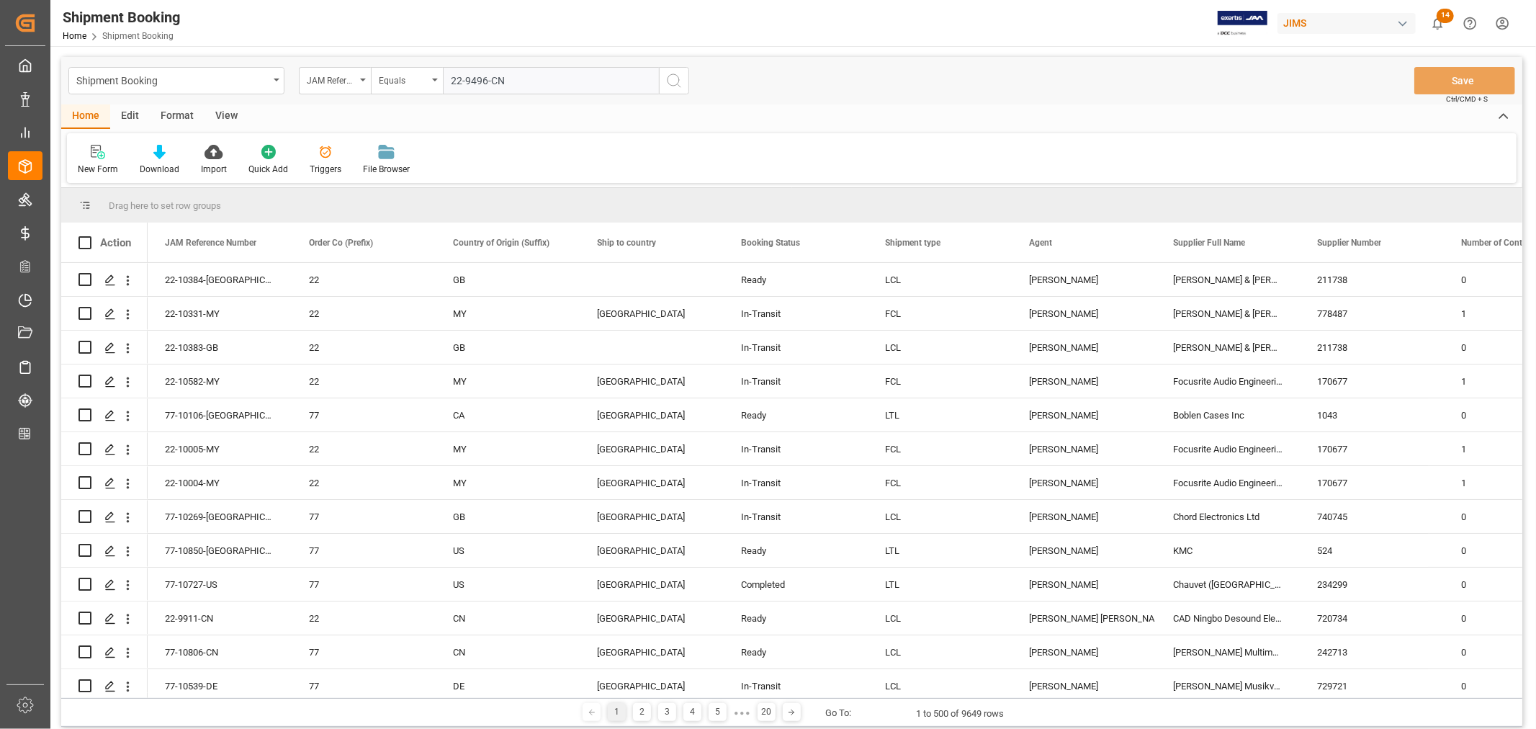
type input "22-9496-CN"
click at [673, 80] on icon "search button" at bounding box center [674, 80] width 17 height 17
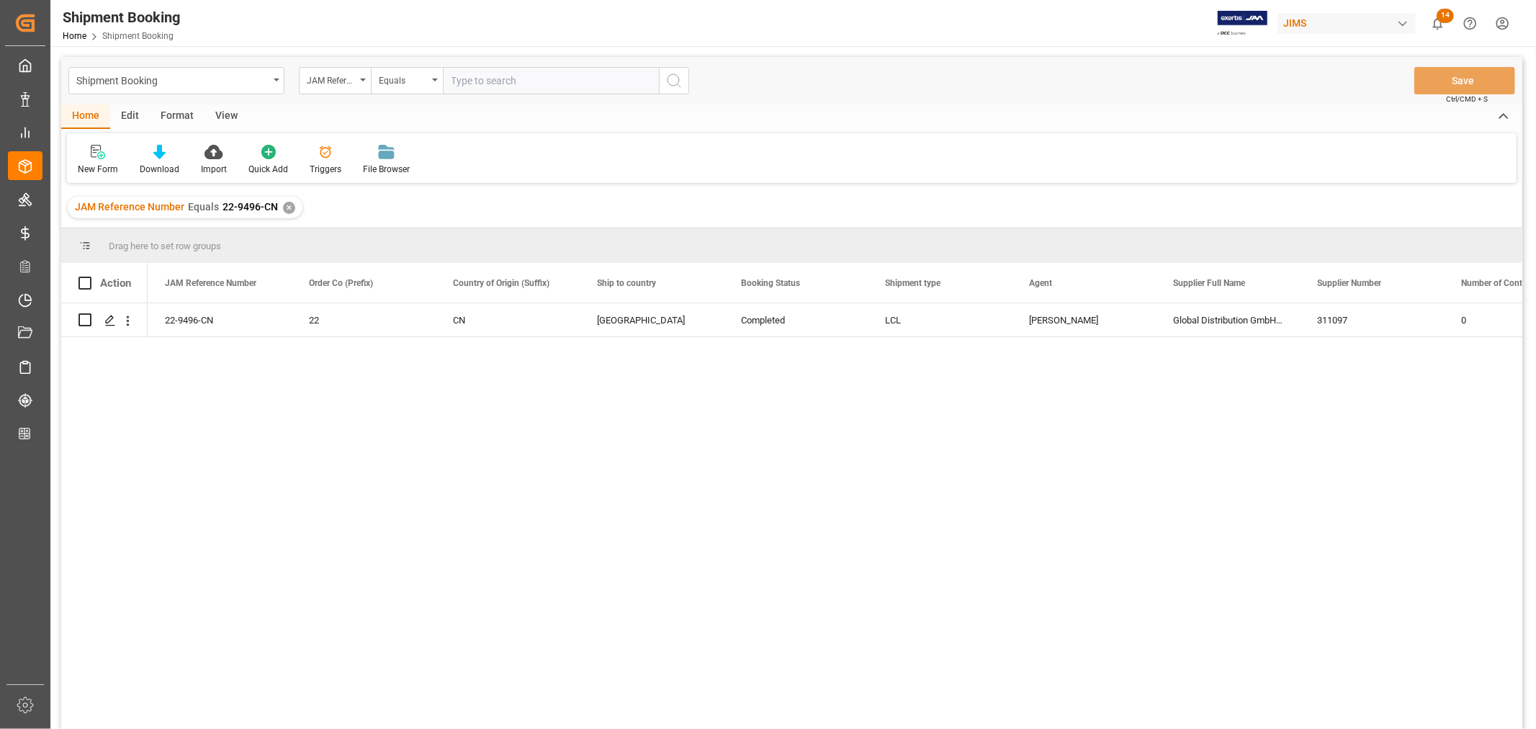
click at [288, 209] on div "✕" at bounding box center [289, 208] width 12 height 12
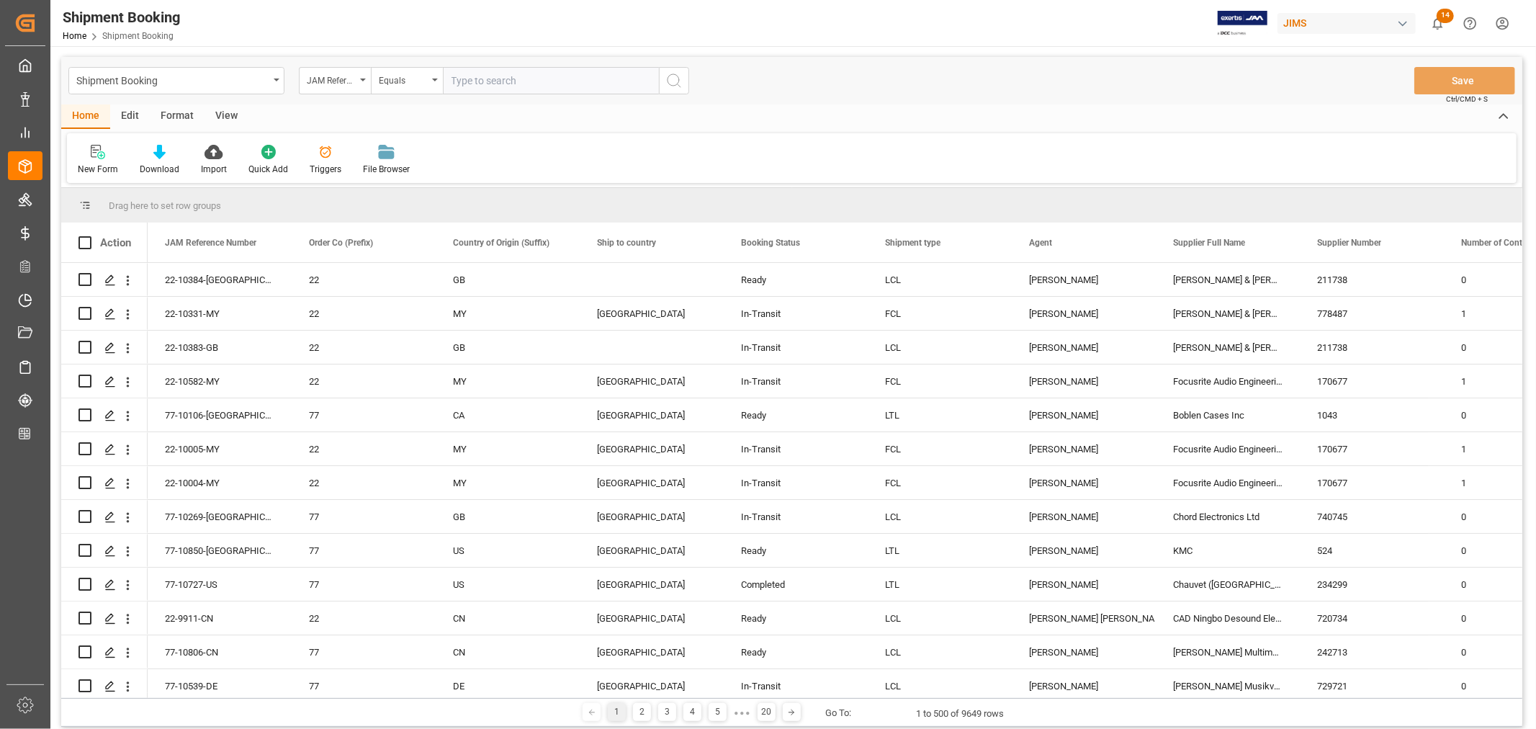
click at [465, 82] on input "text" at bounding box center [551, 80] width 216 height 27
click at [466, 80] on input "22-" at bounding box center [551, 80] width 216 height 27
type input "22-9997-DE"
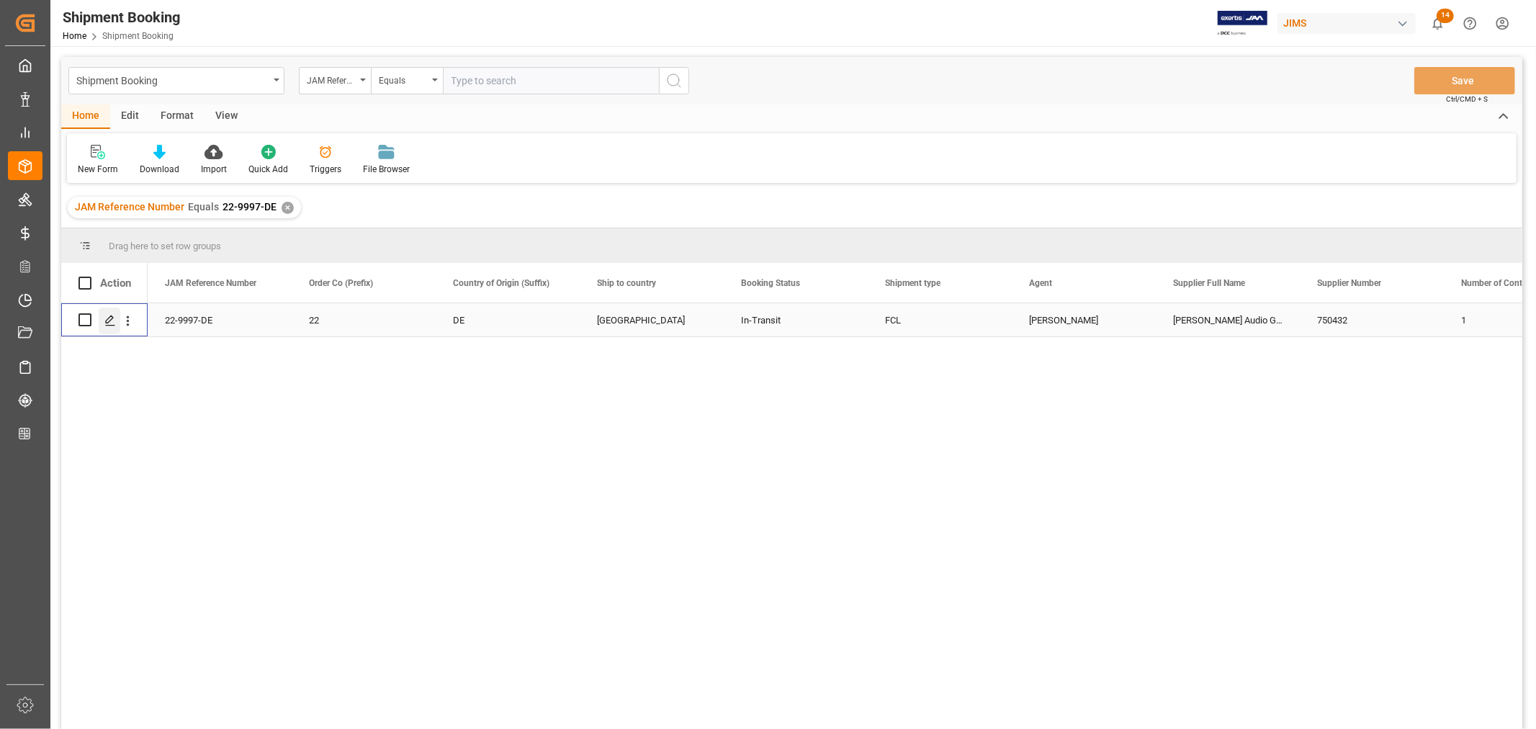
click at [114, 319] on icon "Press SPACE to select this row." at bounding box center [110, 321] width 12 height 12
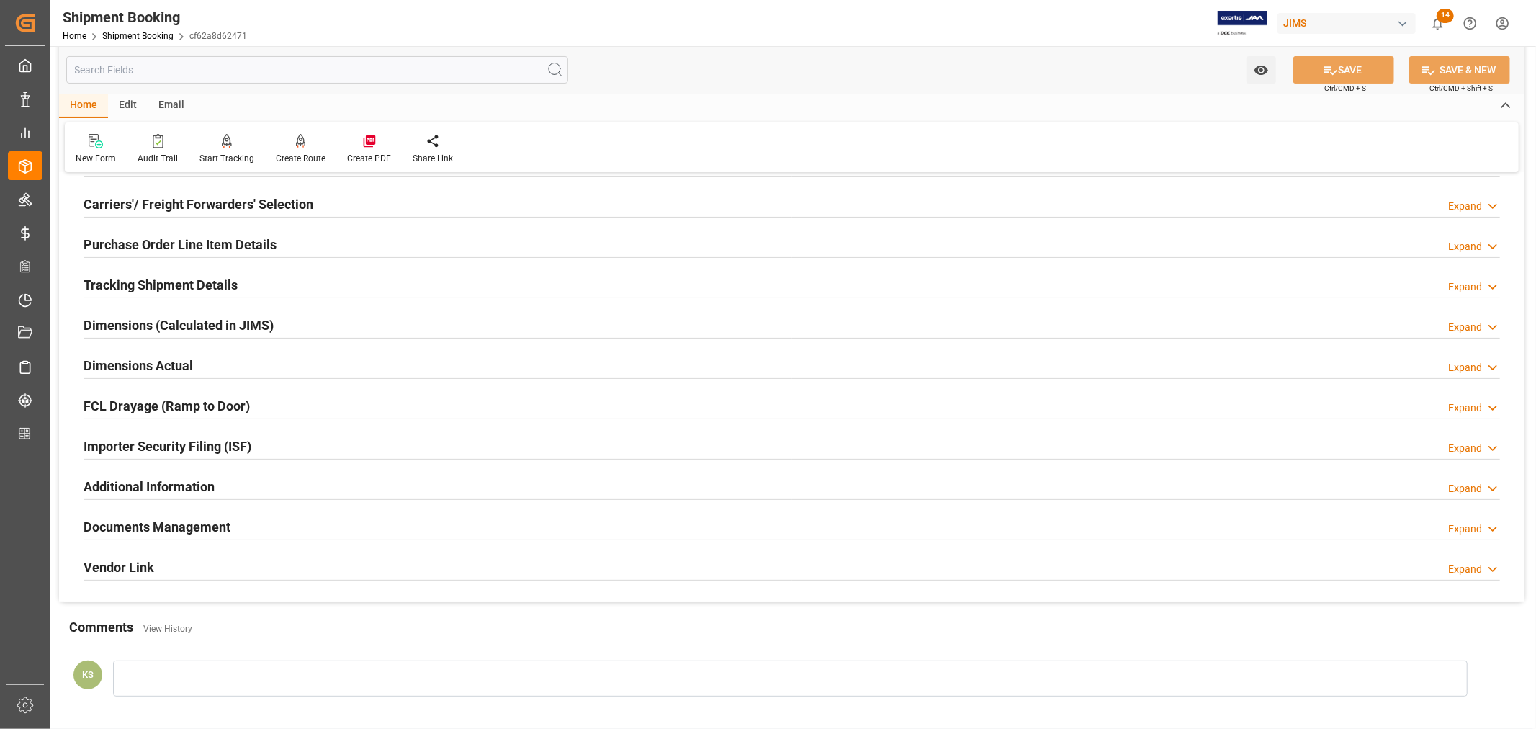
scroll to position [320, 0]
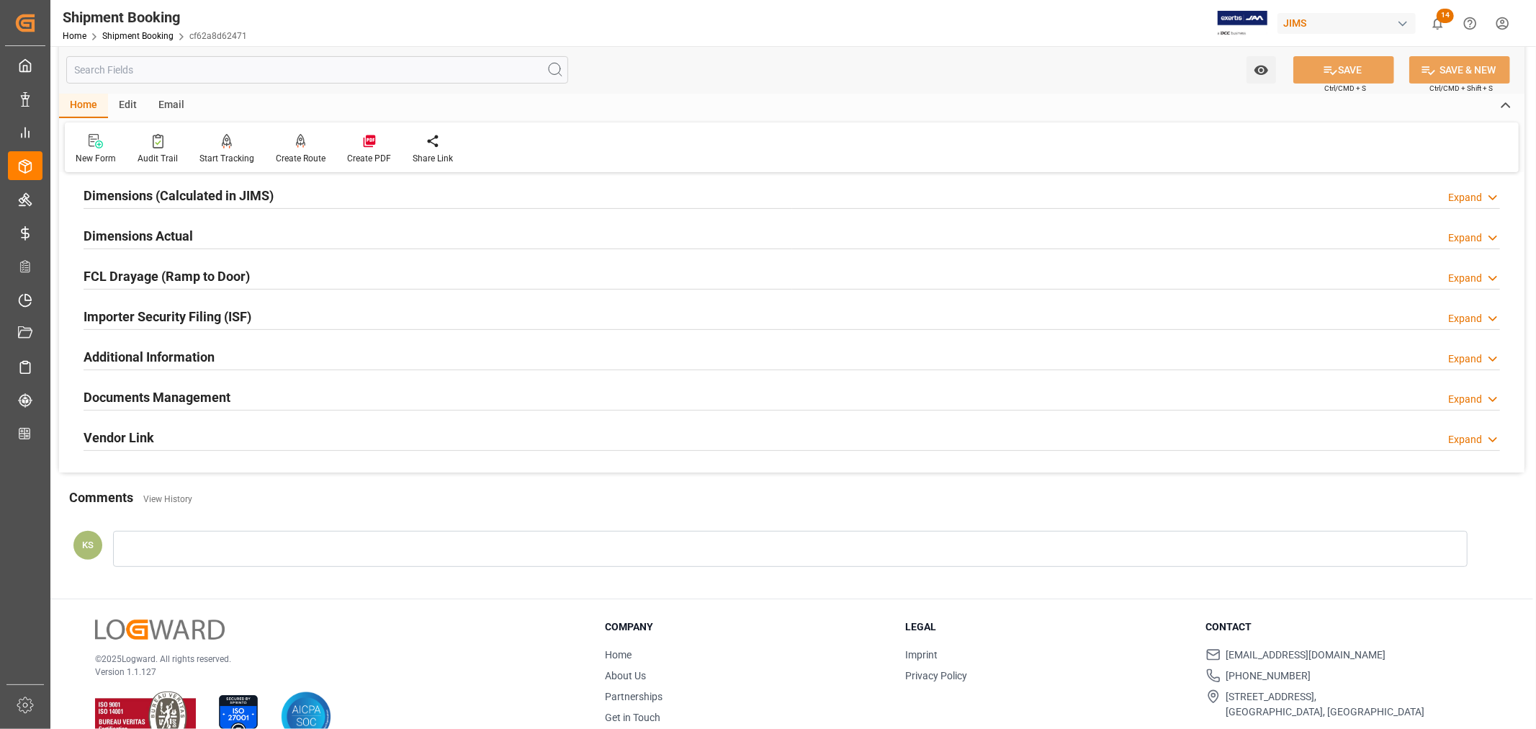
click at [317, 395] on div "Documents Management Expand" at bounding box center [792, 395] width 1417 height 27
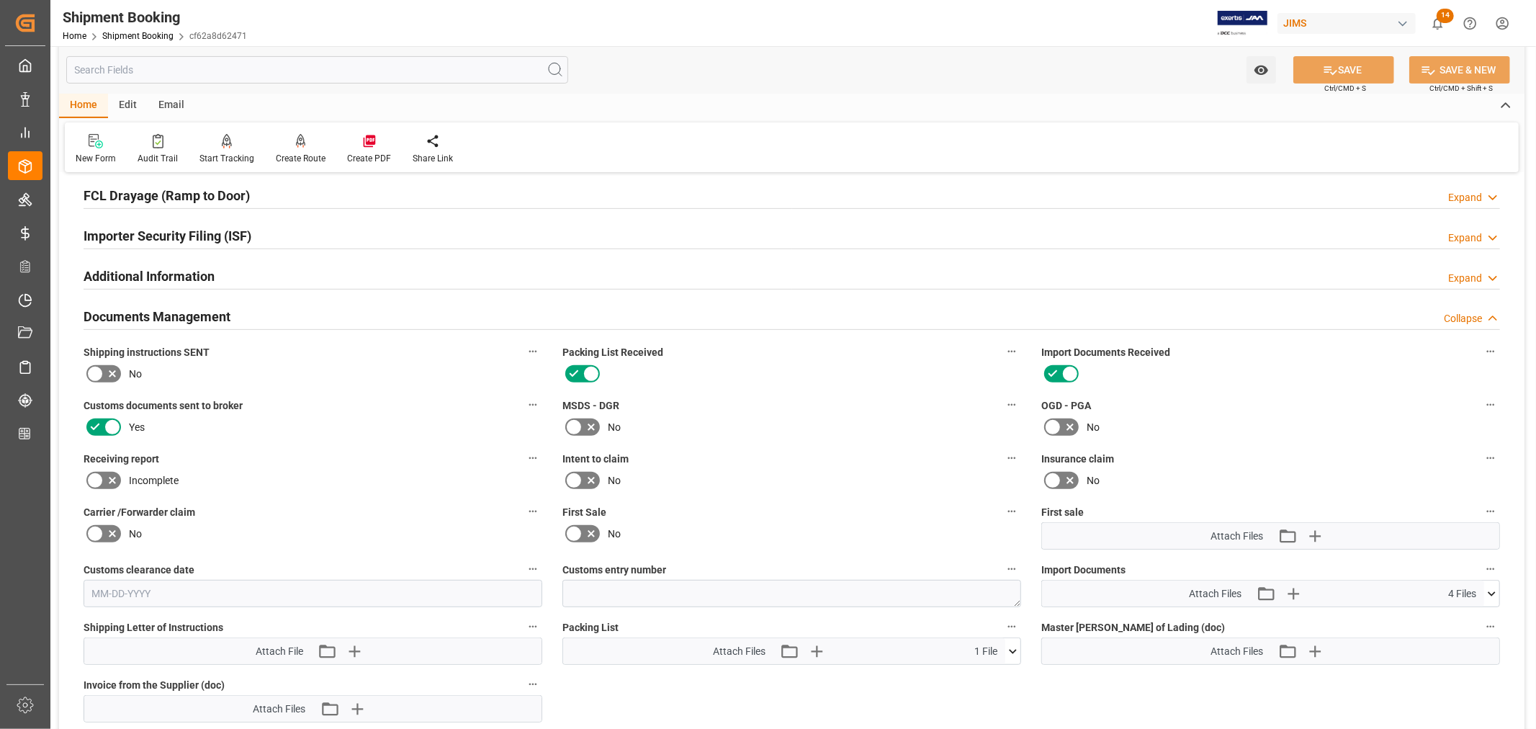
scroll to position [400, 0]
click at [228, 312] on h2 "Documents Management" at bounding box center [157, 317] width 147 height 19
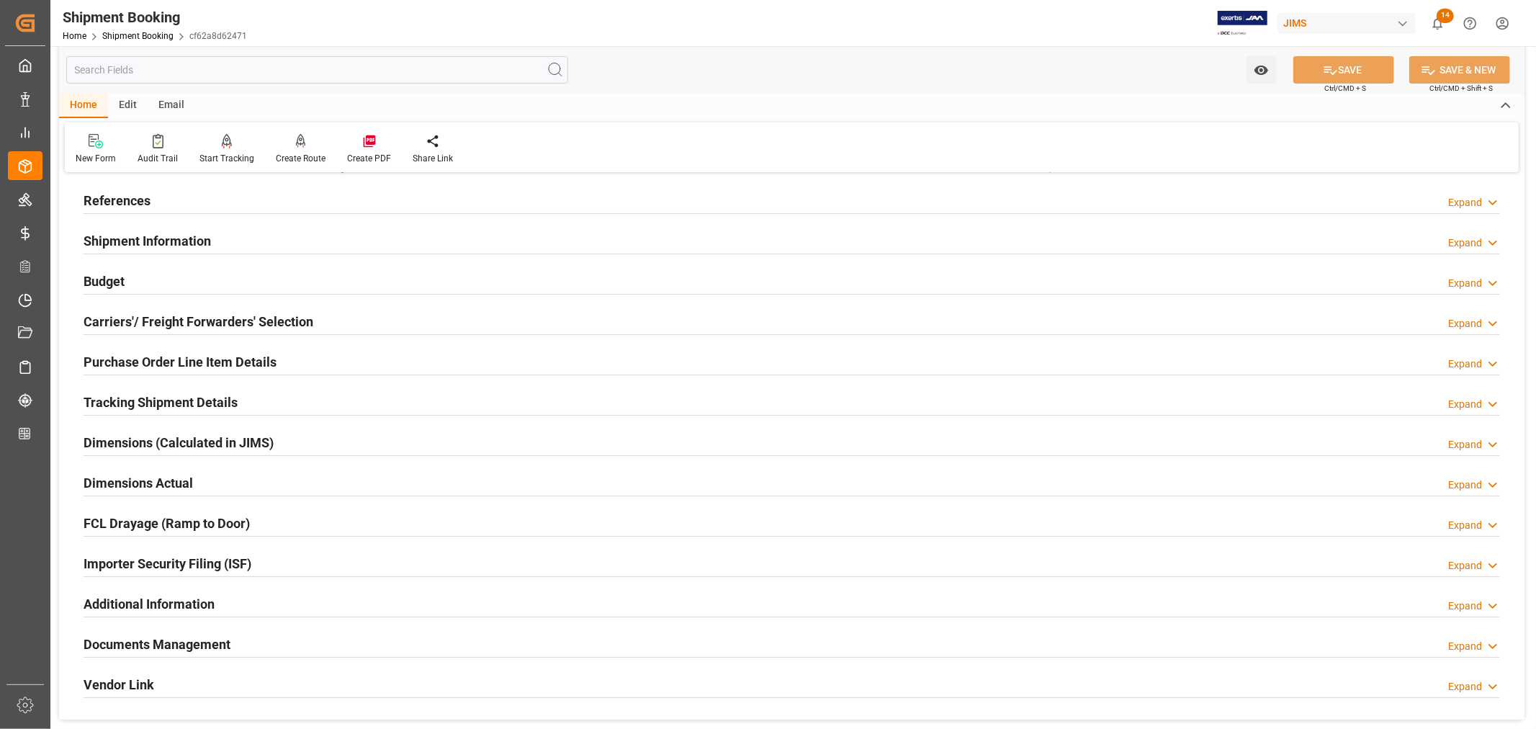
scroll to position [0, 0]
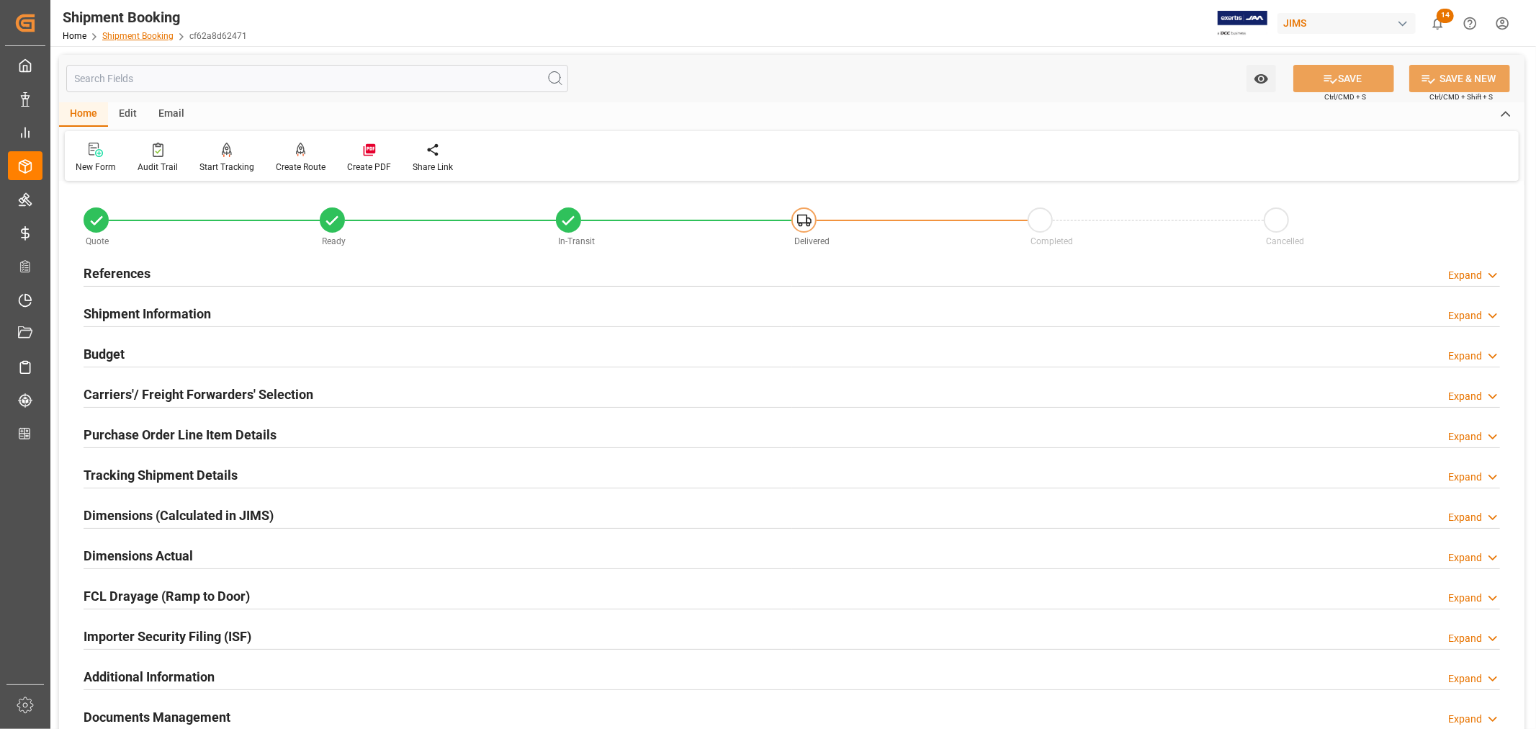
click at [155, 34] on link "Shipment Booking" at bounding box center [137, 36] width 71 height 10
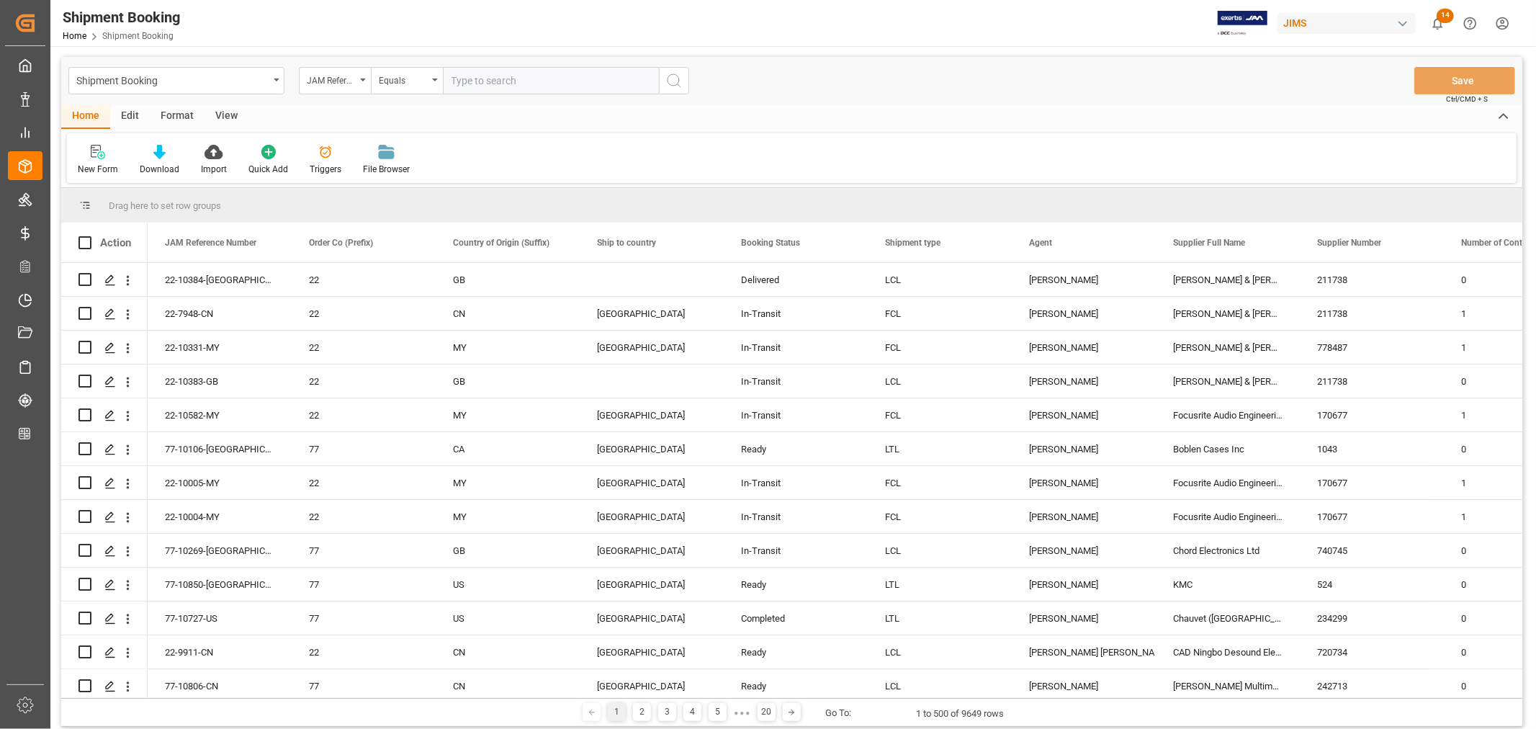
click at [469, 82] on input "text" at bounding box center [551, 80] width 216 height 27
paste input "22-10582-MY"
type input "22-10582-MY"
click at [671, 81] on icon "search button" at bounding box center [674, 80] width 17 height 17
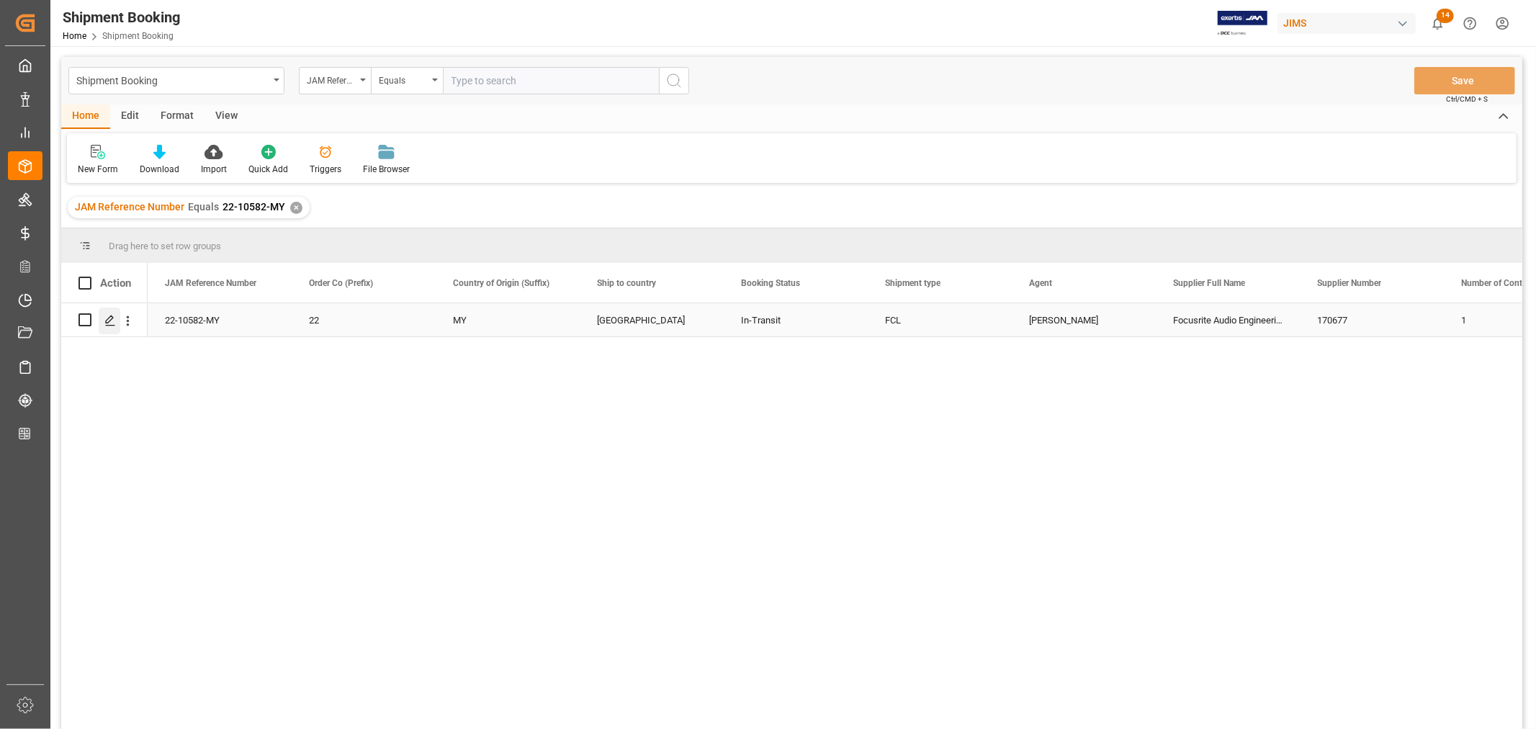
click at [110, 318] on icon "Press SPACE to select this row." at bounding box center [110, 321] width 12 height 12
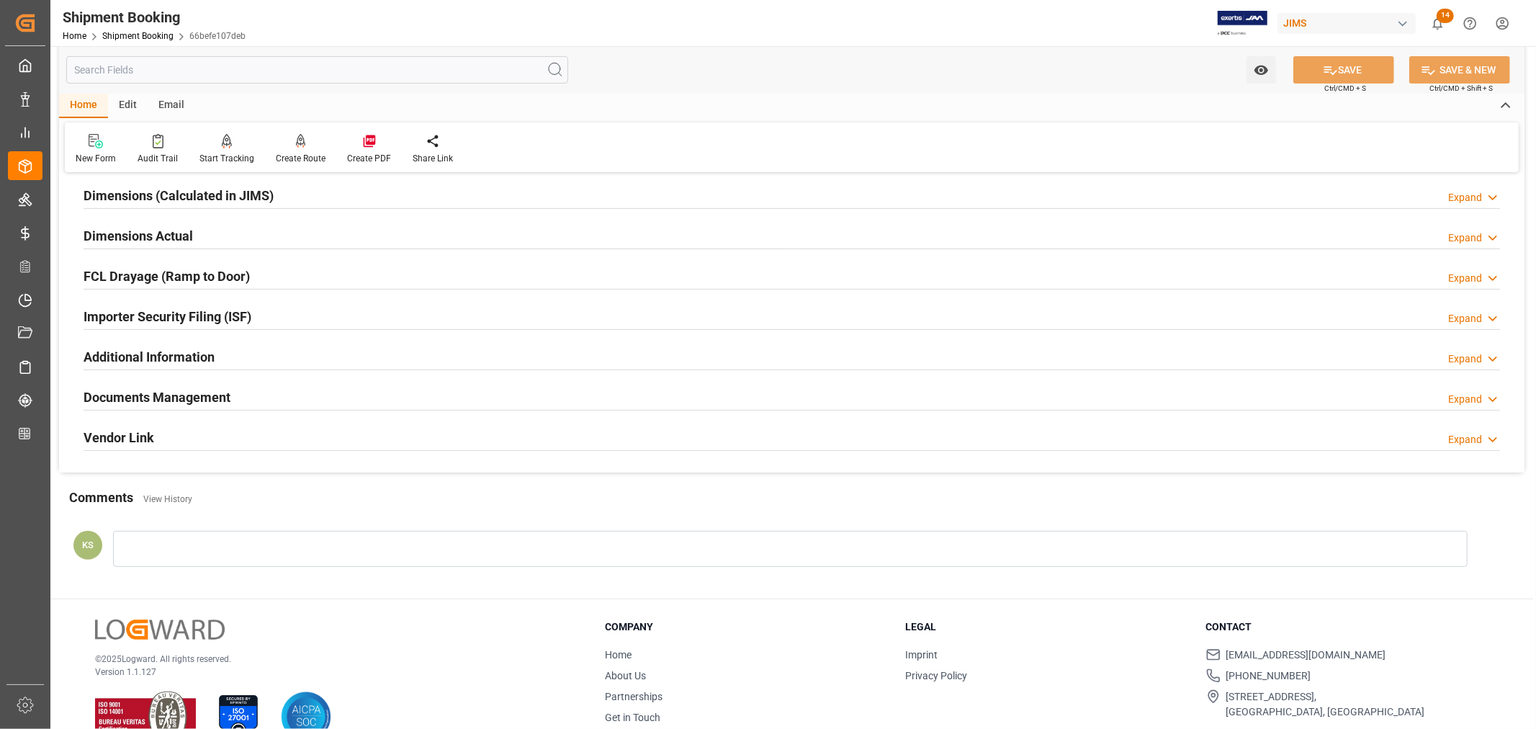
click at [290, 394] on div "Documents Management Expand" at bounding box center [792, 395] width 1417 height 27
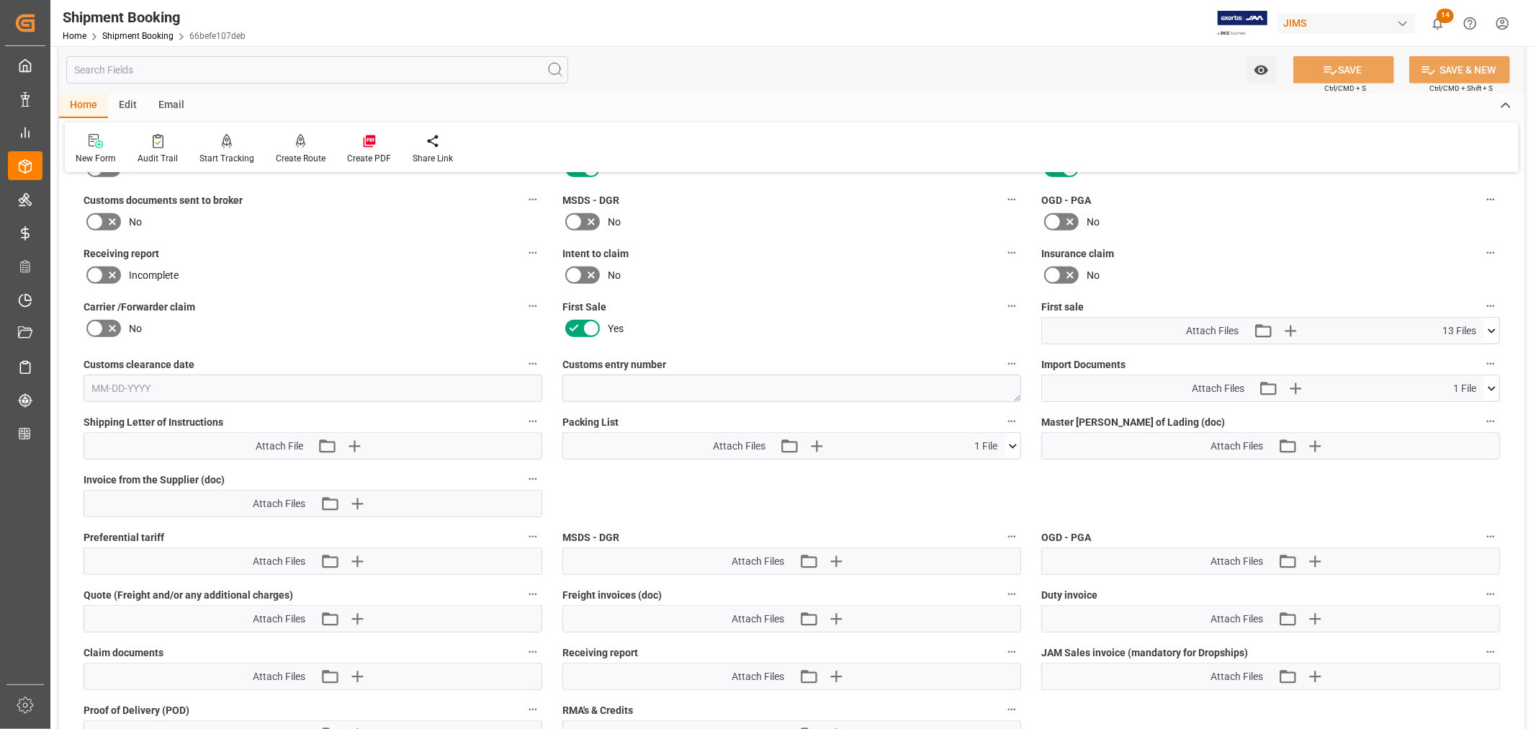
scroll to position [640, 0]
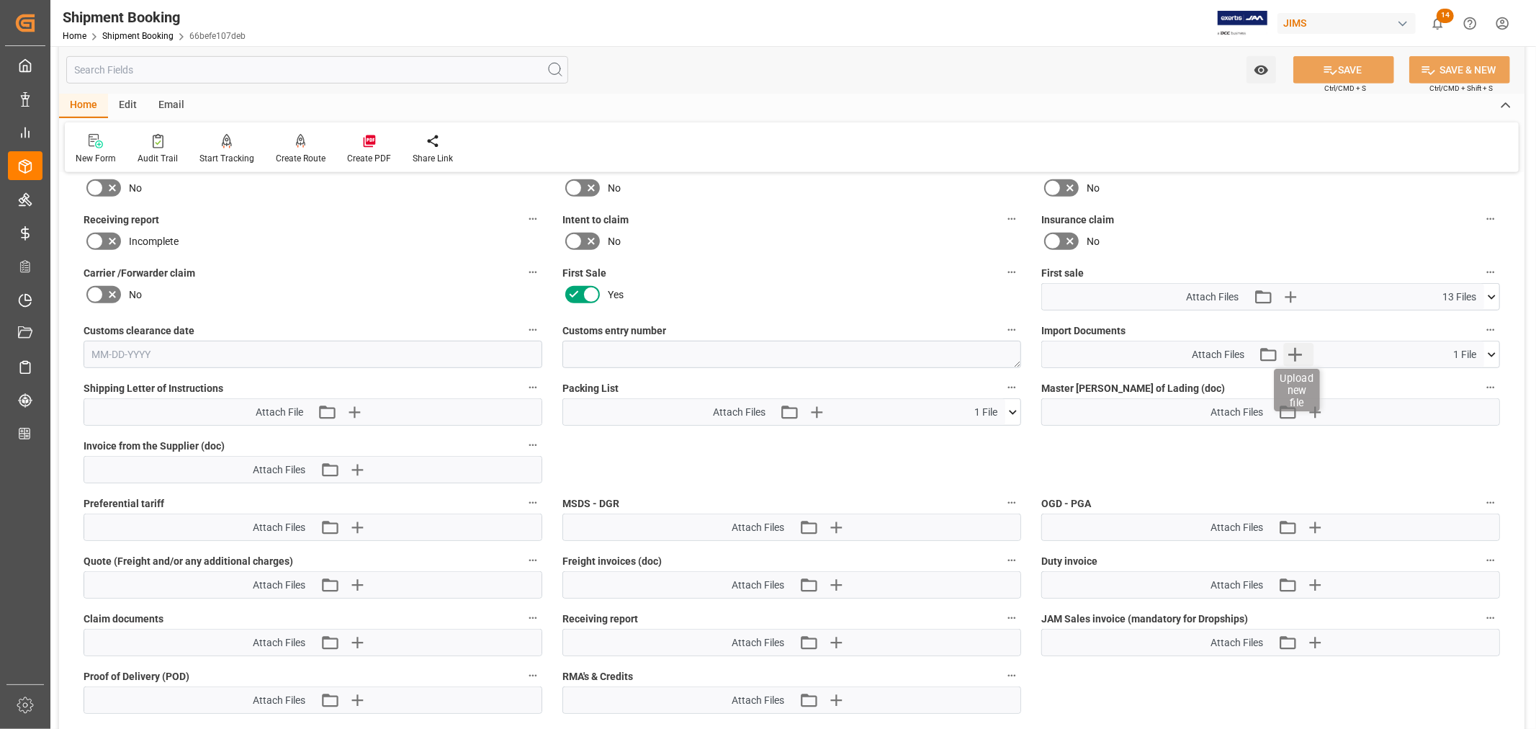
click at [1291, 349] on icon "button" at bounding box center [1296, 355] width 14 height 14
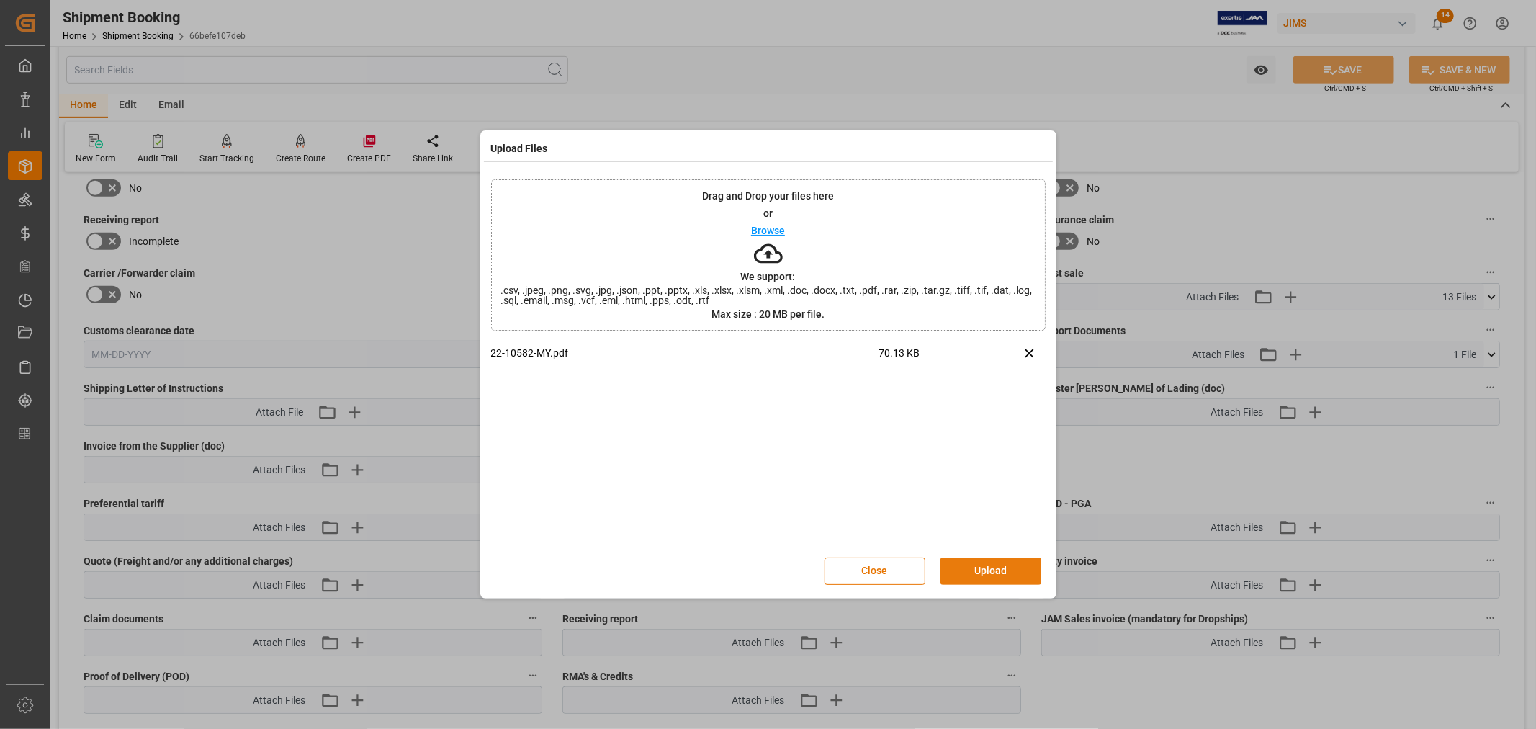
click at [982, 562] on button "Upload" at bounding box center [991, 570] width 101 height 27
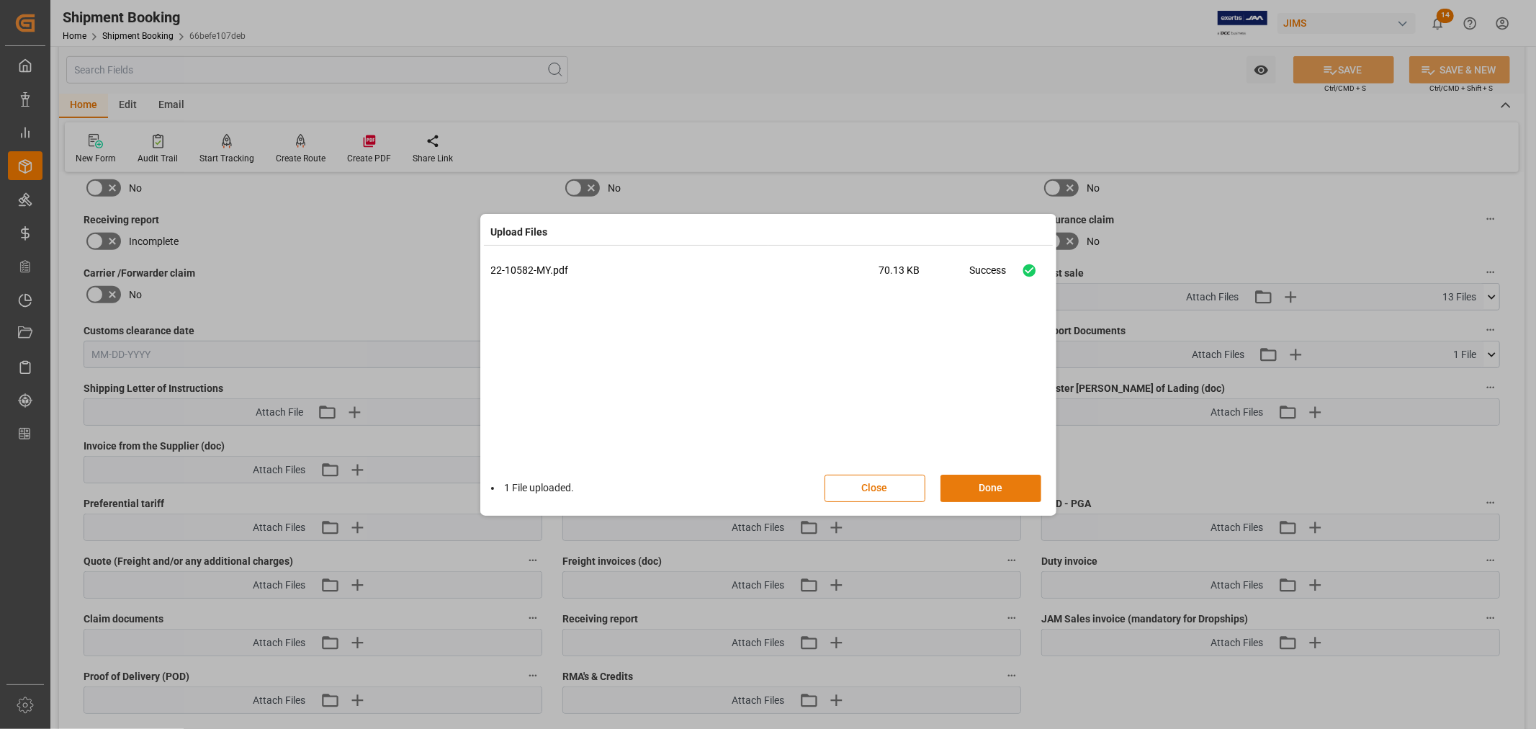
click at [988, 485] on button "Done" at bounding box center [991, 488] width 101 height 27
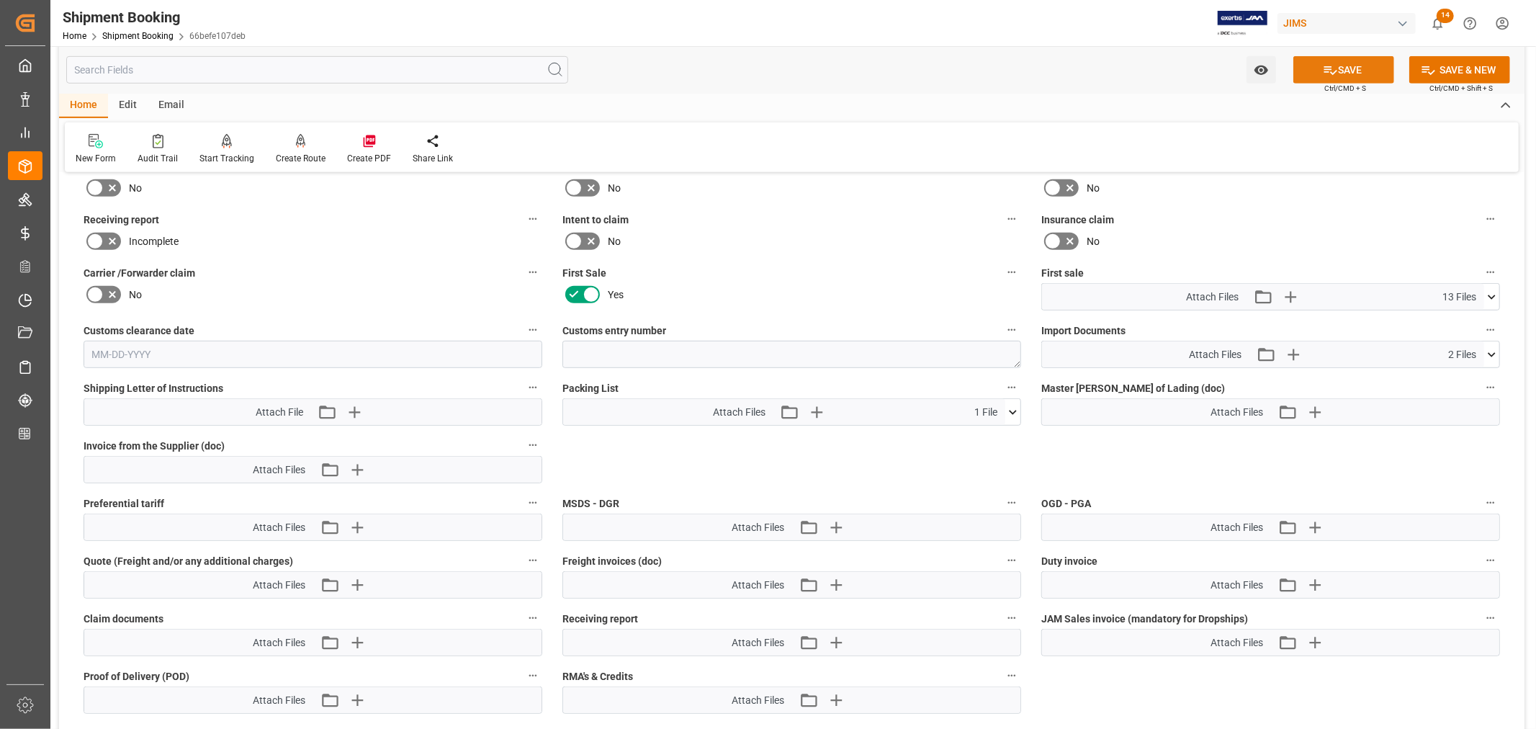
click at [1350, 68] on button "SAVE" at bounding box center [1344, 69] width 101 height 27
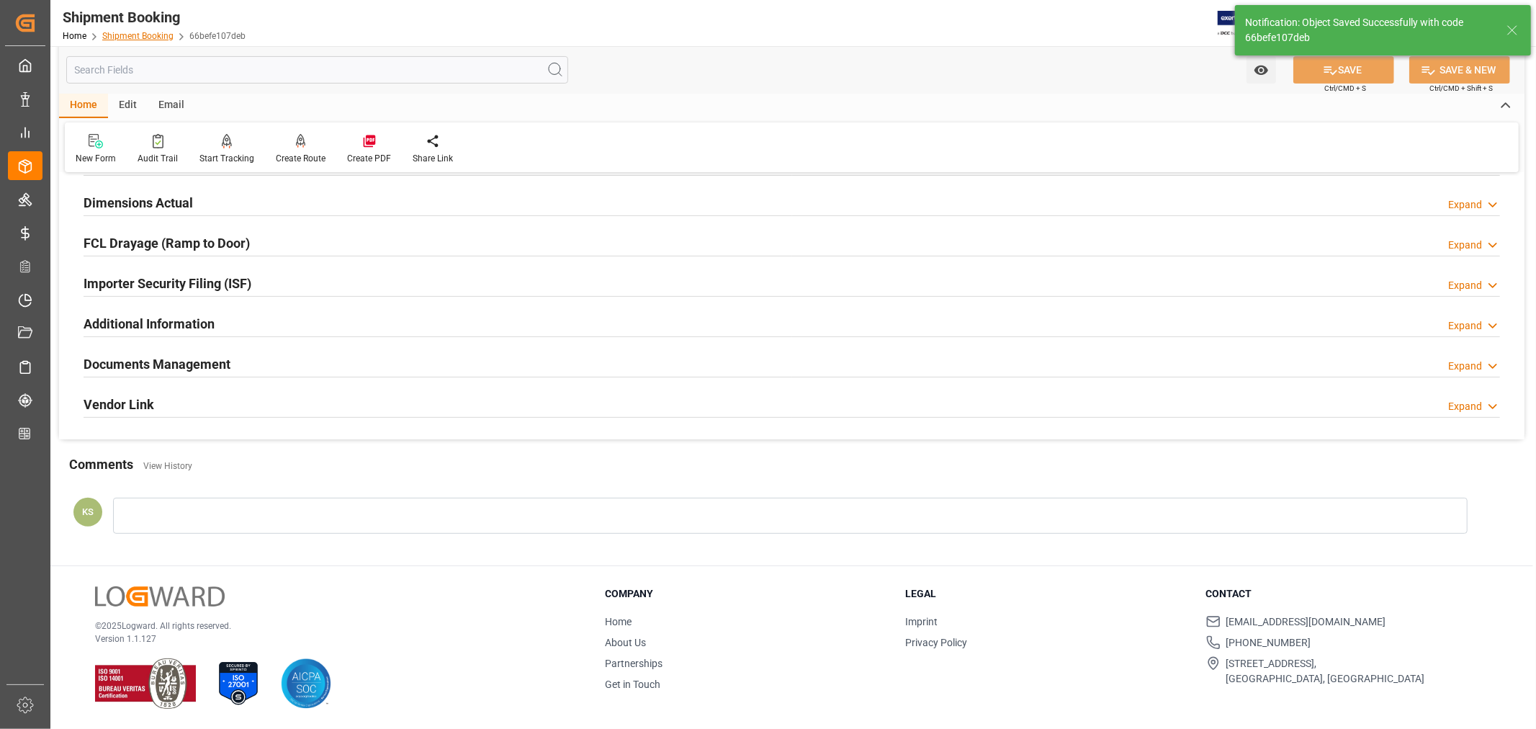
scroll to position [354, 0]
click at [140, 38] on link "Shipment Booking" at bounding box center [137, 36] width 71 height 10
